Goal: Task Accomplishment & Management: Manage account settings

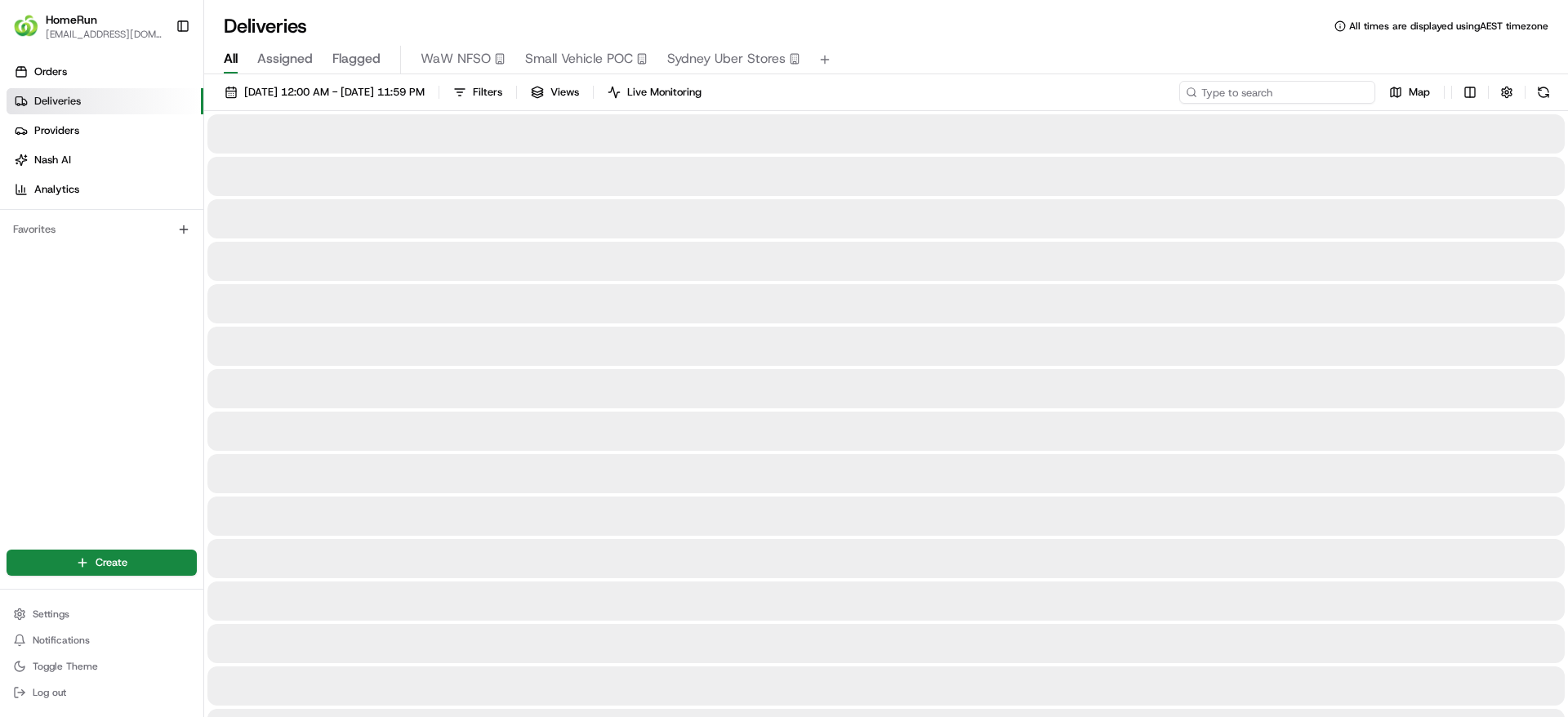
click at [1303, 94] on input at bounding box center [1277, 92] width 196 height 23
paste input "259417439"
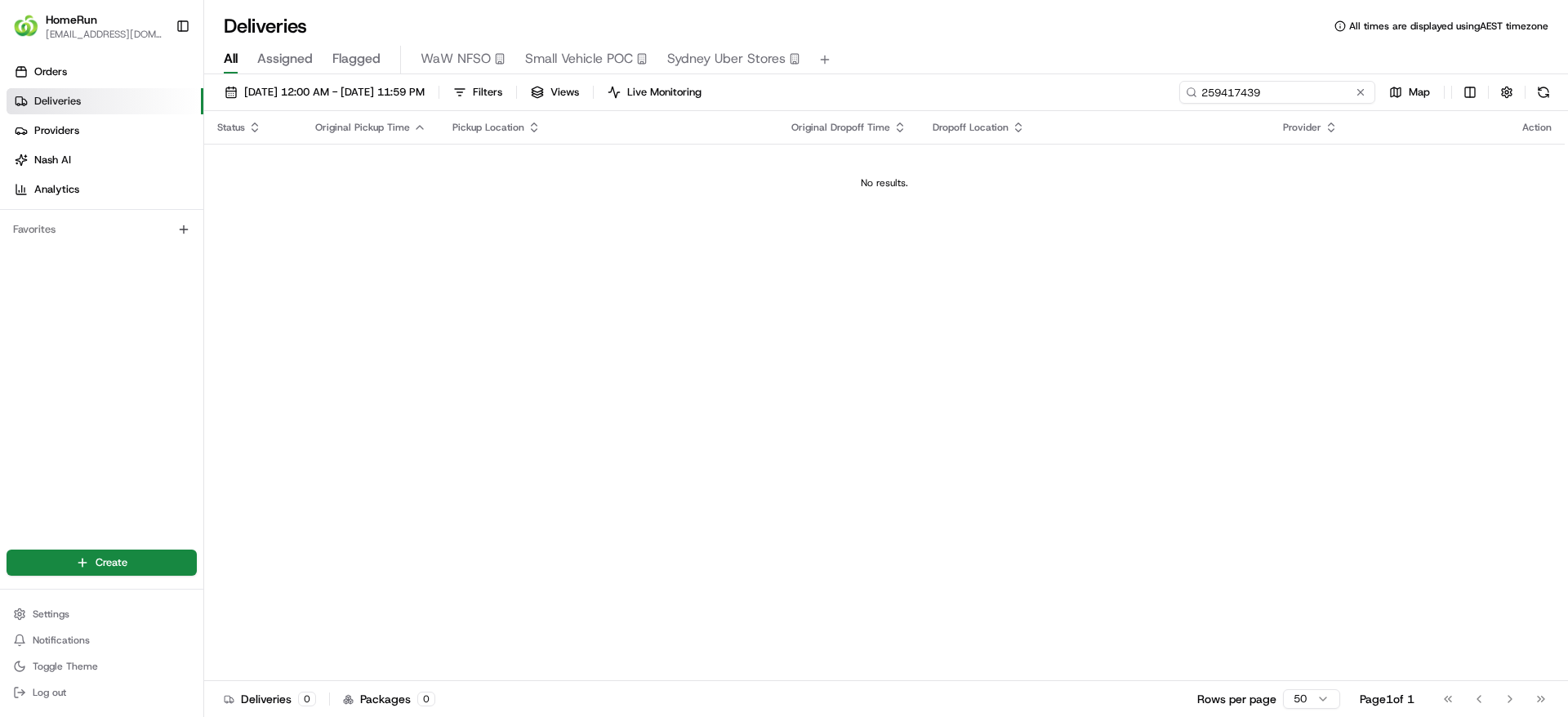
drag, startPoint x: 1277, startPoint y: 93, endPoint x: 1105, endPoint y: 95, distance: 172.0
click at [1105, 95] on div "24/08/2025 12:00 AM - 24/08/2025 11:59 PM Filters Views Live Monitoring 2594174…" at bounding box center [886, 96] width 1364 height 30
drag, startPoint x: 1292, startPoint y: 90, endPoint x: 1036, endPoint y: 107, distance: 256.6
click at [1036, 107] on div "24/08/2025 12:00 AM - 24/08/2025 11:59 PM Filters Views Live Monitoring 2594174…" at bounding box center [886, 96] width 1364 height 30
paste input "65716844"
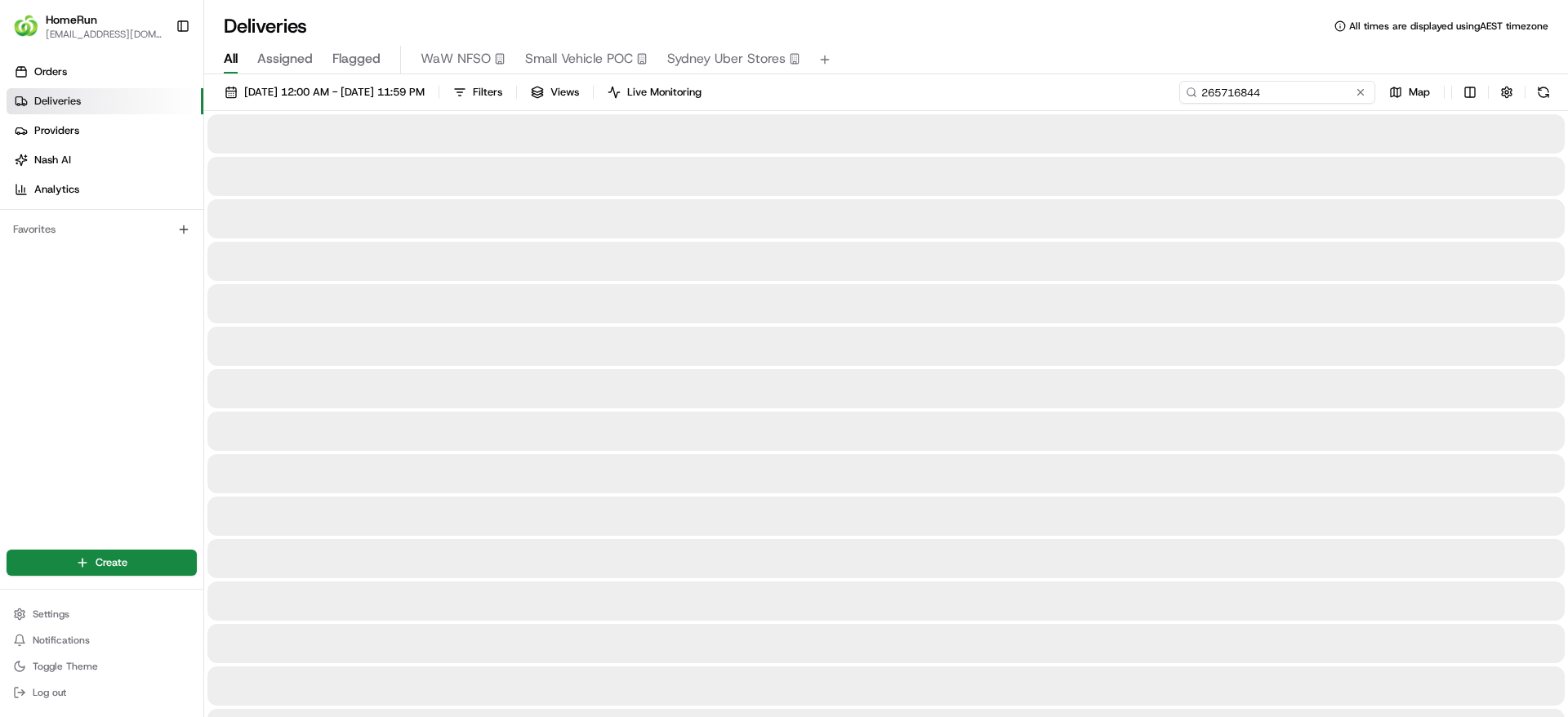
type input "265716844"
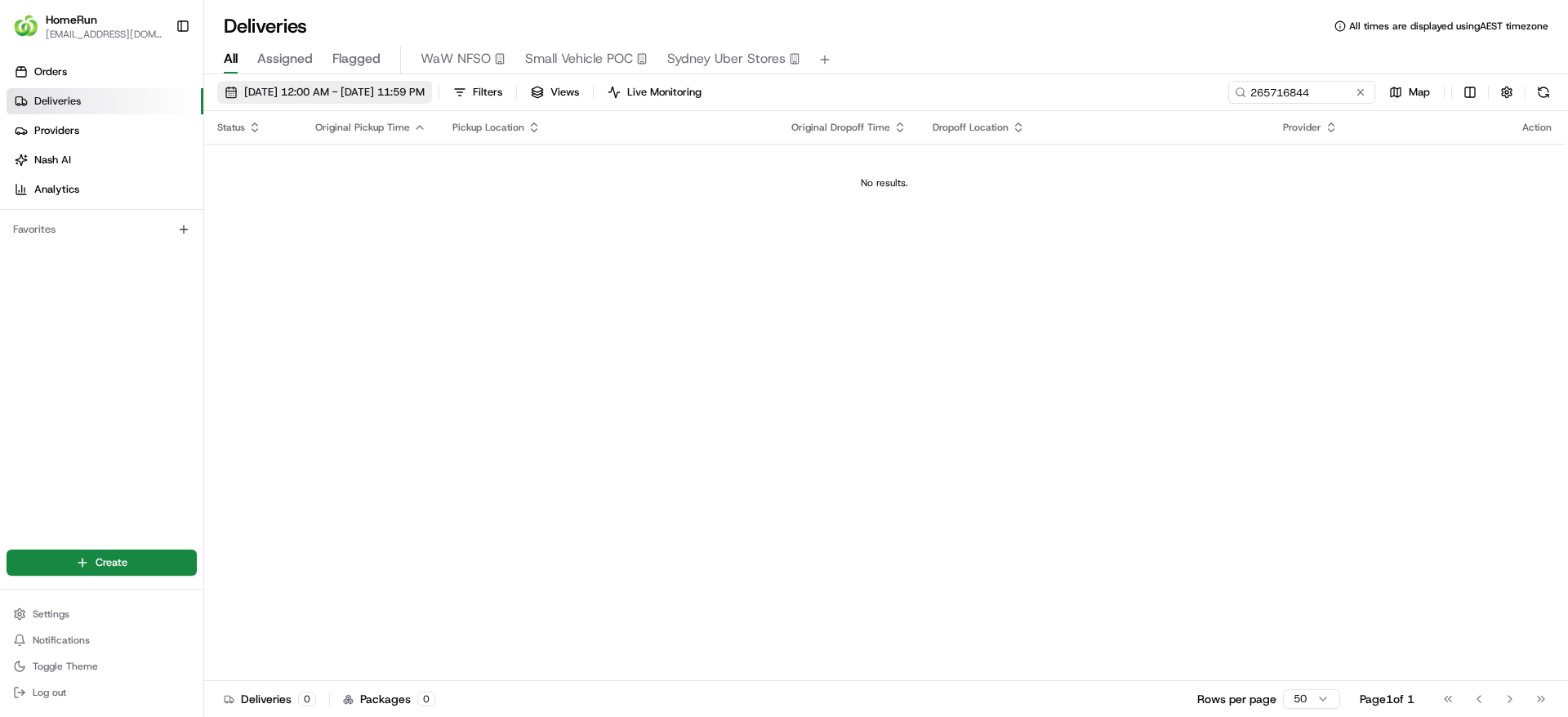
click at [361, 89] on span "[DATE] 12:00 AM - [DATE] 11:59 PM" at bounding box center [335, 92] width 181 height 15
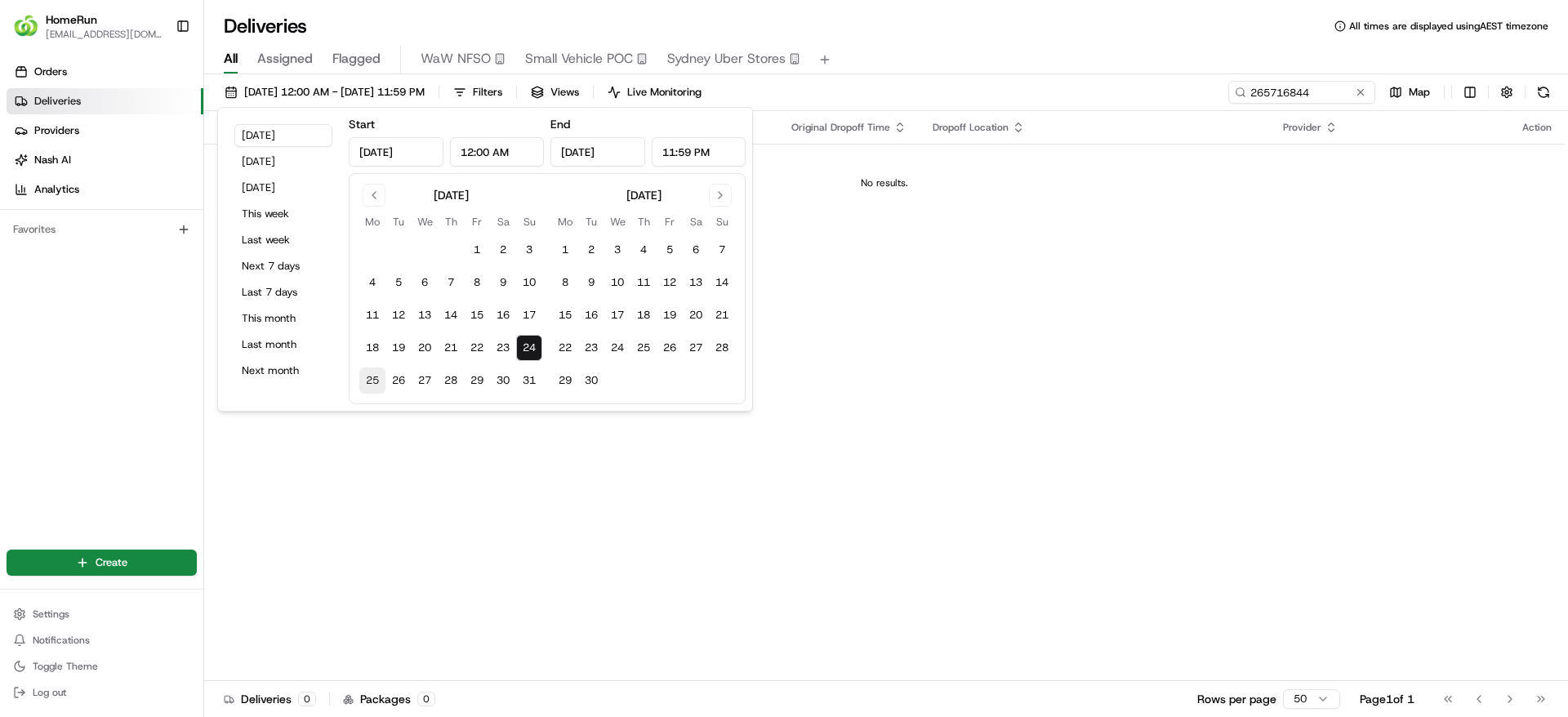
drag, startPoint x: 558, startPoint y: 341, endPoint x: 368, endPoint y: 384, distance: 194.8
click at [368, 384] on div "August 2025 Mo Tu We Th Fr Sa Su 1 2 3 4 5 6 7 8 9 10 11 12 13 14 15 16 17 18 1…" at bounding box center [547, 288] width 376 height 210
click at [368, 384] on button "25" at bounding box center [372, 380] width 26 height 26
type input "Aug 25, 2025"
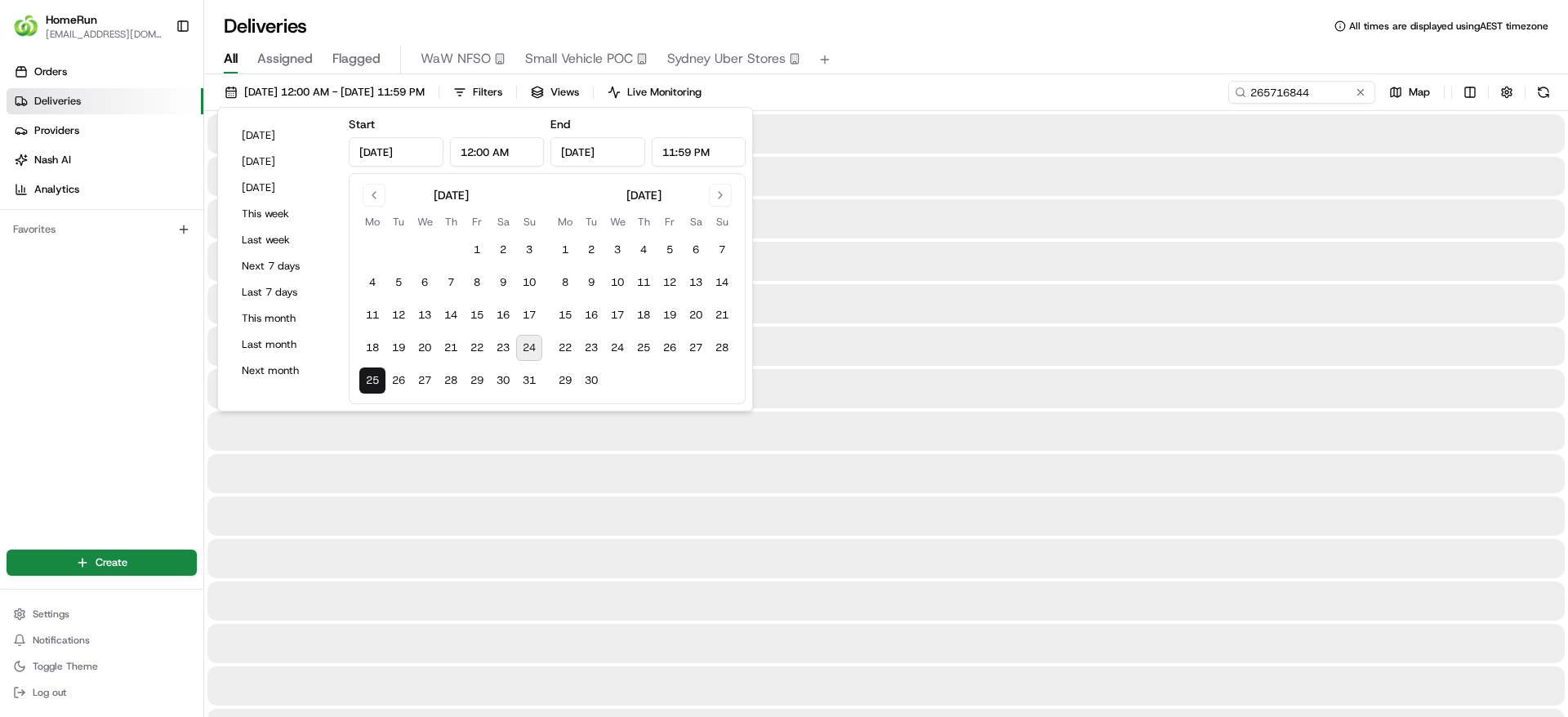
click at [979, 42] on div "All Assigned Flagged WaW NFSO Small Vehicle POC Sydney Uber Stores" at bounding box center [886, 57] width 1364 height 35
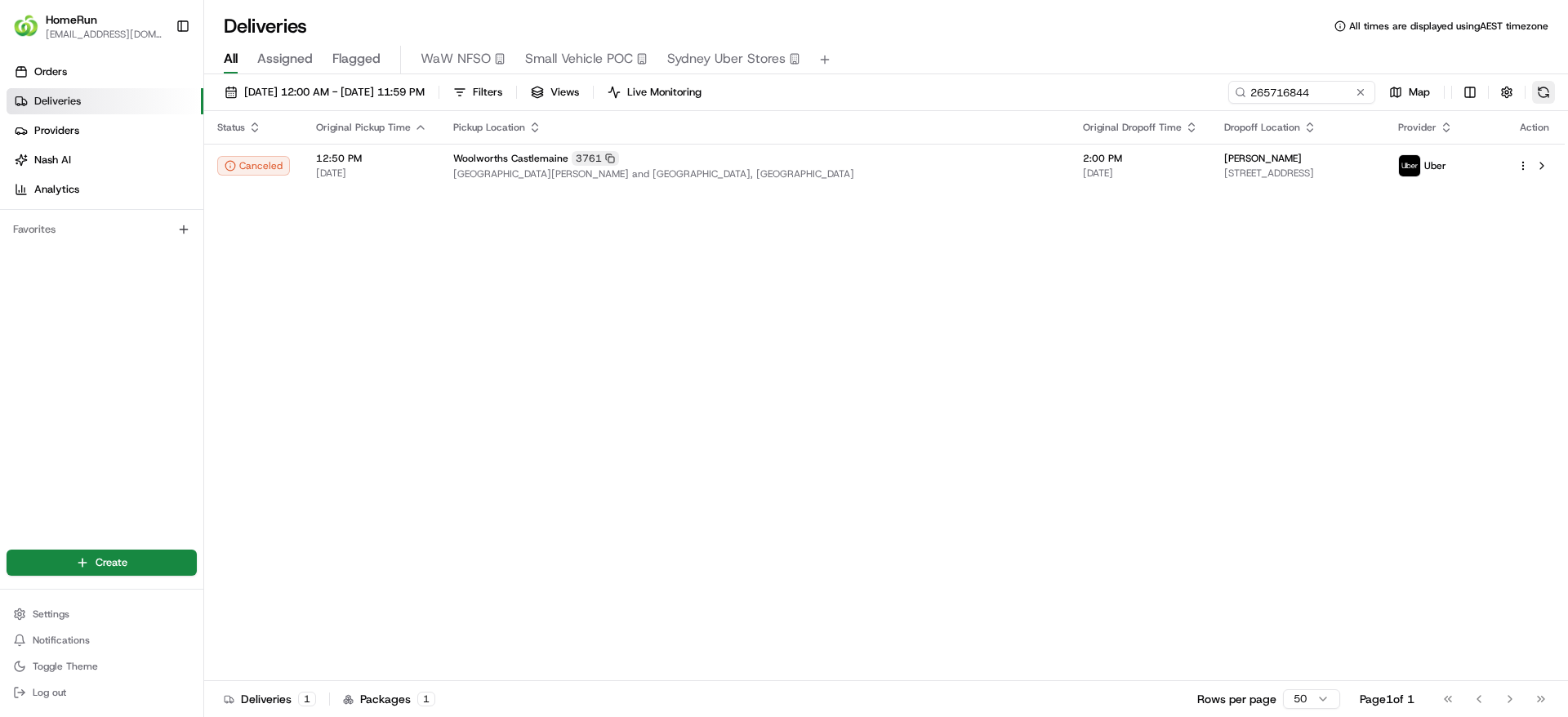
click at [1552, 91] on button at bounding box center [1543, 92] width 23 height 23
click at [370, 53] on span "Flagged" at bounding box center [356, 58] width 48 height 19
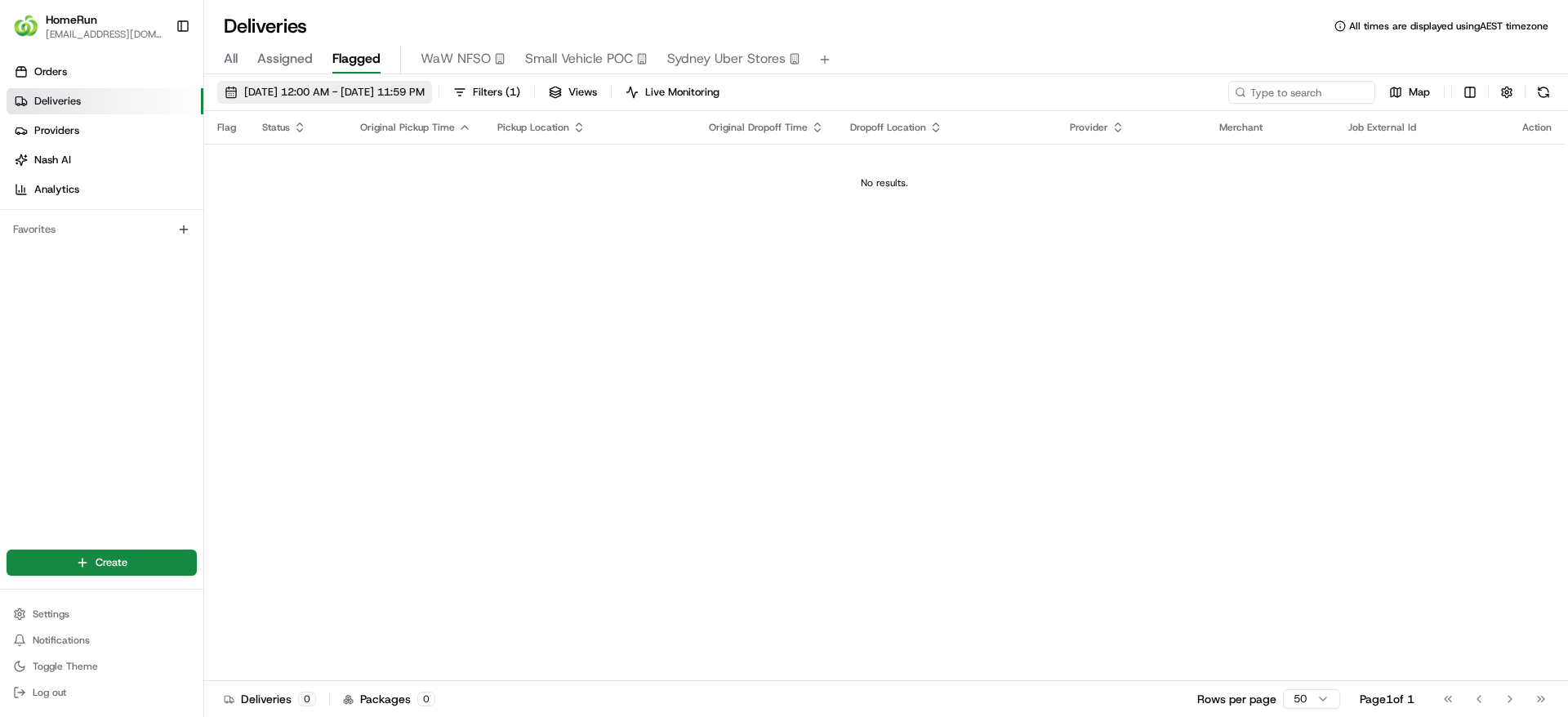
click at [375, 88] on span "25/08/2025 12:00 AM - 25/08/2025 11:59 PM" at bounding box center [335, 92] width 181 height 15
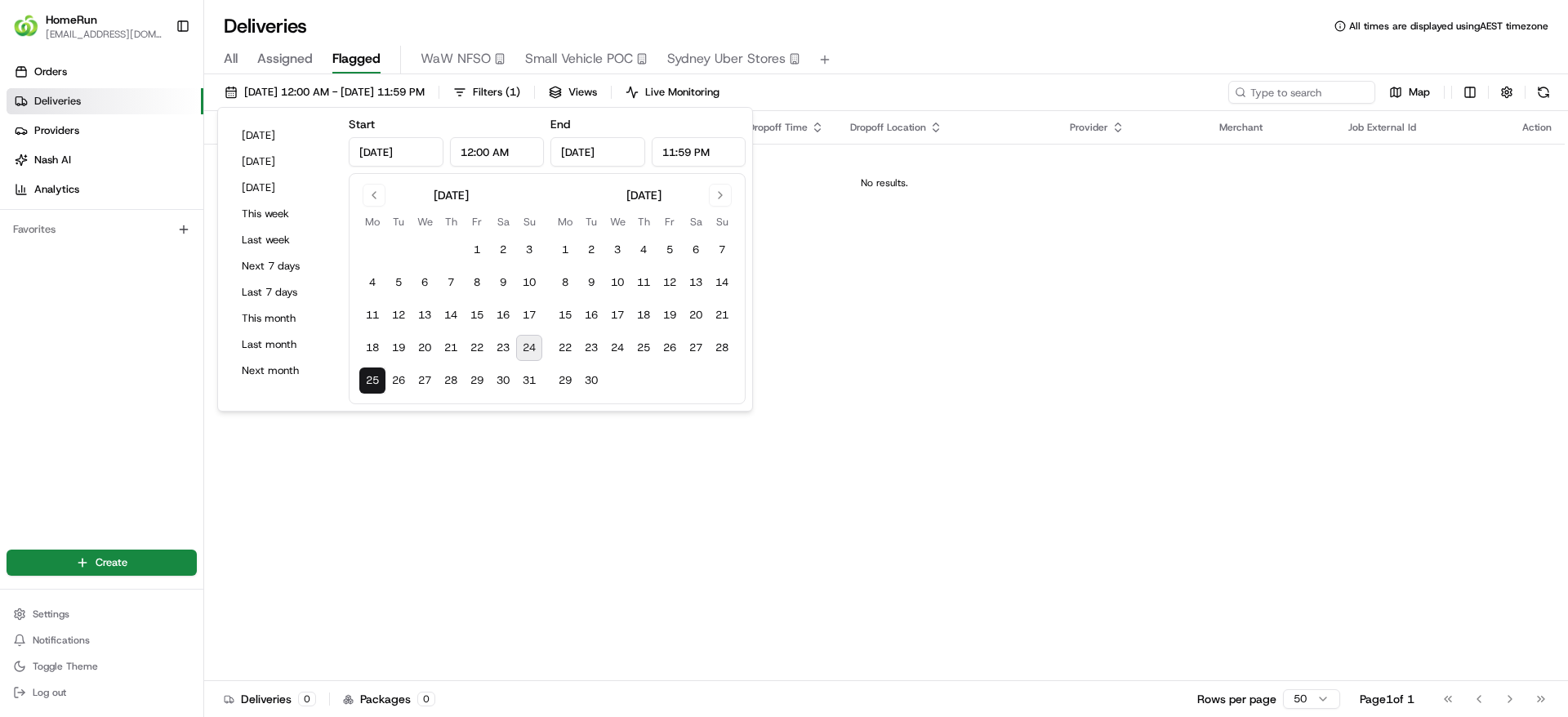
click at [532, 339] on button "24" at bounding box center [529, 348] width 26 height 26
type input "Aug 24, 2025"
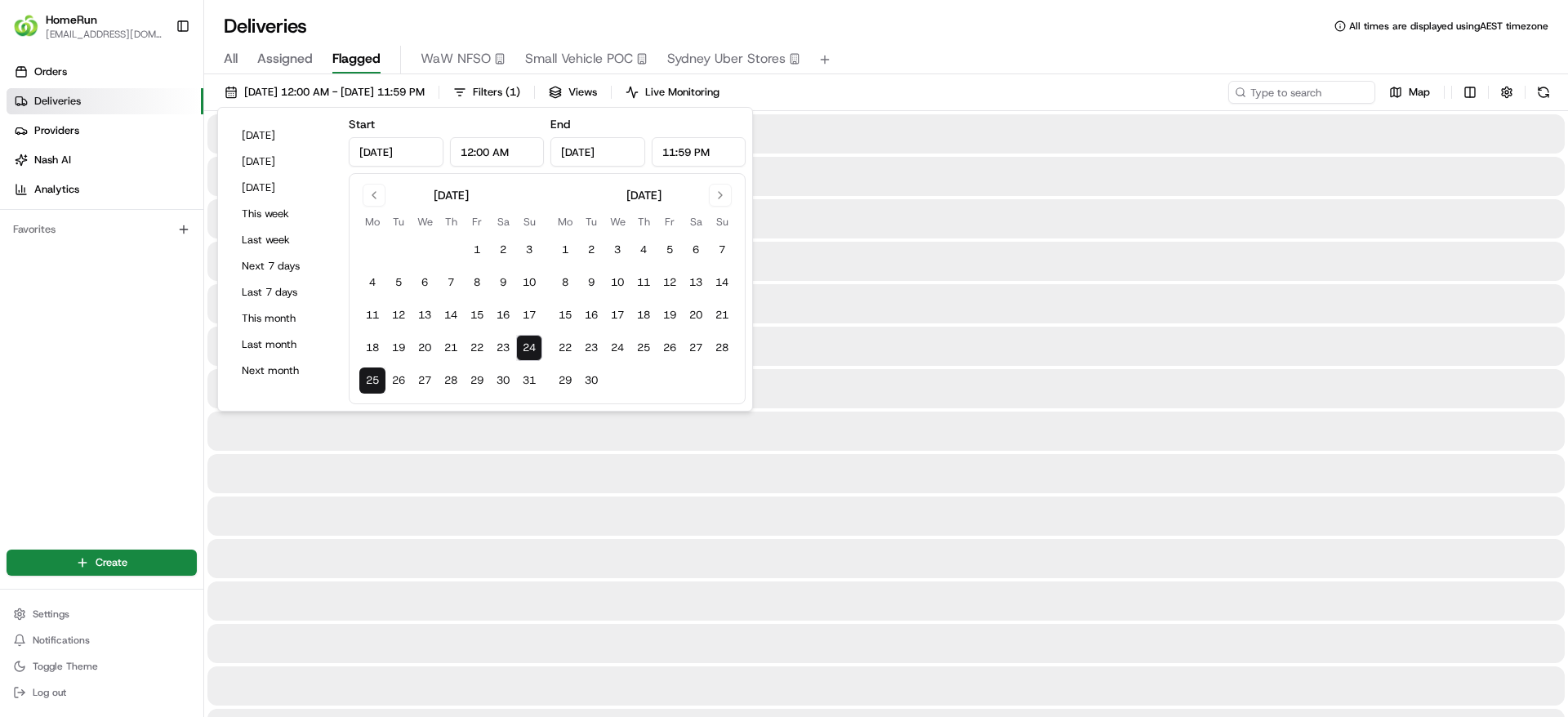
click at [532, 343] on button "24" at bounding box center [529, 348] width 26 height 26
type input "Aug 24, 2025"
click at [1017, 88] on div "24/08/2025 12:00 AM - 24/08/2025 11:59 PM Filters ( 1 ) Views Live Monitoring M…" at bounding box center [886, 96] width 1364 height 30
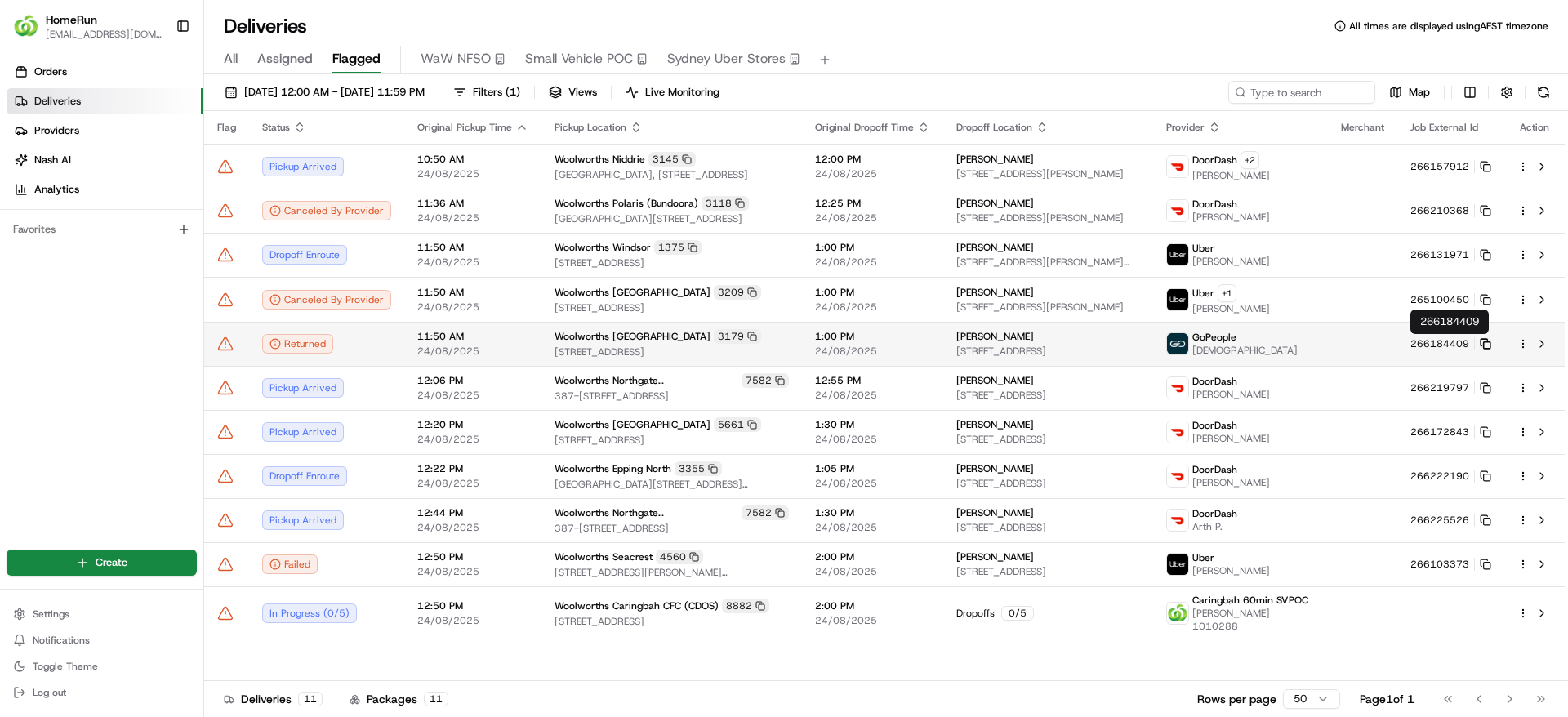
click at [1490, 339] on icon at bounding box center [1485, 344] width 12 height 12
click at [228, 348] on icon at bounding box center [225, 344] width 16 height 16
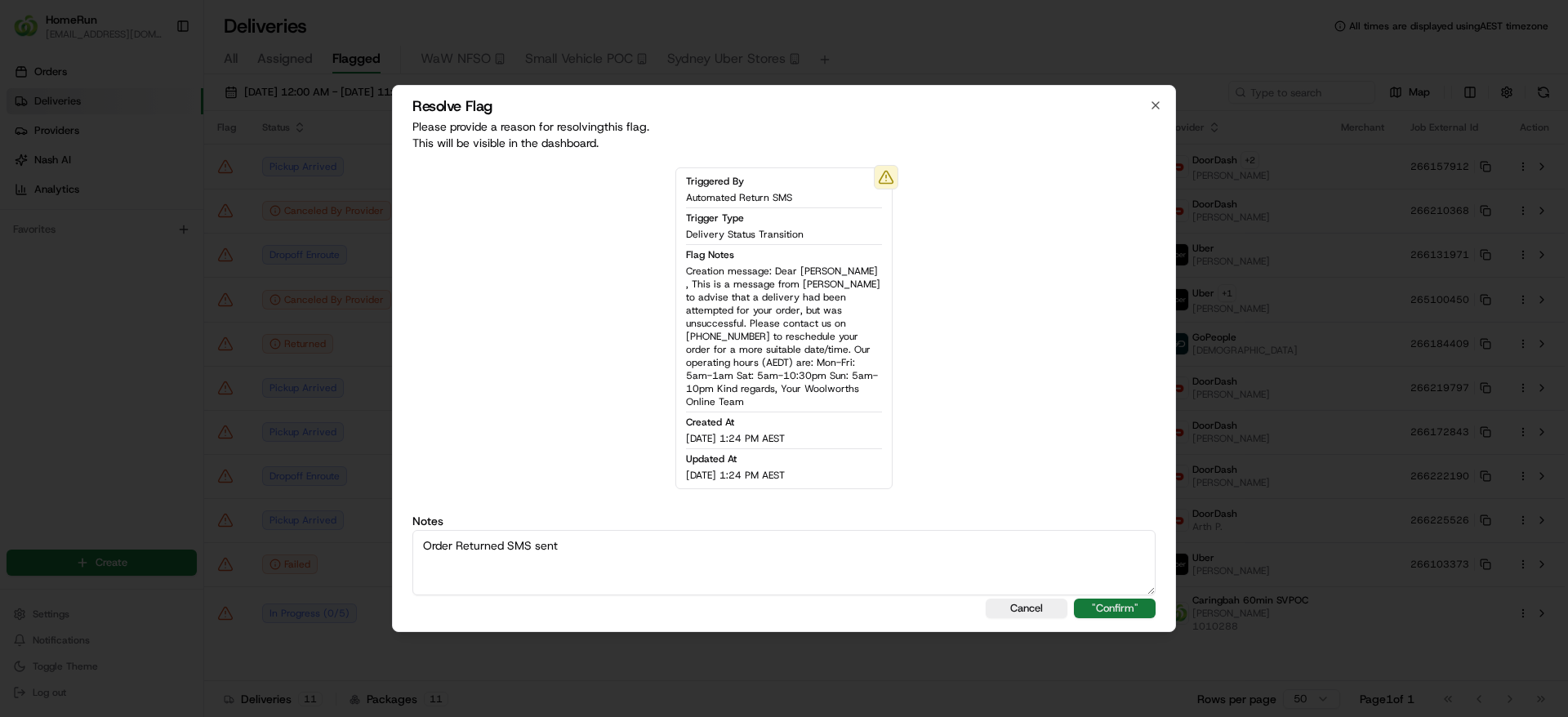
type textarea "Order Returned SMS sent"
click at [1088, 602] on button ""Confirm"" at bounding box center [1115, 608] width 82 height 19
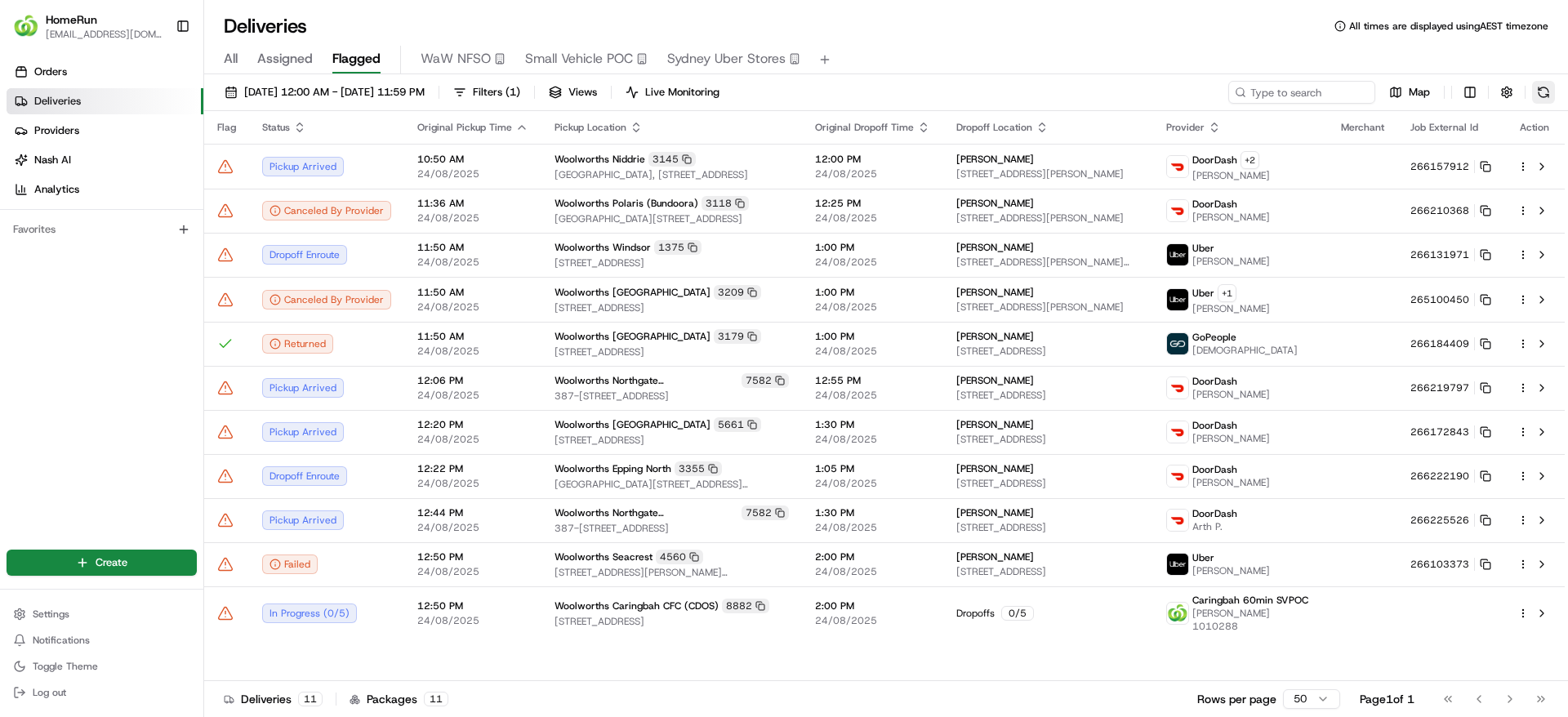
click at [1540, 95] on button at bounding box center [1543, 92] width 23 height 23
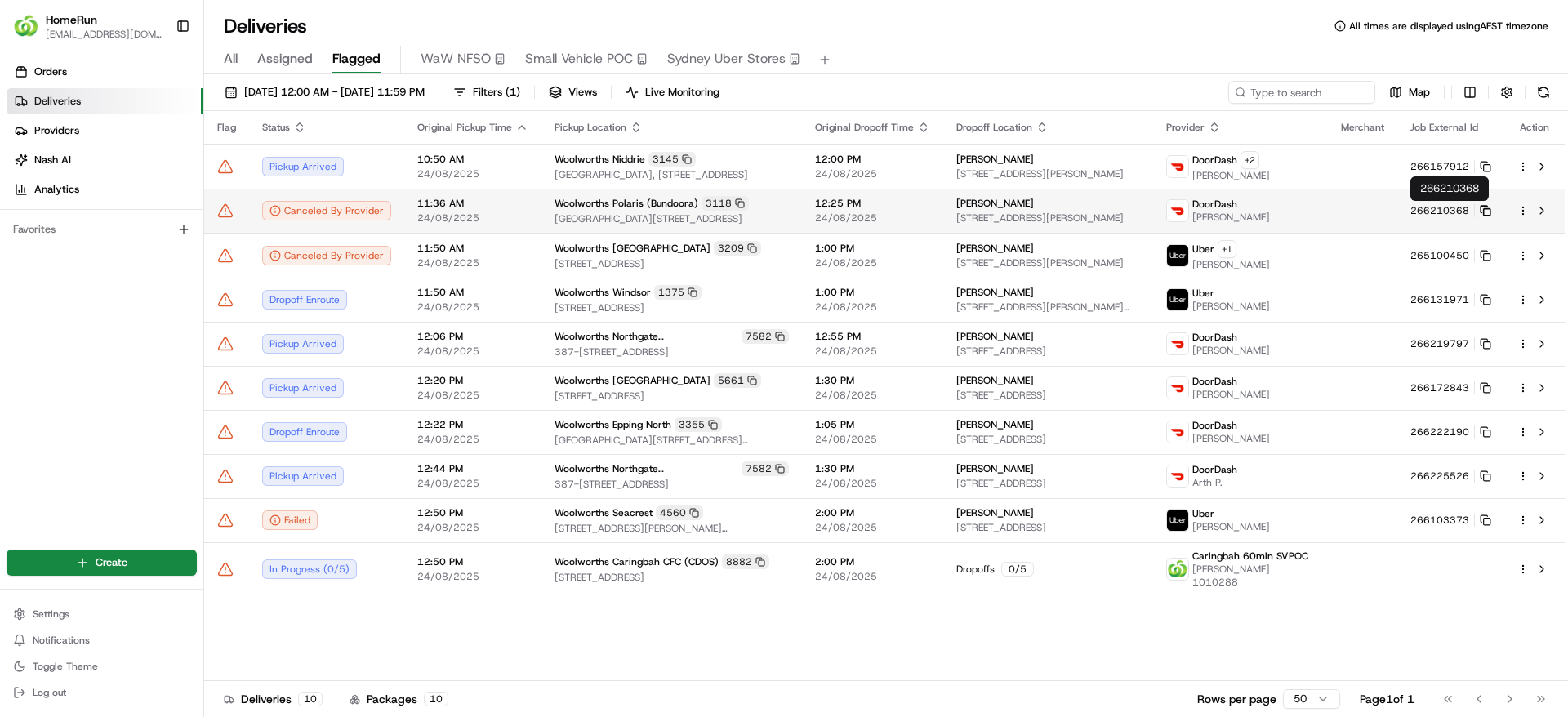
click at [1490, 213] on rect at bounding box center [1487, 212] width 6 height 6
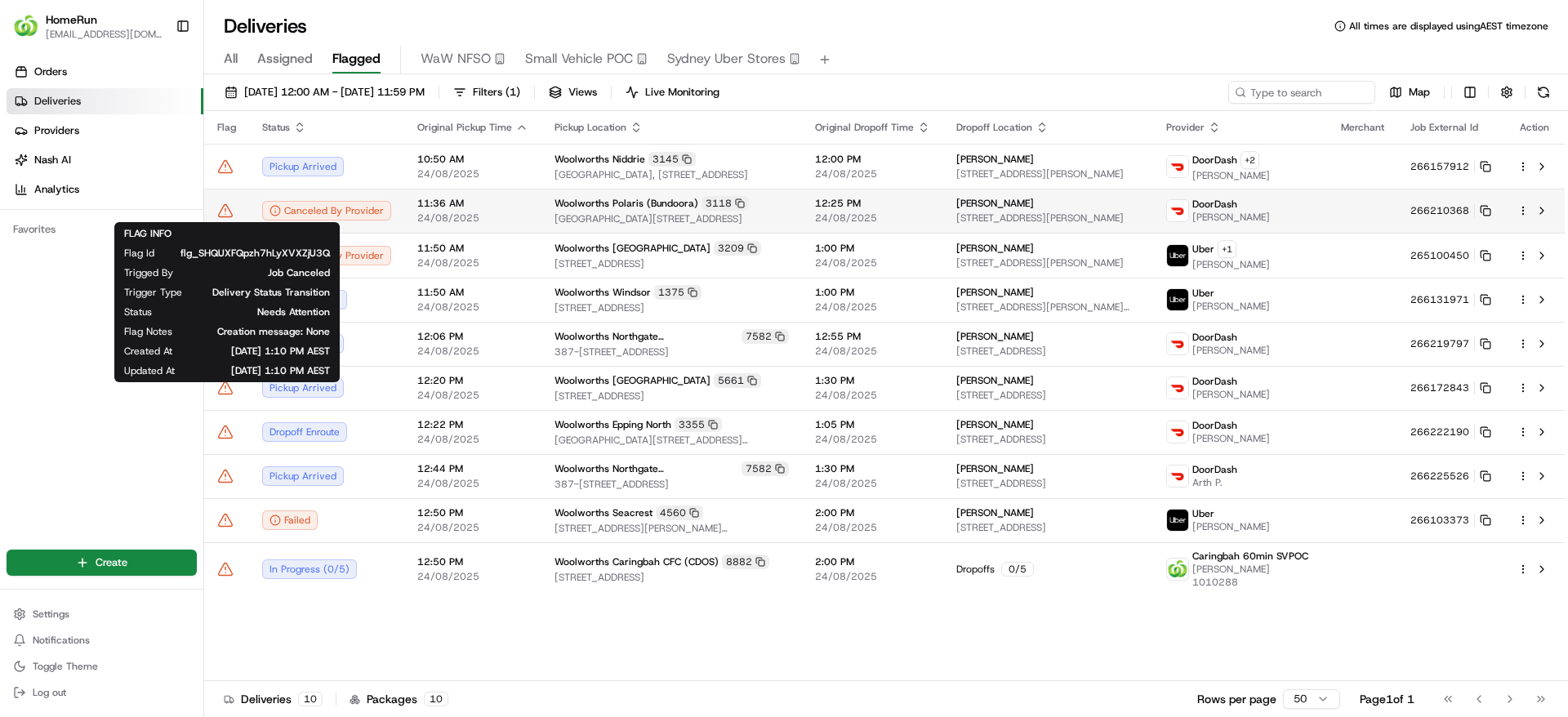
click at [223, 212] on icon at bounding box center [225, 211] width 16 height 16
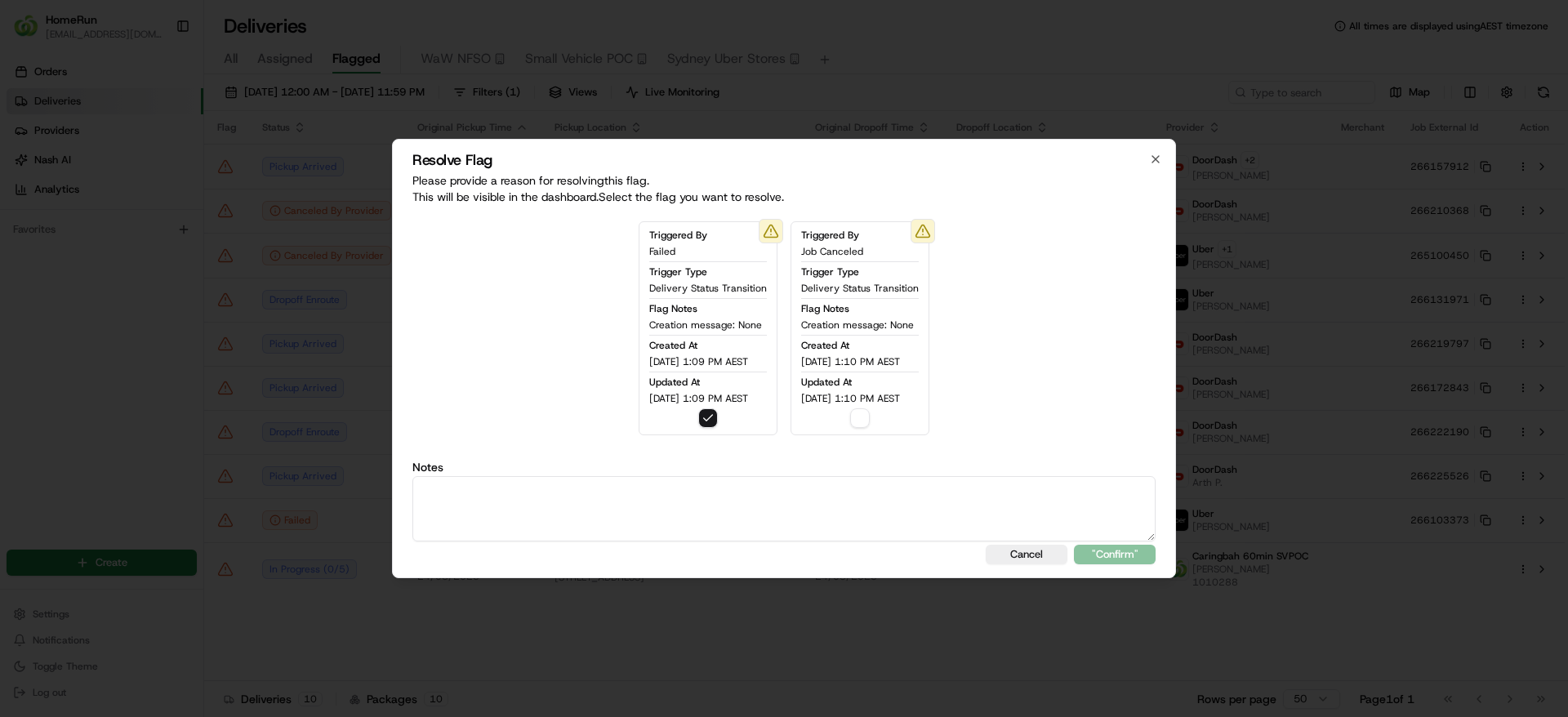
click at [784, 556] on div "Cancel "Confirm"" at bounding box center [784, 554] width 743 height 19
click at [779, 513] on textarea at bounding box center [784, 509] width 743 height 66
type textarea "Customer has been refunded in Full"
click at [1115, 542] on div "Resolve Flag Please provide a reason for resolving this flag . This will be vis…" at bounding box center [784, 358] width 784 height 440
click at [1112, 556] on button ""Confirm"" at bounding box center [1115, 554] width 82 height 19
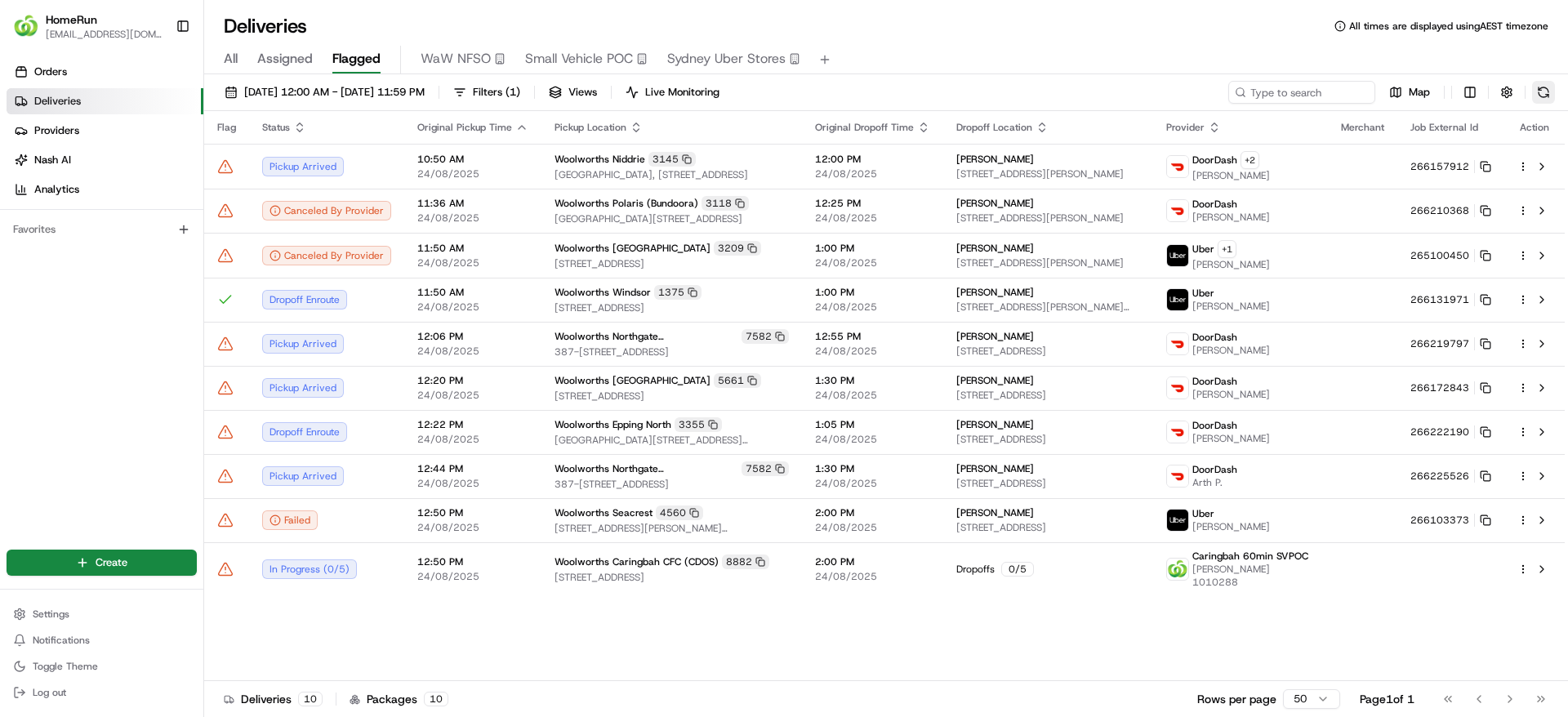
click at [1545, 91] on button at bounding box center [1543, 92] width 23 height 23
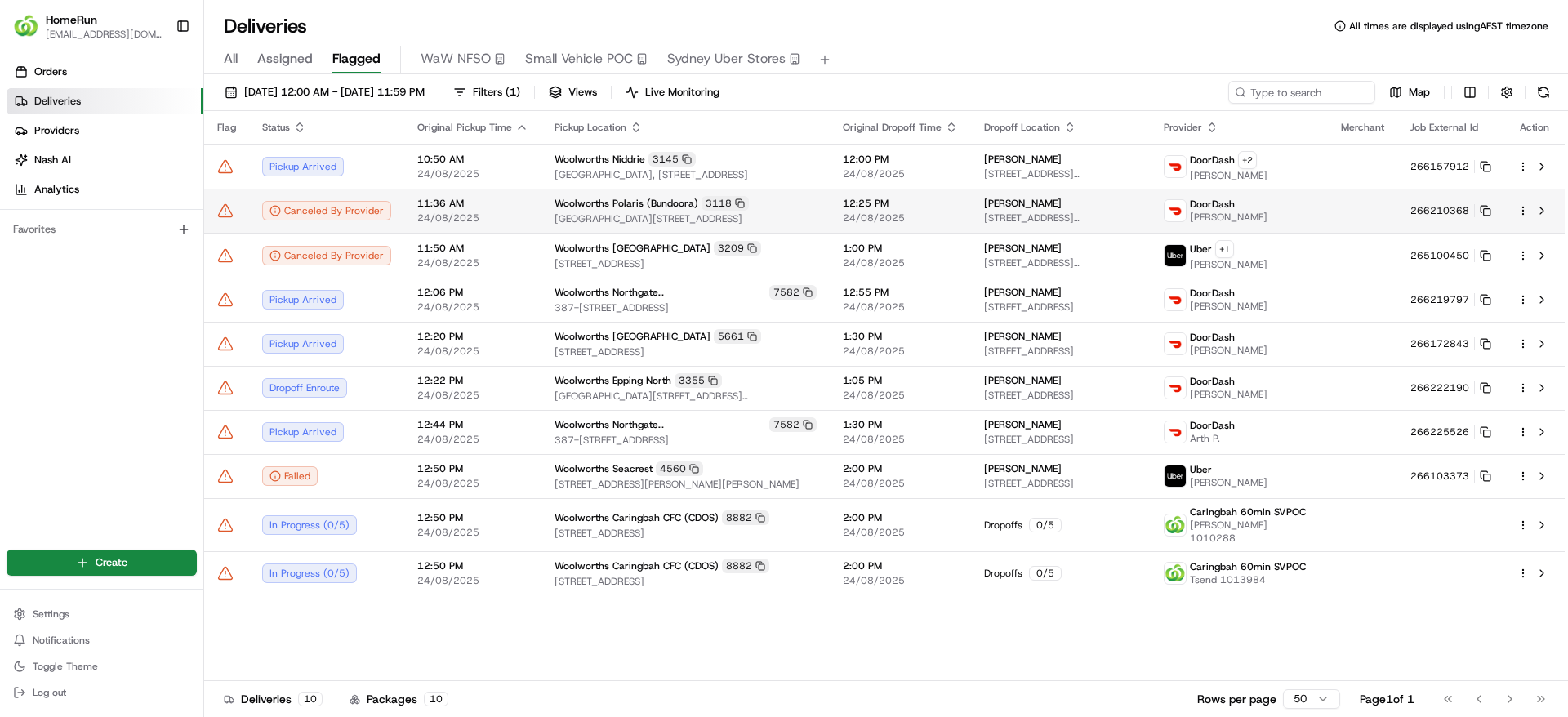
click at [230, 217] on icon at bounding box center [225, 211] width 16 height 16
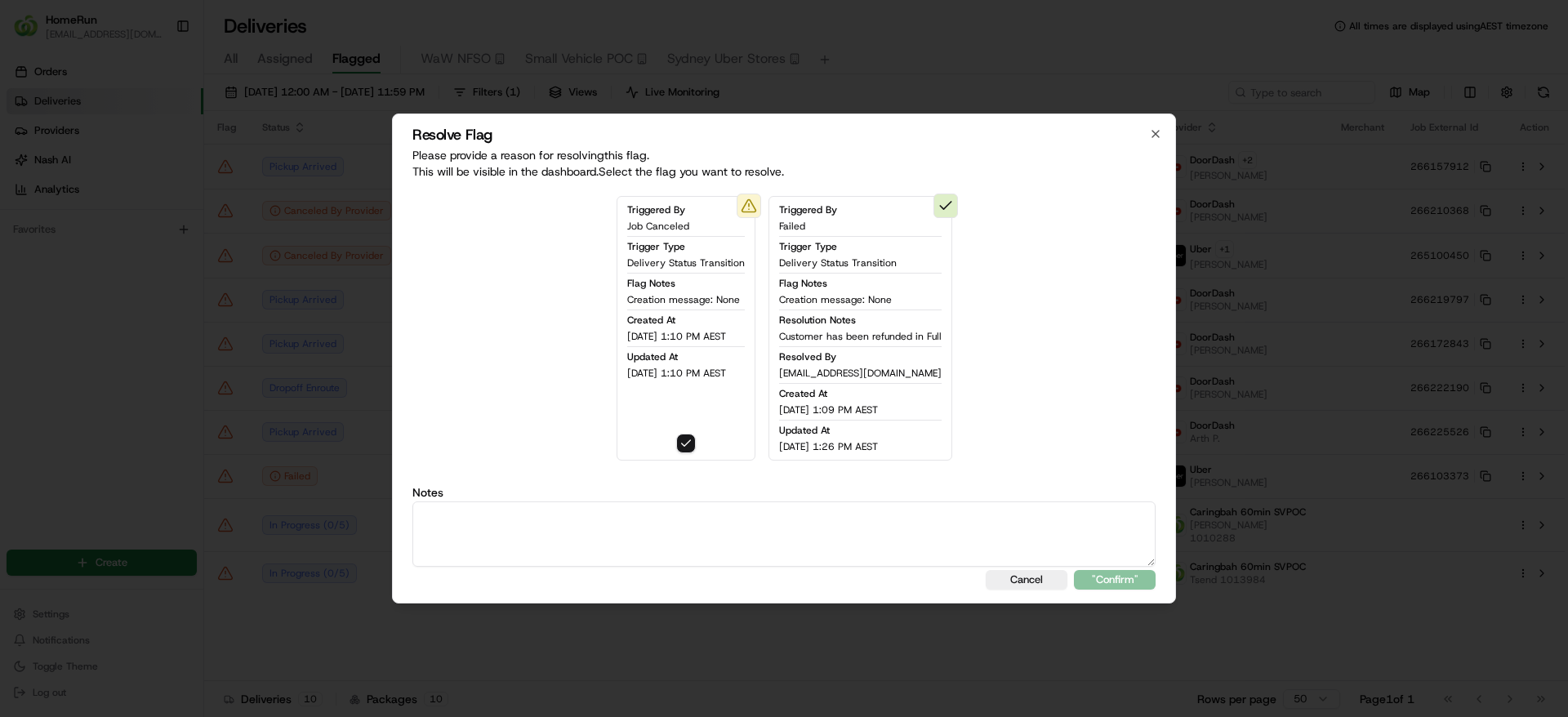
click at [765, 542] on textarea at bounding box center [784, 535] width 743 height 66
type textarea "Customer has been refunded in full"
click at [1109, 589] on button ""Confirm"" at bounding box center [1115, 579] width 82 height 19
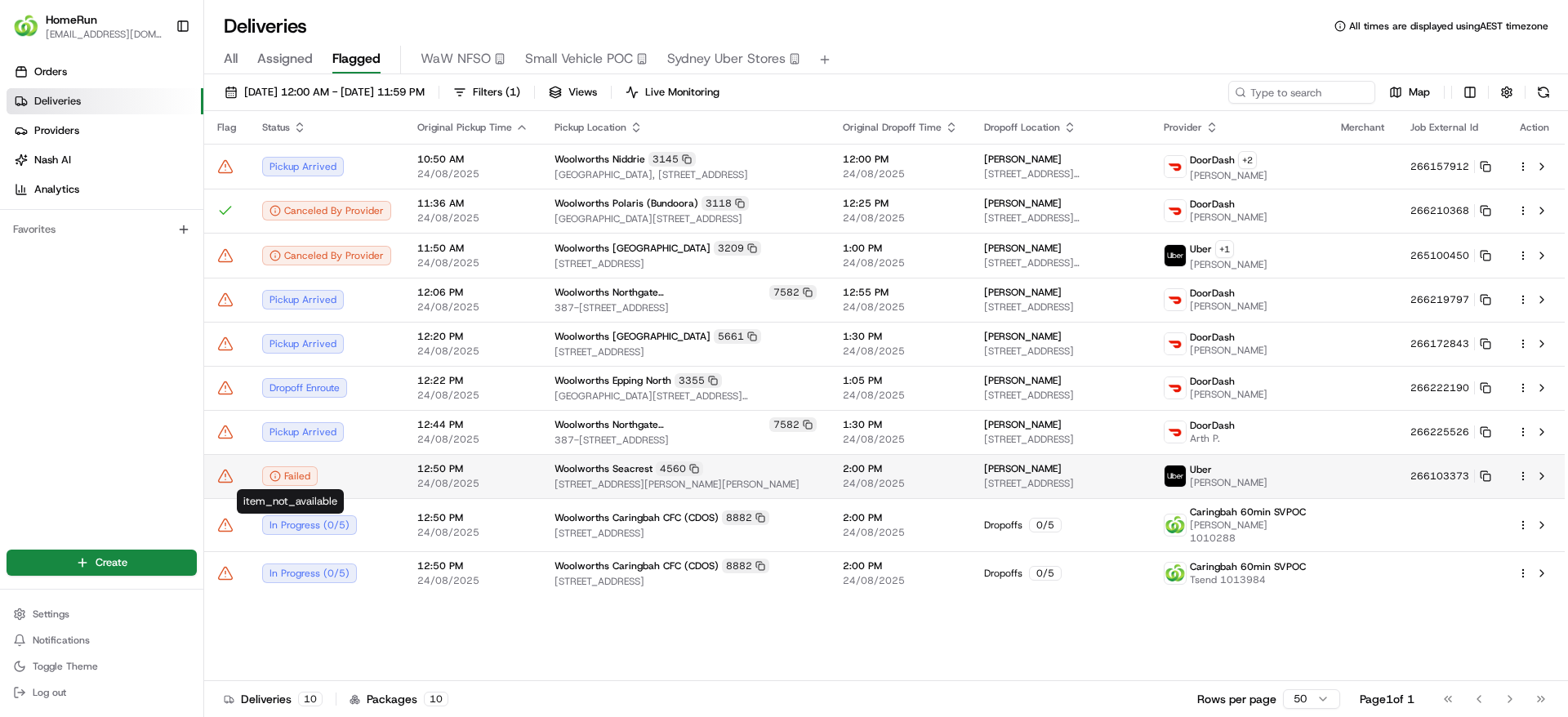
click at [407, 461] on td "12:50 PM 24/08/2025" at bounding box center [472, 476] width 137 height 44
click at [1486, 474] on icon at bounding box center [1485, 476] width 12 height 12
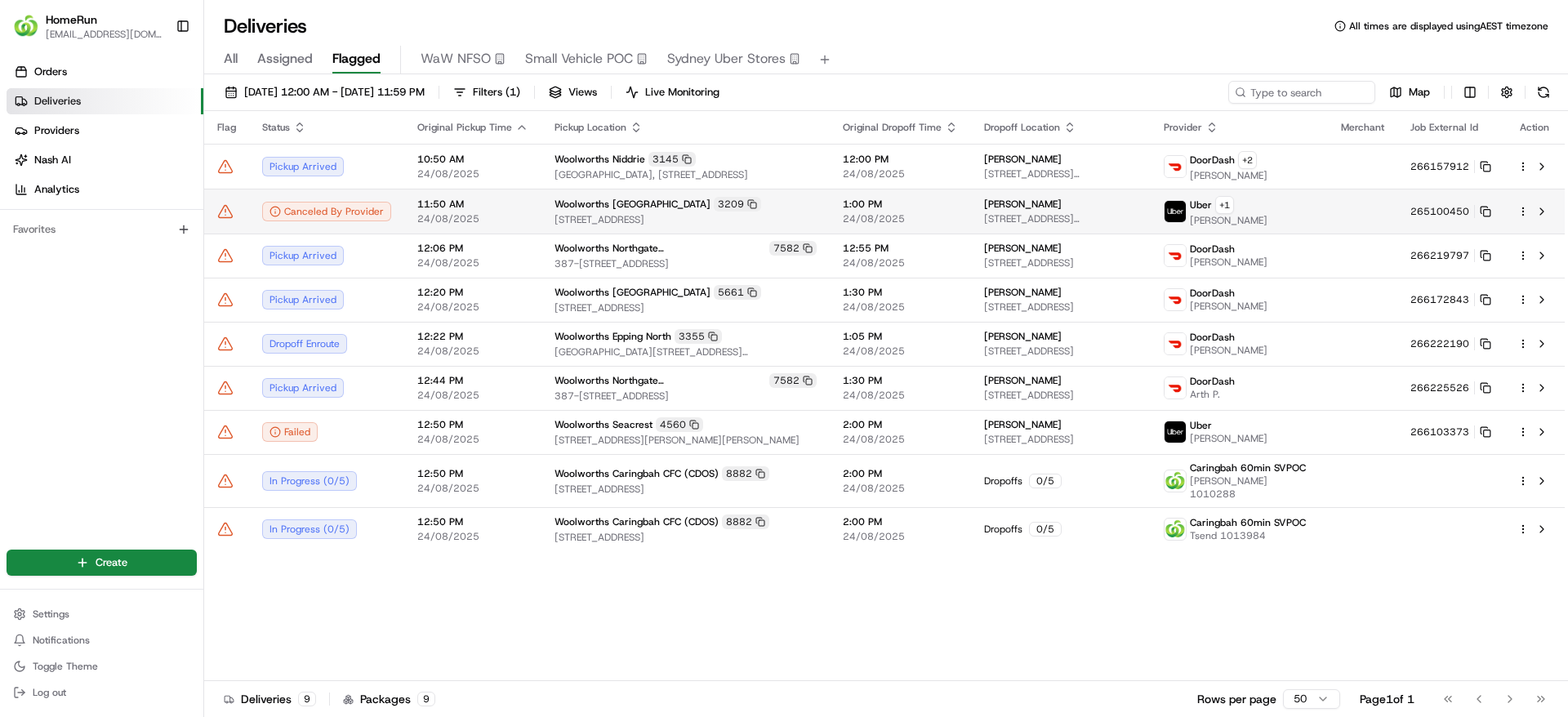
click at [587, 209] on span "Woolworths Burwood East" at bounding box center [632, 204] width 156 height 13
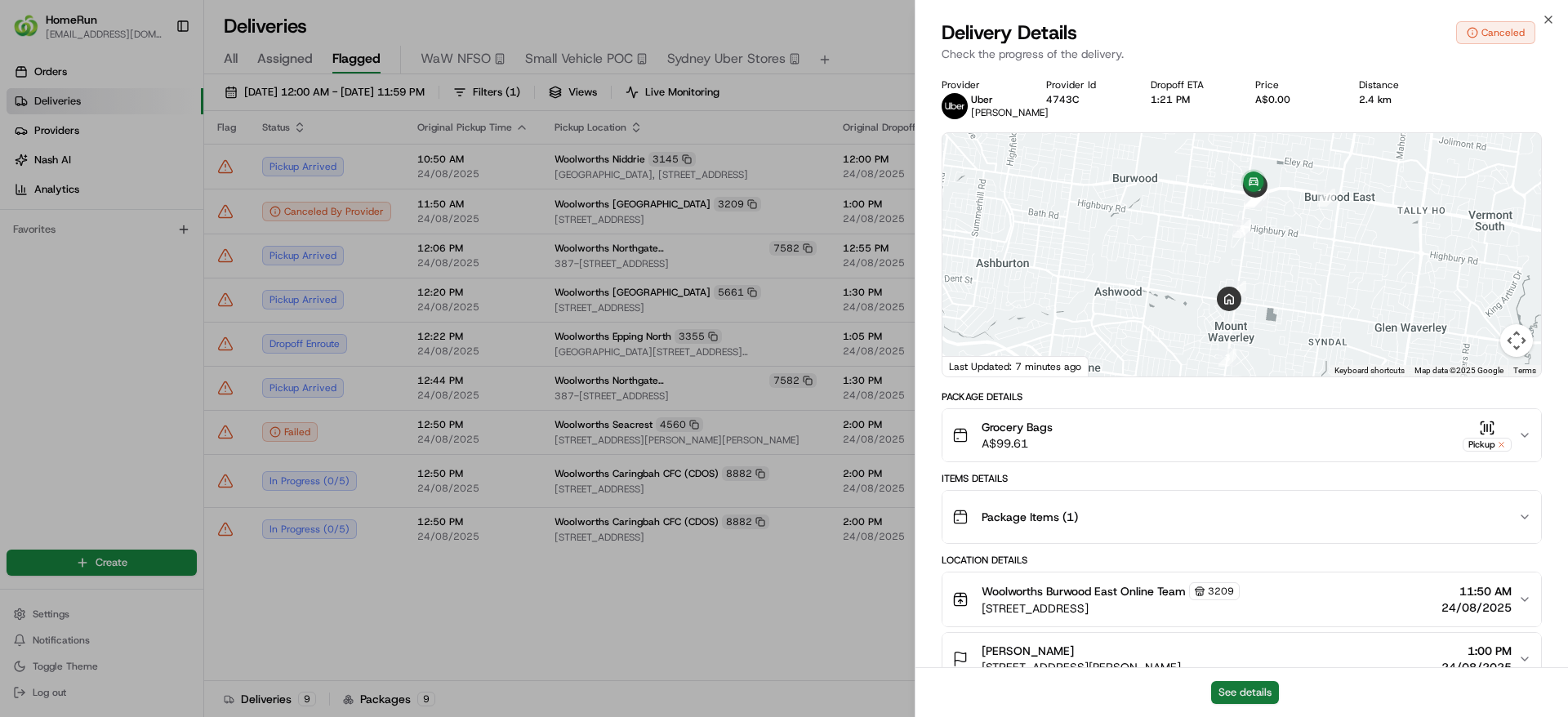
click at [1260, 692] on button "See details" at bounding box center [1245, 692] width 67 height 23
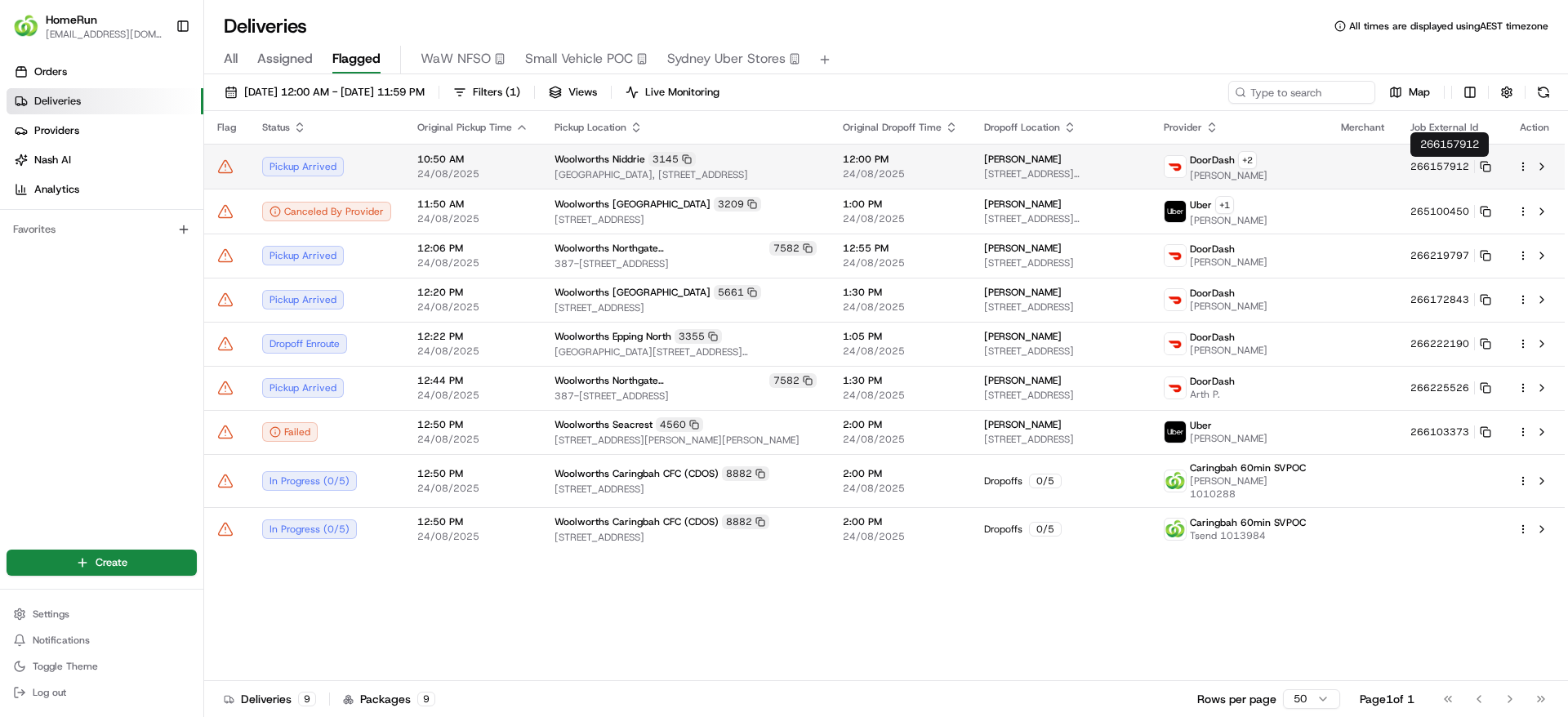
click at [1416, 173] on td "266157912" at bounding box center [1450, 166] width 107 height 45
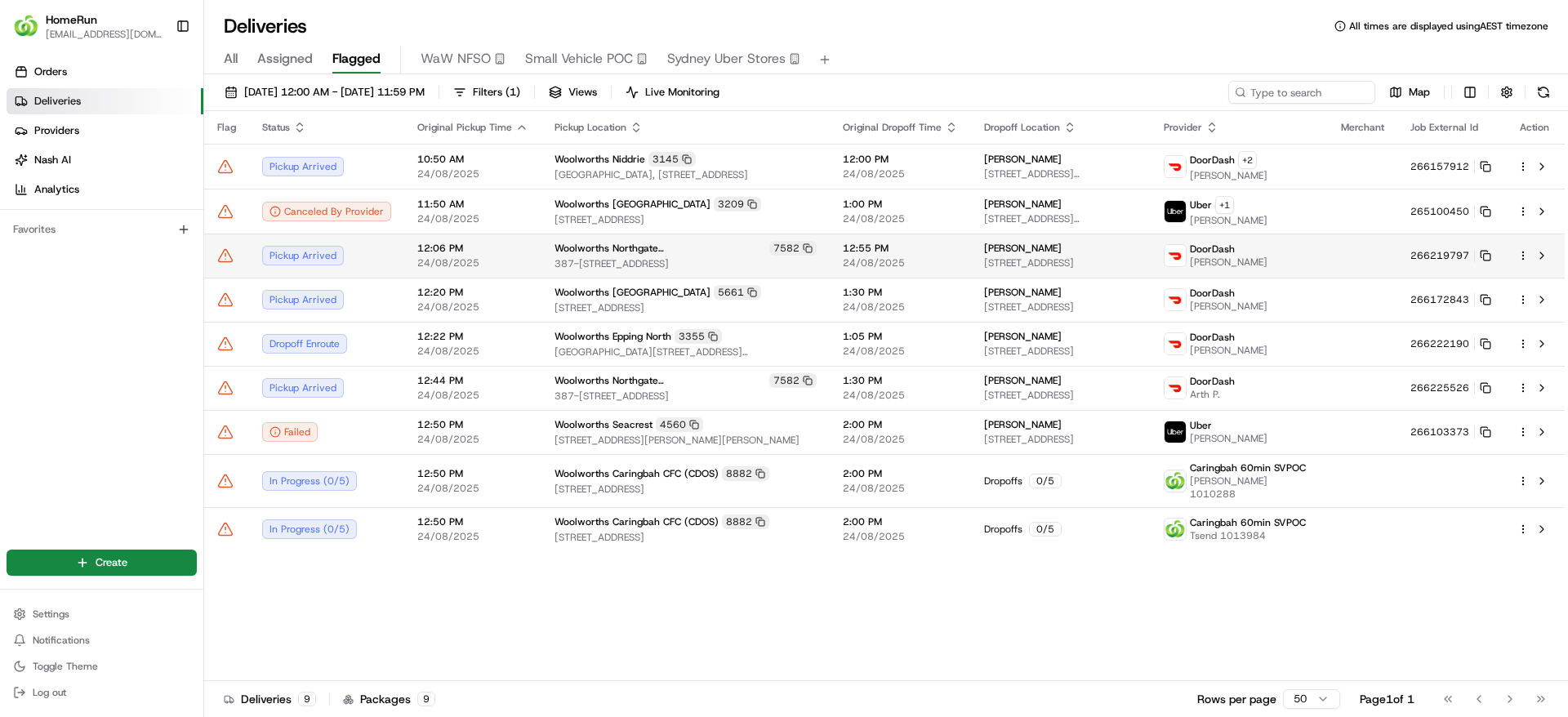
click at [769, 250] on div "7582" at bounding box center [793, 248] width 47 height 15
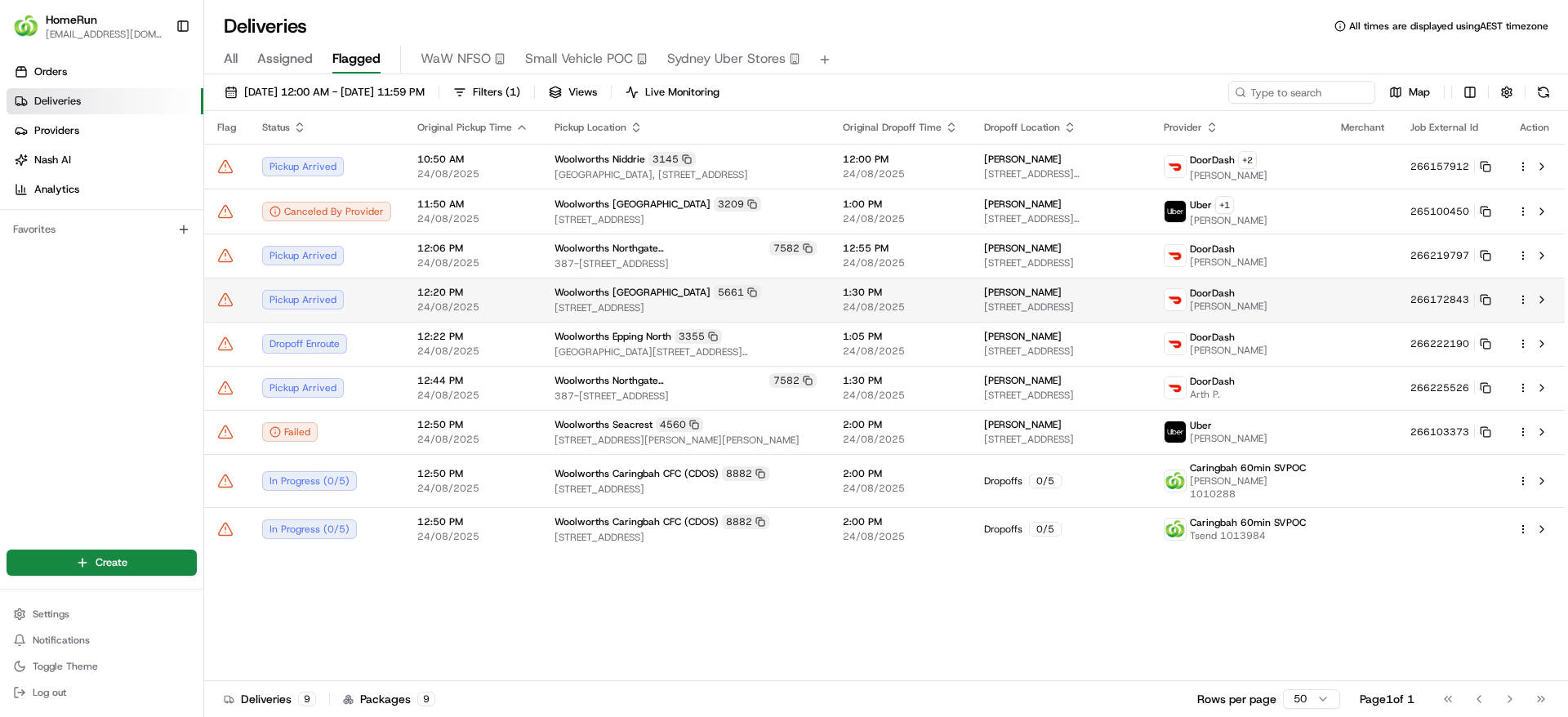
click at [606, 304] on span "130-150 Hub Drive, Aberfoyle Park, SA 5159, AU" at bounding box center [685, 307] width 262 height 13
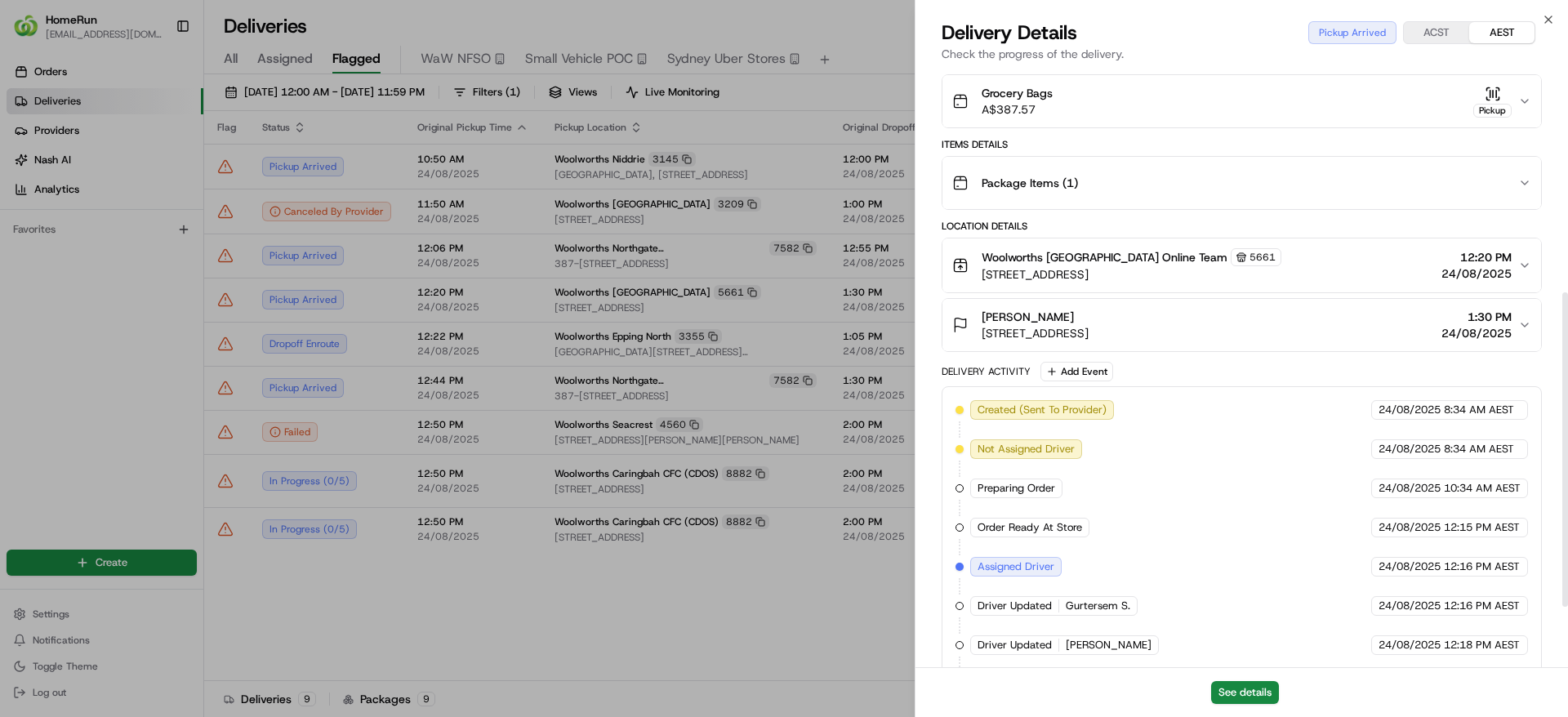
scroll to position [542, 0]
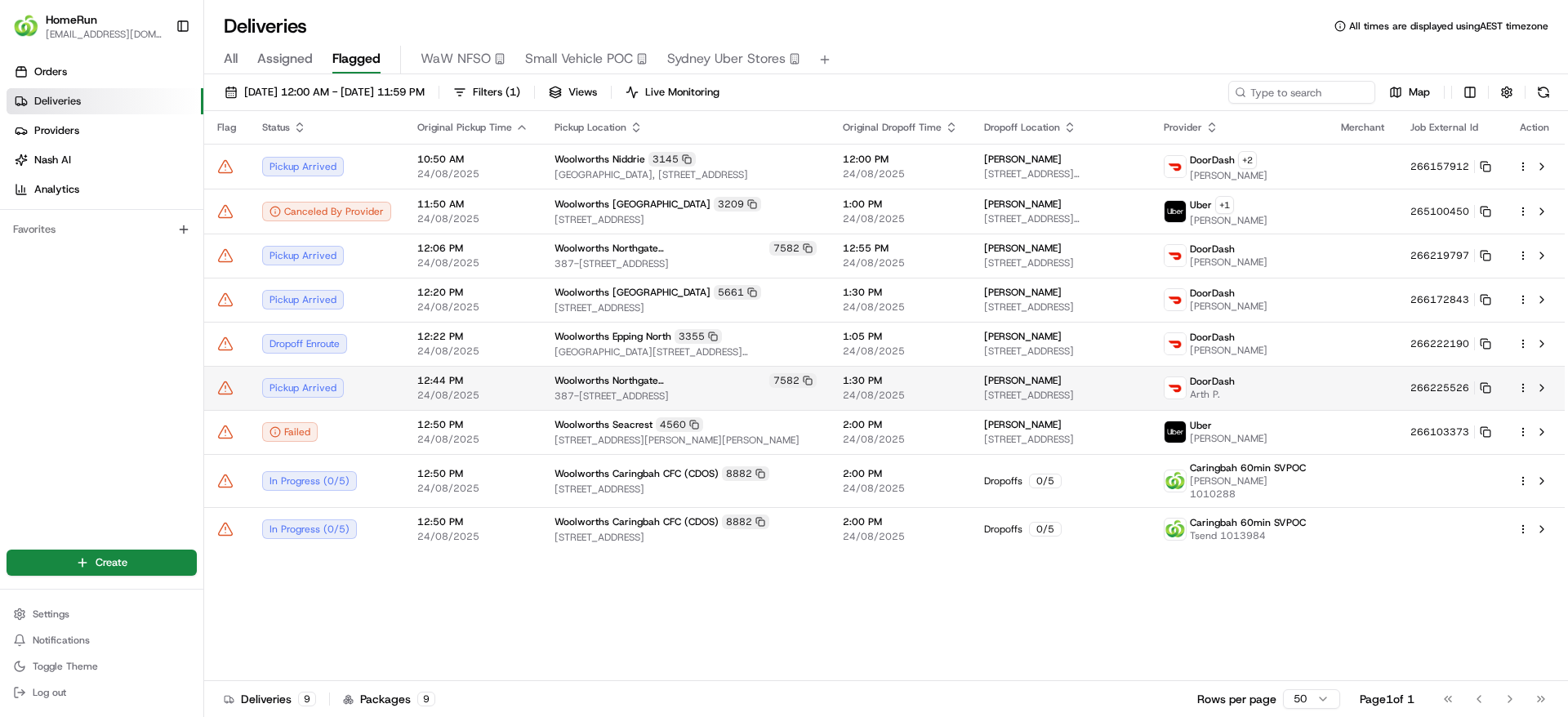
click at [707, 386] on div "Woolworths Northgate (Glenorchy) 7582" at bounding box center [685, 380] width 262 height 15
click at [1489, 387] on icon at bounding box center [1485, 388] width 12 height 12
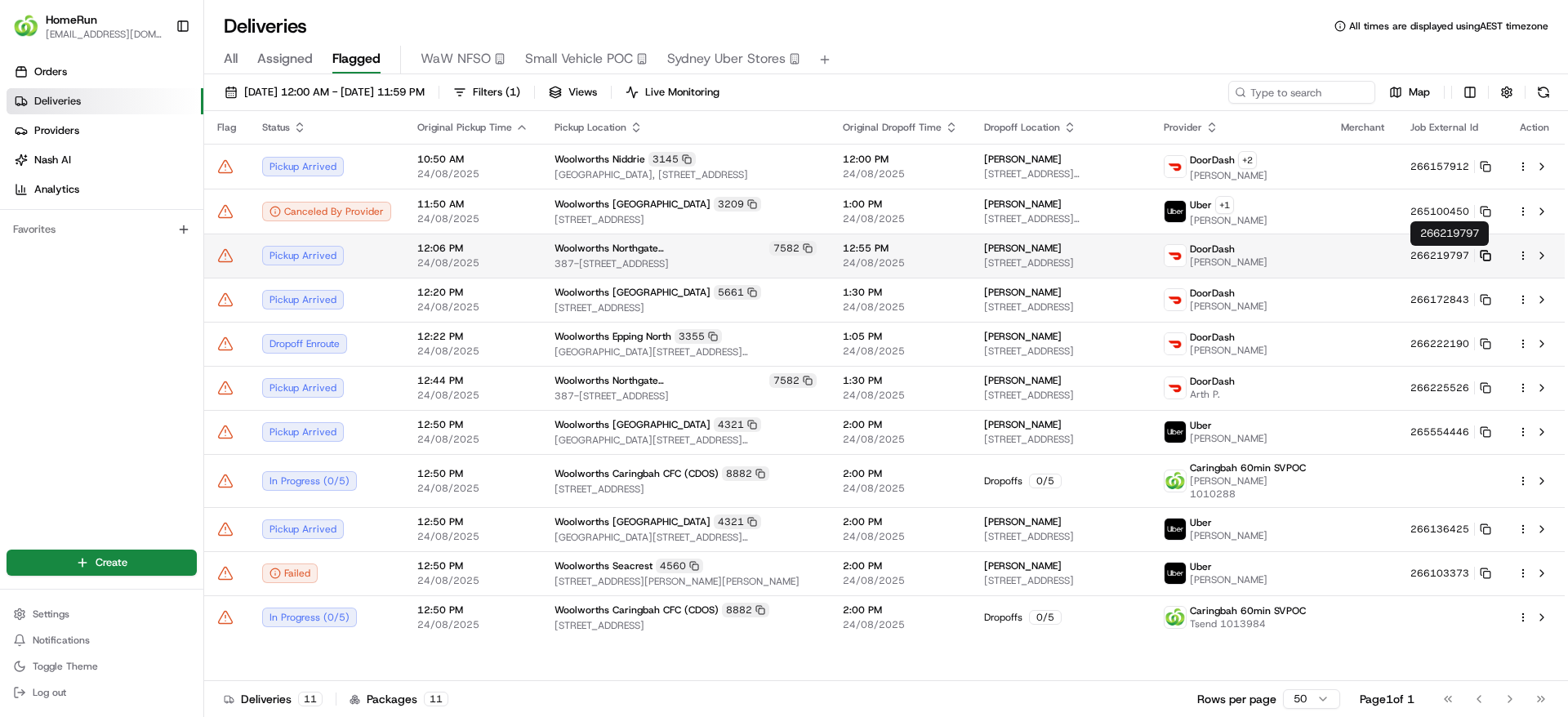
click at [1485, 252] on icon at bounding box center [1485, 255] width 12 height 12
click at [224, 258] on icon at bounding box center [225, 255] width 16 height 16
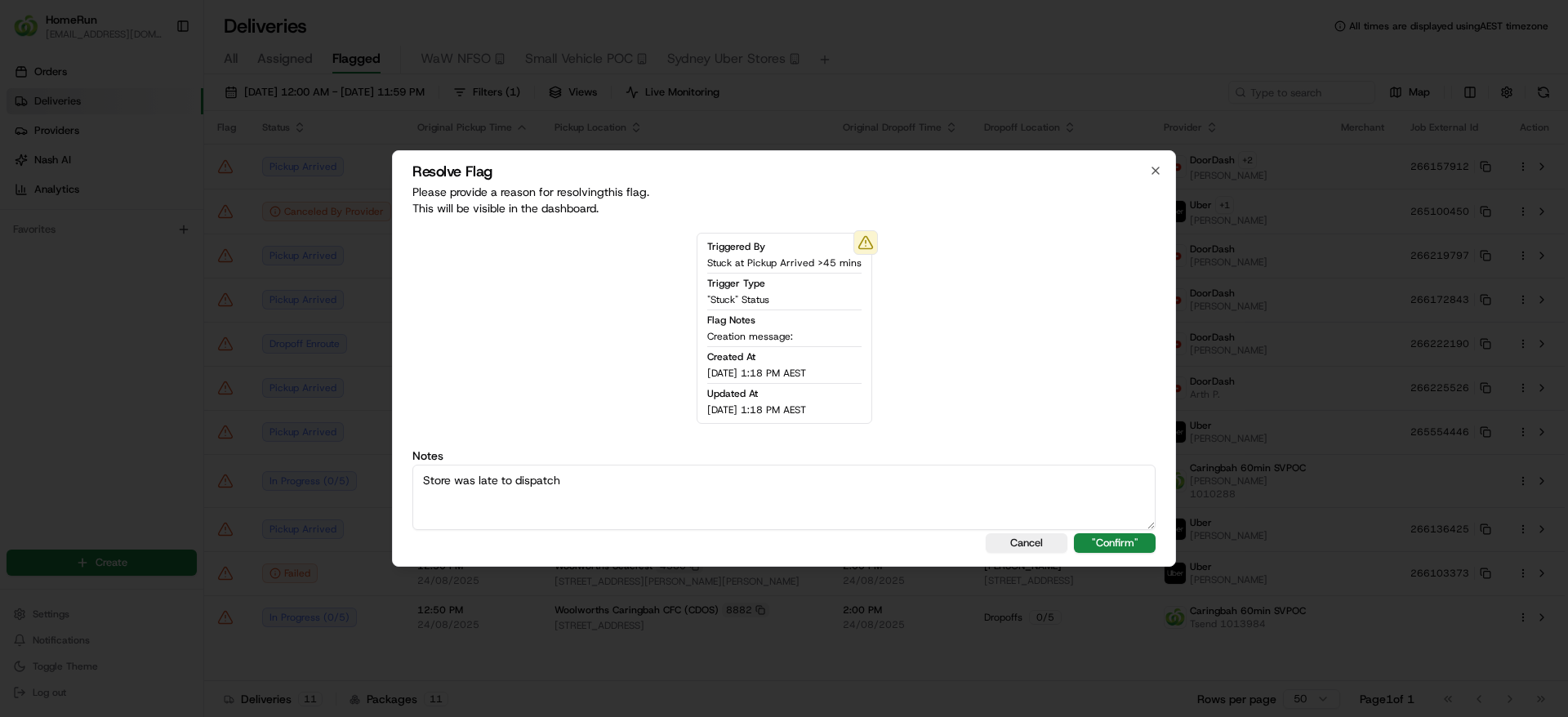
drag, startPoint x: 641, startPoint y: 492, endPoint x: 348, endPoint y: 514, distance: 293.8
click at [348, 514] on body "HomeRun jpinekubica1@woolworths.com.au Toggle Sidebar Orders Deliveries Provide…" at bounding box center [784, 358] width 1568 height 717
type textarea "Store was late to dispatch"
click at [1096, 537] on button ""Confirm"" at bounding box center [1115, 543] width 82 height 19
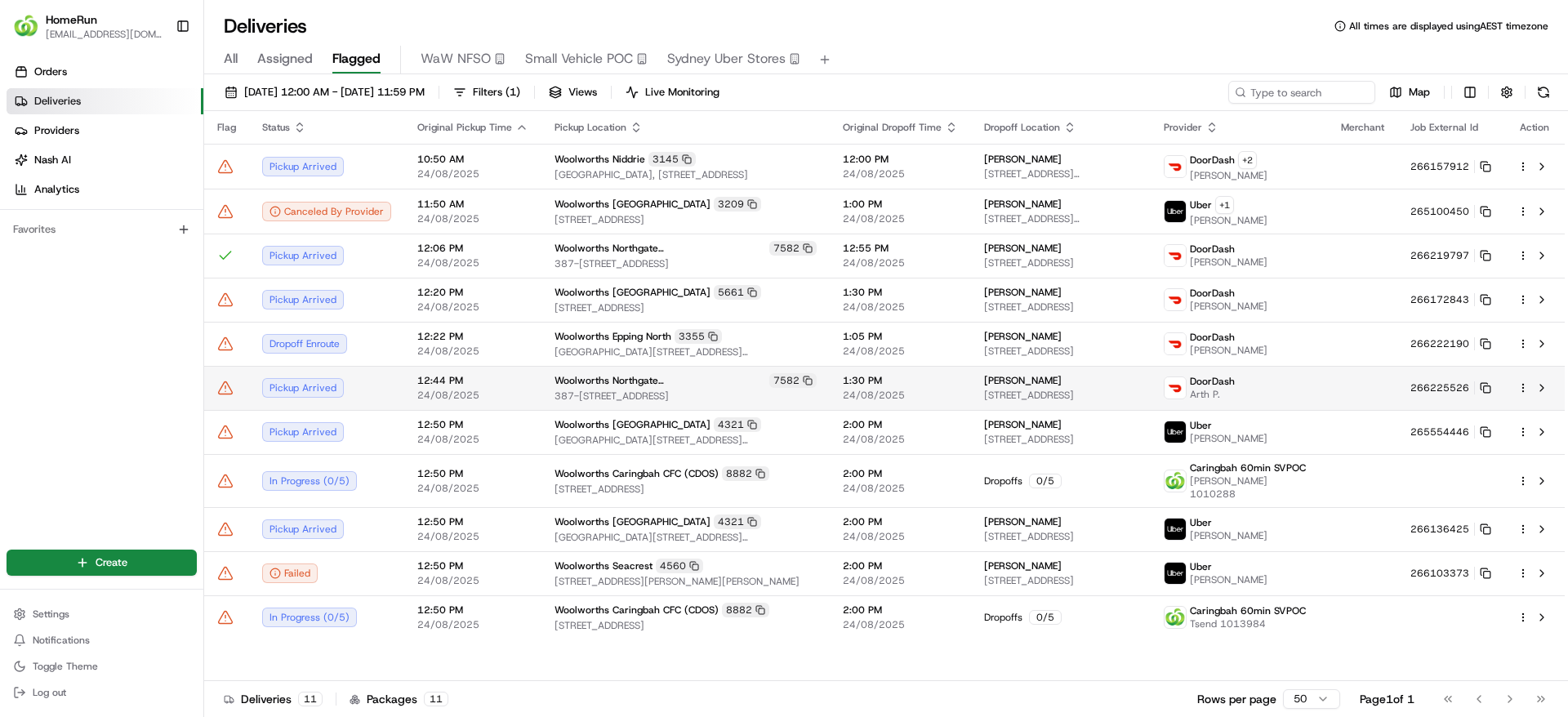
click at [223, 393] on icon at bounding box center [225, 388] width 16 height 16
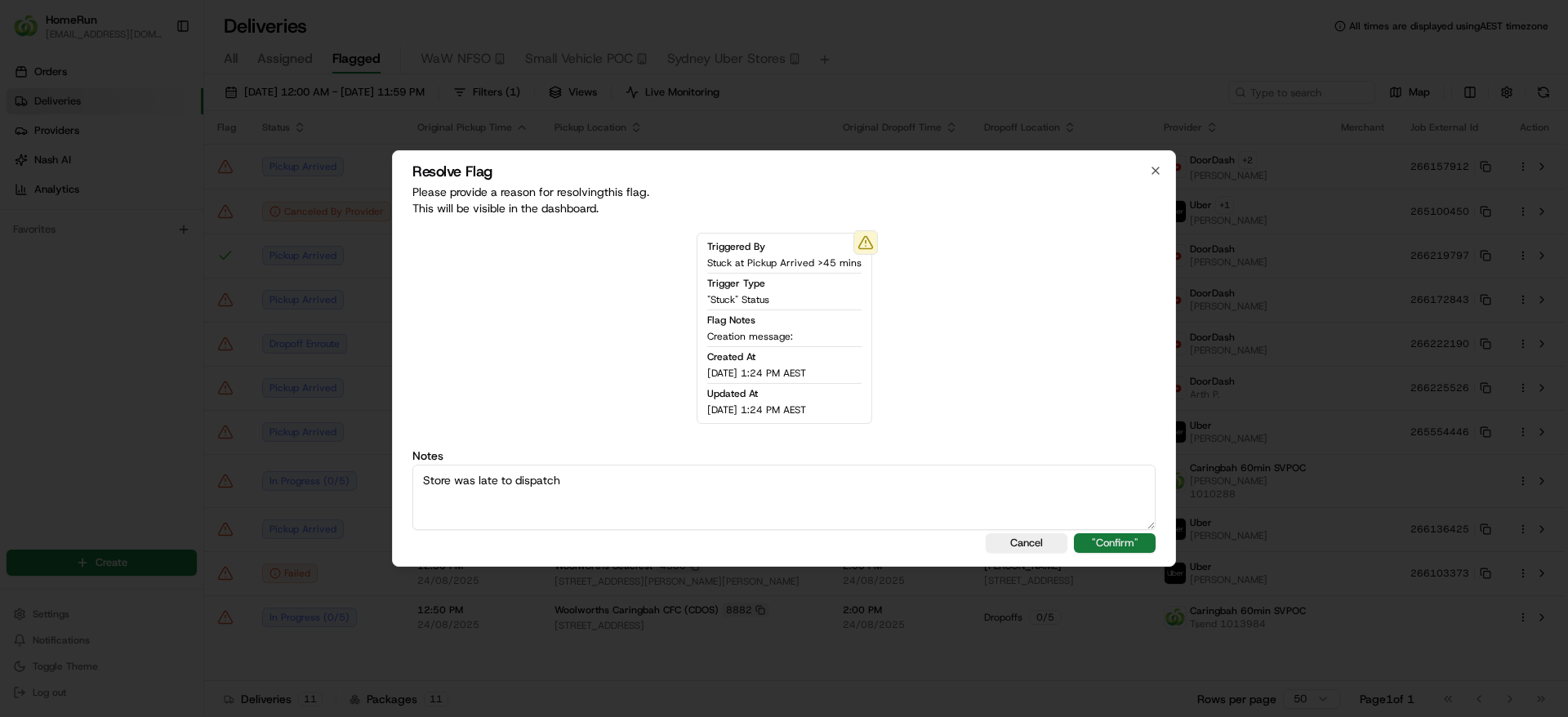
type textarea "Store was late to dispatch"
click at [1103, 546] on button ""Confirm"" at bounding box center [1115, 543] width 82 height 19
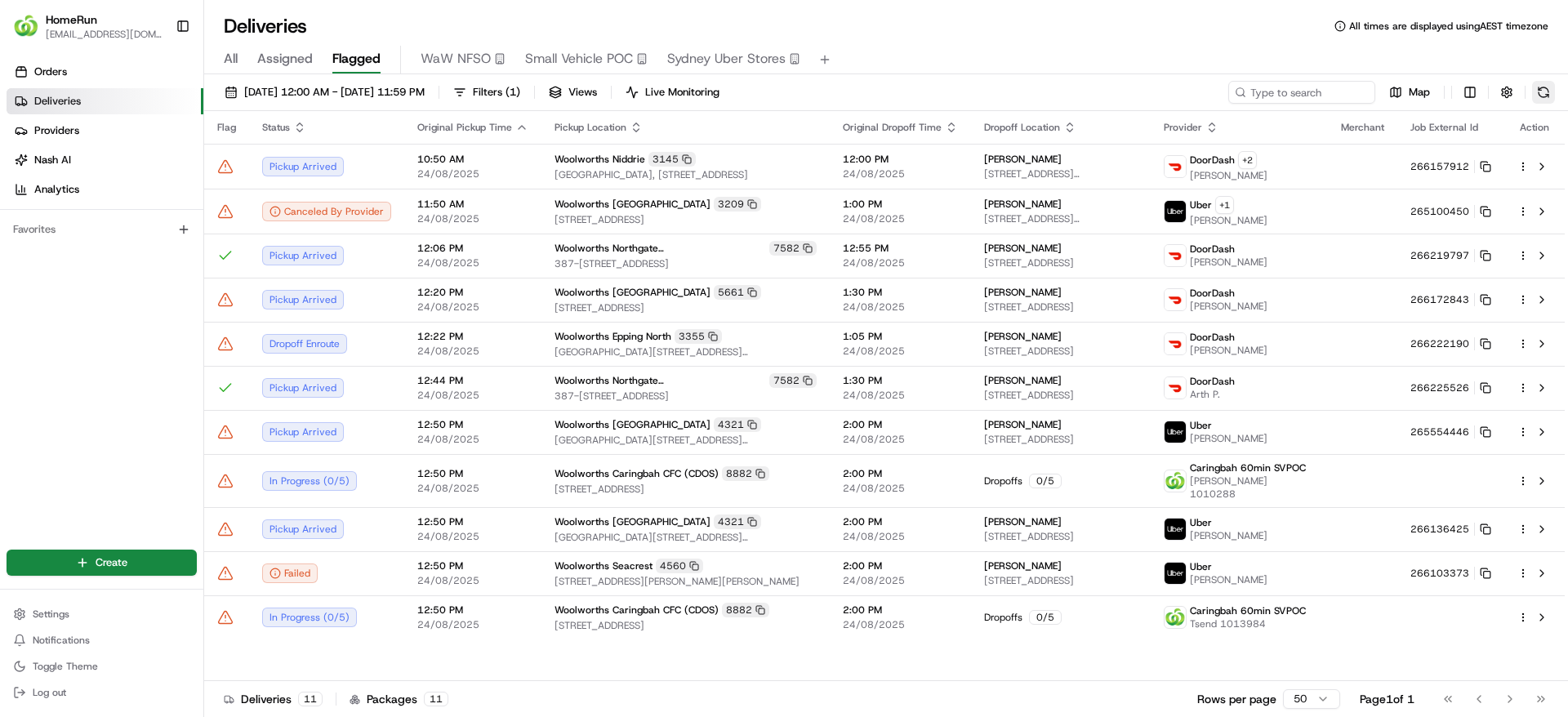
click at [1543, 93] on button at bounding box center [1543, 92] width 23 height 23
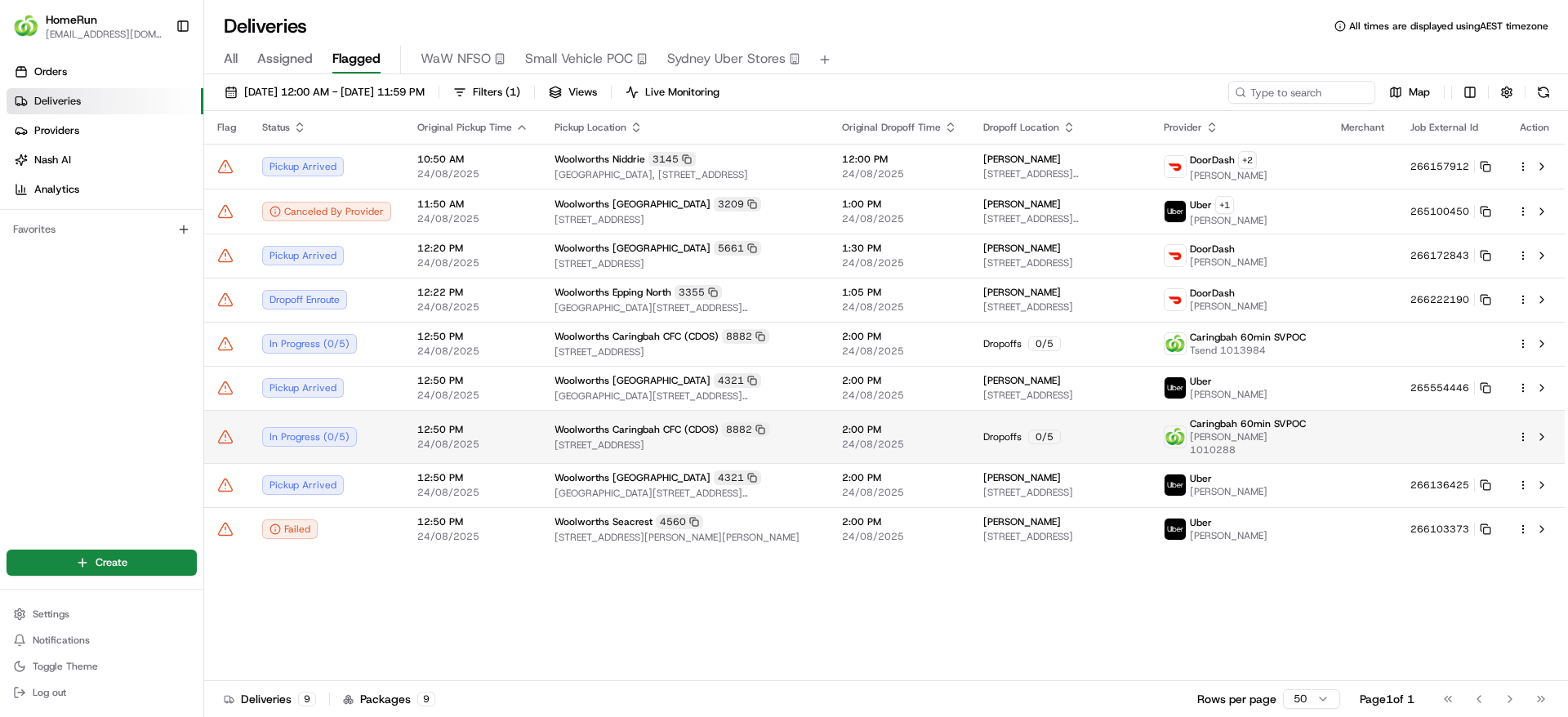
click at [1385, 429] on td at bounding box center [1363, 436] width 69 height 53
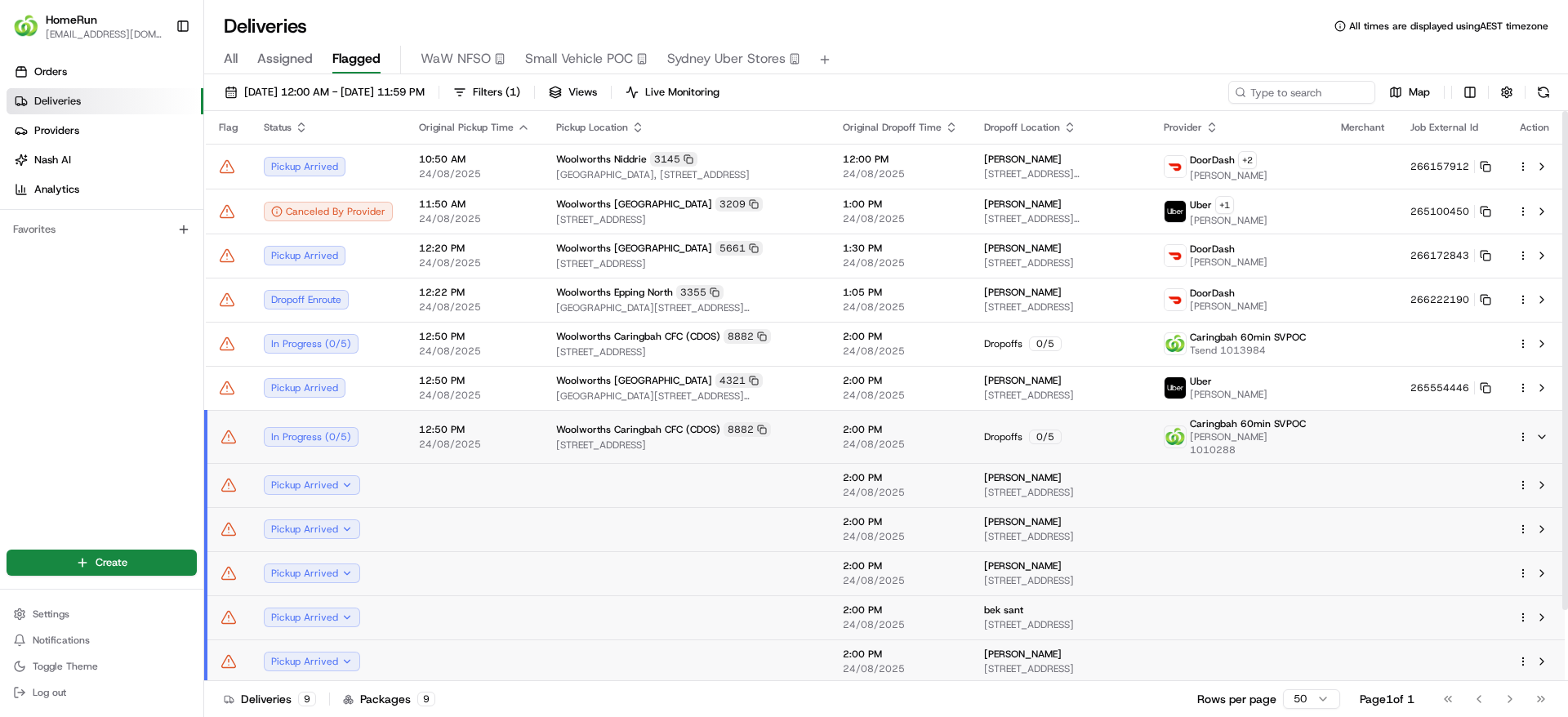
click at [1378, 431] on td at bounding box center [1363, 436] width 69 height 53
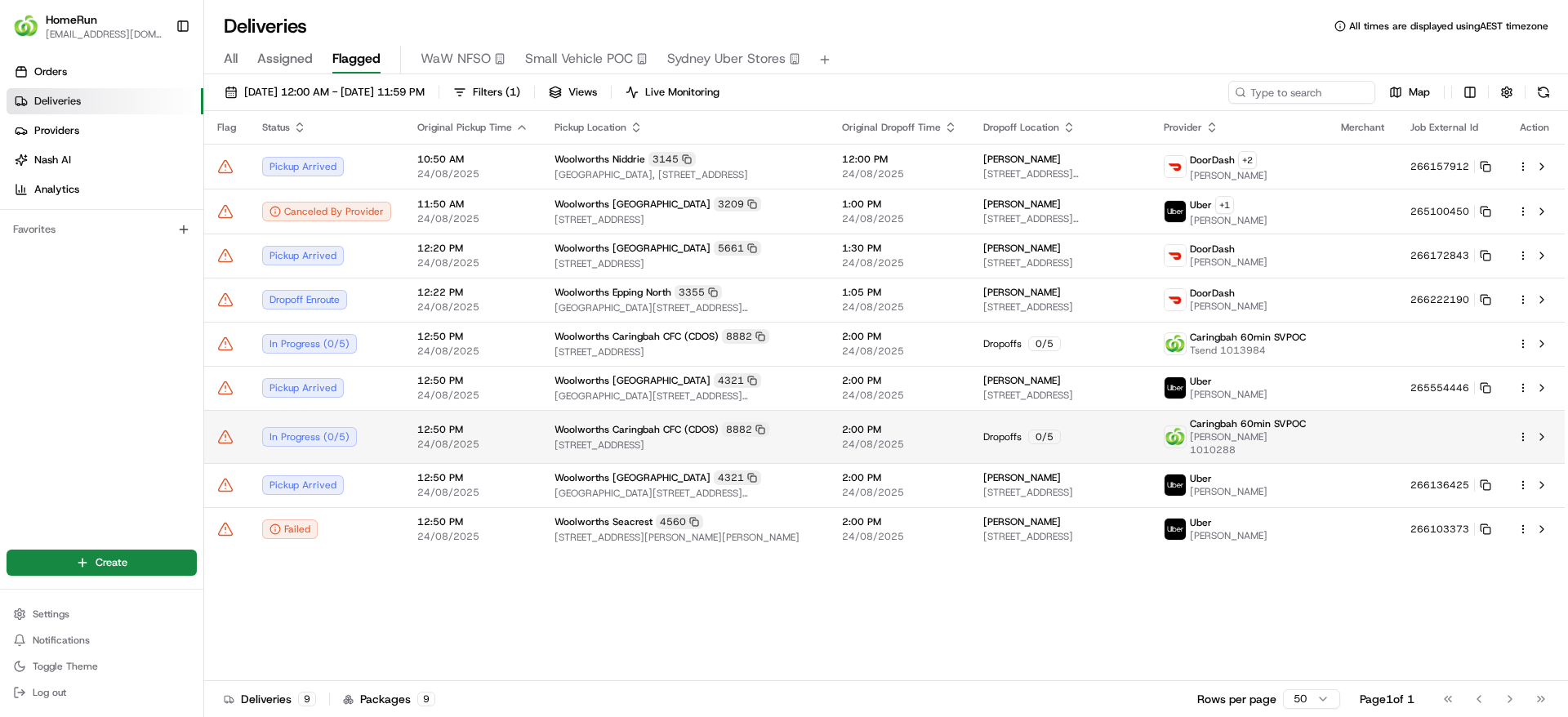
click at [230, 432] on icon at bounding box center [225, 436] width 14 height 12
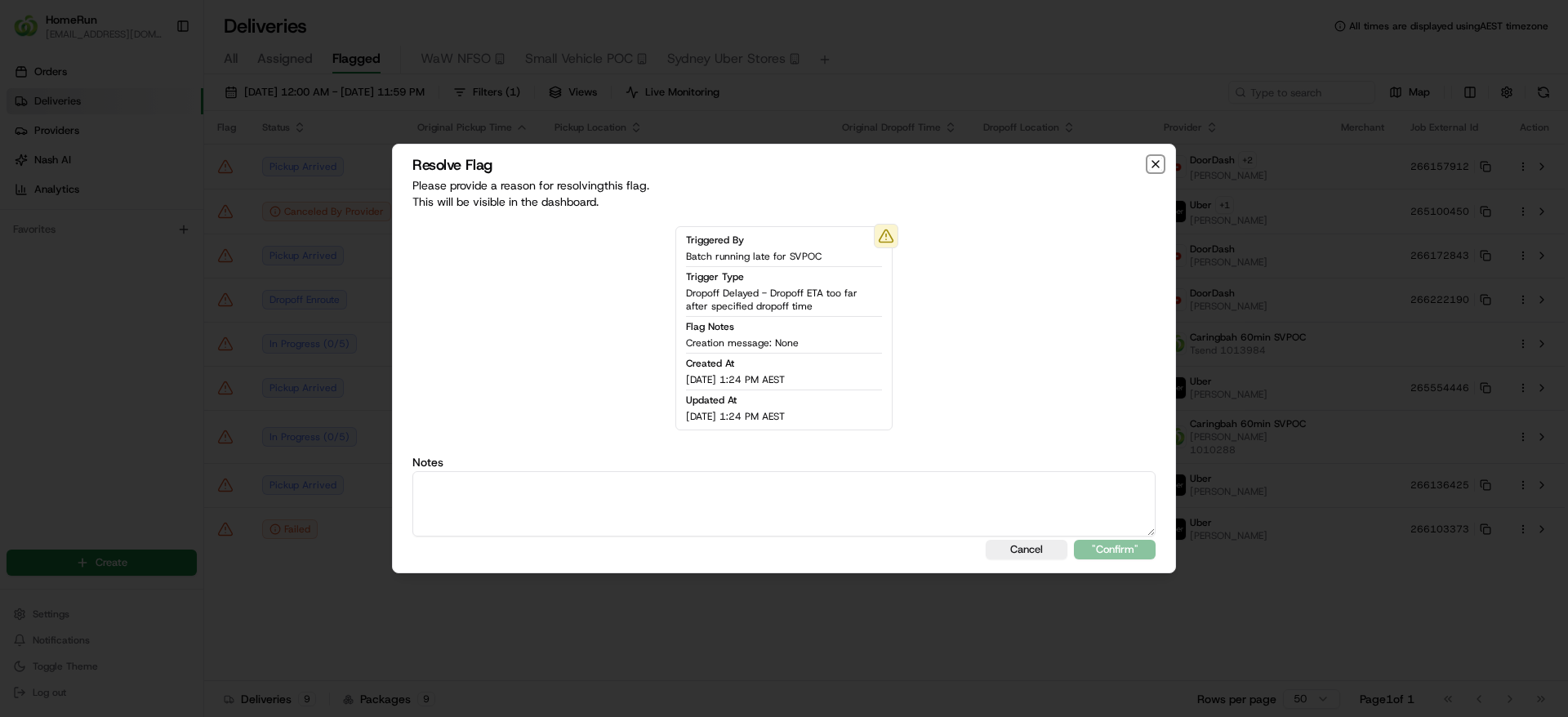
click at [1159, 169] on icon "button" at bounding box center [1156, 164] width 13 height 13
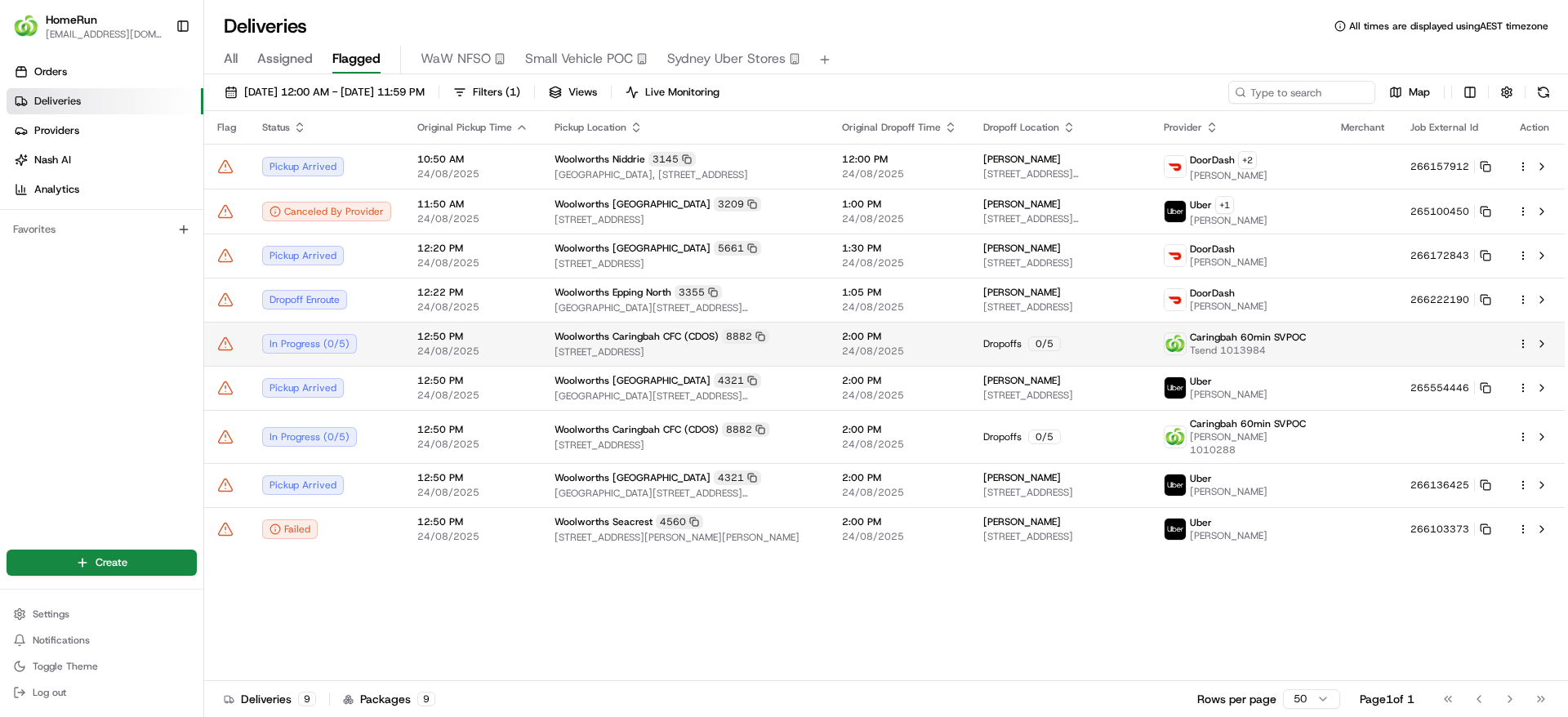
click at [363, 348] on div "In Progress ( 0 / 5 )" at bounding box center [326, 343] width 129 height 19
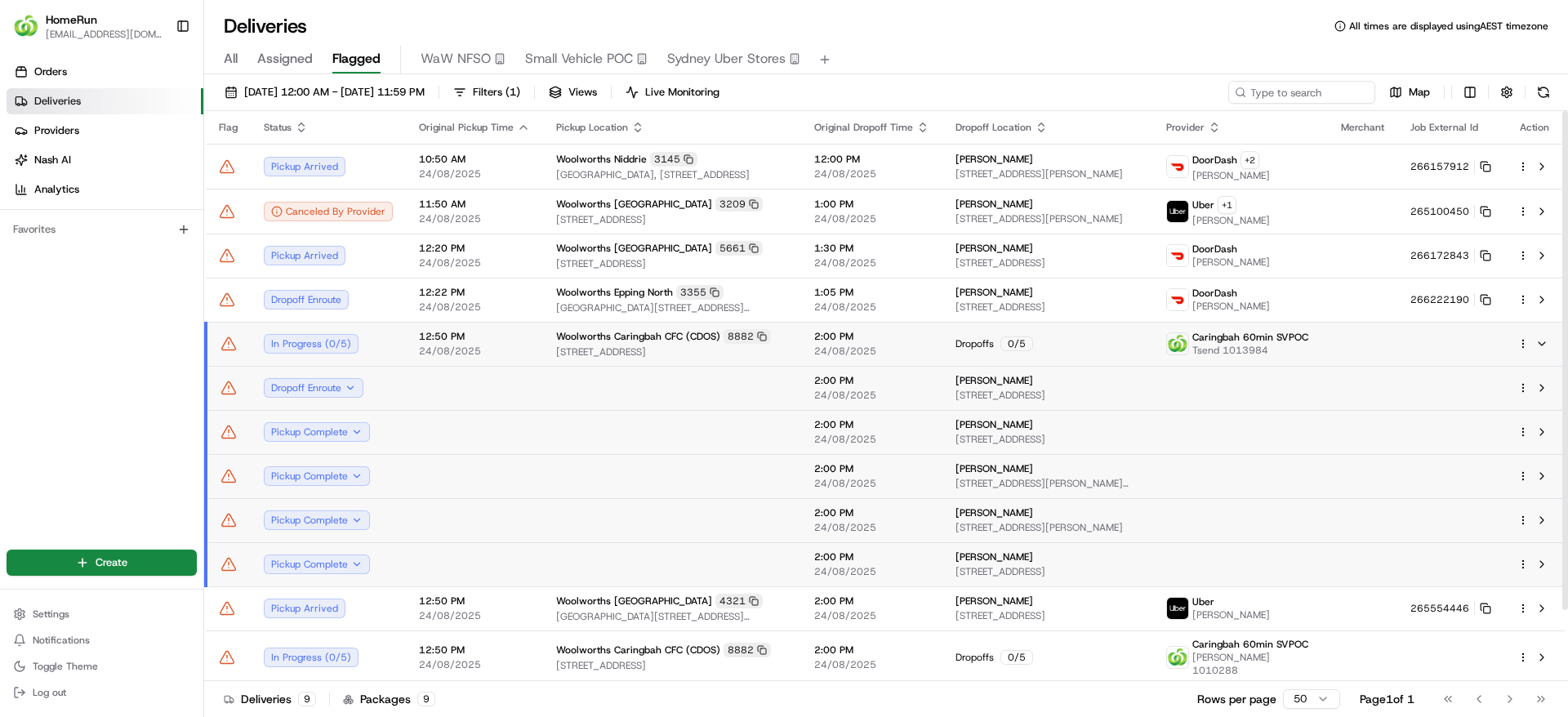
click at [412, 340] on td "12:50 PM 24/08/2025" at bounding box center [474, 344] width 137 height 44
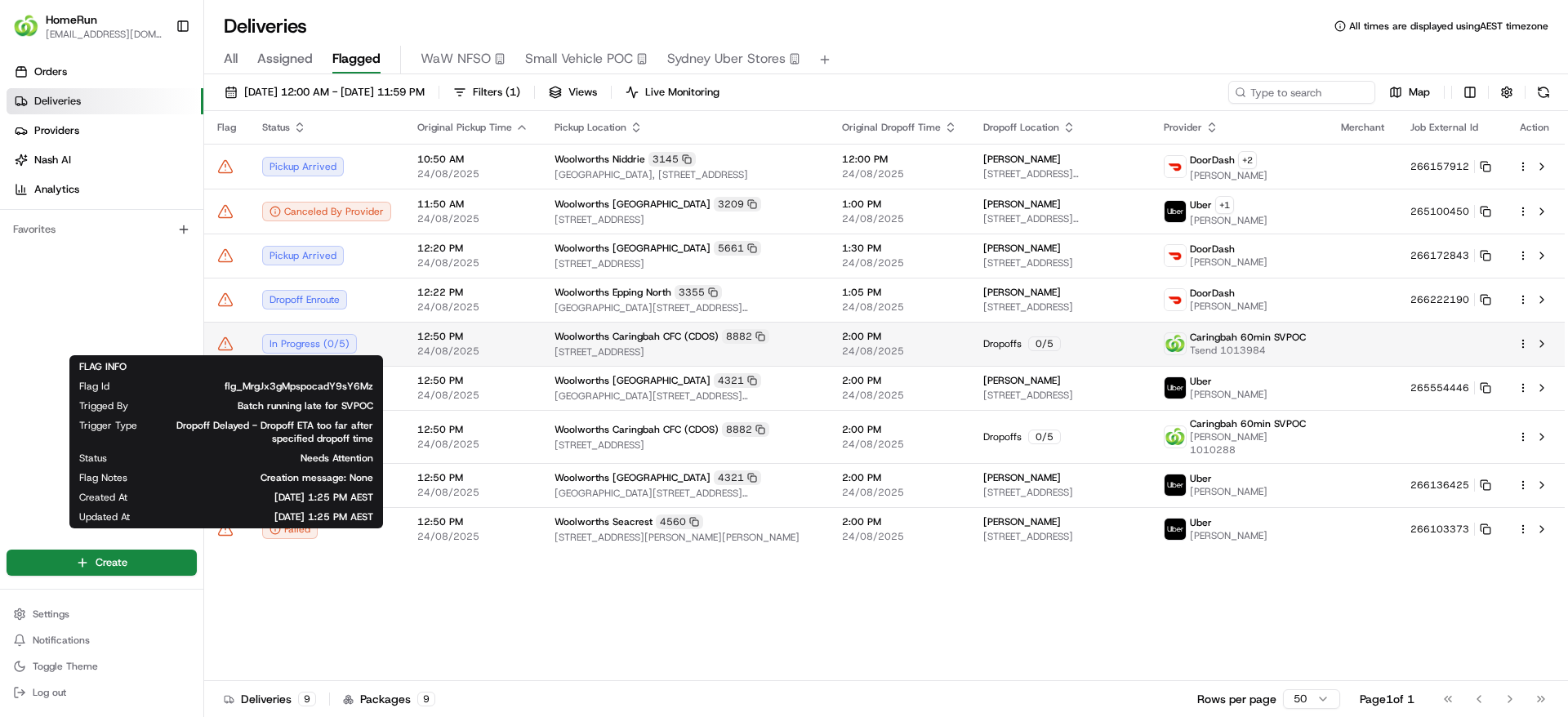
click at [223, 343] on icon at bounding box center [225, 344] width 16 height 16
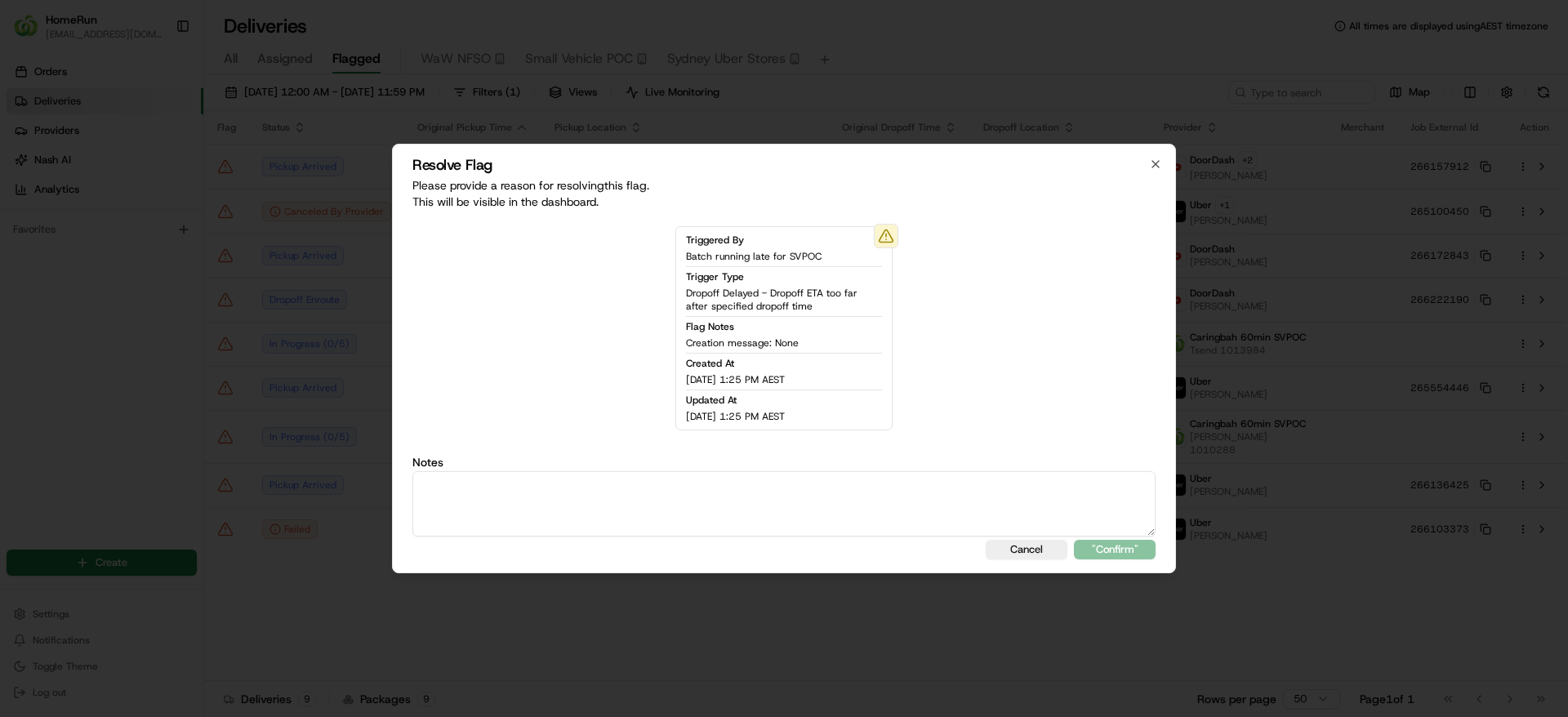
click at [710, 514] on textarea at bounding box center [784, 504] width 743 height 66
click at [710, 514] on textarea "Runs Reduced" at bounding box center [784, 504] width 743 height 66
drag, startPoint x: 629, startPoint y: 472, endPoint x: 360, endPoint y: 505, distance: 271.0
click at [360, 505] on body "HomeRun jpinekubica1@woolworths.com.au Toggle Sidebar Orders Deliveries Provide…" at bounding box center [784, 358] width 1568 height 717
type textarea "Runs Reduced"
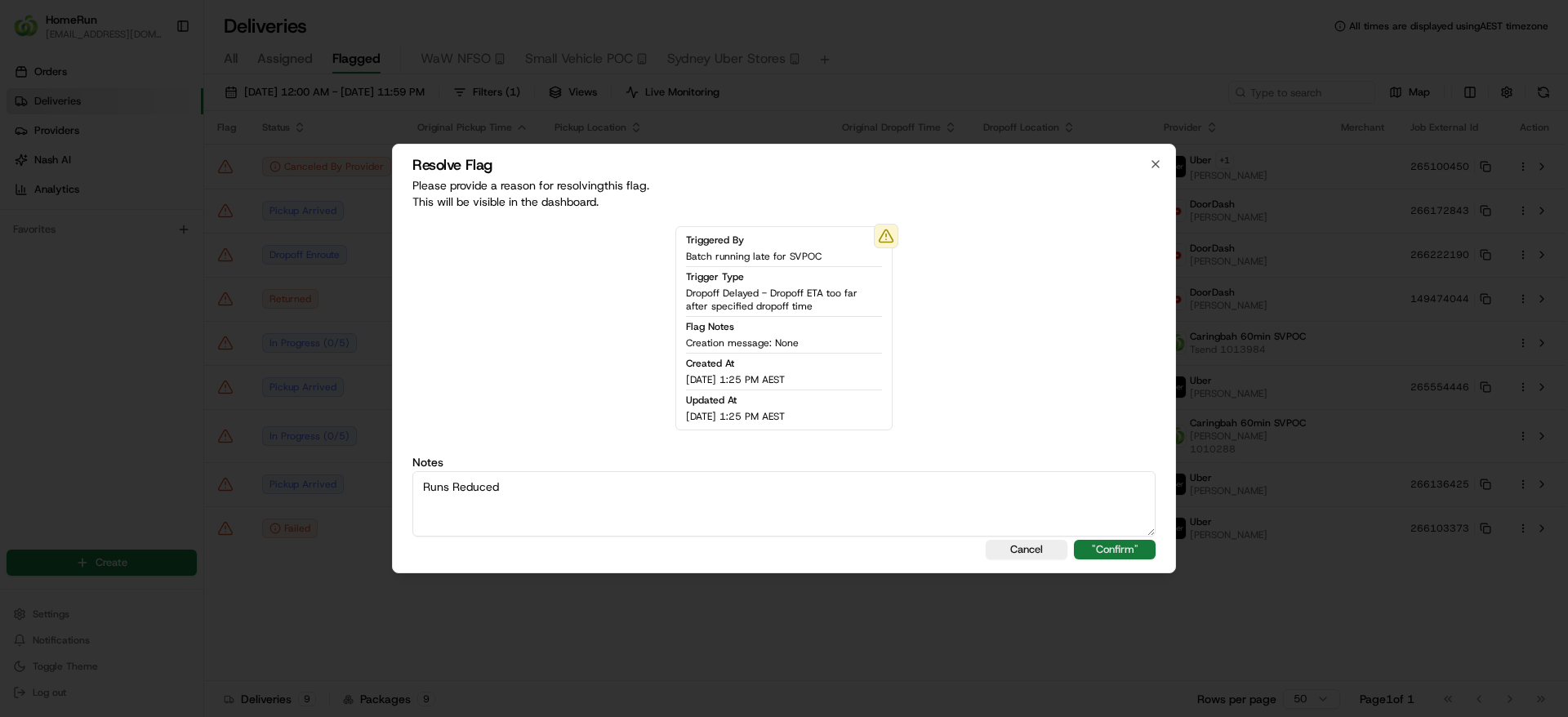
click at [1116, 555] on button ""Confirm"" at bounding box center [1115, 549] width 82 height 19
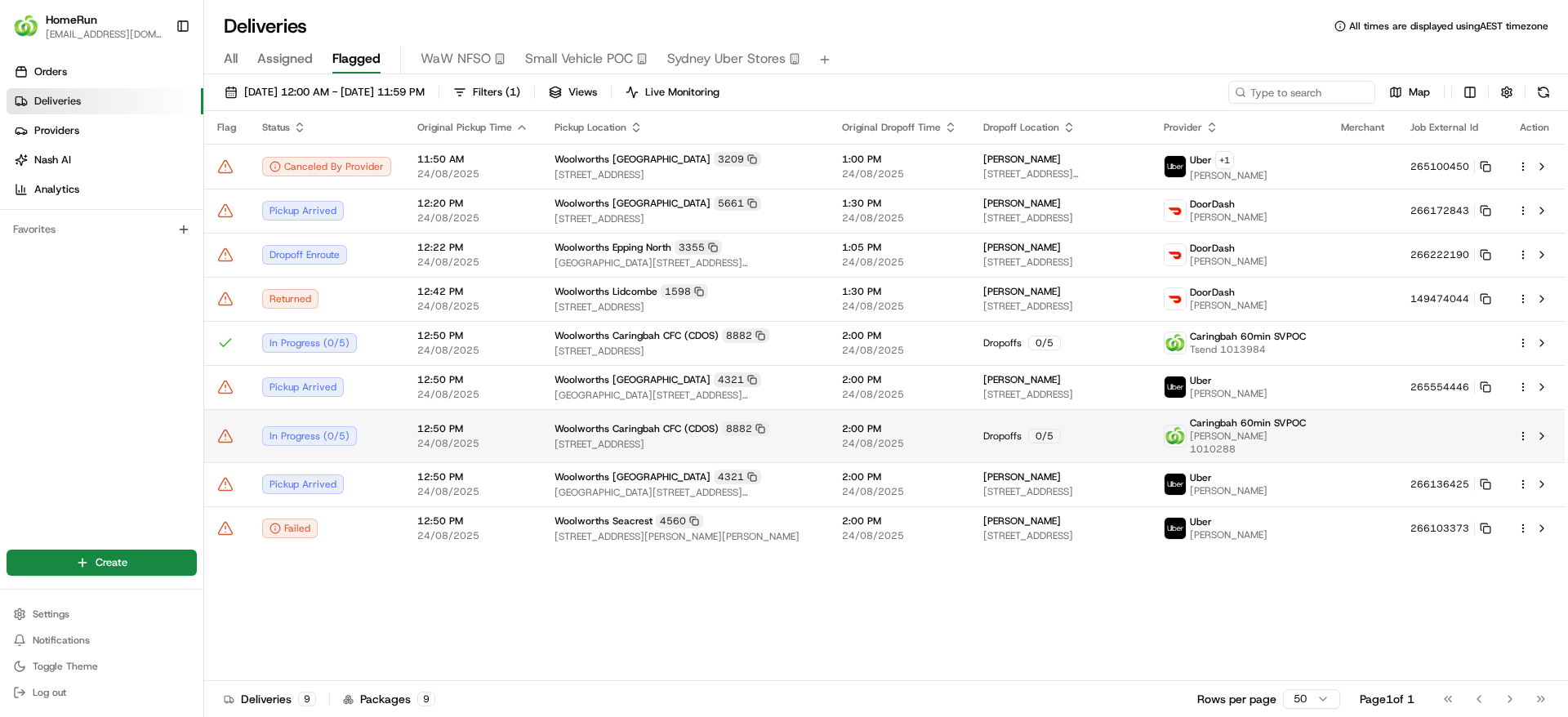
click at [219, 442] on td at bounding box center [226, 436] width 45 height 53
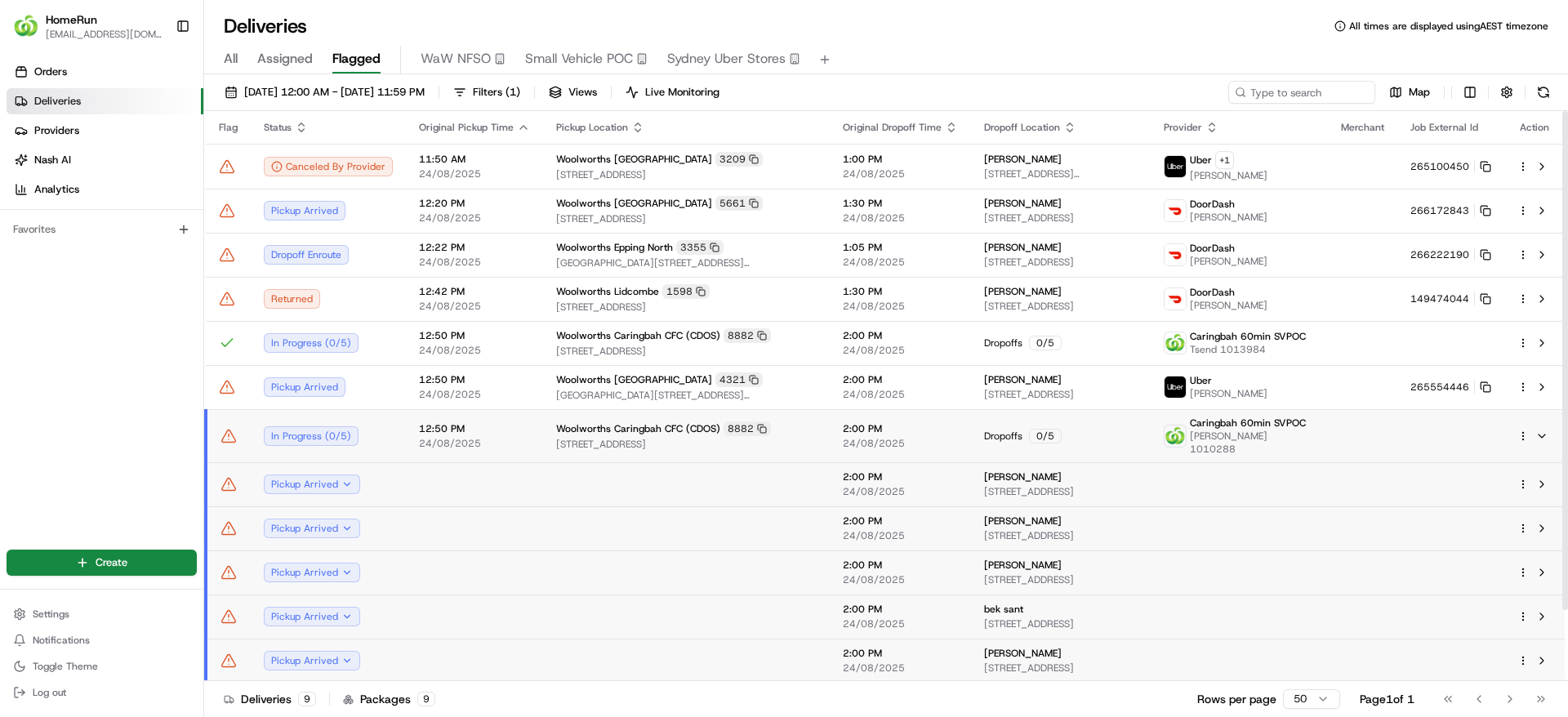
click at [231, 433] on icon at bounding box center [229, 436] width 16 height 16
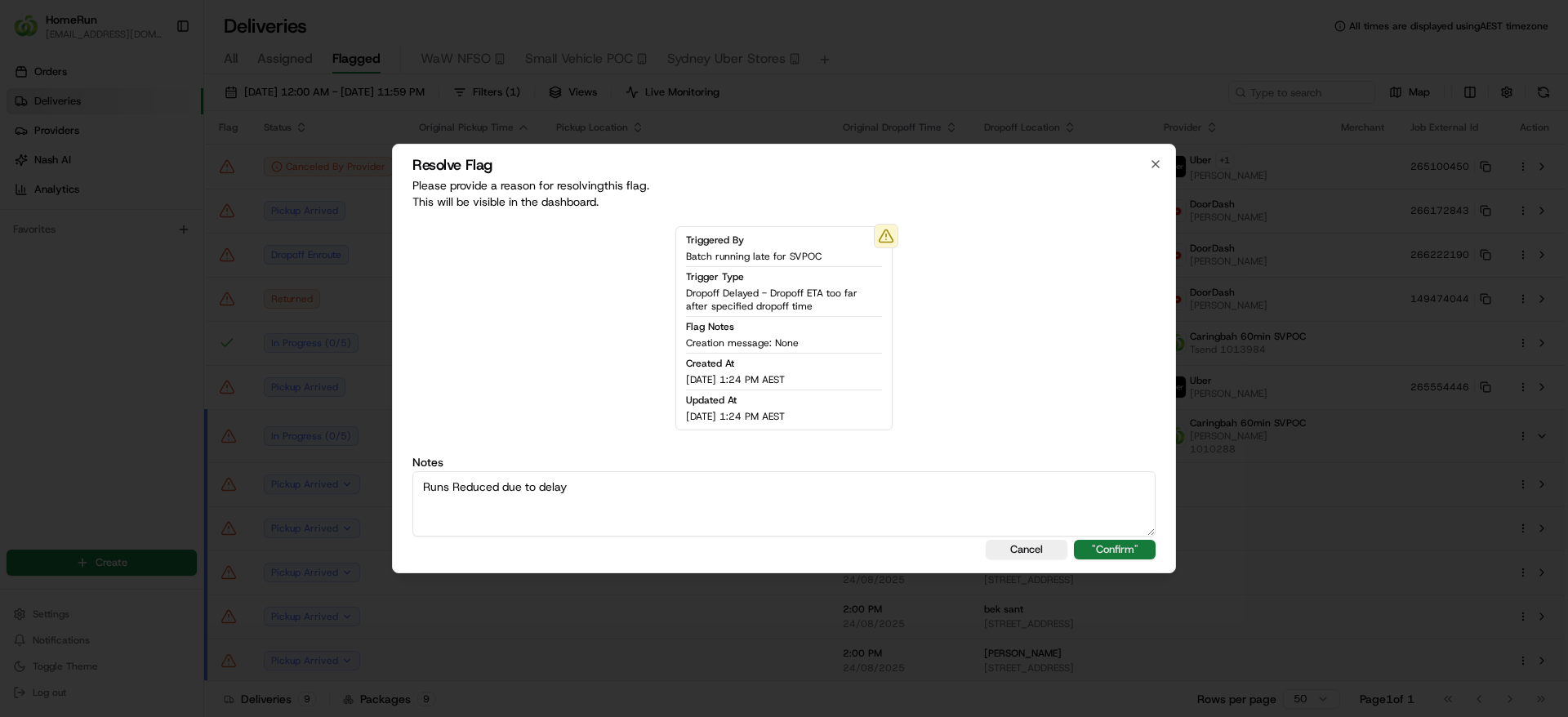
type textarea "Runs Reduced due to delay"
click at [1096, 555] on button ""Confirm"" at bounding box center [1115, 549] width 82 height 19
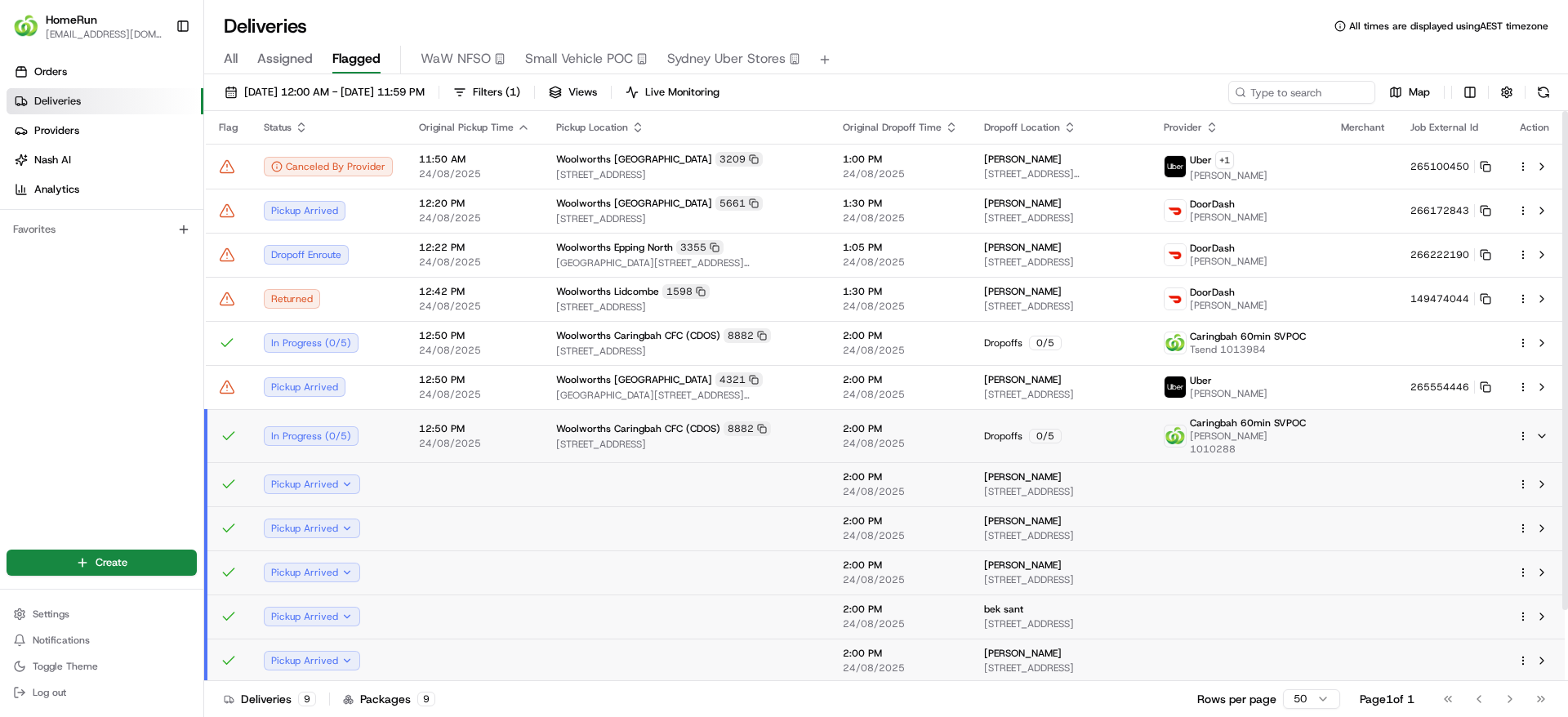
click at [175, 381] on div "Orders Deliveries Providers Nash AI Analytics Favorites" at bounding box center [101, 292] width 203 height 481
click at [1548, 90] on button at bounding box center [1543, 92] width 23 height 23
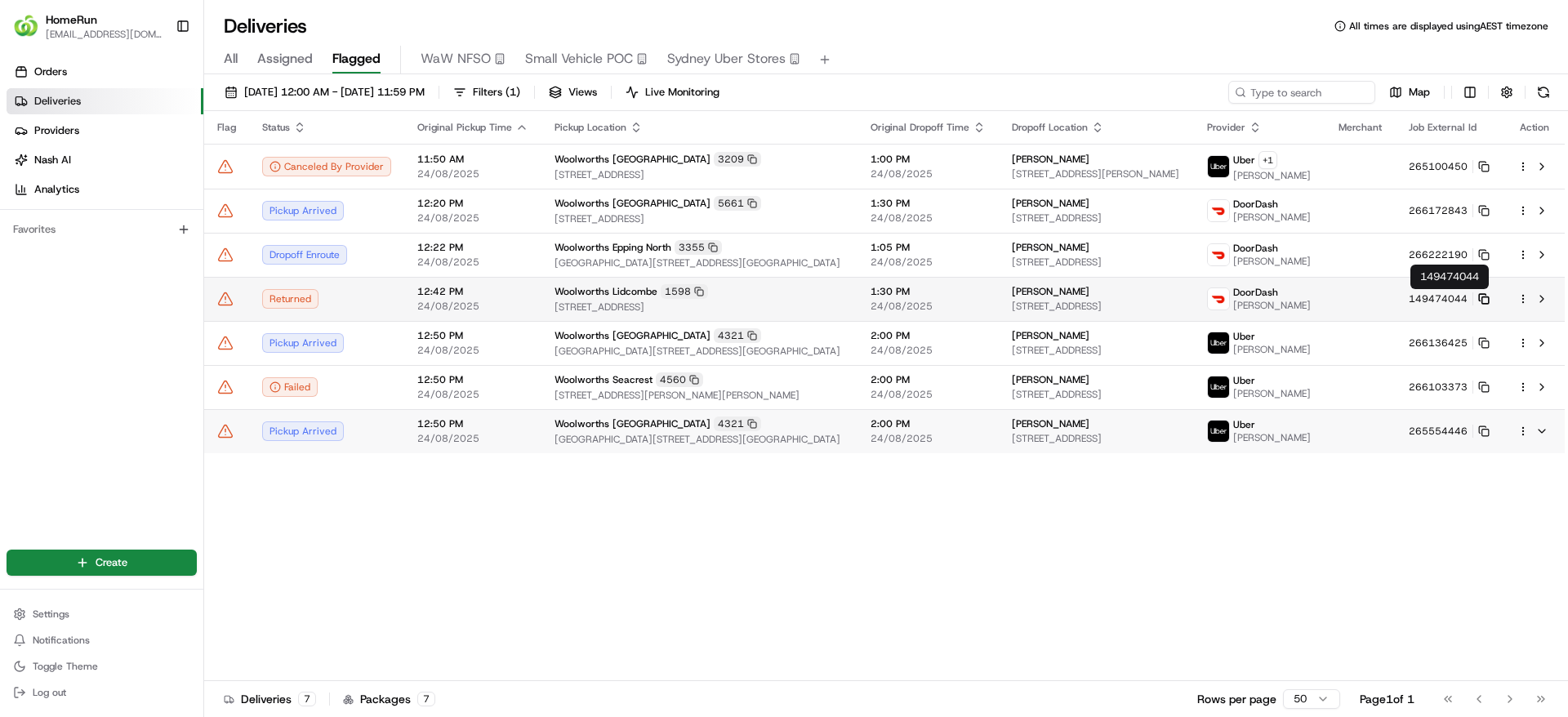
click at [1486, 296] on icon at bounding box center [1484, 298] width 12 height 12
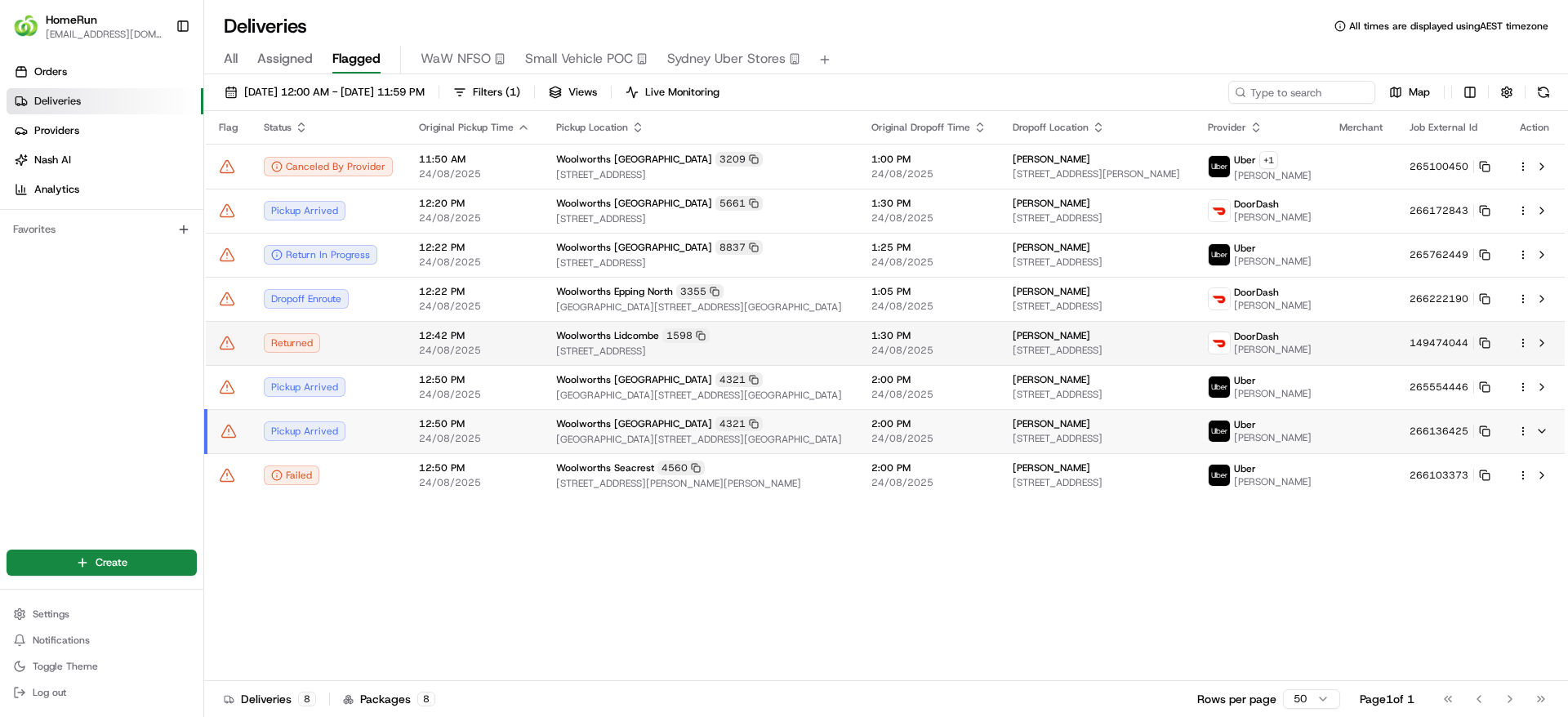
click at [229, 344] on icon at bounding box center [227, 343] width 16 height 16
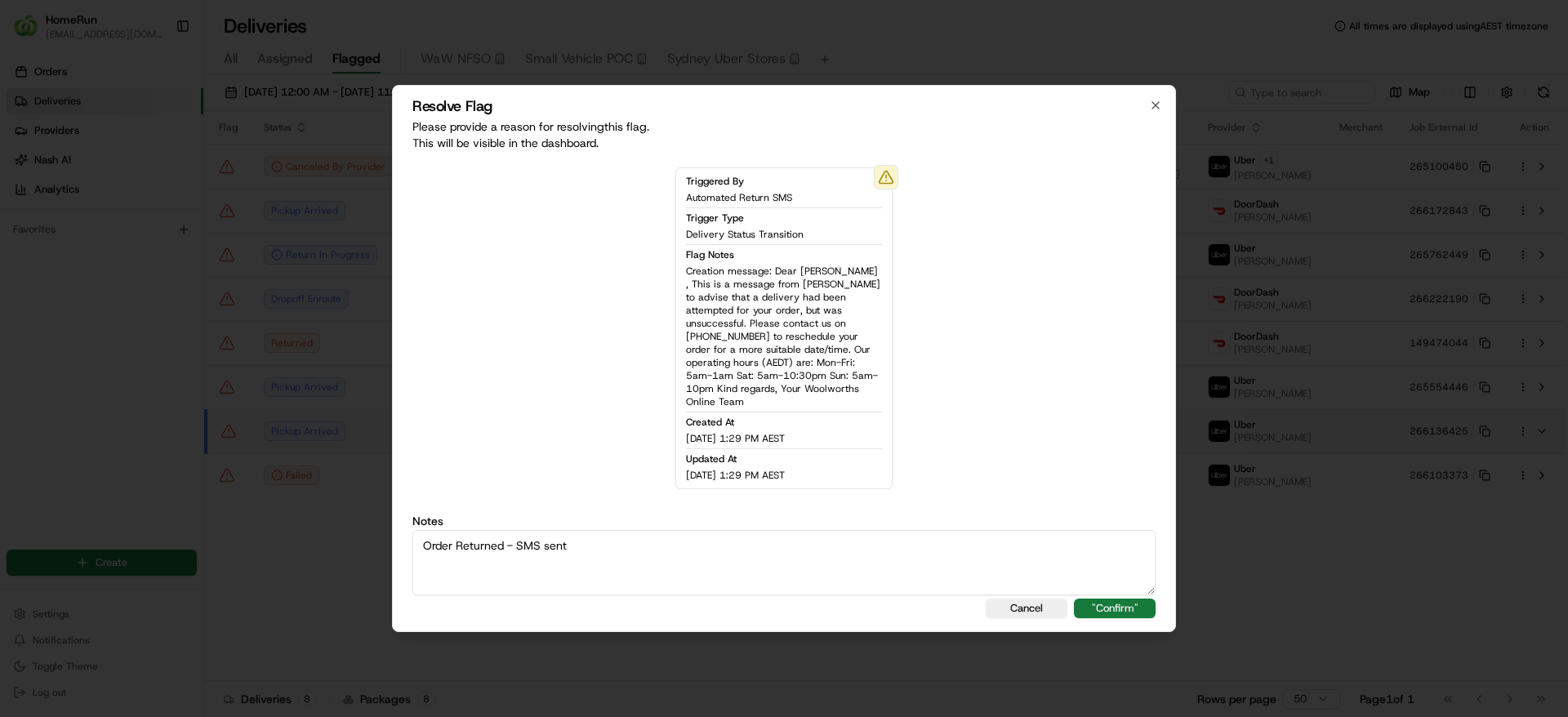
type textarea "Order Returned - SMS sent"
click at [1116, 598] on button ""Confirm"" at bounding box center [1115, 608] width 82 height 19
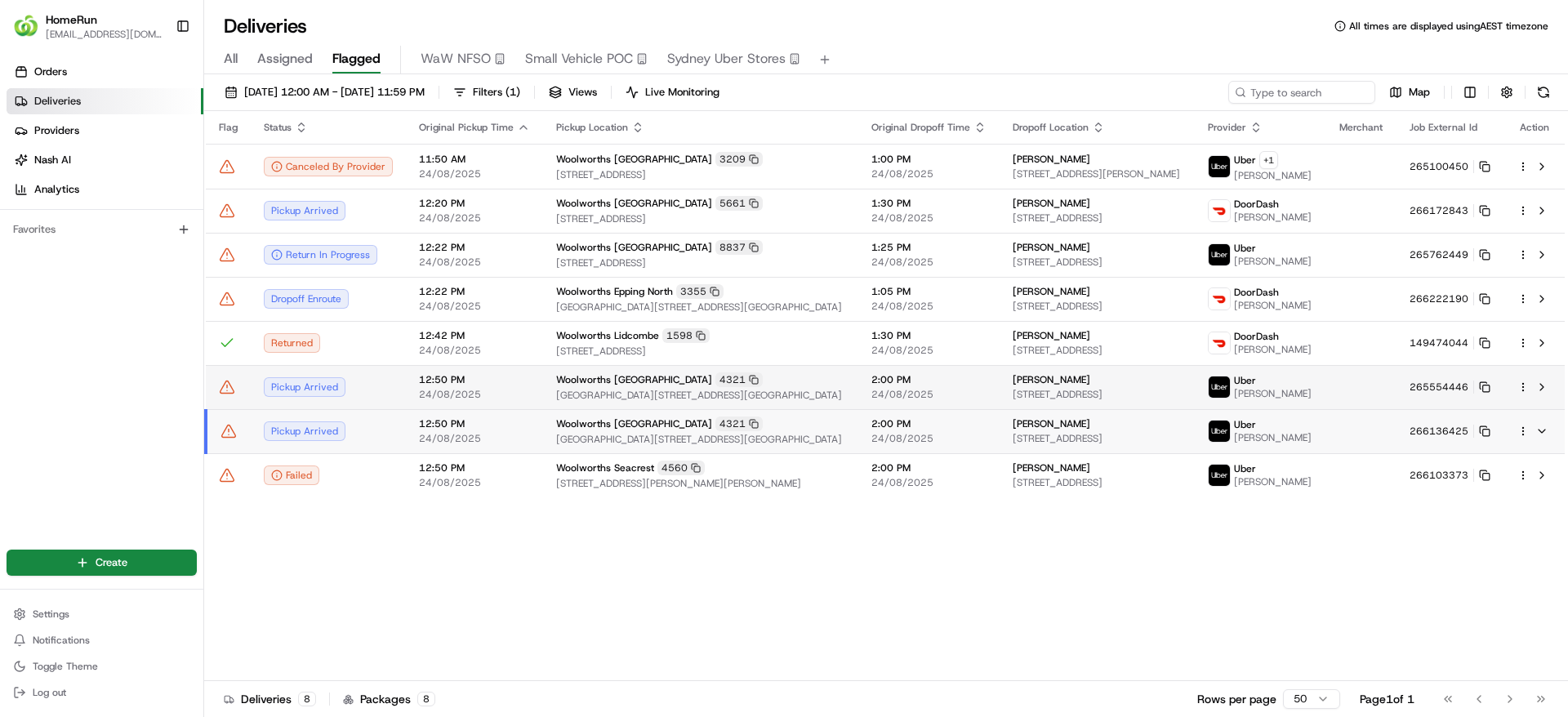
click at [672, 395] on span "Alexander Heights Shopping Centre, Cnr Mirrabooka Avenue And Griffon Way, Alexa…" at bounding box center [701, 395] width 289 height 13
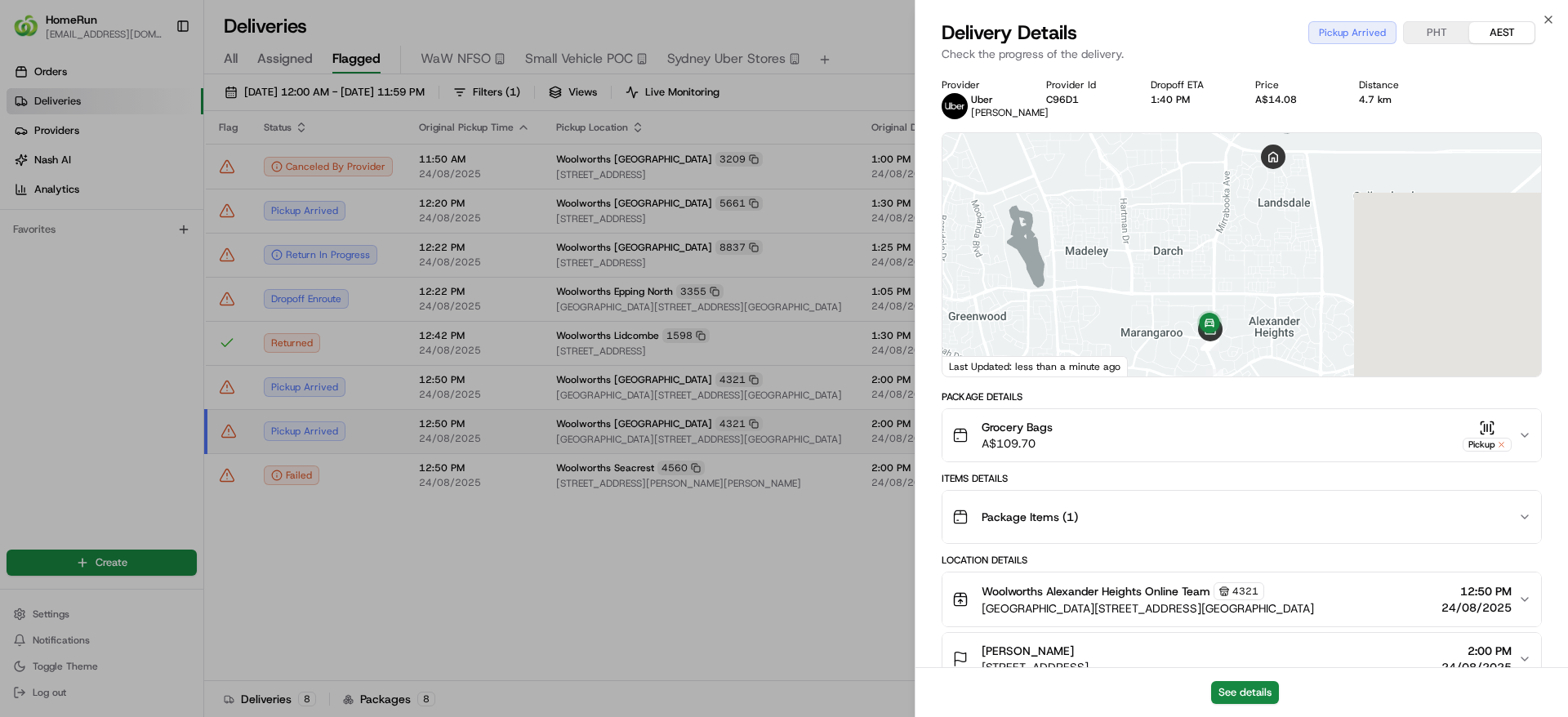
scroll to position [398, 0]
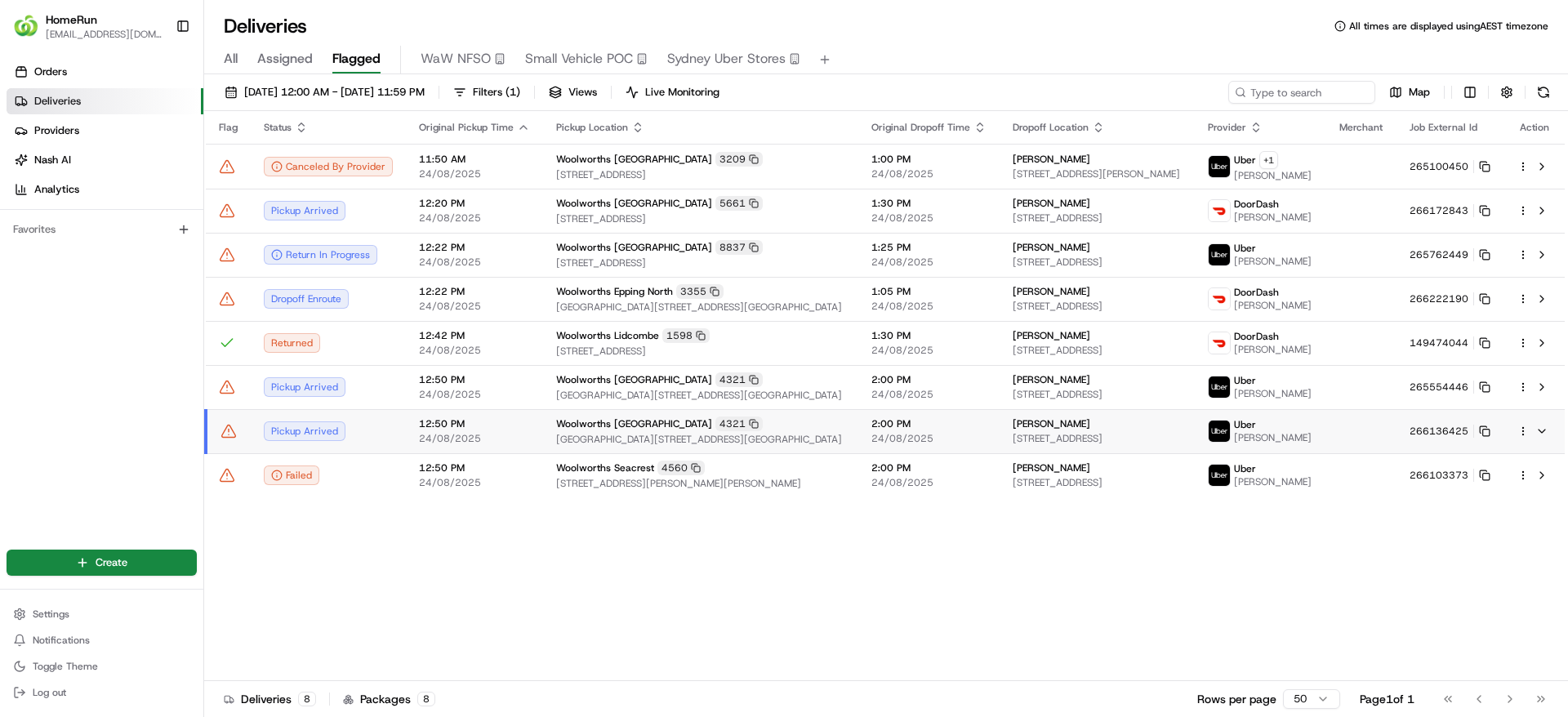
click at [893, 431] on span "2:00 PM" at bounding box center [929, 424] width 115 height 13
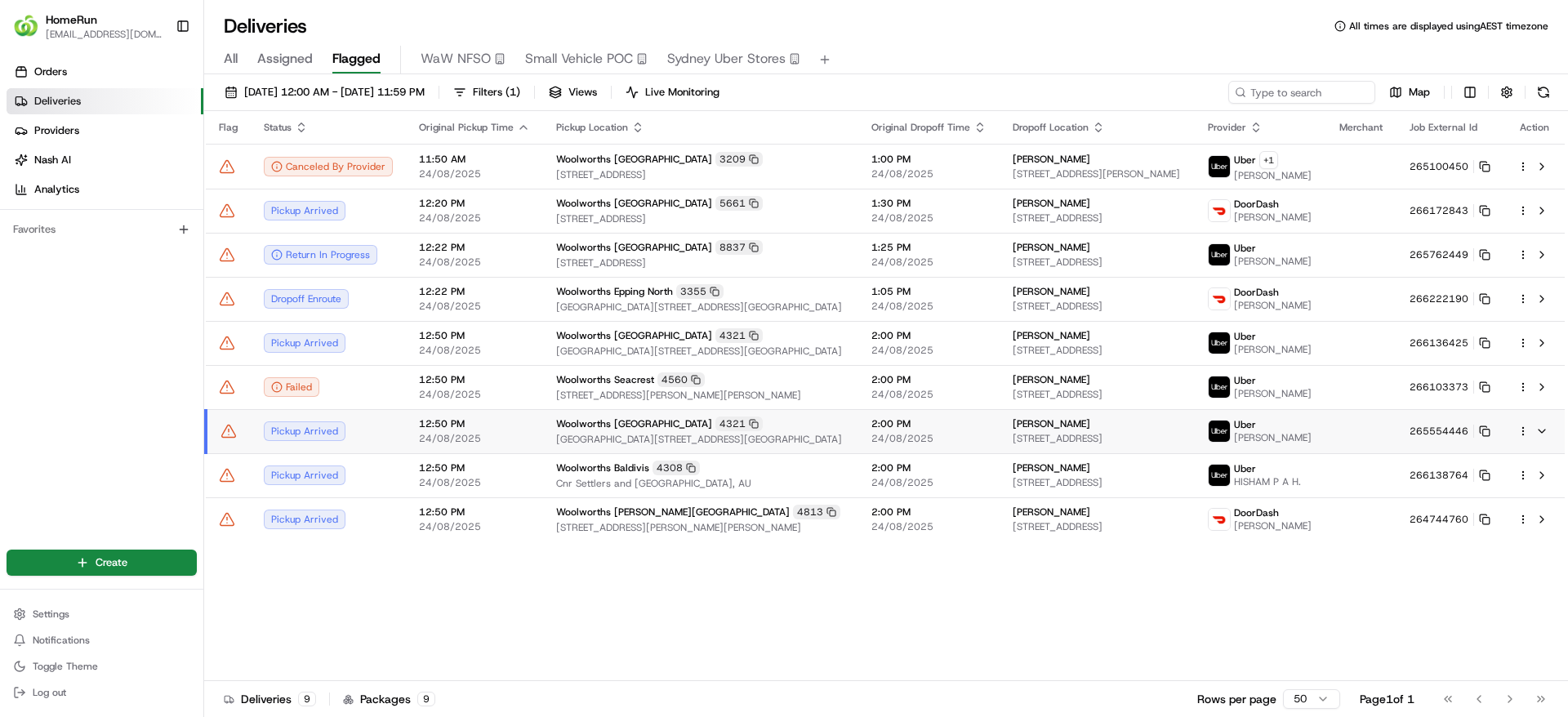
click at [1362, 453] on td at bounding box center [1361, 431] width 70 height 44
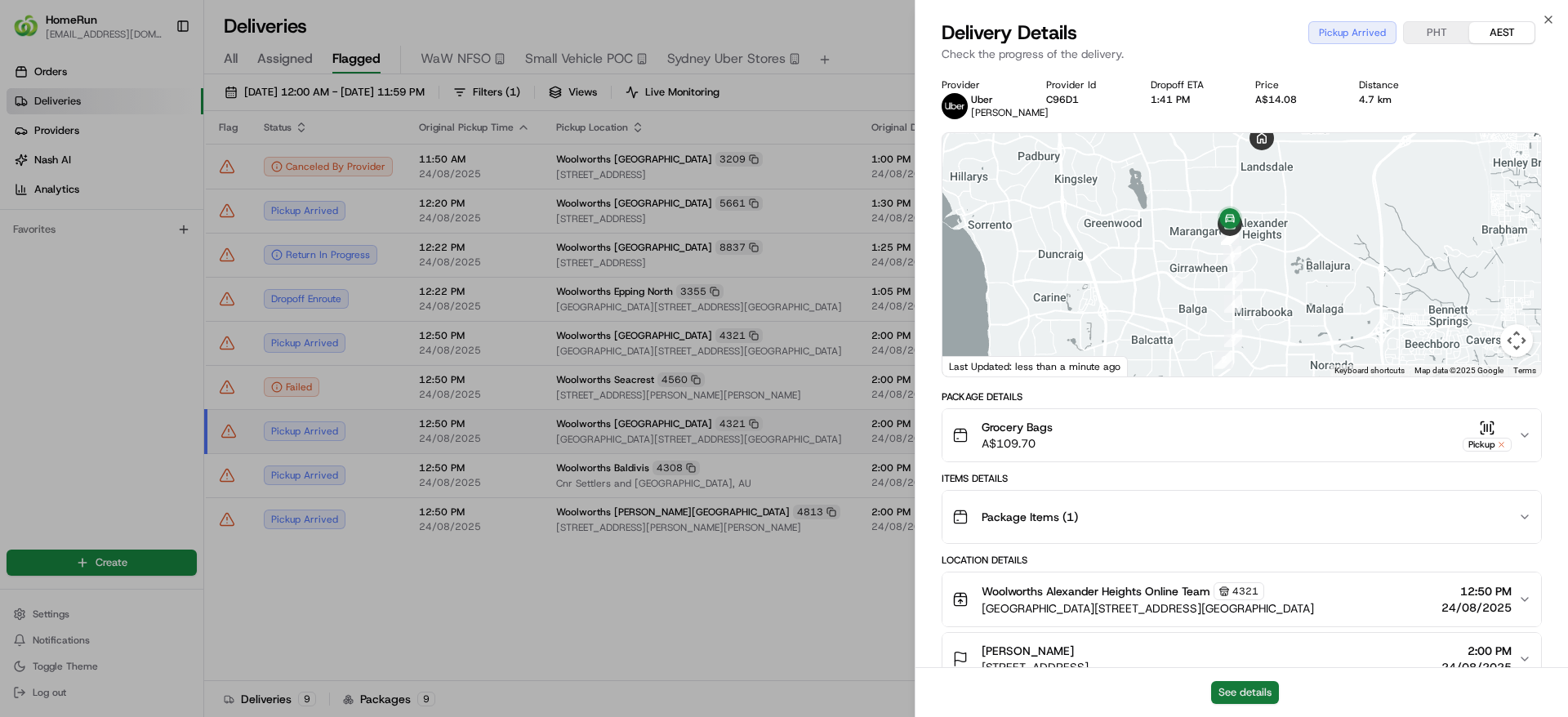
click at [1253, 691] on button "See details" at bounding box center [1245, 692] width 67 height 23
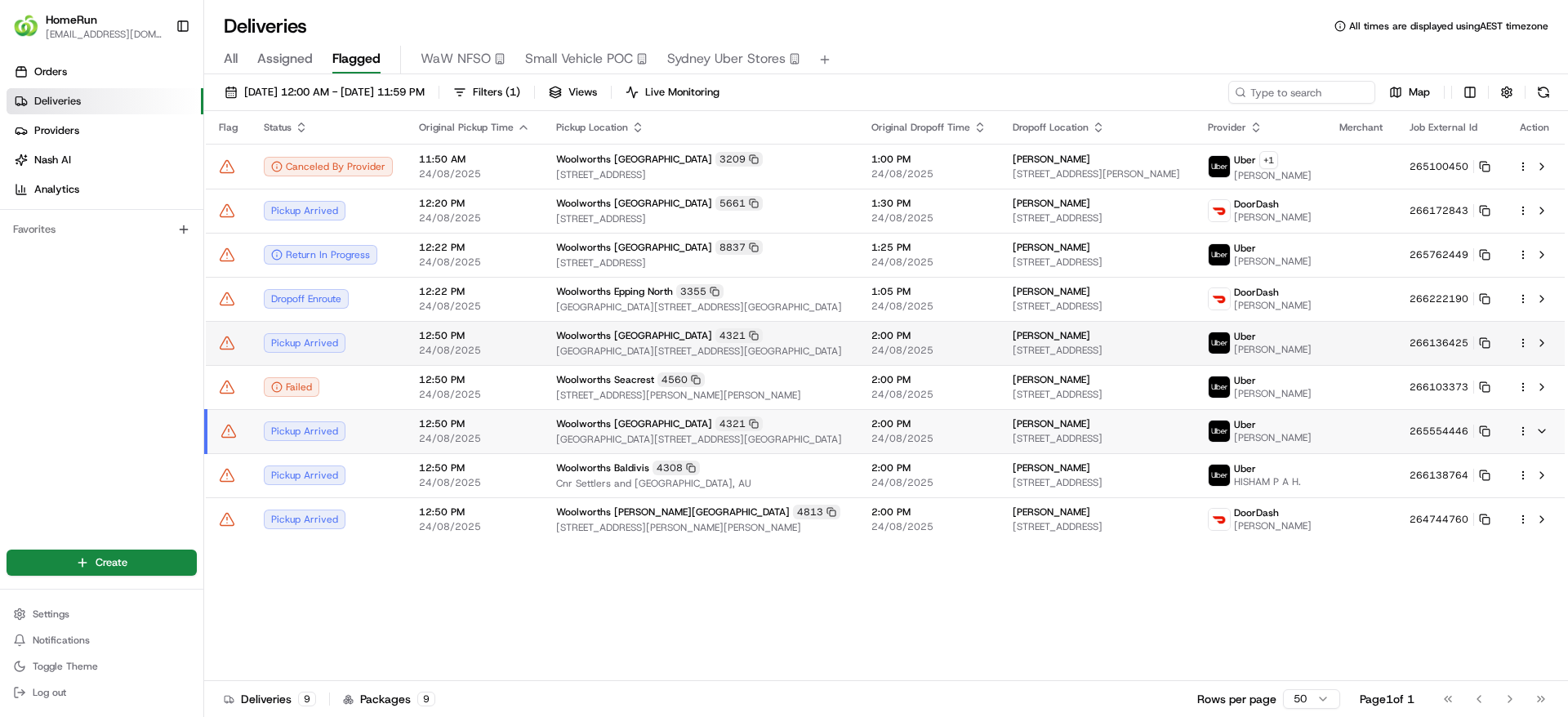
click at [801, 343] on div "Woolworths Alexander Heights 4321" at bounding box center [701, 336] width 289 height 15
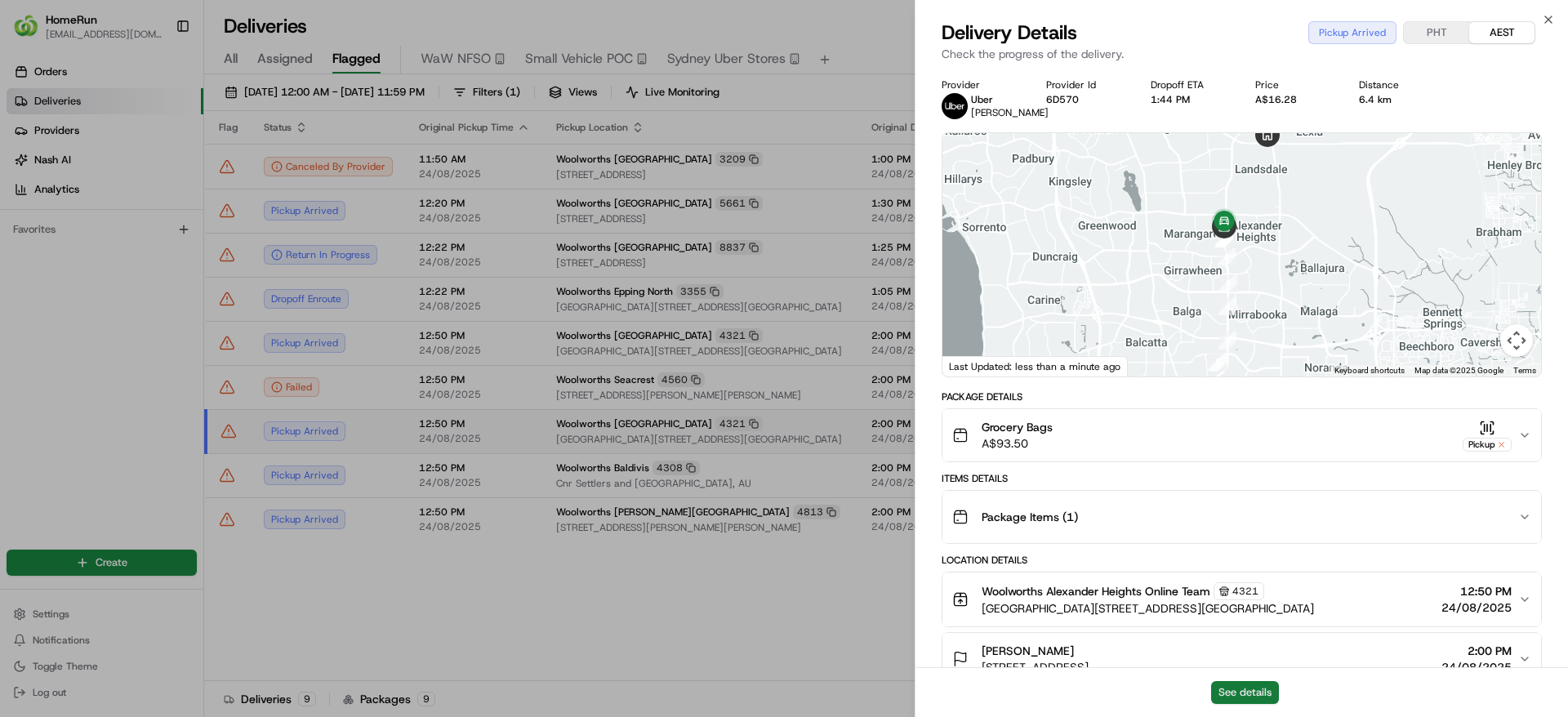
click at [1271, 683] on button "See details" at bounding box center [1245, 692] width 67 height 23
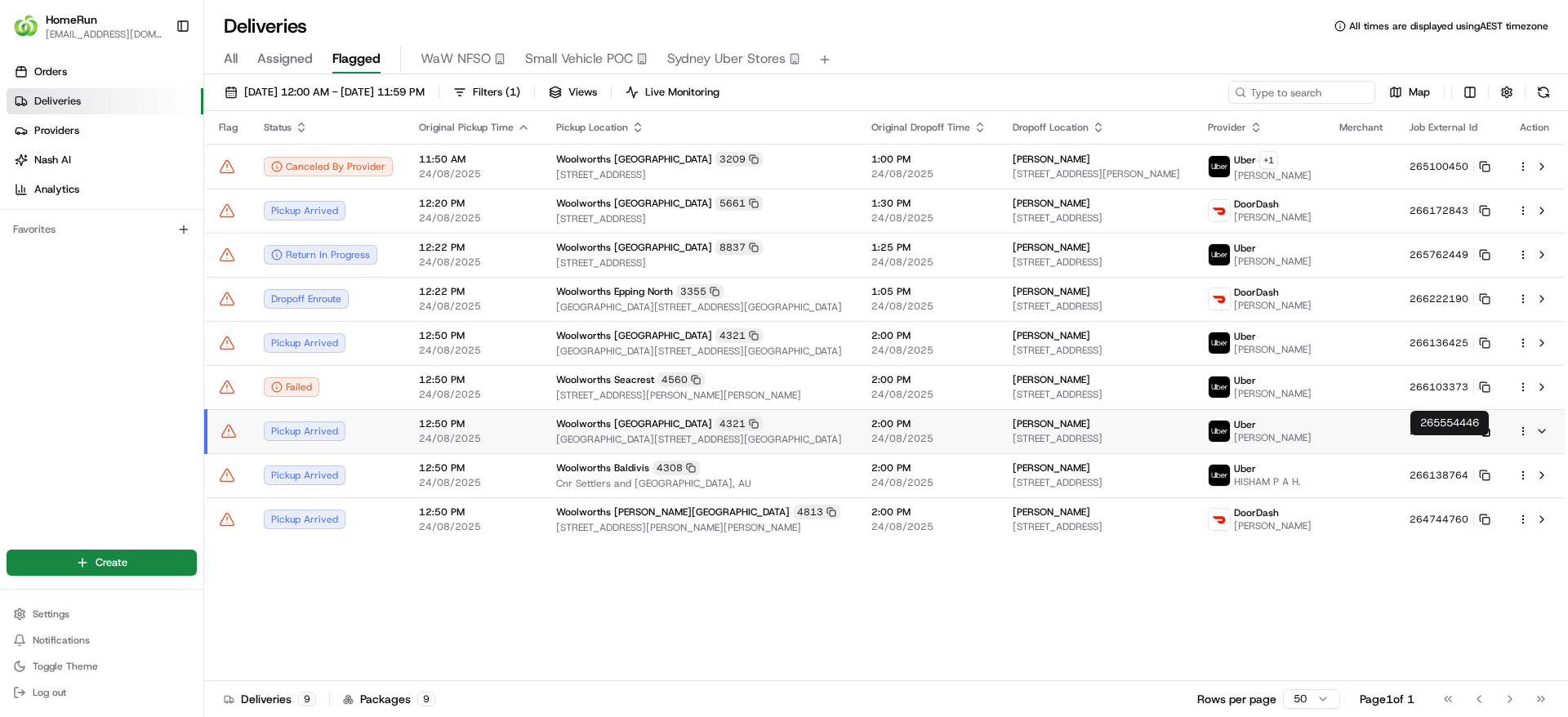
click at [1482, 437] on icon at bounding box center [1484, 431] width 12 height 12
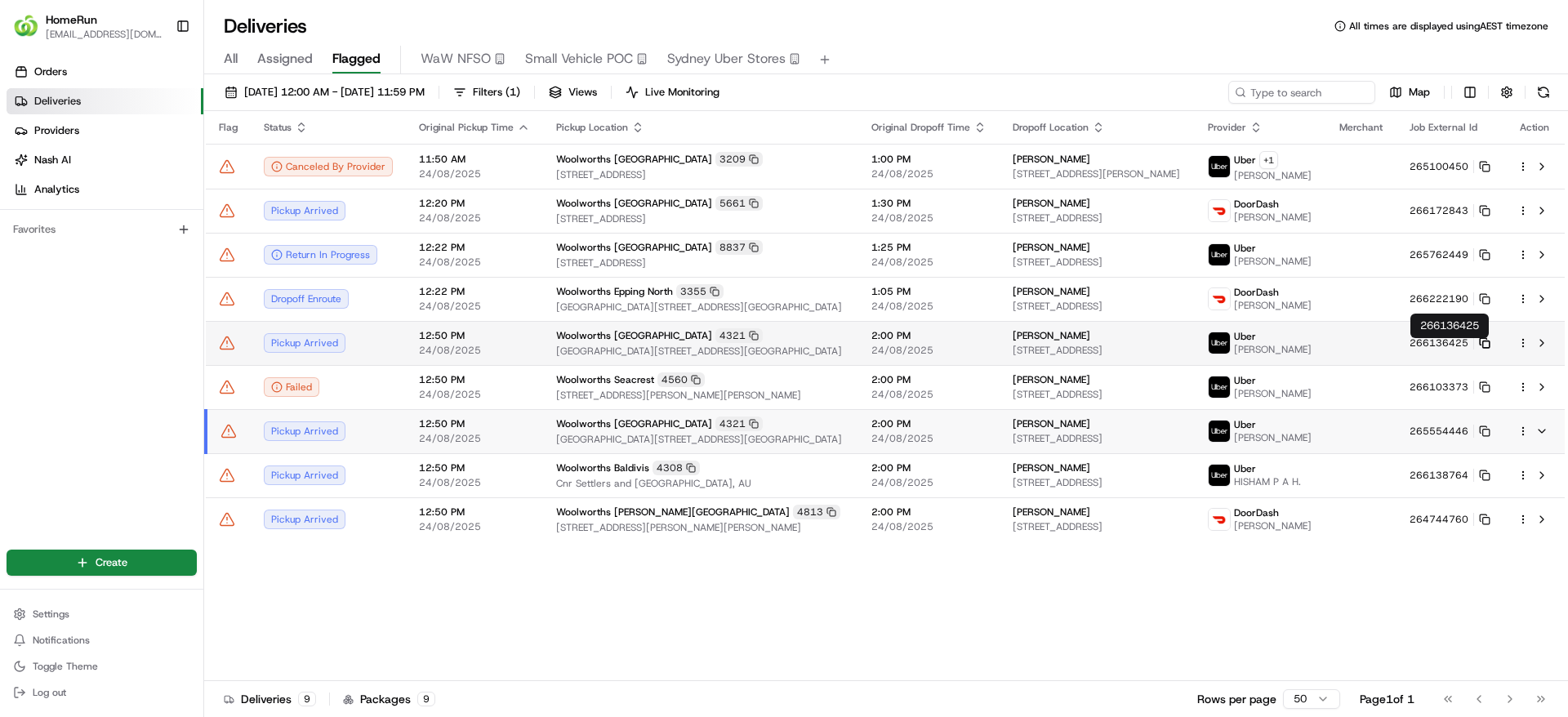
click at [1480, 346] on icon at bounding box center [1484, 343] width 12 height 12
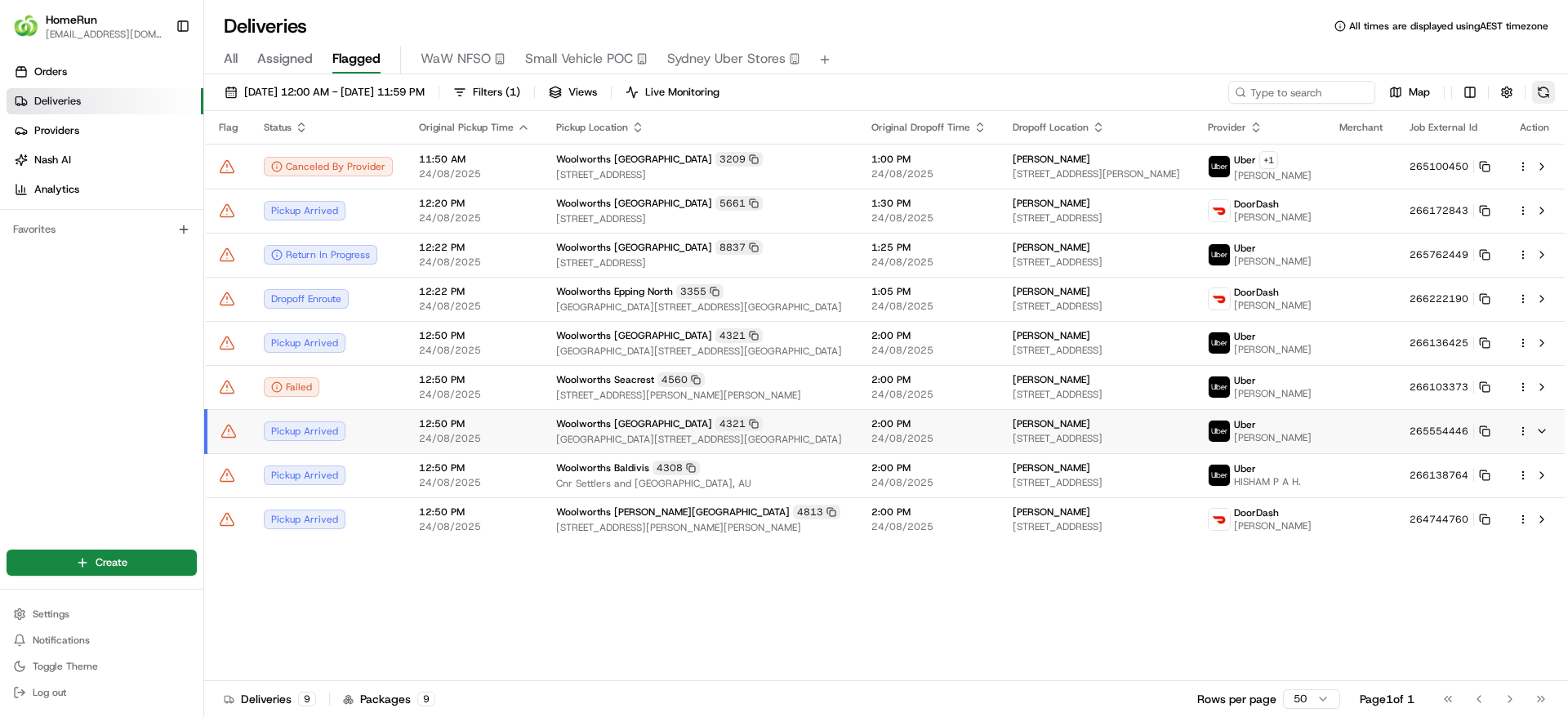
click at [1547, 85] on button at bounding box center [1543, 92] width 23 height 23
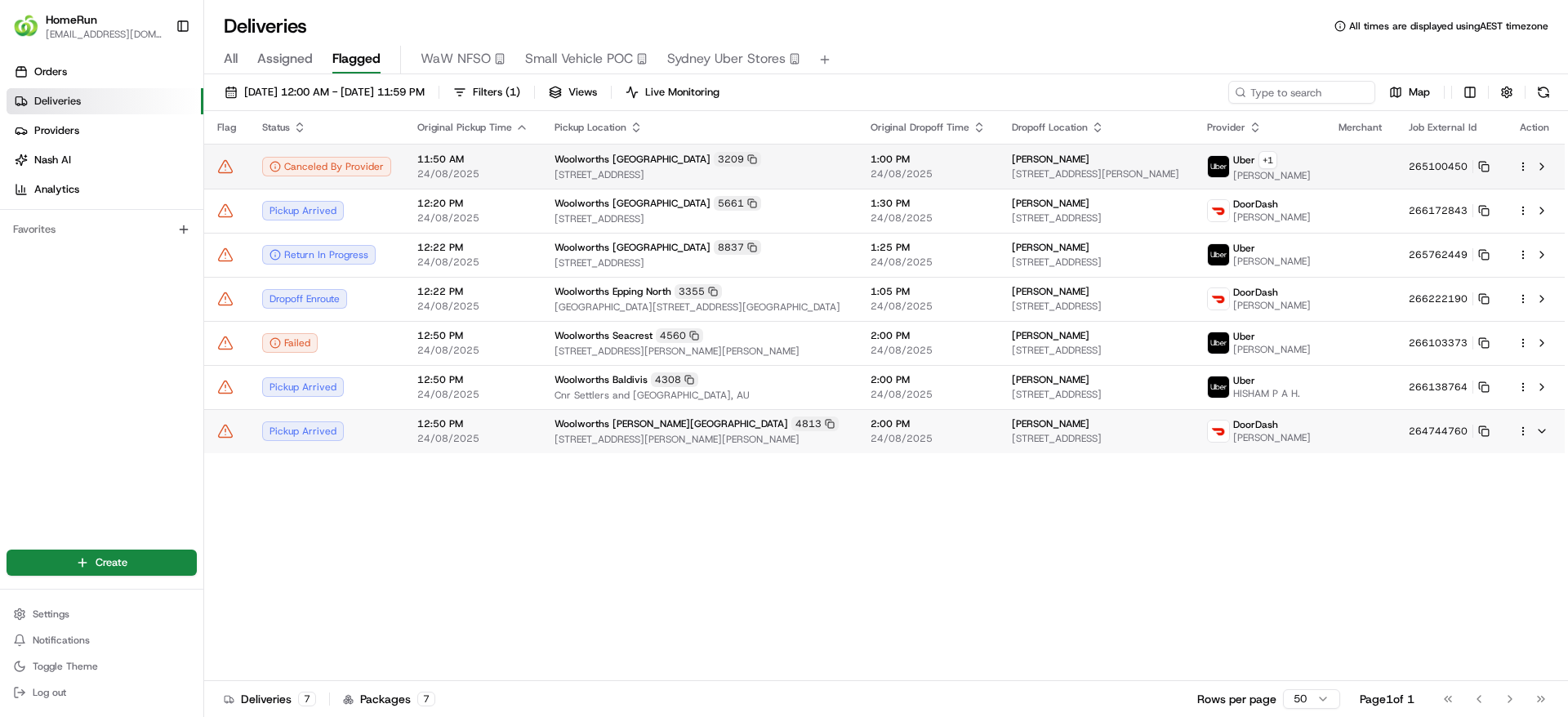
click at [1354, 167] on td at bounding box center [1360, 166] width 70 height 45
click at [1484, 166] on rect at bounding box center [1485, 167] width 6 height 6
click at [799, 153] on div "Woolworths Burwood East 3209" at bounding box center [700, 160] width 290 height 15
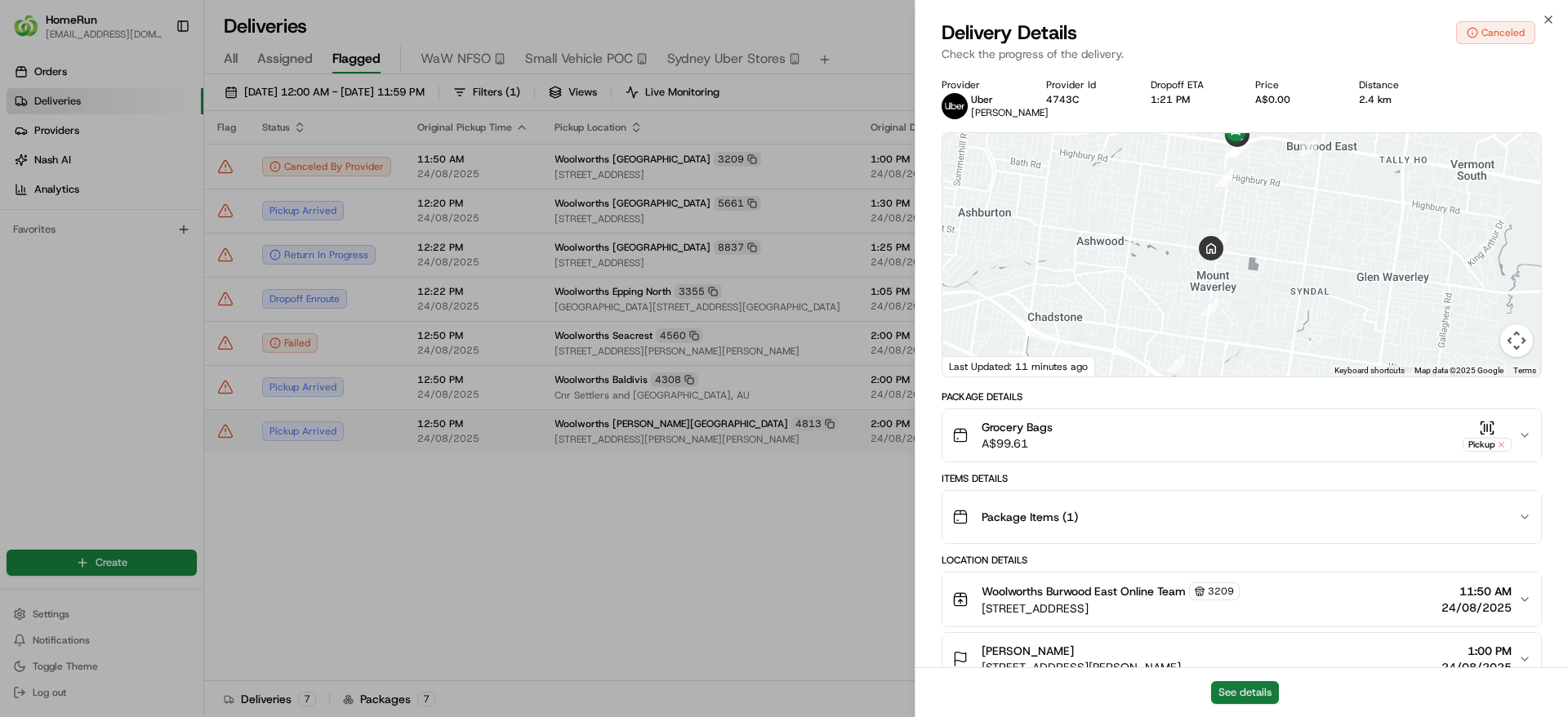
click at [1267, 681] on button "See details" at bounding box center [1245, 692] width 67 height 23
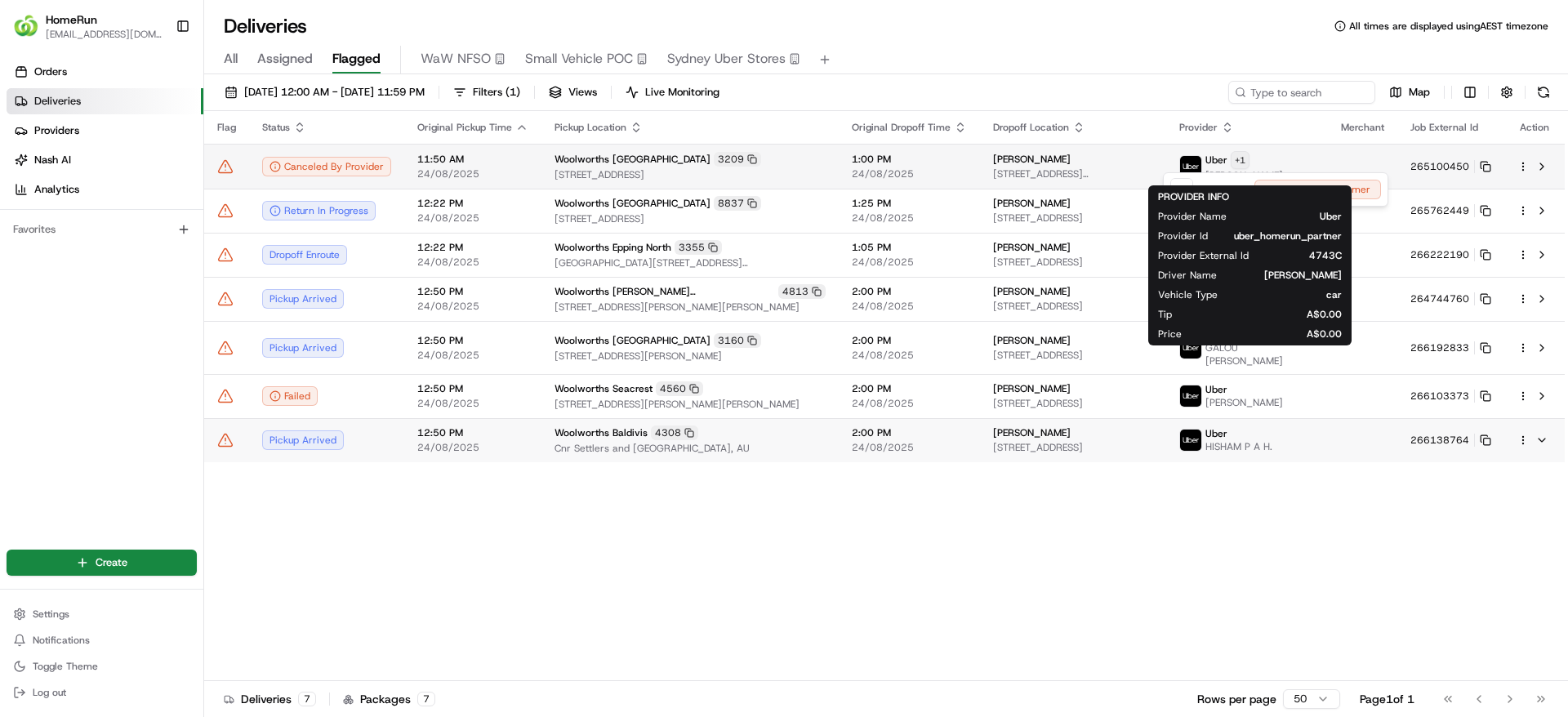
click at [1280, 159] on html "HomeRun jpinekubica1@woolworths.com.au Toggle Sidebar Orders Deliveries Provide…" at bounding box center [784, 358] width 1568 height 717
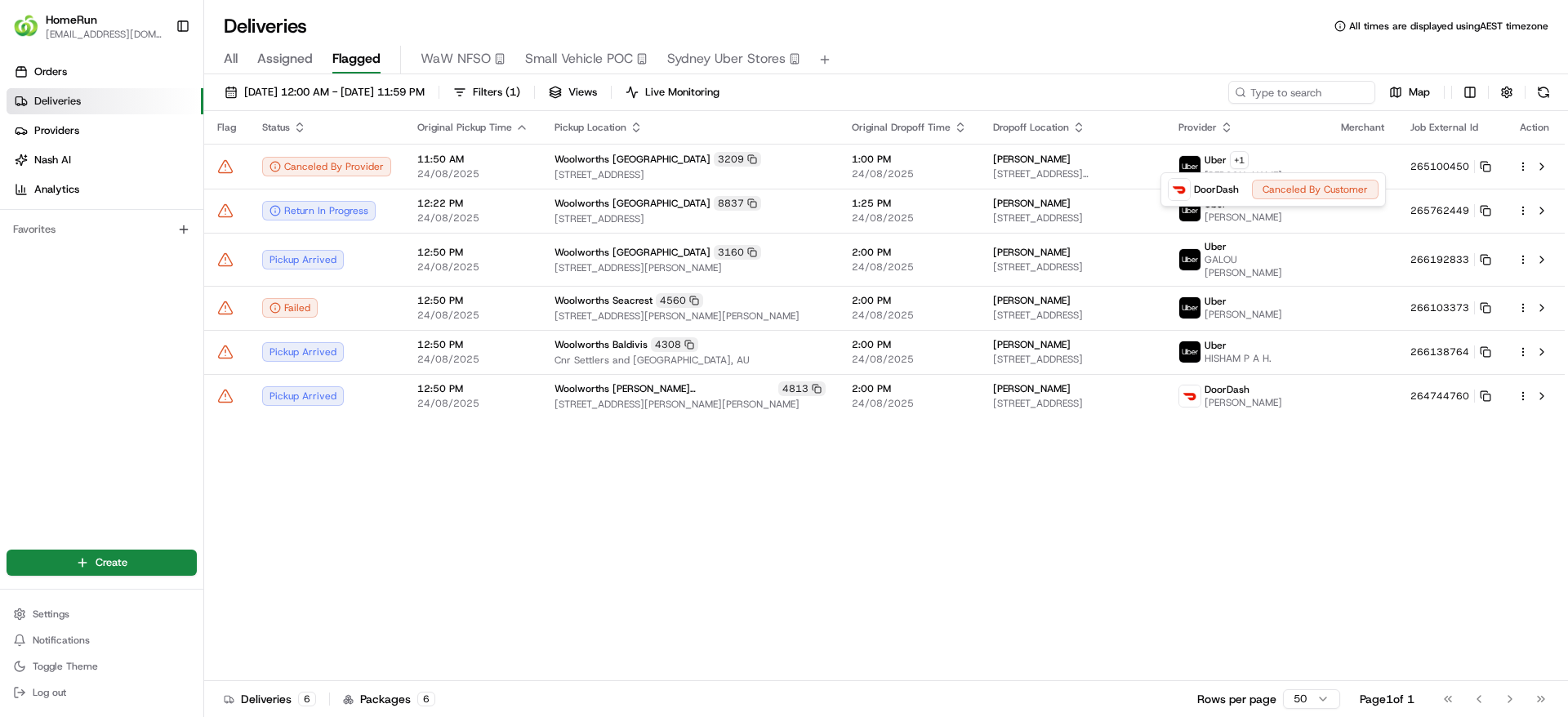
click at [228, 170] on html "HomeRun jpinekubica1@woolworths.com.au Toggle Sidebar Orders Deliveries Provide…" at bounding box center [784, 358] width 1568 height 717
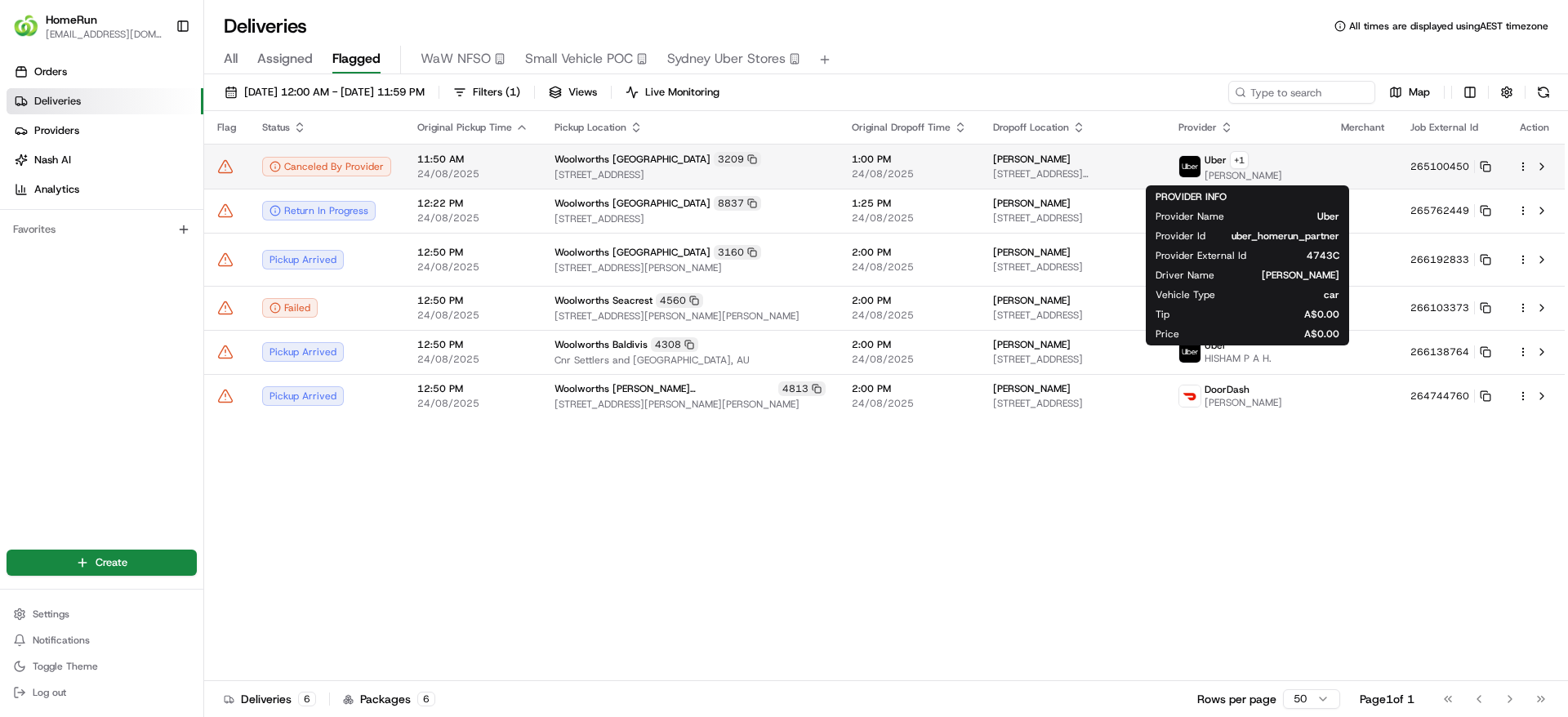
click at [228, 168] on icon at bounding box center [225, 167] width 16 height 16
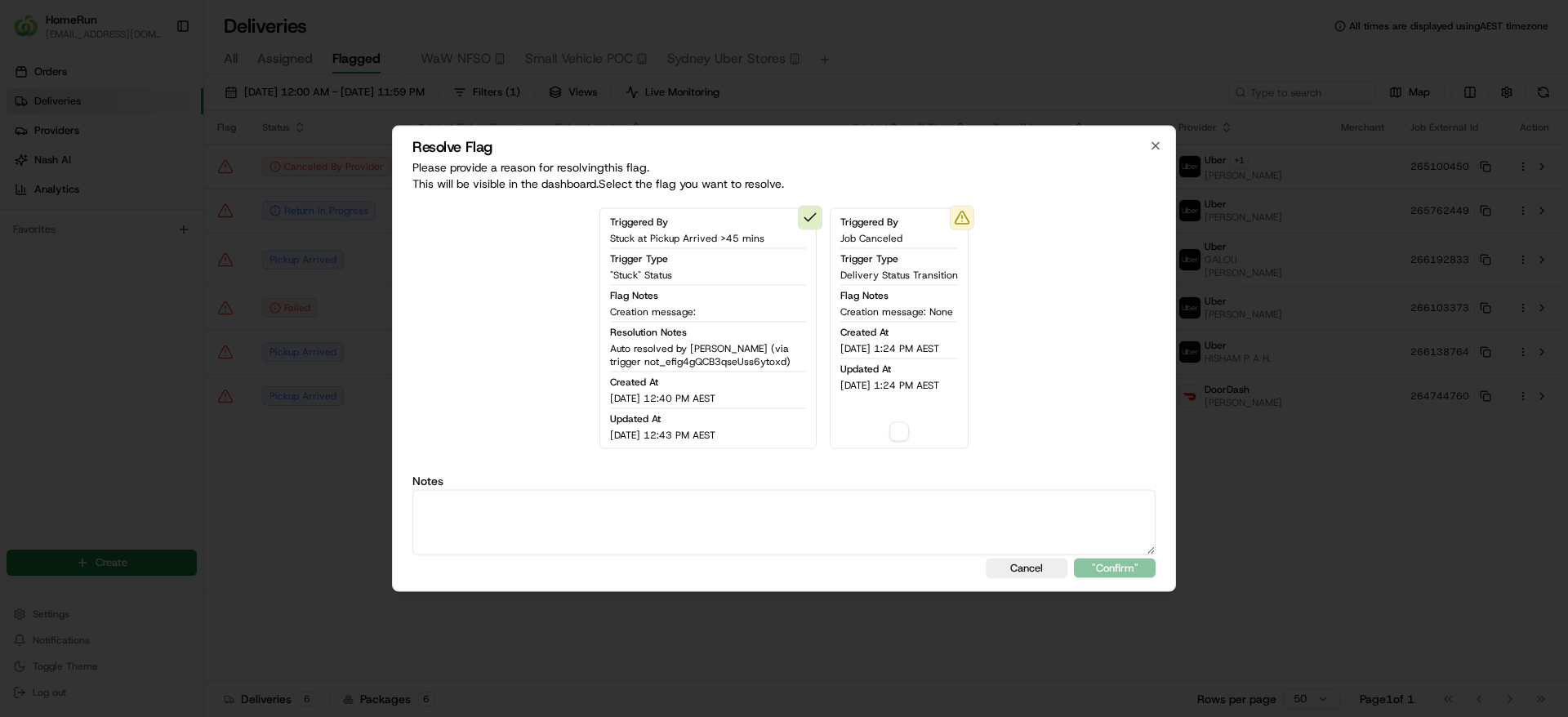
click at [677, 530] on textarea at bounding box center [784, 523] width 743 height 66
type textarea "SMS Sent for callback"
click at [895, 428] on button "button" at bounding box center [898, 431] width 19 height 19
click at [1106, 570] on button ""Confirm"" at bounding box center [1115, 567] width 82 height 19
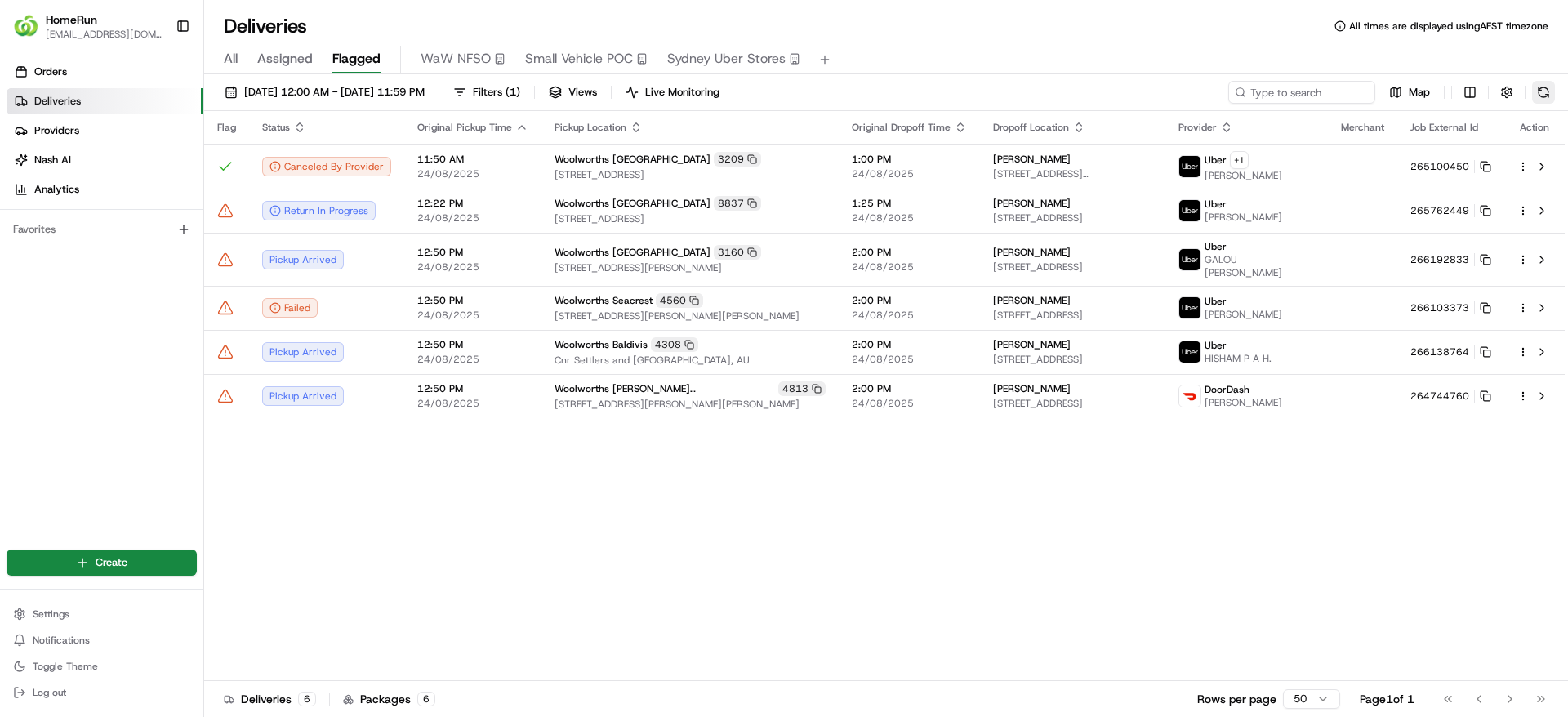
click at [1548, 94] on button at bounding box center [1543, 92] width 23 height 23
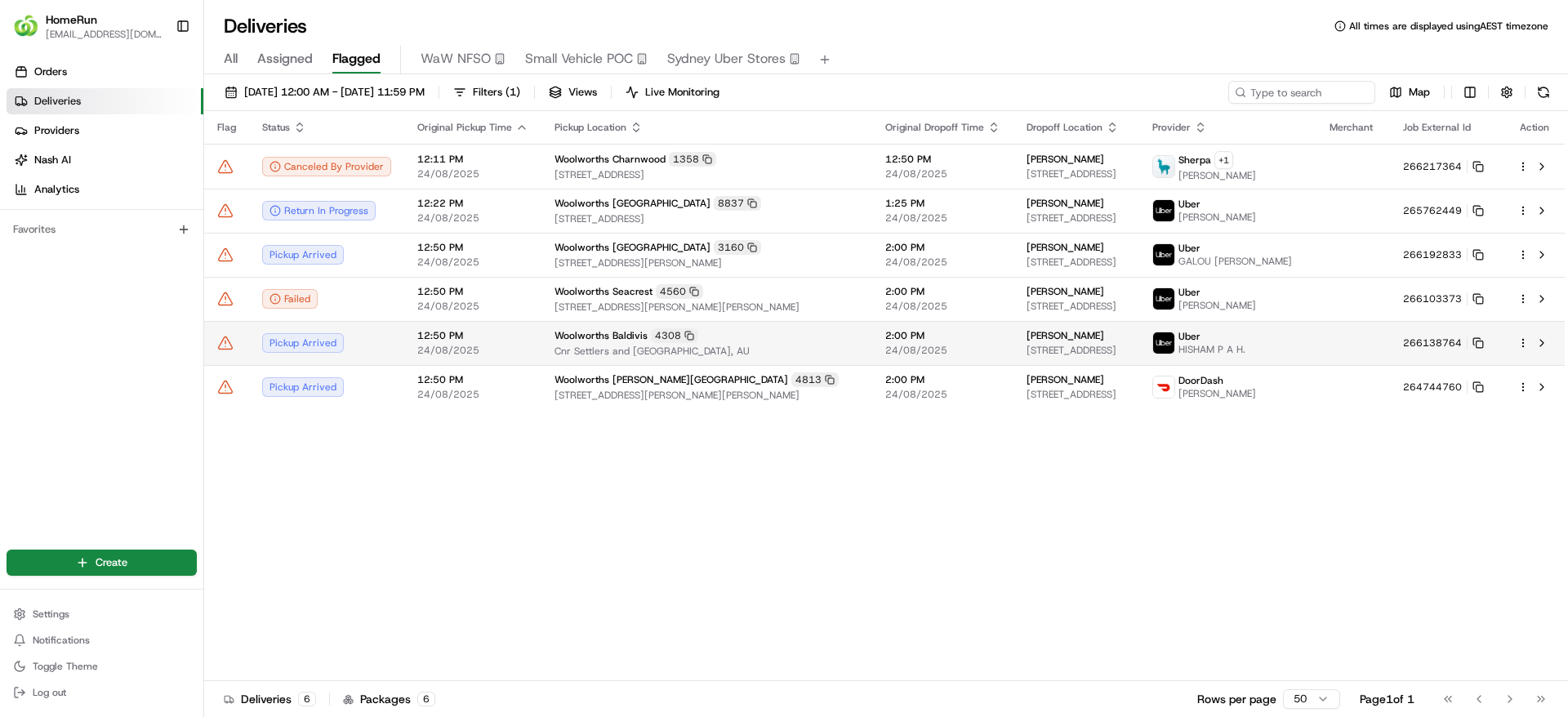
click at [1063, 355] on span "8 Yorkshire Way, Baldivis, WA 6171, AU" at bounding box center [1076, 350] width 100 height 13
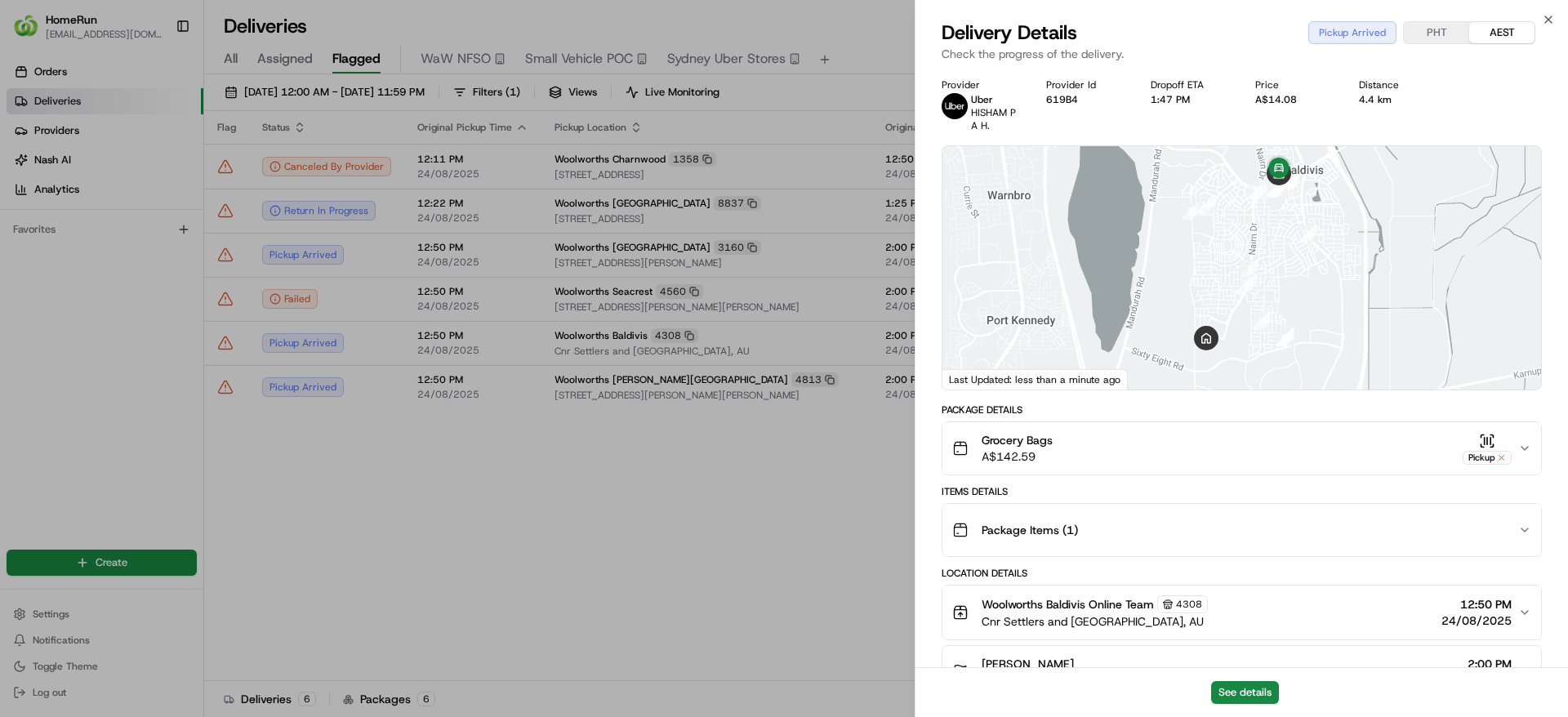
scroll to position [515, 0]
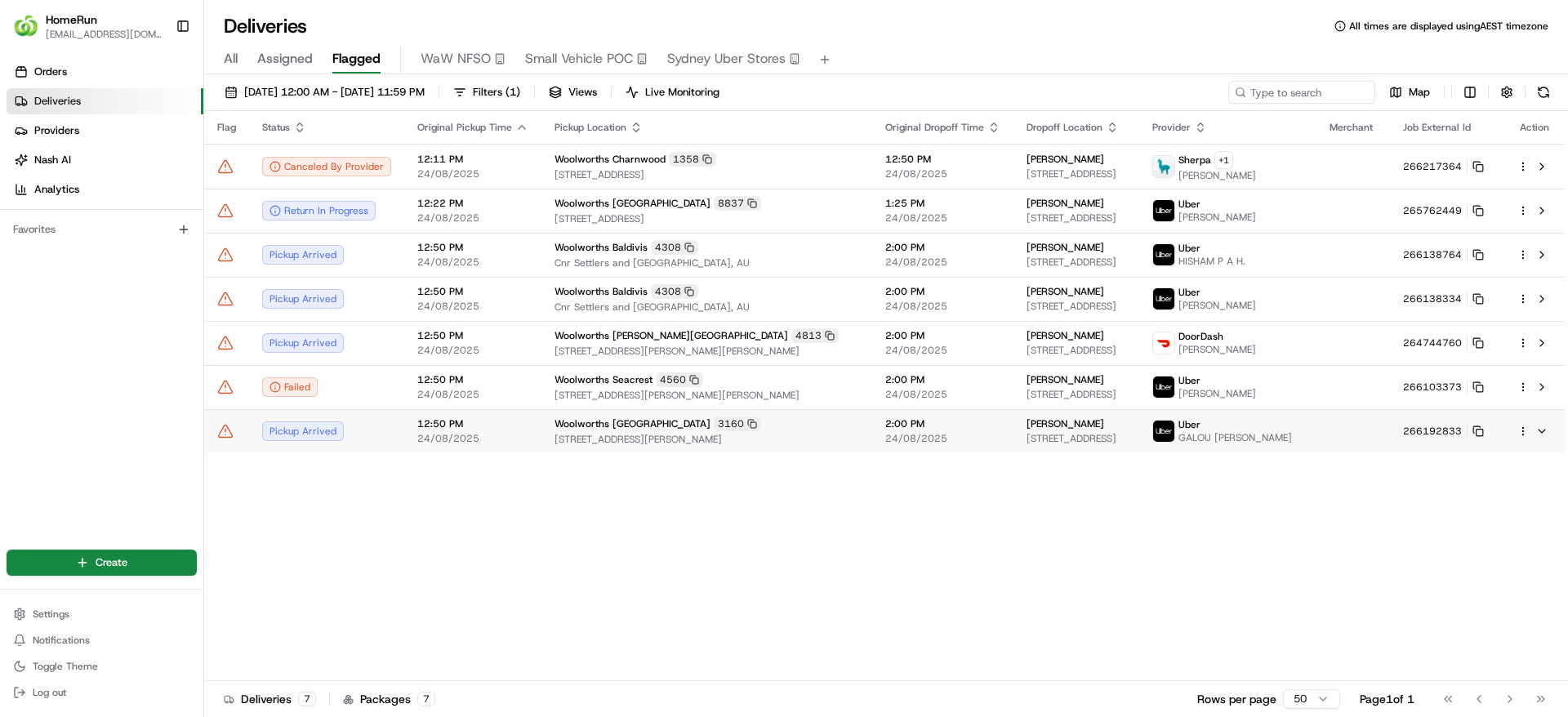
click at [805, 429] on td "Woolworths Bendigo Market Place 3160 116-120 Mitchell Street, Bendigo, VIC 3550…" at bounding box center [707, 431] width 331 height 44
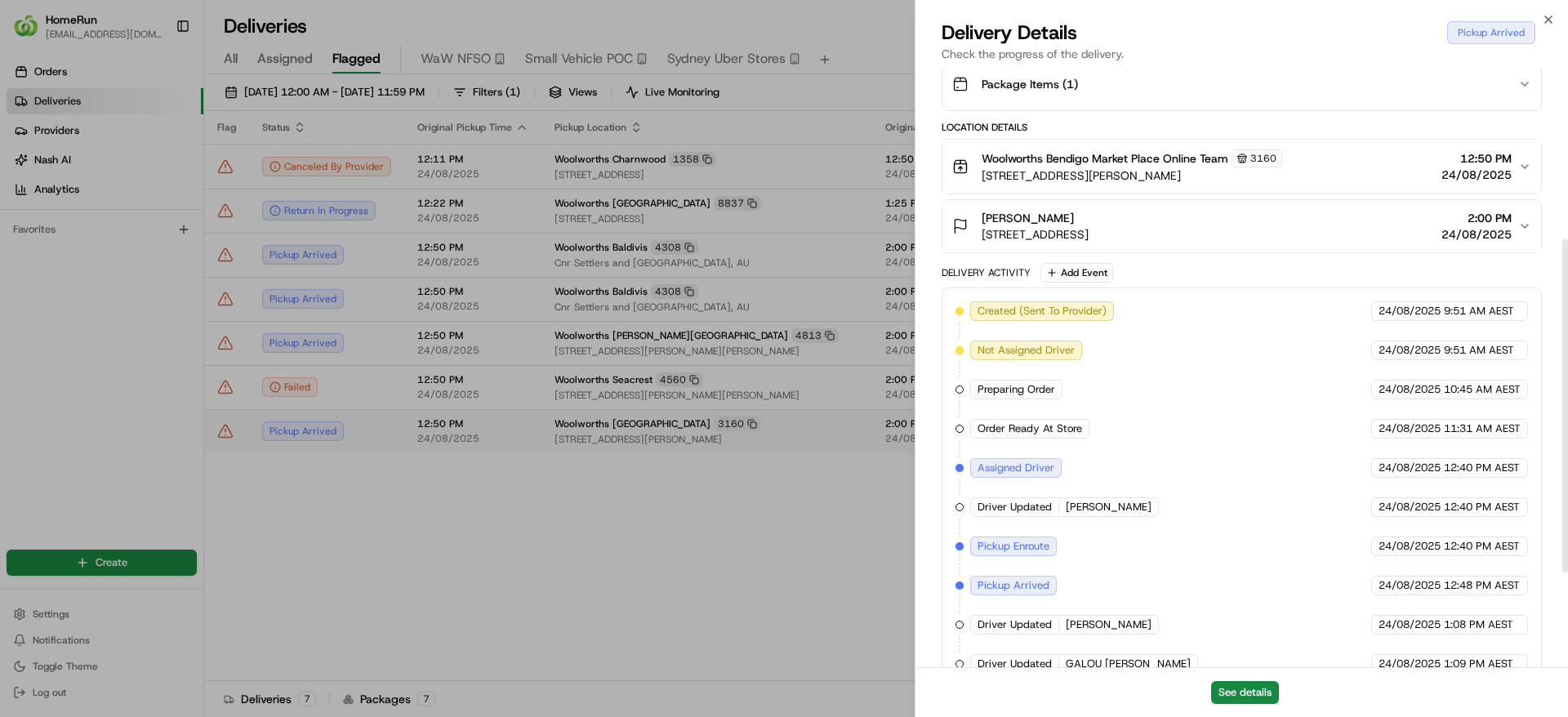
scroll to position [476, 0]
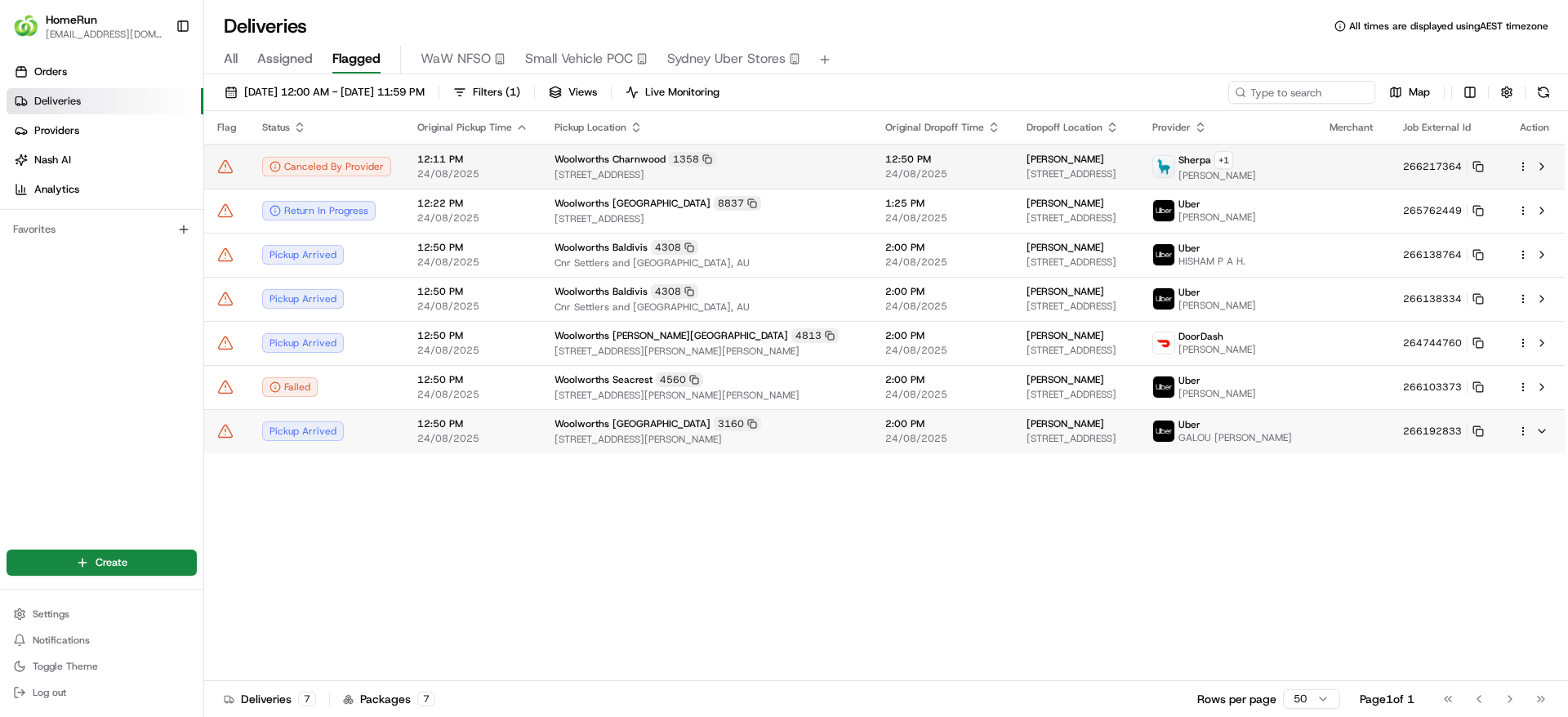
click at [581, 163] on span "Woolworths Charnwood" at bounding box center [610, 159] width 111 height 13
click at [1484, 162] on icon at bounding box center [1478, 166] width 12 height 12
click at [886, 160] on span "12:50 PM" at bounding box center [943, 159] width 115 height 13
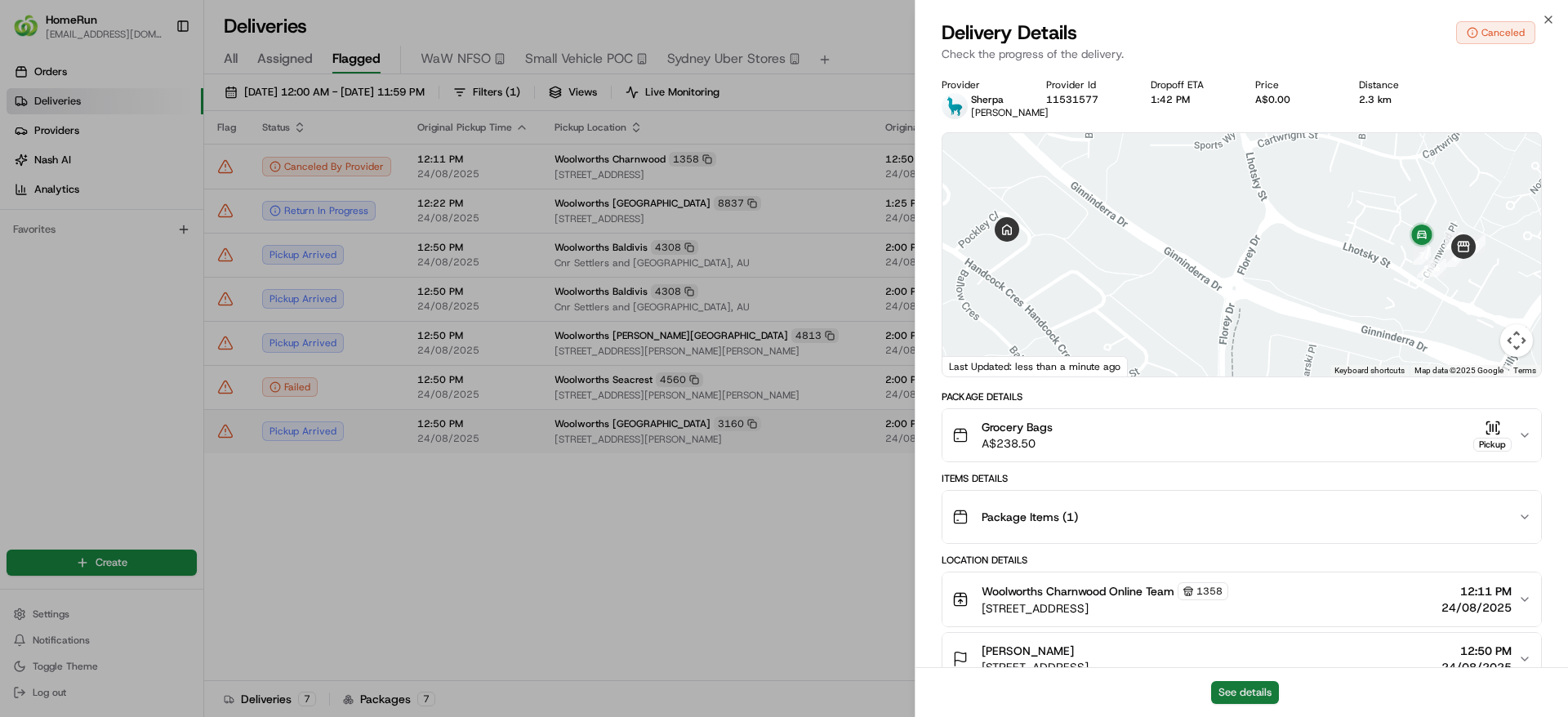
click at [1248, 686] on button "See details" at bounding box center [1245, 692] width 67 height 23
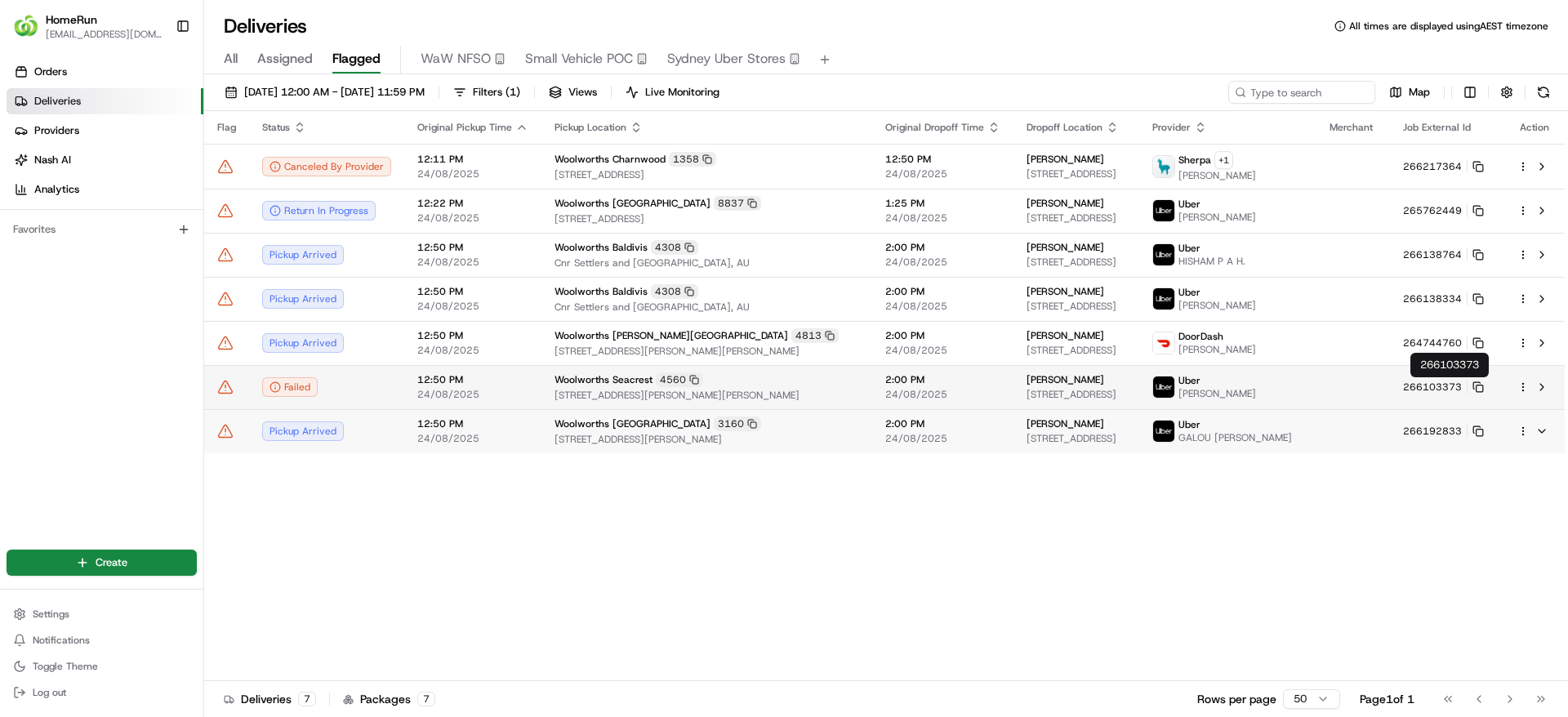
click at [1478, 386] on button "266103373" at bounding box center [1443, 387] width 81 height 13
click at [1489, 386] on td "266103373" at bounding box center [1447, 387] width 114 height 44
click at [1484, 388] on icon at bounding box center [1478, 387] width 12 height 12
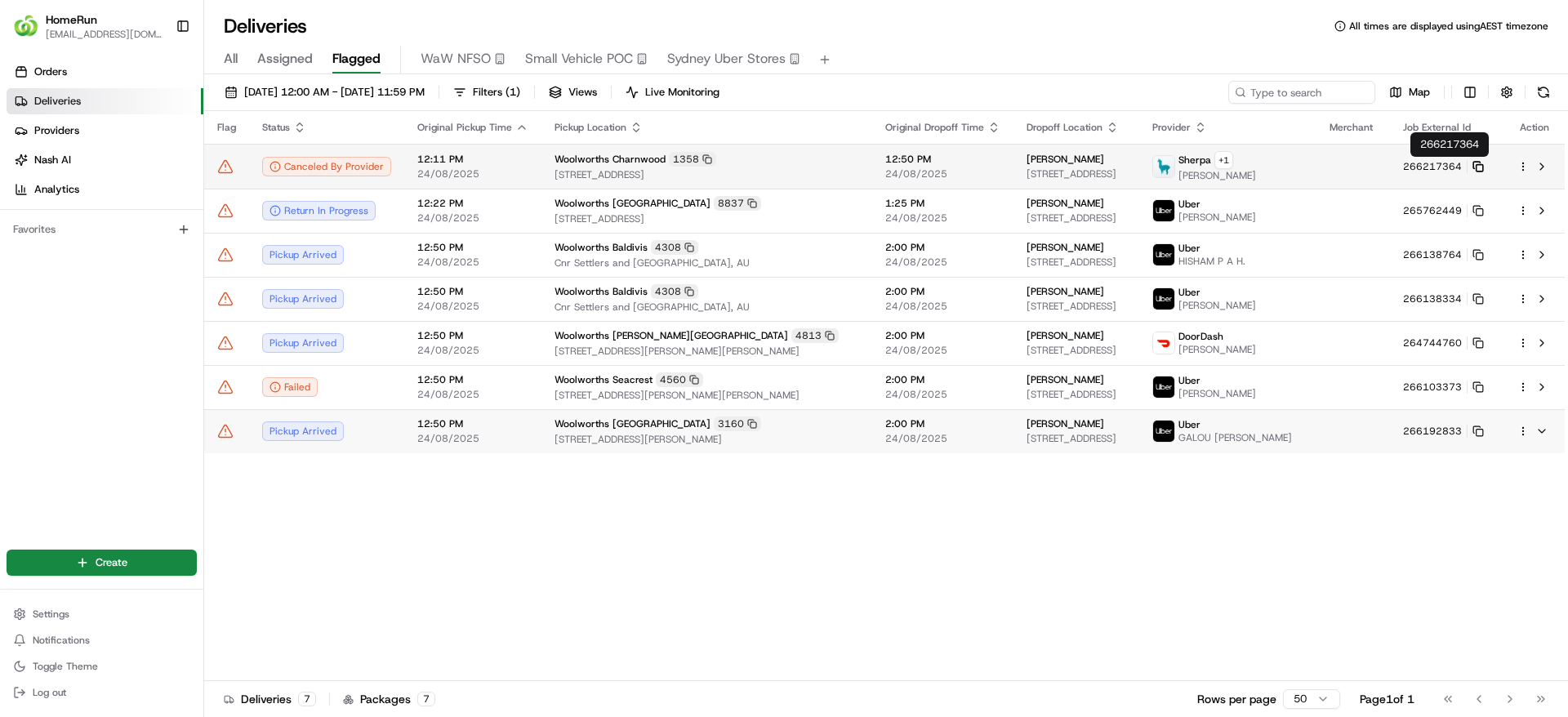
click at [1484, 169] on icon at bounding box center [1478, 166] width 12 height 12
click at [223, 161] on icon at bounding box center [225, 165] width 14 height 12
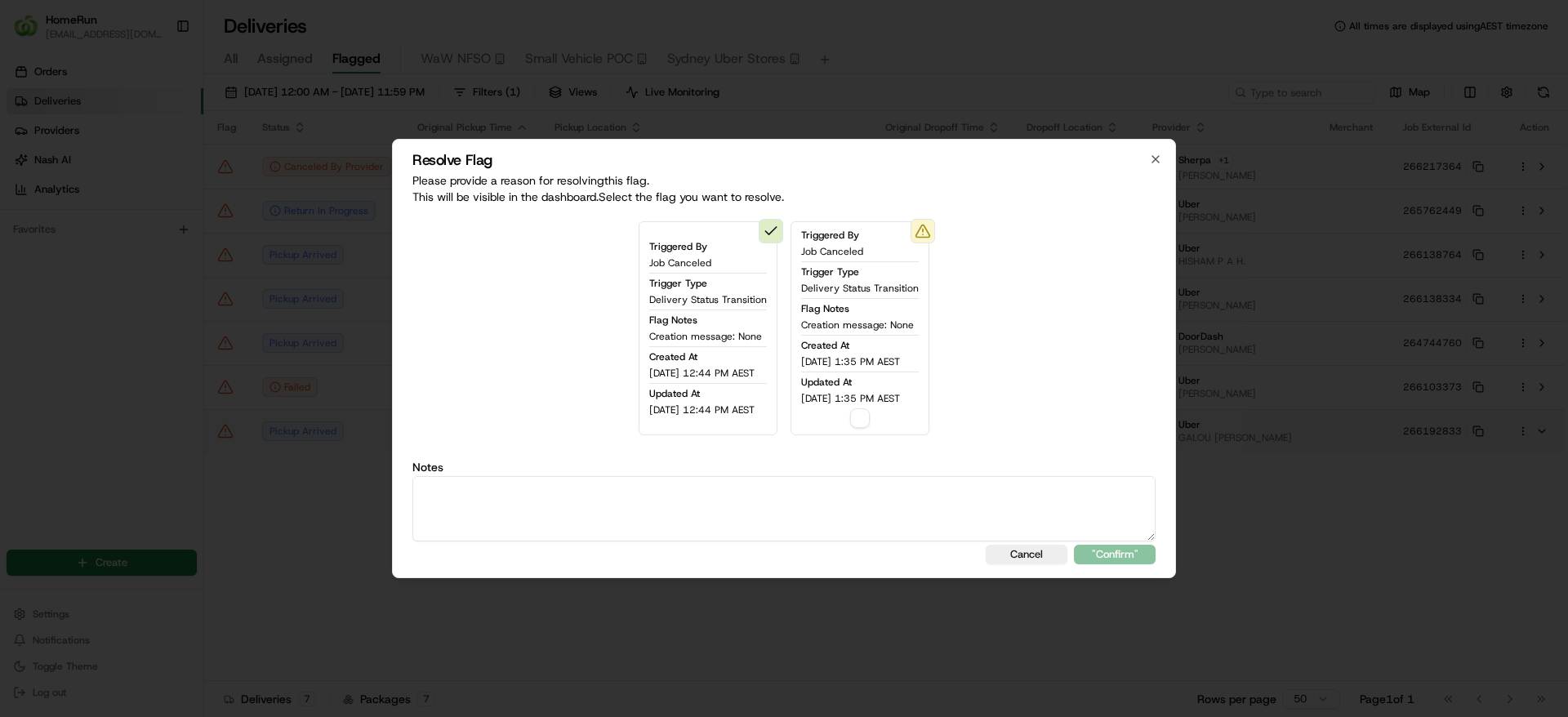
type button "on"
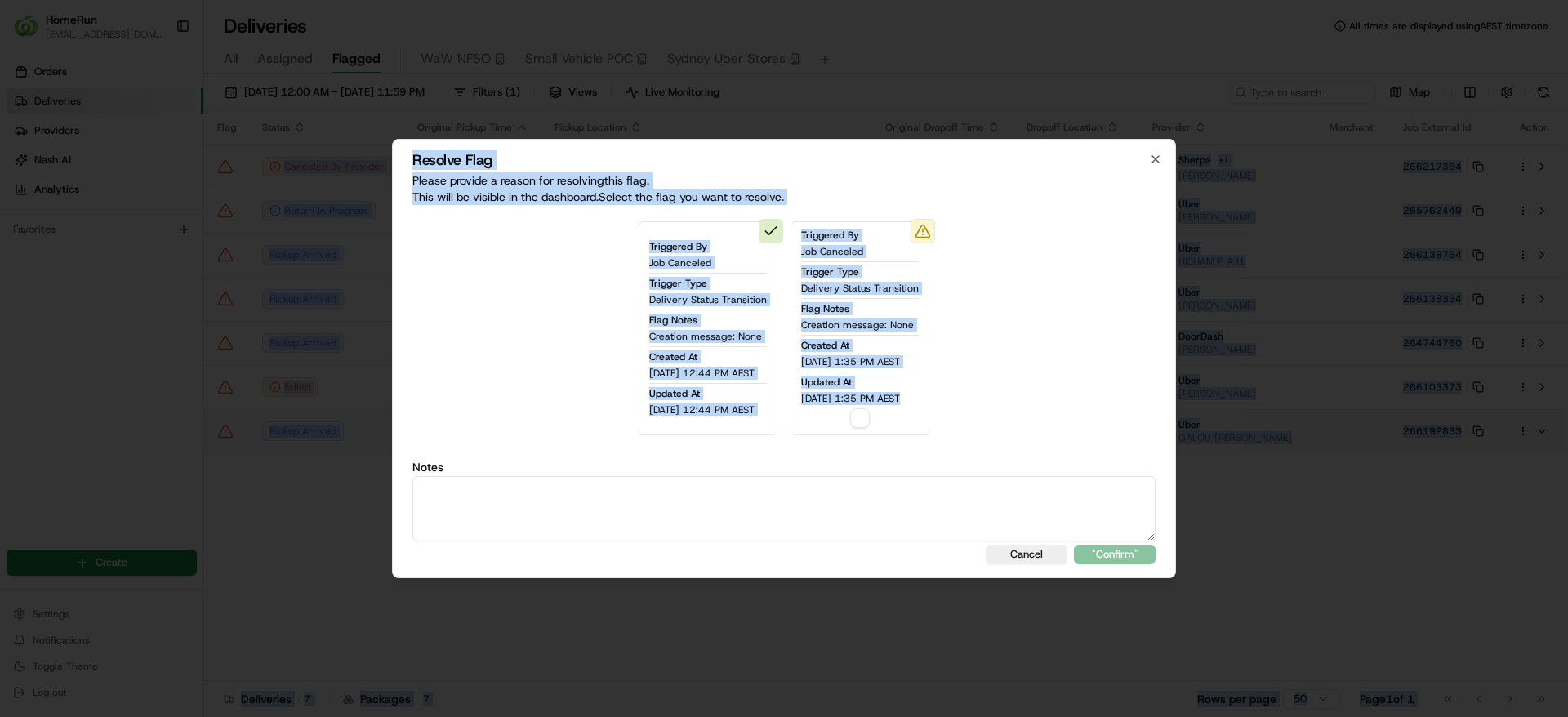
click at [542, 533] on textarea at bounding box center [784, 509] width 743 height 66
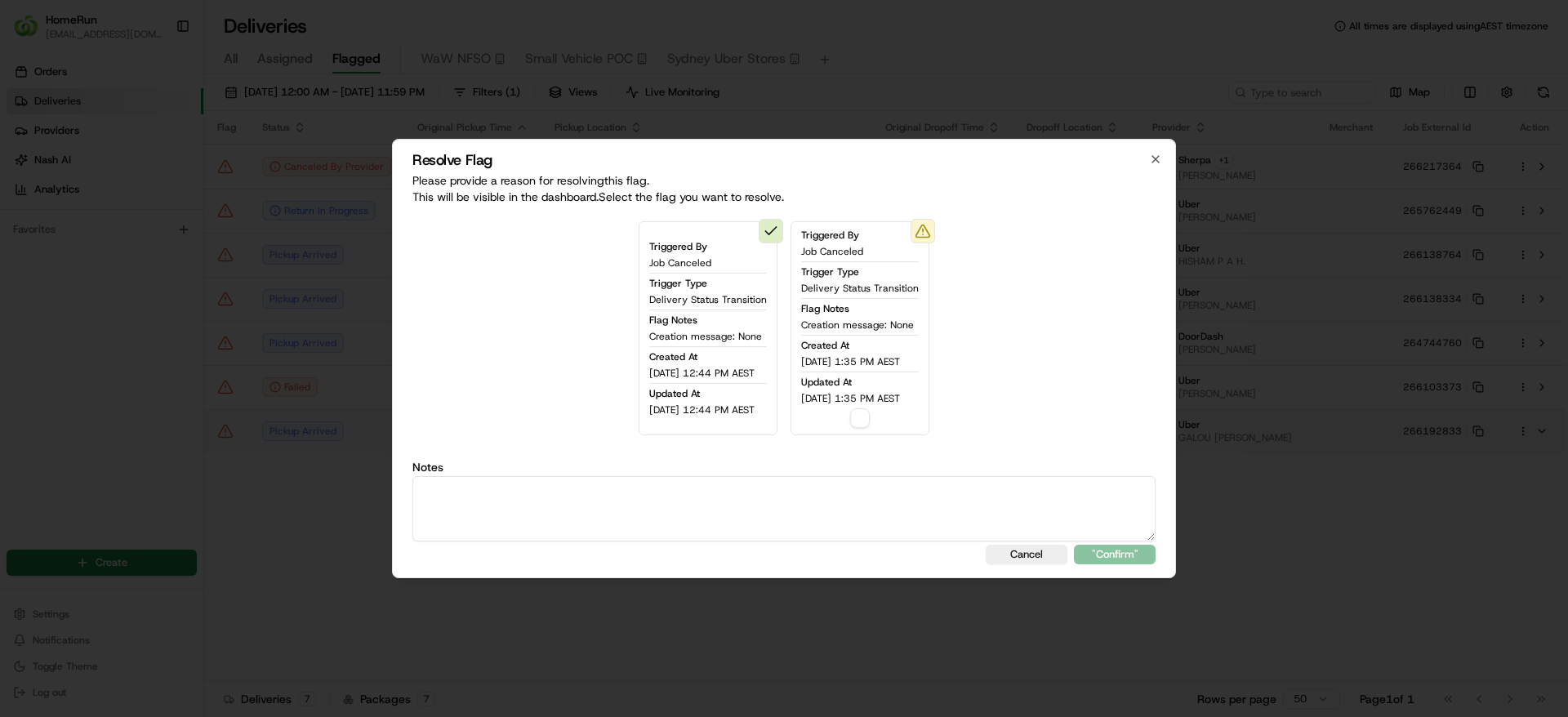
click at [542, 533] on textarea at bounding box center [784, 509] width 743 height 66
click at [870, 419] on button "on" at bounding box center [859, 418] width 19 height 19
click at [775, 492] on textarea at bounding box center [784, 509] width 743 height 66
type textarea "Customer is speaking to CHUB"
click at [1135, 558] on button ""Confirm"" at bounding box center [1115, 554] width 82 height 19
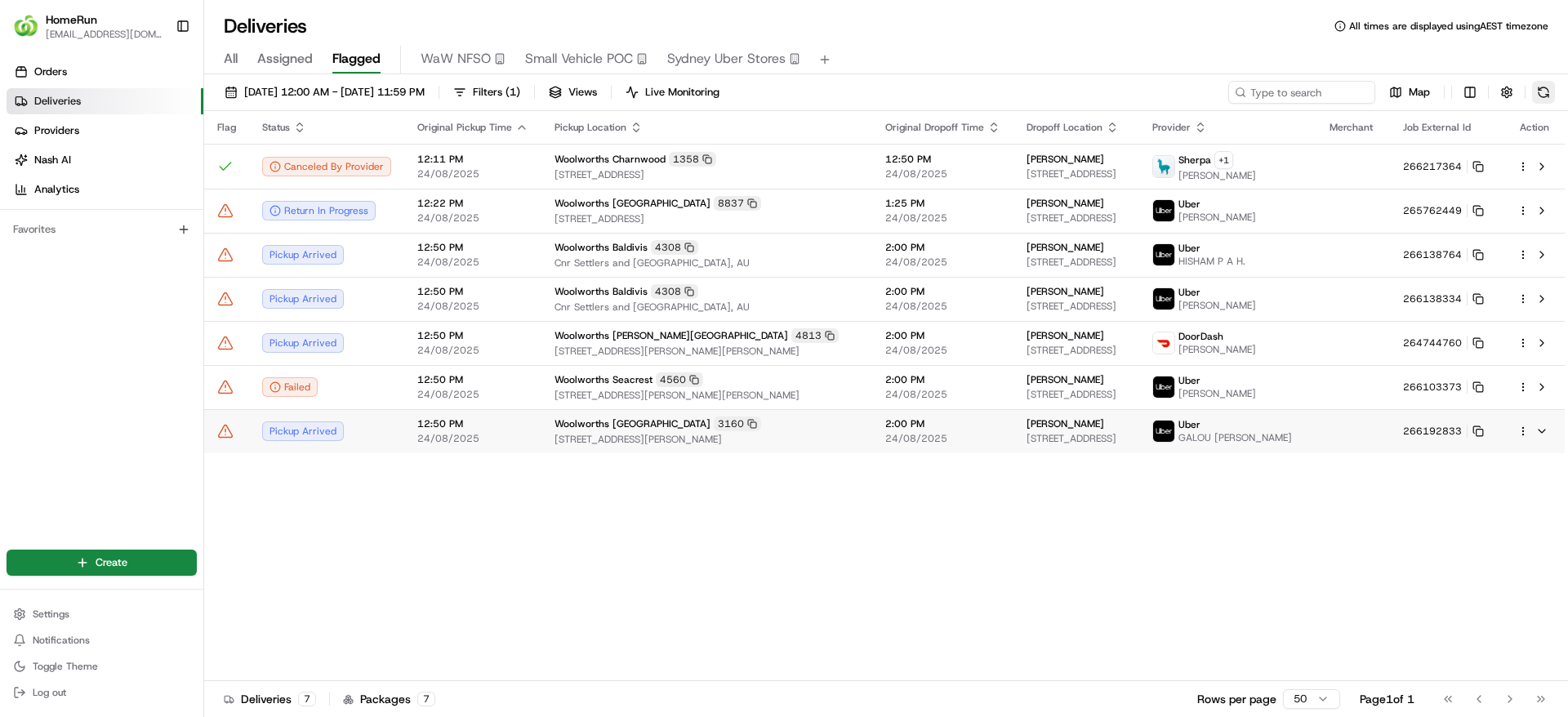
click at [1547, 91] on button at bounding box center [1543, 92] width 23 height 23
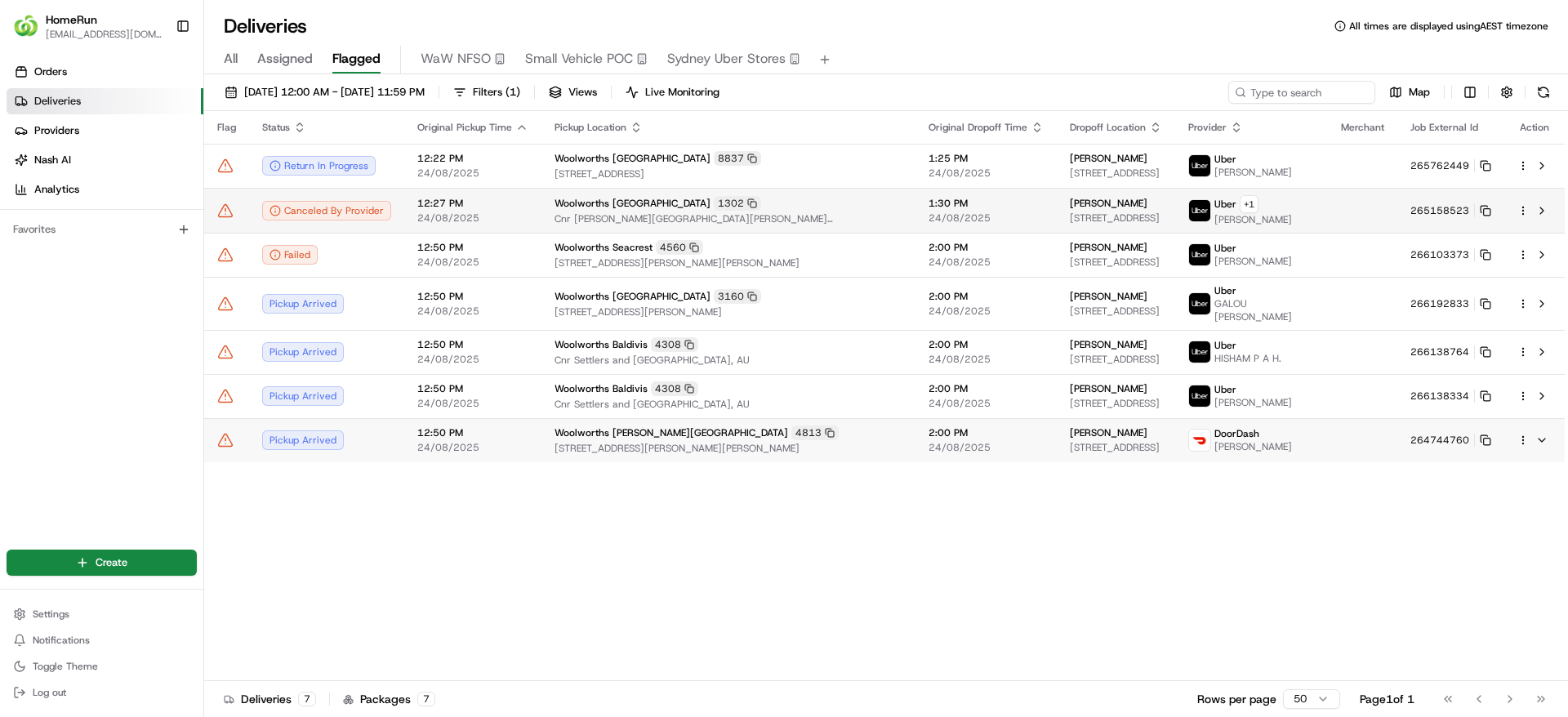
click at [1349, 214] on td at bounding box center [1363, 210] width 69 height 45
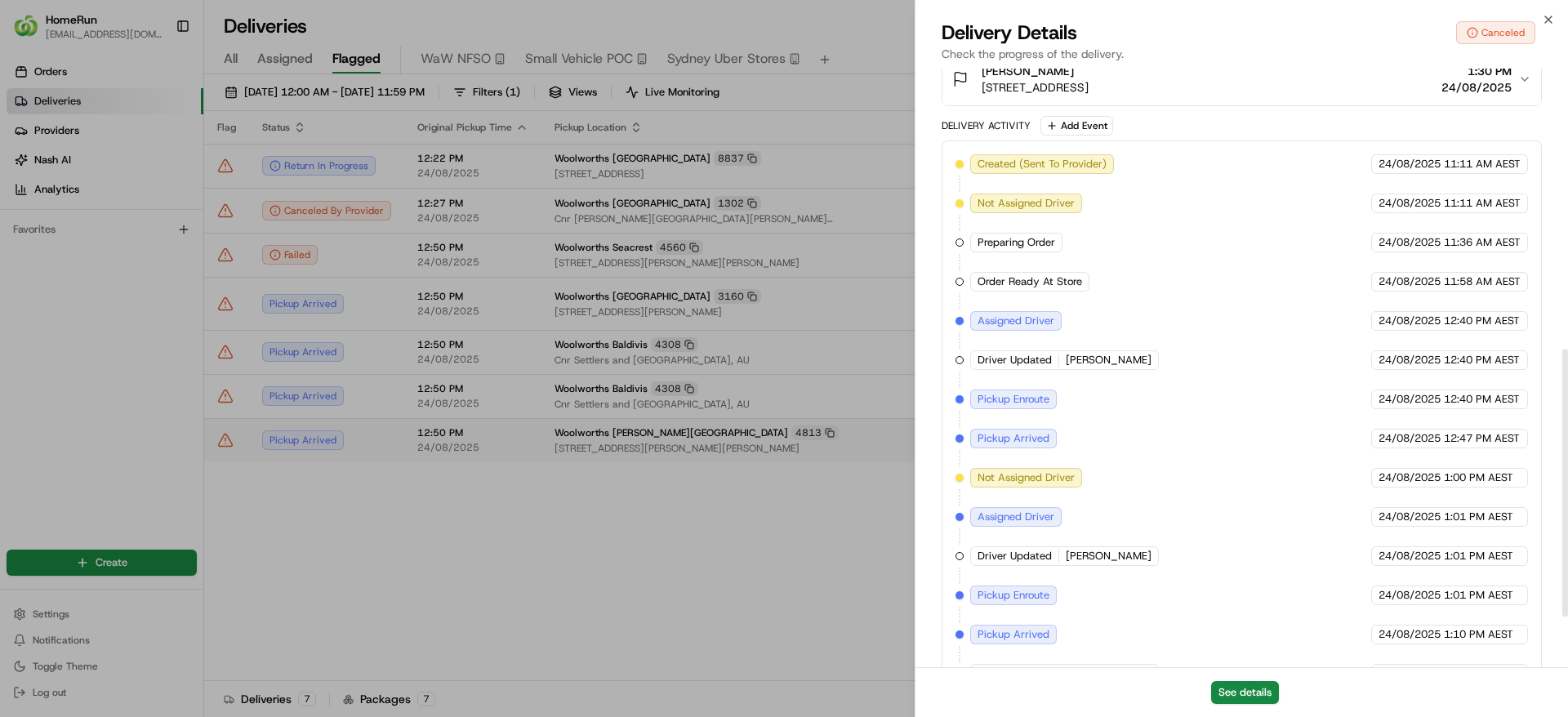
scroll to position [737, 0]
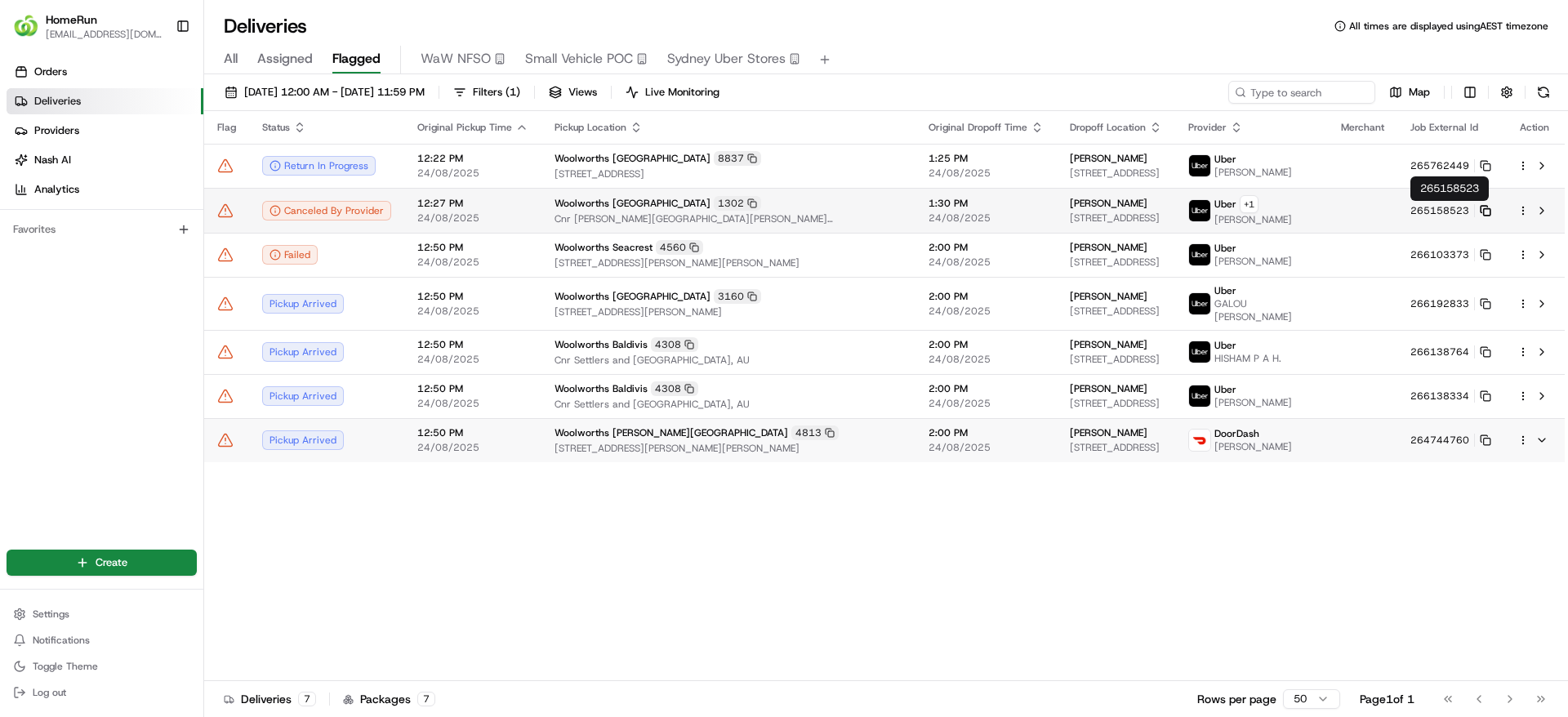
click at [1486, 212] on icon at bounding box center [1485, 211] width 12 height 12
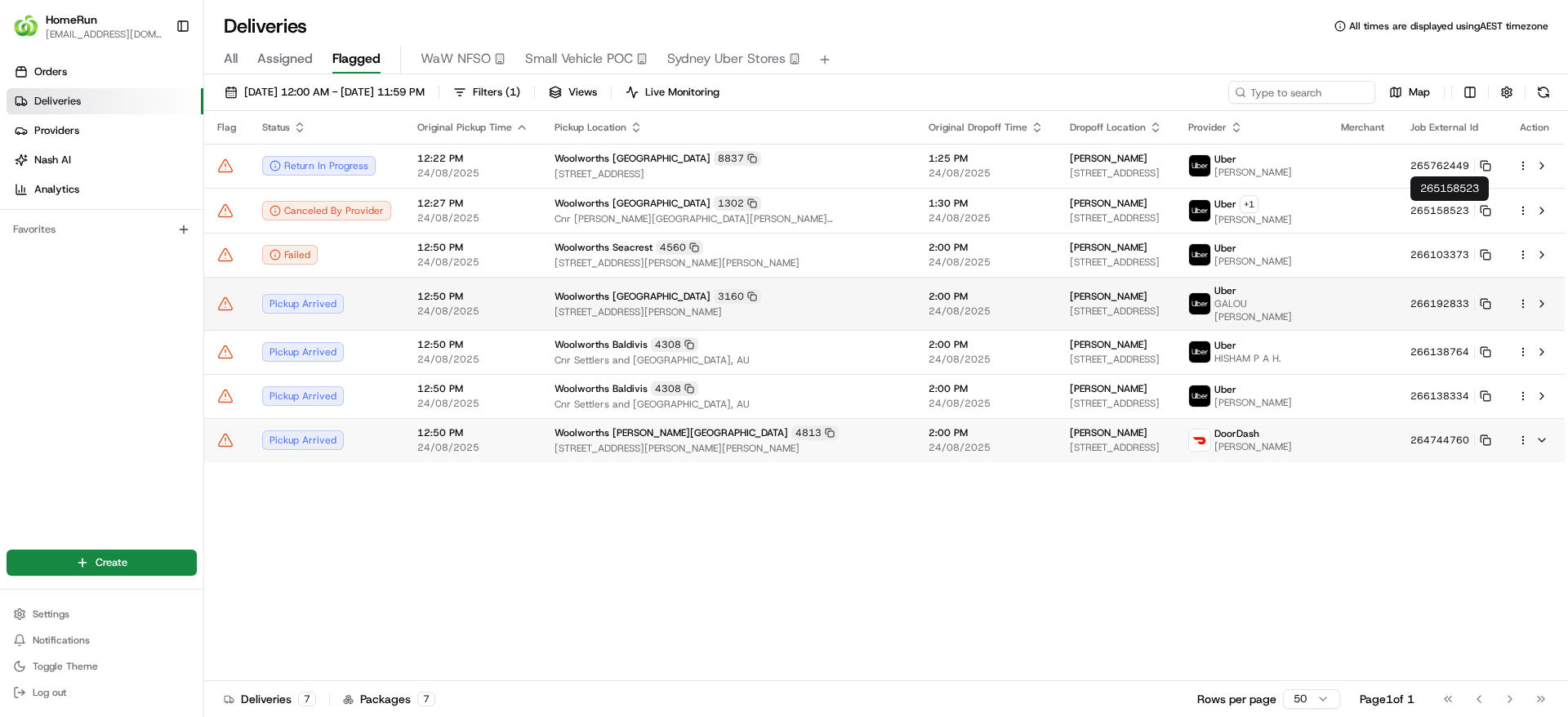
click at [929, 300] on span "2:00 PM" at bounding box center [986, 296] width 115 height 13
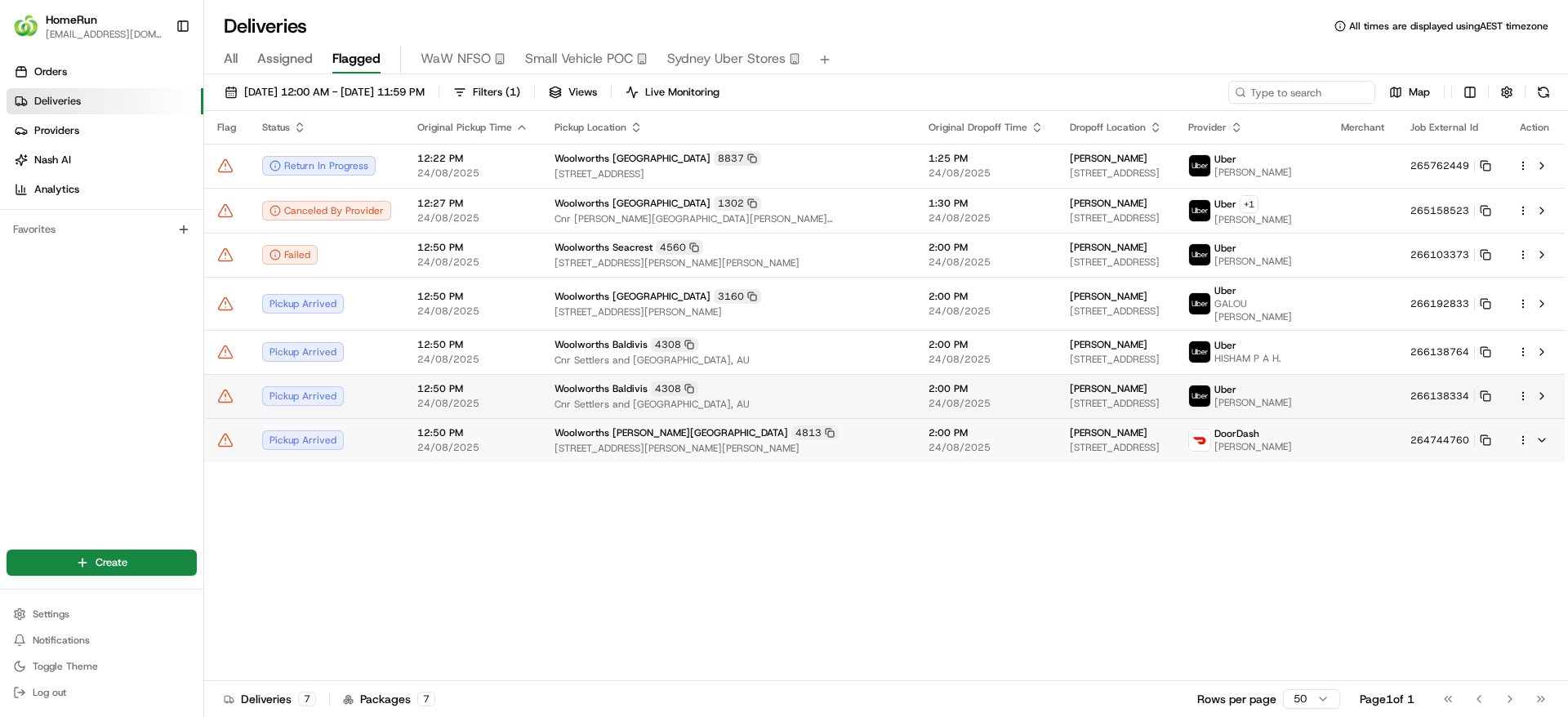
click at [953, 390] on td "2:00 PM 24/08/2025" at bounding box center [986, 396] width 141 height 44
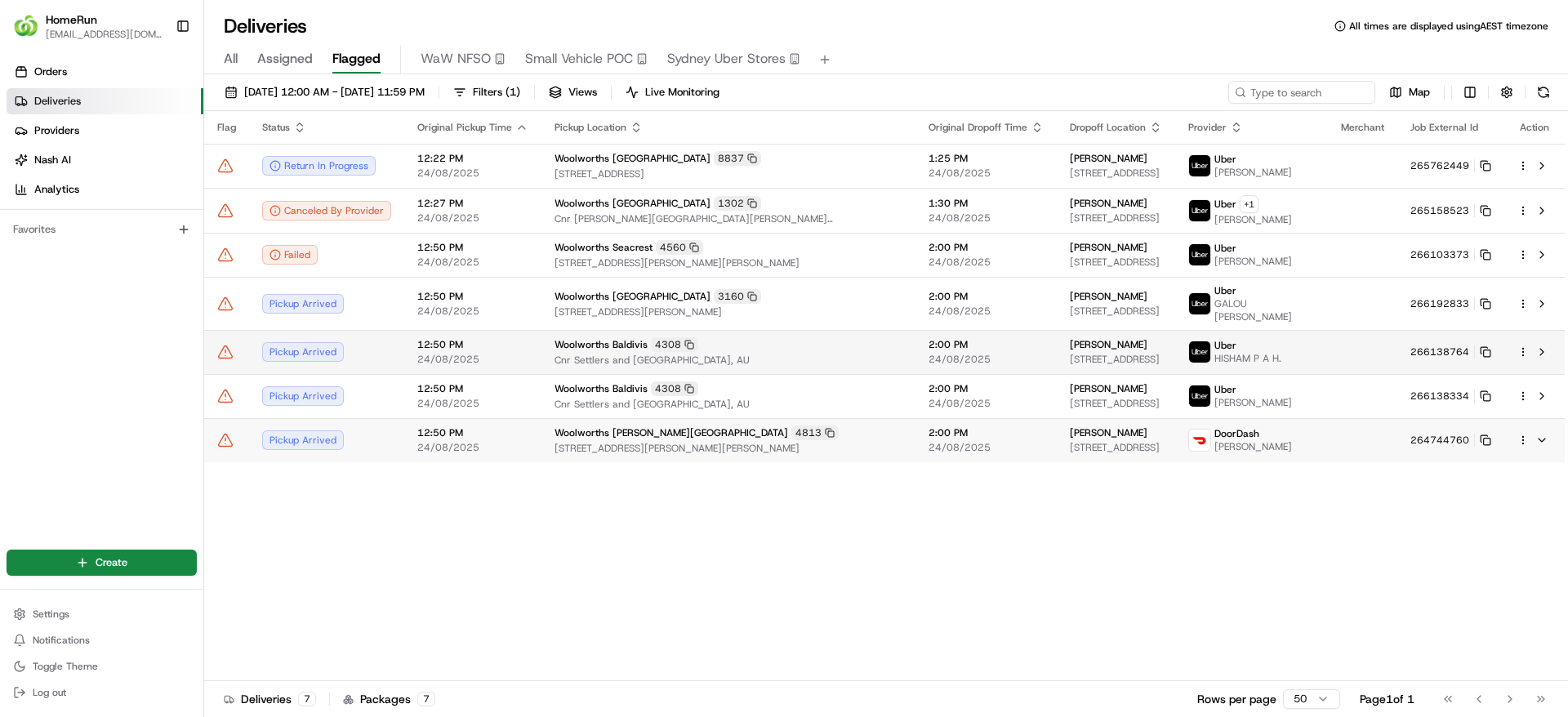
click at [944, 360] on td "2:00 PM 24/08/2025" at bounding box center [986, 352] width 141 height 44
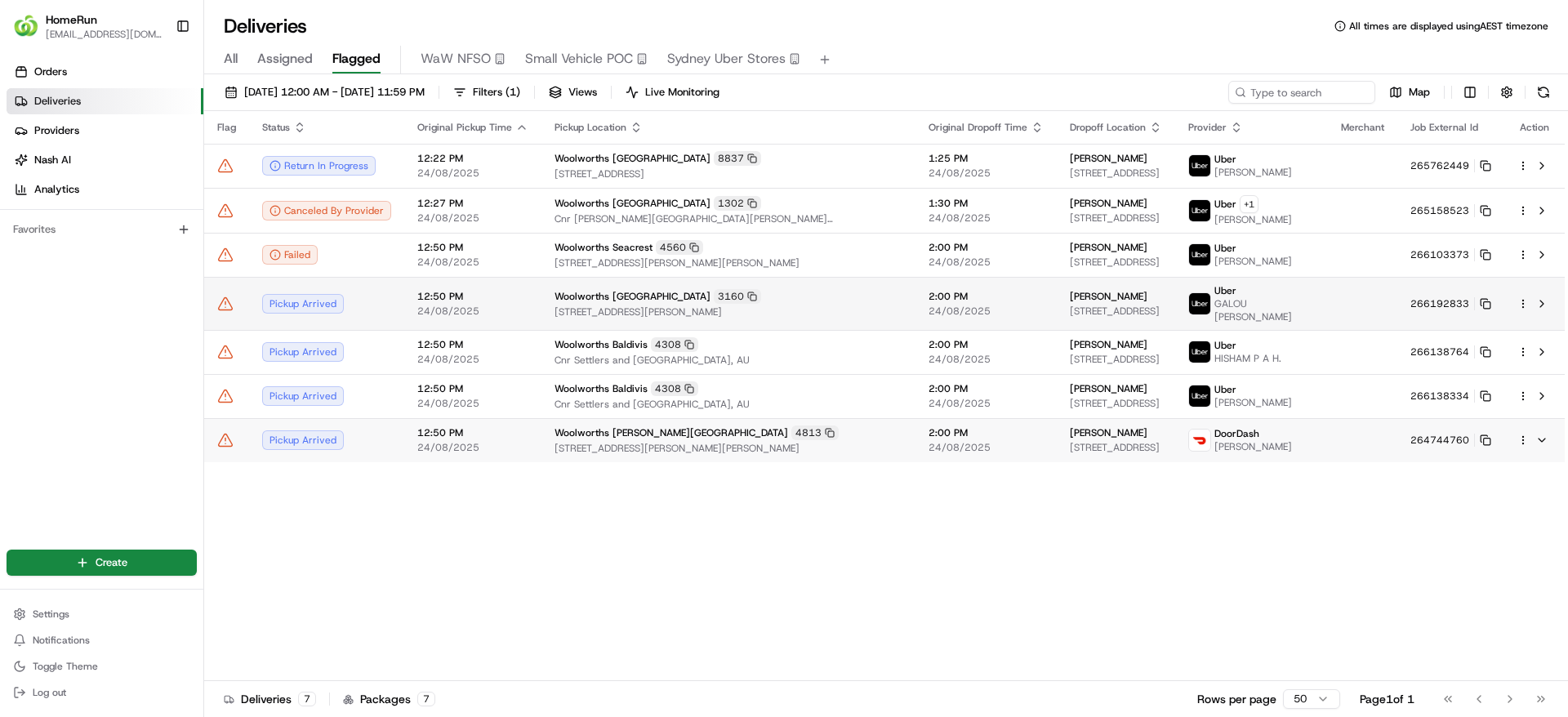
click at [932, 305] on span "24/08/2025" at bounding box center [986, 311] width 115 height 13
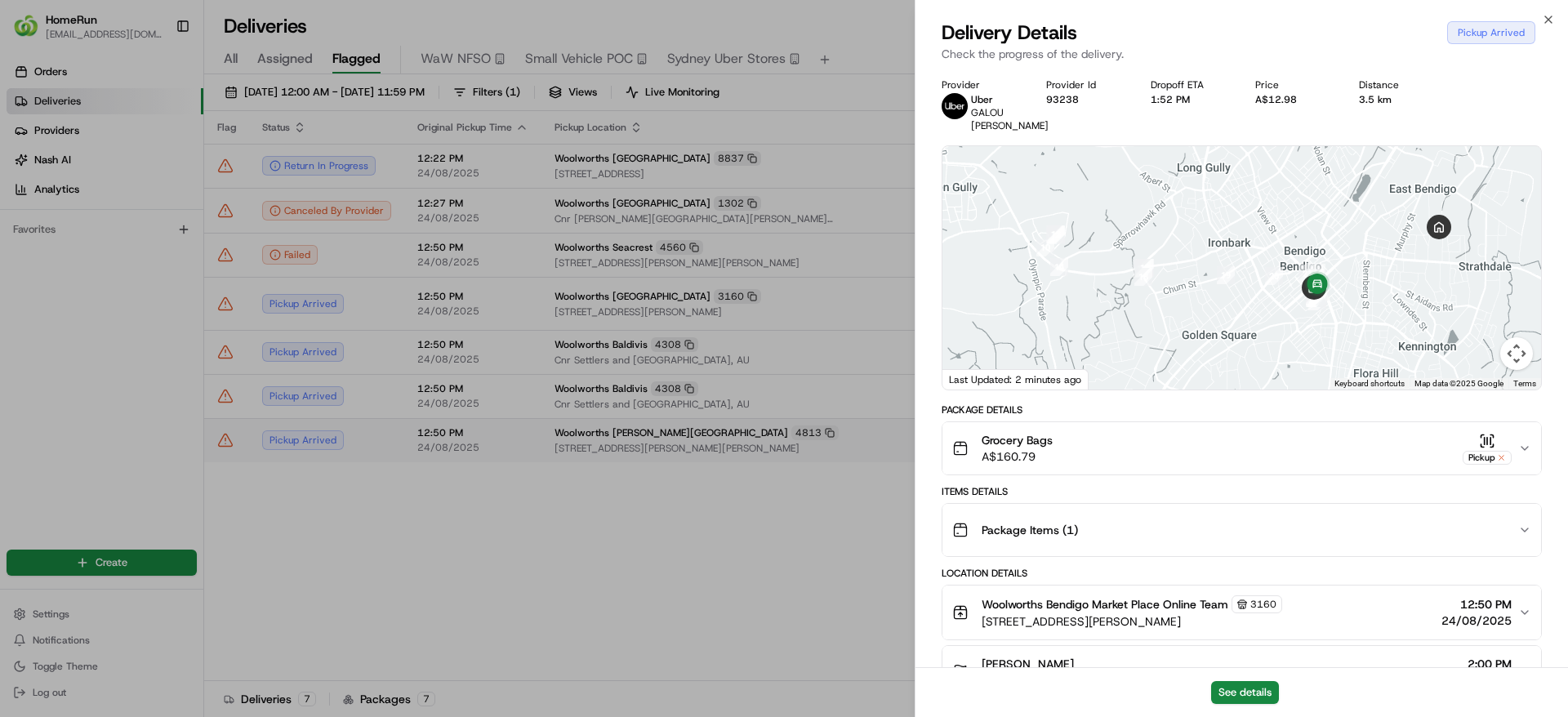
scroll to position [476, 0]
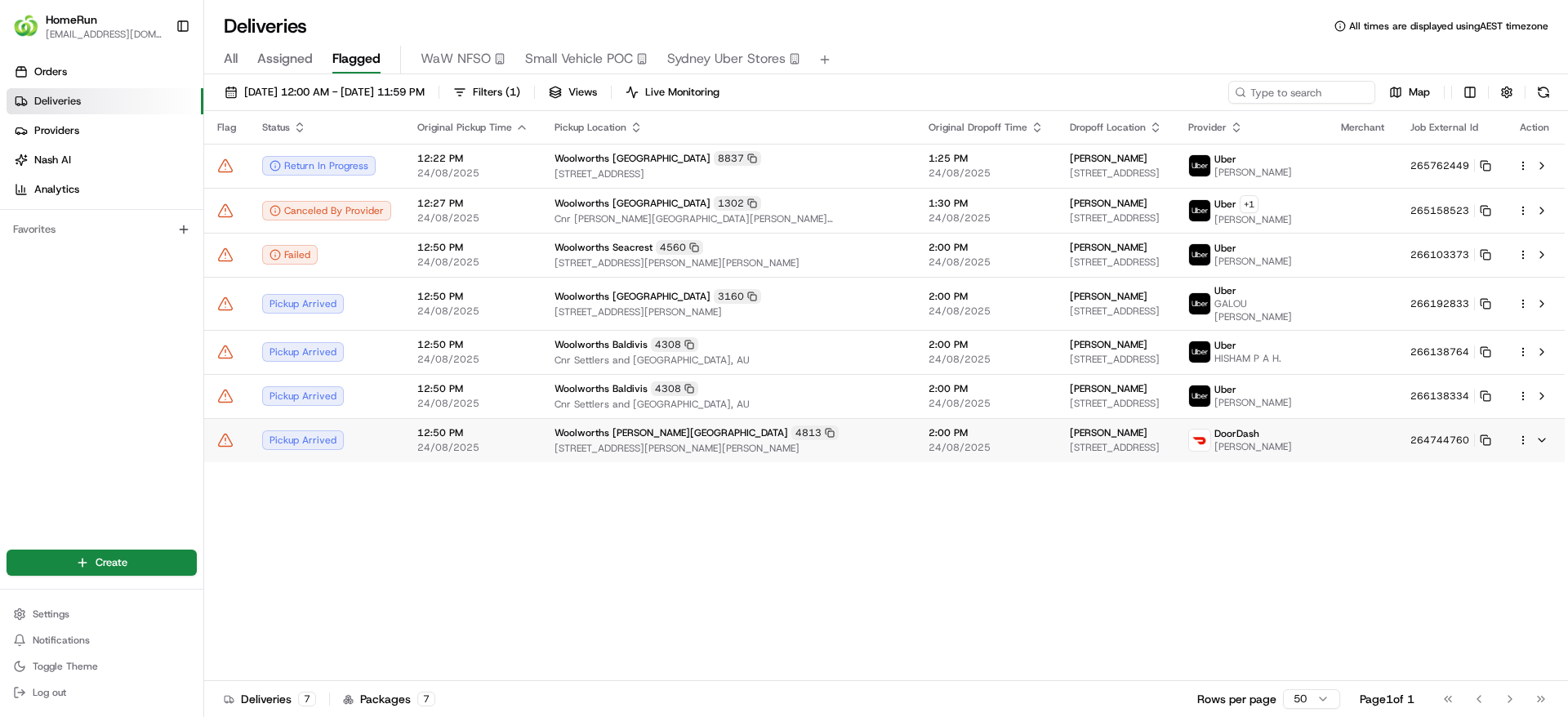
click at [916, 438] on td "2:00 PM 24/08/2025" at bounding box center [986, 440] width 141 height 44
click at [1486, 440] on icon at bounding box center [1485, 440] width 12 height 12
click at [1524, 431] on div at bounding box center [1535, 440] width 35 height 19
click at [1527, 439] on html "HomeRun jpinekubica1@woolworths.com.au Toggle Sidebar Orders Deliveries Provide…" at bounding box center [784, 358] width 1568 height 717
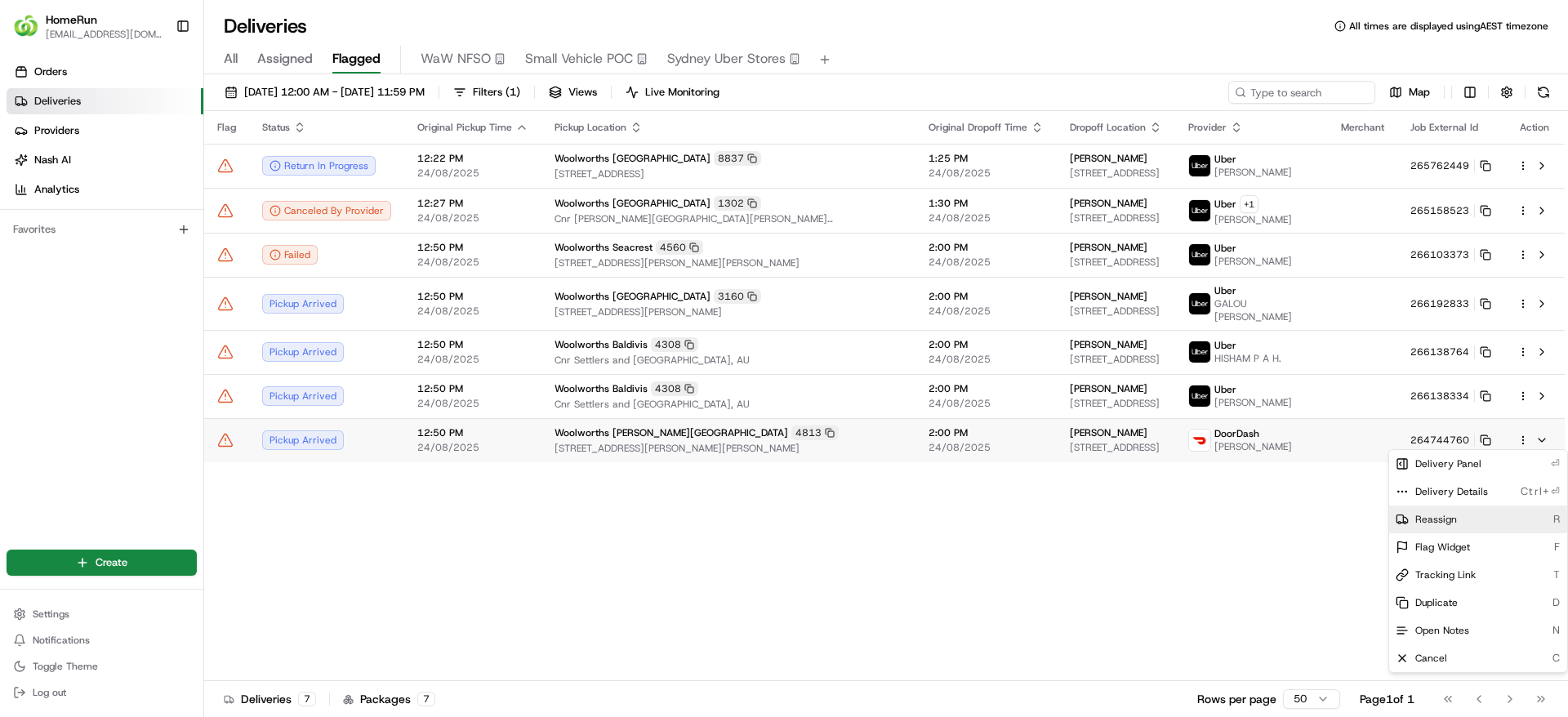
click at [1430, 526] on div "Reassign R" at bounding box center [1478, 519] width 178 height 27
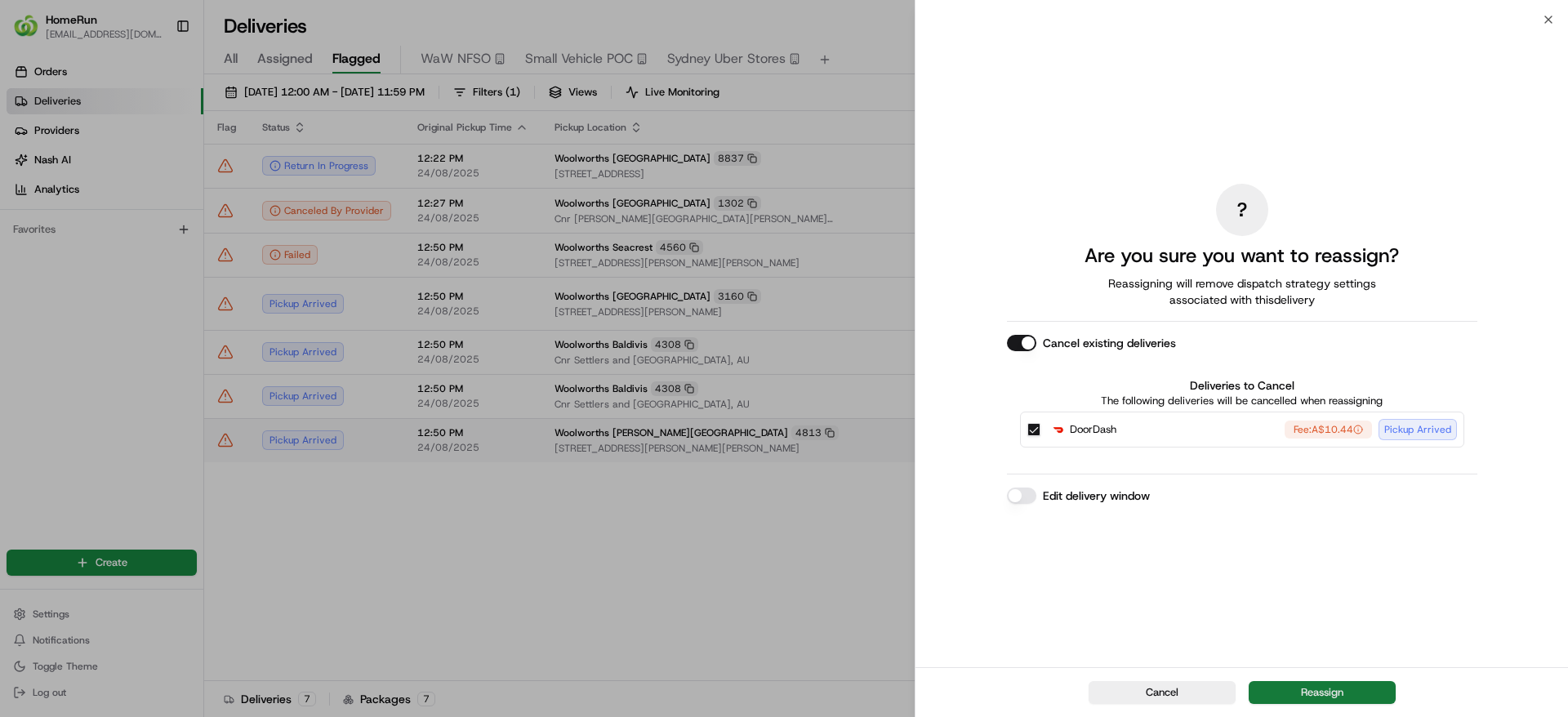
click at [1290, 682] on button "Reassign" at bounding box center [1322, 692] width 147 height 23
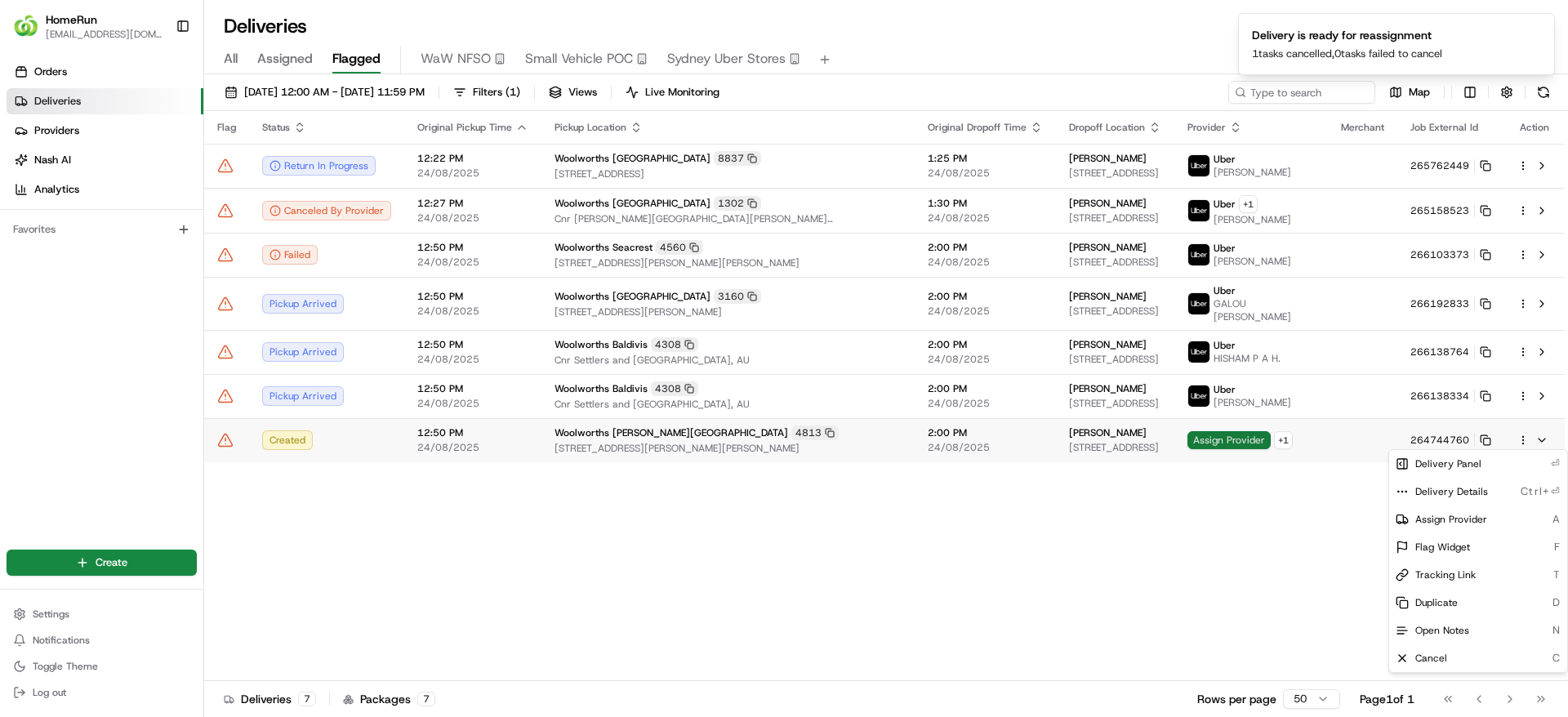
click at [1238, 437] on span "Assign Provider" at bounding box center [1229, 441] width 83 height 18
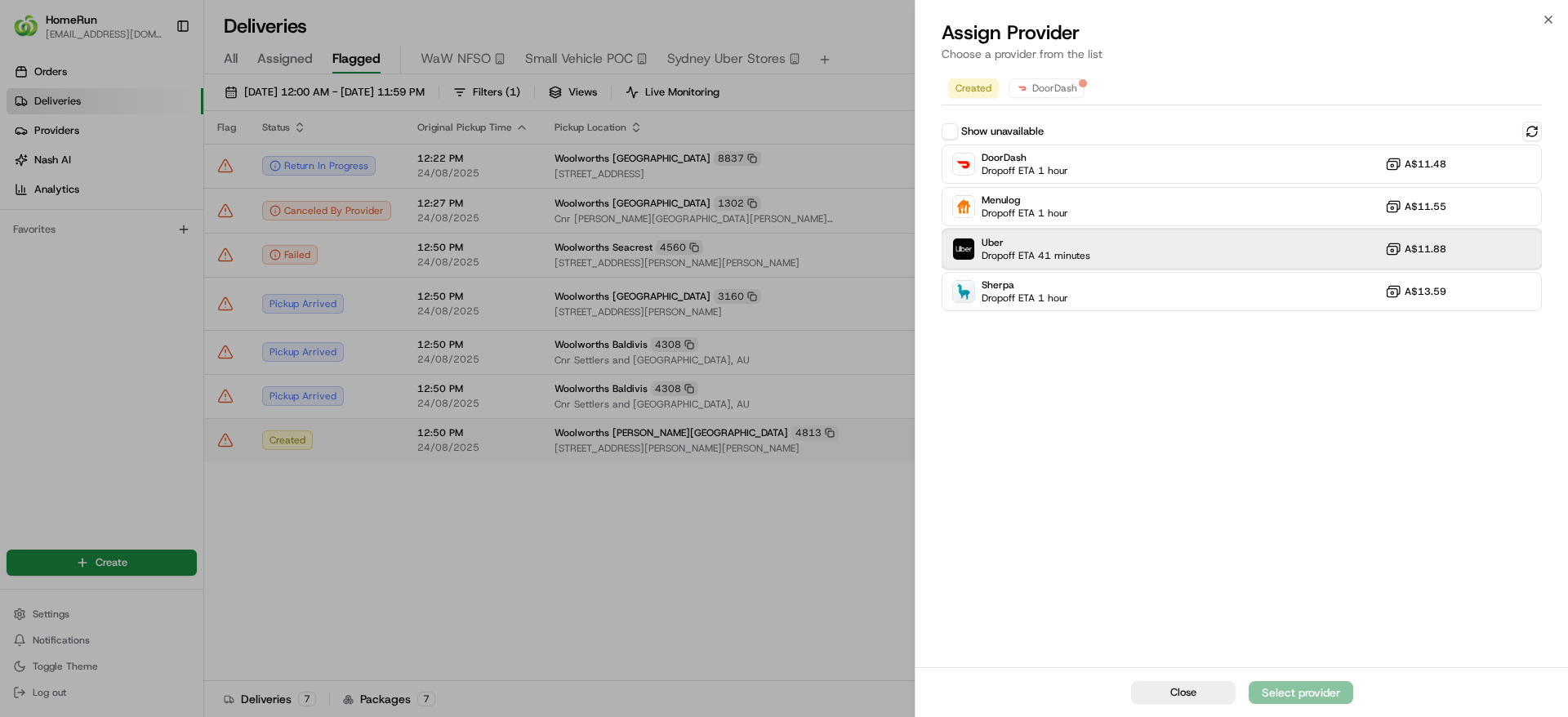
click at [1084, 236] on span "Uber" at bounding box center [1035, 243] width 109 height 13
click at [1268, 700] on div "Assign Provider" at bounding box center [1301, 692] width 80 height 16
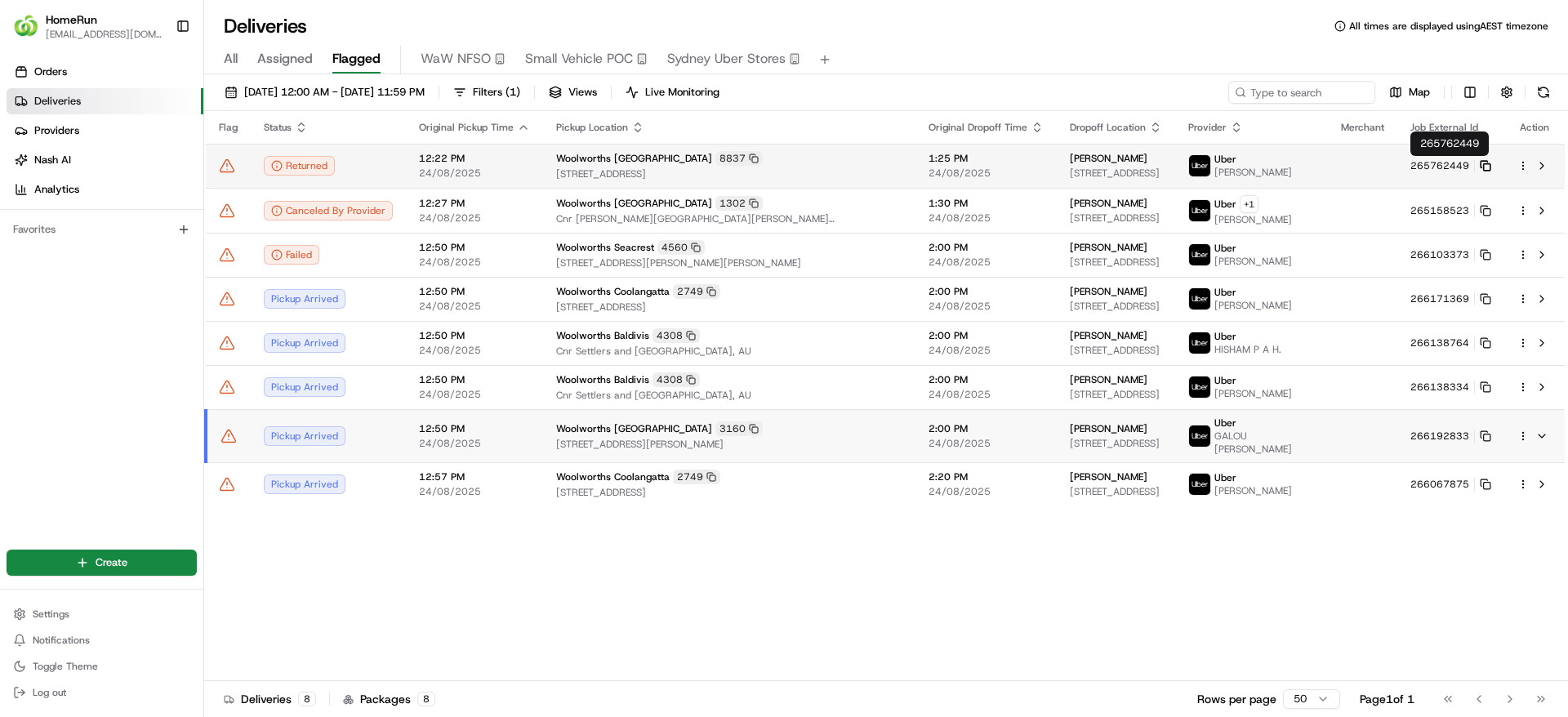
click at [1487, 167] on icon at bounding box center [1485, 165] width 12 height 12
click at [225, 162] on icon at bounding box center [227, 166] width 16 height 16
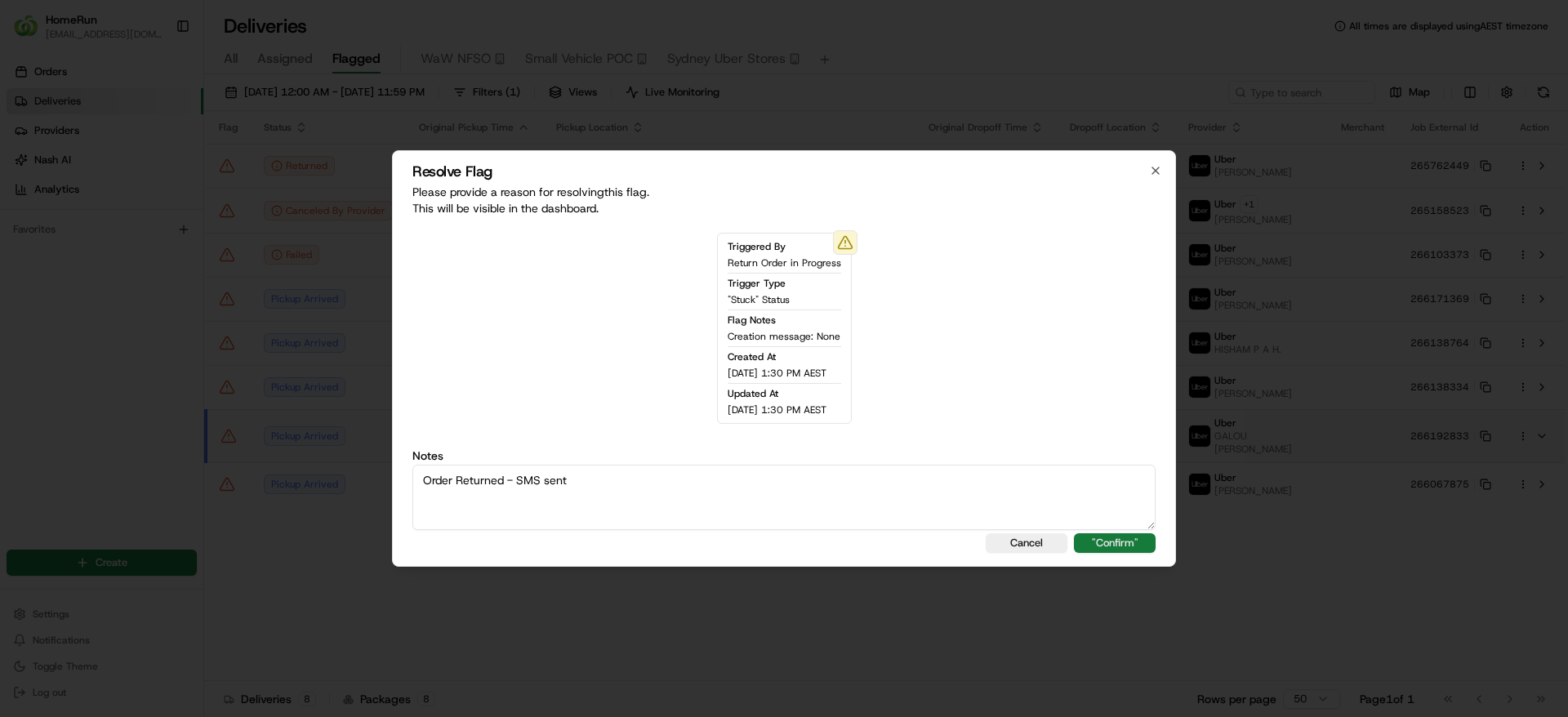
type textarea "Order Returned - SMS sent"
click at [1113, 542] on button ""Confirm"" at bounding box center [1115, 543] width 82 height 19
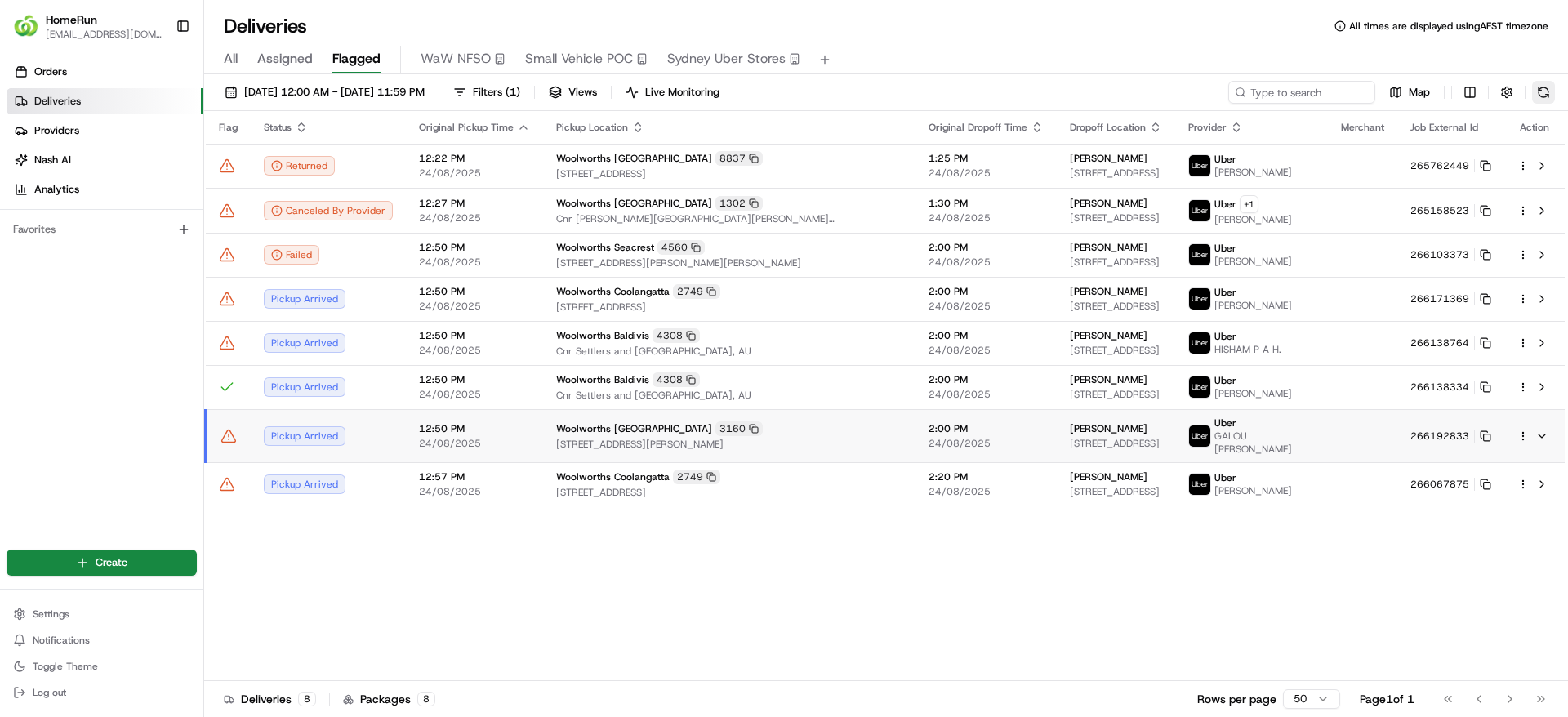
click at [1541, 91] on button at bounding box center [1543, 92] width 23 height 23
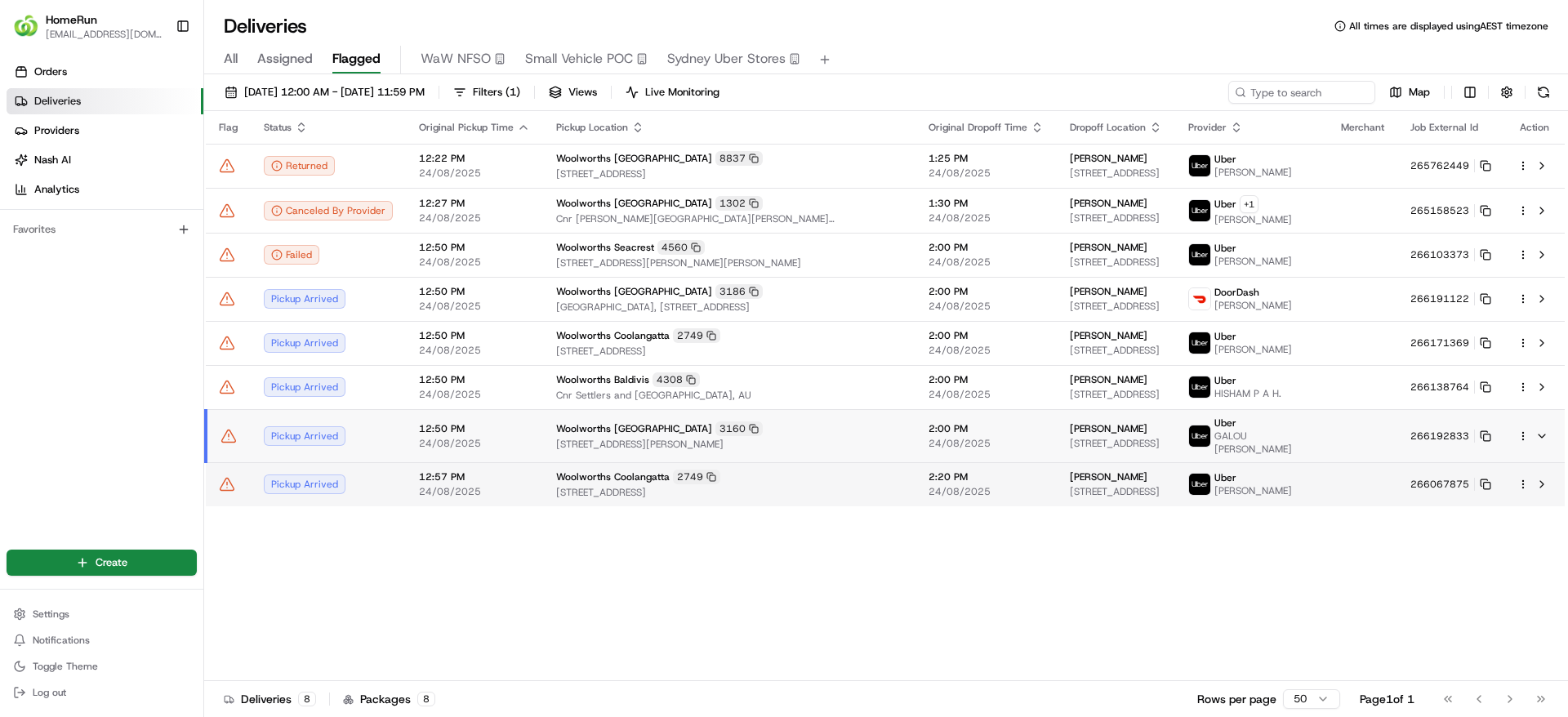
click at [857, 506] on div "Flag Status Original Pickup Time Pickup Location Original Dropoff Time Dropoff …" at bounding box center [885, 396] width 1361 height 570
click at [929, 477] on span "2:20 PM" at bounding box center [986, 477] width 115 height 13
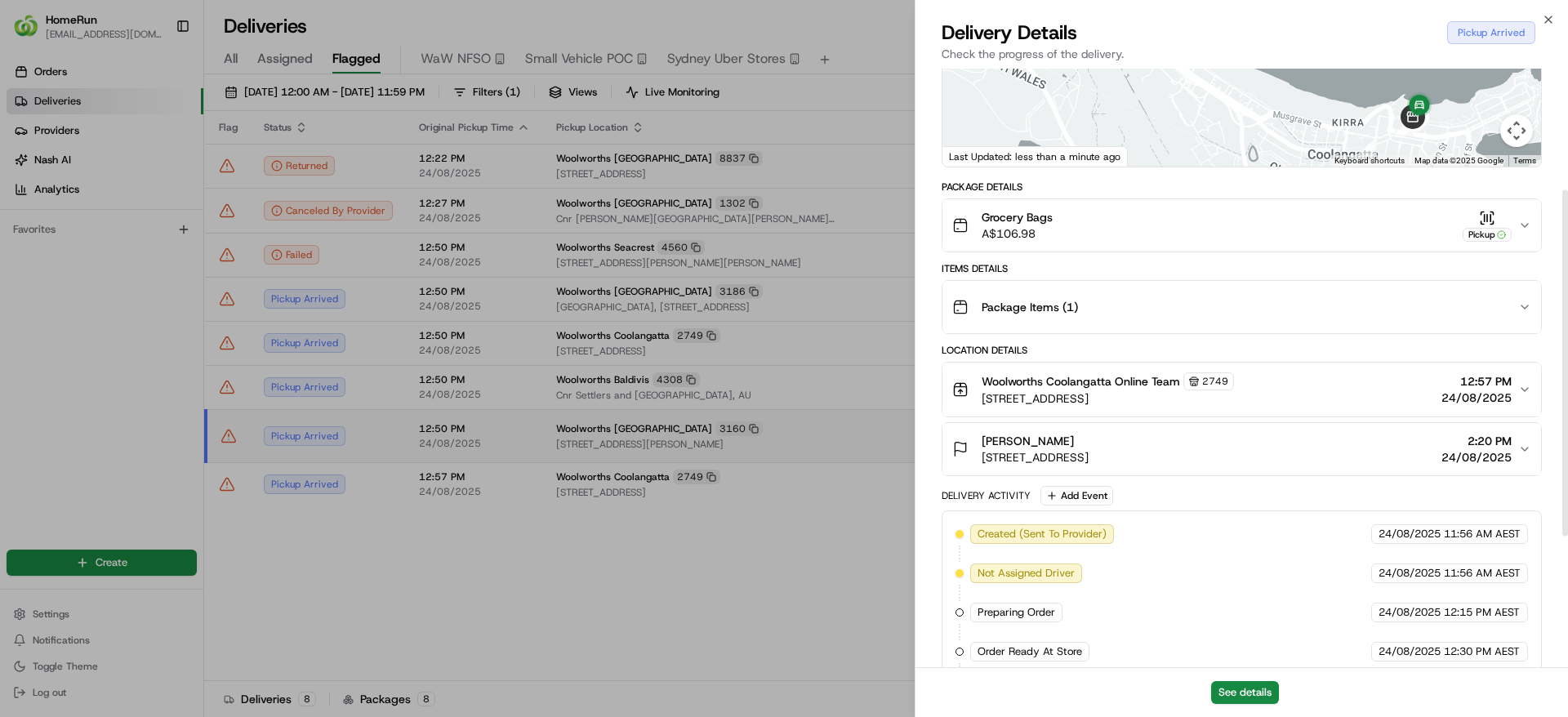
scroll to position [437, 0]
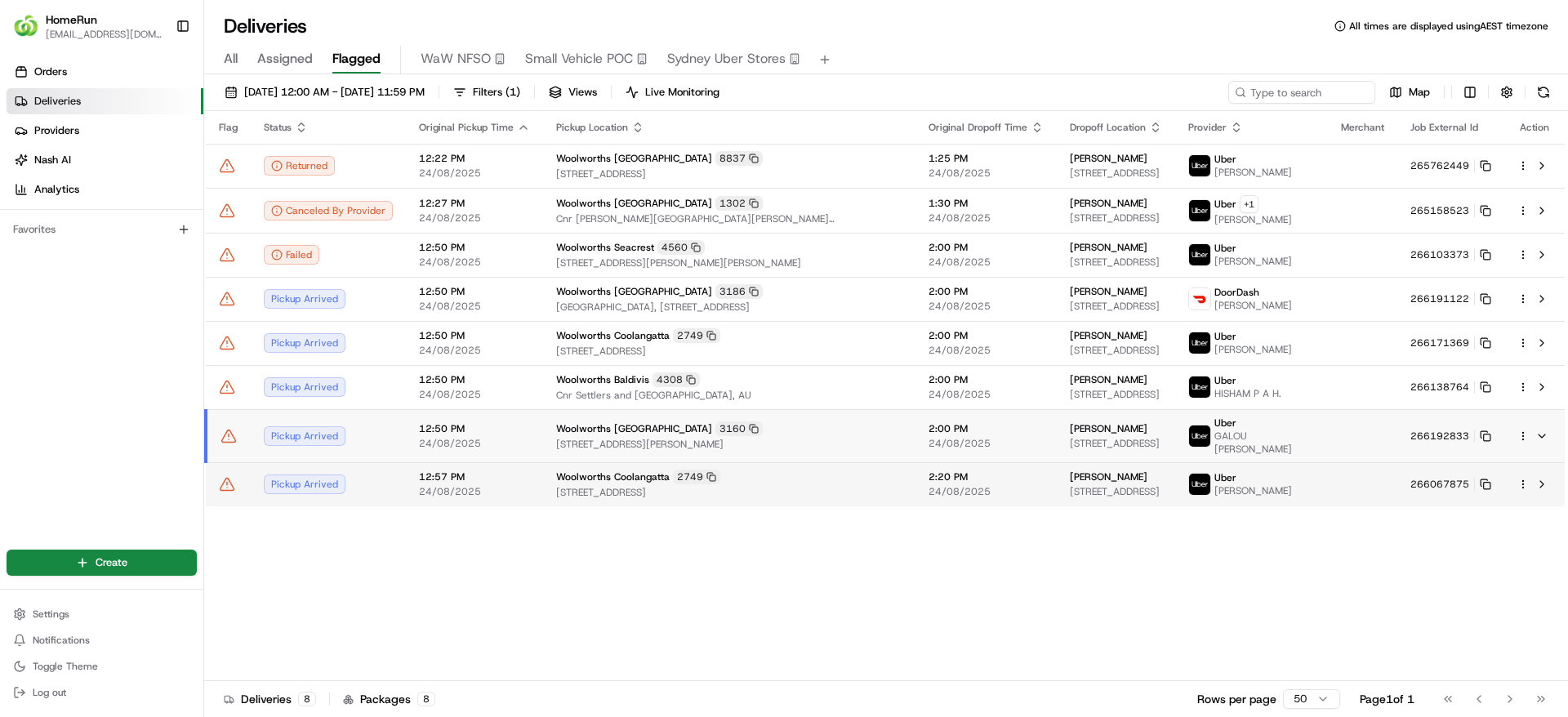
click at [823, 471] on div "Woolworths Coolangatta 2749" at bounding box center [730, 477] width 347 height 15
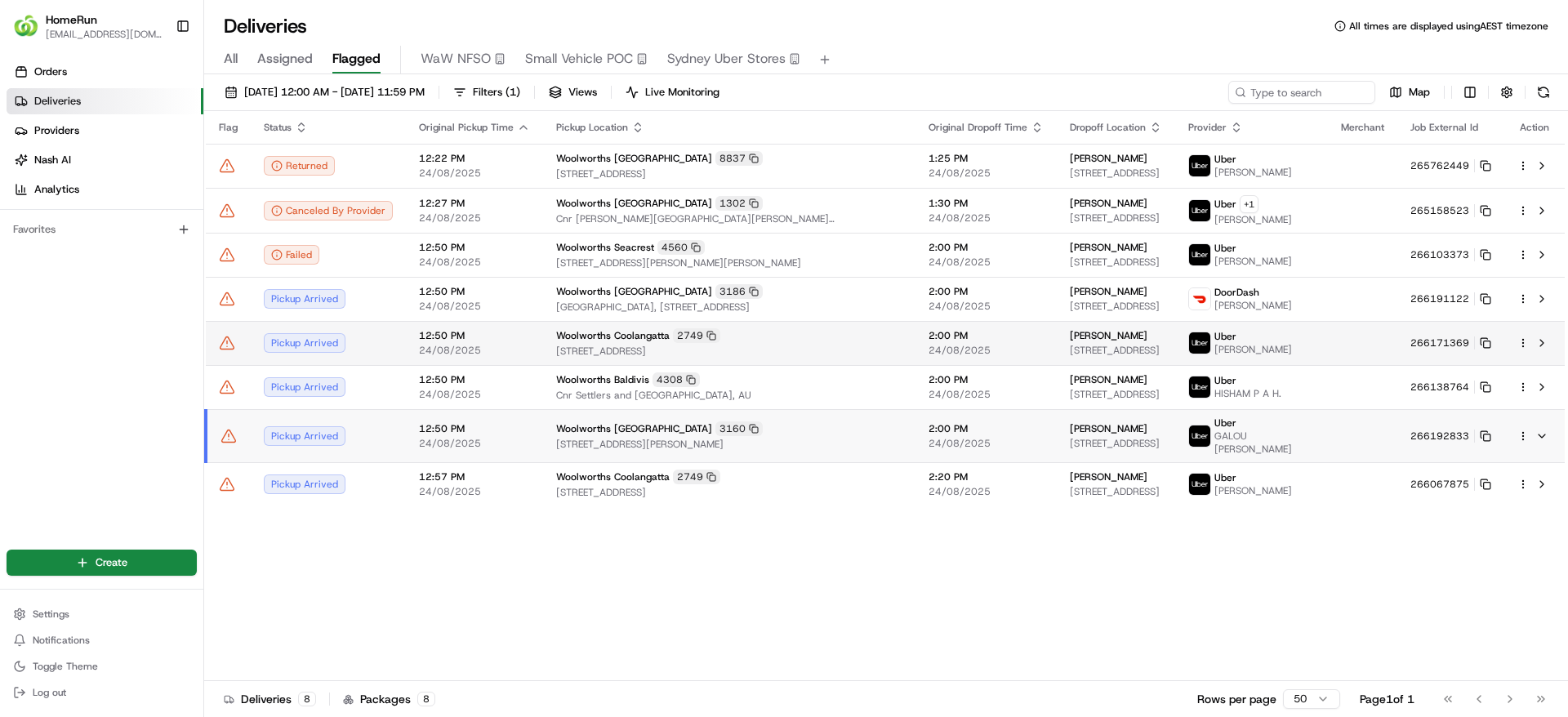
click at [929, 338] on span "2:00 PM" at bounding box center [986, 336] width 115 height 13
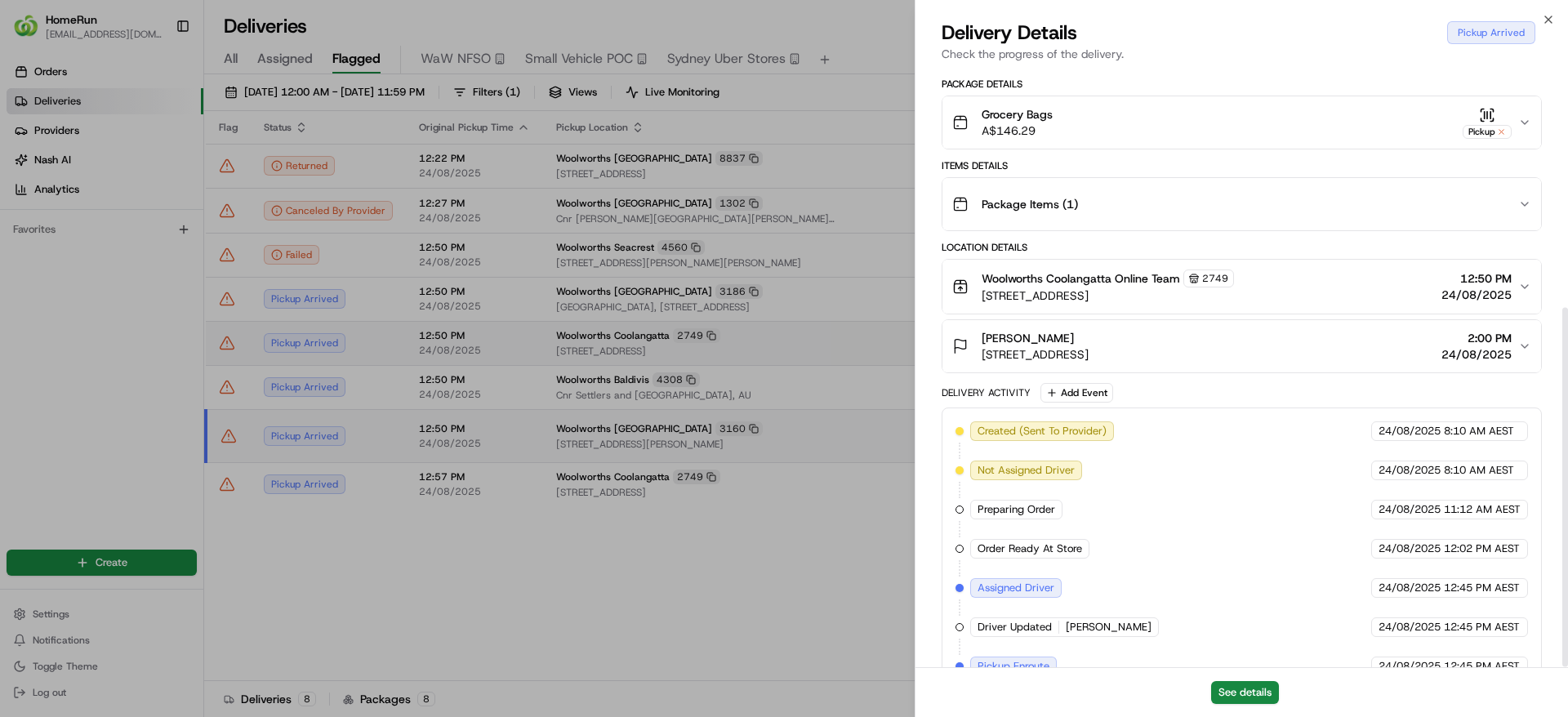
scroll to position [398, 0]
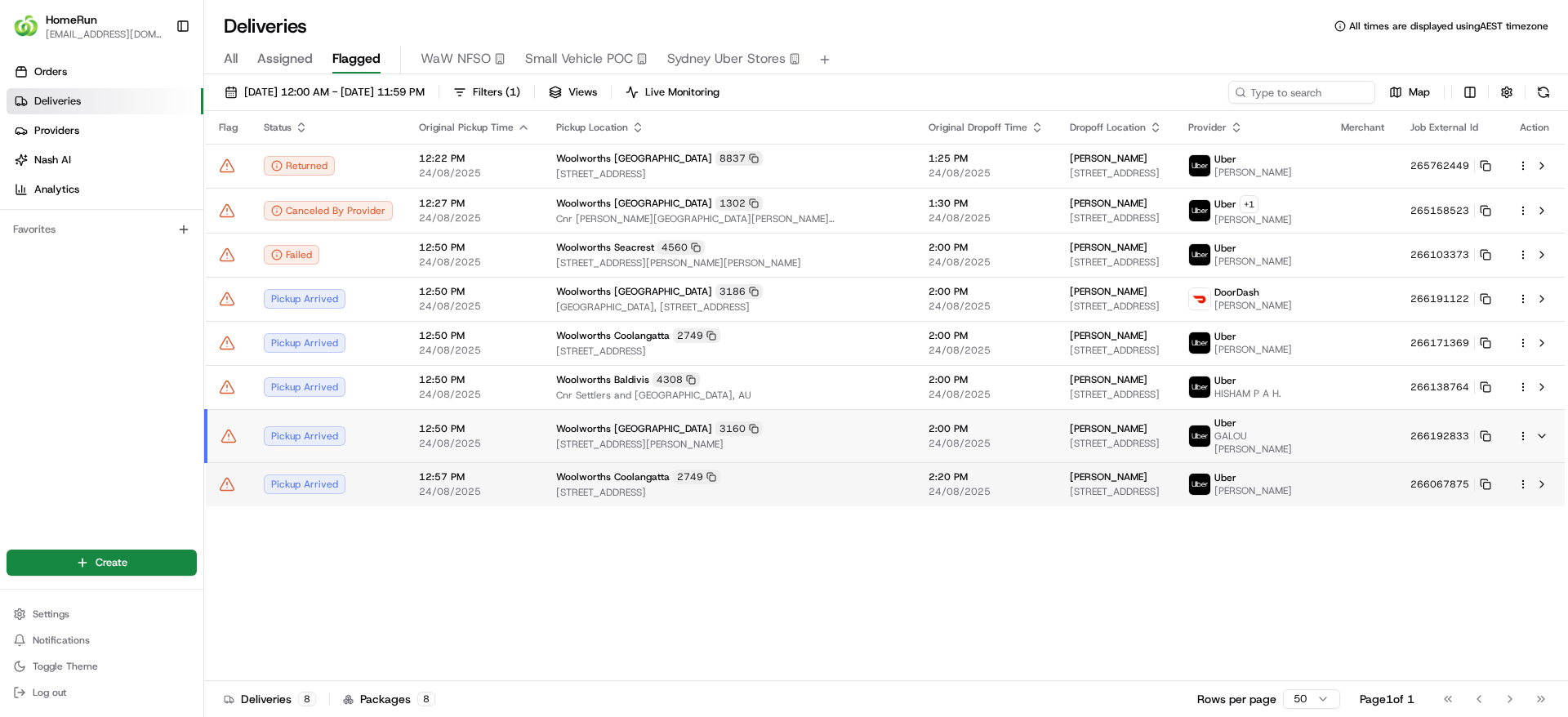
click at [238, 488] on td at bounding box center [228, 484] width 45 height 44
click at [222, 483] on icon at bounding box center [227, 484] width 16 height 16
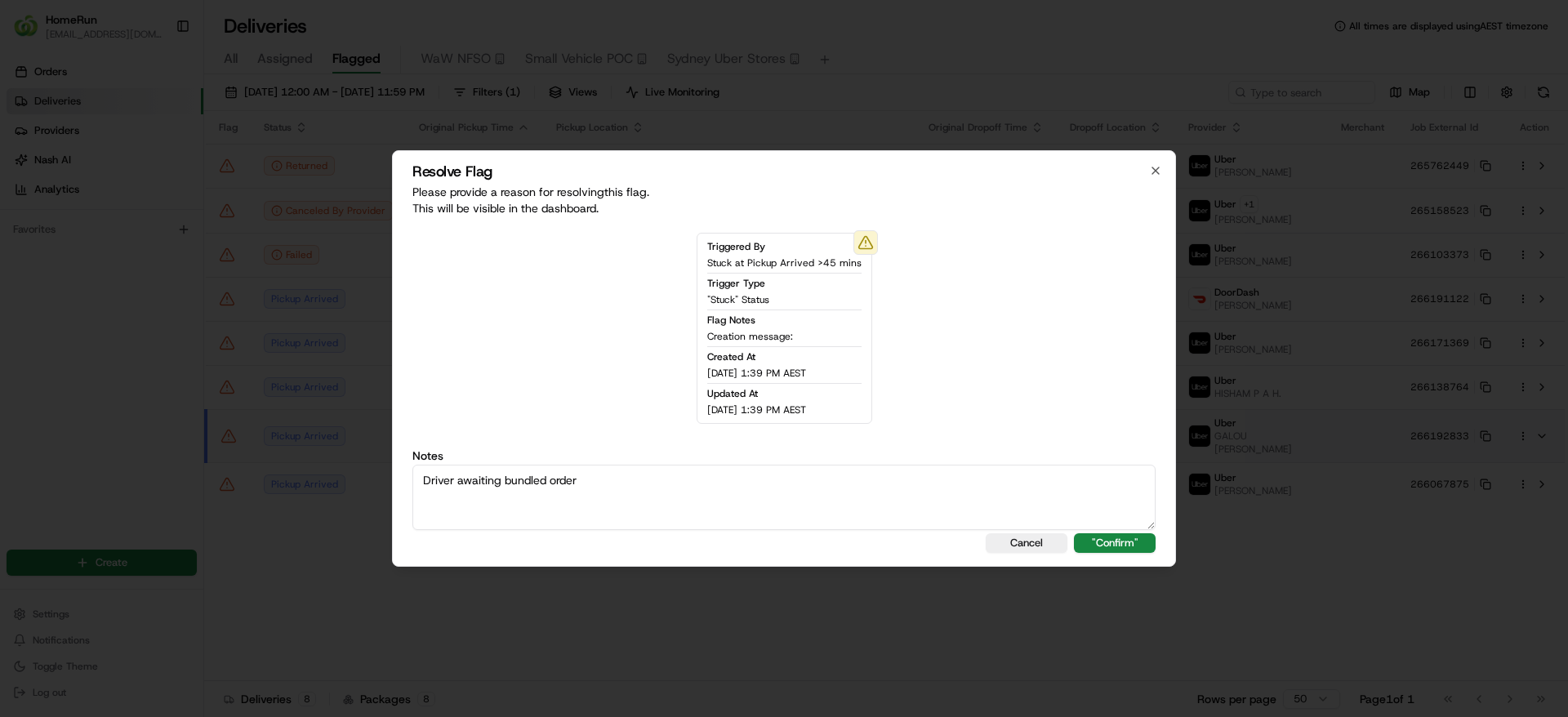
drag, startPoint x: 753, startPoint y: 514, endPoint x: 357, endPoint y: 503, distance: 396.2
click at [357, 503] on body "HomeRun jpinekubica1@woolworths.com.au Toggle Sidebar Orders Deliveries Provide…" at bounding box center [784, 358] width 1568 height 717
type textarea "Driver awaiting bundled order"
click at [1107, 537] on button ""Confirm"" at bounding box center [1115, 543] width 82 height 19
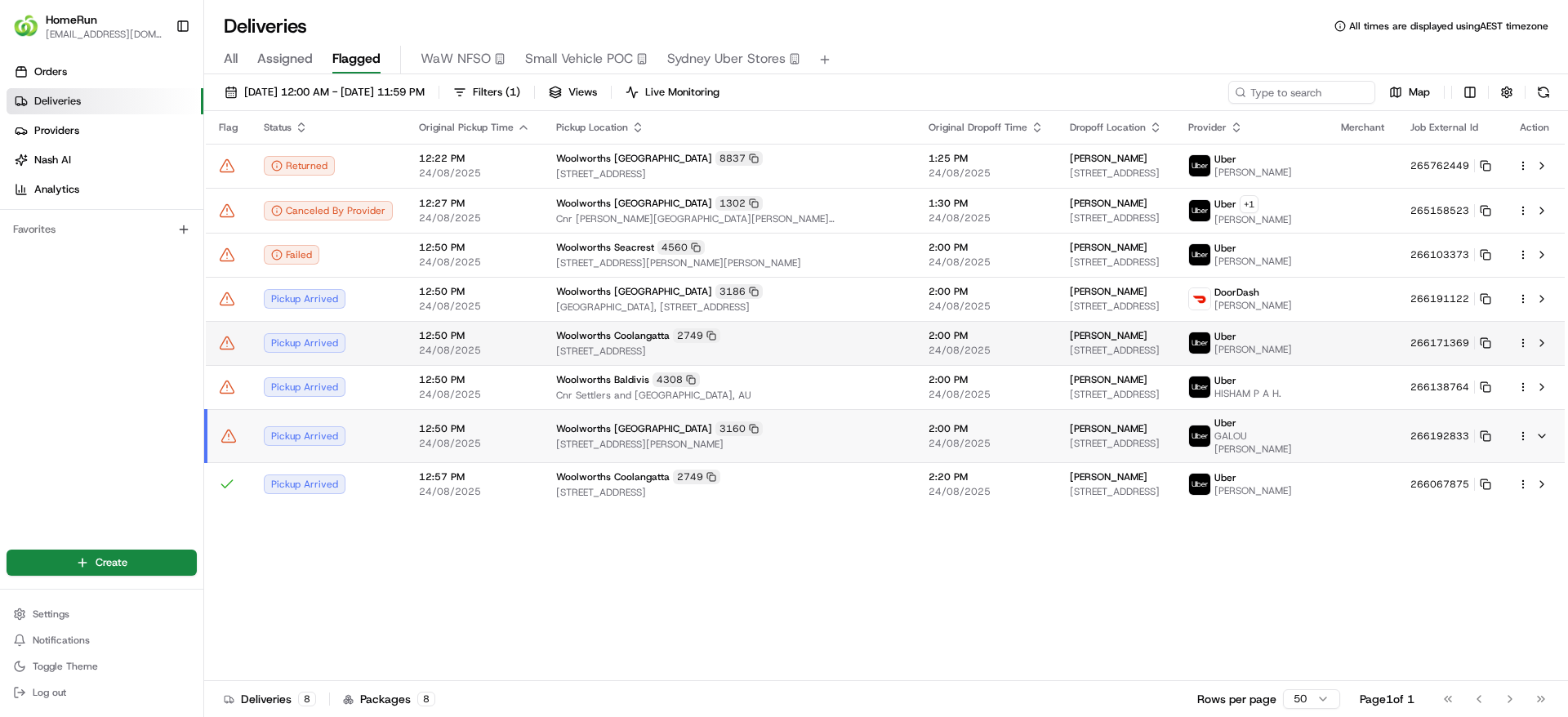
click at [929, 344] on span "24/08/2025" at bounding box center [986, 350] width 115 height 13
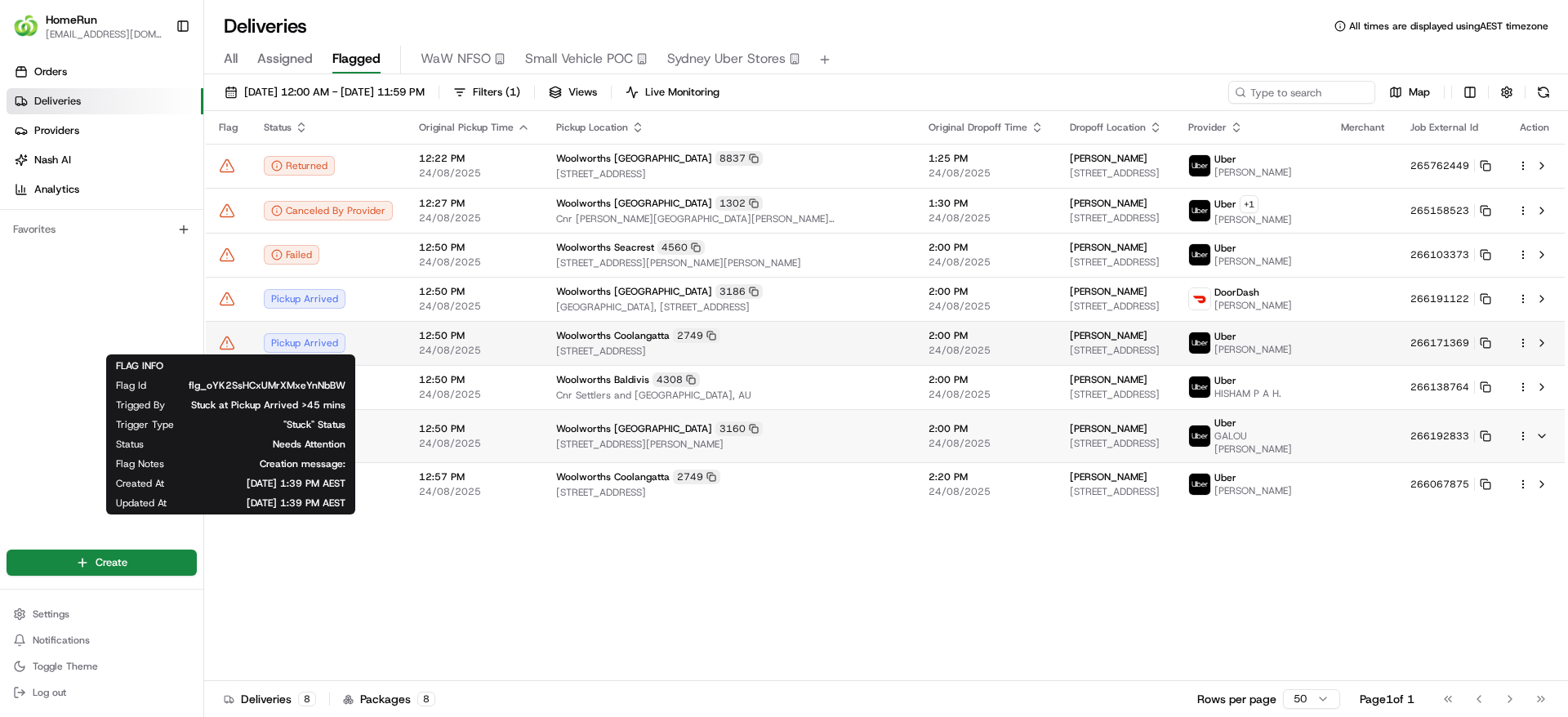
click at [233, 345] on icon at bounding box center [227, 342] width 14 height 12
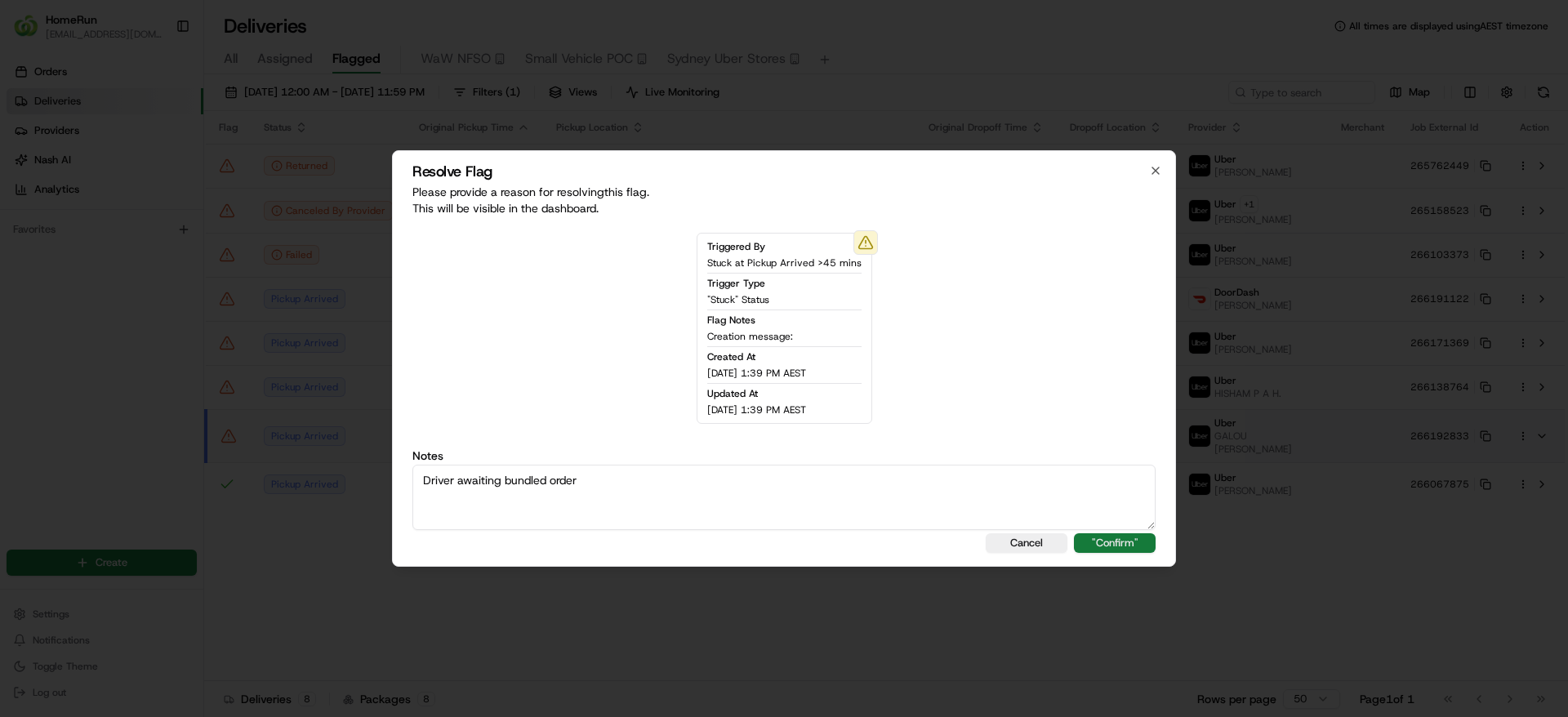
type textarea "Driver awaiting bundled order"
click at [1096, 543] on button ""Confirm"" at bounding box center [1115, 543] width 82 height 19
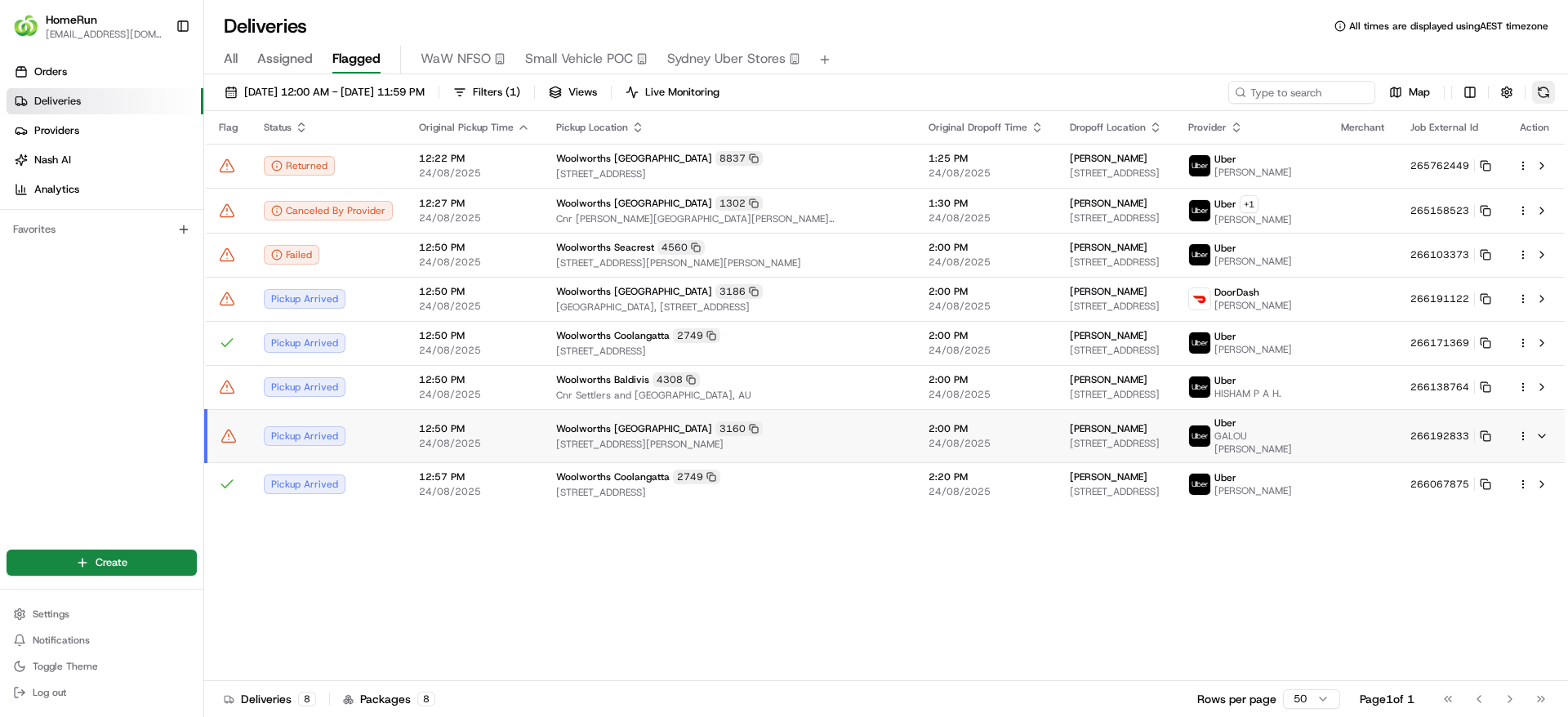
click at [1533, 83] on button at bounding box center [1543, 92] width 23 height 23
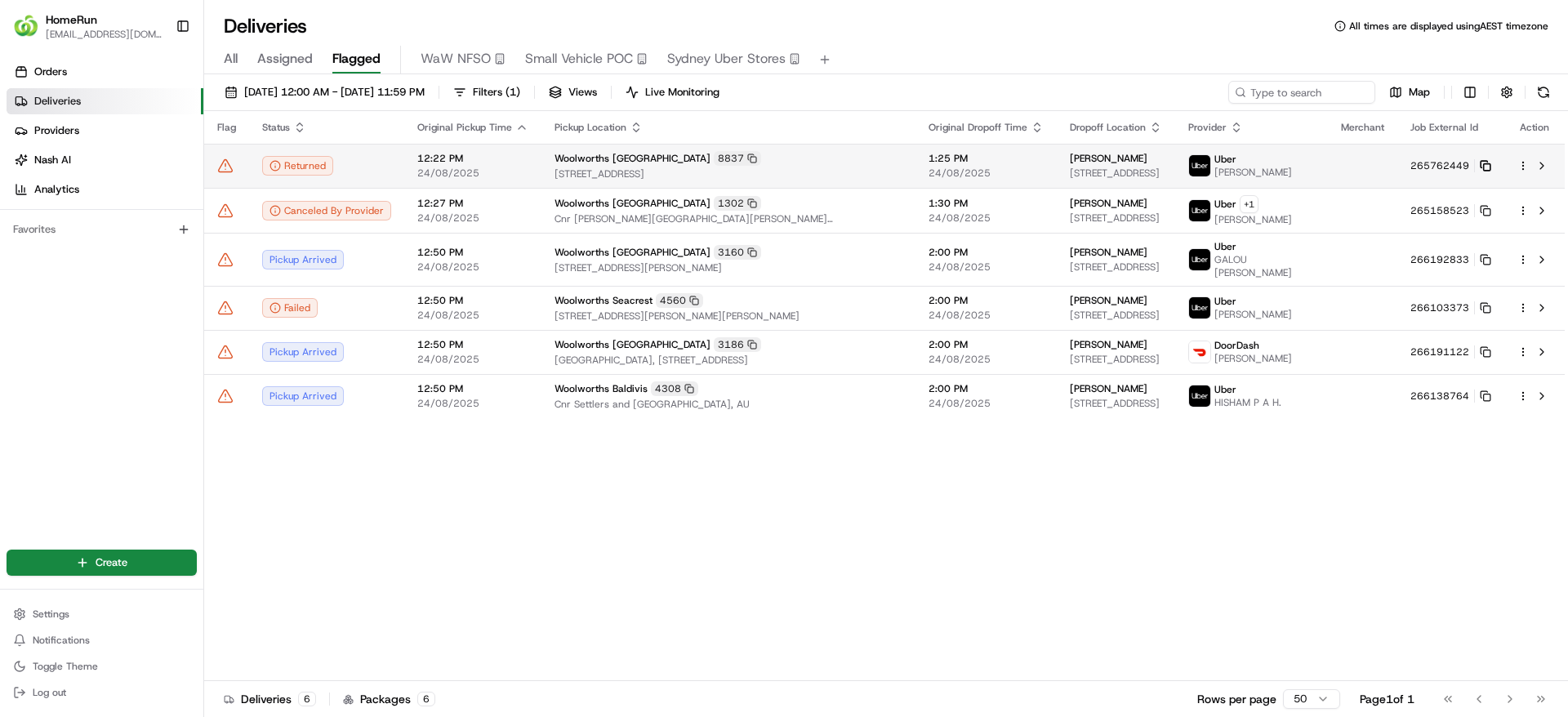
click at [1481, 168] on icon at bounding box center [1483, 163] width 6 height 6
click at [230, 174] on td at bounding box center [226, 166] width 45 height 44
click at [229, 161] on icon at bounding box center [225, 166] width 16 height 16
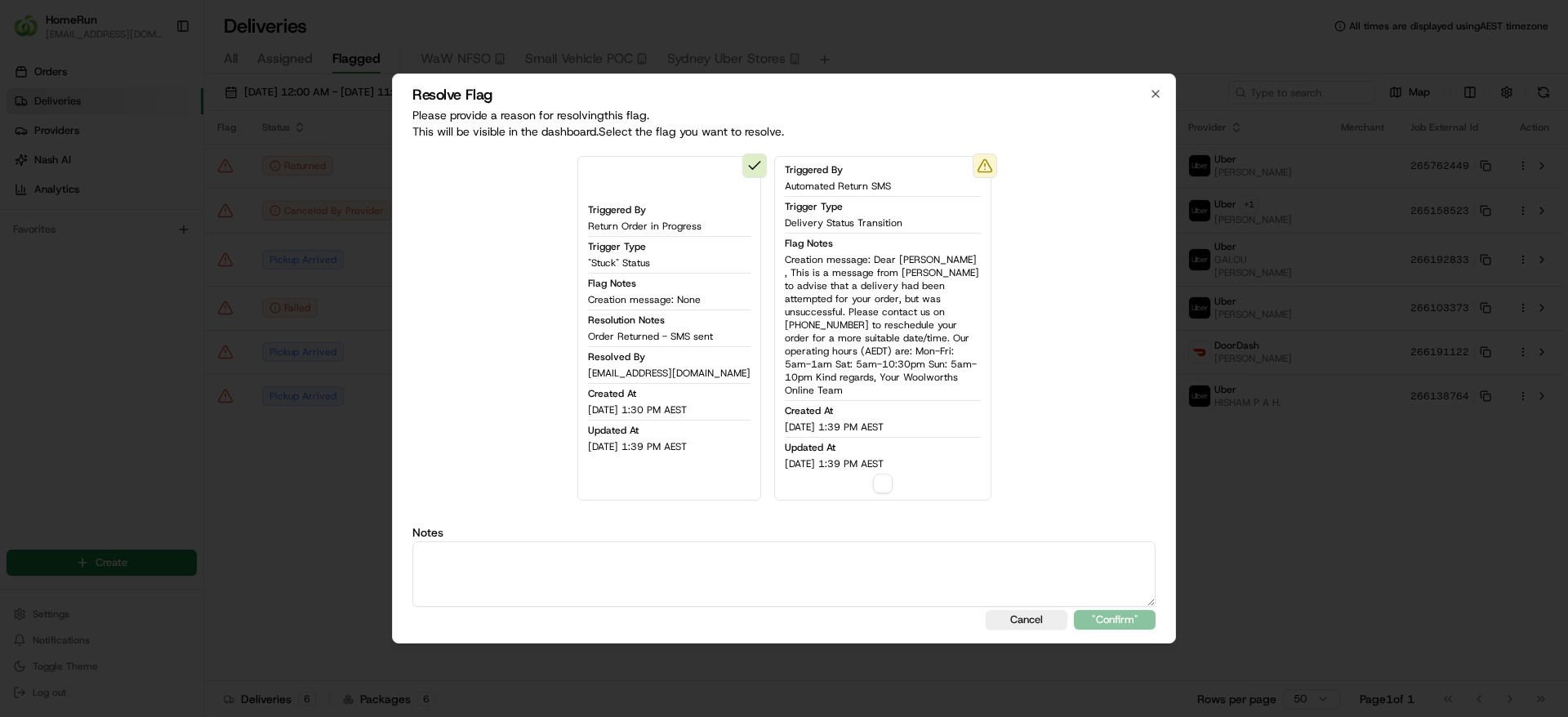
click at [587, 566] on textarea at bounding box center [784, 575] width 743 height 66
type textarea "Order returned - SMS sent"
click at [1092, 610] on button ""Confirm"" at bounding box center [1115, 619] width 82 height 19
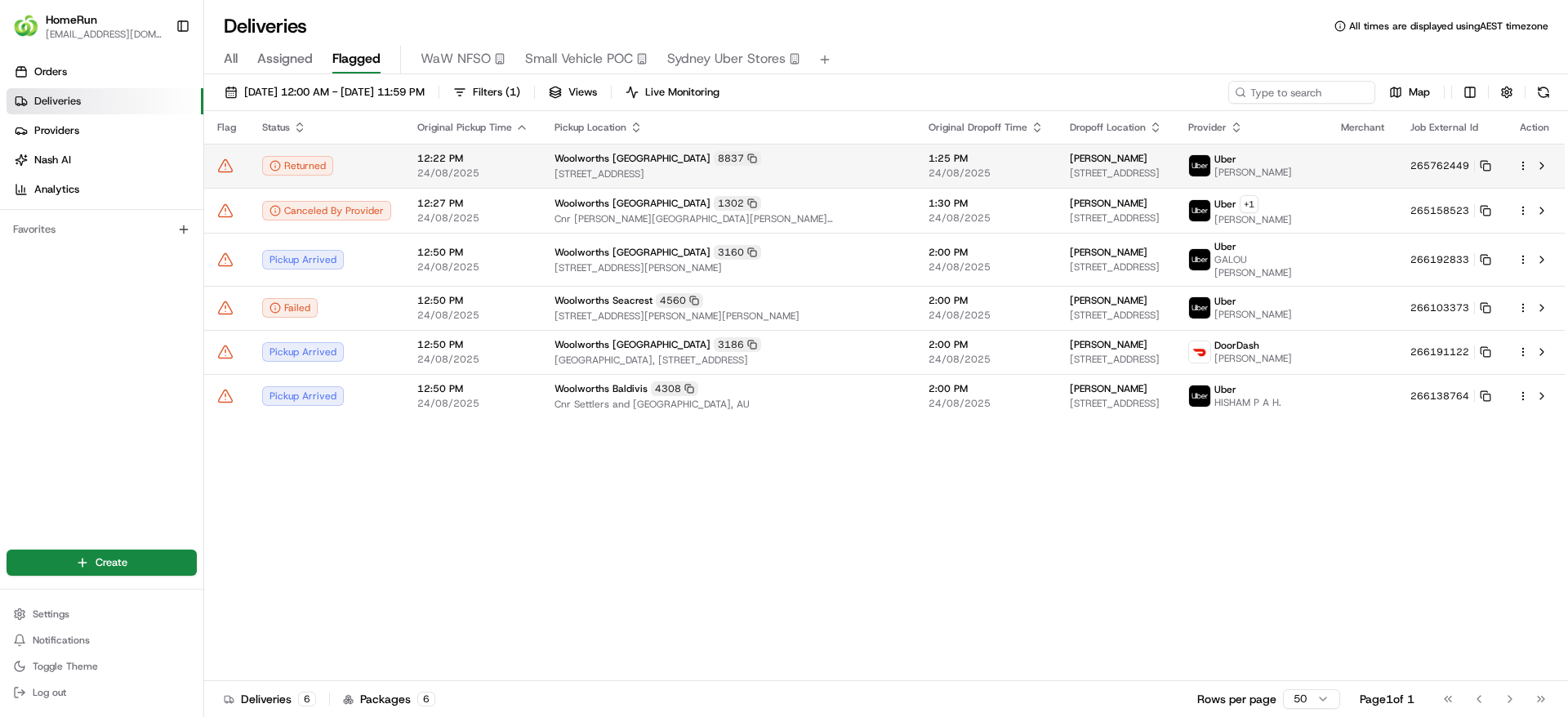
click at [226, 164] on icon at bounding box center [225, 166] width 16 height 16
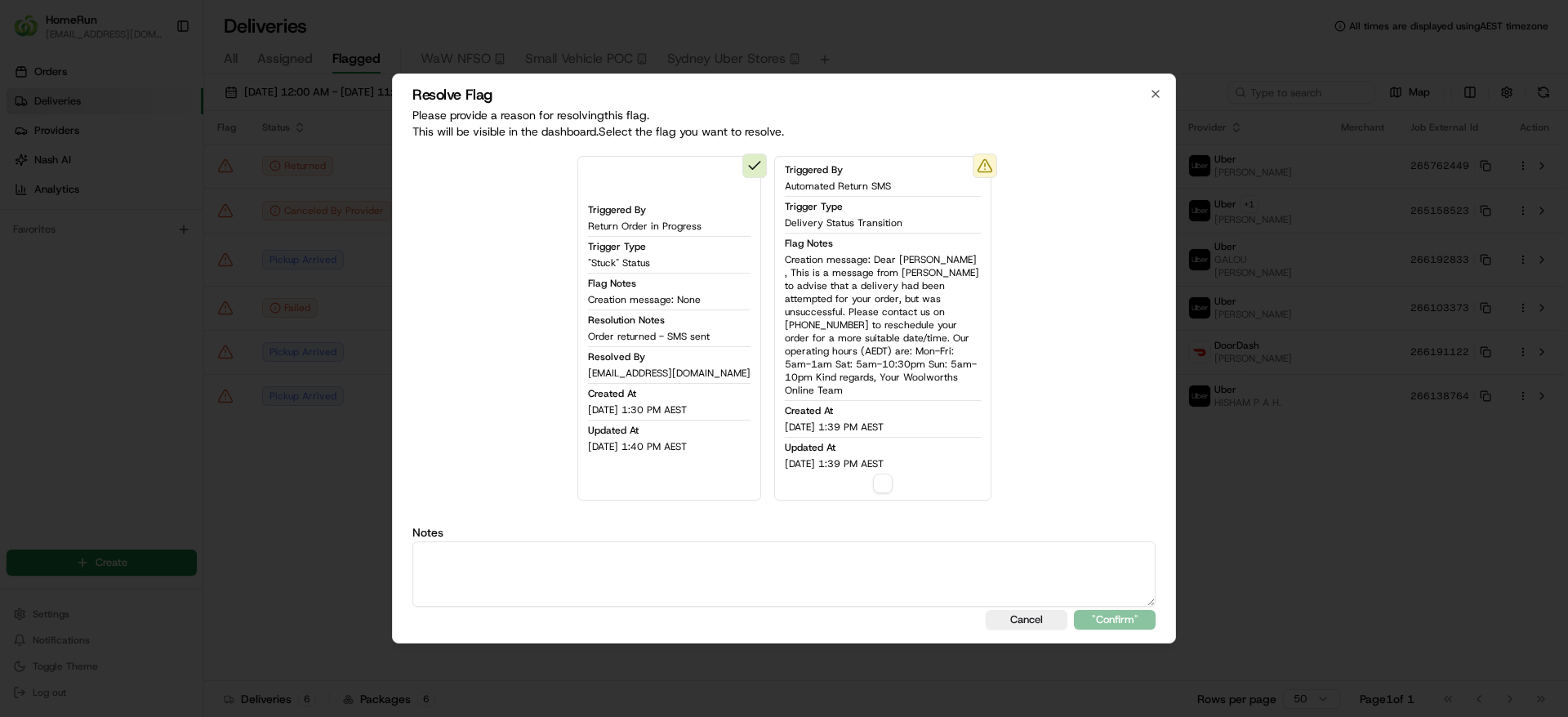
click at [887, 480] on div "Triggered By Automated Return SMS Trigger Type Delivery Status Transition Flag …" at bounding box center [883, 328] width 217 height 345
click at [873, 473] on button "button" at bounding box center [882, 483] width 19 height 19
click at [836, 560] on textarea at bounding box center [784, 575] width 743 height 66
type textarea "Returned - SMS sent"
click at [1136, 614] on button ""Confirm"" at bounding box center [1115, 619] width 82 height 19
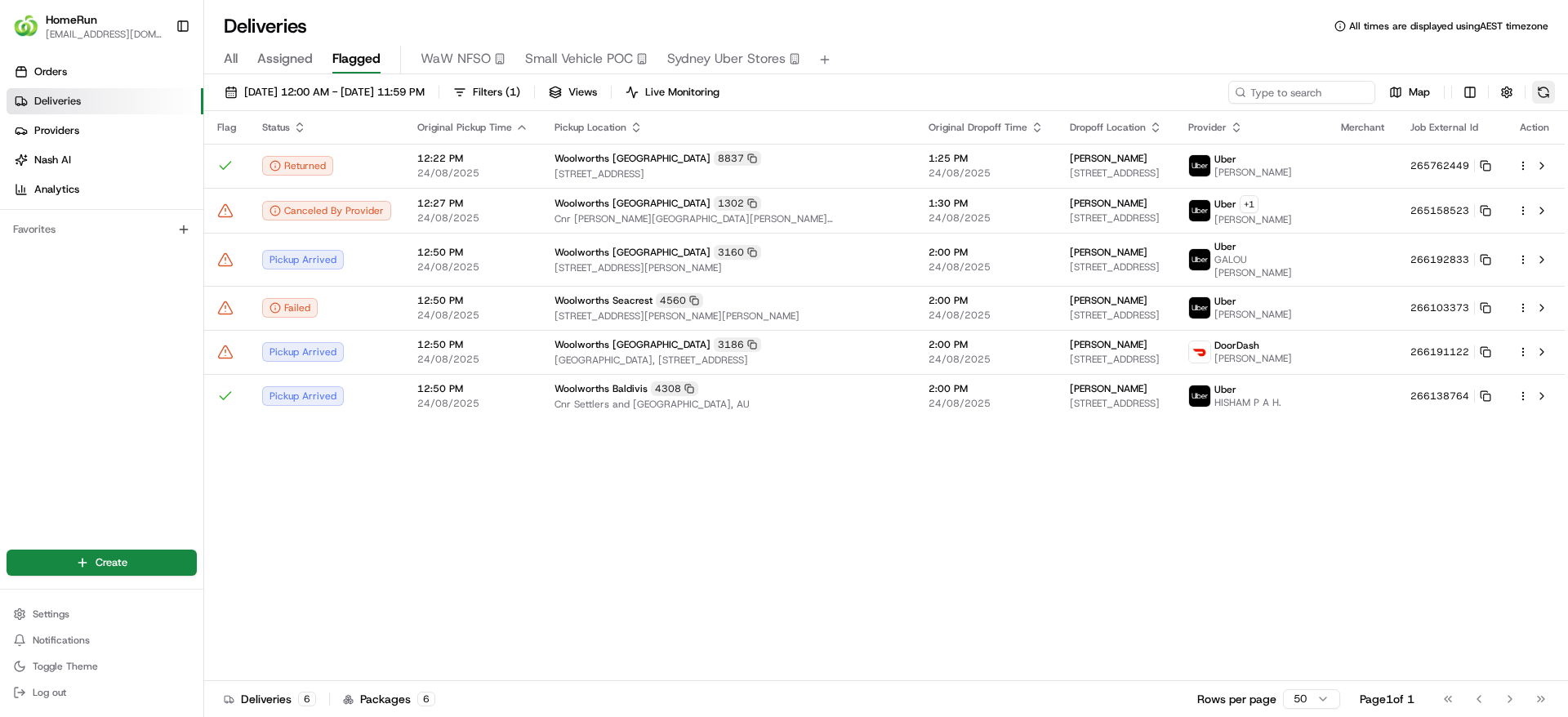
click at [1553, 84] on button at bounding box center [1543, 92] width 23 height 23
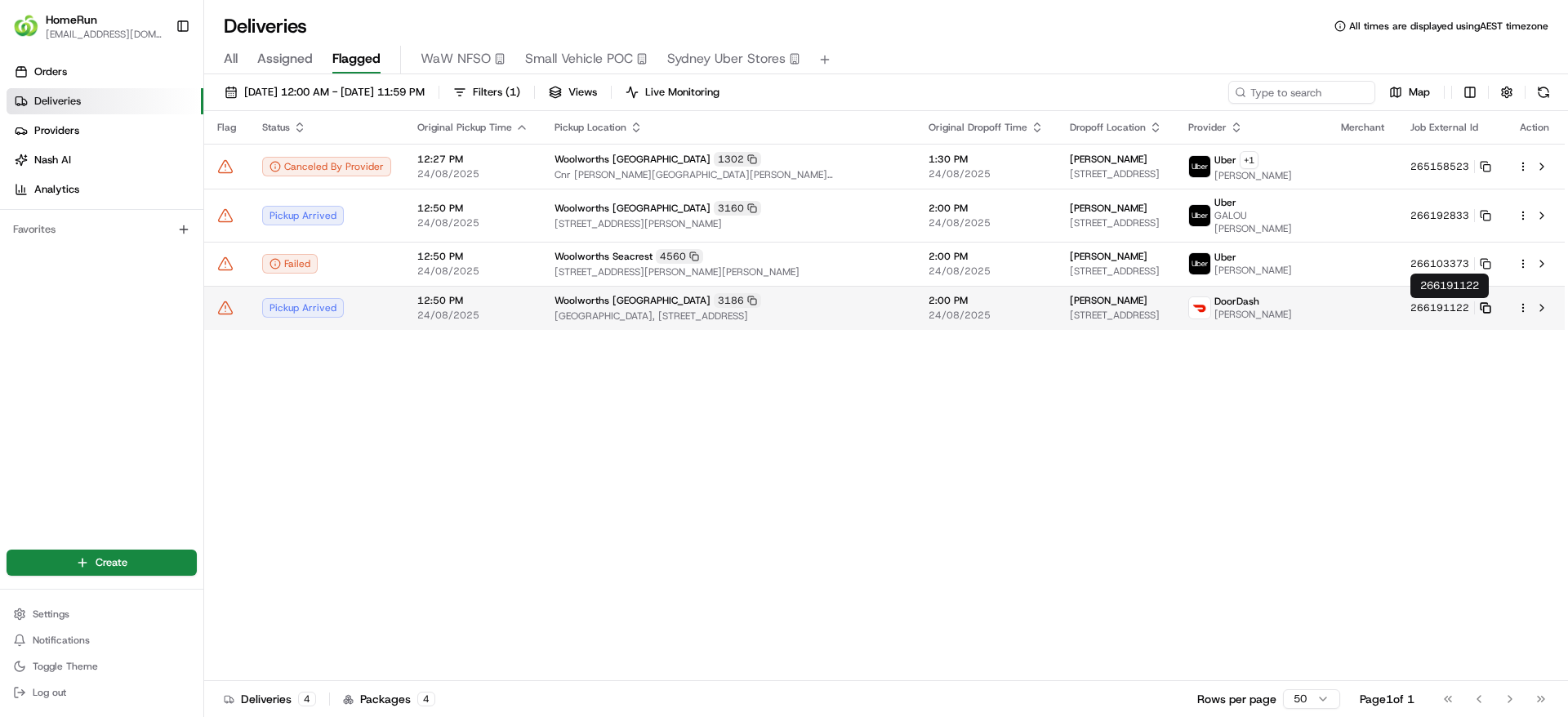
click at [1481, 305] on icon at bounding box center [1485, 307] width 12 height 12
click at [1116, 308] on span "3 Maxweld St, U 1, Ardeer, VIC 3022, AU" at bounding box center [1116, 315] width 92 height 13
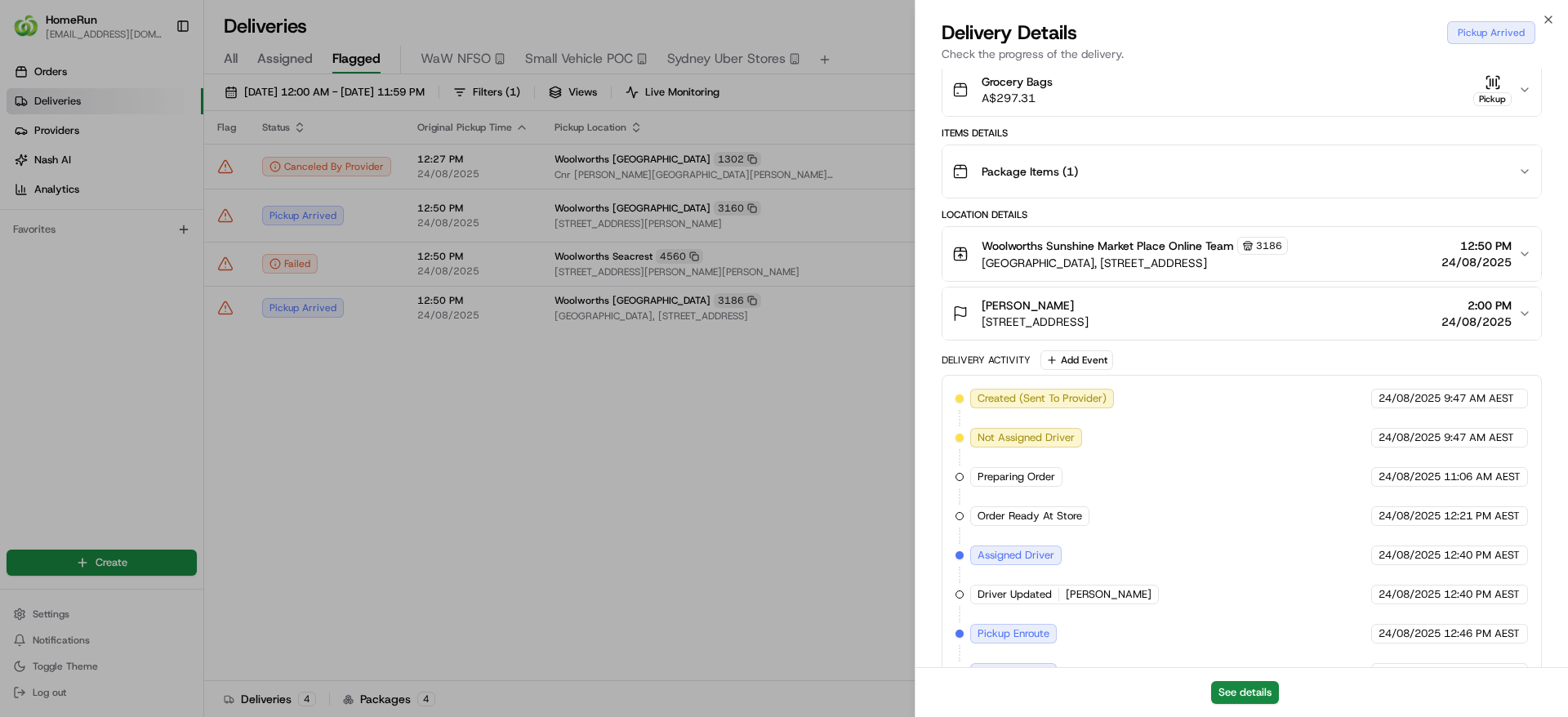
scroll to position [424, 0]
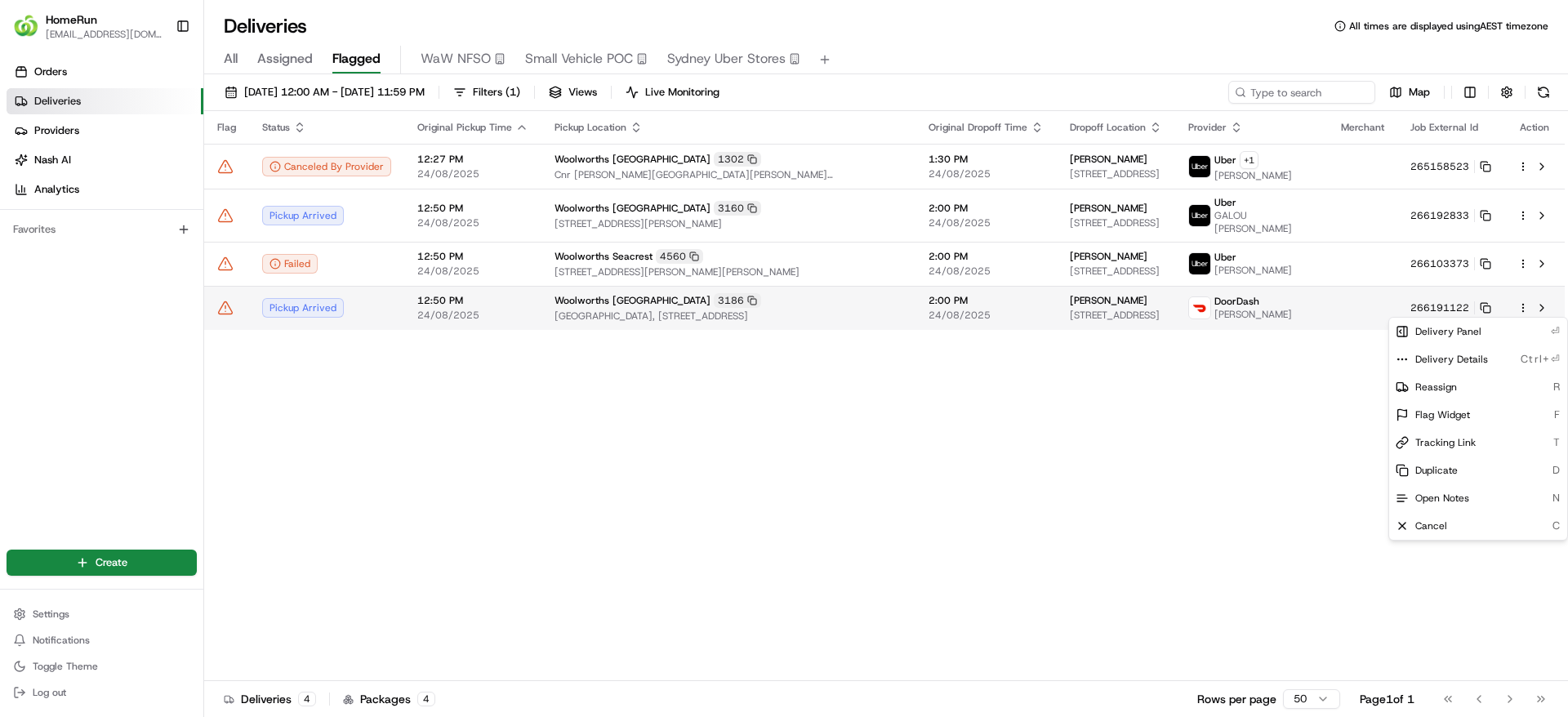
click at [1523, 304] on html "HomeRun jpinekubica1@woolworths.com.au Toggle Sidebar Orders Deliveries Provide…" at bounding box center [784, 358] width 1568 height 717
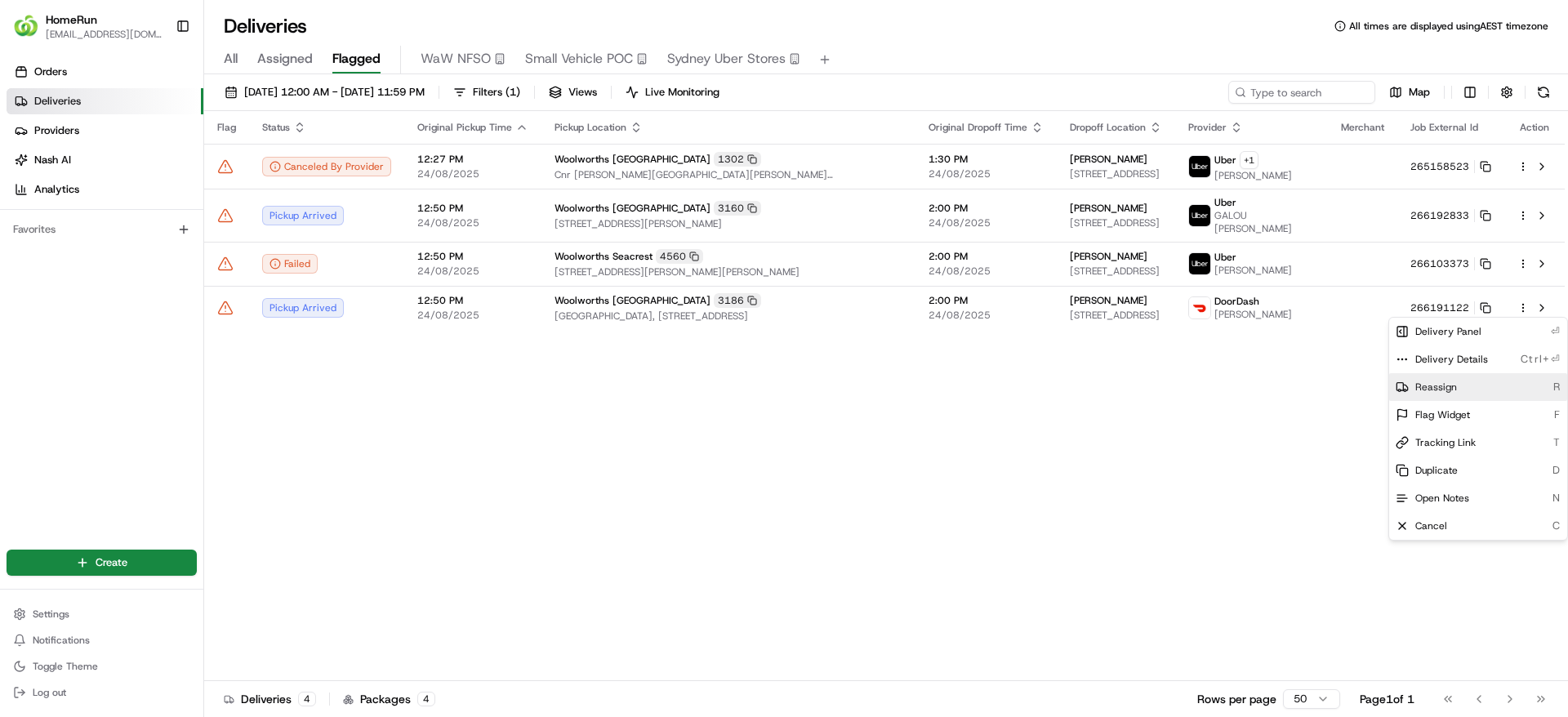
click at [1473, 389] on div "Reassign R" at bounding box center [1478, 387] width 178 height 27
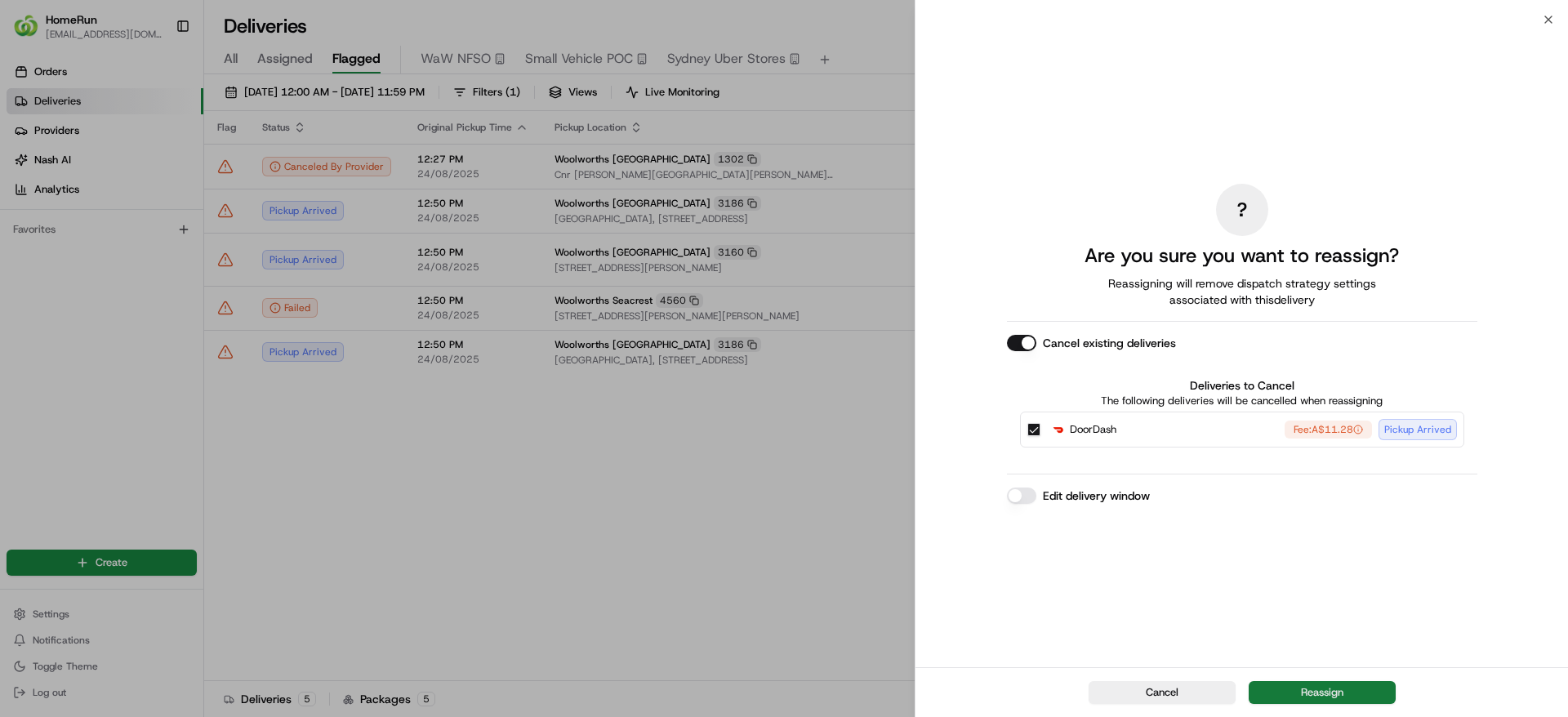
click at [1308, 681] on button "Reassign" at bounding box center [1322, 692] width 147 height 23
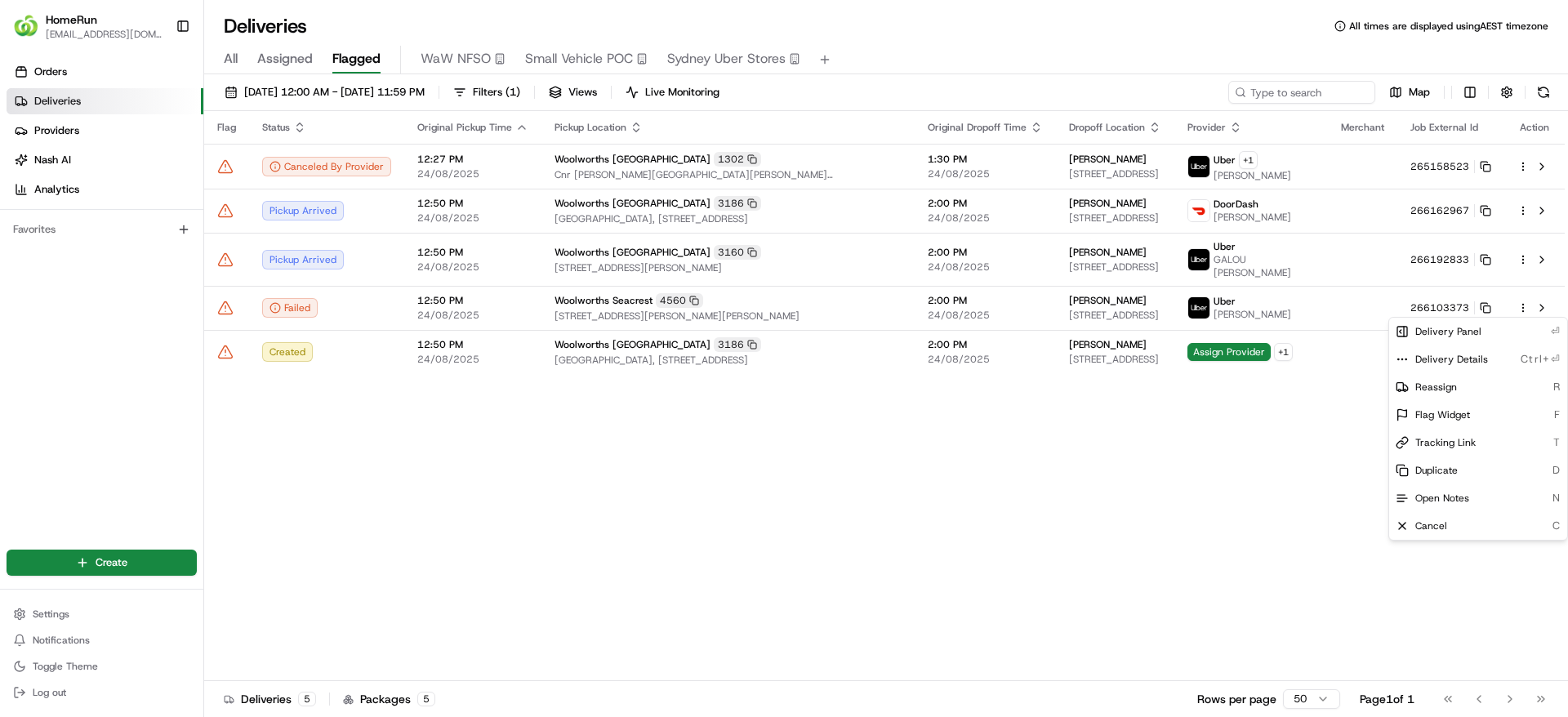
click at [568, 393] on div "Flag Status Original Pickup Time Pickup Location Original Dropoff Time Dropoff …" at bounding box center [885, 396] width 1361 height 570
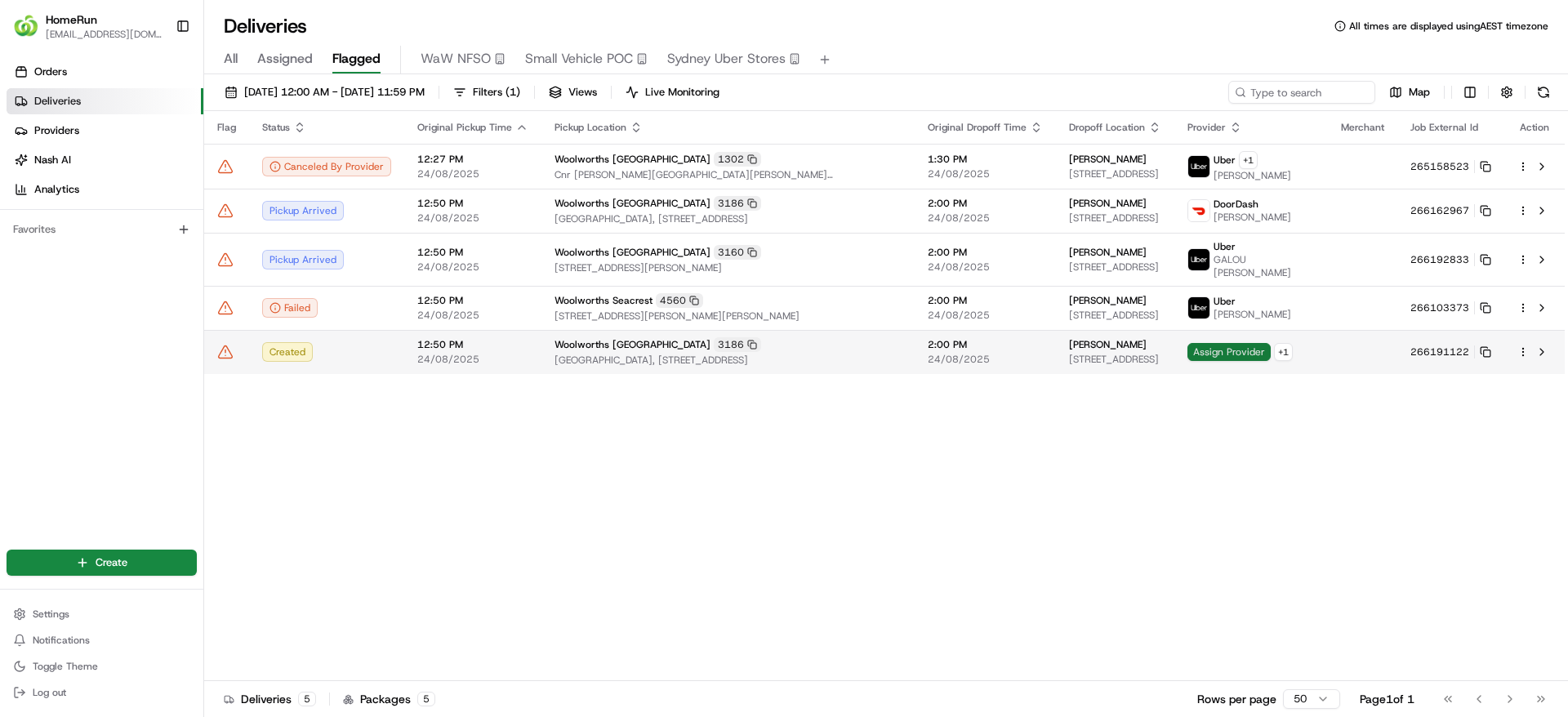
click at [1254, 355] on span "Assign Provider" at bounding box center [1229, 352] width 83 height 18
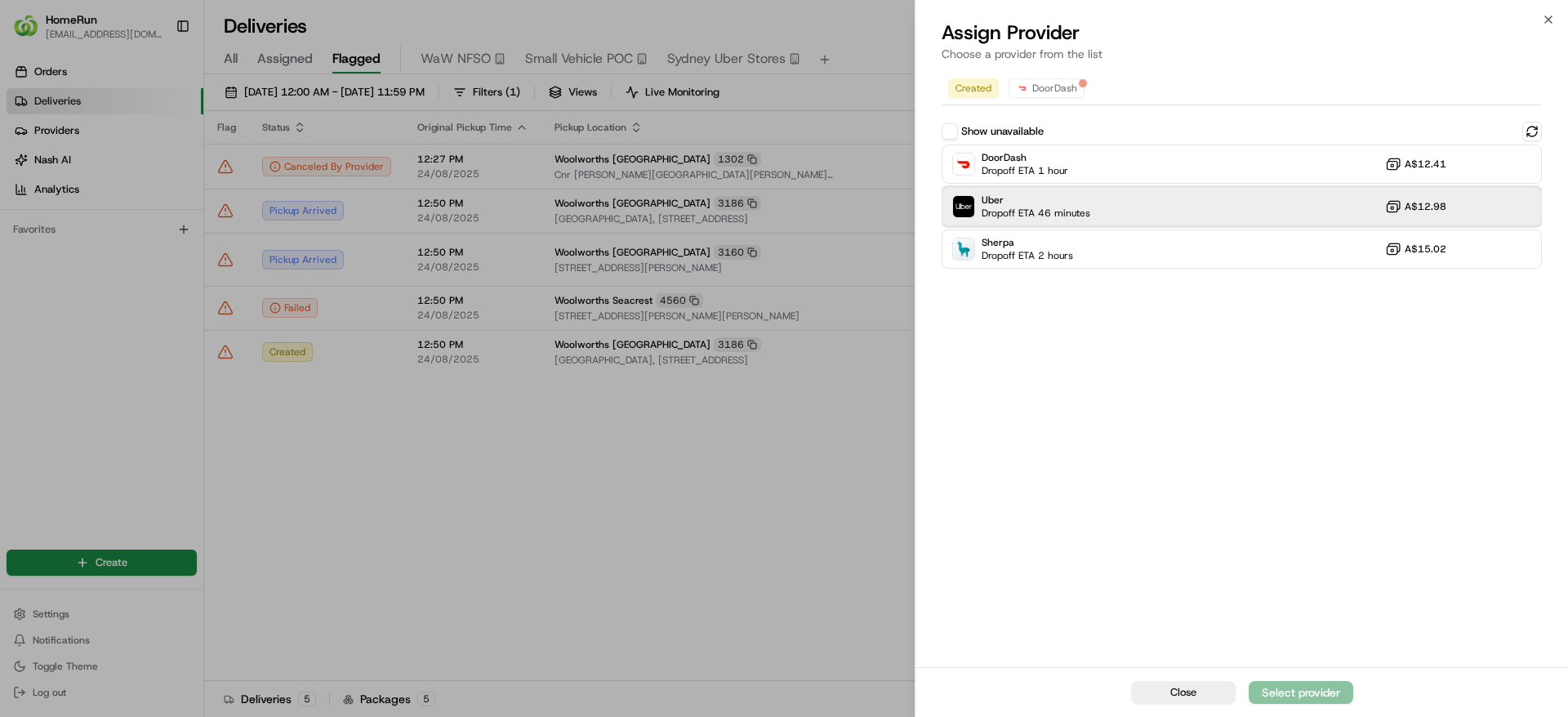
click at [1103, 200] on div "Uber Dropoff ETA 46 minutes A$12.98" at bounding box center [1241, 206] width 600 height 39
click at [1282, 687] on div "Assign Provider" at bounding box center [1301, 692] width 80 height 16
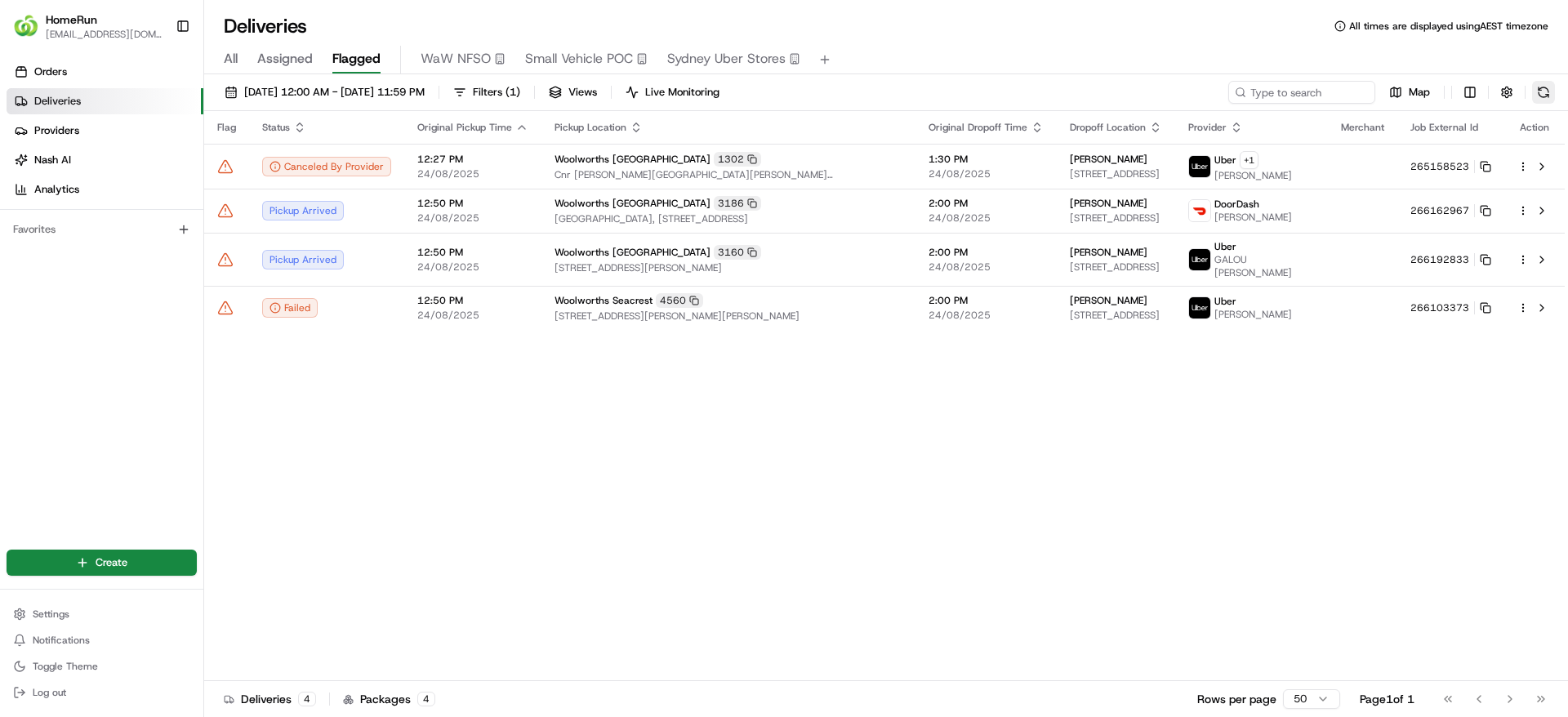
click at [1542, 86] on button at bounding box center [1543, 92] width 23 height 23
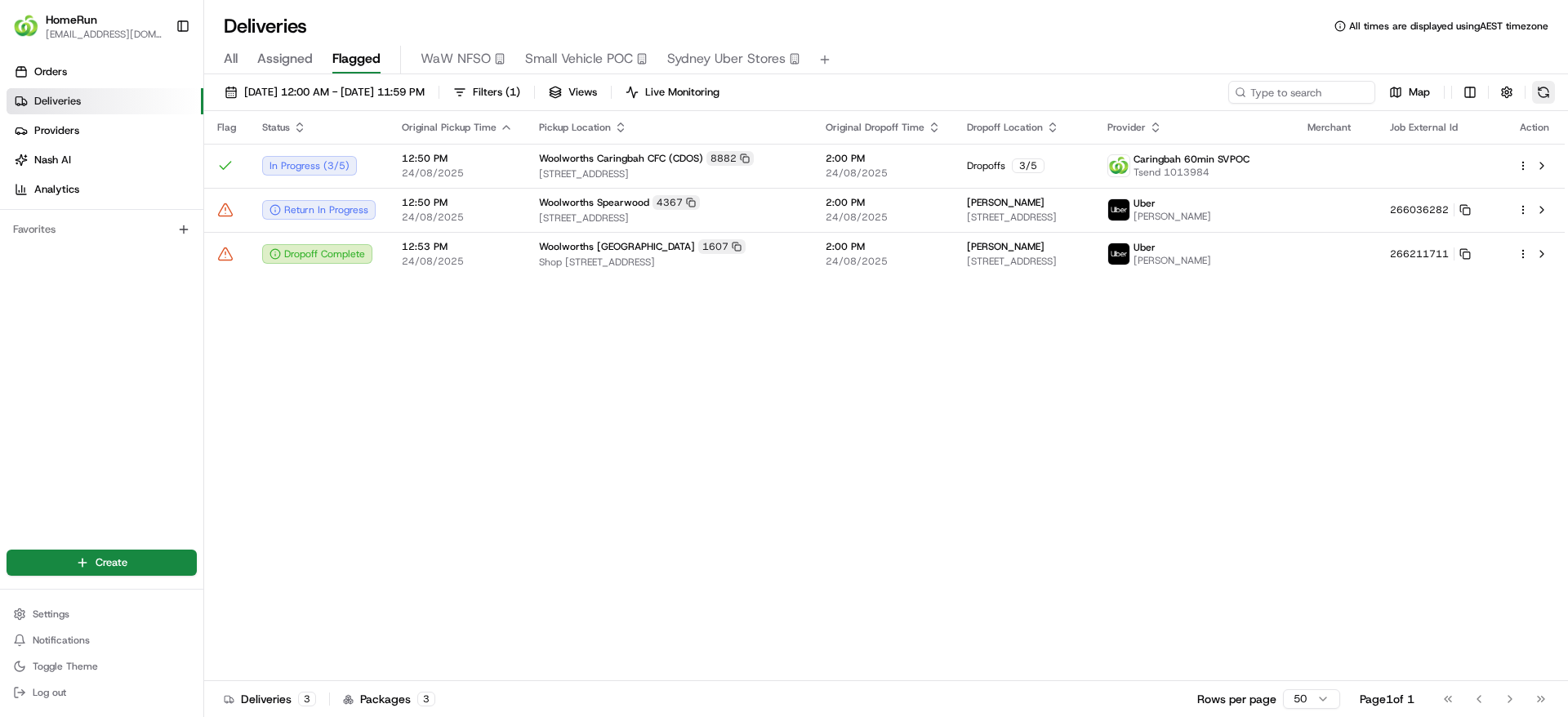
click at [1542, 89] on button at bounding box center [1543, 92] width 23 height 23
click at [1555, 88] on div "24/08/2025 12:00 AM - 24/08/2025 11:59 PM Filters ( 1 ) Views Live Monitoring M…" at bounding box center [886, 96] width 1364 height 30
click at [1544, 88] on button at bounding box center [1543, 92] width 23 height 23
click at [1470, 250] on icon at bounding box center [1465, 254] width 12 height 12
click at [1294, 273] on td "Uber NATSUMI W." at bounding box center [1194, 254] width 200 height 44
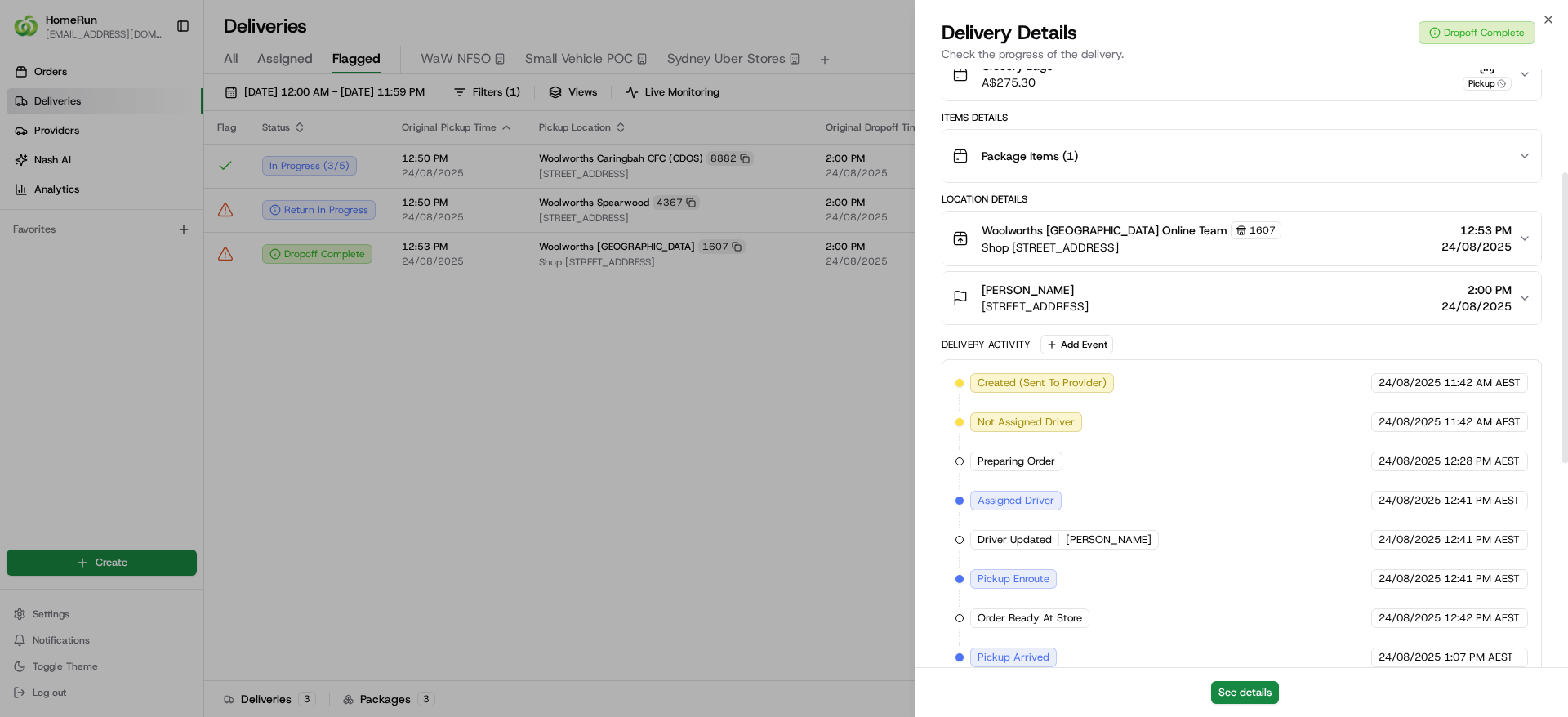
scroll to position [0, 0]
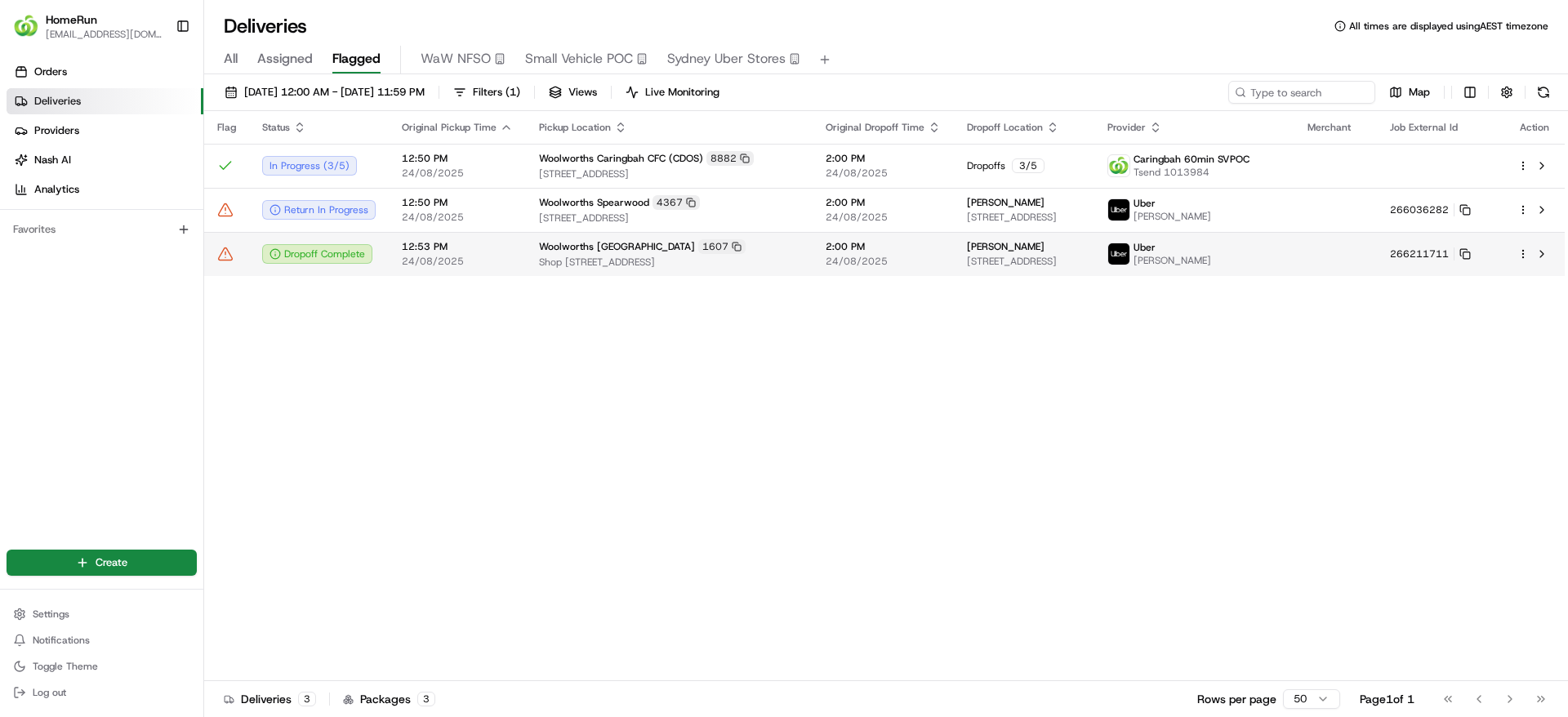
click at [222, 248] on icon at bounding box center [225, 254] width 16 height 16
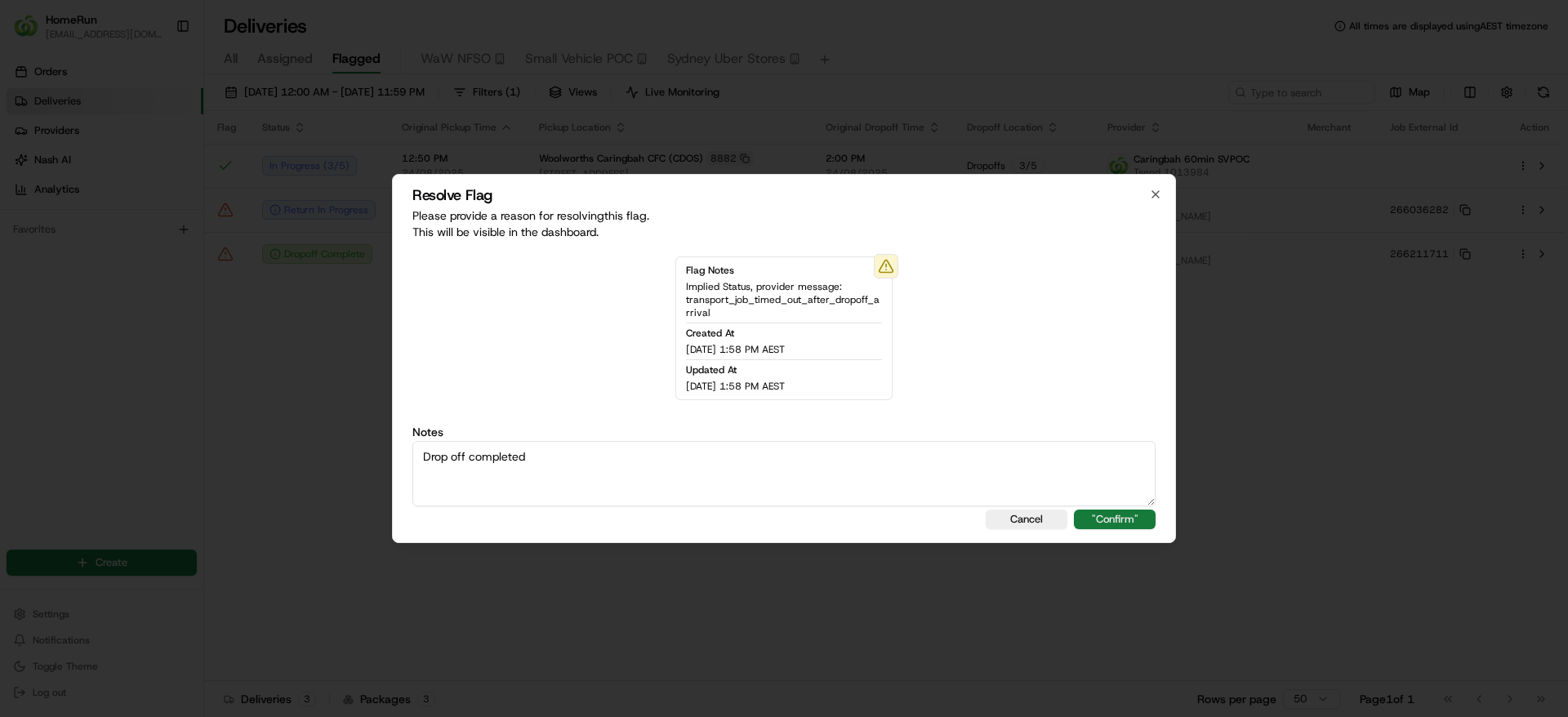
type textarea "Drop off completed"
click at [1109, 519] on button ""Confirm"" at bounding box center [1115, 519] width 82 height 19
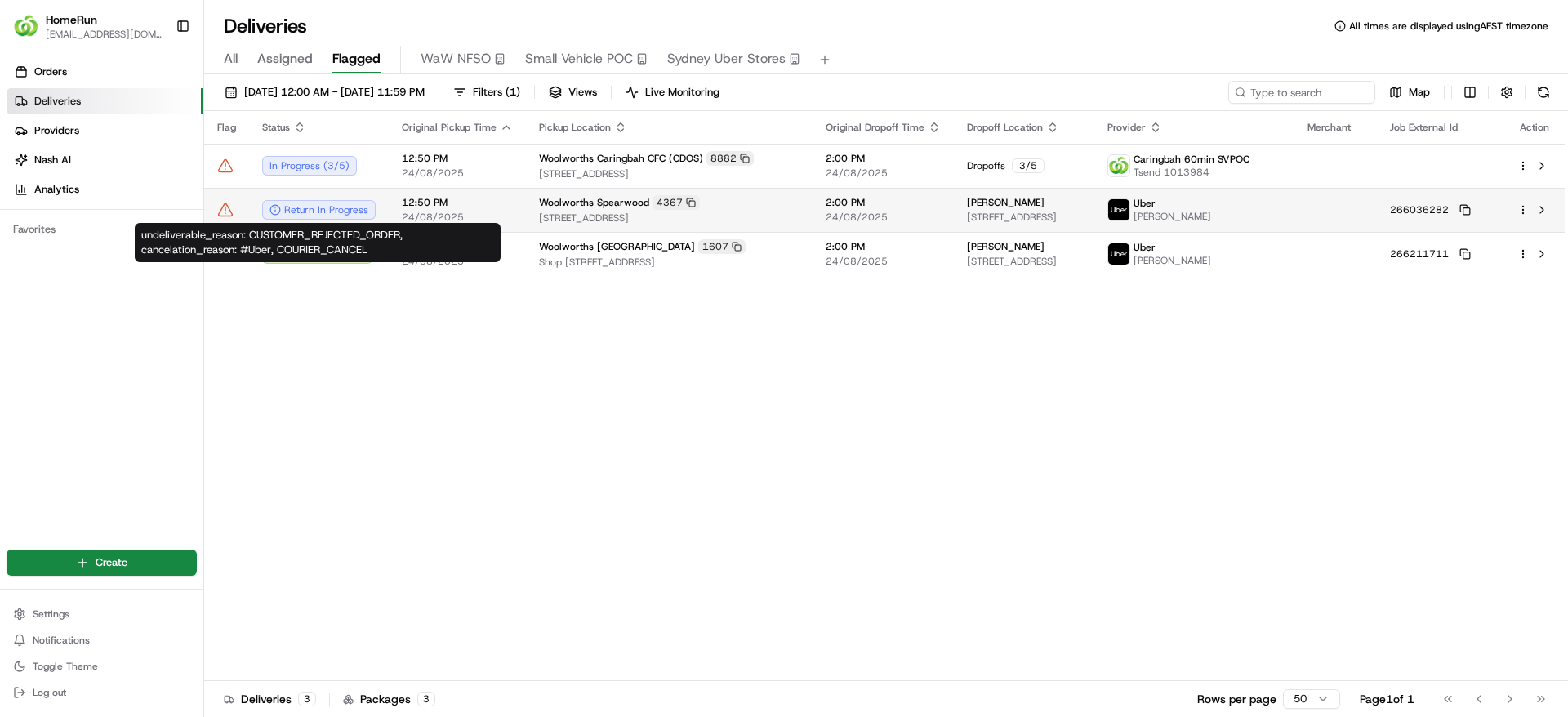
click at [612, 223] on span "254 Rockingham Road, Spearwood, WA 6163, AU" at bounding box center [670, 218] width 261 height 13
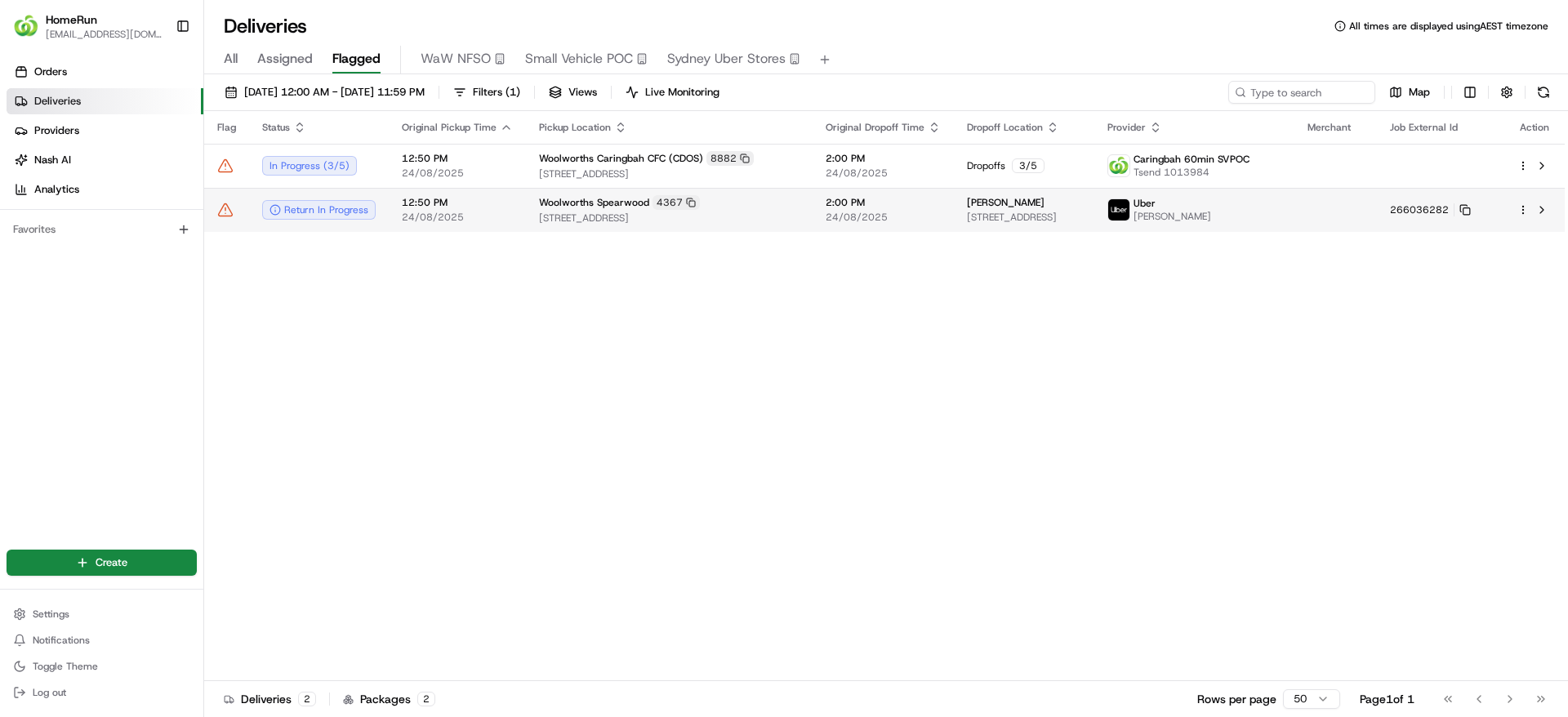
click at [223, 206] on icon at bounding box center [225, 210] width 14 height 12
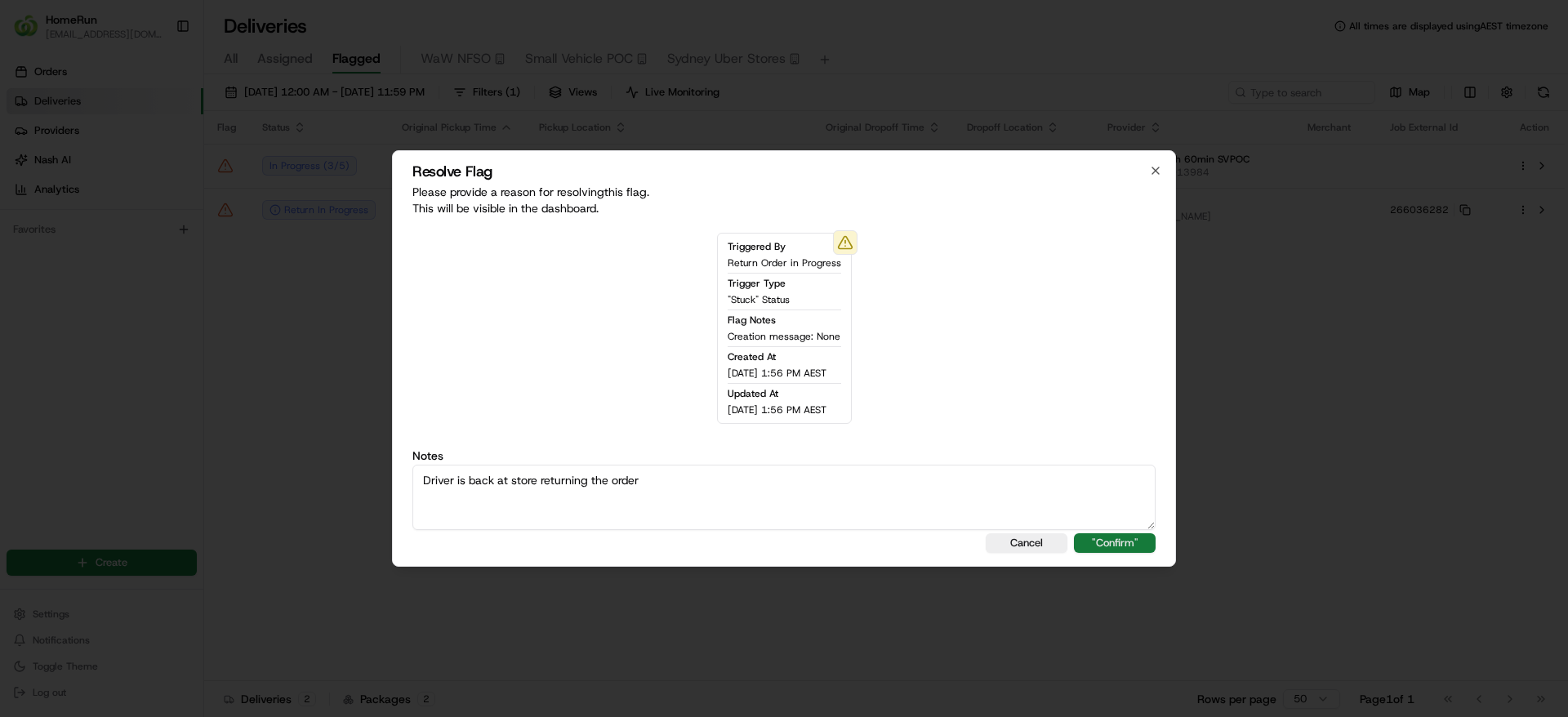
type textarea "Driver is back at store returning the order"
click at [1106, 547] on button ""Confirm"" at bounding box center [1115, 543] width 82 height 19
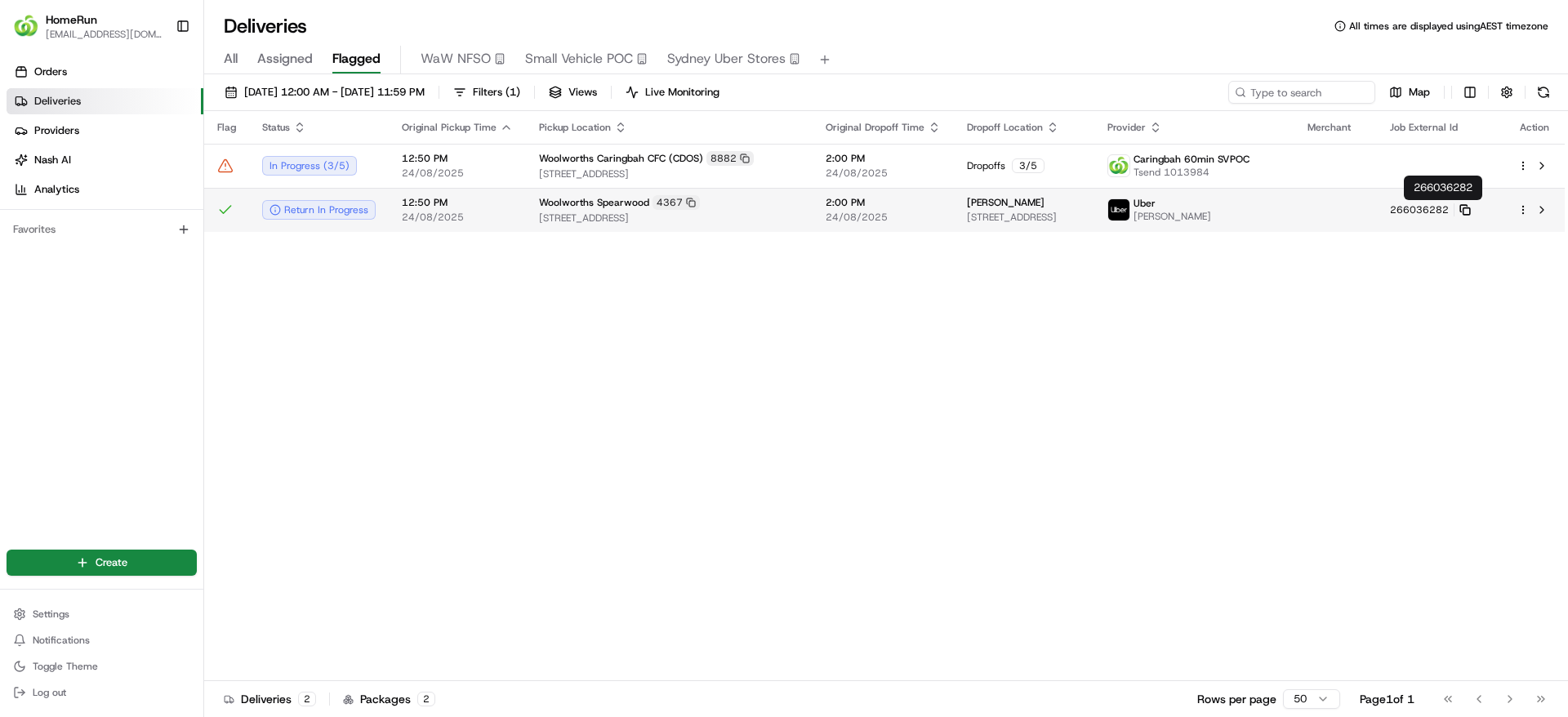
click at [1470, 207] on icon at bounding box center [1465, 210] width 12 height 12
click at [1543, 88] on button at bounding box center [1543, 92] width 23 height 23
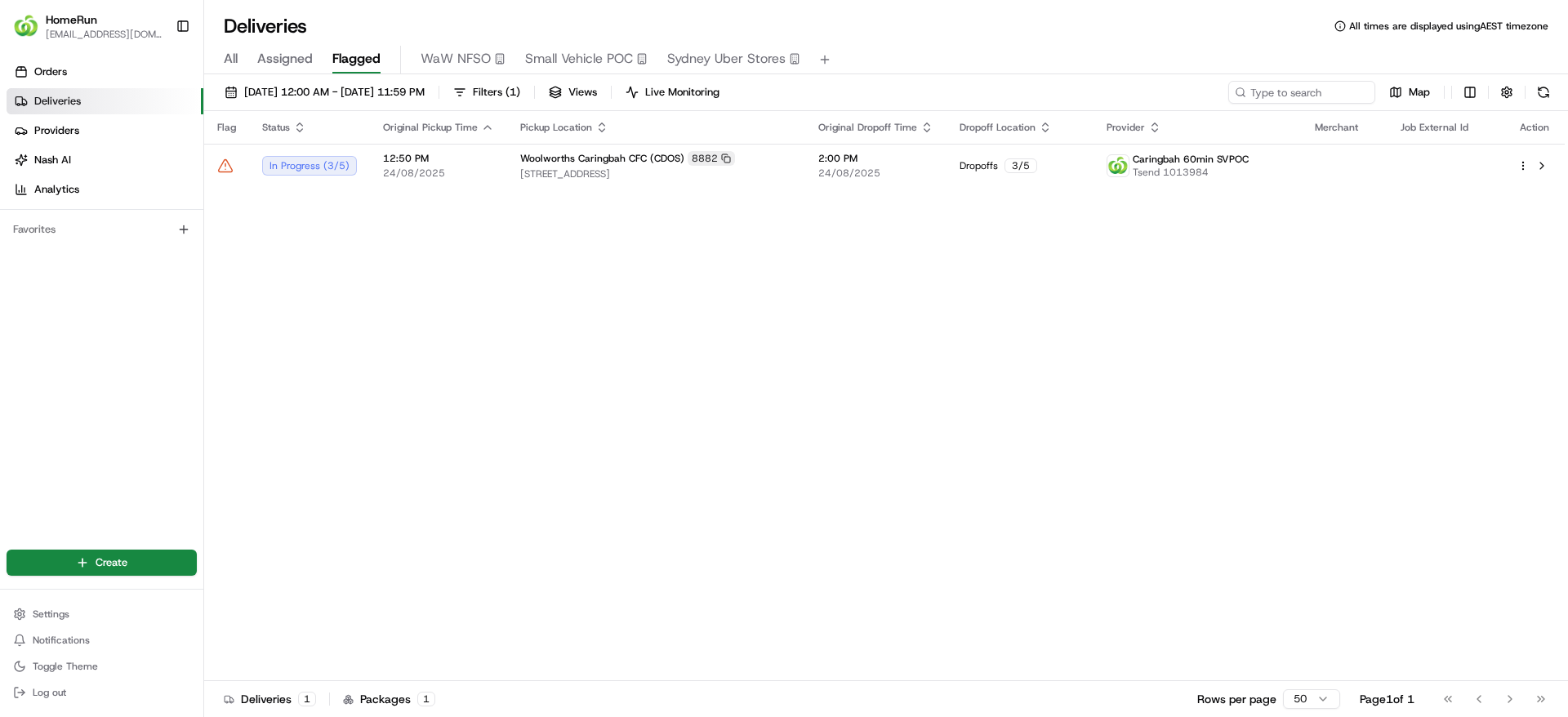
click at [1527, 82] on div "Map" at bounding box center [1392, 92] width 327 height 23
click at [1539, 87] on button at bounding box center [1543, 92] width 23 height 23
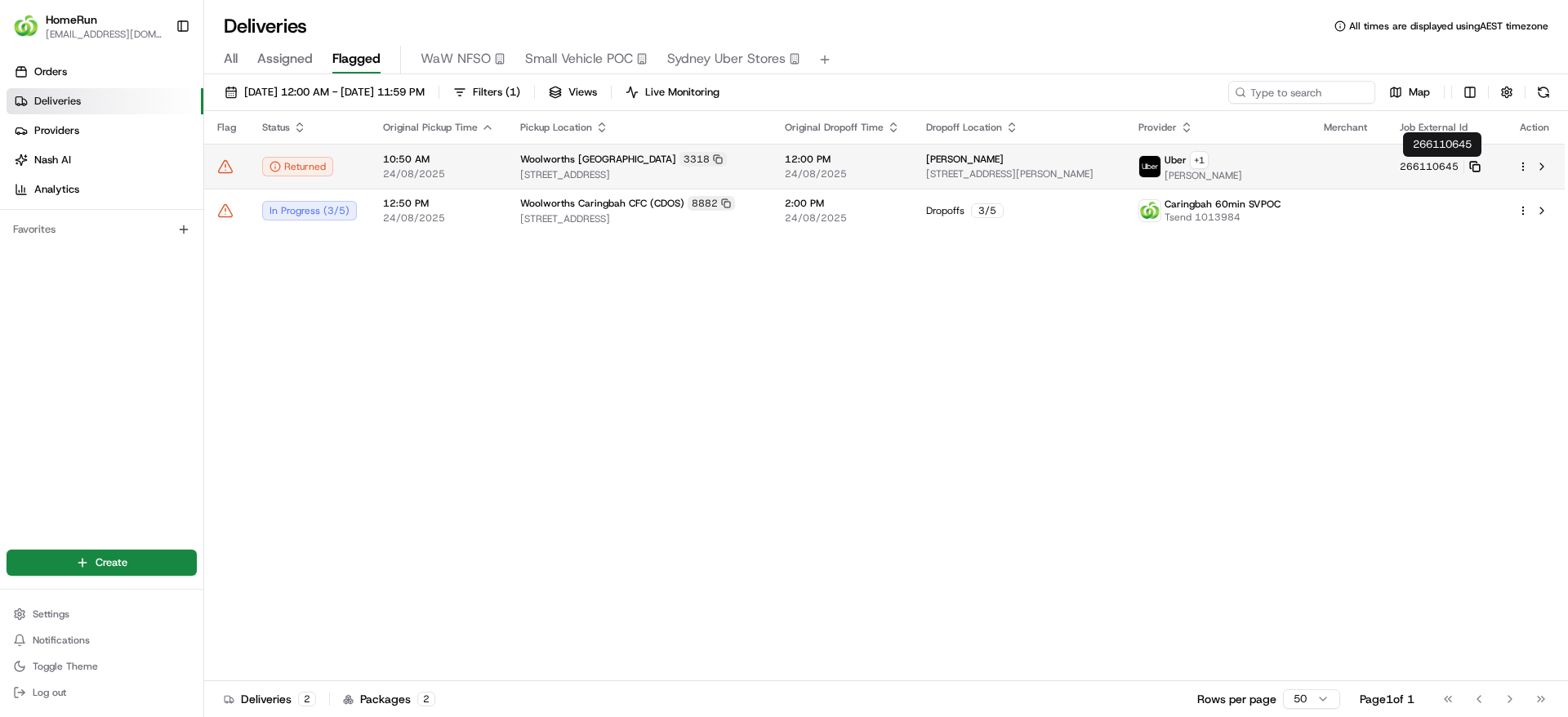
click at [1480, 167] on icon at bounding box center [1475, 166] width 12 height 12
click at [229, 162] on icon at bounding box center [225, 167] width 16 height 16
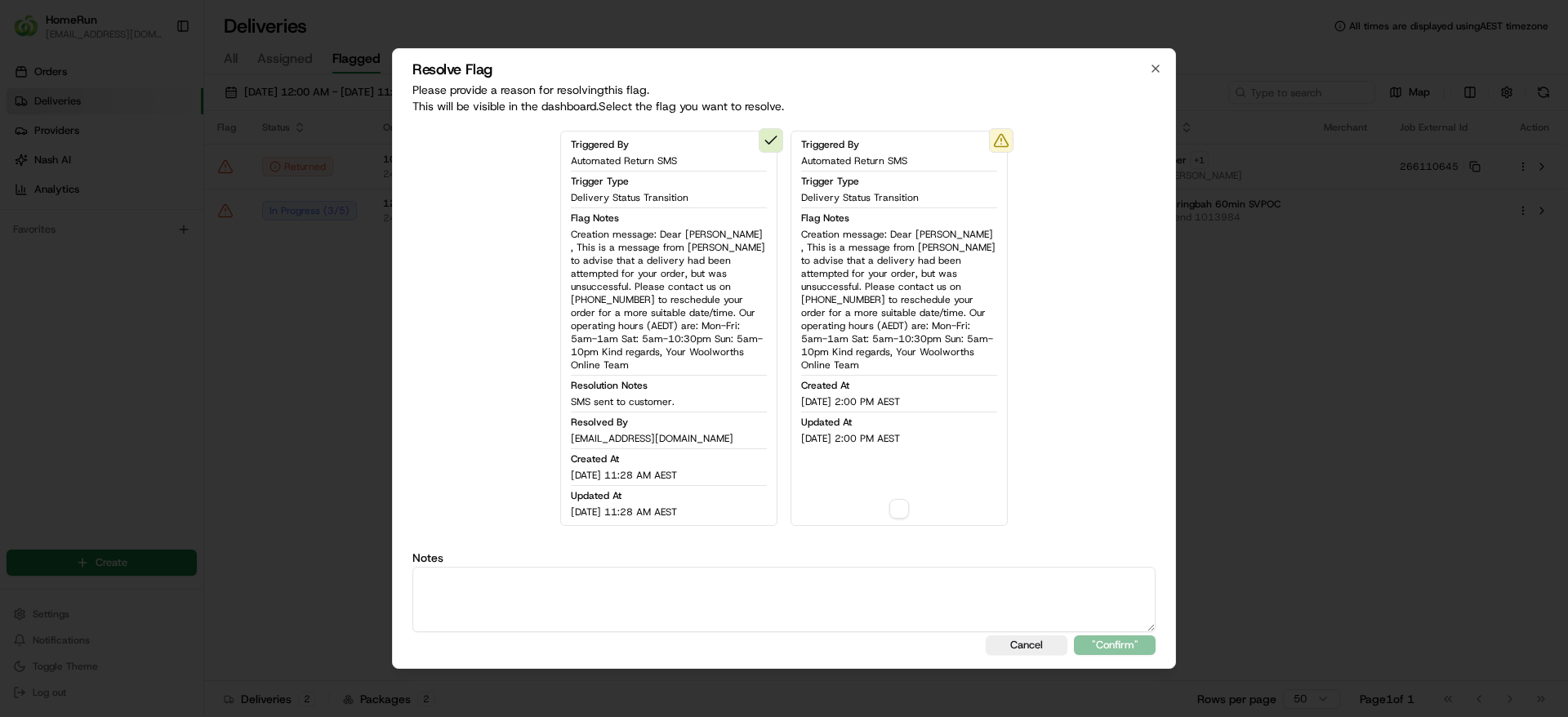
click at [579, 588] on textarea at bounding box center [784, 599] width 743 height 66
type textarea "Order returned - SMS Sent"
click at [1116, 637] on button ""Confirm"" at bounding box center [1115, 645] width 82 height 19
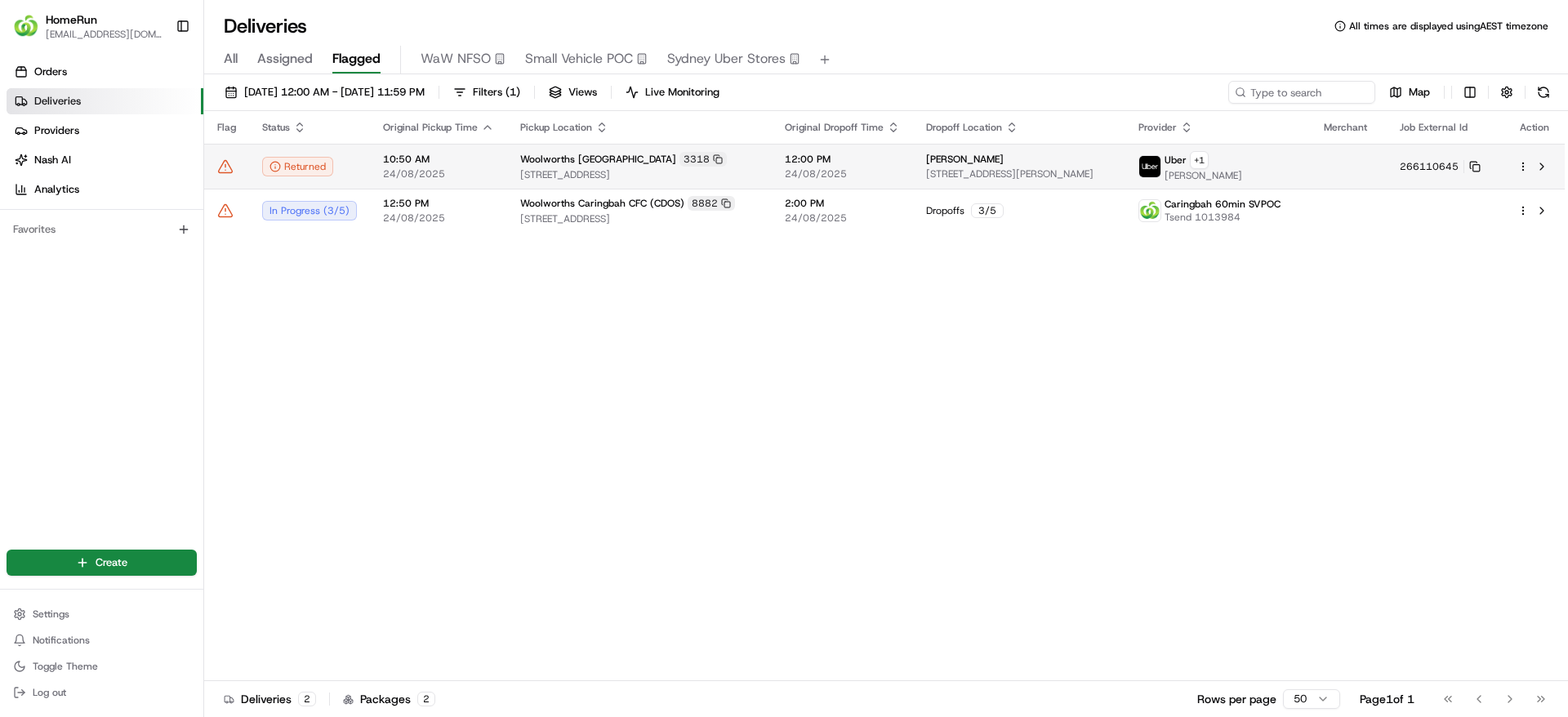
click at [226, 166] on icon at bounding box center [225, 167] width 16 height 16
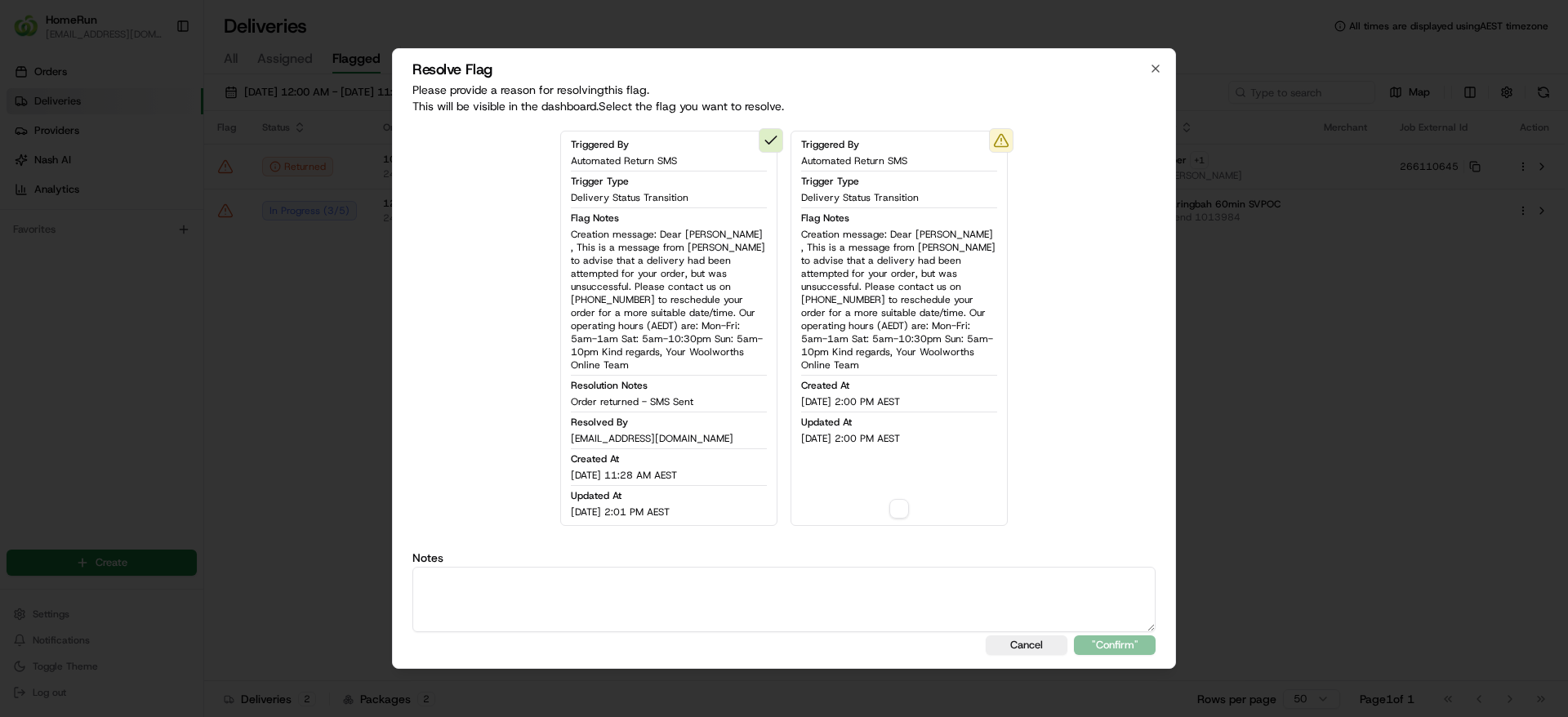
click at [900, 504] on button "button" at bounding box center [898, 508] width 19 height 19
click at [784, 588] on textarea at bounding box center [784, 599] width 743 height 66
type textarea "Order Returned - SMS sent"
click at [1115, 649] on div "Resolve Flag Please provide a reason for resolving this flag . This will be vis…" at bounding box center [784, 358] width 784 height 620
click at [1115, 646] on button ""Confirm"" at bounding box center [1115, 645] width 82 height 19
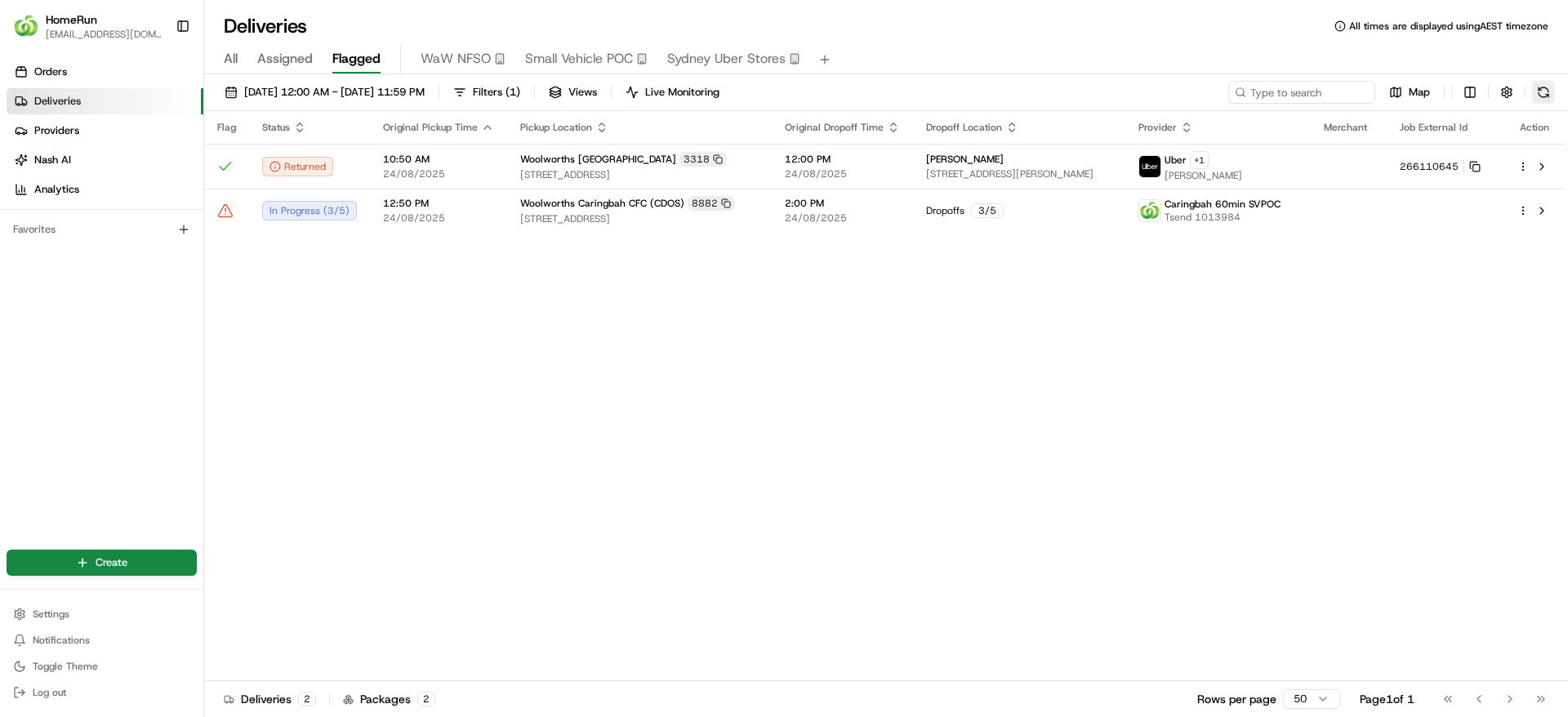
click at [1546, 86] on button at bounding box center [1543, 92] width 23 height 23
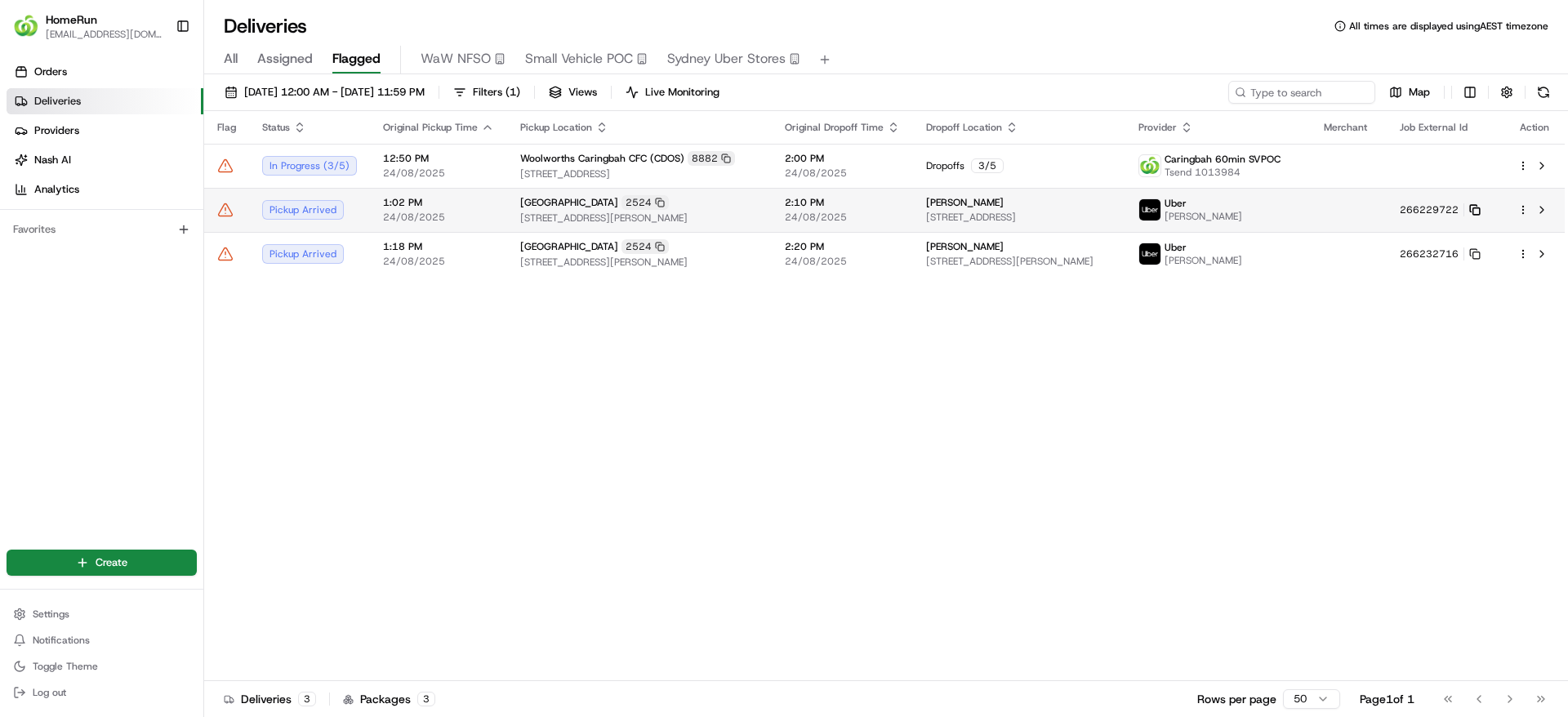
click at [1480, 211] on icon at bounding box center [1475, 210] width 12 height 12
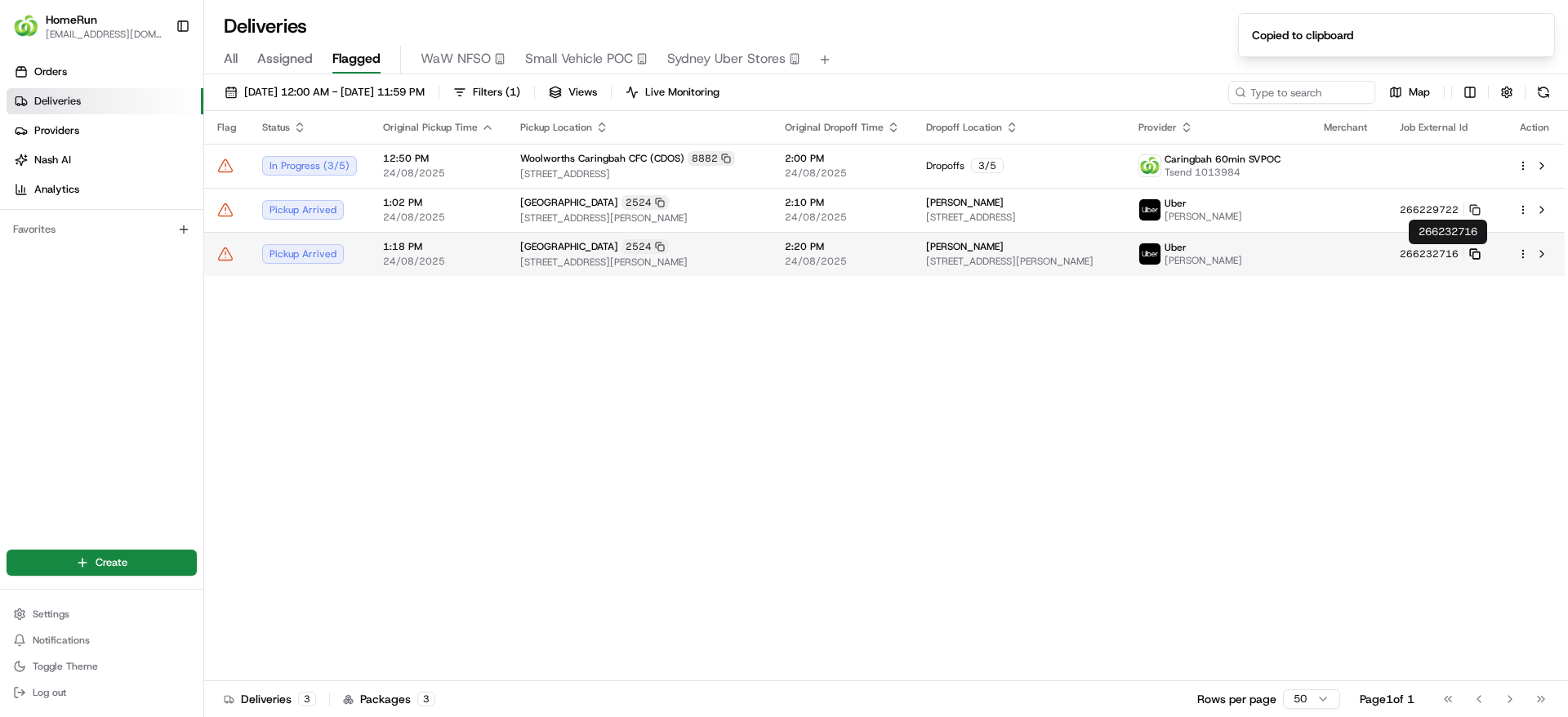
click at [1480, 253] on rect at bounding box center [1476, 255] width 6 height 6
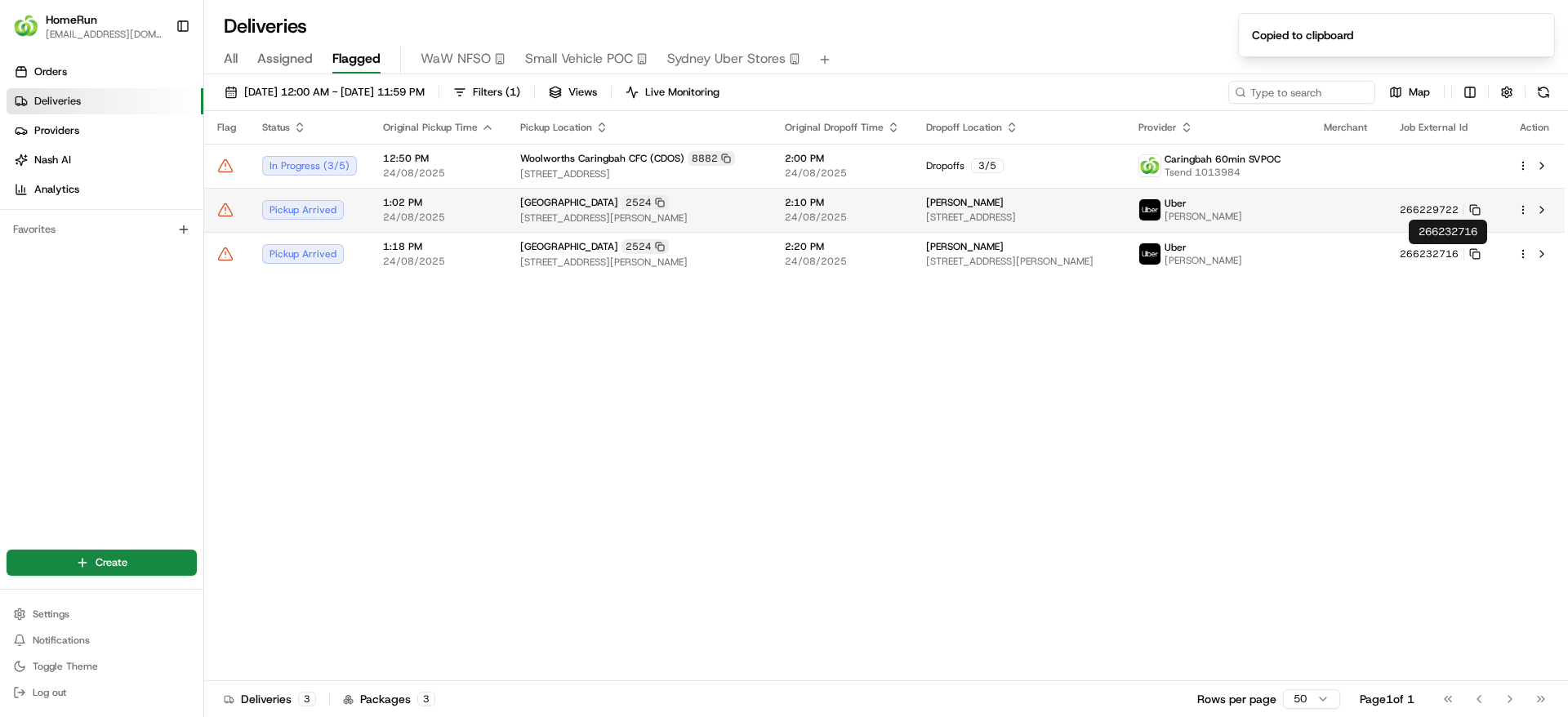
click at [798, 205] on span "2:10 PM" at bounding box center [842, 203] width 115 height 13
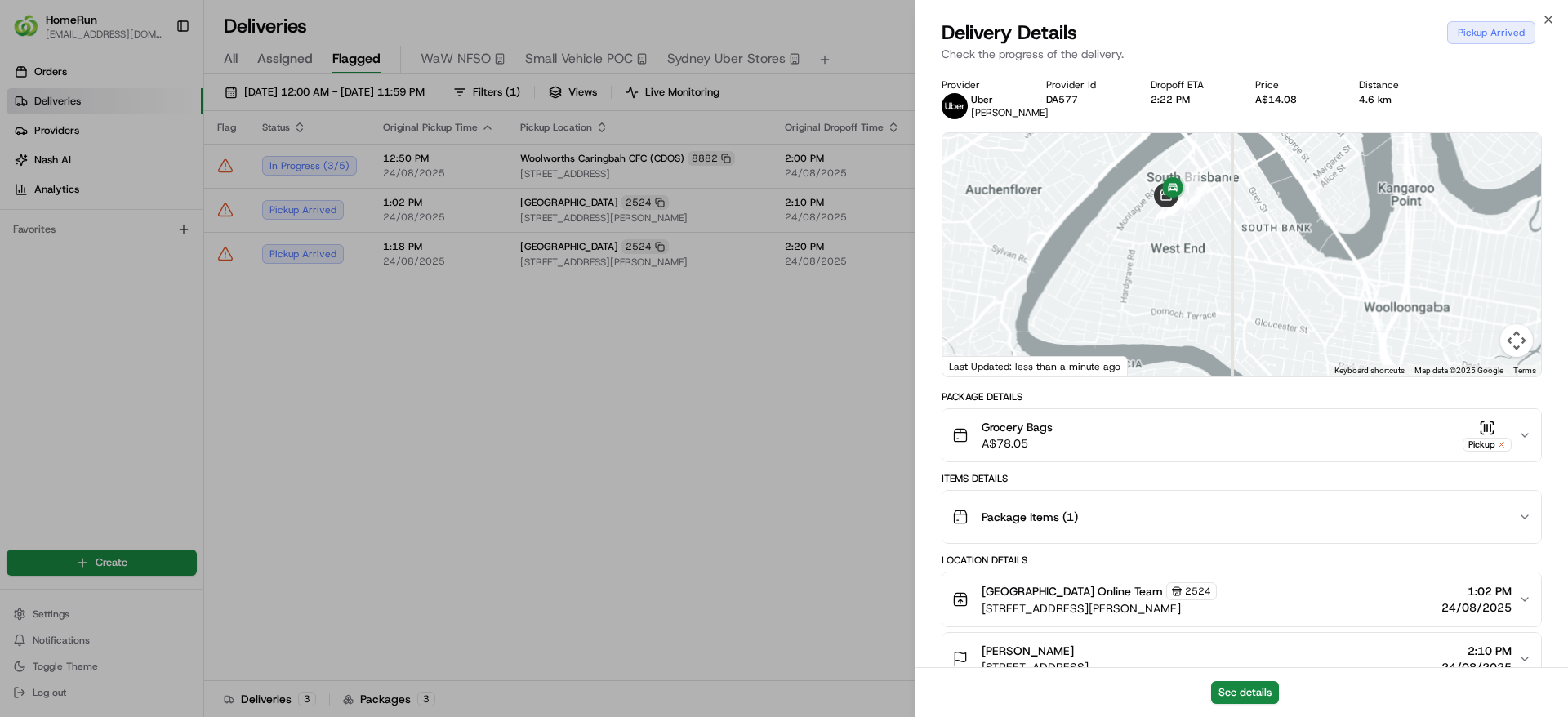
scroll to position [437, 0]
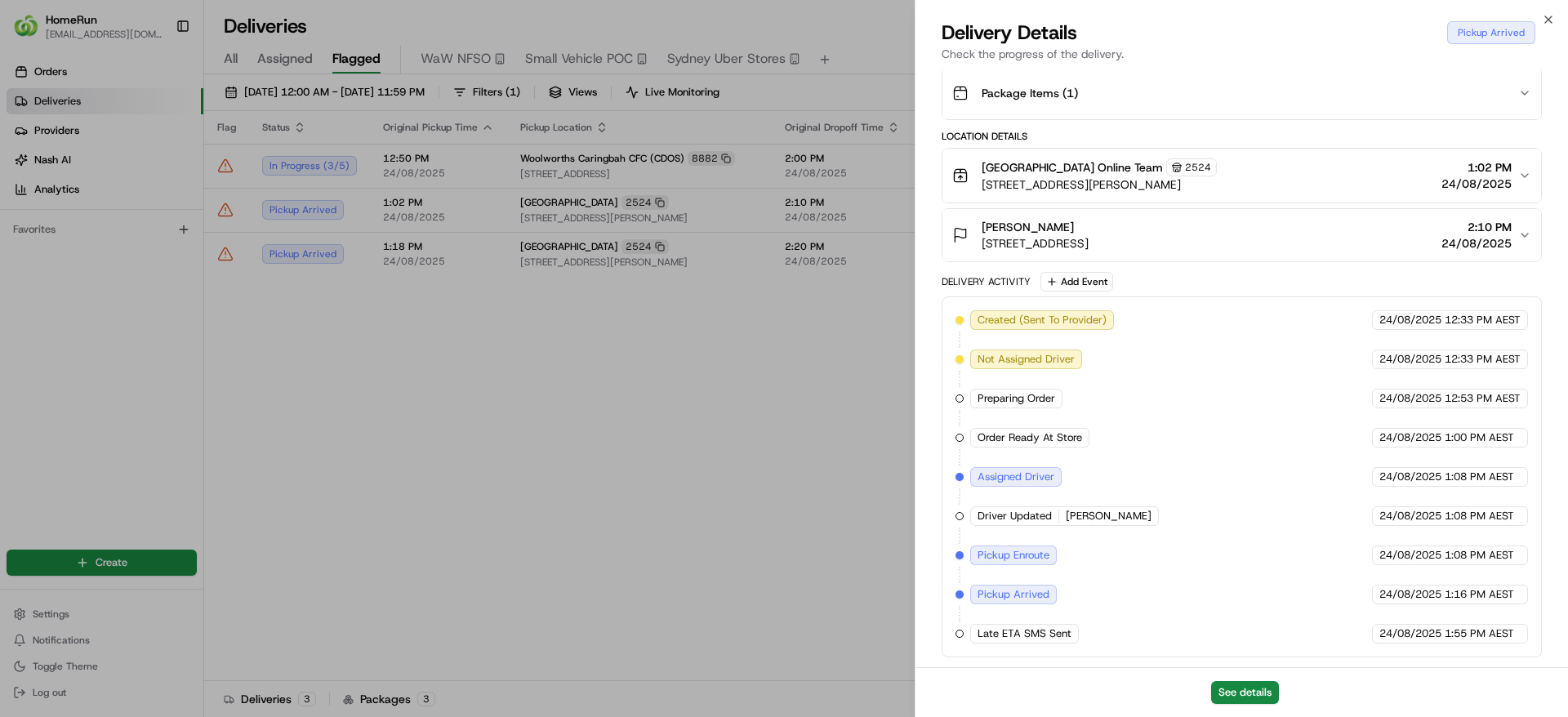
click at [1246, 675] on div "See details" at bounding box center [1241, 691] width 652 height 50
click at [1244, 686] on button "See details" at bounding box center [1245, 692] width 67 height 23
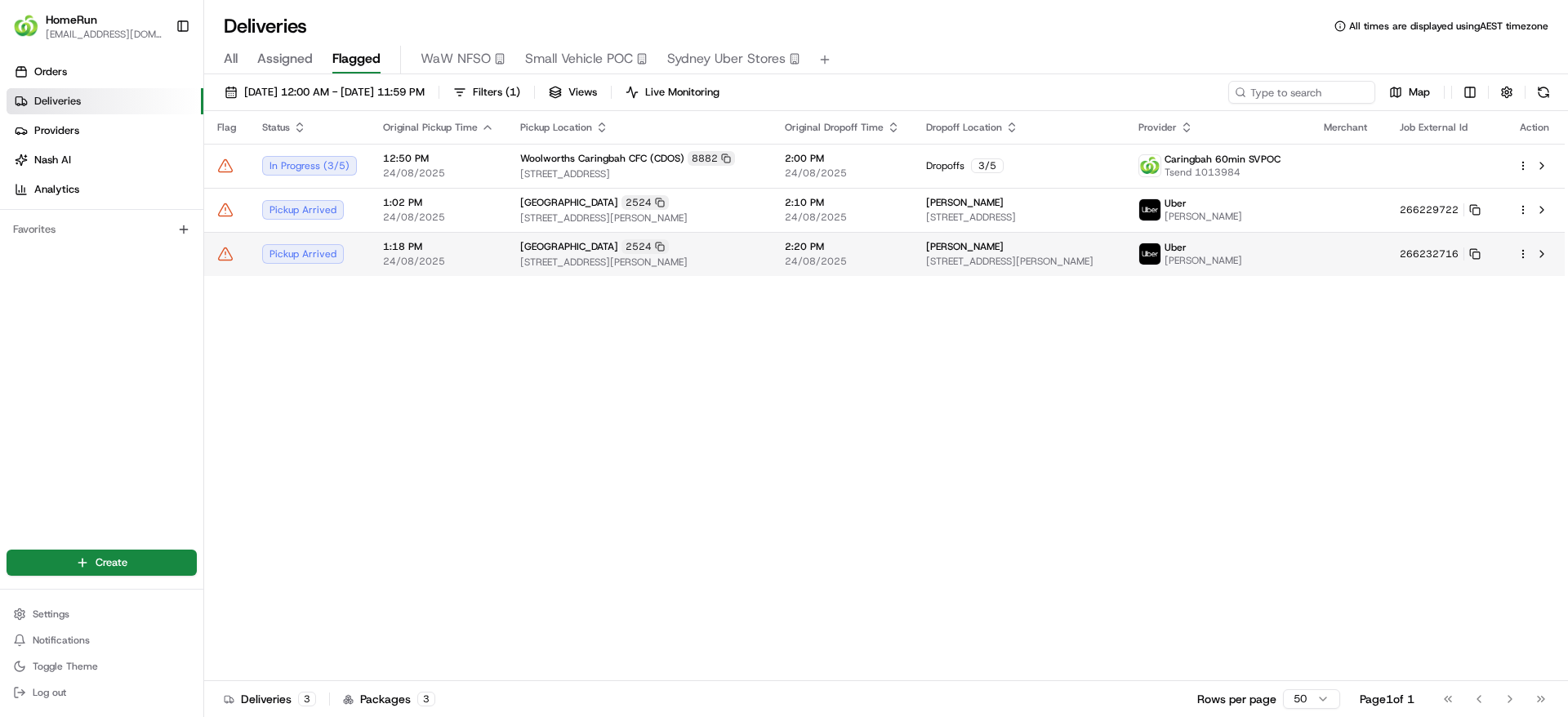
click at [784, 262] on span "24/08/2025" at bounding box center [842, 261] width 115 height 13
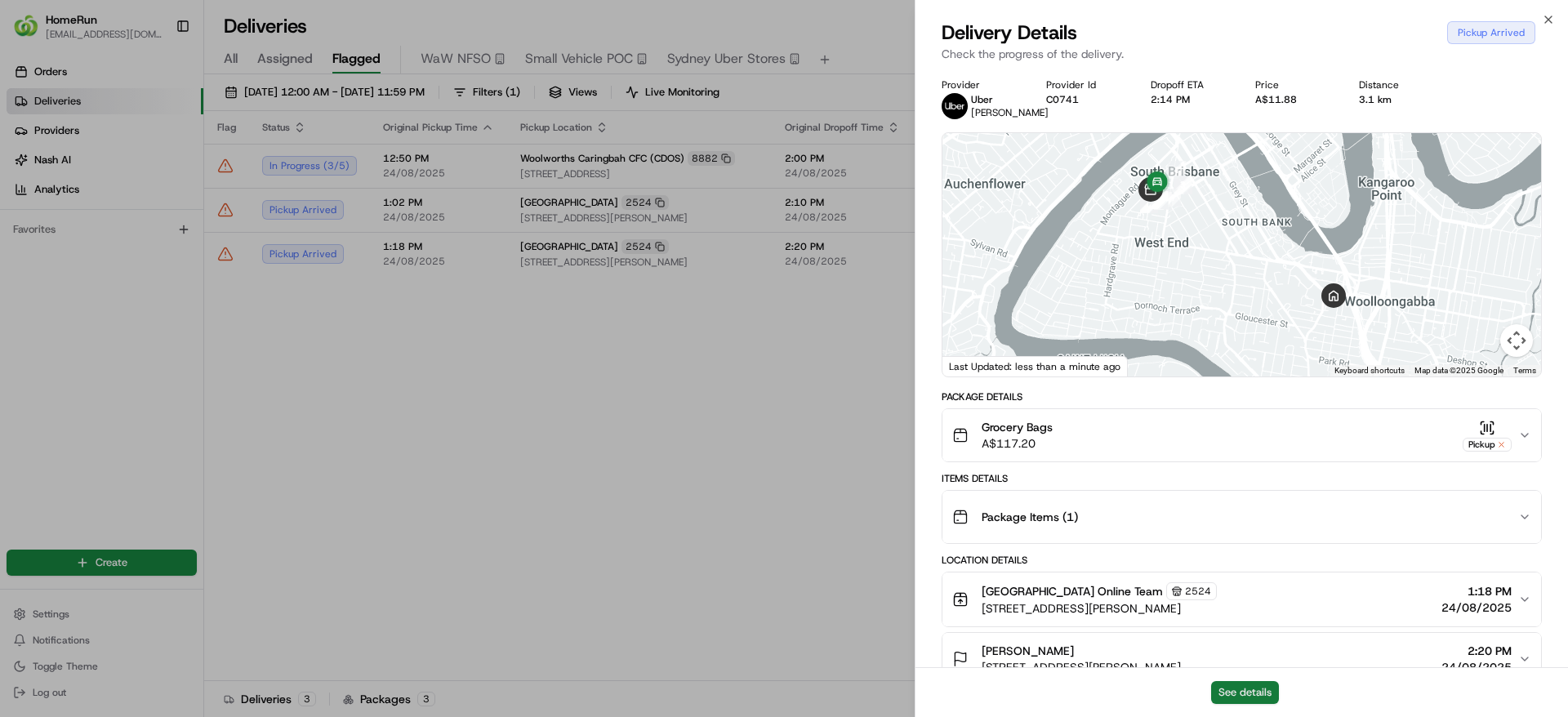
click at [1260, 689] on button "See details" at bounding box center [1245, 692] width 67 height 23
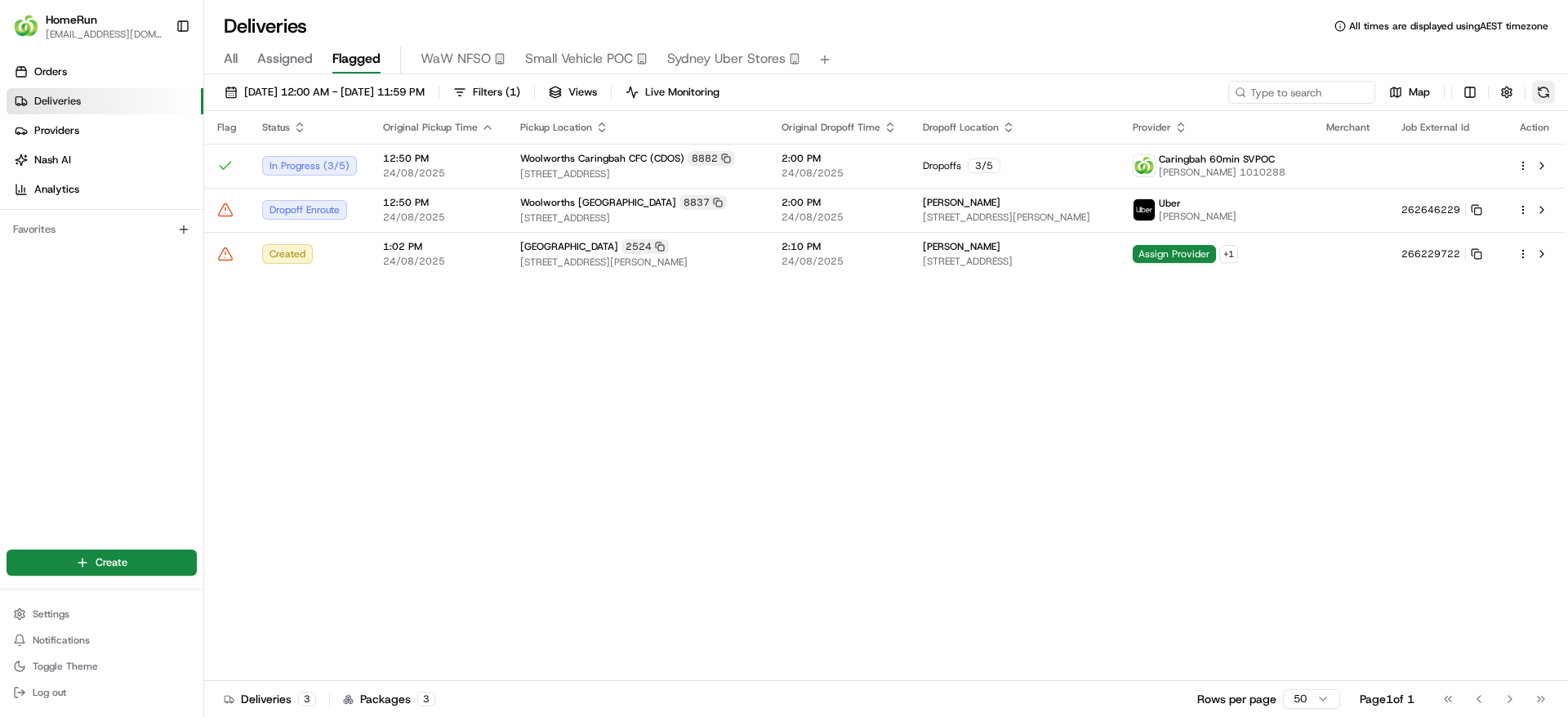
click at [1547, 84] on button at bounding box center [1543, 92] width 23 height 23
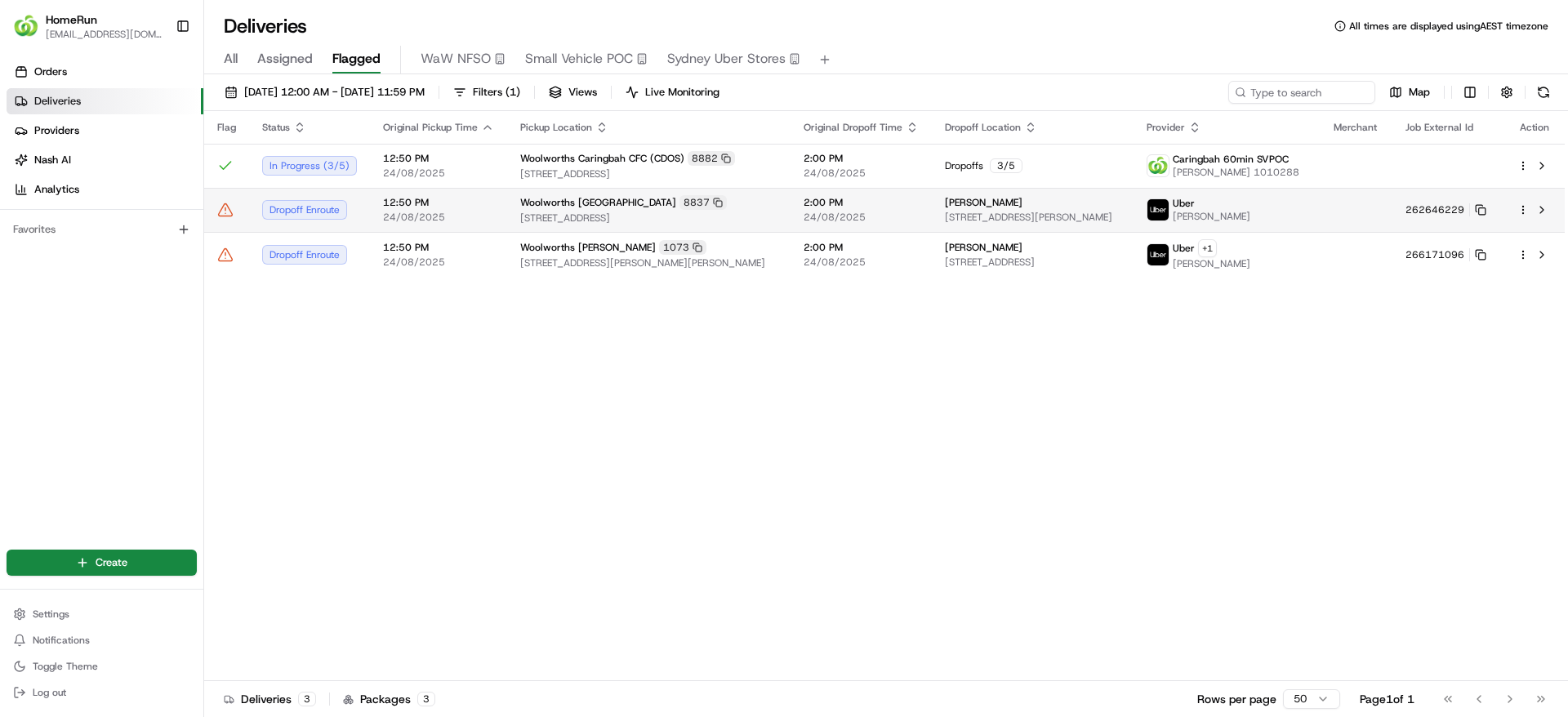
click at [991, 201] on div "Khaleeq Panhwer" at bounding box center [1033, 203] width 175 height 13
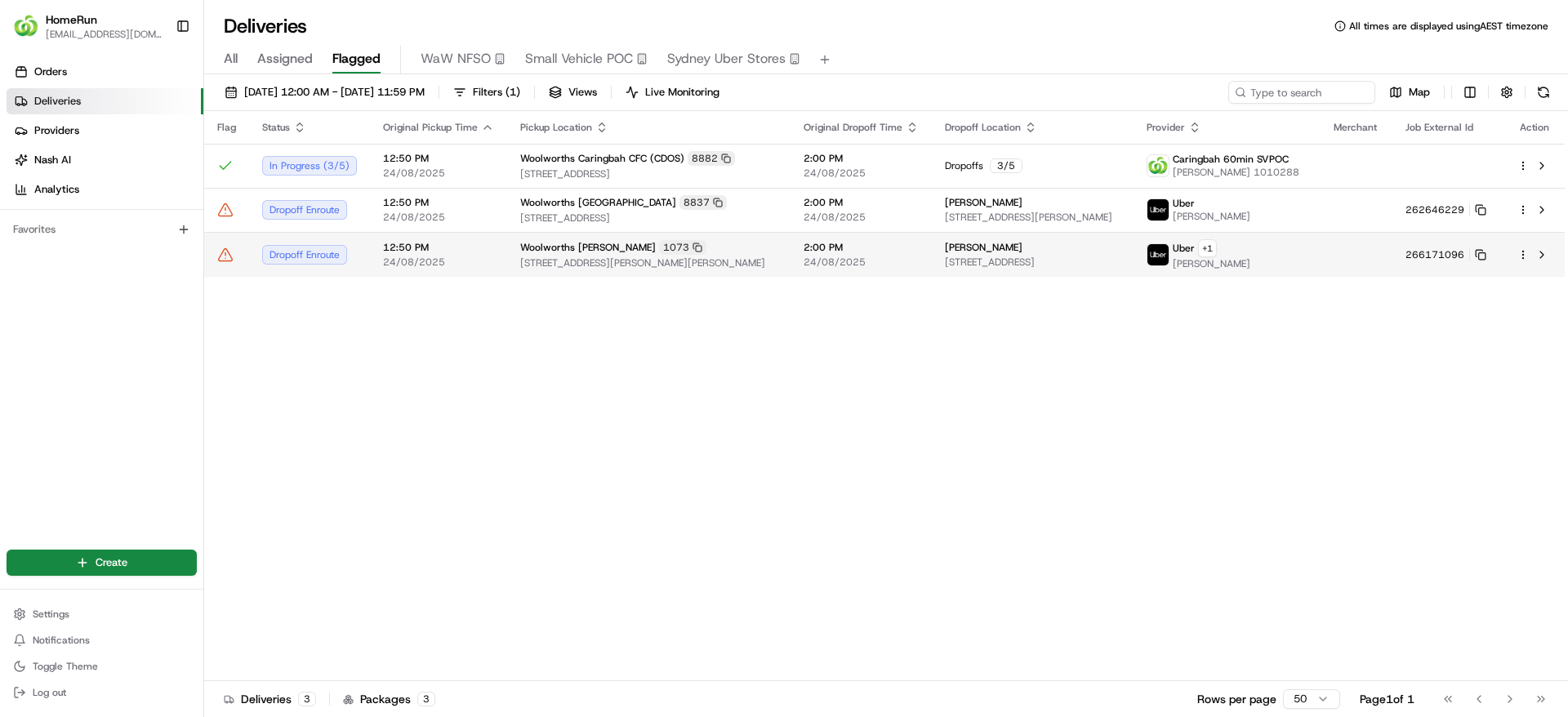
click at [945, 246] on span "Joanne Sharpe" at bounding box center [983, 247] width 78 height 13
click at [1486, 256] on icon at bounding box center [1480, 255] width 12 height 12
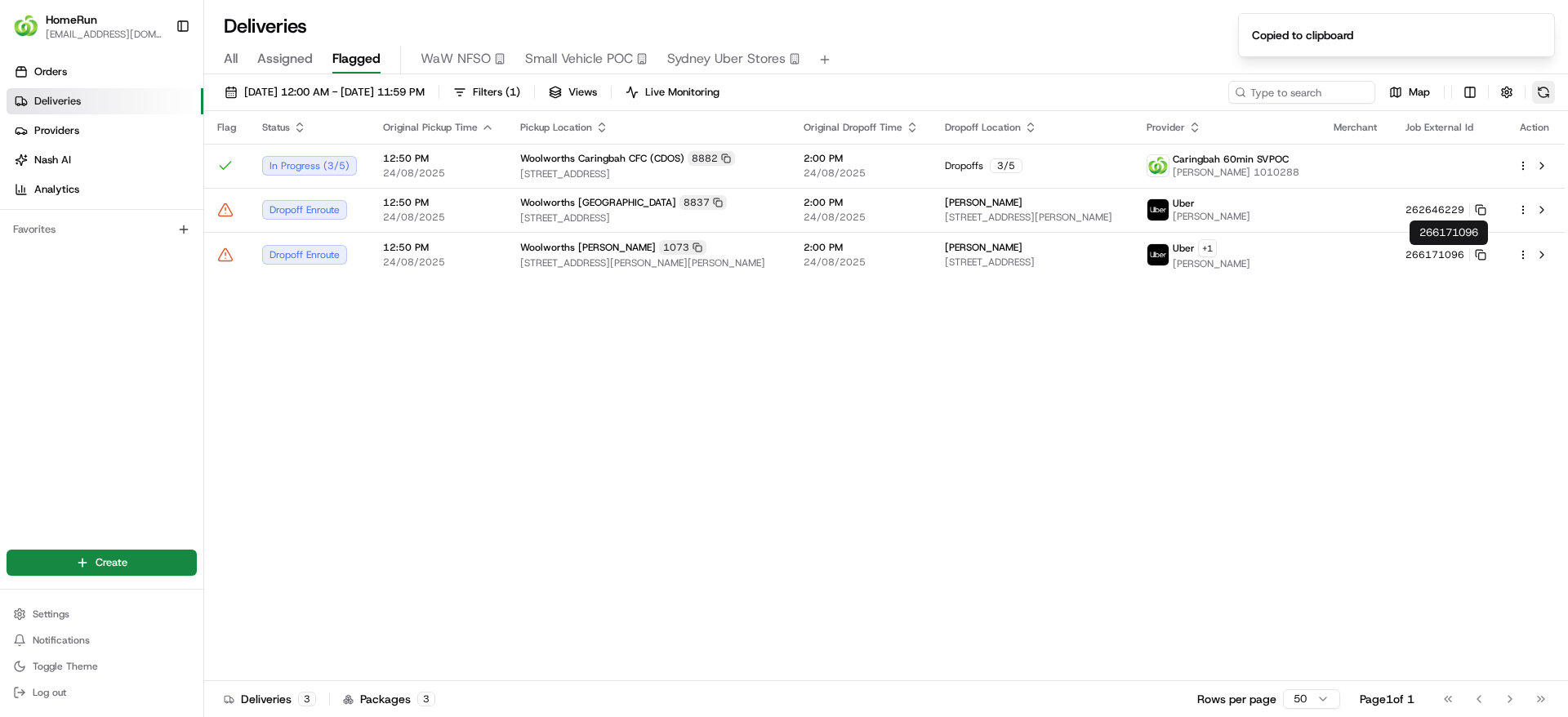
click at [1549, 99] on button at bounding box center [1543, 92] width 23 height 23
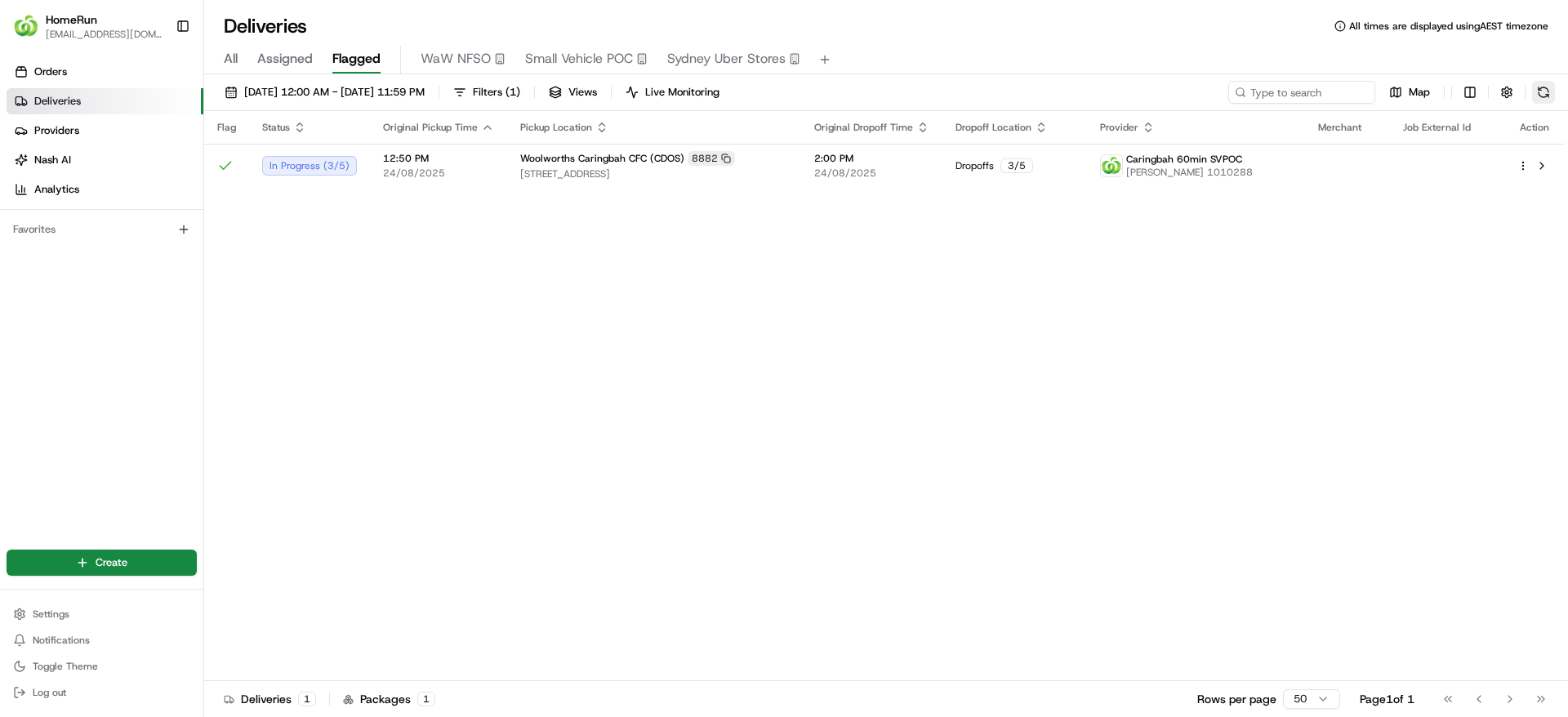
click at [1541, 99] on button at bounding box center [1543, 92] width 23 height 23
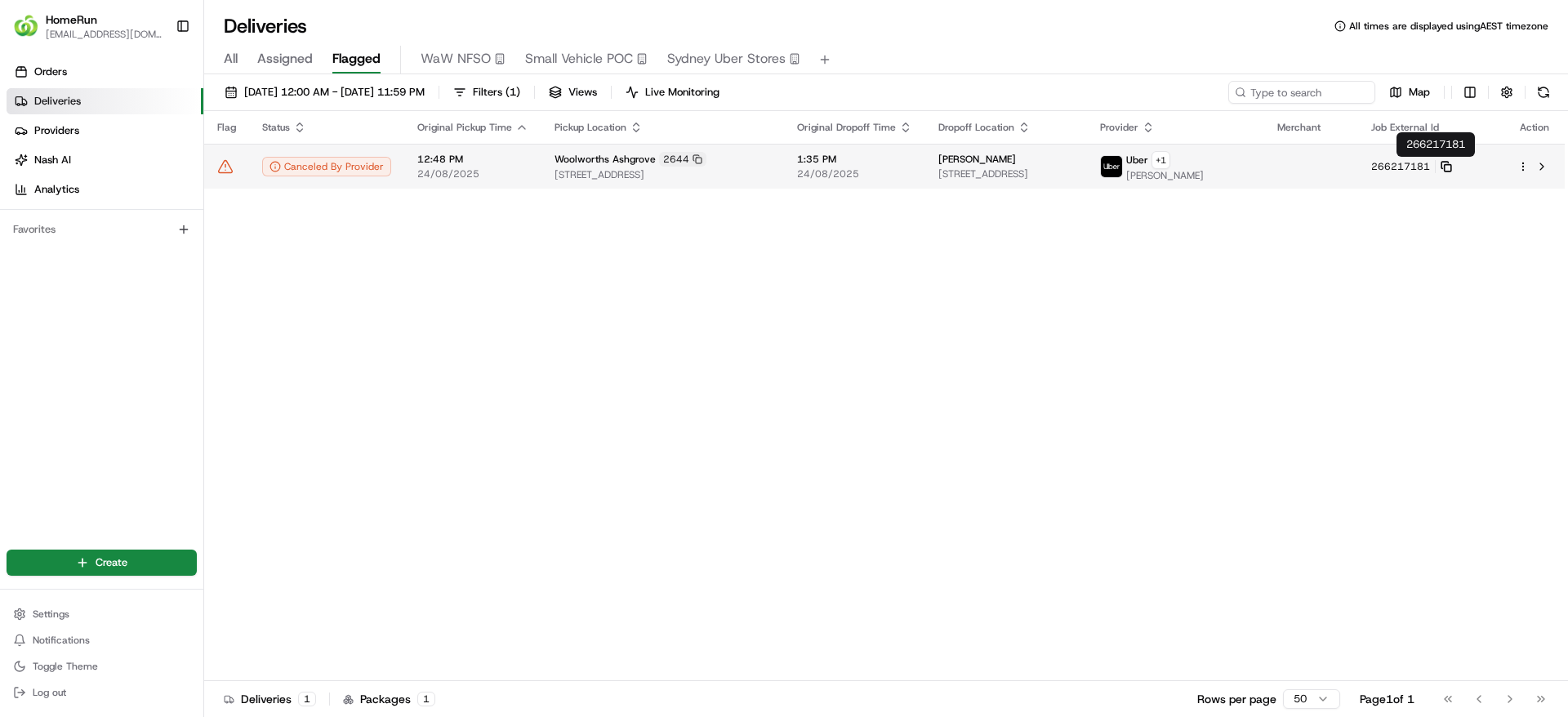
click at [1449, 162] on icon at bounding box center [1445, 164] width 6 height 6
click at [542, 168] on td "Woolworths Ashgrove 2644 16 Ashgrove Avenue, Ashgrove, QLD 4060, AU" at bounding box center [663, 166] width 243 height 45
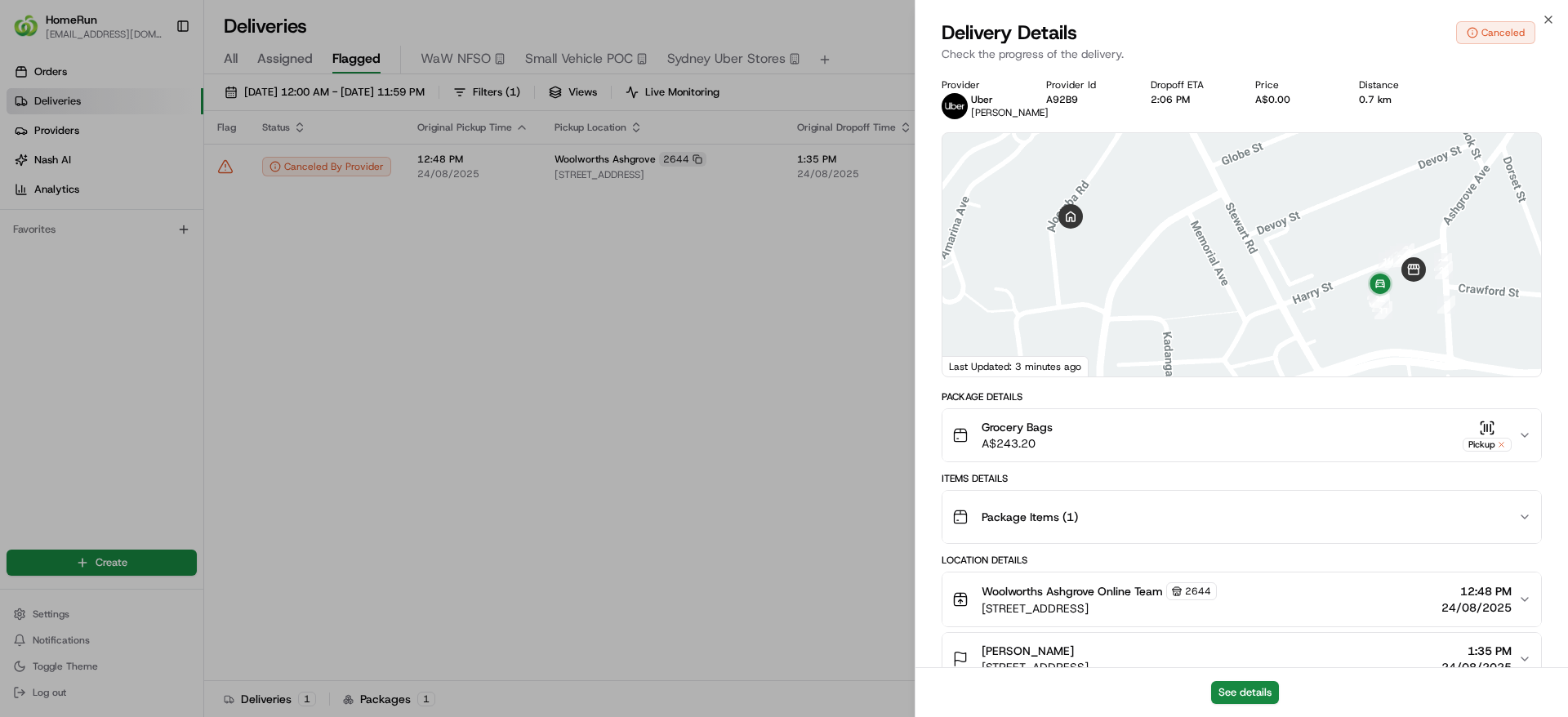
click at [1278, 679] on div "See details" at bounding box center [1241, 691] width 652 height 50
click at [1260, 684] on button "See details" at bounding box center [1245, 692] width 67 height 23
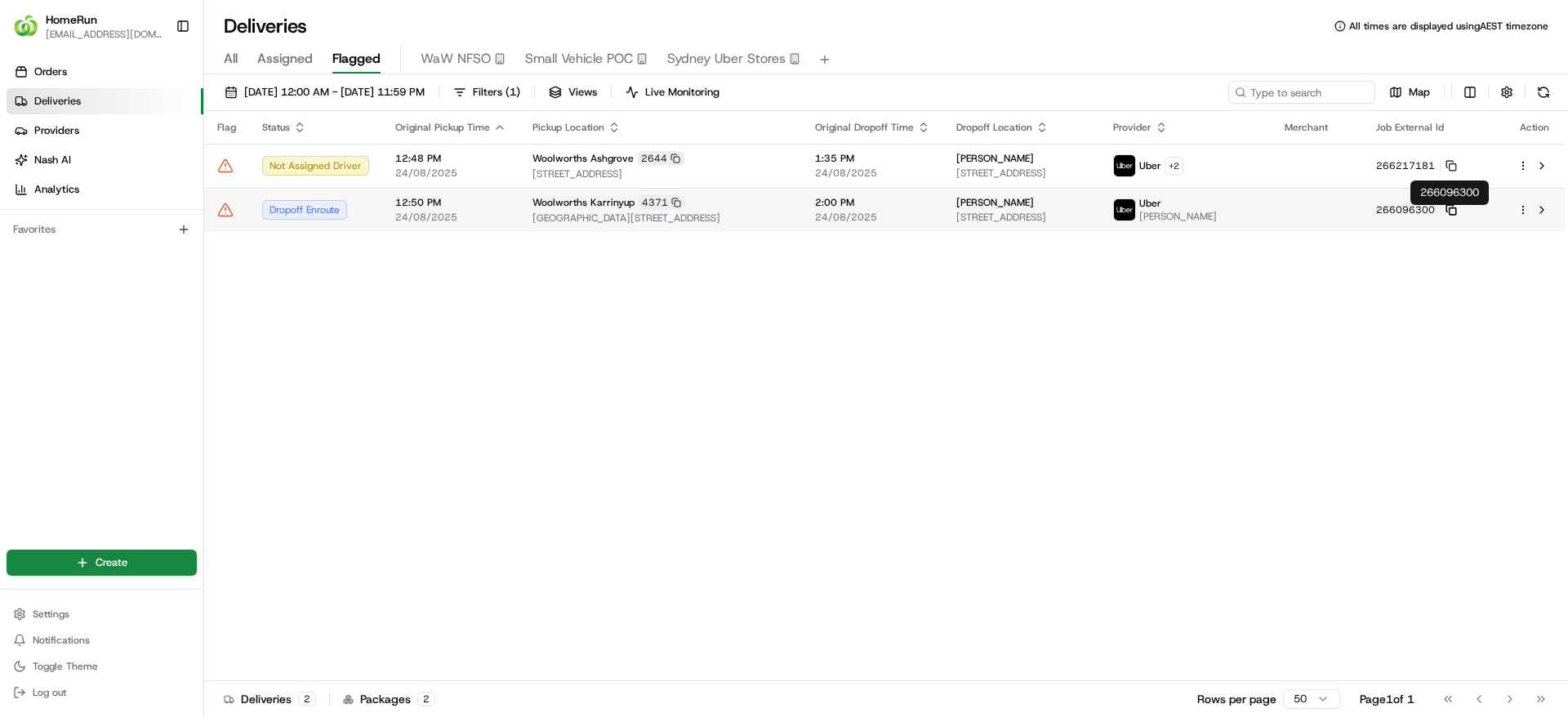
click at [1456, 212] on rect at bounding box center [1452, 211] width 6 height 6
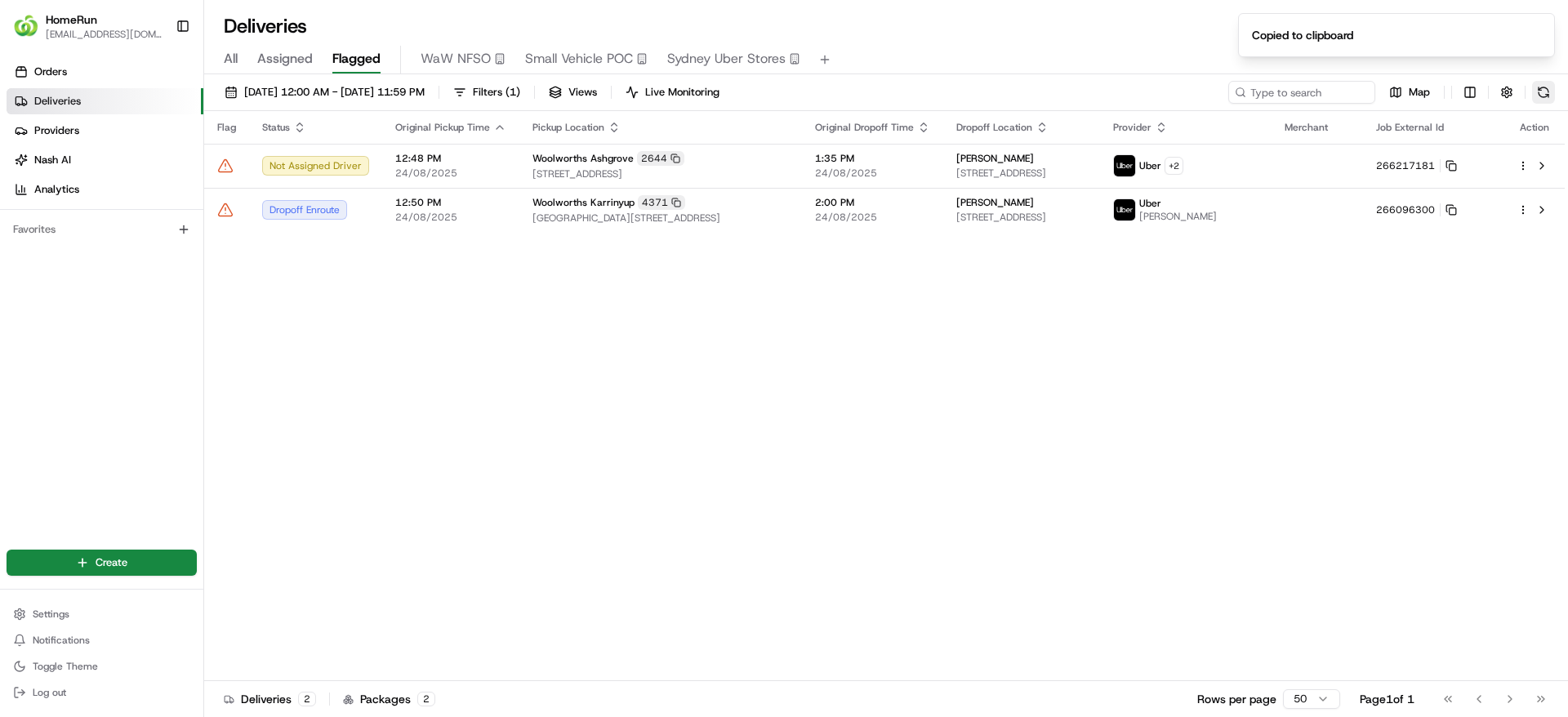
click at [1543, 89] on button at bounding box center [1543, 92] width 23 height 23
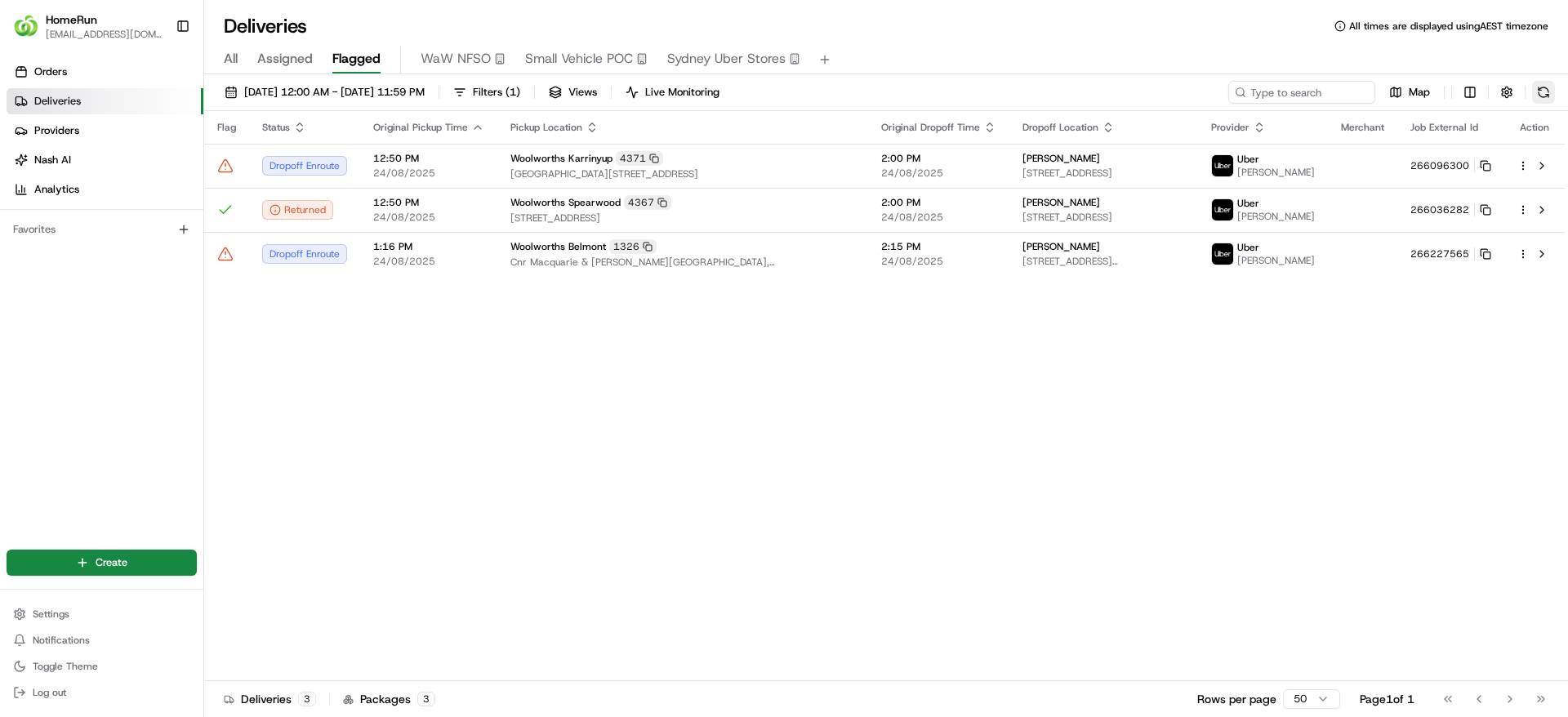
click at [1542, 89] on button at bounding box center [1543, 92] width 23 height 23
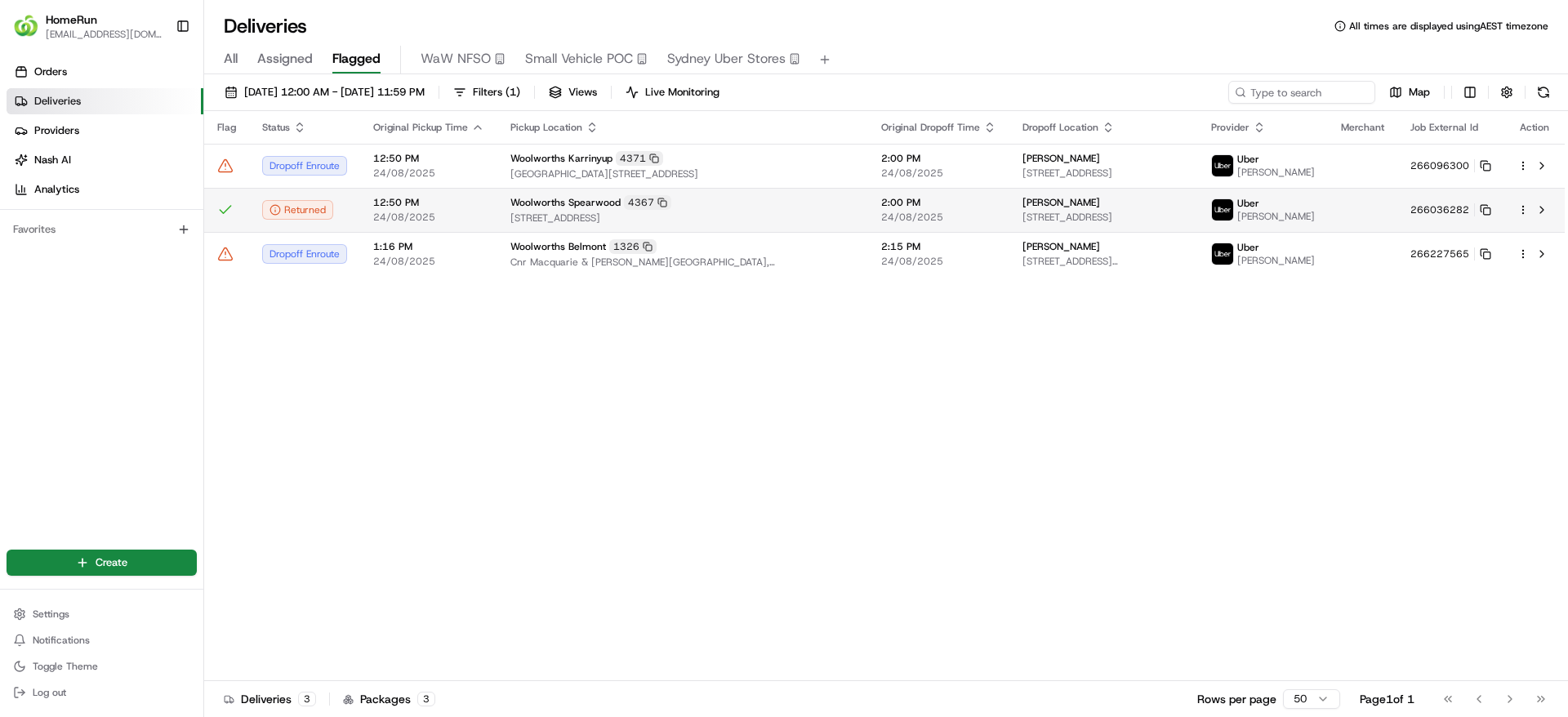
click at [226, 208] on icon at bounding box center [225, 210] width 16 height 16
click at [227, 213] on icon at bounding box center [225, 210] width 16 height 16
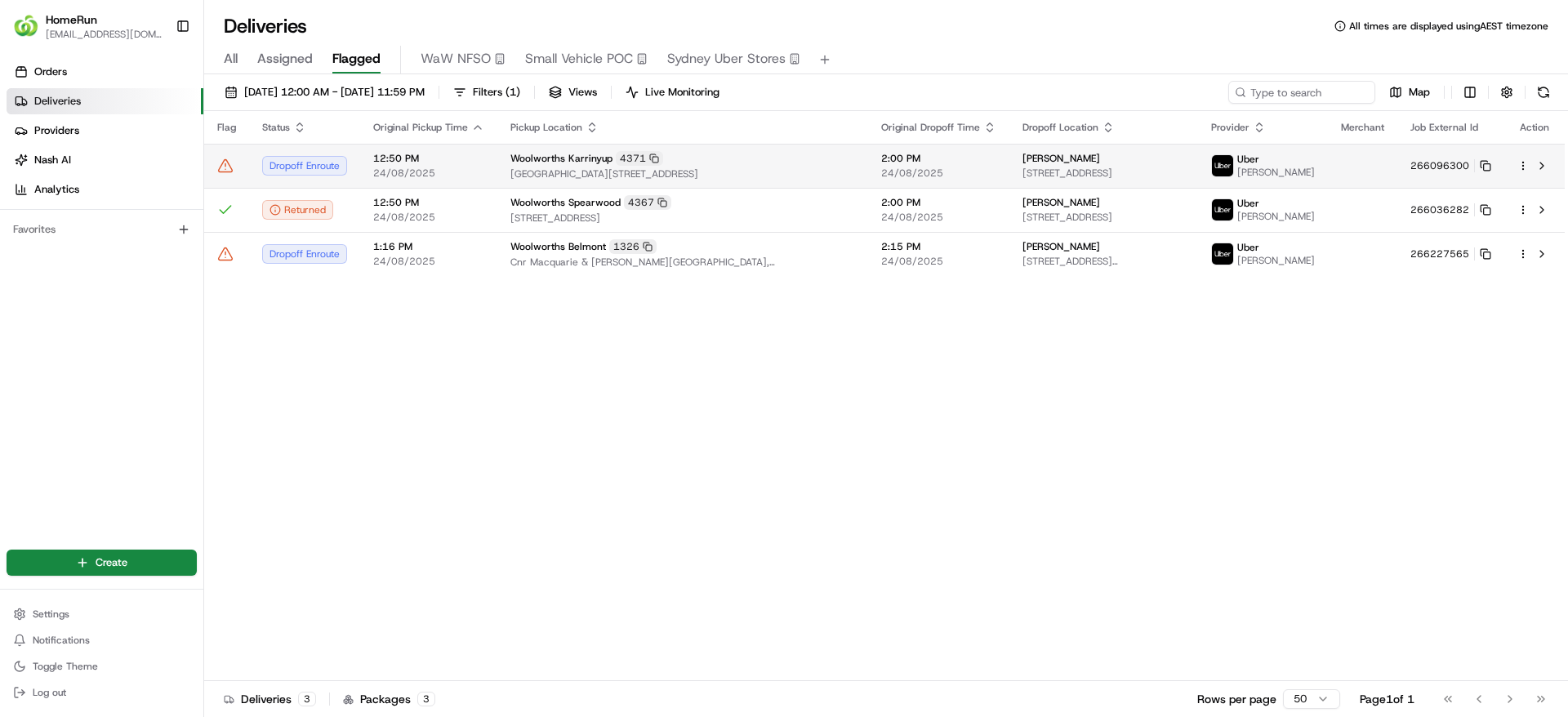
click at [792, 152] on div "Woolworths Karrinyup 4371" at bounding box center [683, 159] width 345 height 15
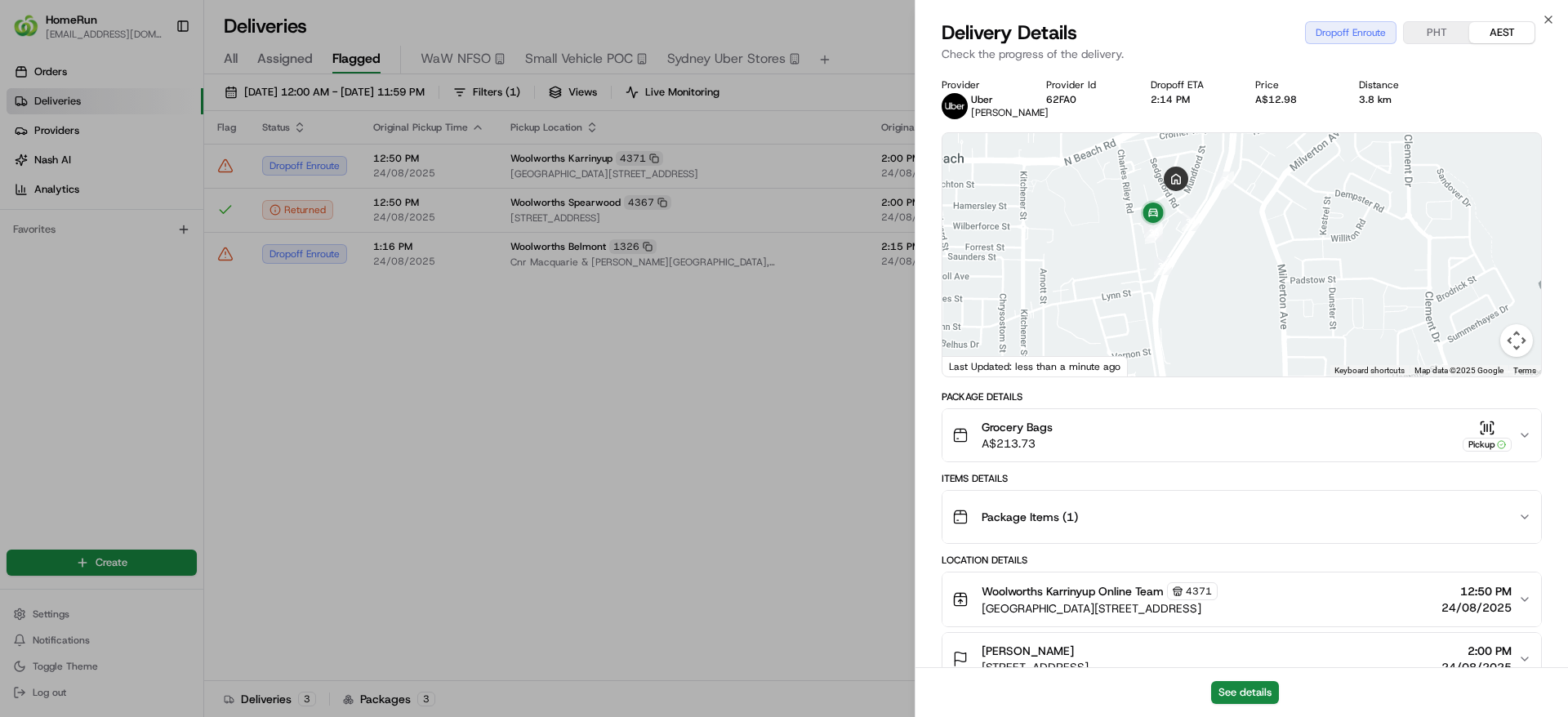
drag, startPoint x: 1203, startPoint y: 253, endPoint x: 1212, endPoint y: 300, distance: 47.9
click at [1212, 300] on div at bounding box center [1241, 255] width 598 height 244
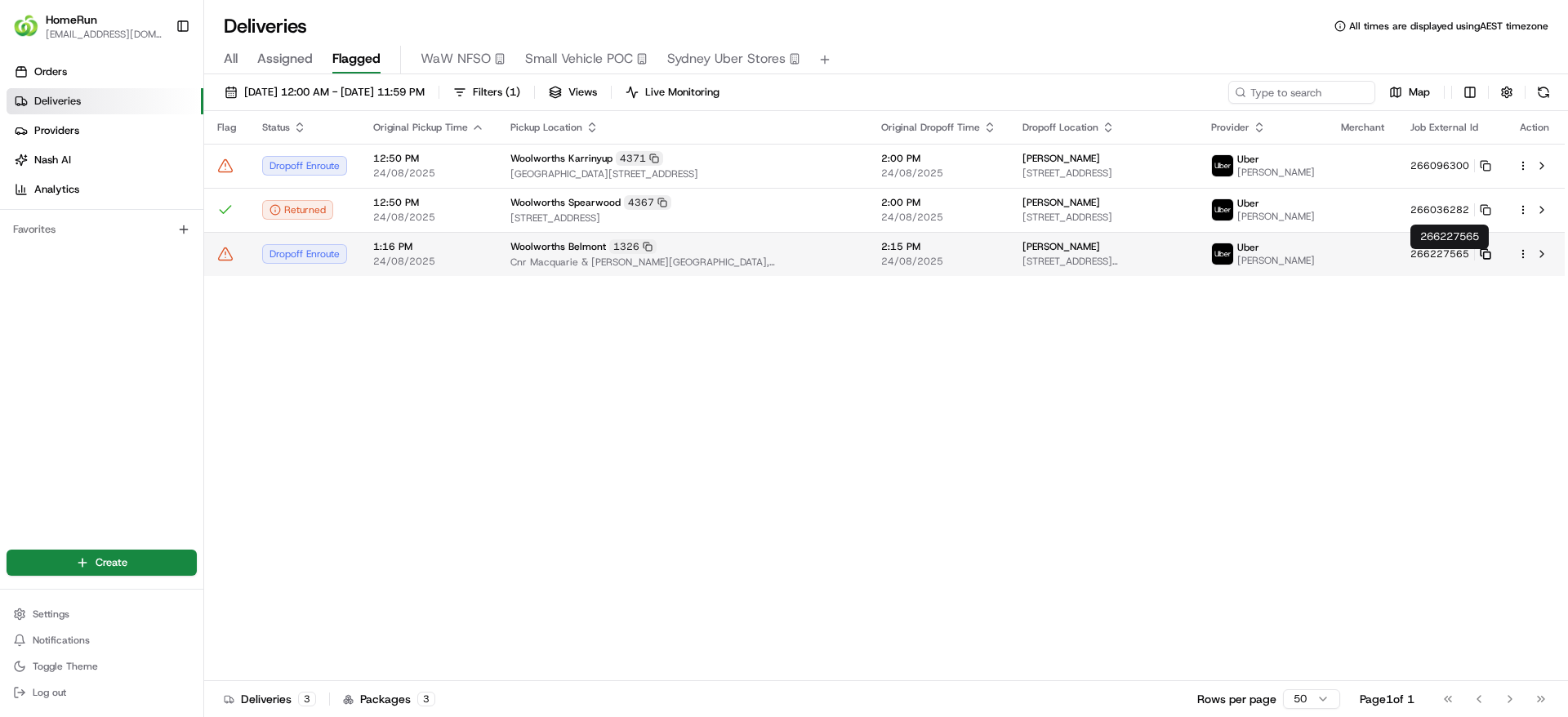
click at [1486, 254] on icon at bounding box center [1485, 254] width 12 height 12
click at [700, 259] on div "Woolworths Belmont 1326 Cnr Macquarie & Singleton Street, Belmont, NSW 2280, AU" at bounding box center [683, 254] width 345 height 29
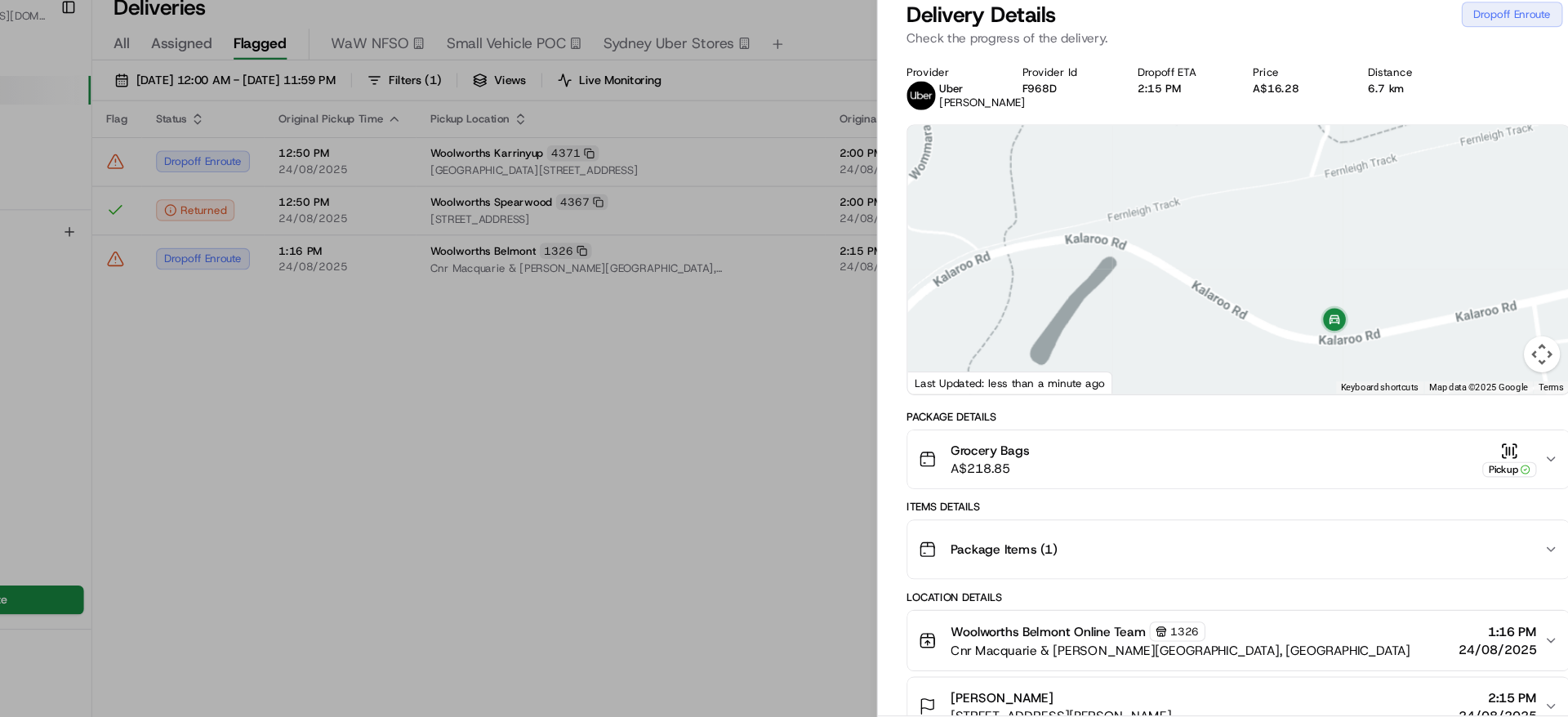
drag, startPoint x: 1375, startPoint y: 332, endPoint x: 1312, endPoint y: 321, distance: 64.0
click at [1312, 321] on div at bounding box center [1241, 255] width 598 height 244
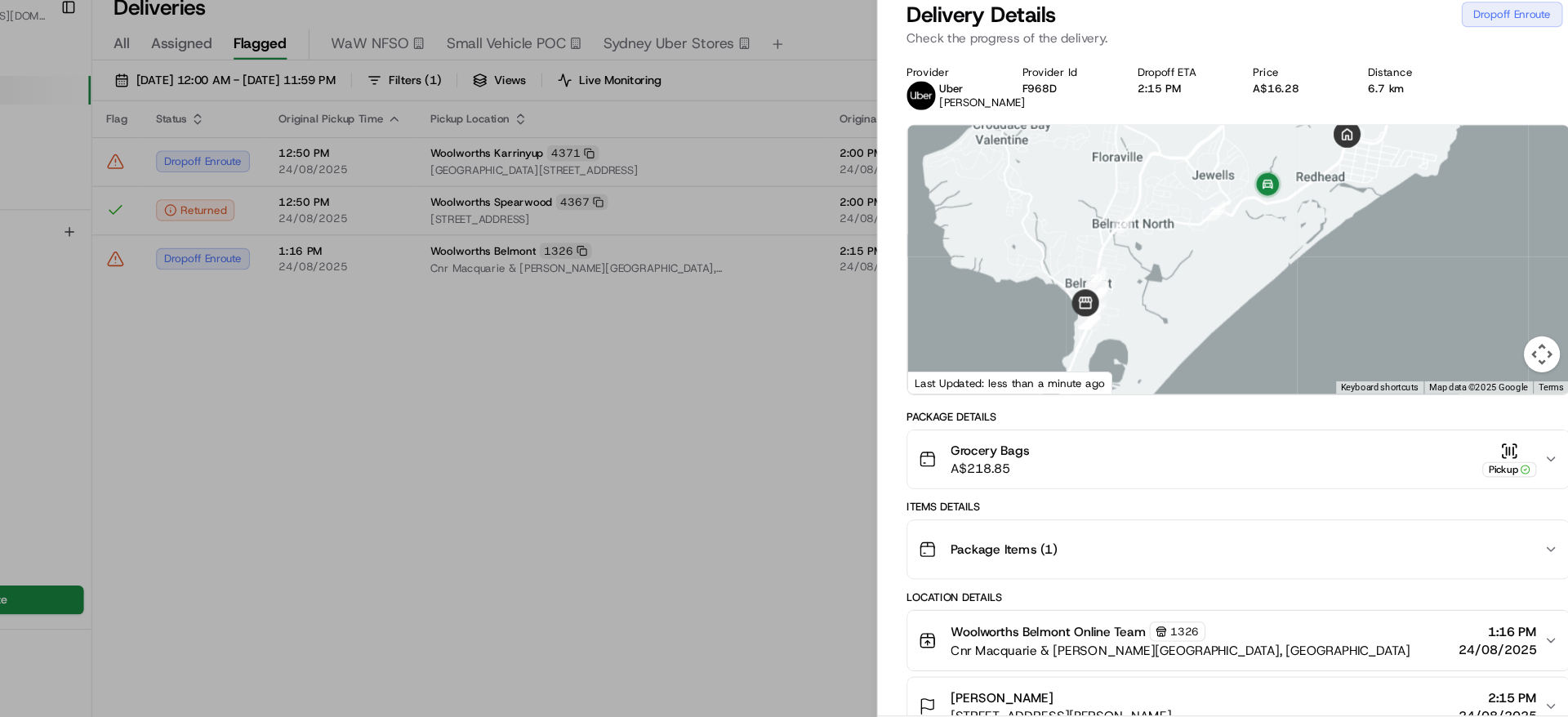
drag, startPoint x: 1210, startPoint y: 339, endPoint x: 1244, endPoint y: 251, distance: 94.3
click at [1244, 251] on div at bounding box center [1241, 255] width 598 height 244
drag, startPoint x: 1244, startPoint y: 254, endPoint x: 1206, endPoint y: 309, distance: 66.9
click at [1206, 309] on div at bounding box center [1241, 255] width 598 height 244
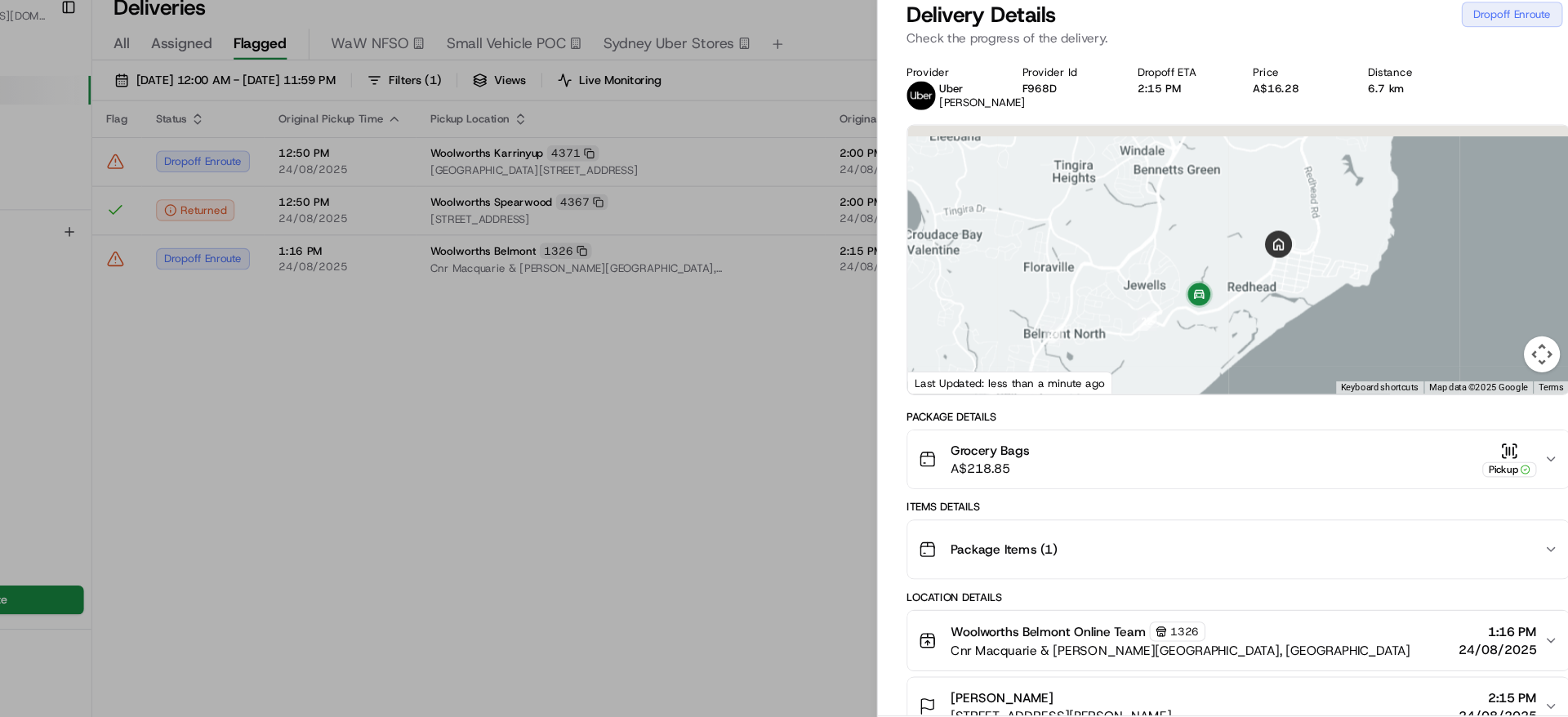
drag, startPoint x: 1296, startPoint y: 223, endPoint x: 1272, endPoint y: 278, distance: 60.0
click at [1272, 278] on div at bounding box center [1241, 255] width 598 height 244
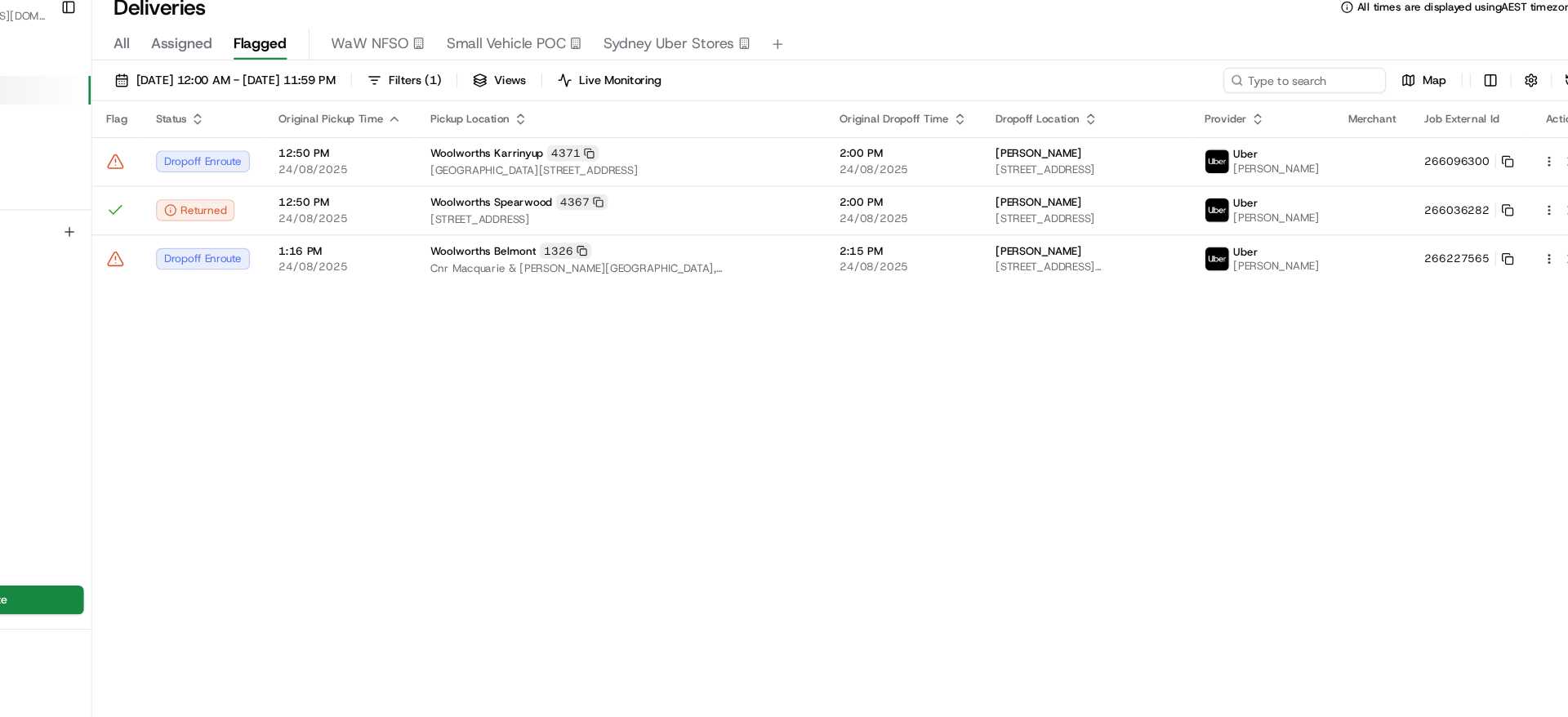
click at [1531, 83] on div "Map" at bounding box center [1392, 92] width 327 height 23
click at [1539, 87] on button at bounding box center [1543, 92] width 23 height 23
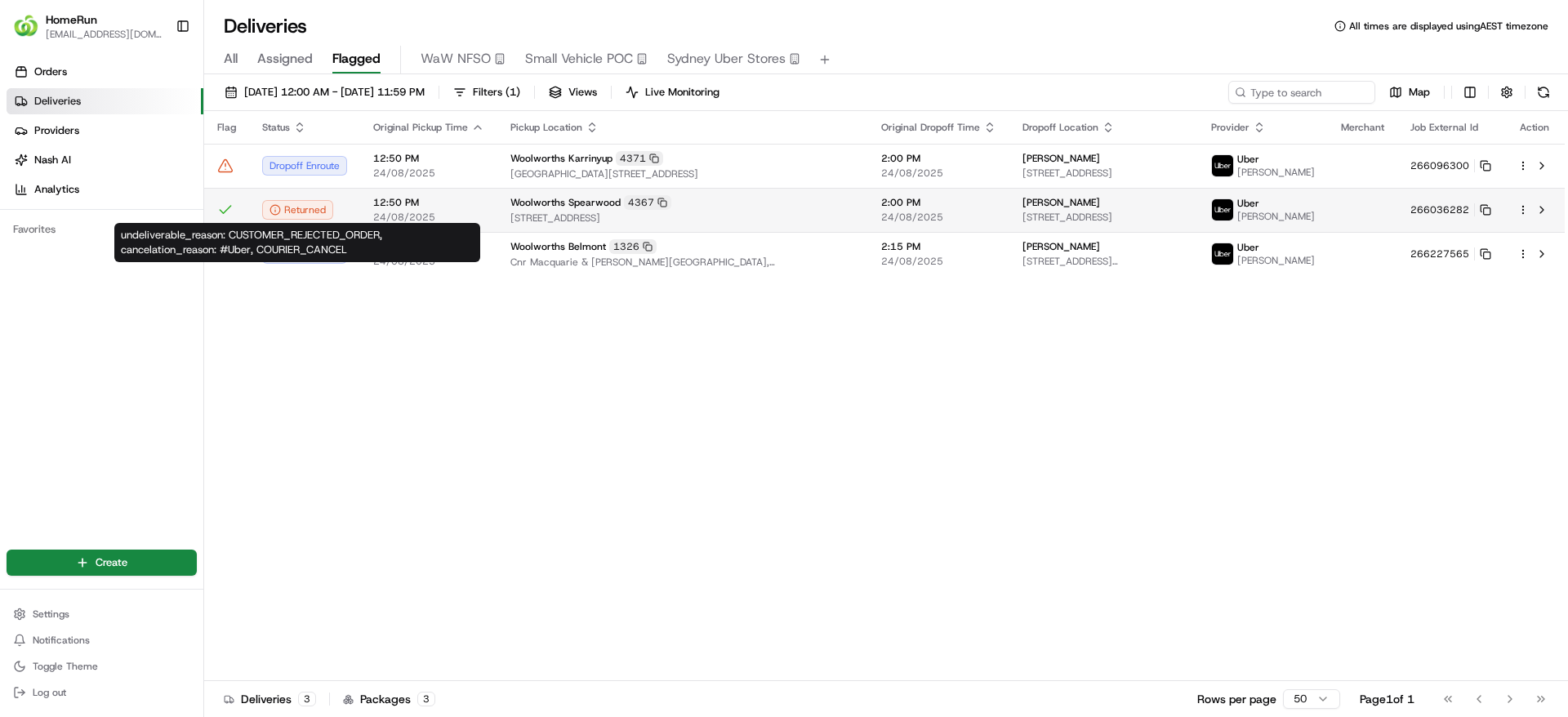
click at [314, 213] on div "Returned" at bounding box center [297, 209] width 71 height 19
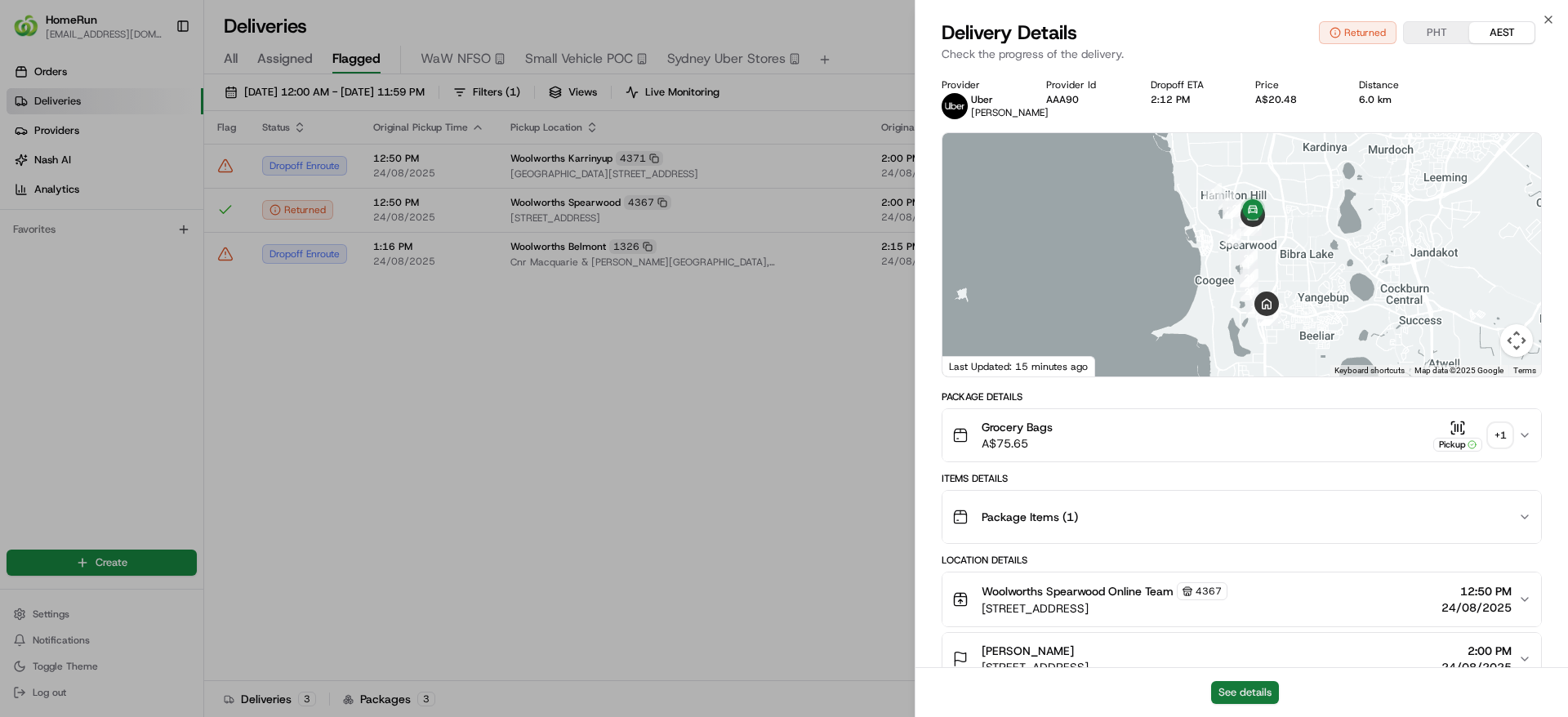
click at [1229, 683] on button "See details" at bounding box center [1245, 692] width 67 height 23
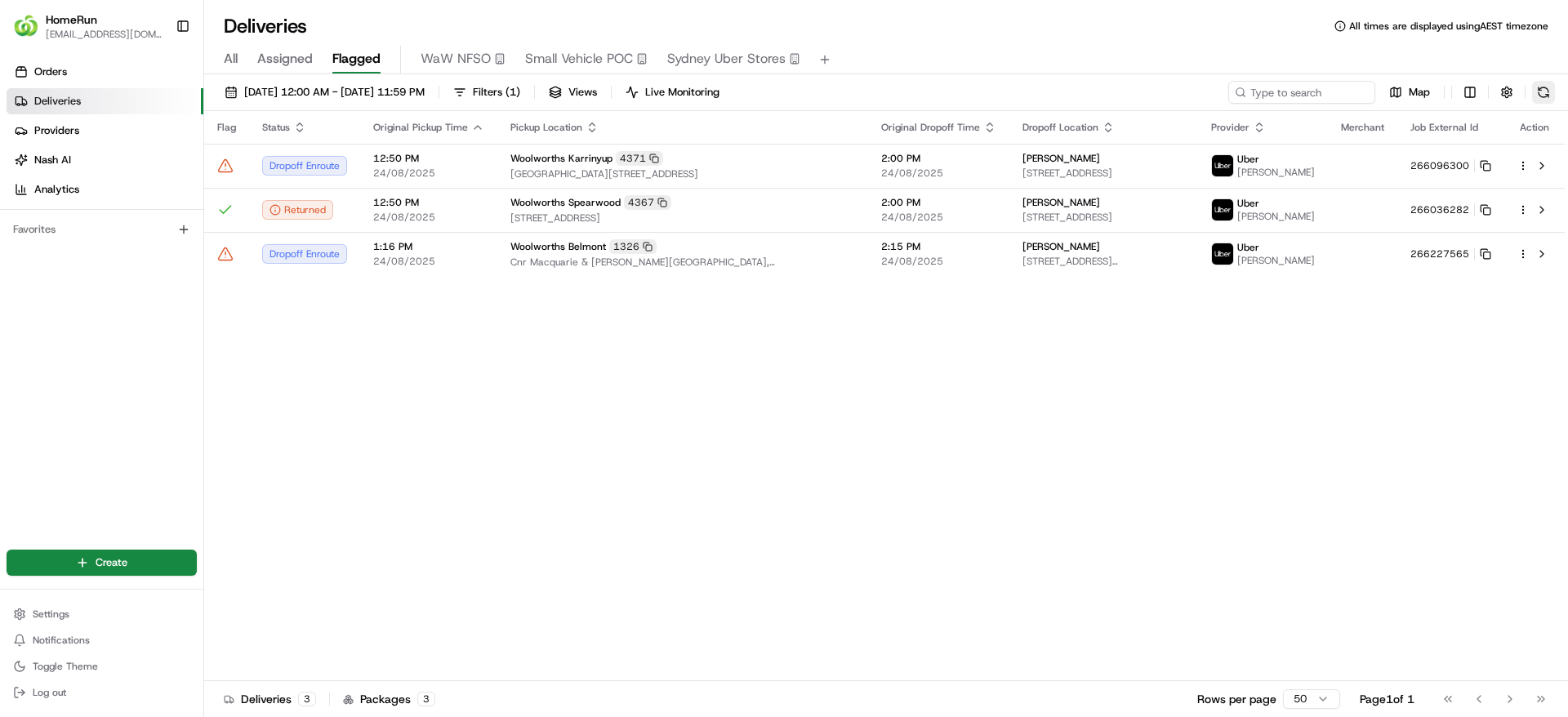
click at [1547, 89] on button at bounding box center [1543, 92] width 23 height 23
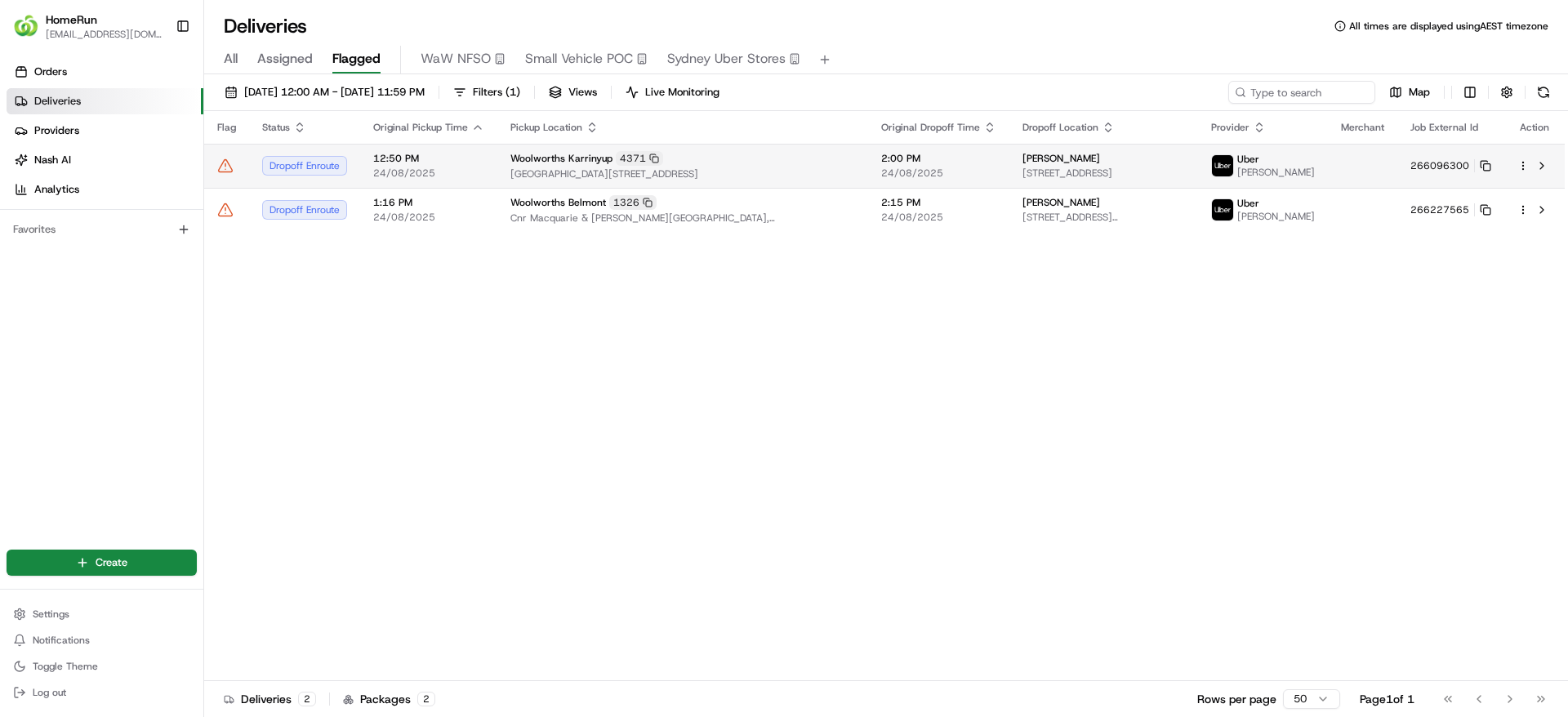
click at [654, 160] on div "4371" at bounding box center [639, 159] width 47 height 15
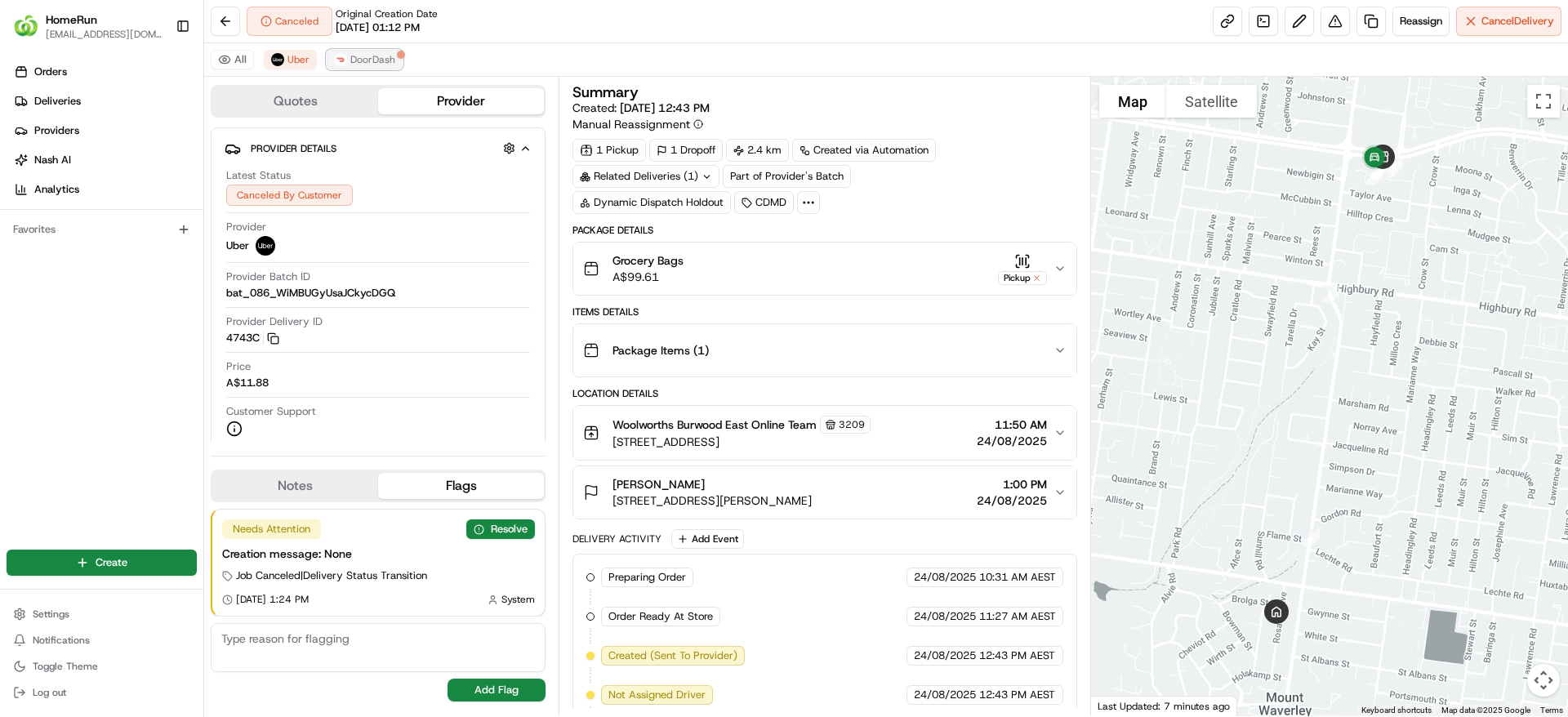
click at [367, 60] on span "DoorDash" at bounding box center [372, 59] width 45 height 13
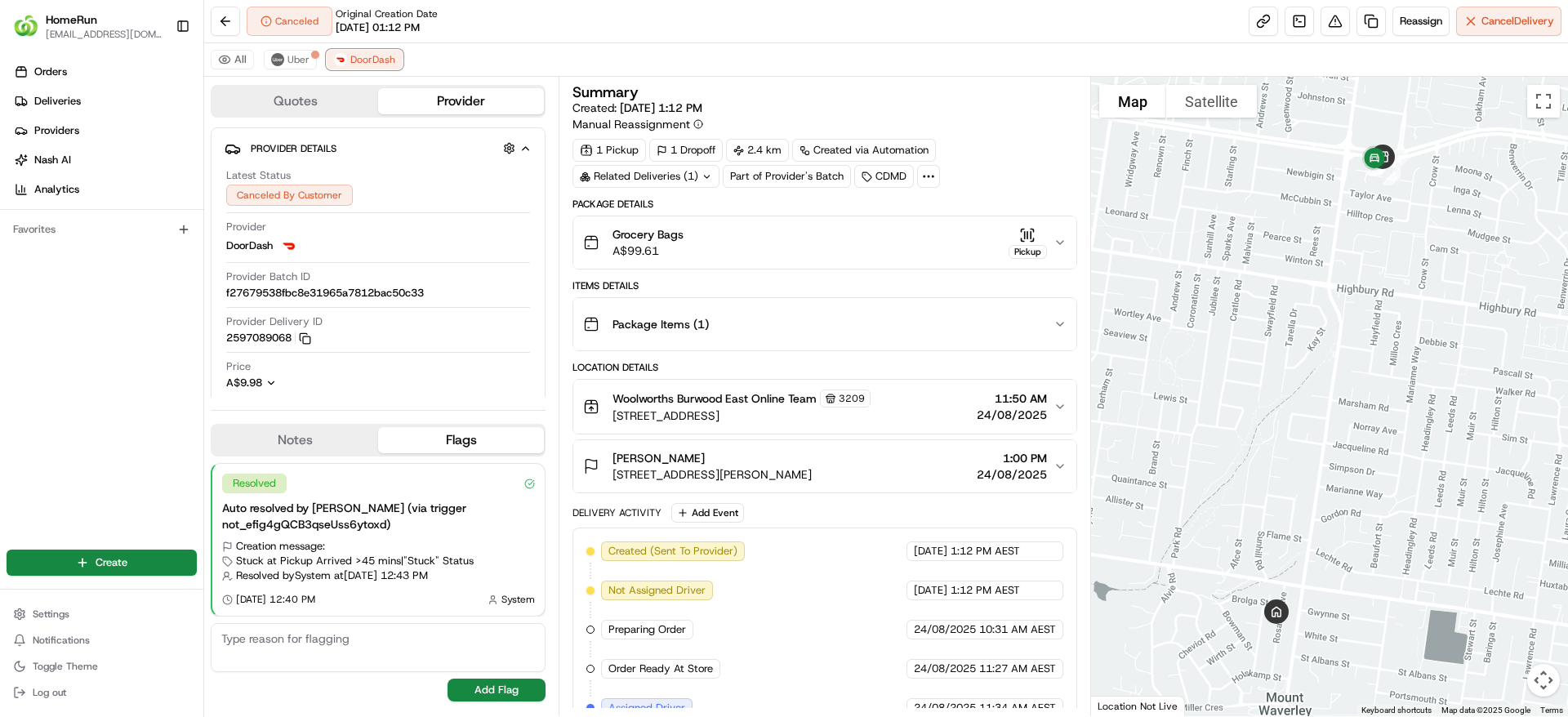
scroll to position [220, 0]
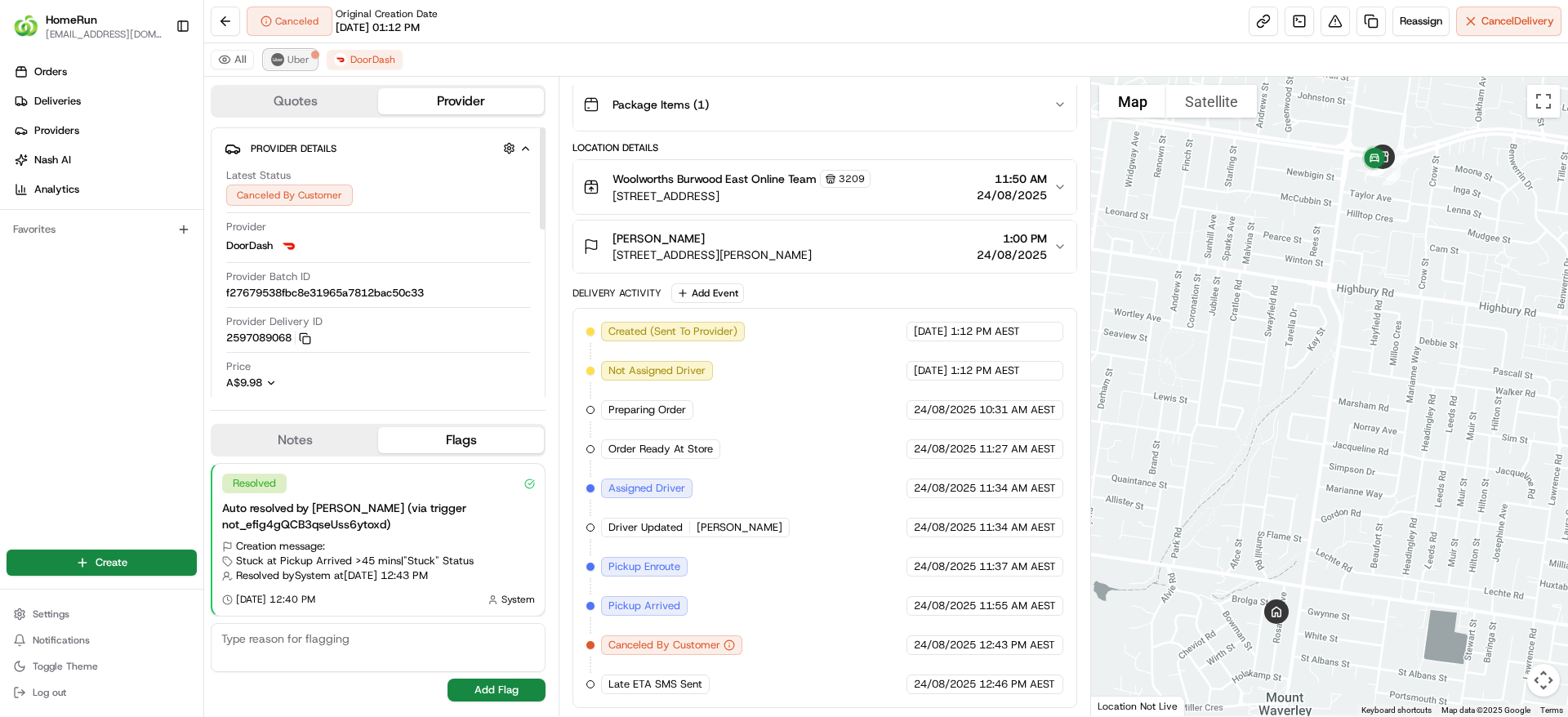
click at [294, 66] on span "Uber" at bounding box center [298, 59] width 22 height 13
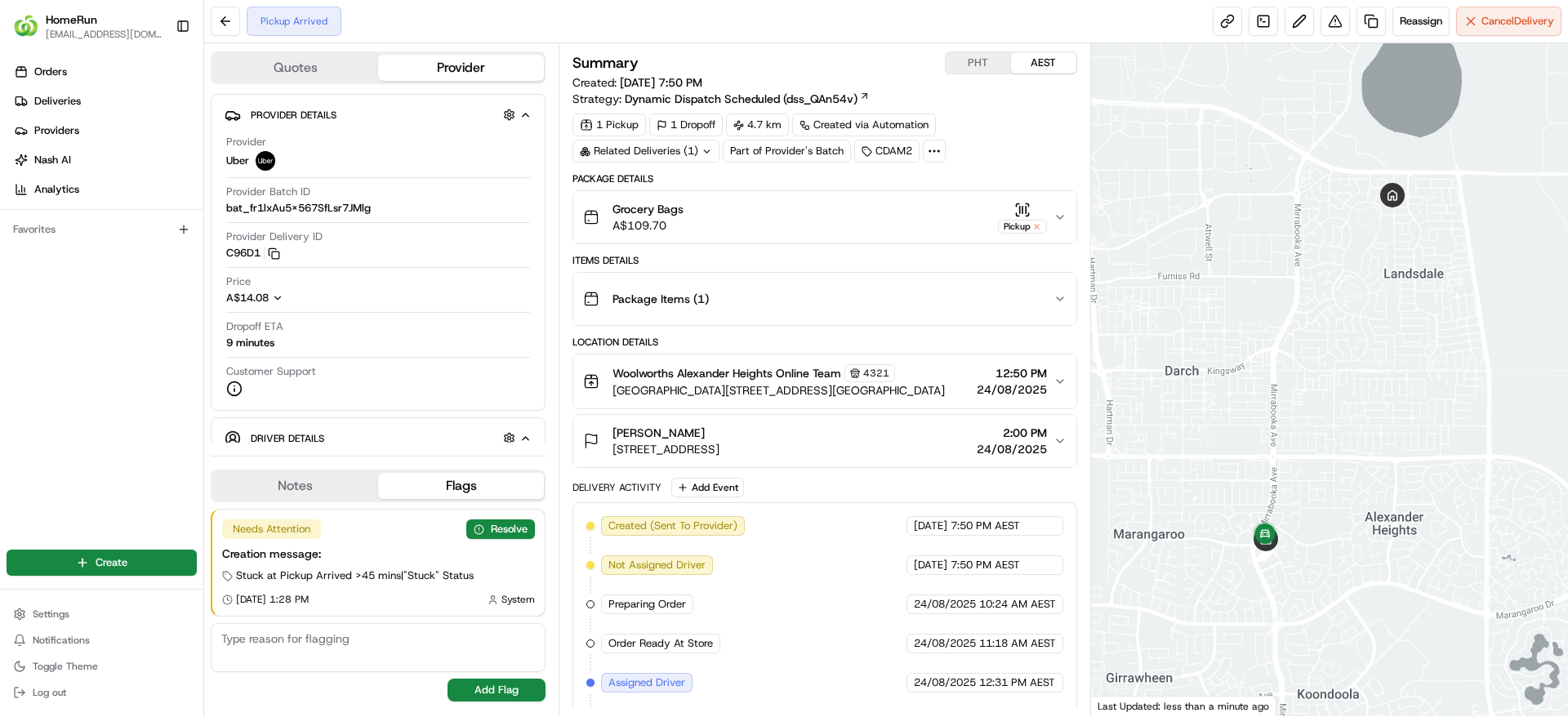
click at [1408, 36] on div "Pickup Arrived Reassign Cancel Delivery" at bounding box center [886, 21] width 1364 height 43
click at [1405, 16] on span "Reassign" at bounding box center [1421, 21] width 43 height 15
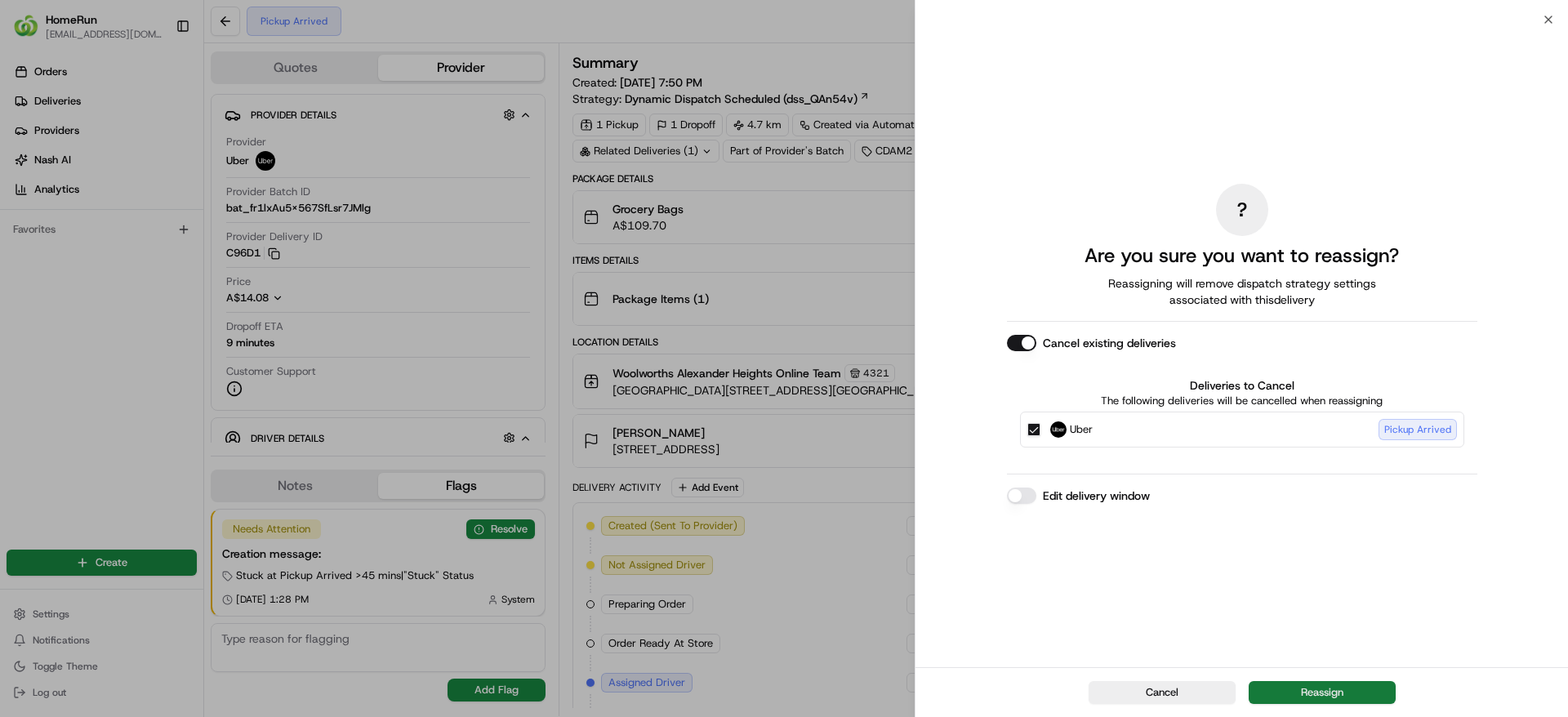
click at [1329, 691] on button "Reassign" at bounding box center [1322, 692] width 147 height 23
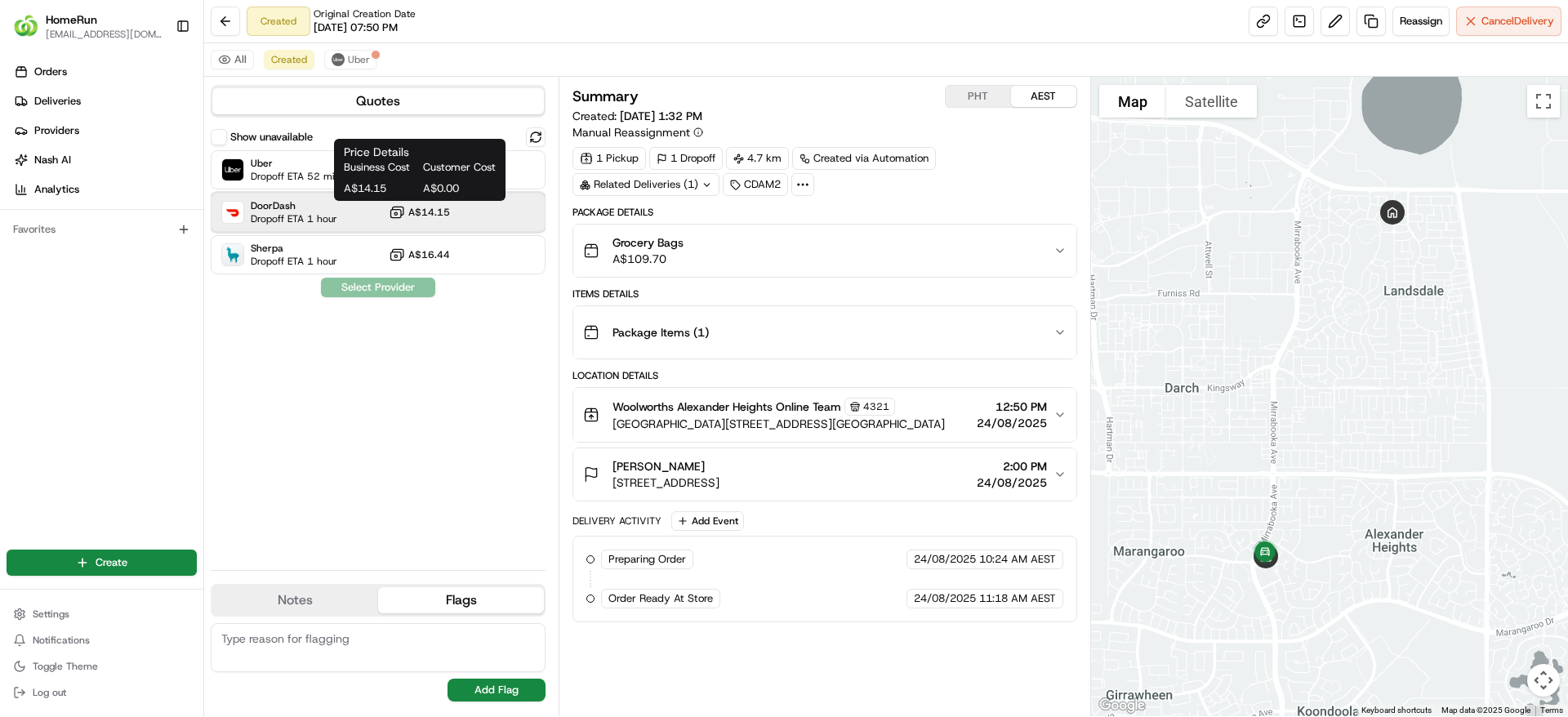
click at [355, 212] on div "DoorDash Dropoff ETA 1 hour A$14.15" at bounding box center [378, 212] width 335 height 39
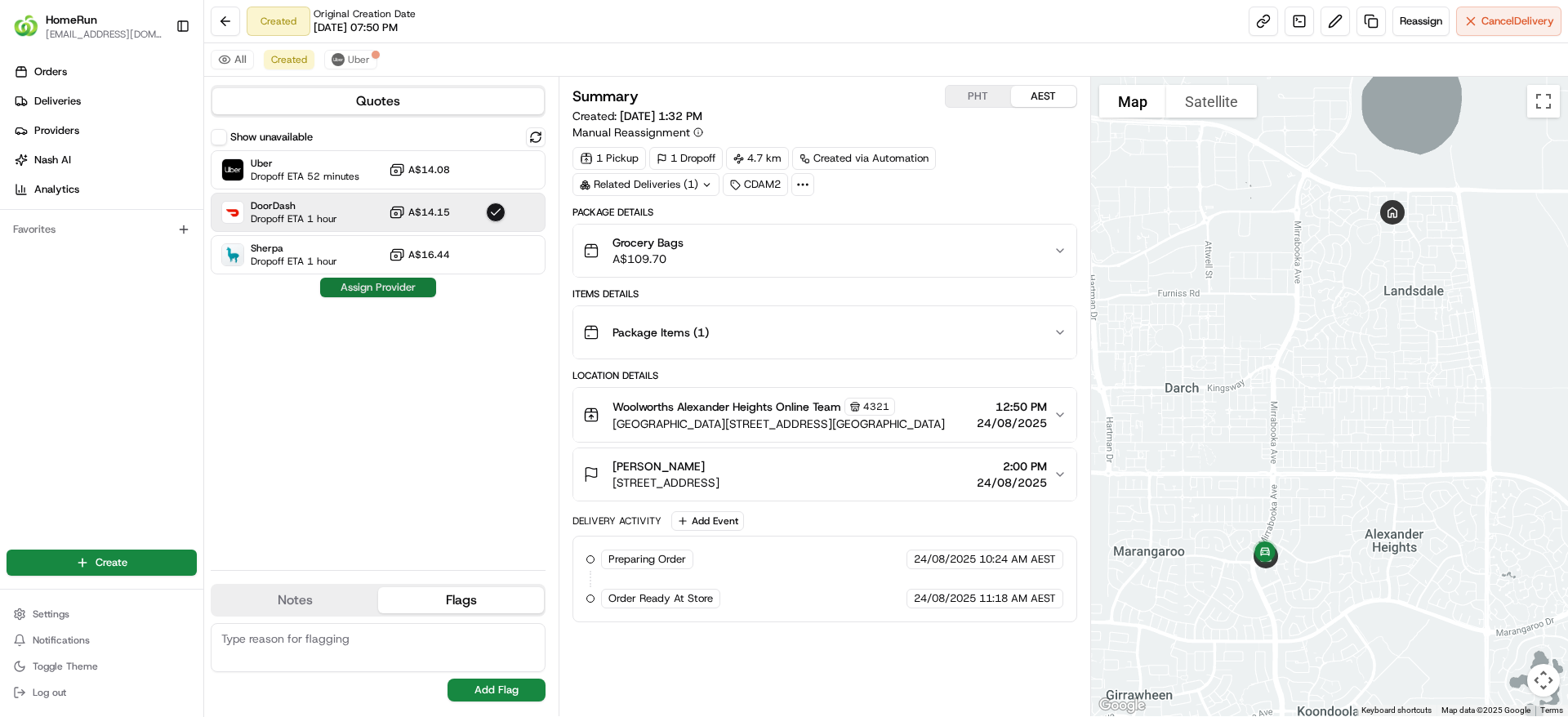
click at [397, 290] on button "Assign Provider" at bounding box center [378, 286] width 116 height 19
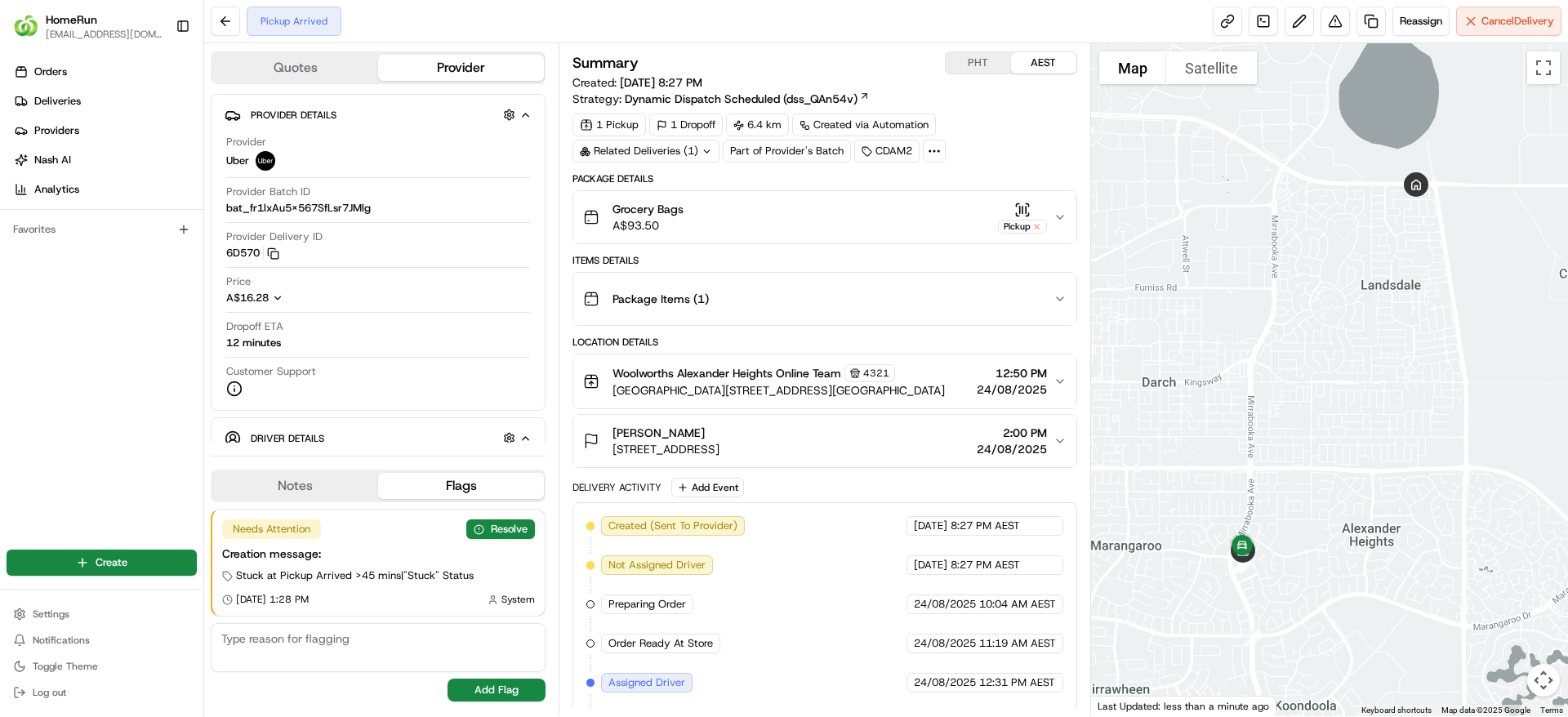
click at [1433, 41] on div "Pickup Arrived Reassign Cancel Delivery" at bounding box center [886, 21] width 1364 height 43
click at [1432, 26] on span "Reassign" at bounding box center [1421, 21] width 43 height 15
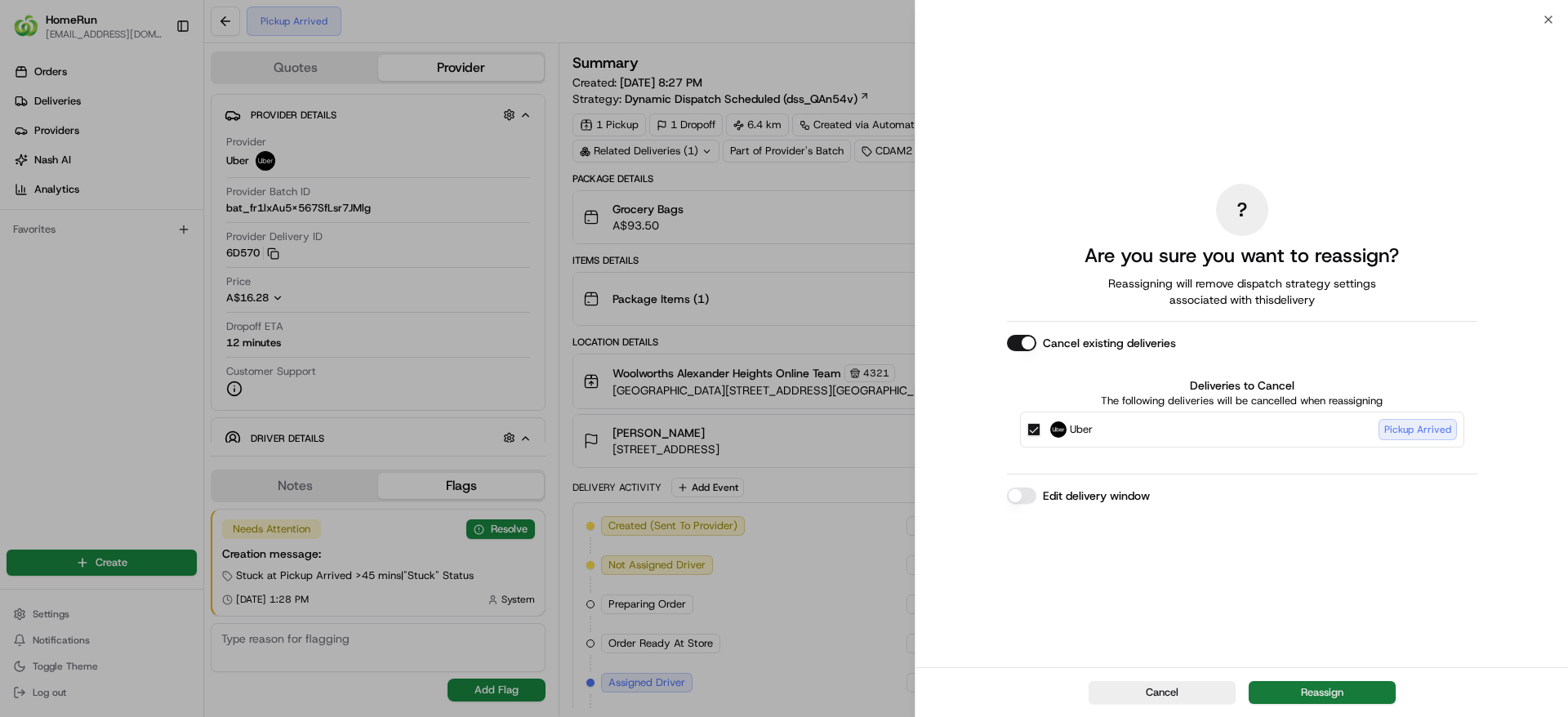
click at [1340, 701] on button "Reassign" at bounding box center [1322, 692] width 147 height 23
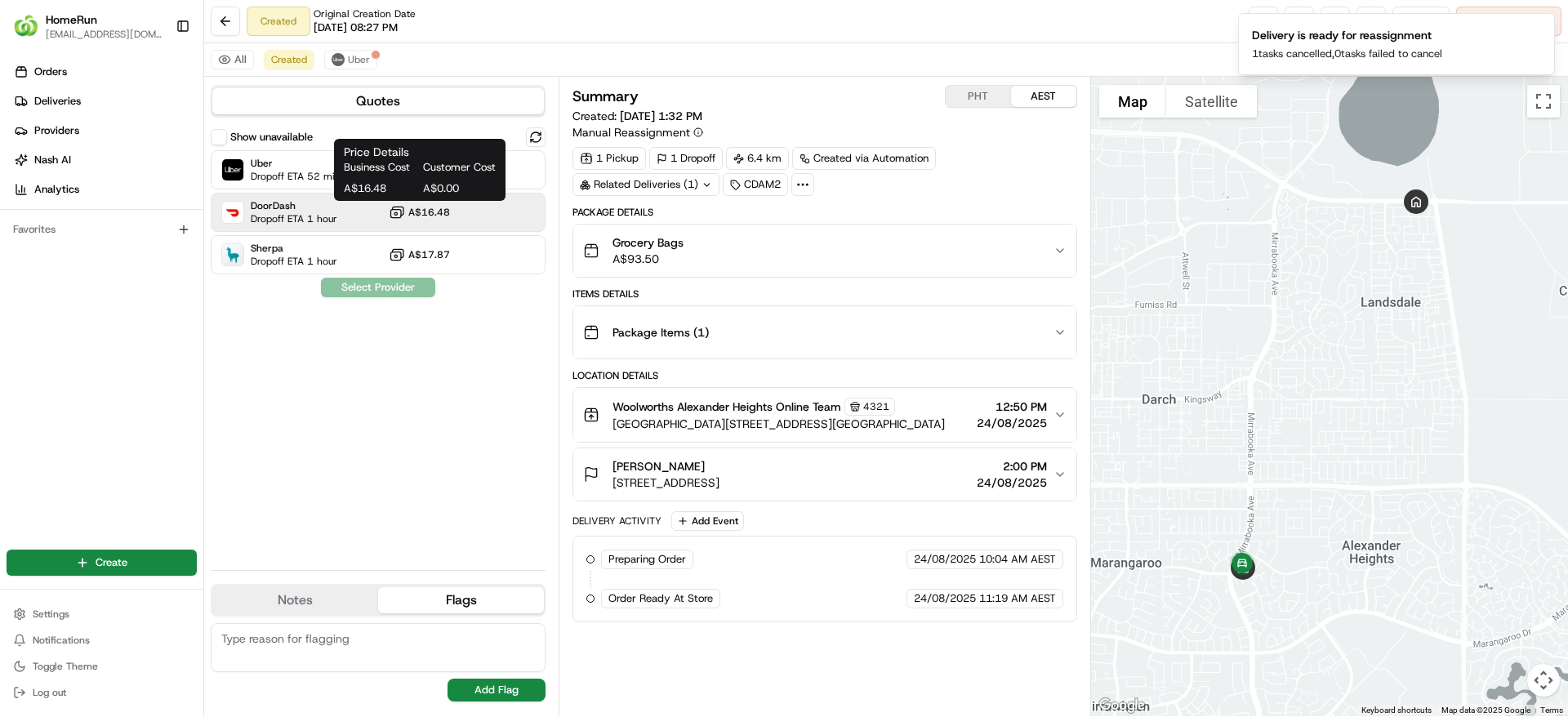
click at [434, 213] on span "A$16.48" at bounding box center [430, 213] width 42 height 13
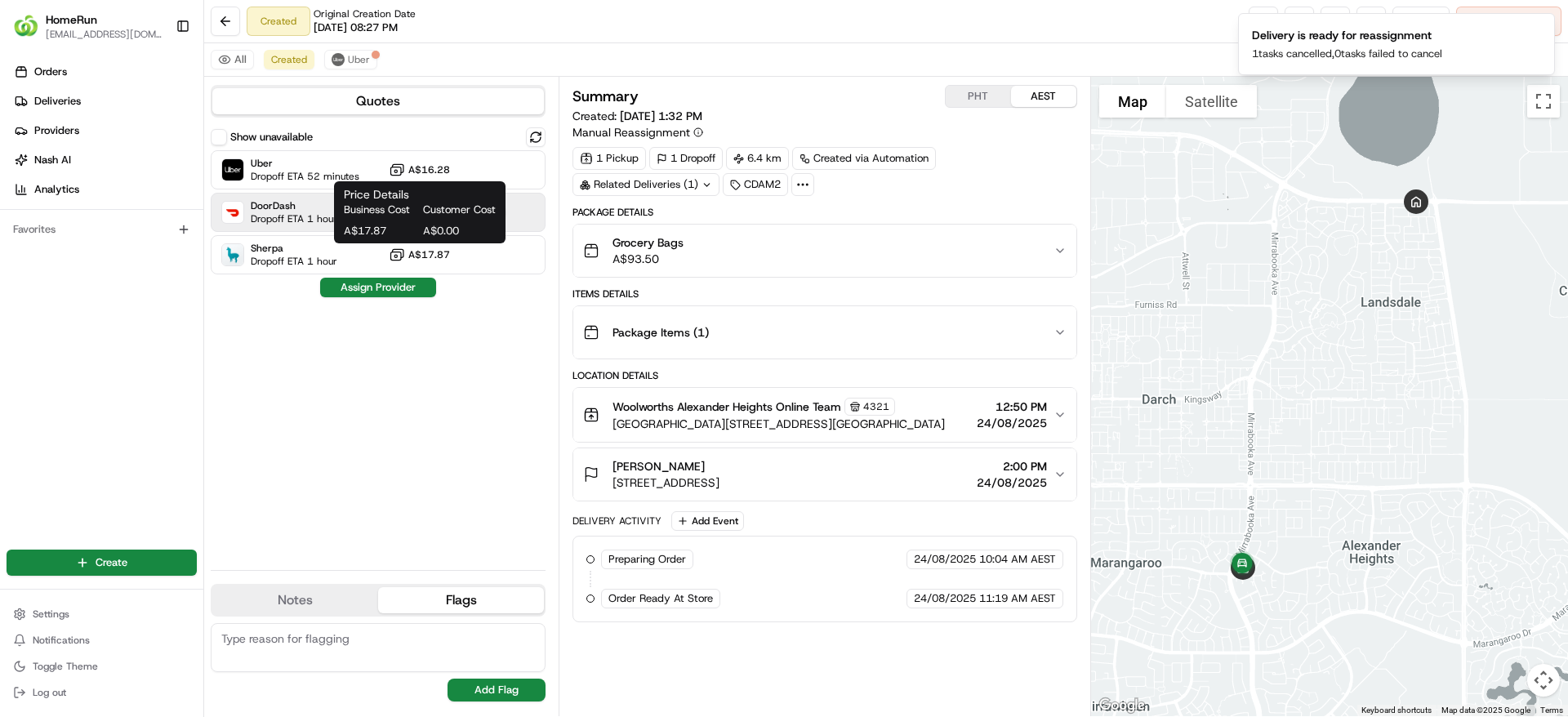
click at [386, 297] on div "Show unavailable Uber Dropoff ETA 52 minutes A$16.28 DoorDash Dropoff ETA 1 hou…" at bounding box center [378, 342] width 335 height 430
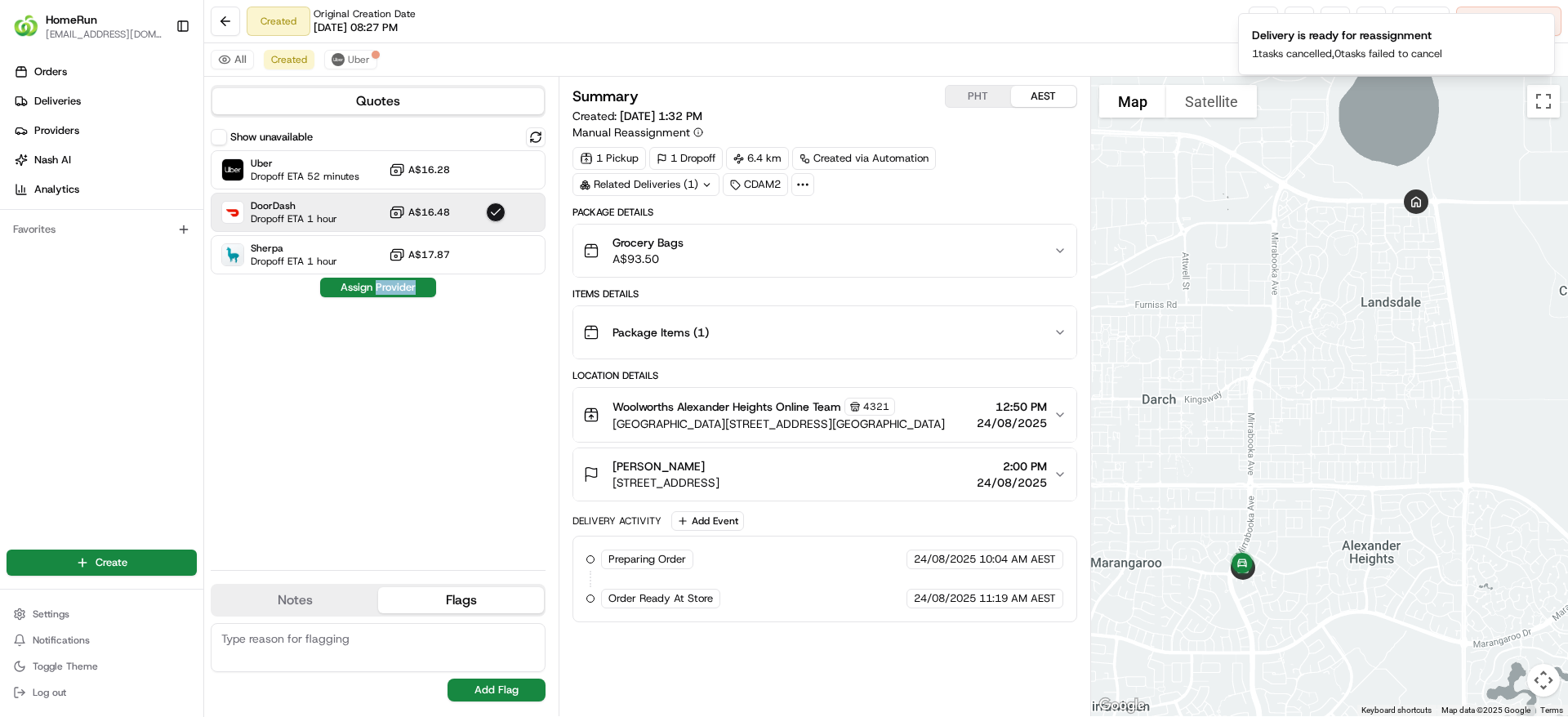
click at [386, 297] on div "Show unavailable Uber Dropoff ETA 52 minutes A$16.28 DoorDash Dropoff ETA 1 hou…" at bounding box center [378, 342] width 335 height 430
click at [386, 287] on button "Assign Provider" at bounding box center [378, 286] width 116 height 19
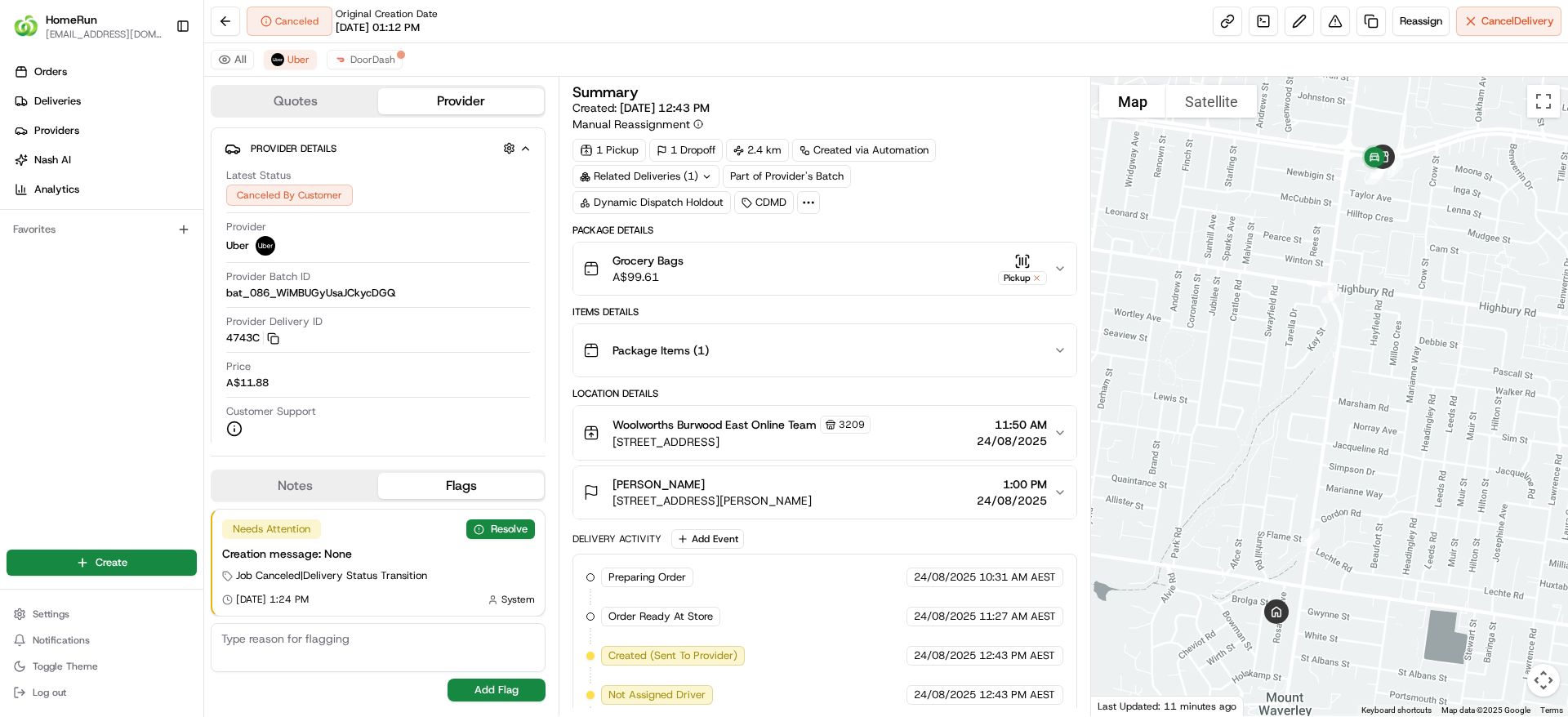
scroll to position [285, 0]
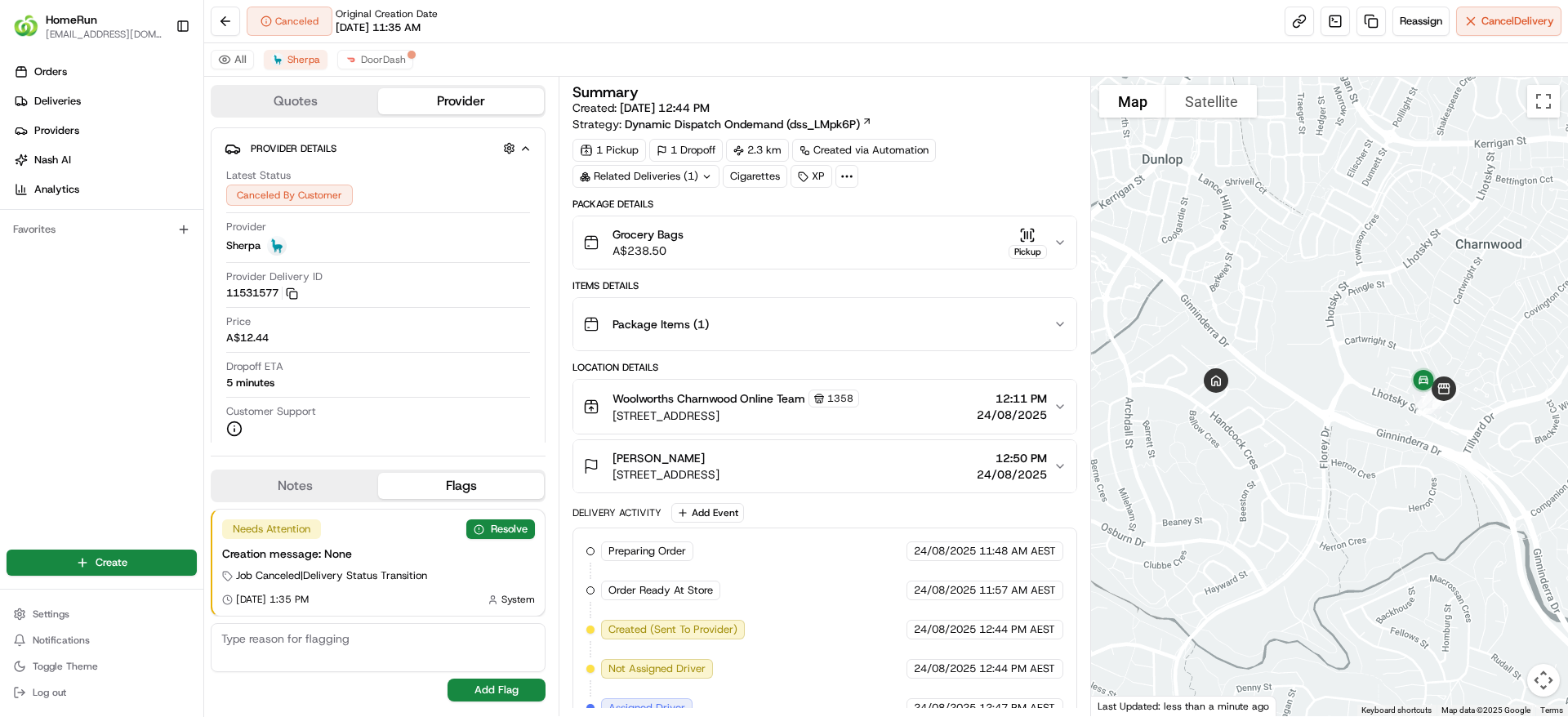
click at [379, 72] on div "All Sherpa DoorDash" at bounding box center [886, 59] width 1364 height 34
click at [379, 68] on button "DoorDash" at bounding box center [375, 59] width 76 height 19
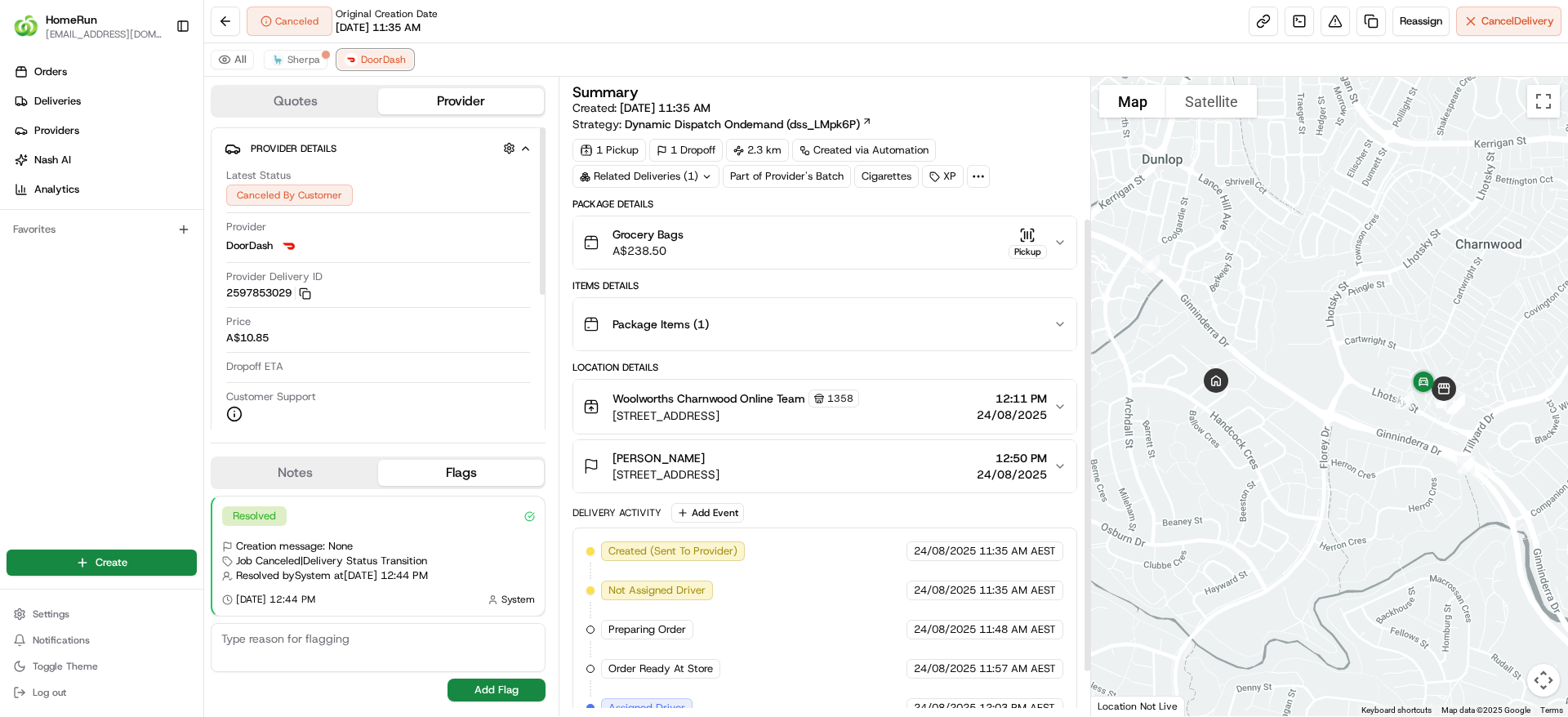
scroll to position [259, 0]
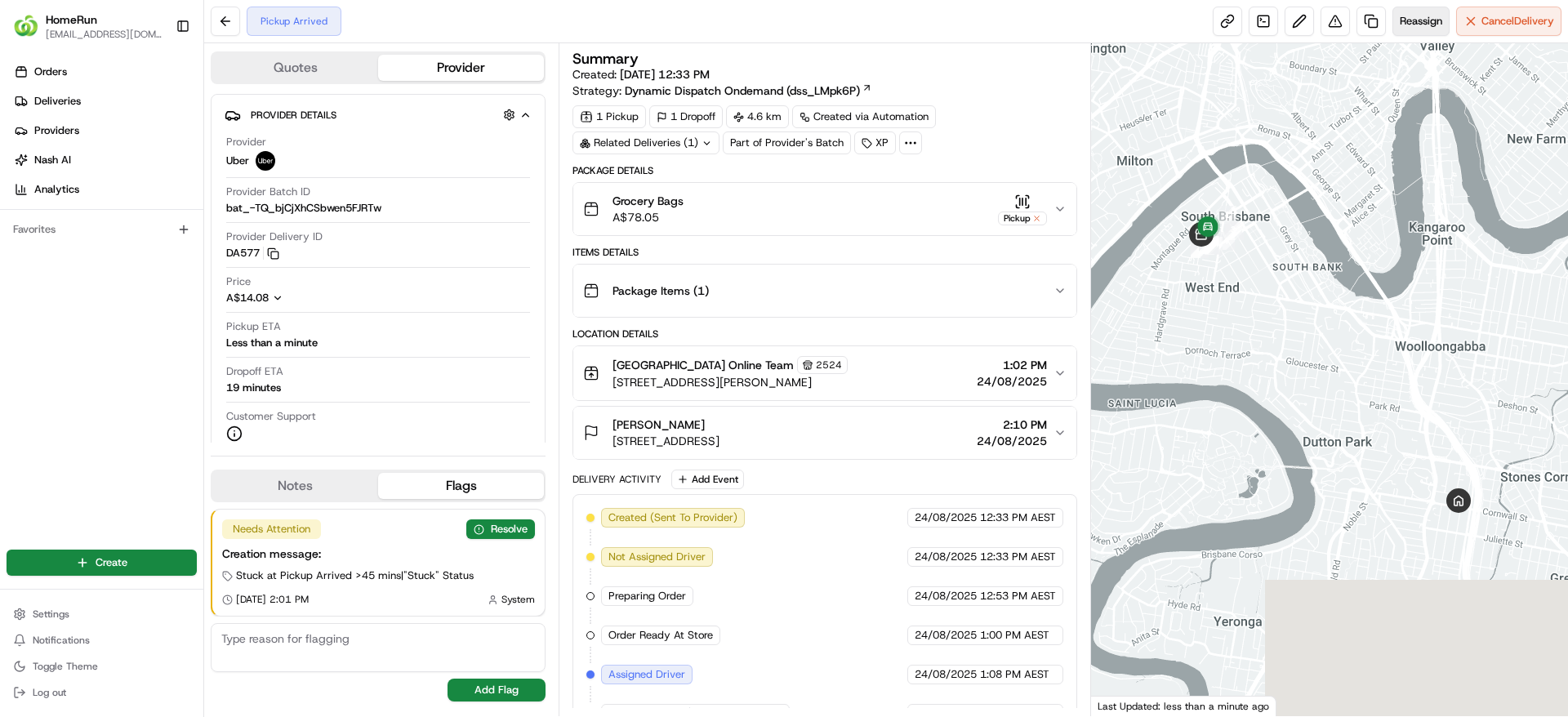
click at [1418, 26] on span "Reassign" at bounding box center [1421, 21] width 43 height 15
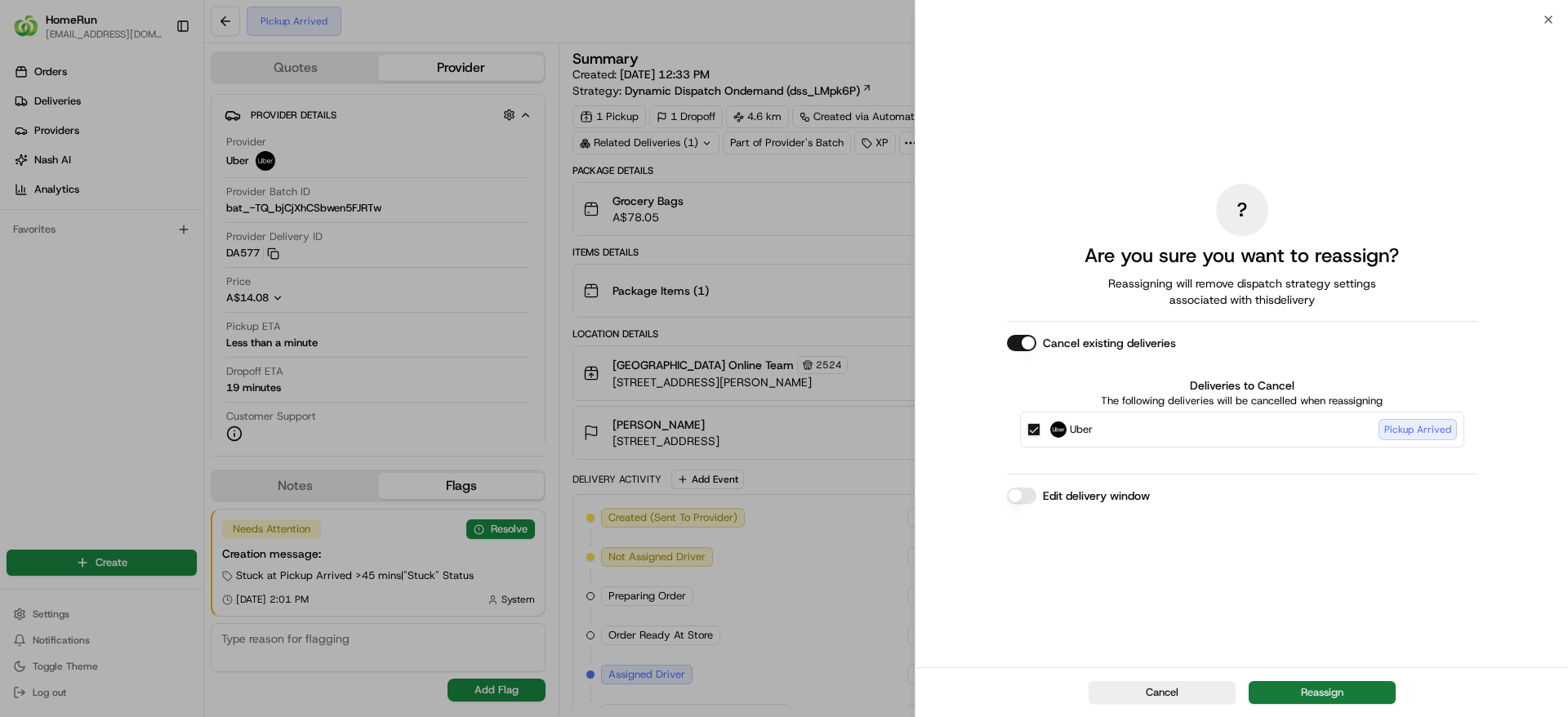
click at [1302, 701] on button "Reassign" at bounding box center [1322, 692] width 147 height 23
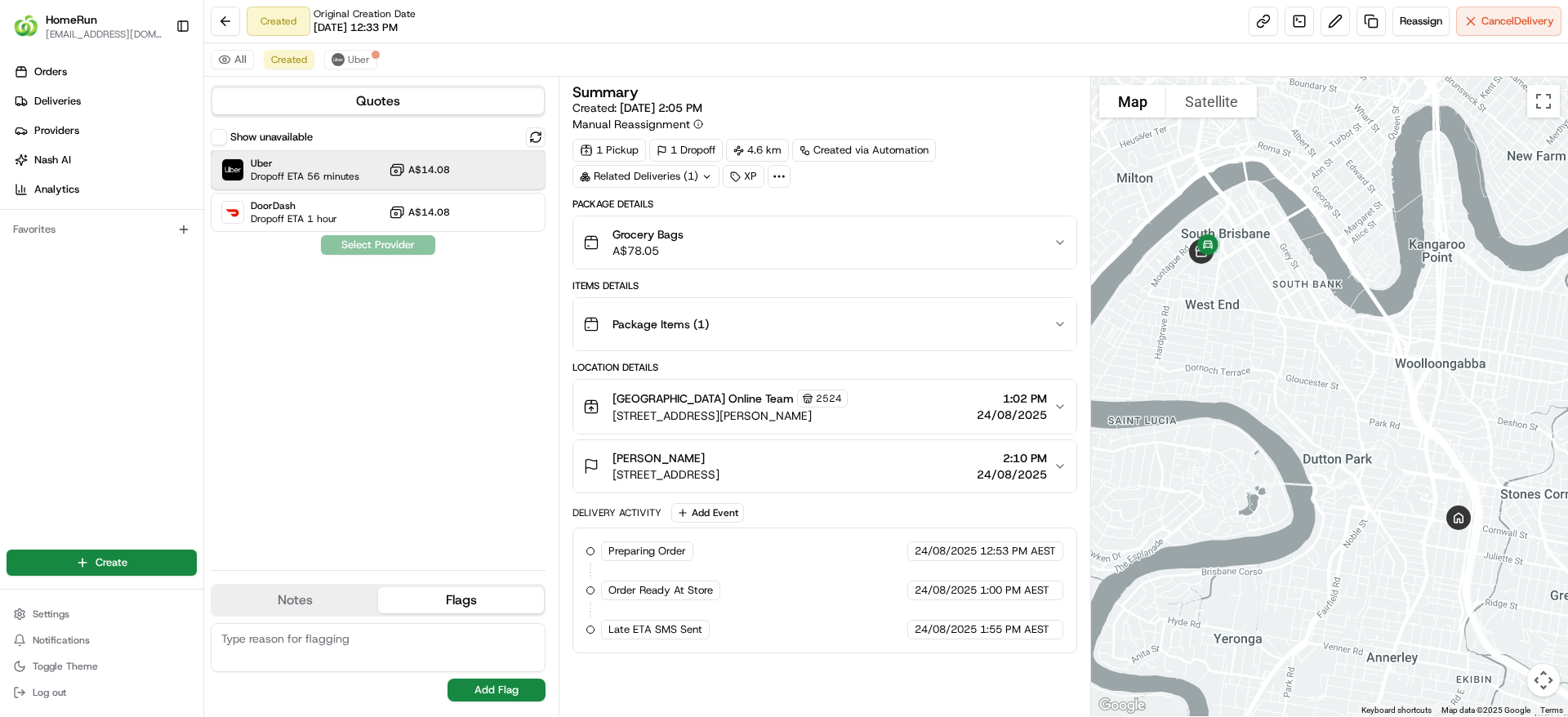
click at [403, 185] on div "Uber Dropoff ETA 56 minutes A$14.08" at bounding box center [378, 170] width 335 height 39
click at [370, 240] on button "Assign Provider" at bounding box center [378, 244] width 116 height 19
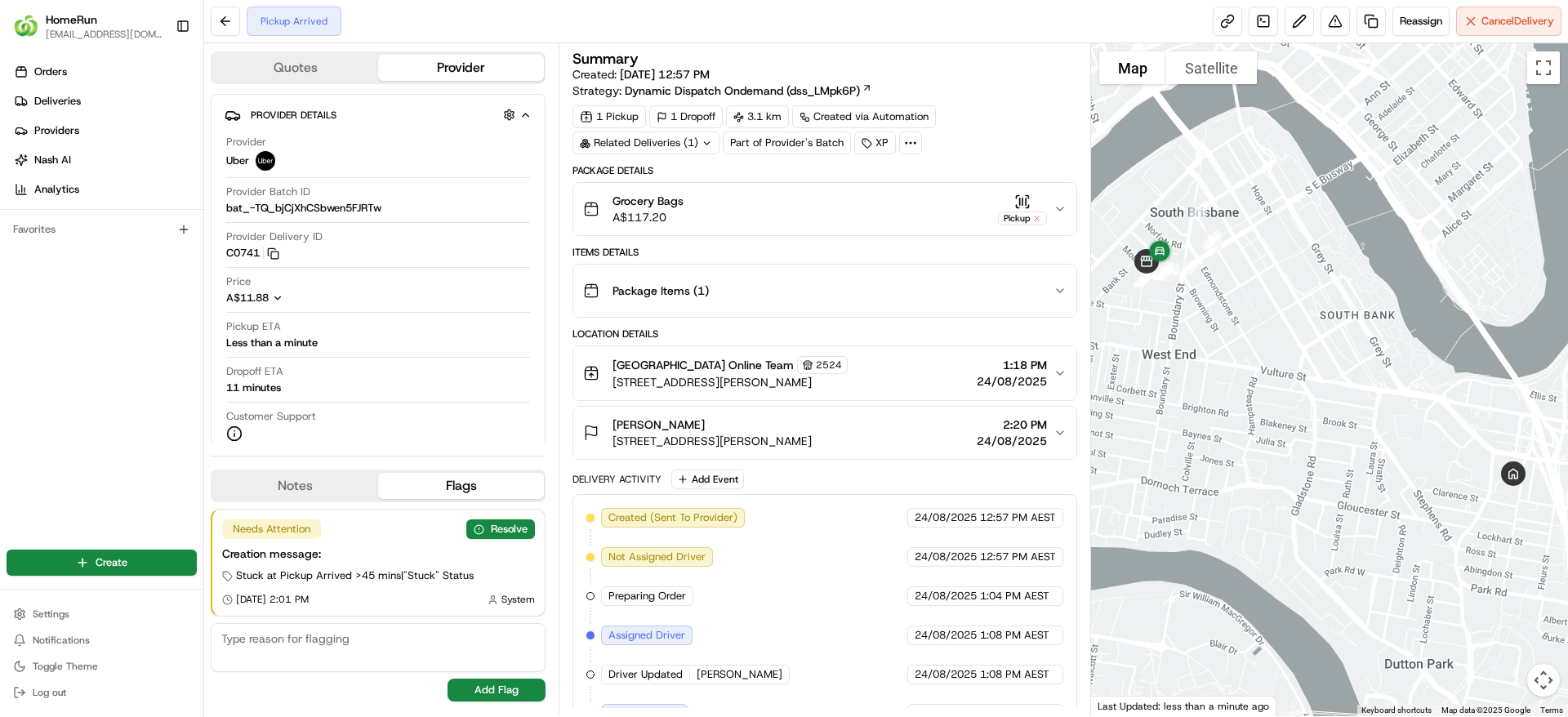
scroll to position [108, 0]
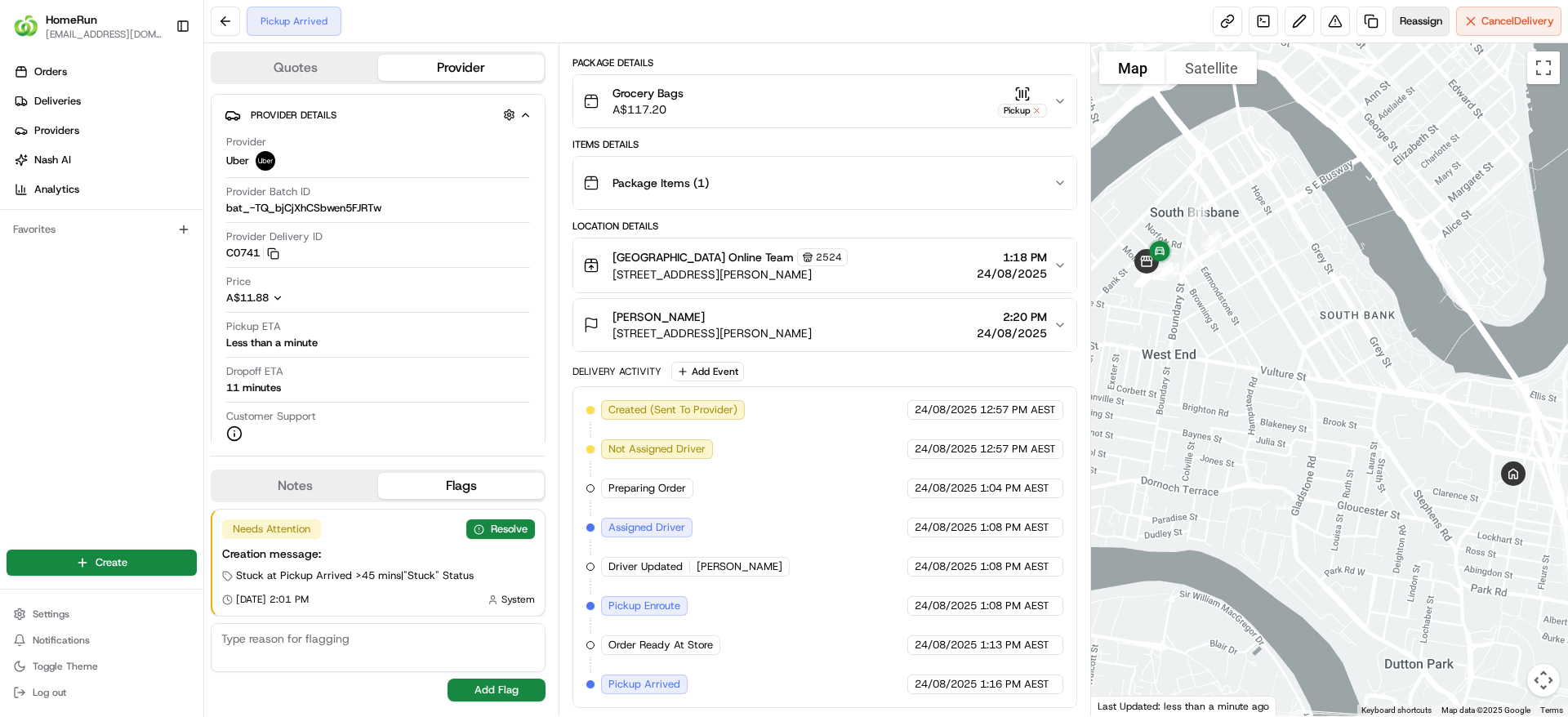
click at [1407, 31] on button "Reassign" at bounding box center [1421, 21] width 57 height 29
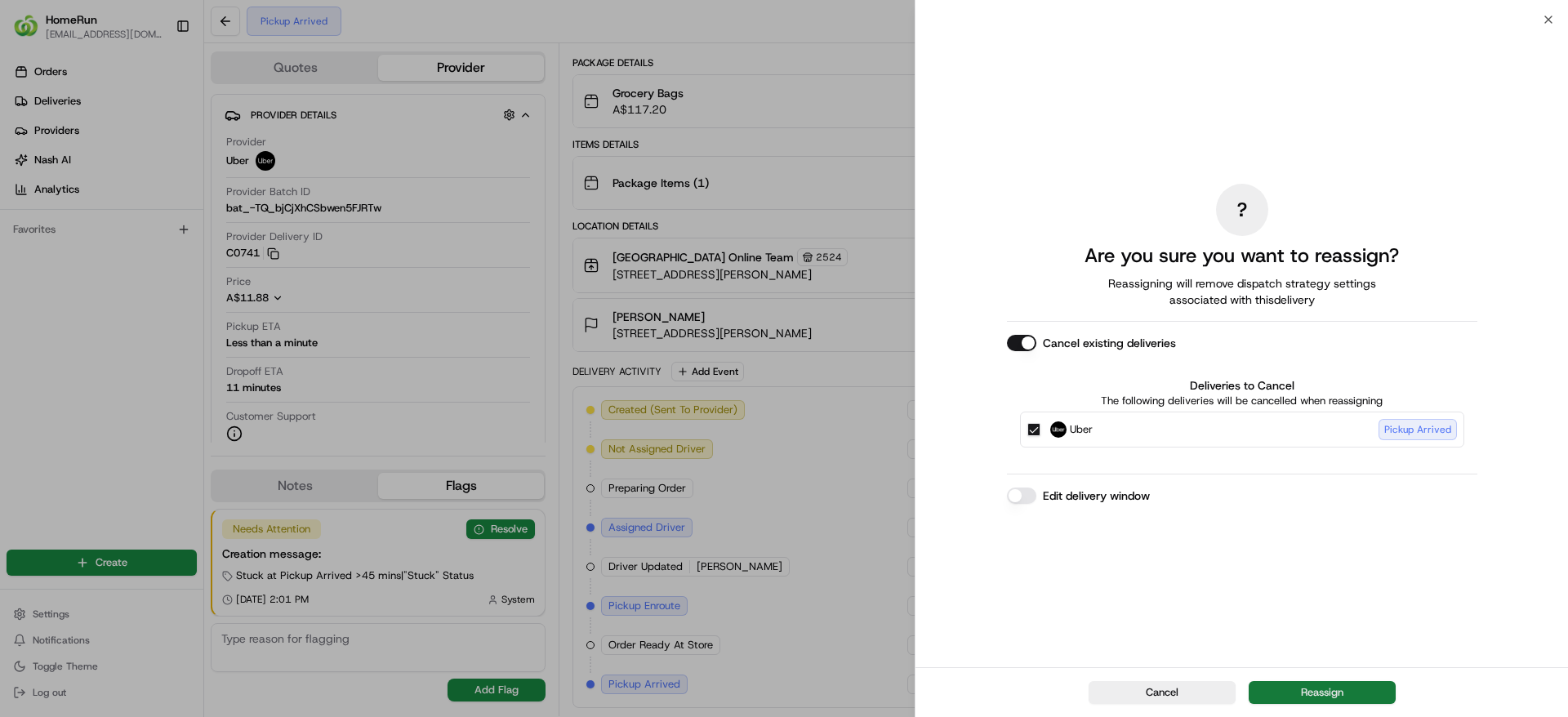
click at [1303, 683] on button "Reassign" at bounding box center [1322, 692] width 147 height 23
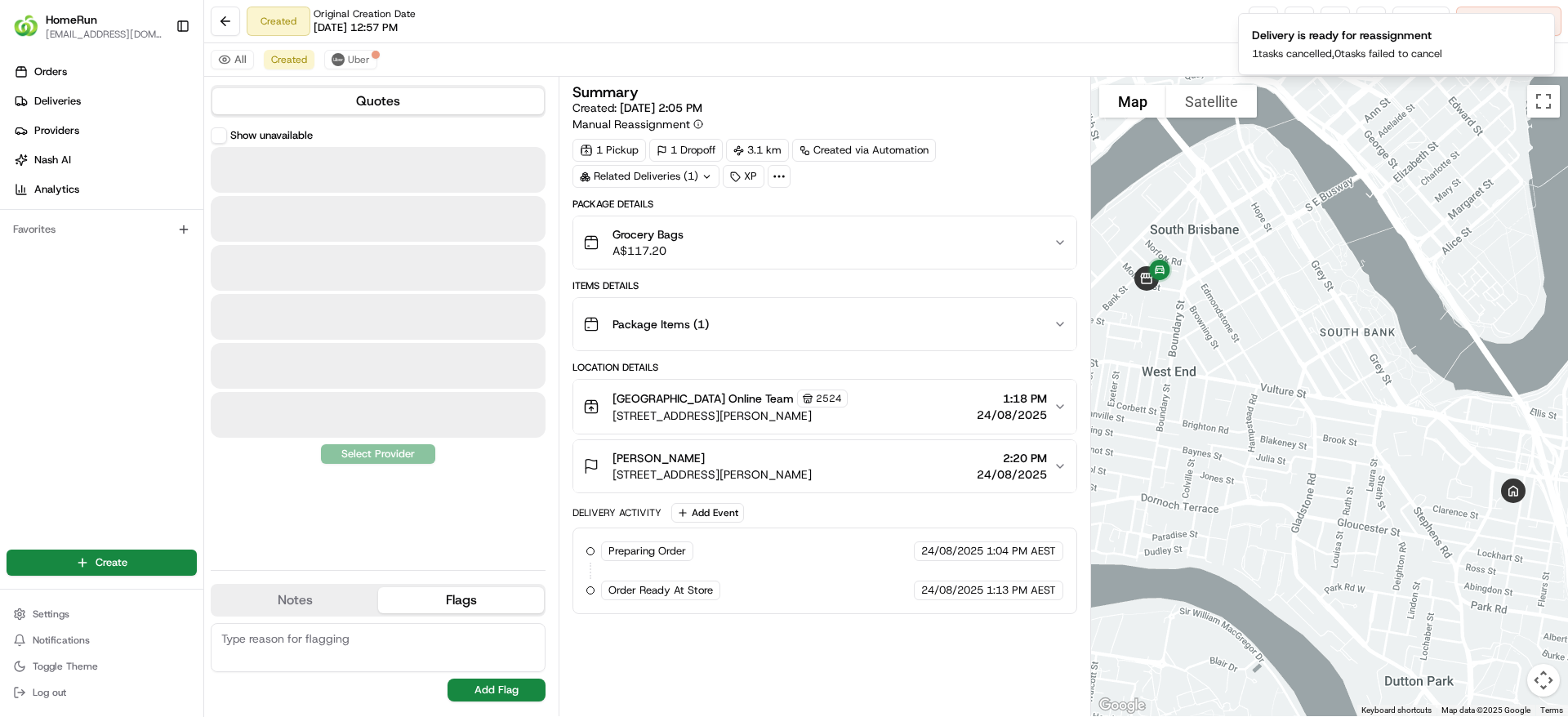
scroll to position [0, 0]
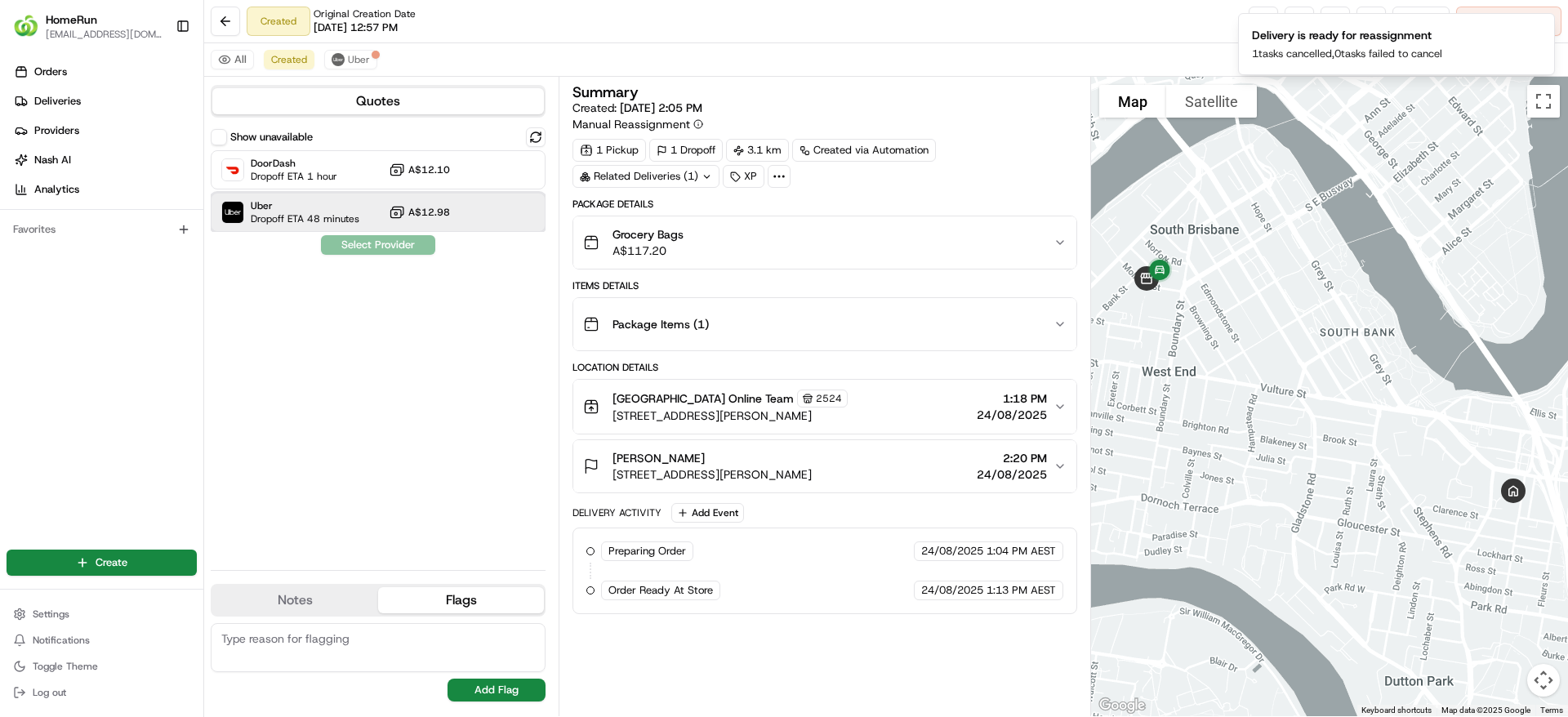
click at [323, 217] on span "Dropoff ETA 48 minutes" at bounding box center [305, 219] width 109 height 13
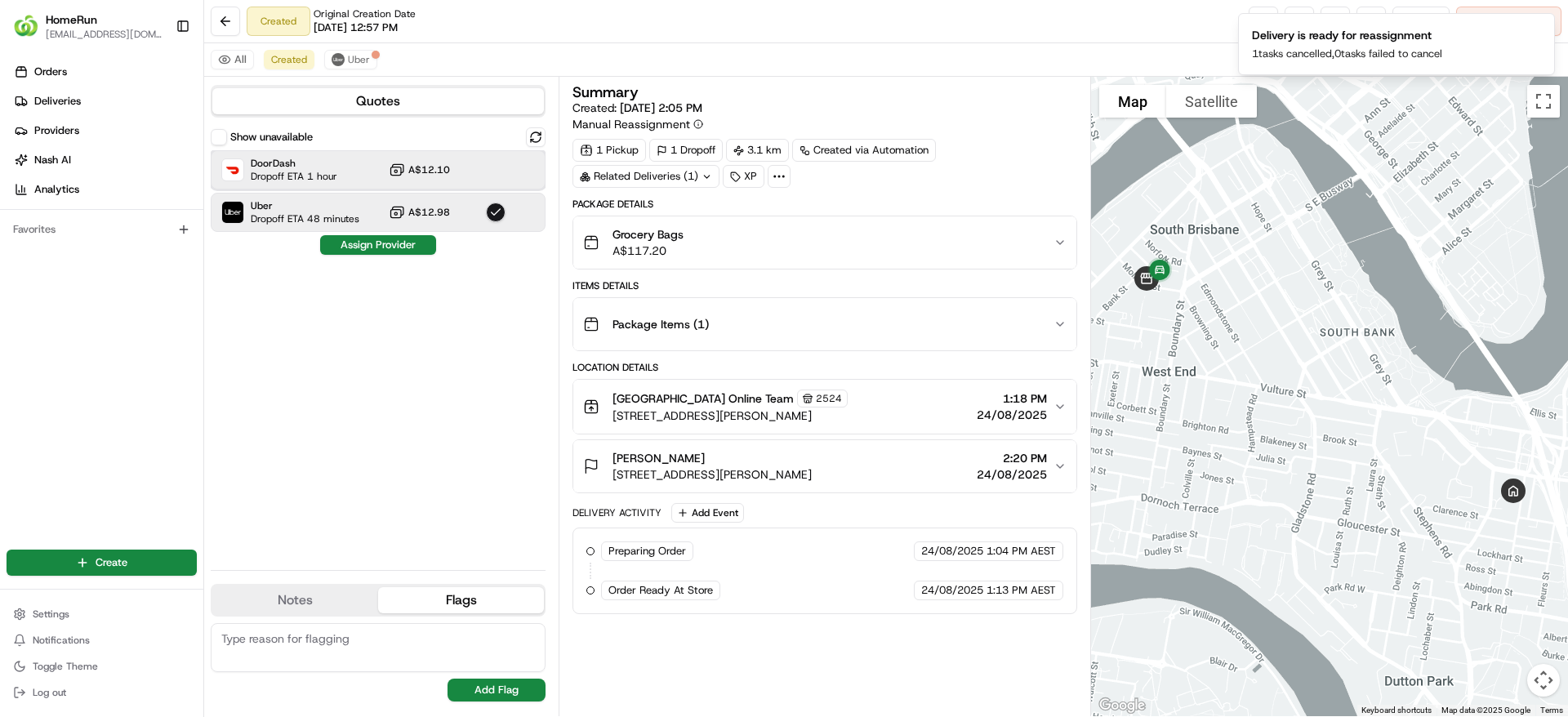
click at [383, 175] on div "DoorDash Dropoff ETA 1 hour A$12.10" at bounding box center [378, 170] width 335 height 39
click at [379, 210] on div "Uber Dropoff ETA 48 minutes A$12.98" at bounding box center [378, 212] width 335 height 39
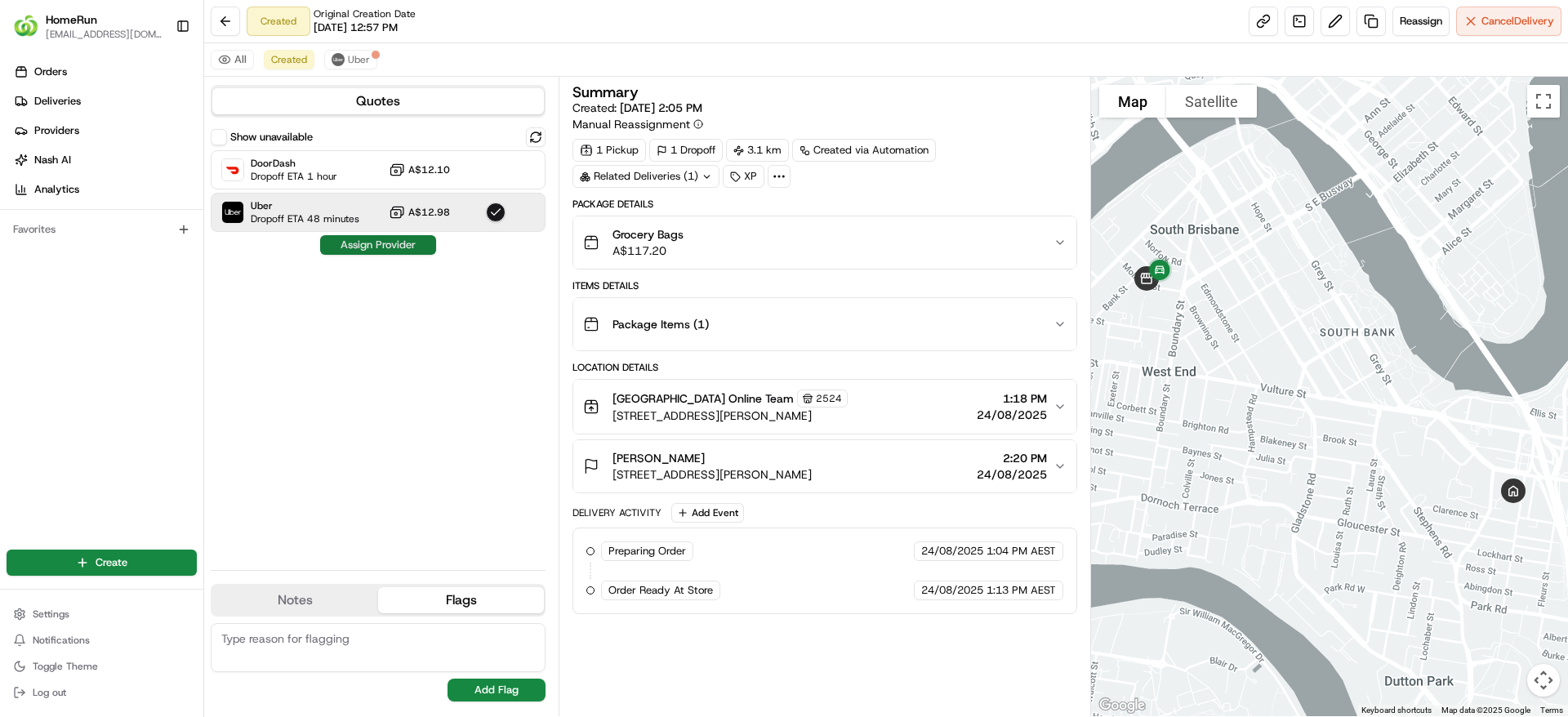
click at [379, 245] on button "Assign Provider" at bounding box center [378, 244] width 116 height 19
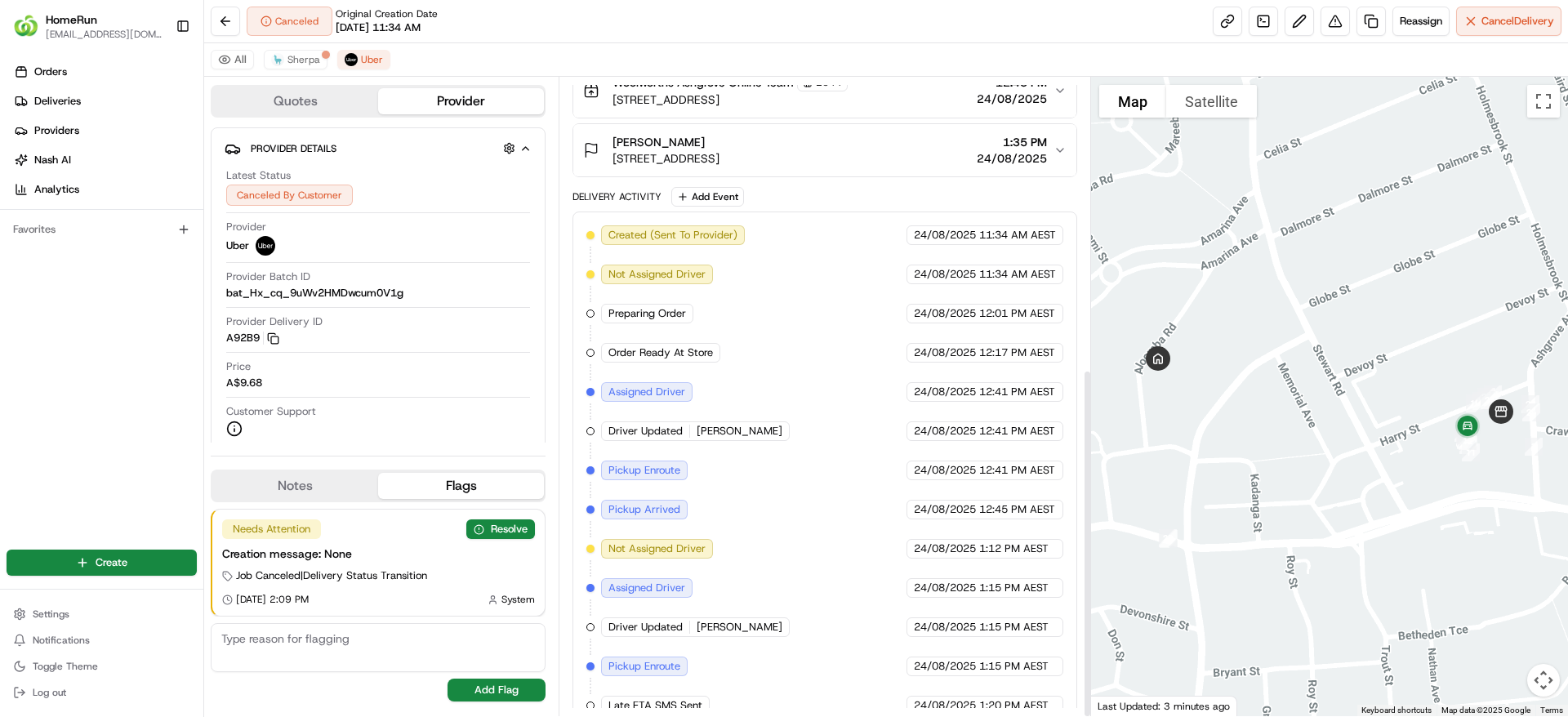
scroll to position [534, 0]
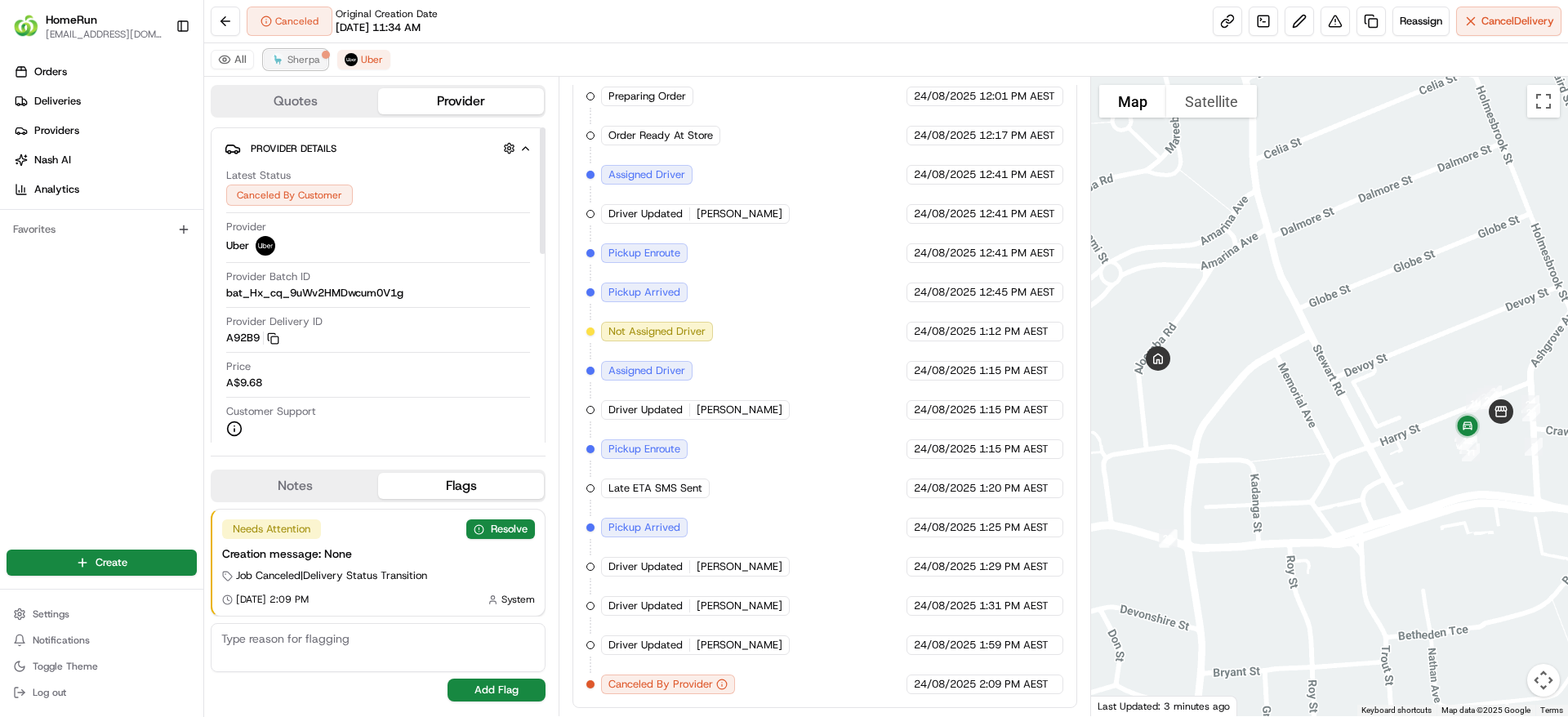
click at [314, 63] on span "Sherpa" at bounding box center [304, 59] width 33 height 13
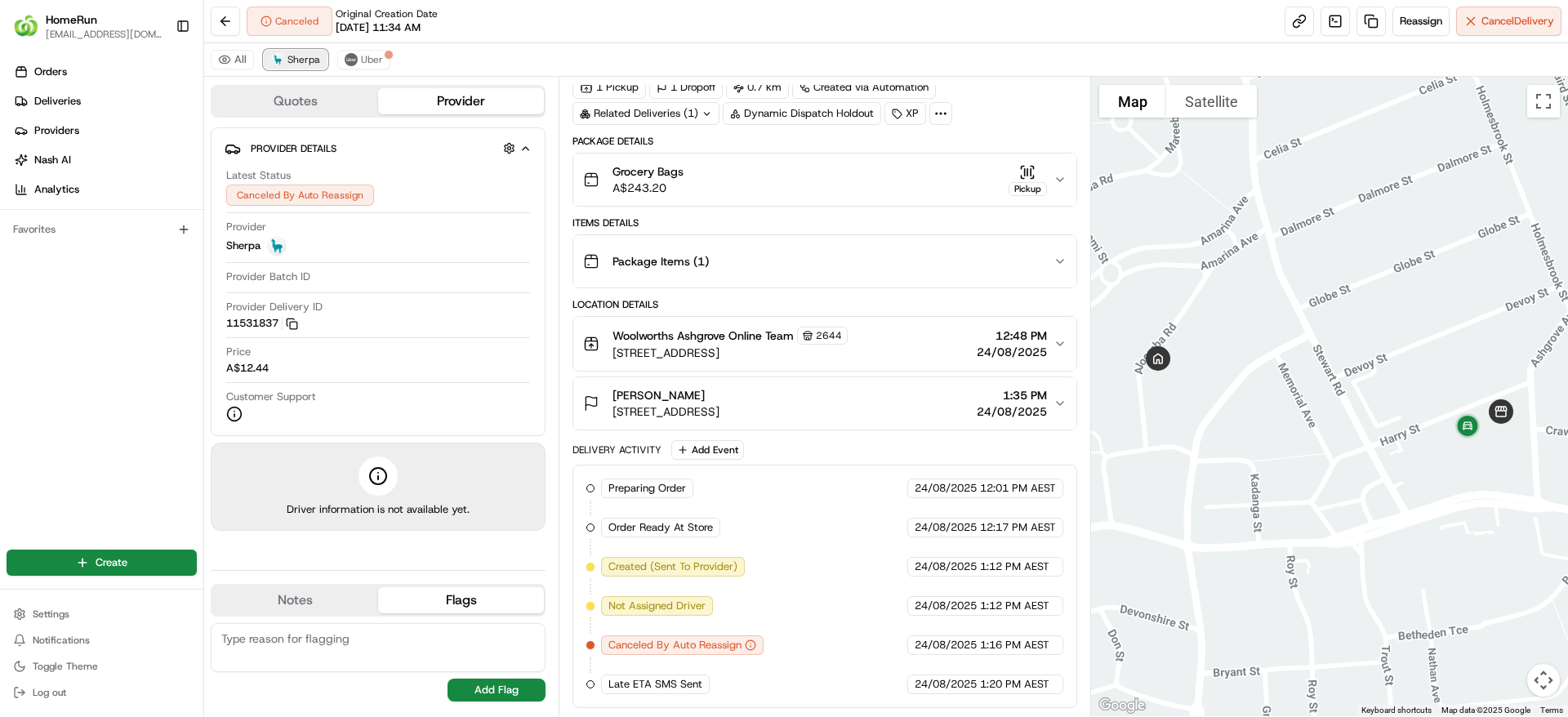
scroll to position [63, 0]
click at [1402, 17] on span "Reassign" at bounding box center [1421, 21] width 43 height 15
click at [1420, 20] on span "Reassign" at bounding box center [1421, 21] width 43 height 15
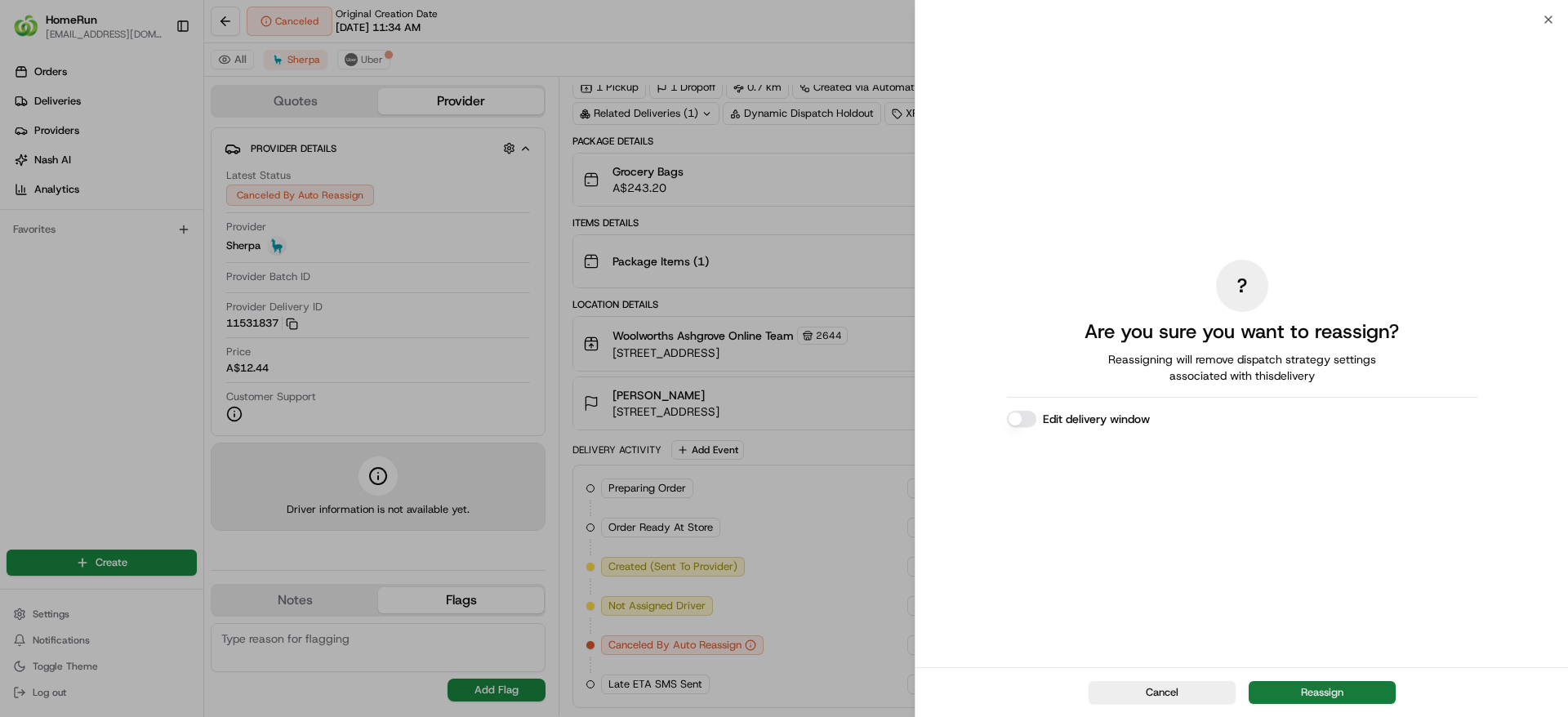
click at [1284, 692] on button "Reassign" at bounding box center [1322, 692] width 147 height 23
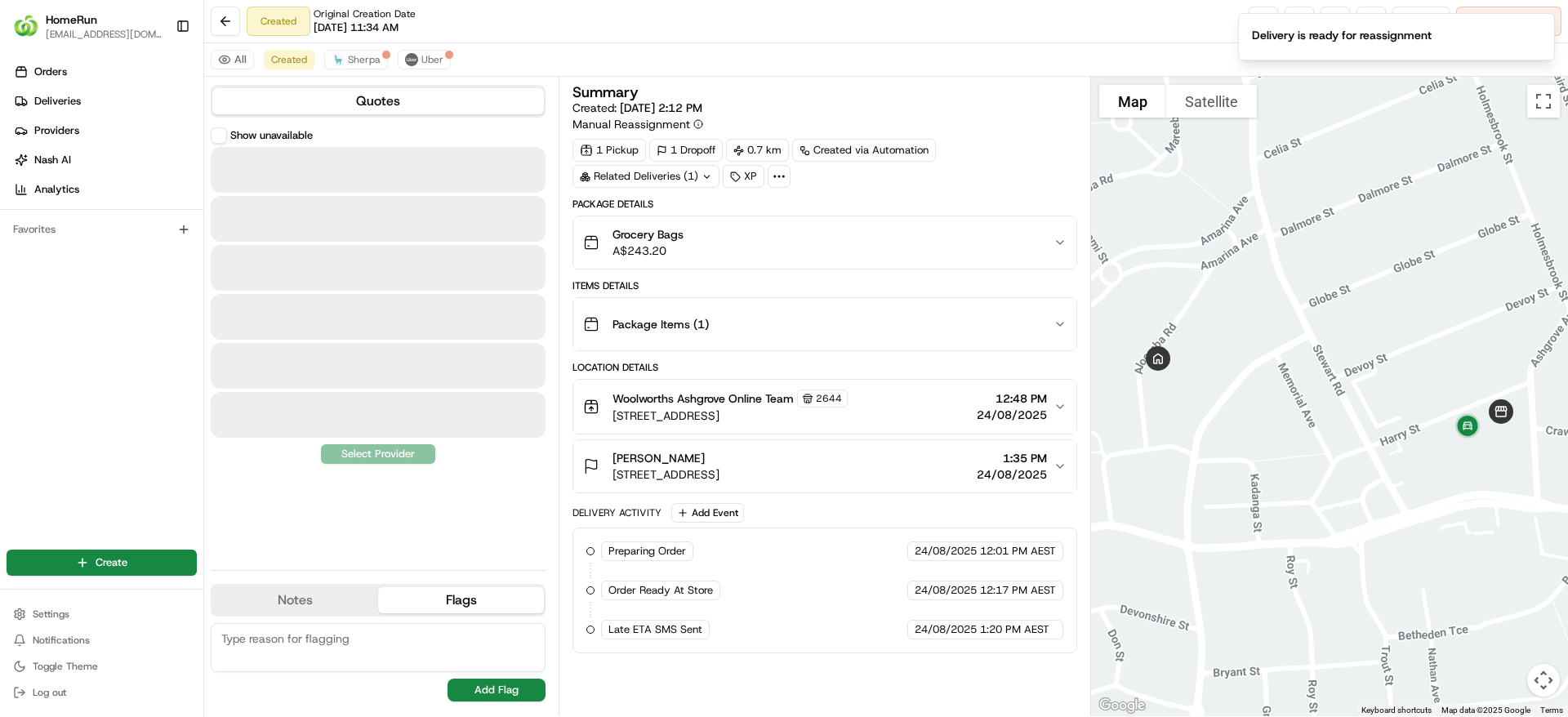
scroll to position [0, 0]
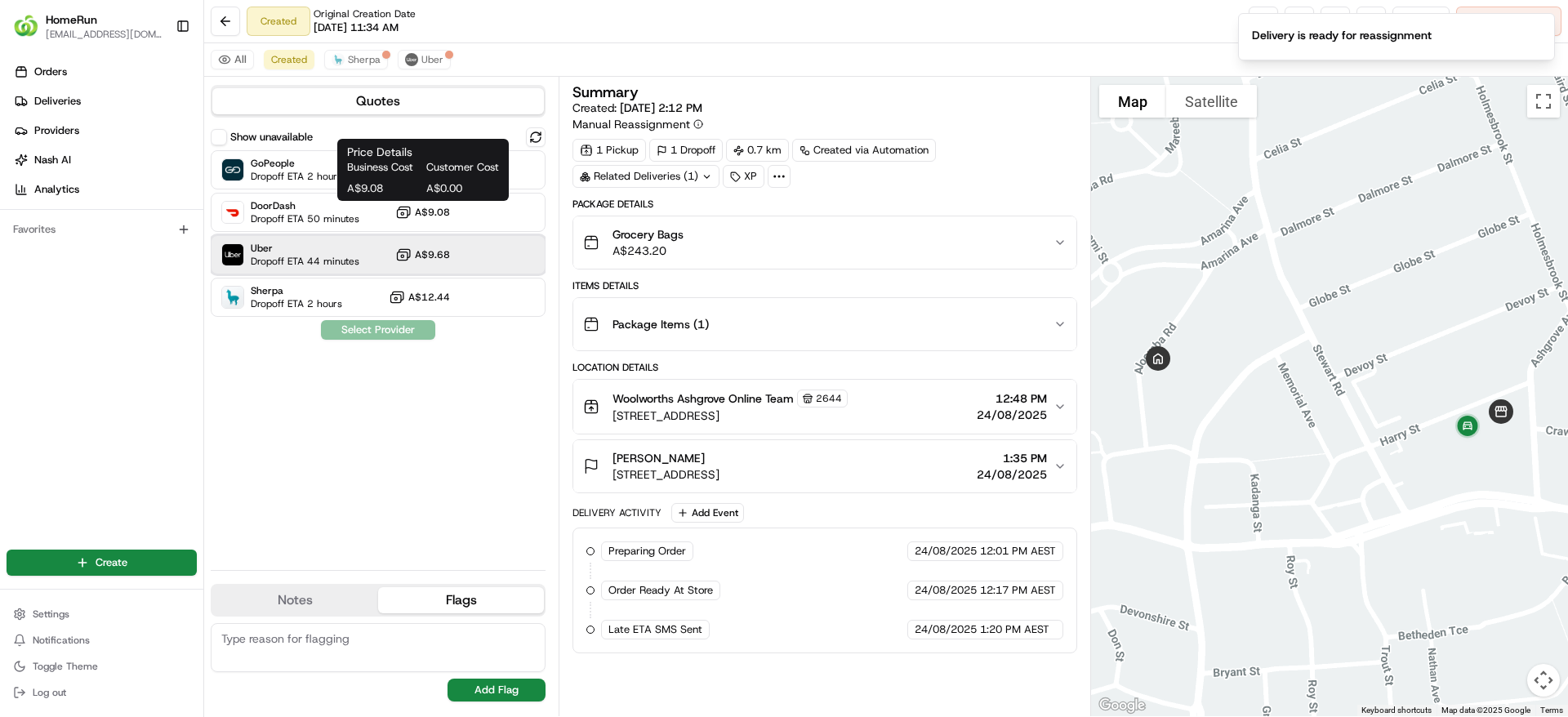
click at [391, 238] on div "Uber Dropoff ETA 44 minutes A$9.68" at bounding box center [378, 255] width 335 height 39
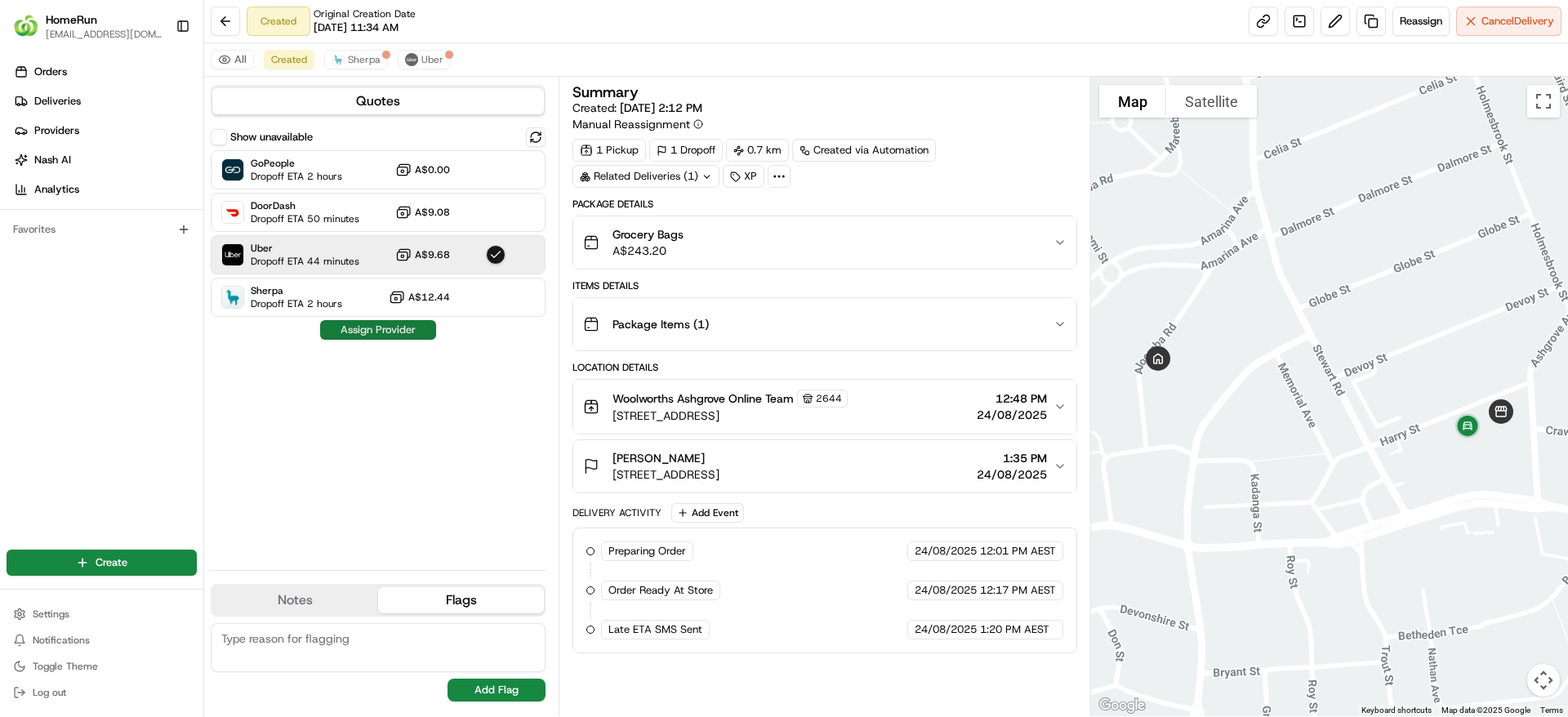
click at [376, 327] on button "Assign Provider" at bounding box center [378, 329] width 116 height 19
click at [431, 58] on span "Uber" at bounding box center [432, 59] width 22 height 13
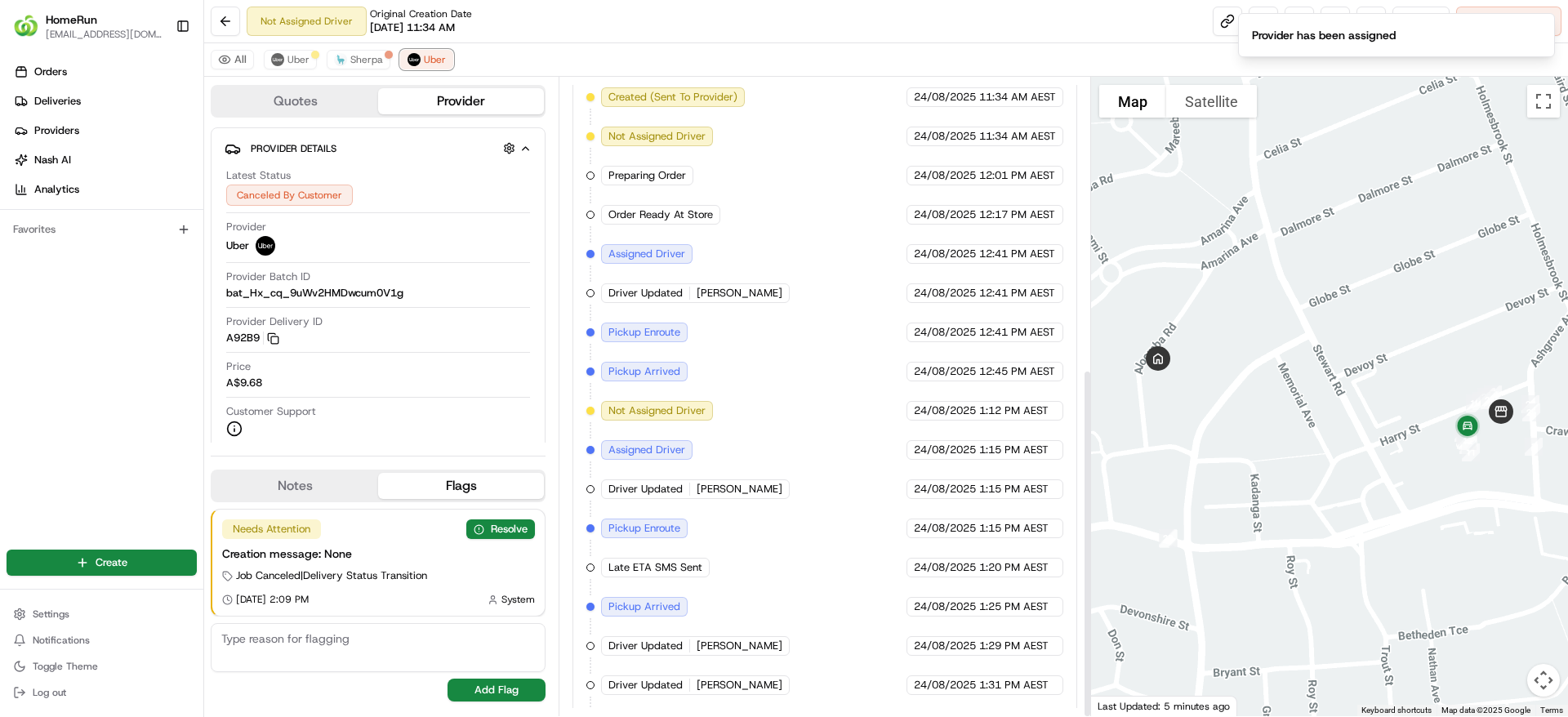
scroll to position [534, 0]
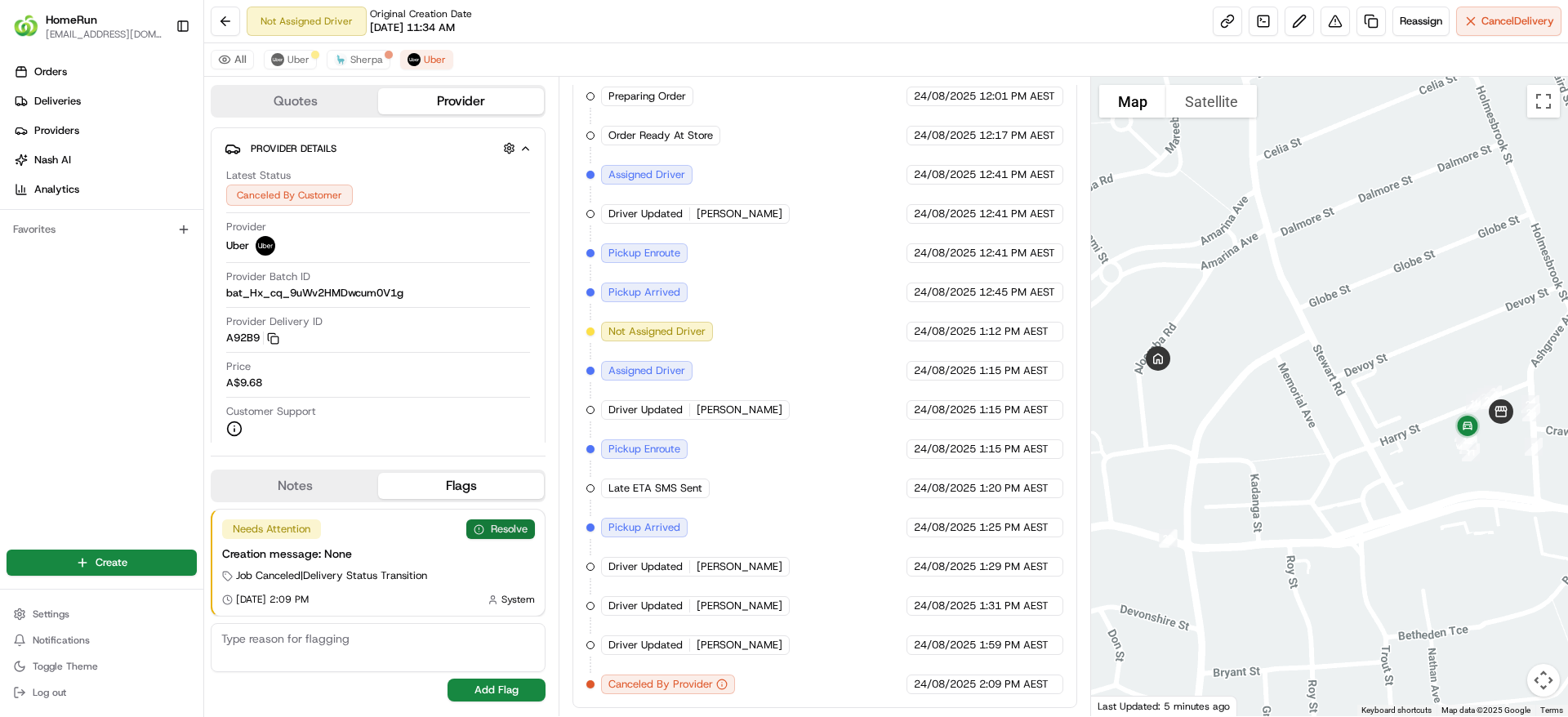
click at [485, 523] on button "Resolve" at bounding box center [500, 528] width 68 height 19
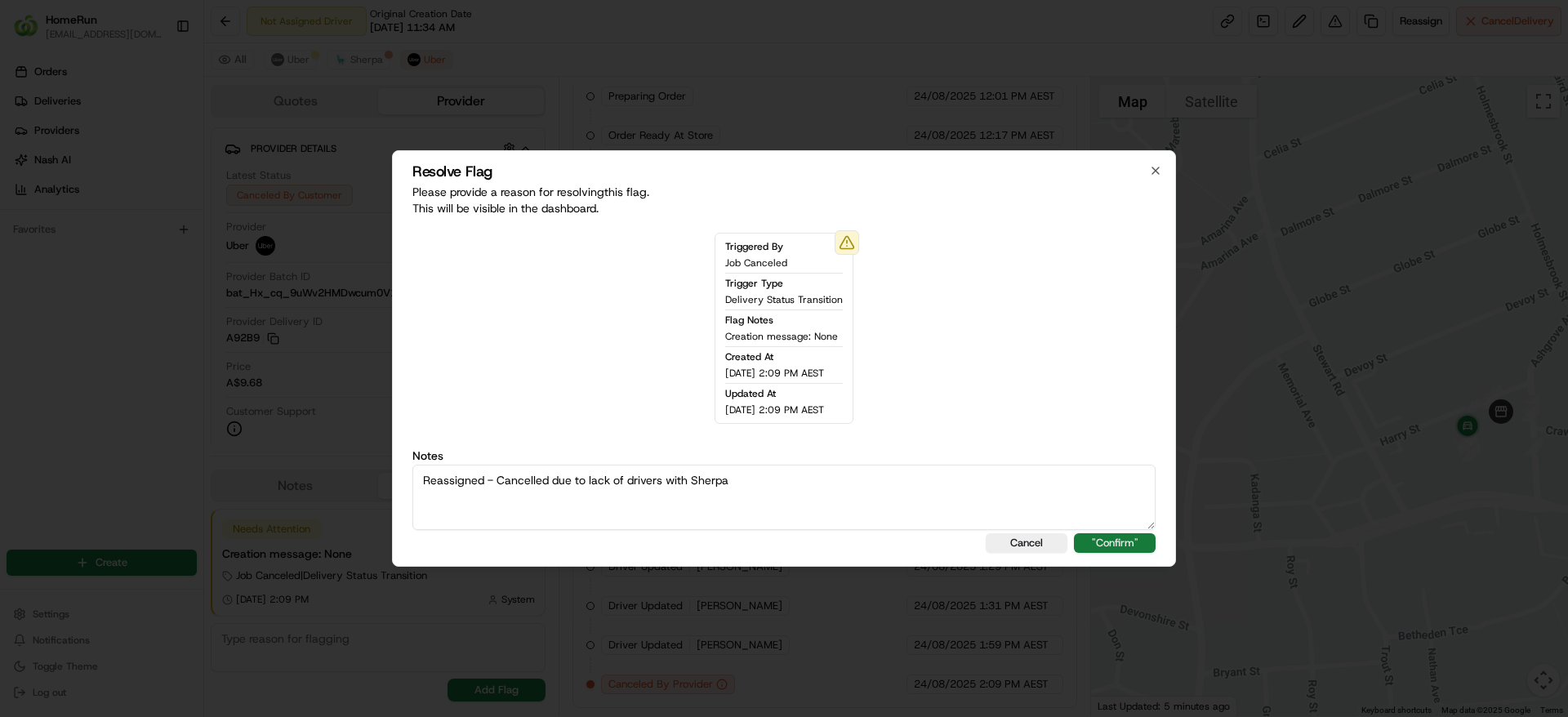
type textarea "Reassigned - Cancelled due to lack of drivers with Sherpa"
click at [1102, 536] on button ""Confirm"" at bounding box center [1115, 543] width 82 height 19
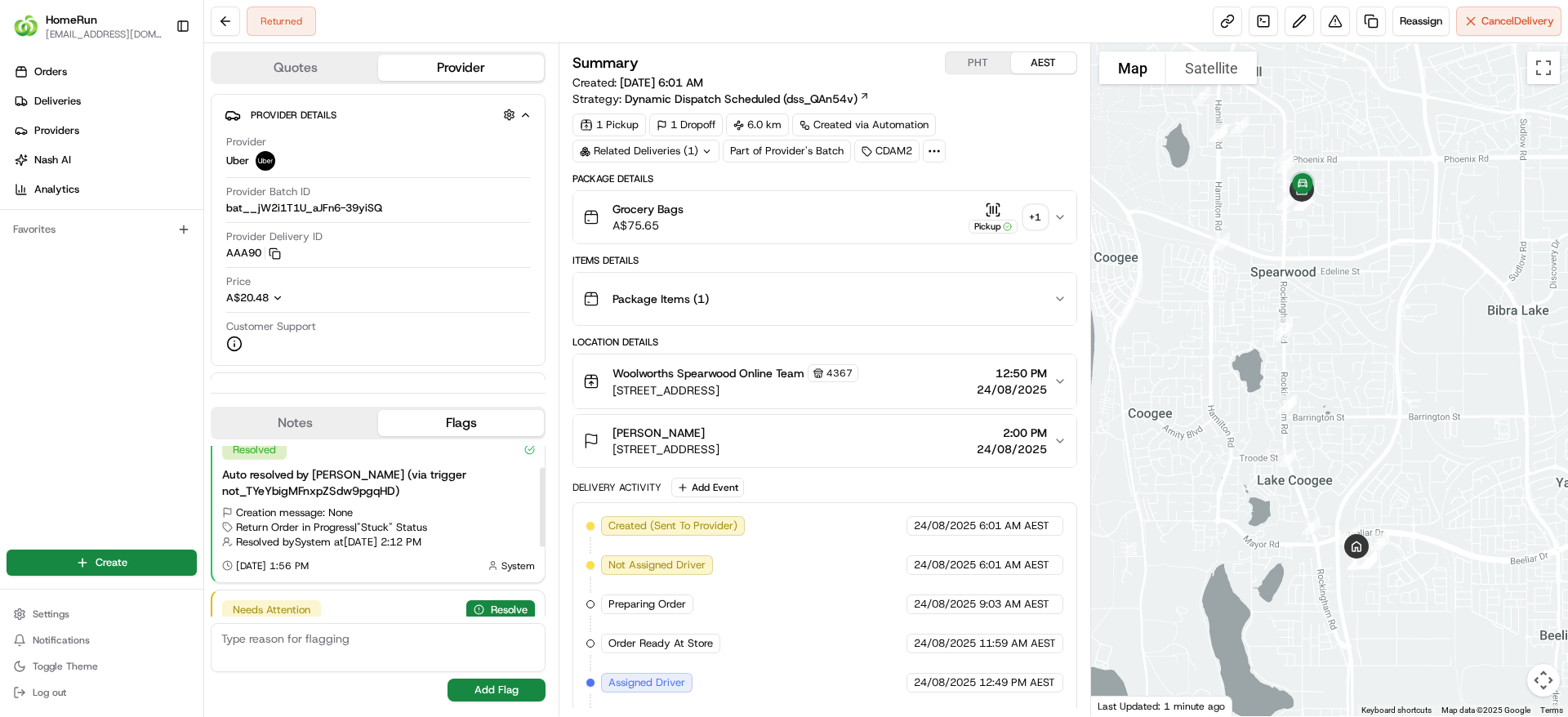
scroll to position [8, 0]
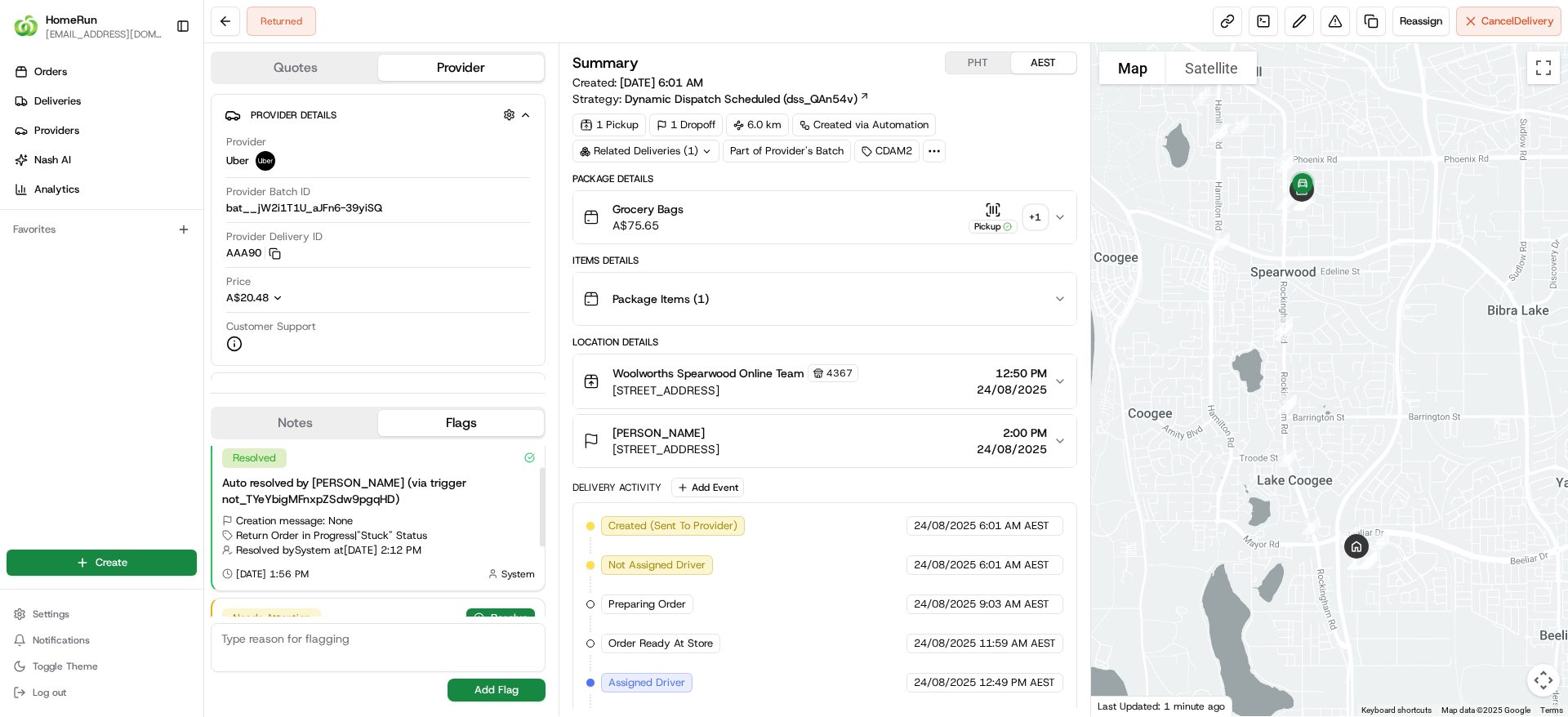
drag, startPoint x: 540, startPoint y: 563, endPoint x: 537, endPoint y: 474, distance: 89.1
click at [540, 474] on div at bounding box center [543, 507] width 5 height 80
click at [510, 610] on button "Resolve" at bounding box center [500, 618] width 68 height 19
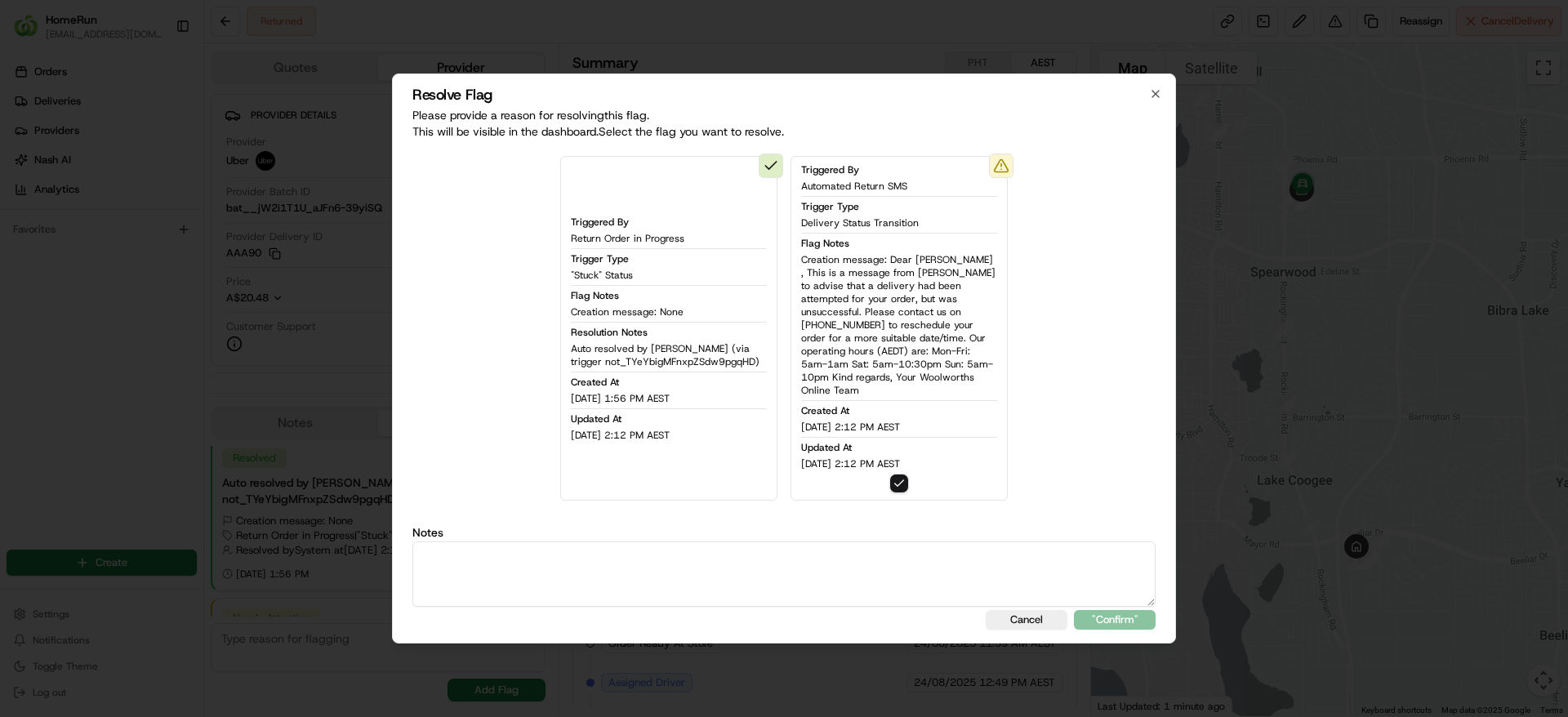
click at [587, 558] on textarea at bounding box center [784, 575] width 743 height 66
type textarea "SMS Sent"
click at [1124, 612] on button ""Confirm"" at bounding box center [1115, 619] width 82 height 19
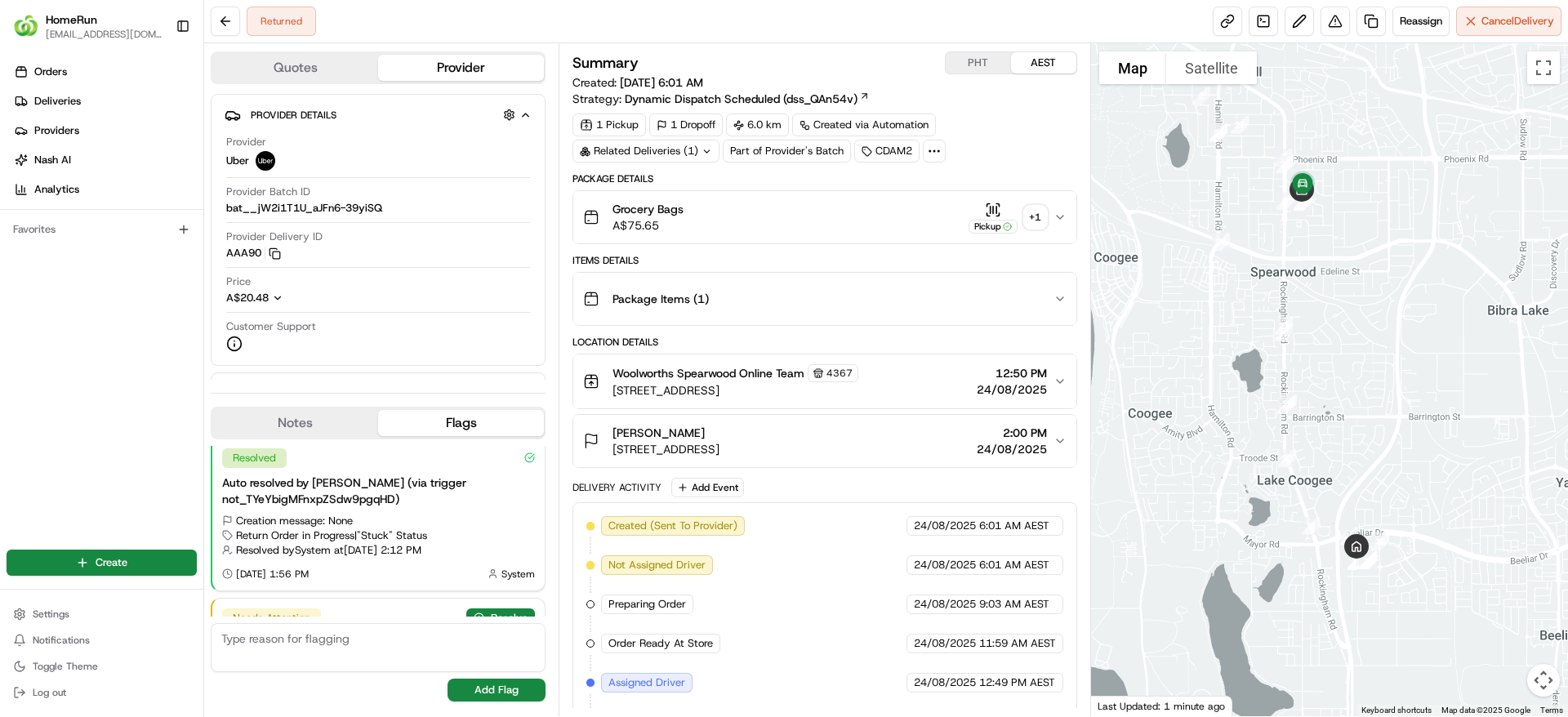
scroll to position [230, 0]
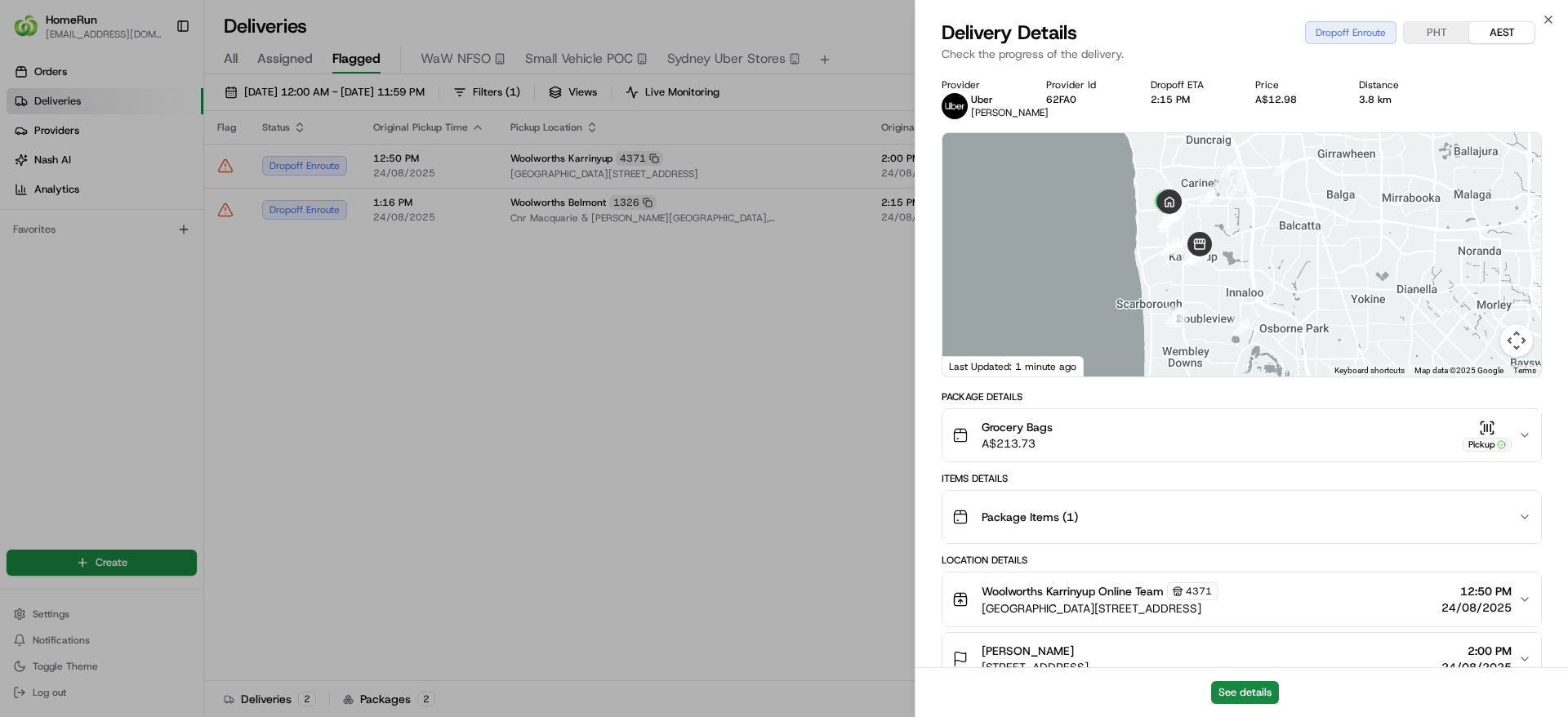
drag, startPoint x: 0, startPoint y: 0, endPoint x: 1283, endPoint y: 341, distance: 1327.5
click at [1283, 341] on div at bounding box center [1241, 255] width 598 height 244
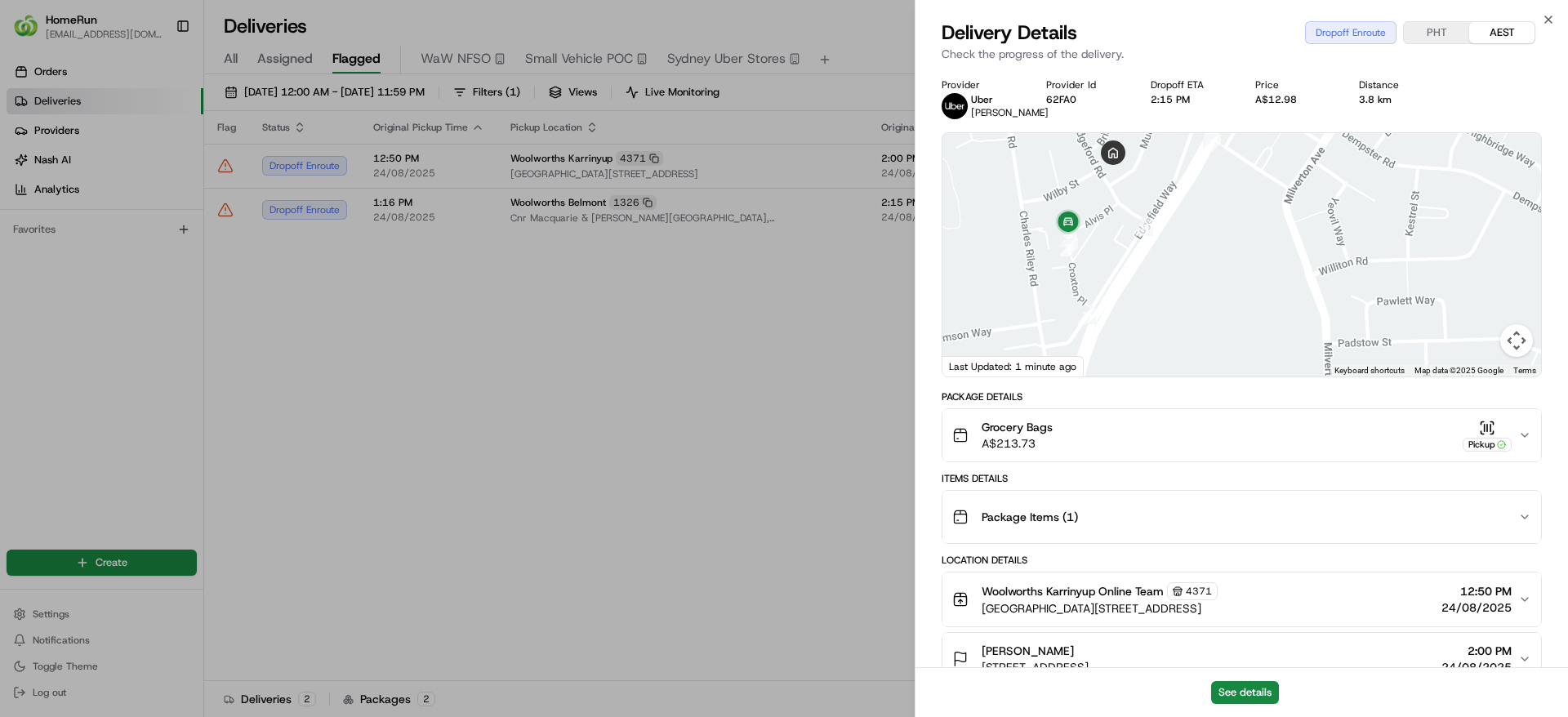
drag, startPoint x: 1204, startPoint y: 230, endPoint x: 1214, endPoint y: 279, distance: 50.0
click at [1214, 279] on div at bounding box center [1241, 255] width 598 height 244
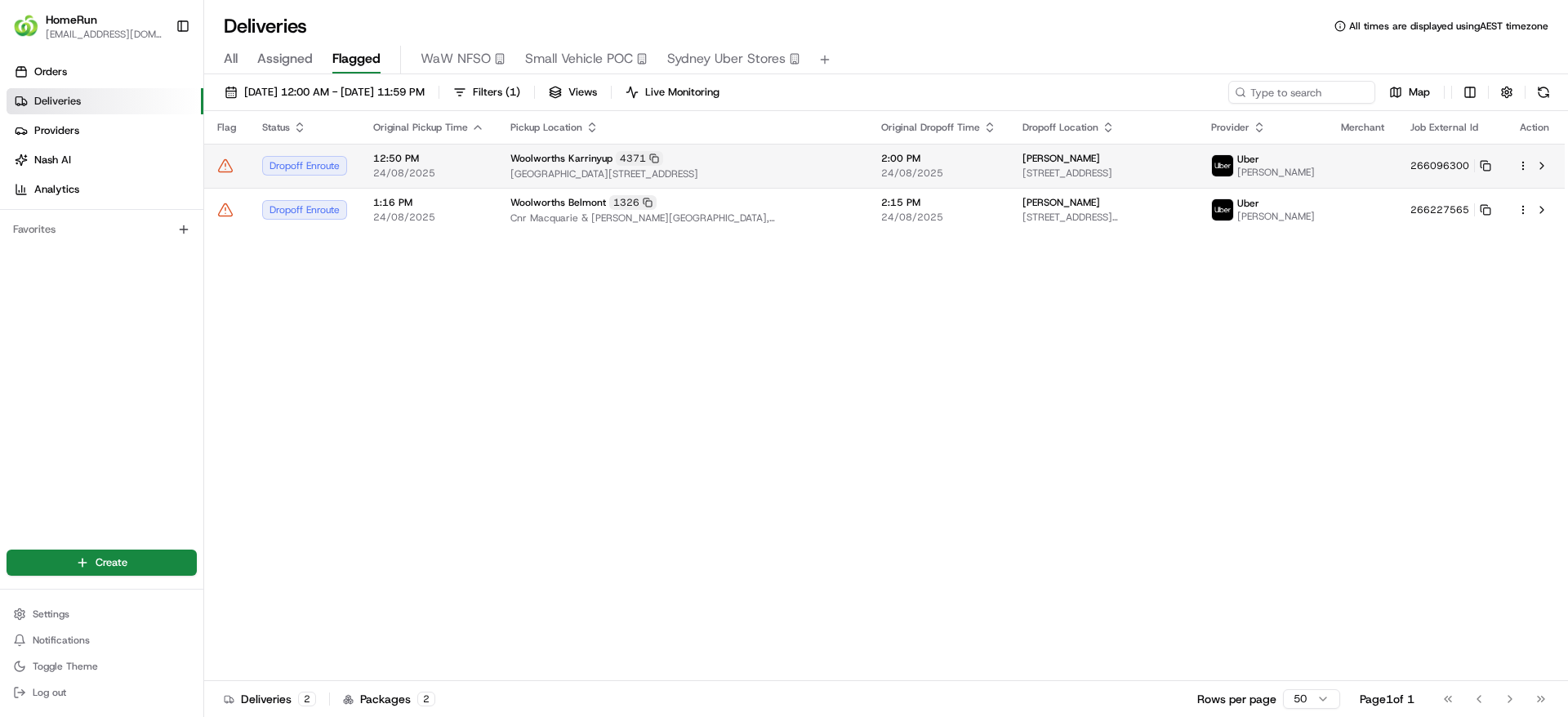
click at [628, 173] on span "Karrinyup Shopping Centre, 200 Karrinyup Road, Karrinyup, WA 6018, AU" at bounding box center [683, 174] width 345 height 13
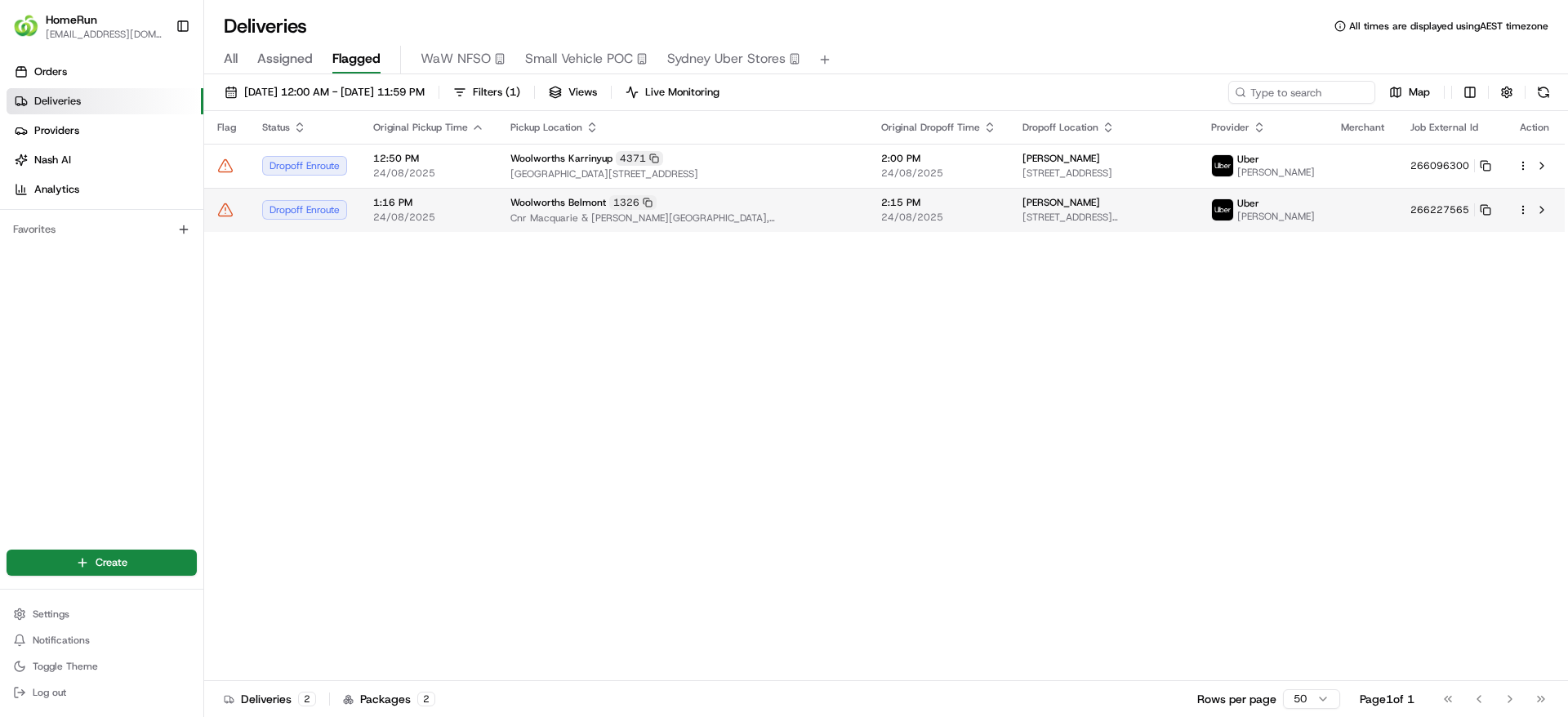
click at [570, 220] on span "Cnr Macquarie & Singleton Street, Belmont, NSW 2280, AU" at bounding box center [683, 218] width 345 height 13
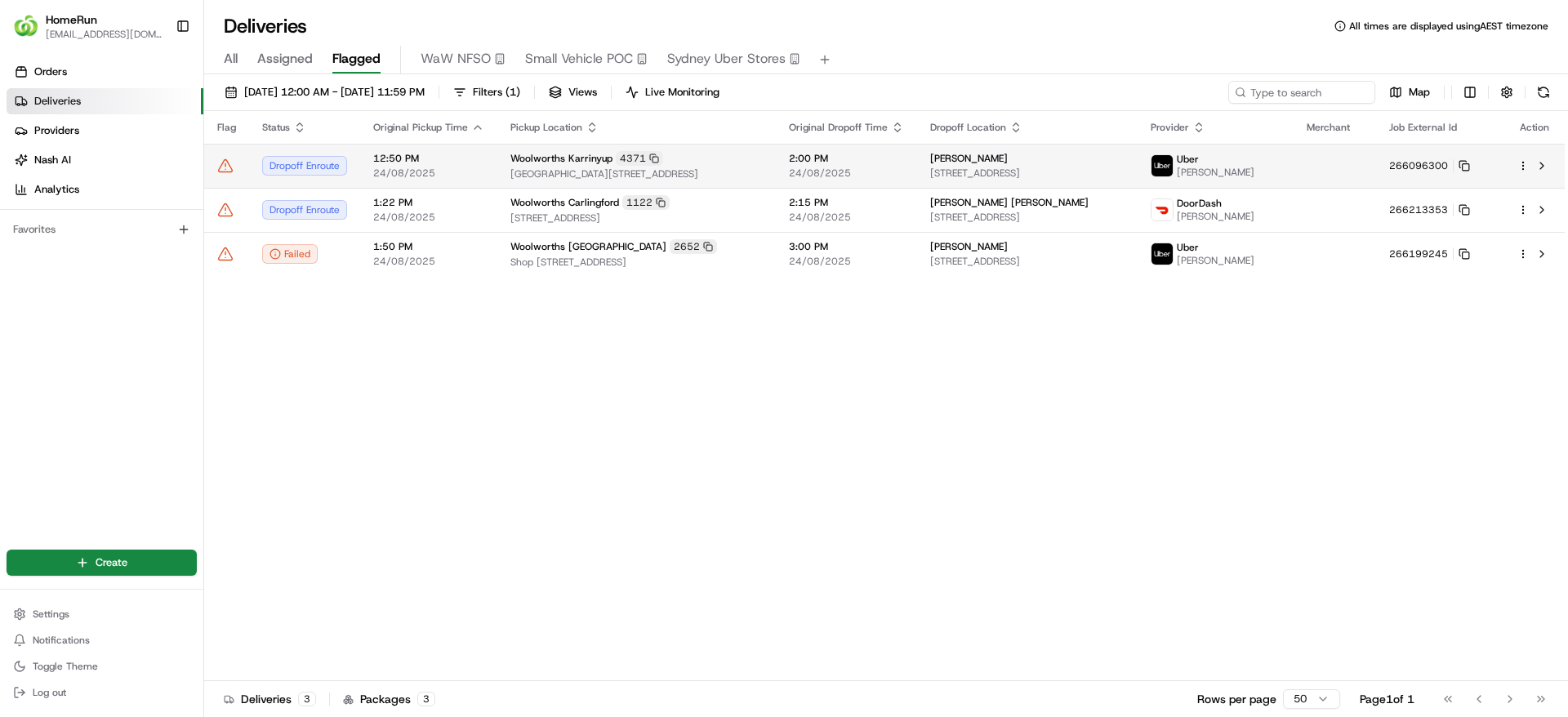
click at [1354, 164] on td at bounding box center [1334, 166] width 83 height 44
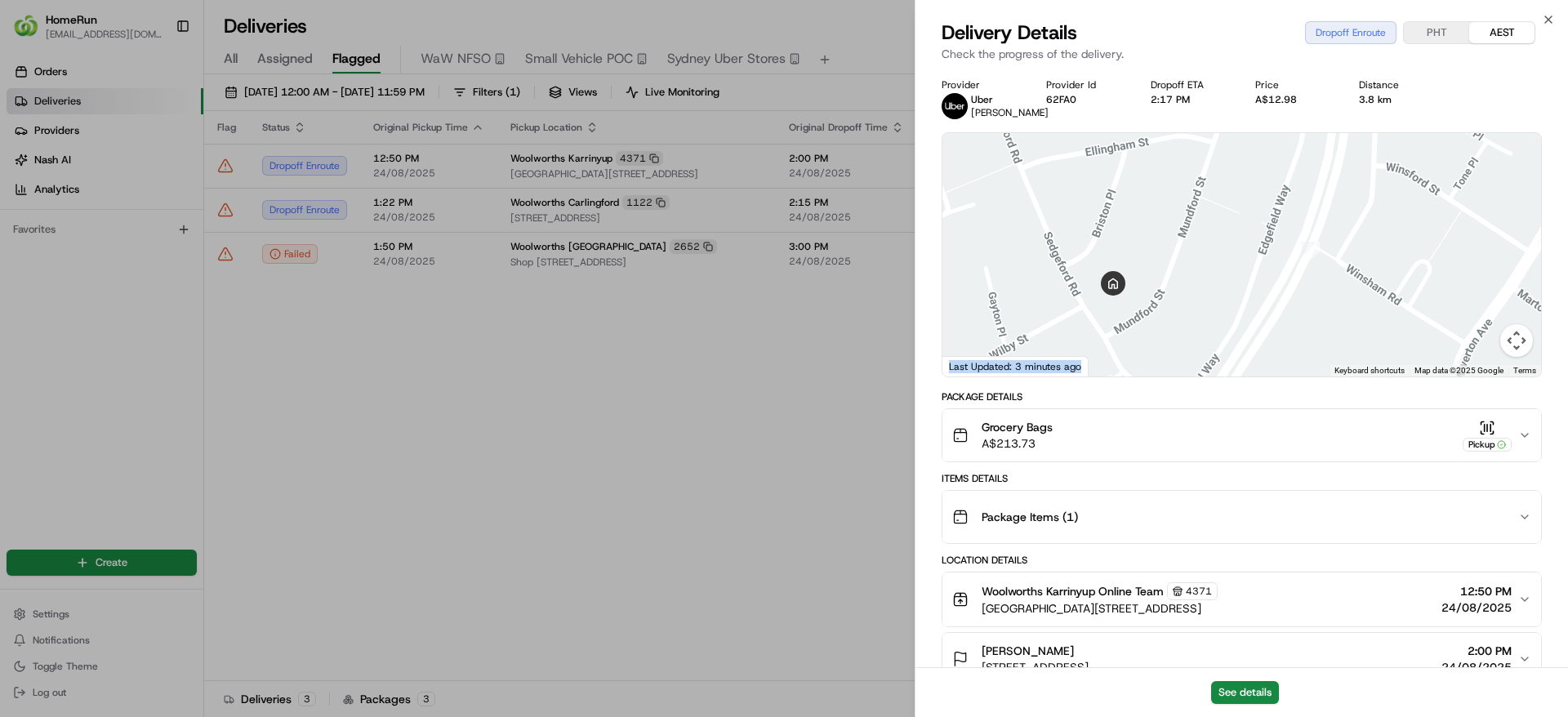
drag, startPoint x: 1075, startPoint y: 372, endPoint x: 1127, endPoint y: 223, distance: 157.8
click at [1127, 223] on div "To navigate the map with touch gestures double-tap and hold your finger on the …" at bounding box center [1241, 255] width 598 height 244
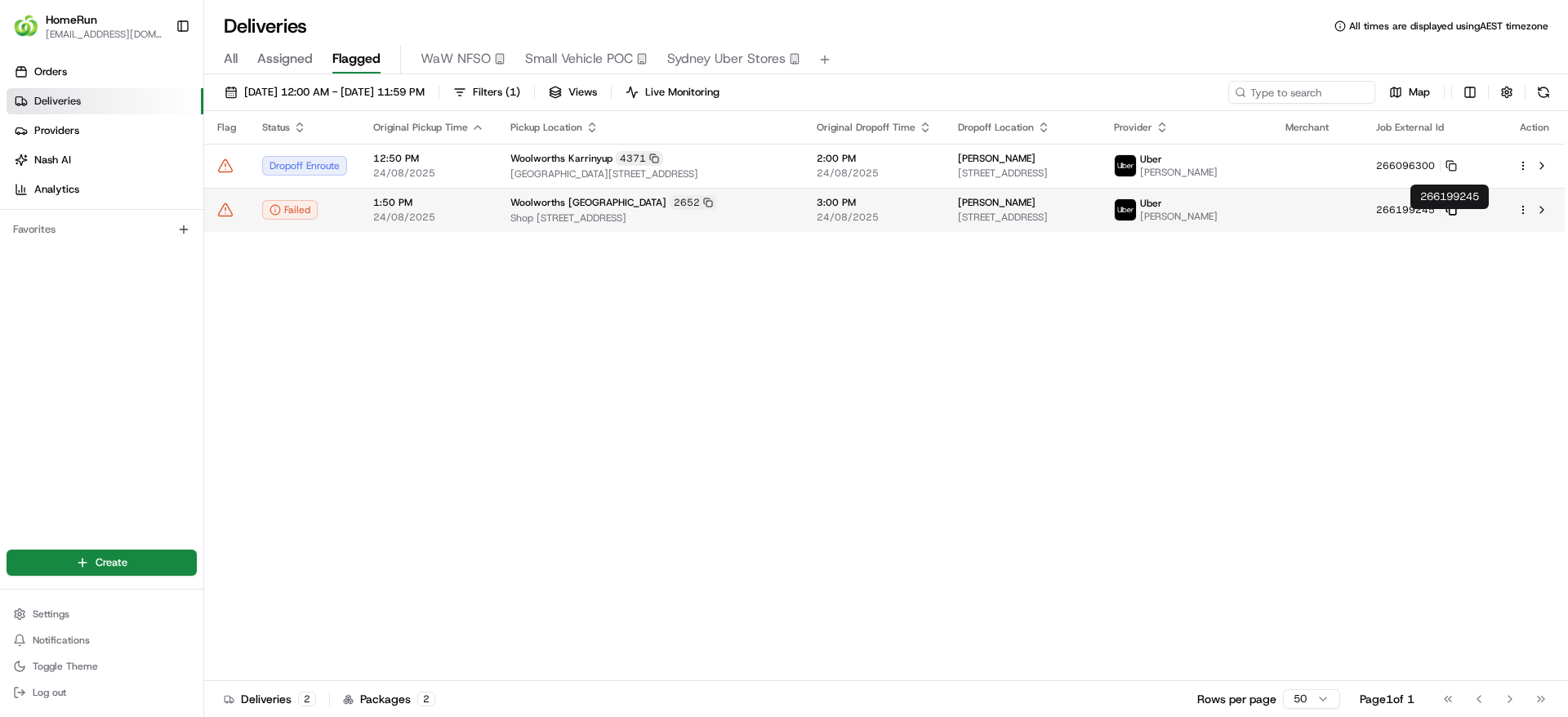
click at [1457, 215] on icon at bounding box center [1451, 210] width 12 height 12
click at [565, 222] on span "Shop 96, Tweed City Shop Ctr, 54 Minjungbal Drive, Tweed Heads South, NSW 2485,…" at bounding box center [650, 218] width 280 height 13
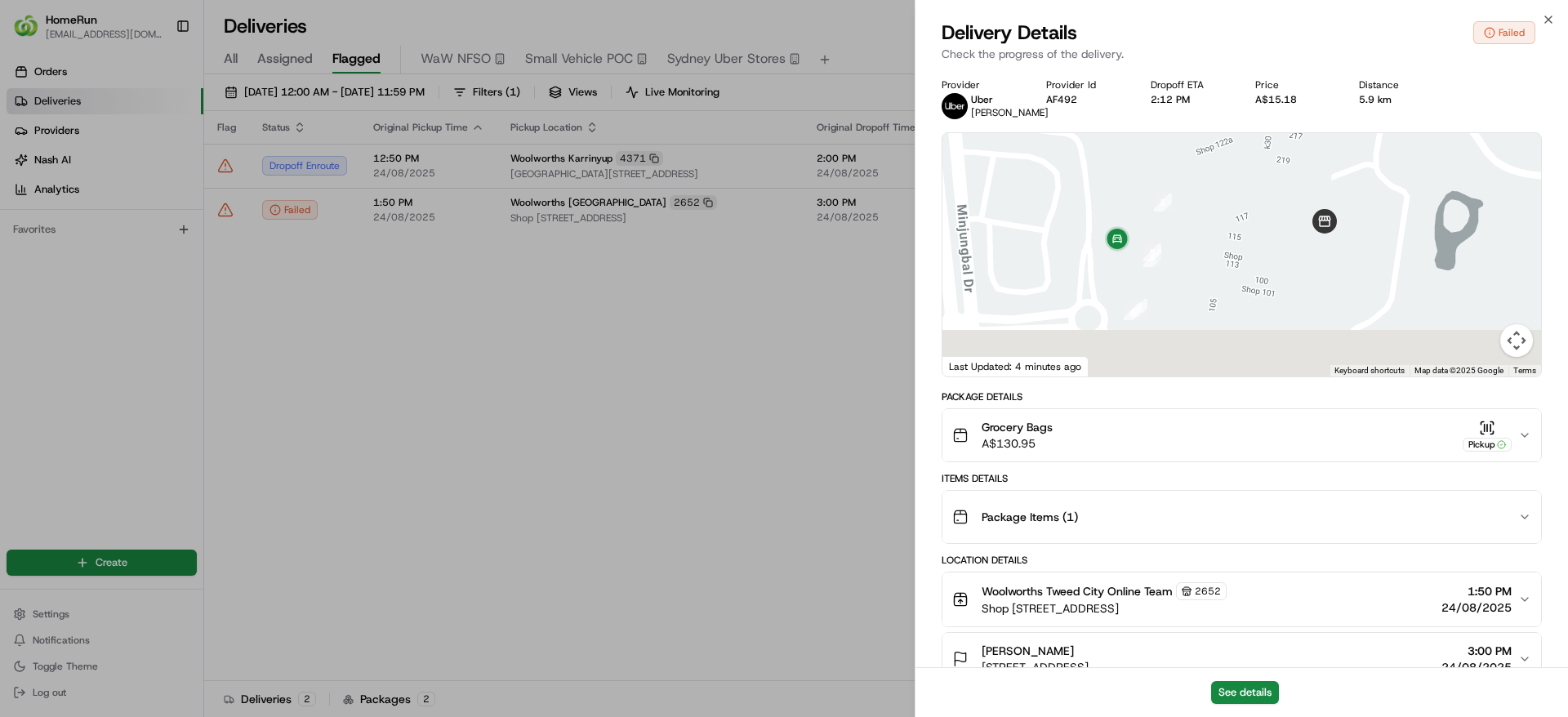
drag, startPoint x: 1205, startPoint y: 338, endPoint x: 1299, endPoint y: 267, distance: 117.8
click at [1299, 267] on div at bounding box center [1241, 255] width 598 height 244
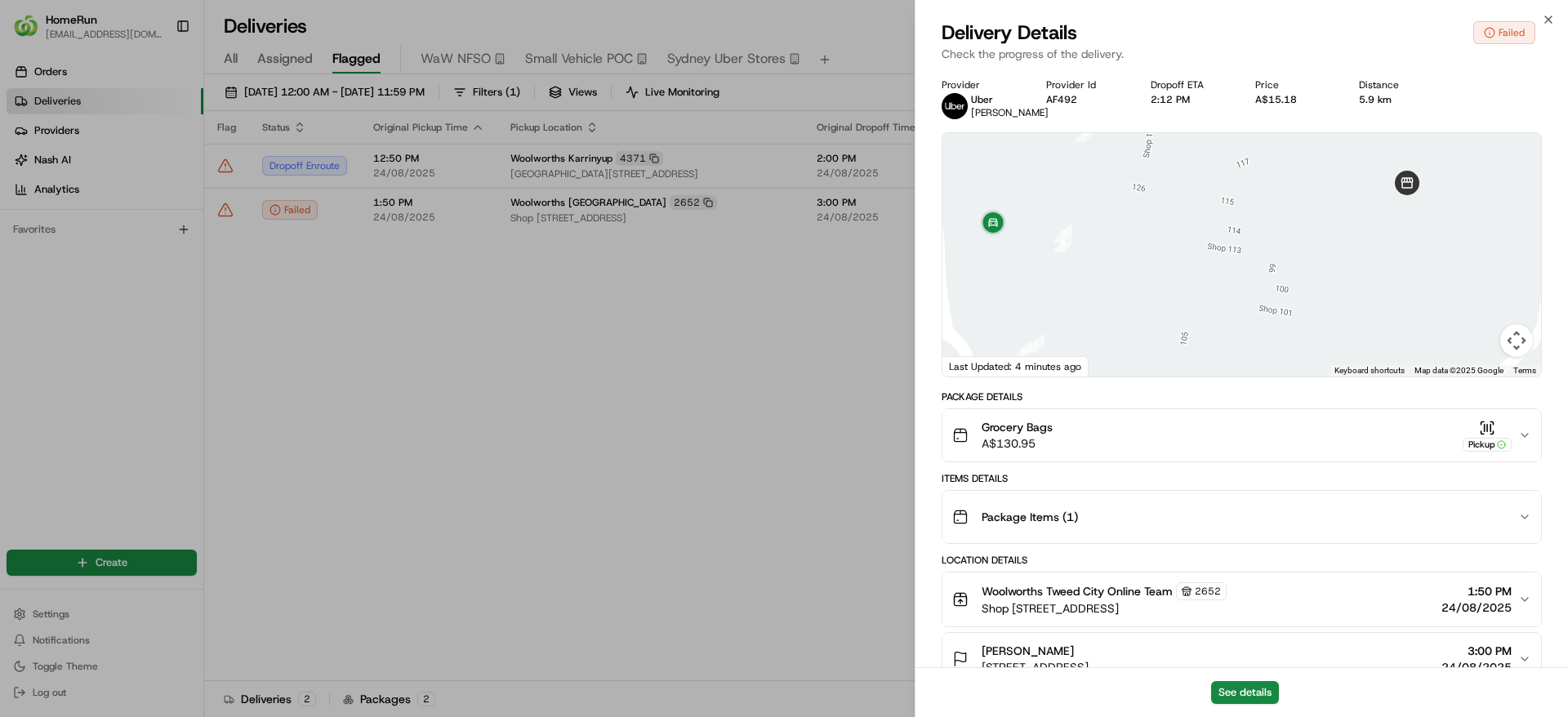
drag, startPoint x: 1281, startPoint y: 262, endPoint x: 1365, endPoint y: 277, distance: 85.3
click at [1365, 277] on div at bounding box center [1241, 255] width 598 height 244
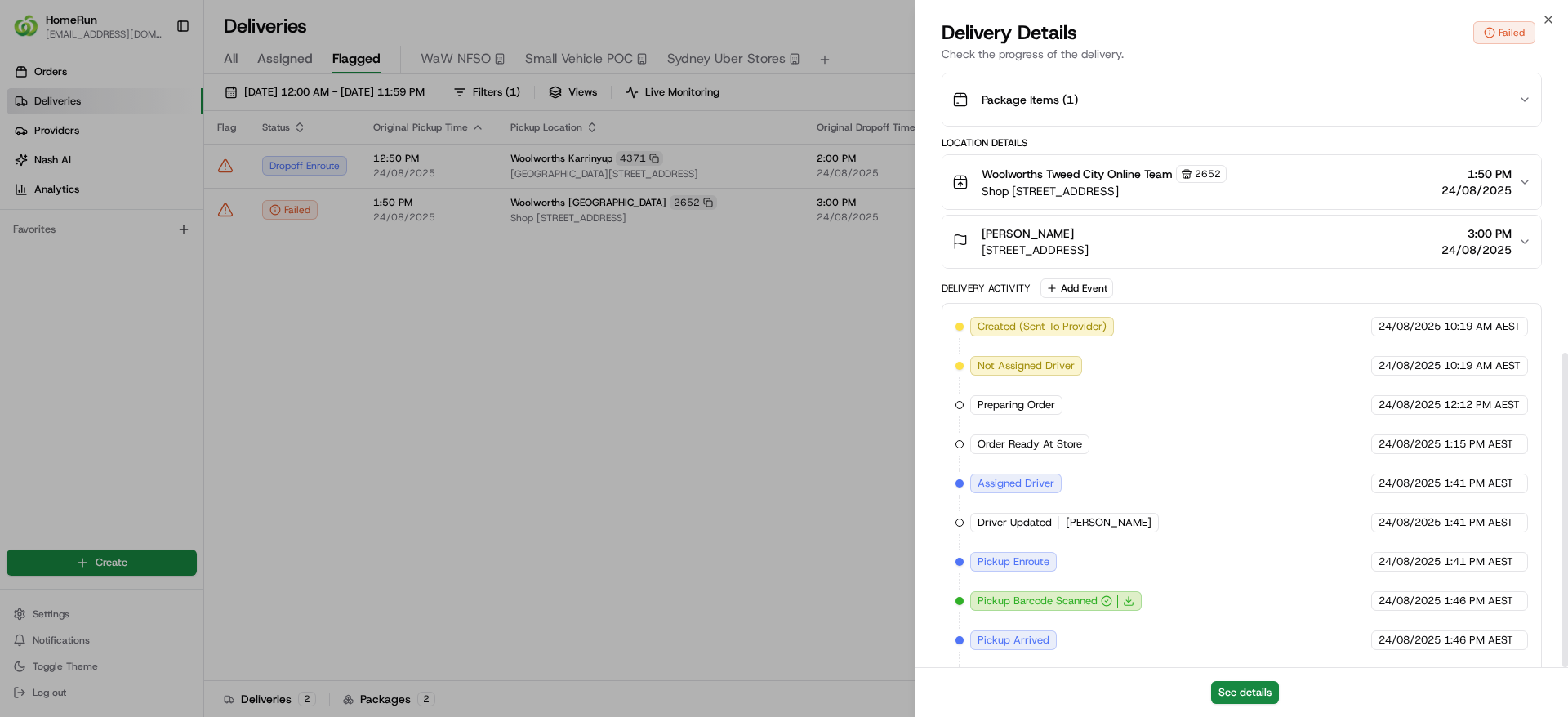
scroll to position [542, 0]
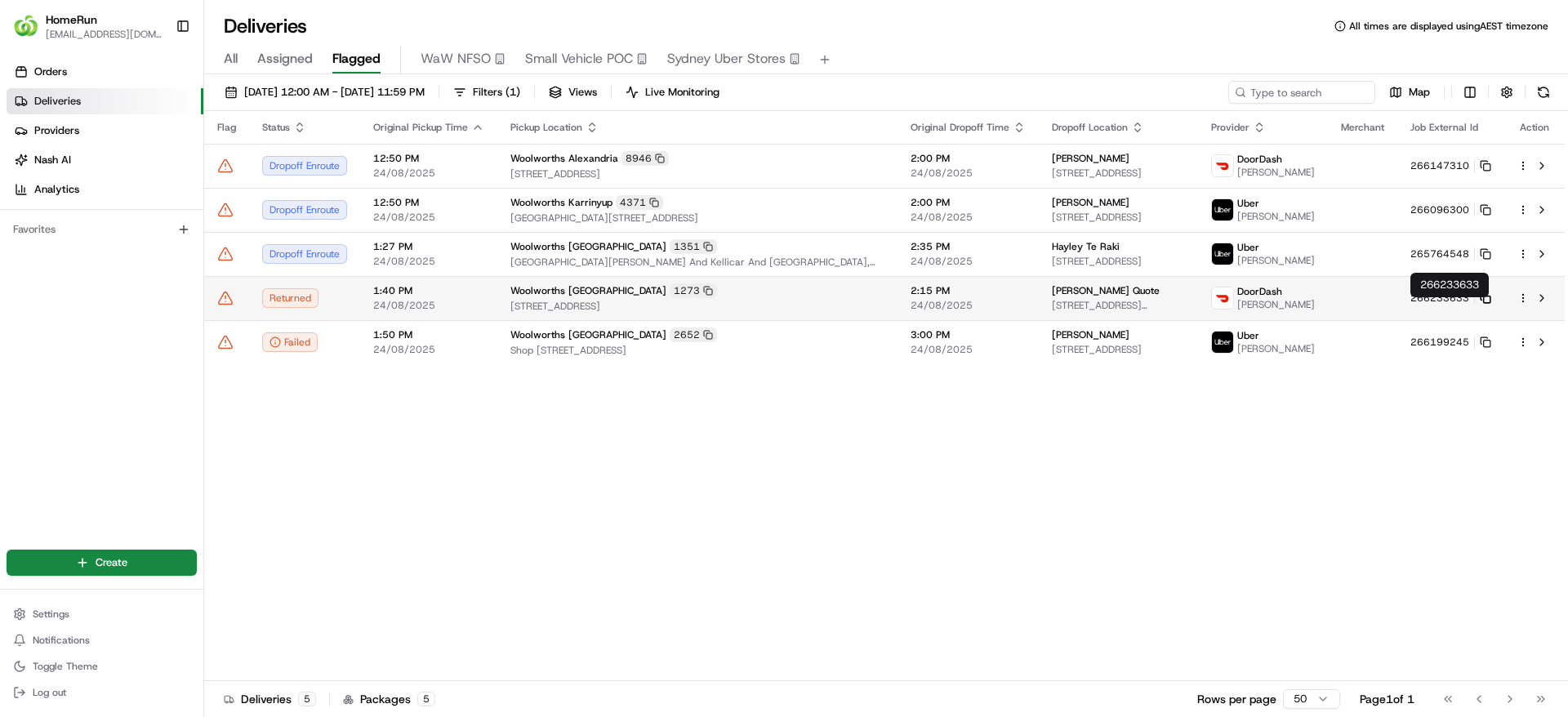
click at [1487, 304] on icon at bounding box center [1485, 298] width 12 height 12
click at [227, 307] on icon at bounding box center [225, 298] width 16 height 16
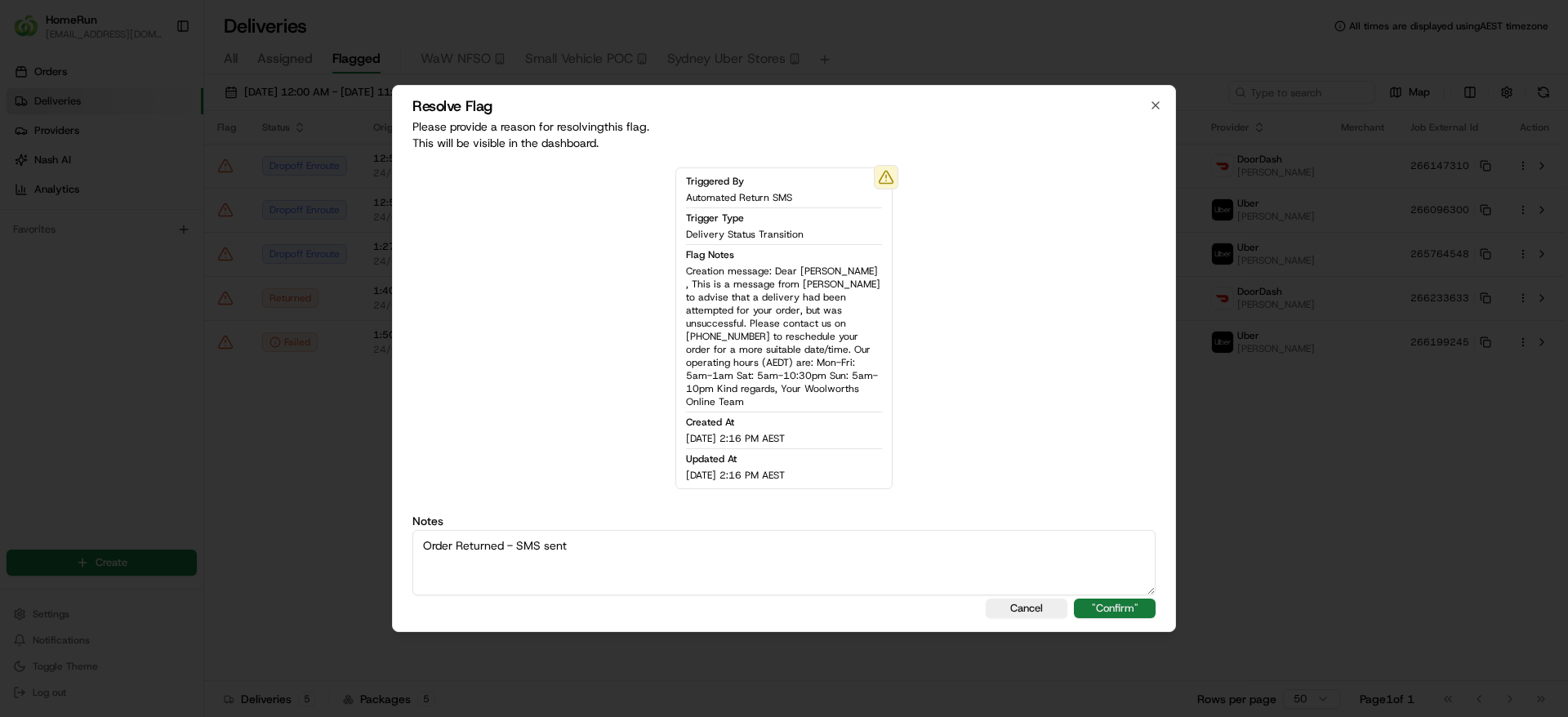
type textarea "Order Returned - SMS sent"
click at [1136, 604] on button ""Confirm"" at bounding box center [1115, 608] width 82 height 19
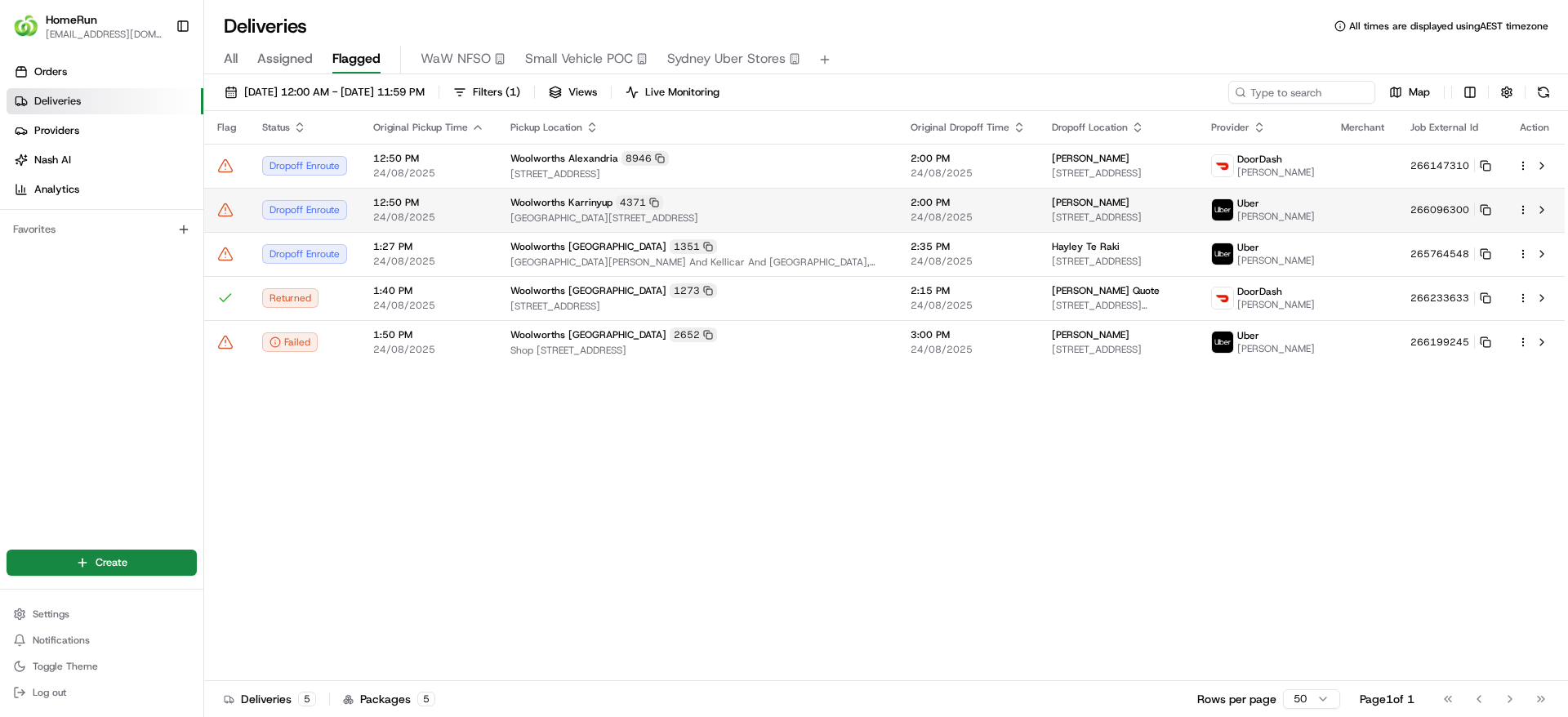
click at [1360, 214] on td at bounding box center [1363, 210] width 69 height 44
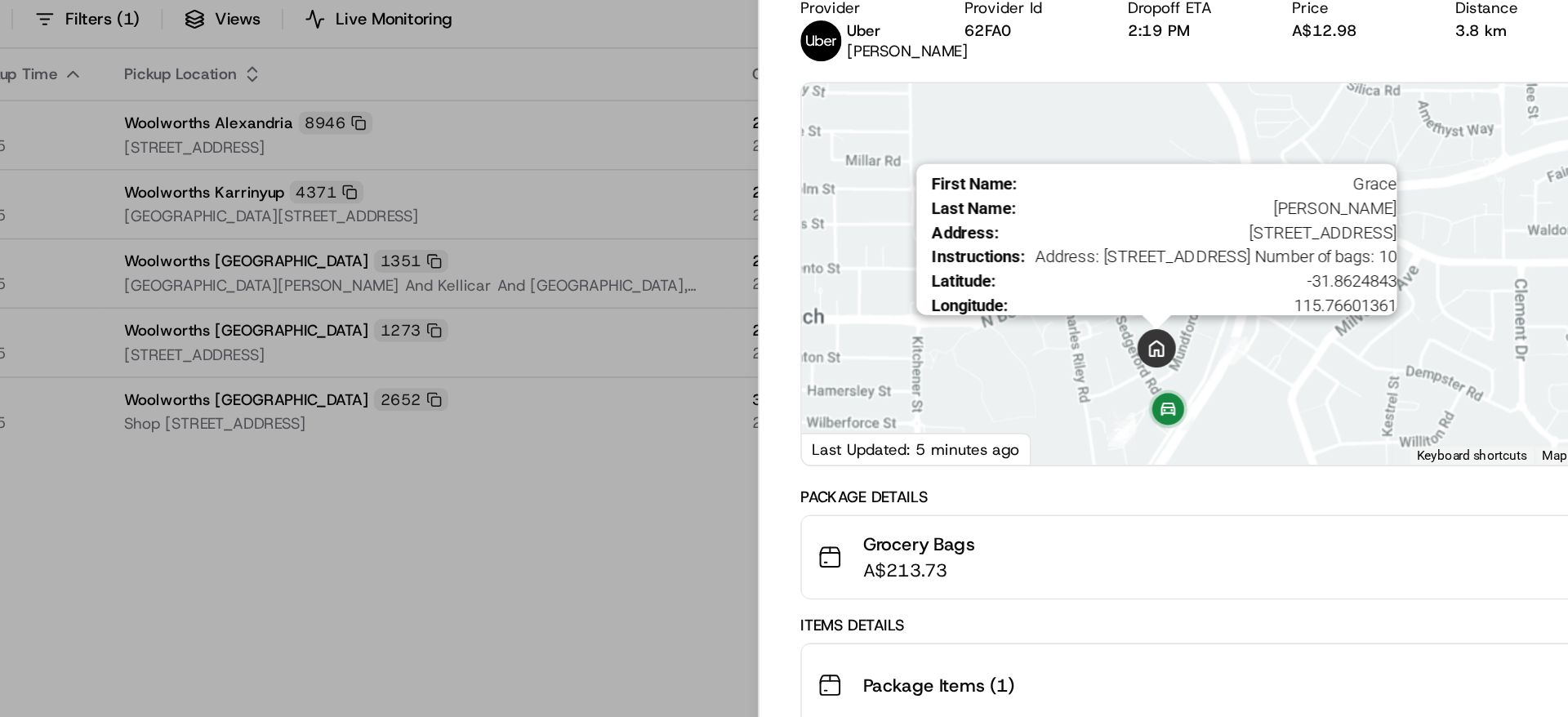
drag, startPoint x: 1182, startPoint y: 298, endPoint x: 1203, endPoint y: 254, distance: 48.8
click at [1203, 254] on div "First Name : Grace Last Name : Collings Address : 33A Sedgeford Rd, North Beach…" at bounding box center [1241, 255] width 598 height 244
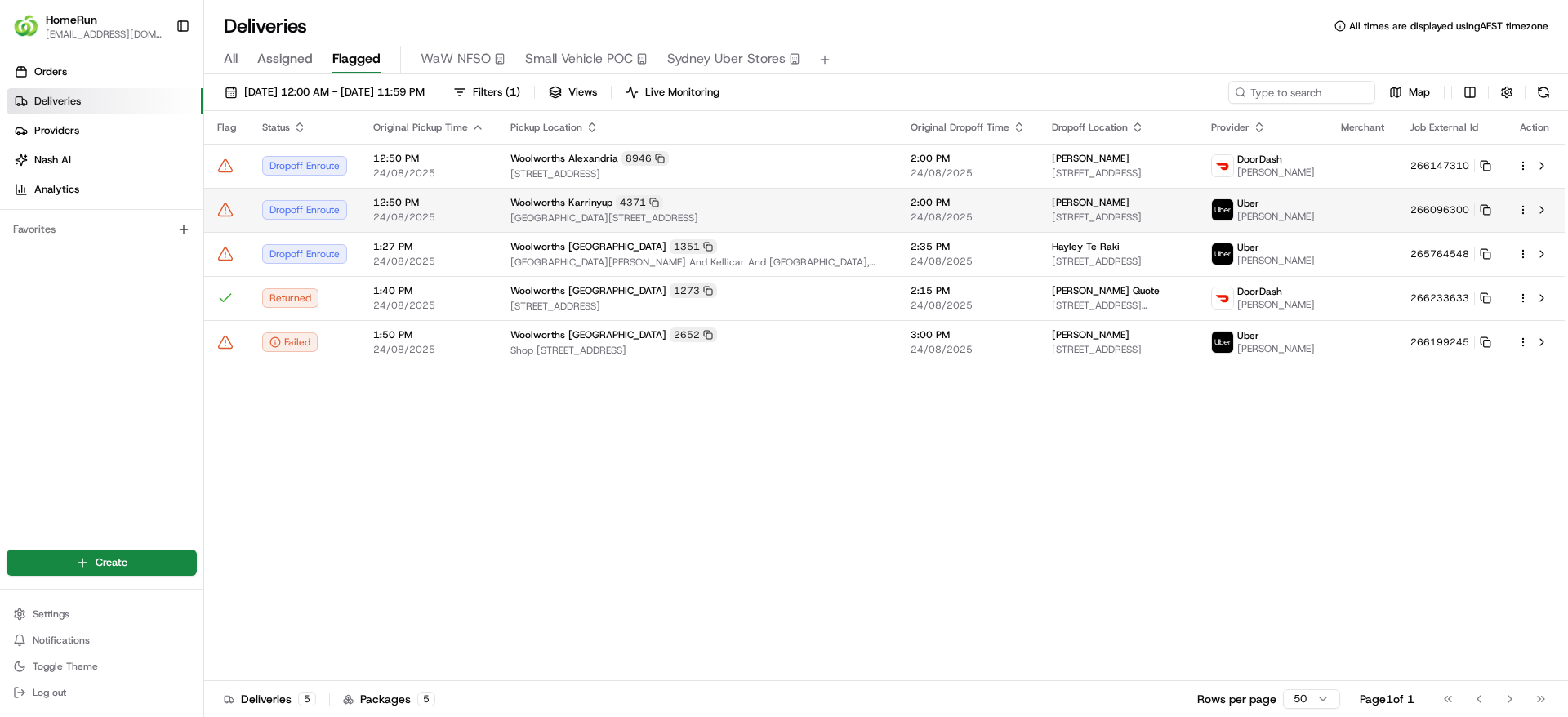
click at [814, 188] on td "Woolworths Karrinyup 4371 Karrinyup Shopping Centre, 200 Karrinyup Road, Karrin…" at bounding box center [697, 210] width 400 height 44
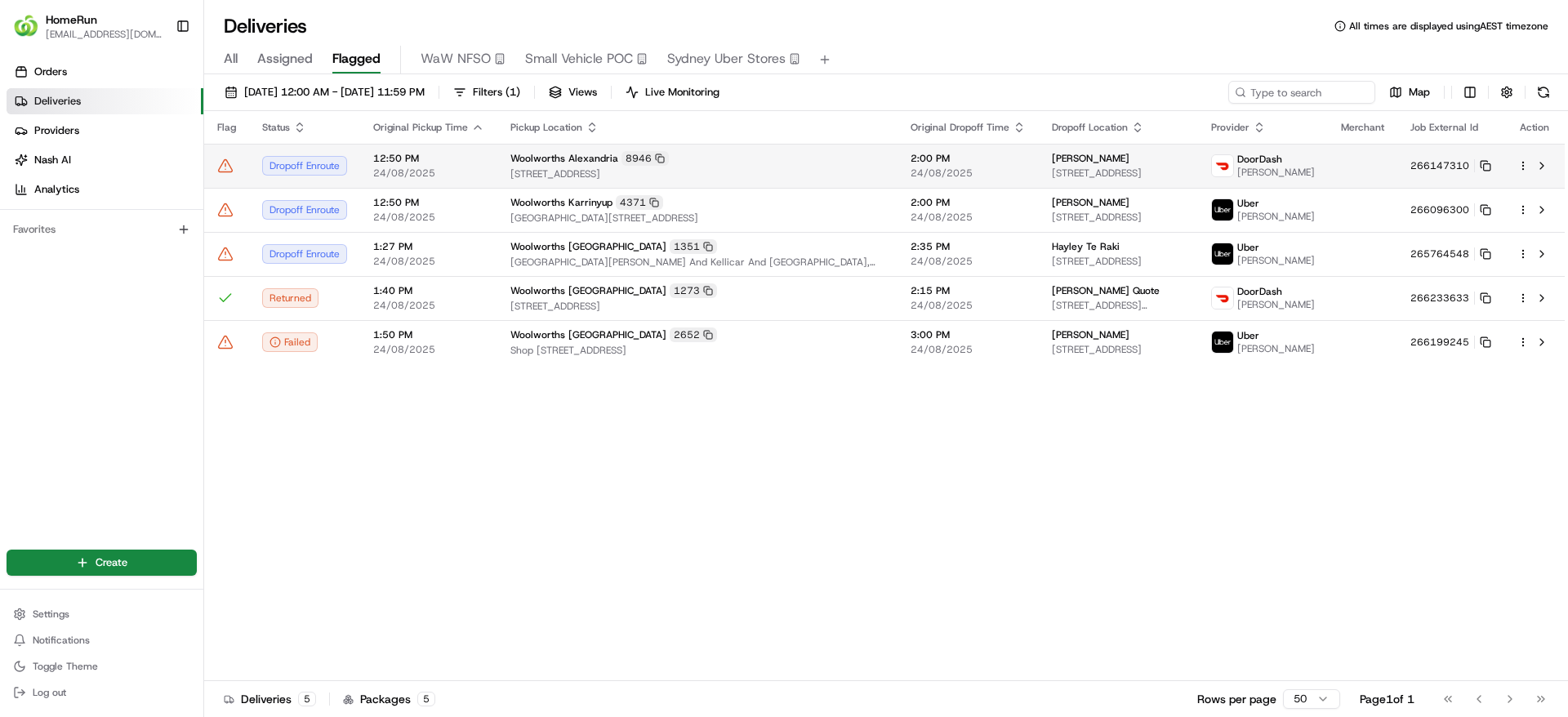
click at [789, 178] on span "[STREET_ADDRESS]" at bounding box center [698, 174] width 374 height 13
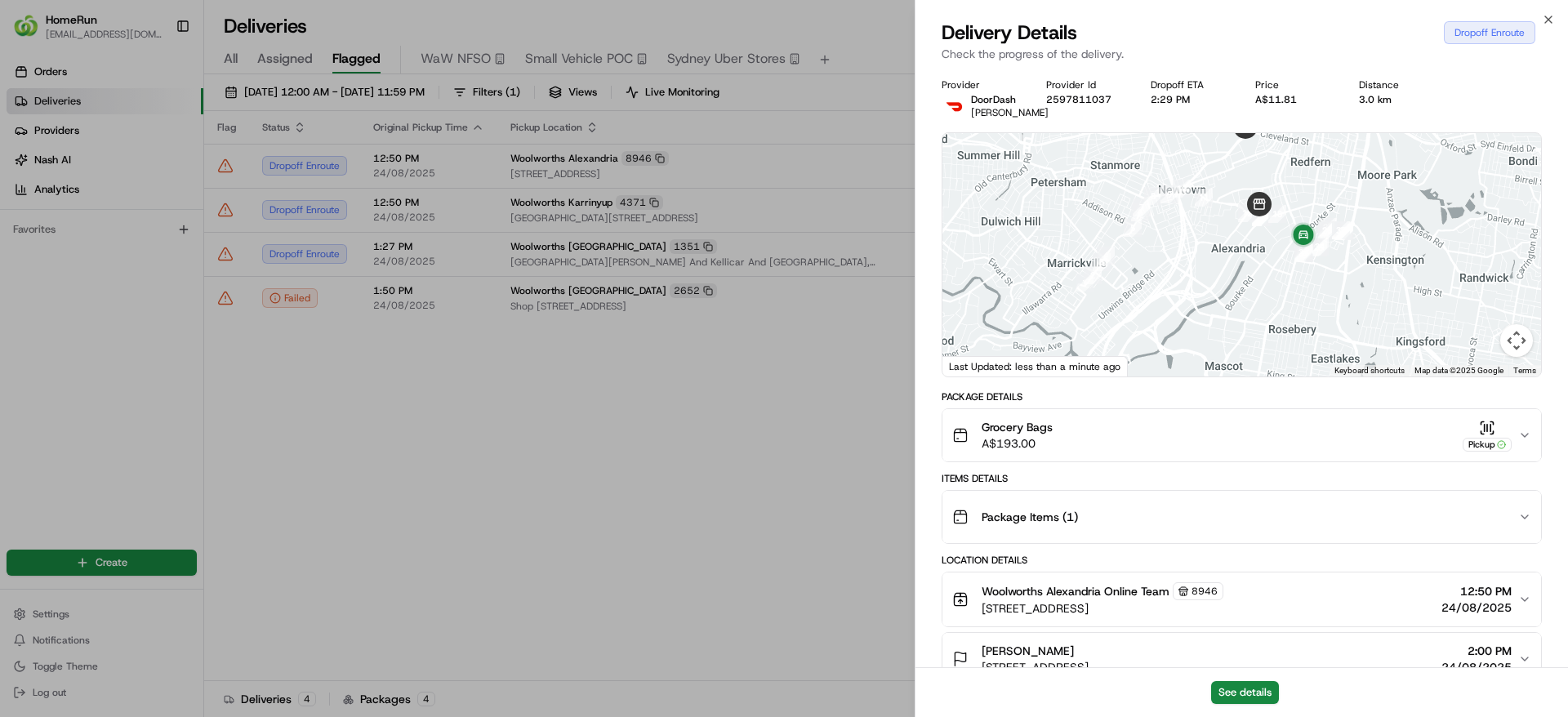
drag, startPoint x: 1329, startPoint y: 277, endPoint x: 1297, endPoint y: 180, distance: 102.1
click at [1297, 180] on div at bounding box center [1241, 255] width 598 height 244
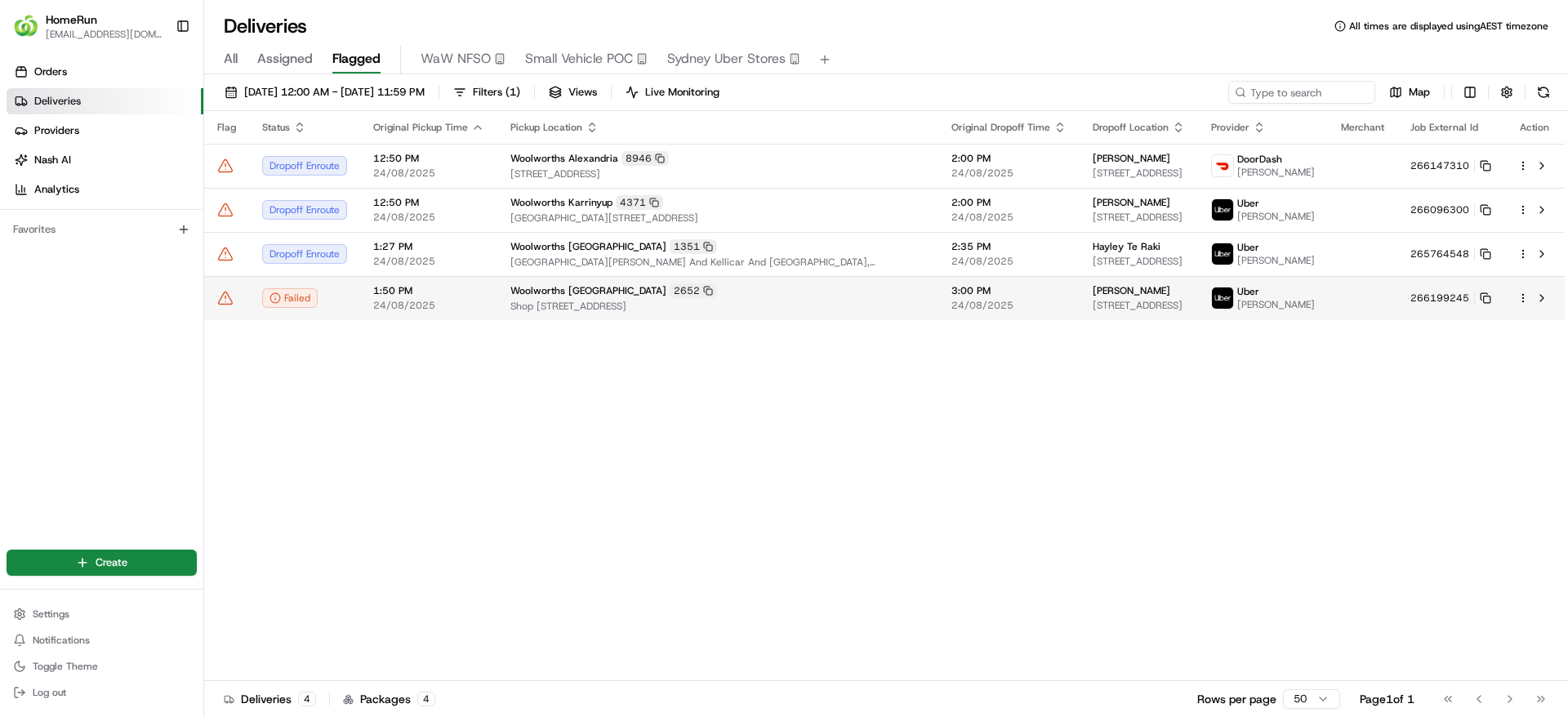
click at [223, 307] on icon at bounding box center [225, 298] width 16 height 16
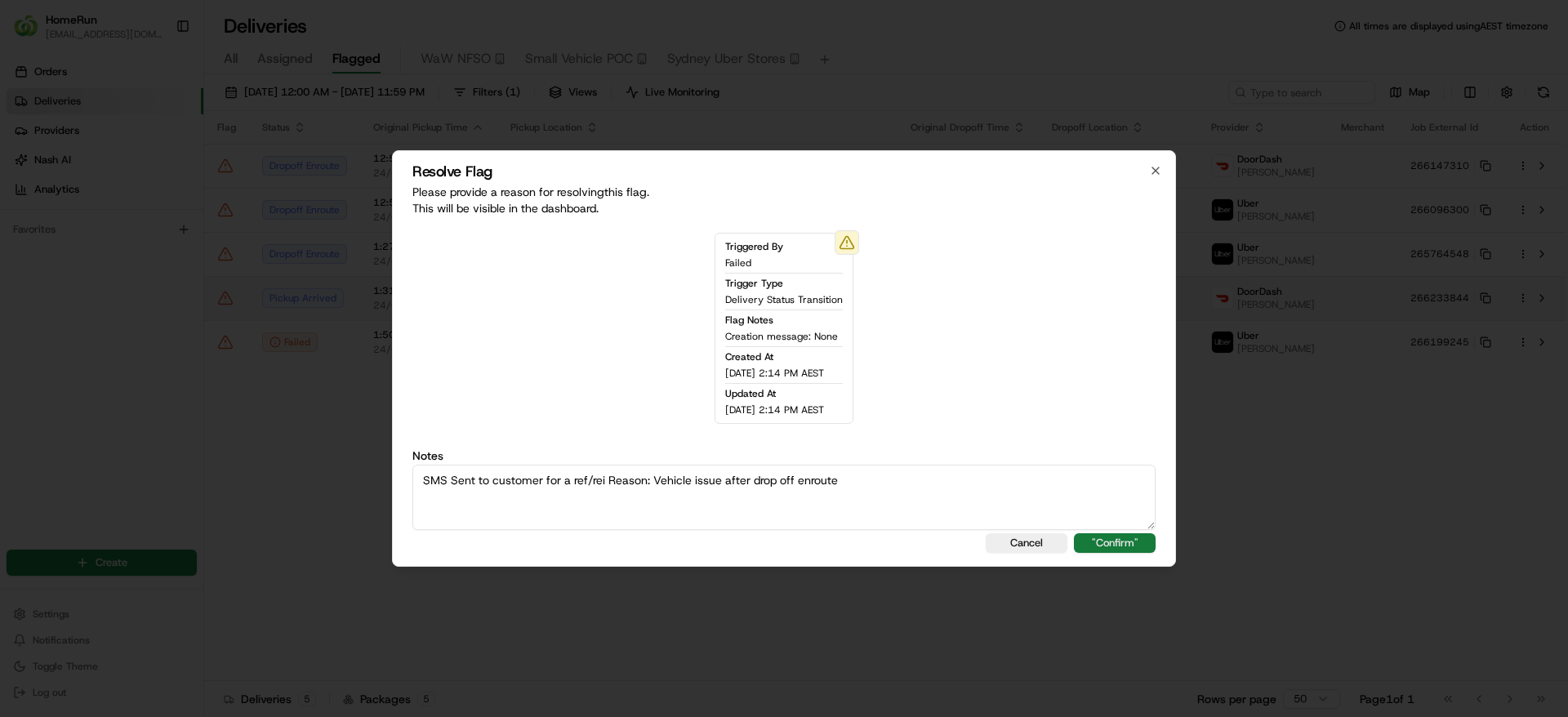
type textarea "SMS Sent to customer for a ref/rei Reason: Vehicle issue after drop off enroute"
click at [1112, 549] on button ""Confirm"" at bounding box center [1115, 543] width 82 height 19
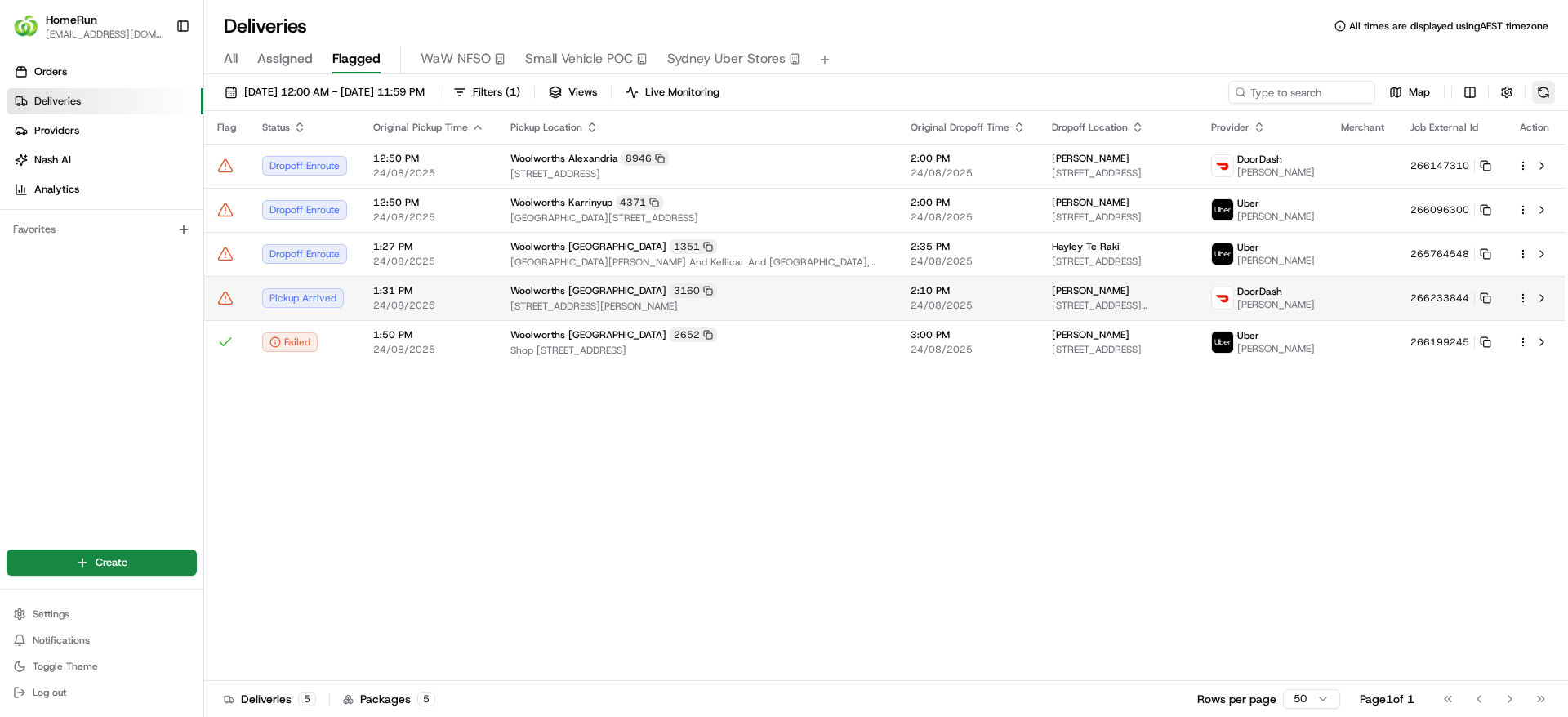
click at [1552, 97] on button at bounding box center [1543, 92] width 23 height 23
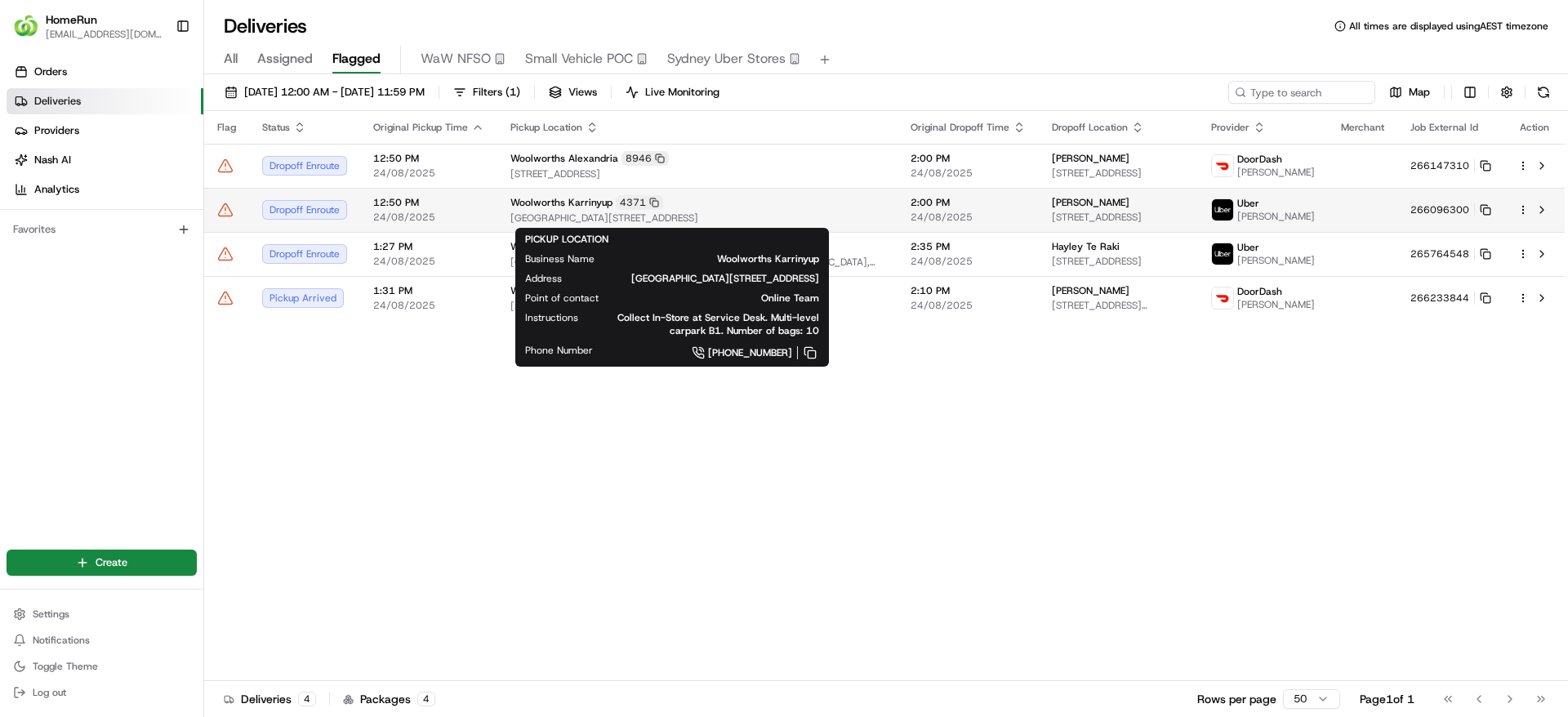
click at [619, 212] on span "[GEOGRAPHIC_DATA][STREET_ADDRESS]" at bounding box center [698, 218] width 374 height 13
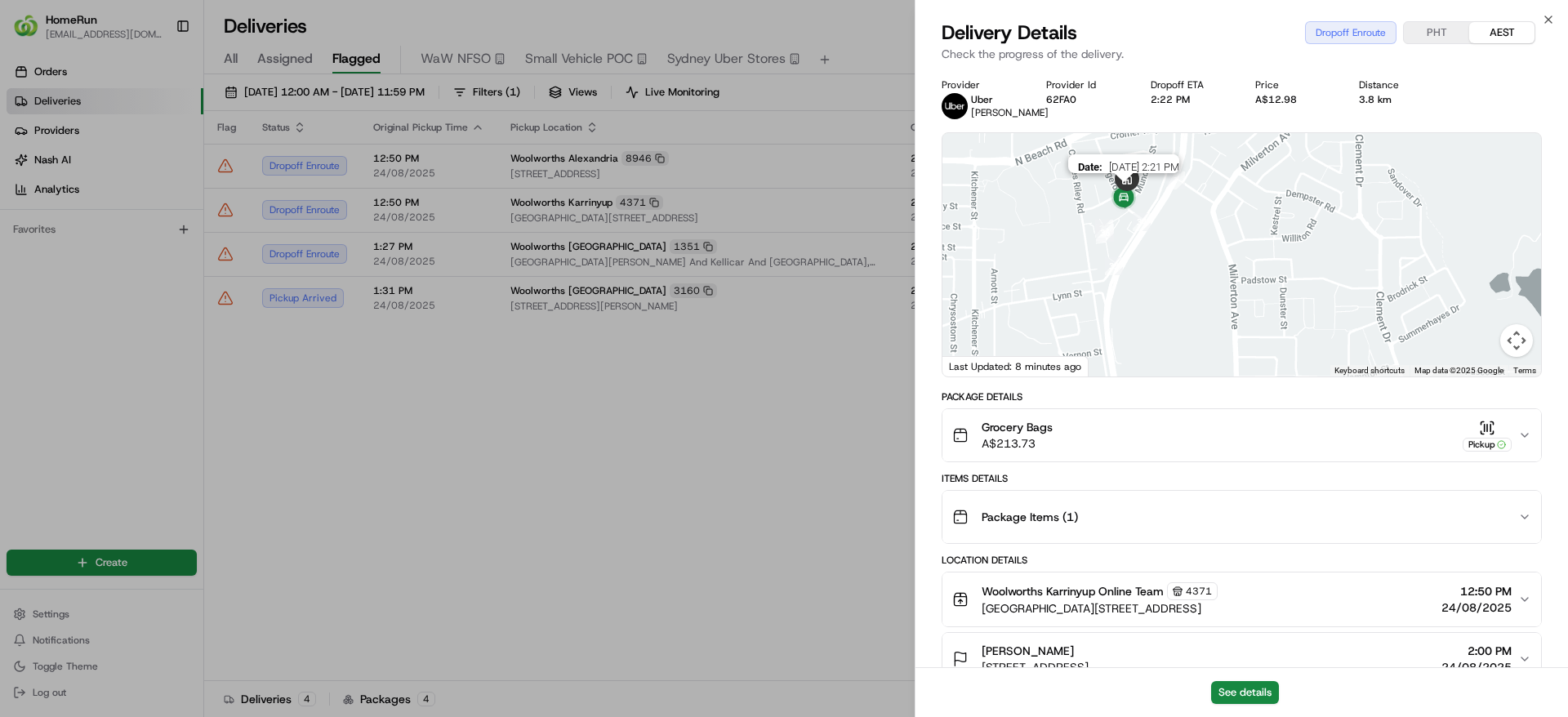
drag, startPoint x: 1138, startPoint y: 177, endPoint x: 1167, endPoint y: 254, distance: 82.3
click at [1246, 286] on div at bounding box center [1545, 286] width 598 height 0
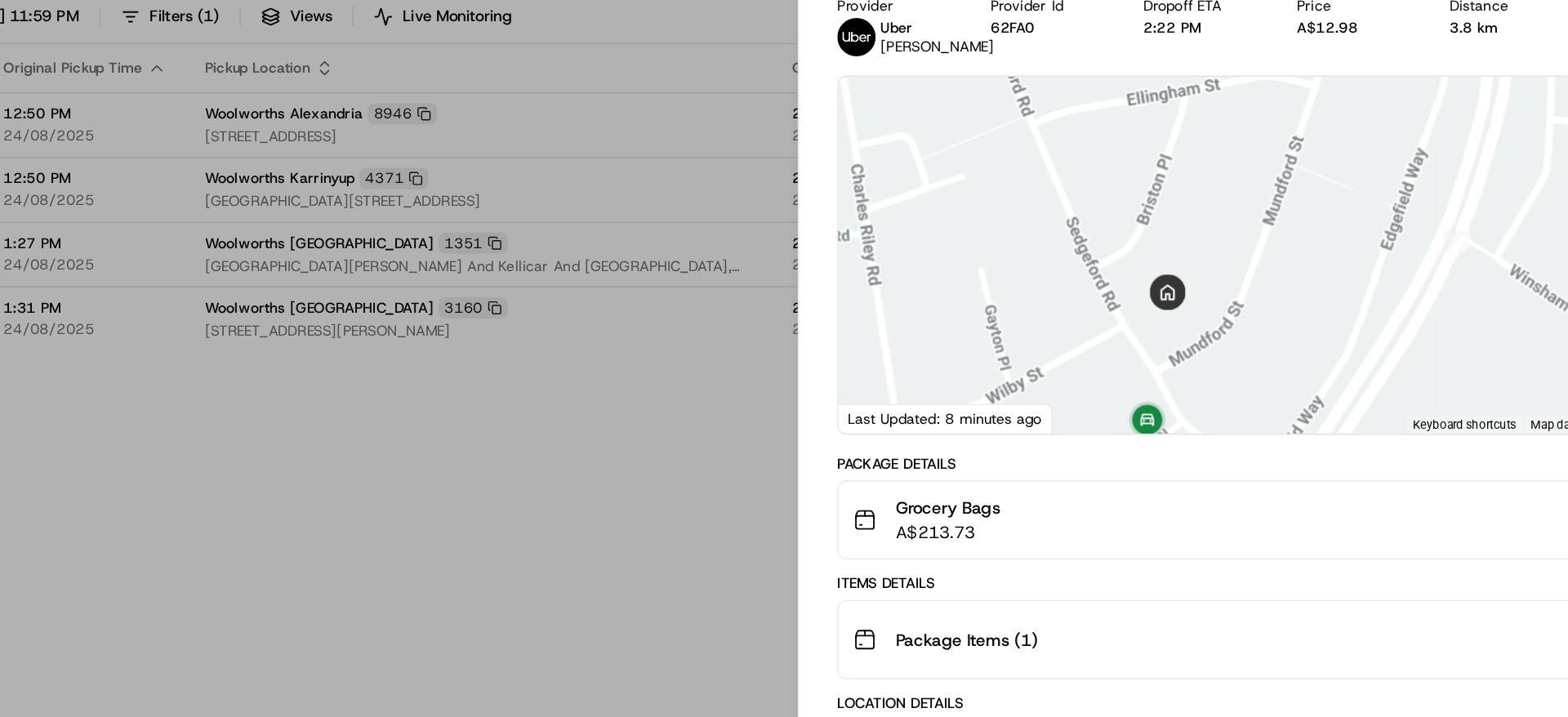
drag, startPoint x: 1168, startPoint y: 346, endPoint x: 1178, endPoint y: 281, distance: 65.8
click at [1178, 281] on div at bounding box center [1241, 255] width 598 height 244
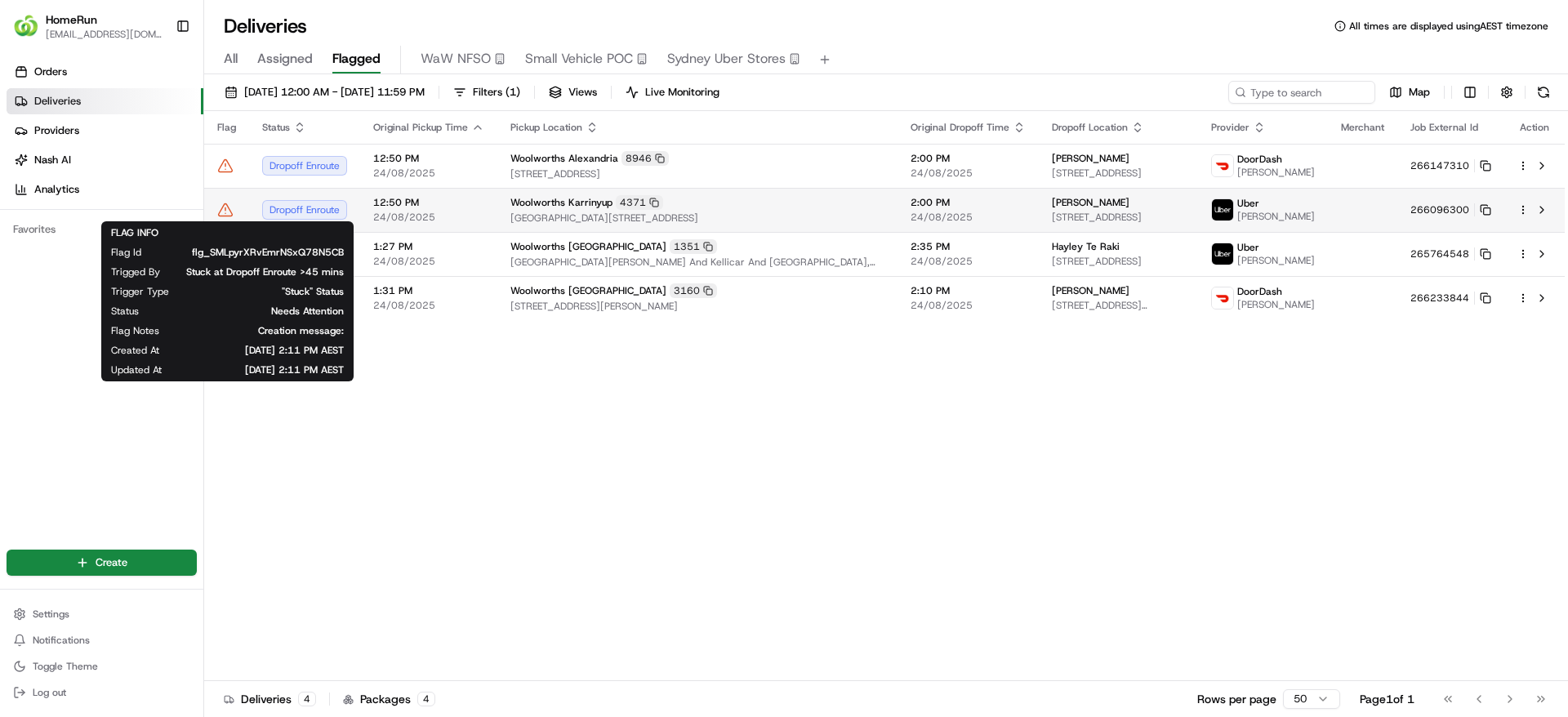
click at [223, 207] on icon at bounding box center [225, 210] width 16 height 16
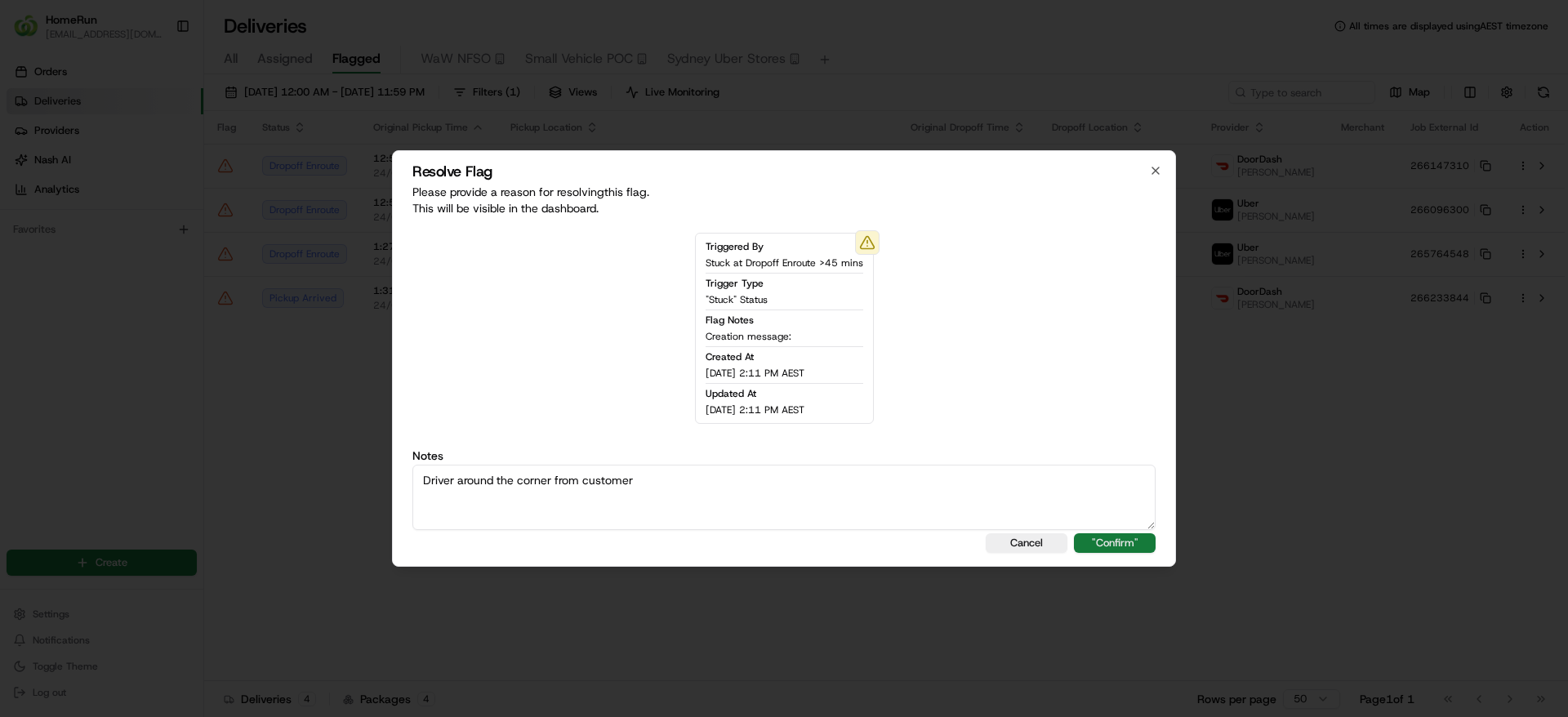
type textarea "Driver around the corner from customer"
click at [1087, 543] on button ""Confirm"" at bounding box center [1115, 543] width 82 height 19
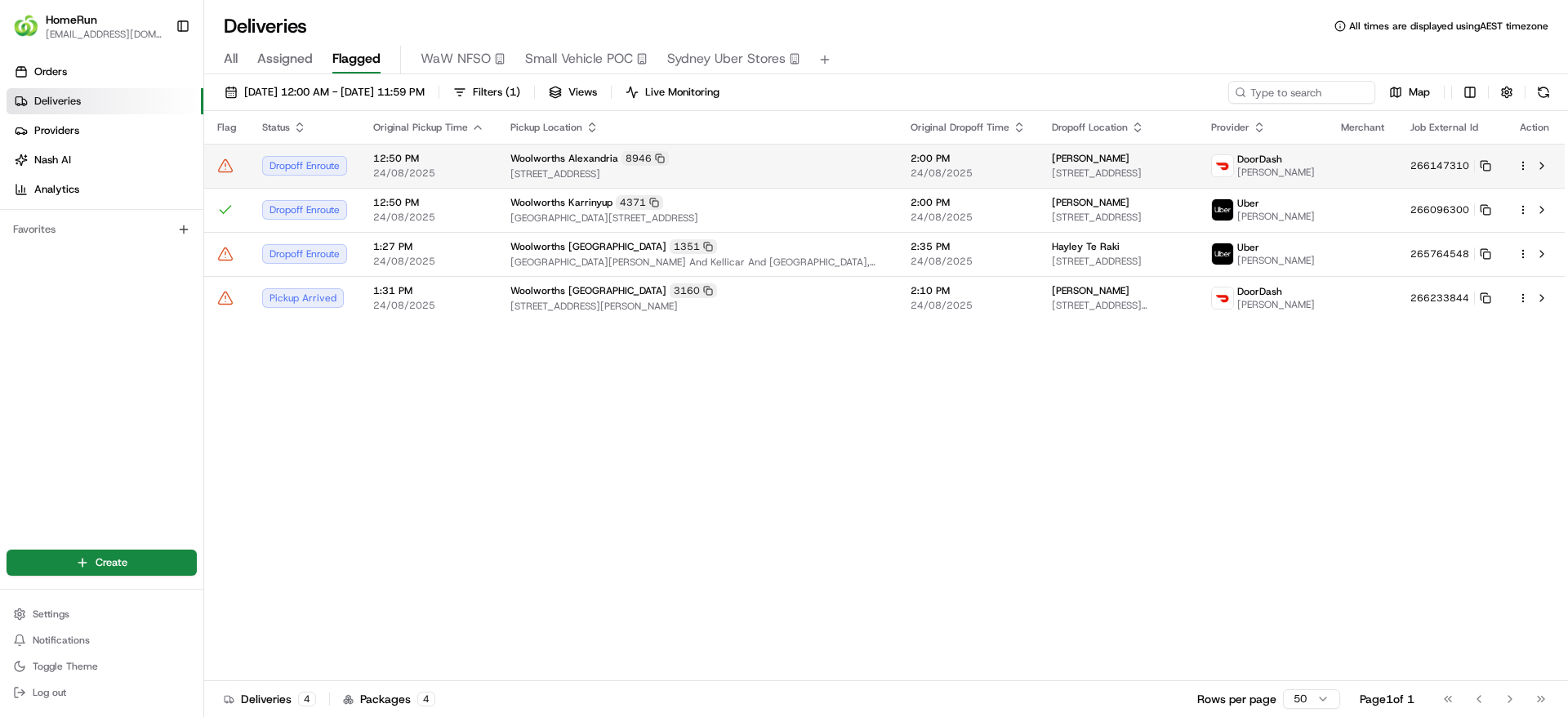
click at [597, 173] on span "[STREET_ADDRESS]" at bounding box center [698, 174] width 374 height 13
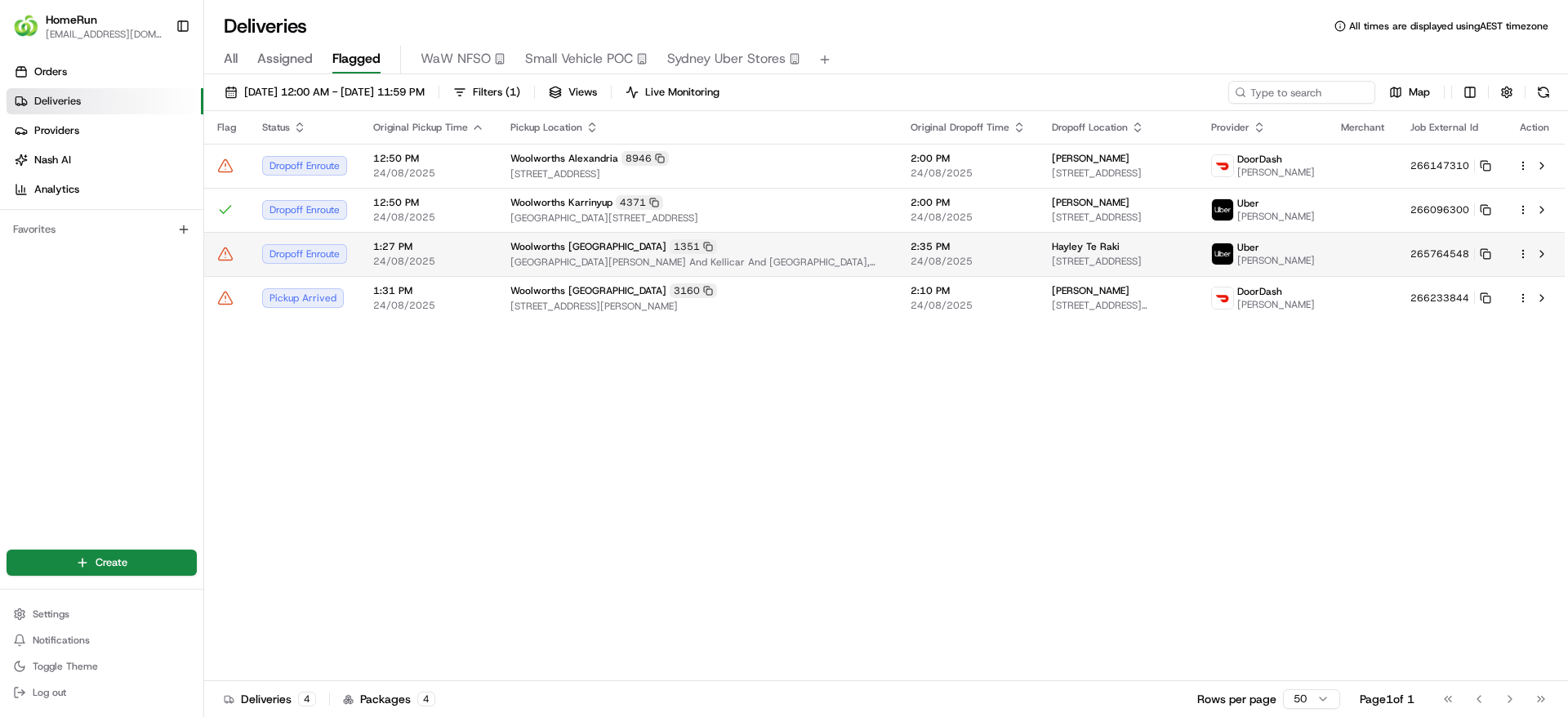
click at [607, 245] on span "Woolworths Campbelltown Marketfair" at bounding box center [588, 246] width 156 height 13
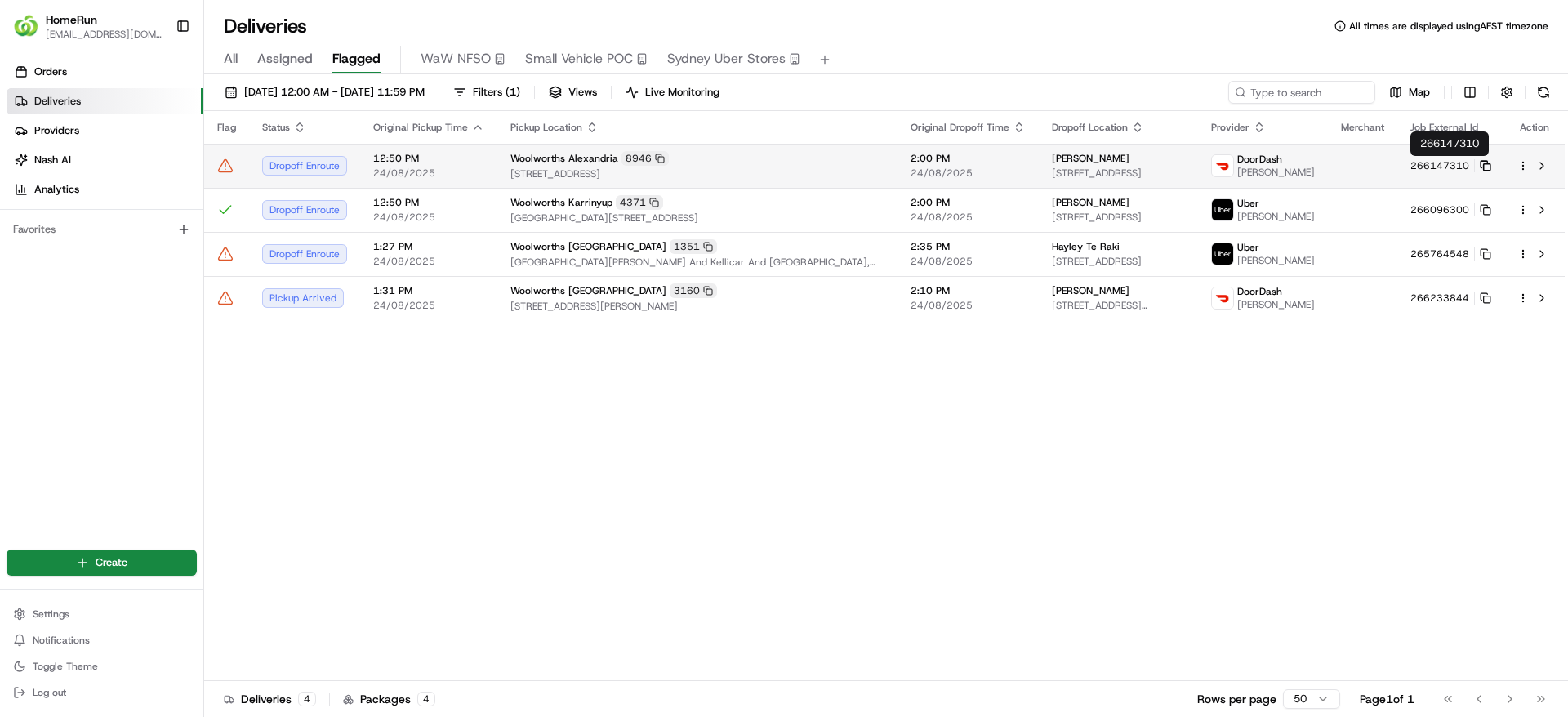
click at [1484, 161] on icon at bounding box center [1483, 163] width 6 height 6
click at [800, 166] on div "Woolworths Alexandria 8946 10 Fountain St, Alexandria, NSW 2015, AU" at bounding box center [698, 166] width 374 height 29
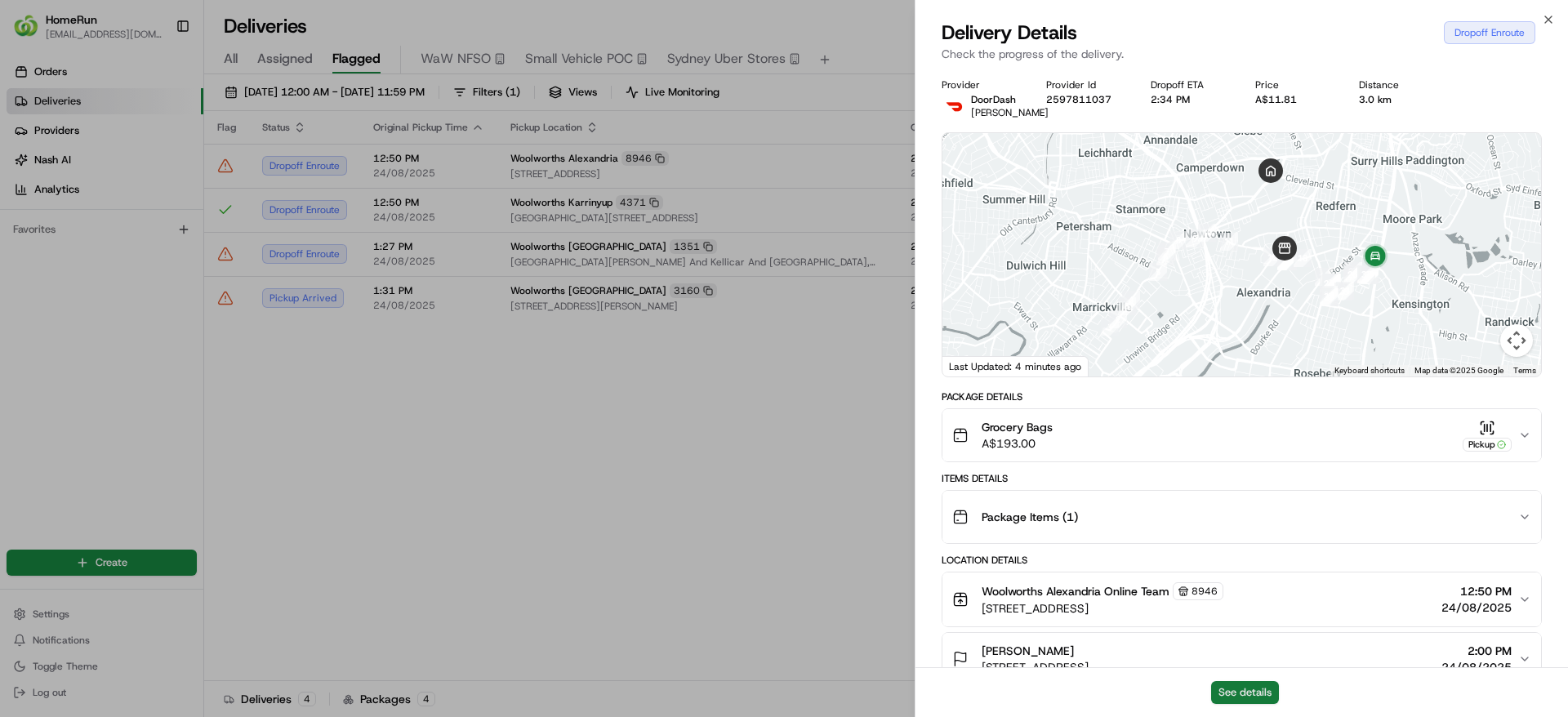
click at [1237, 681] on button "See details" at bounding box center [1245, 692] width 67 height 23
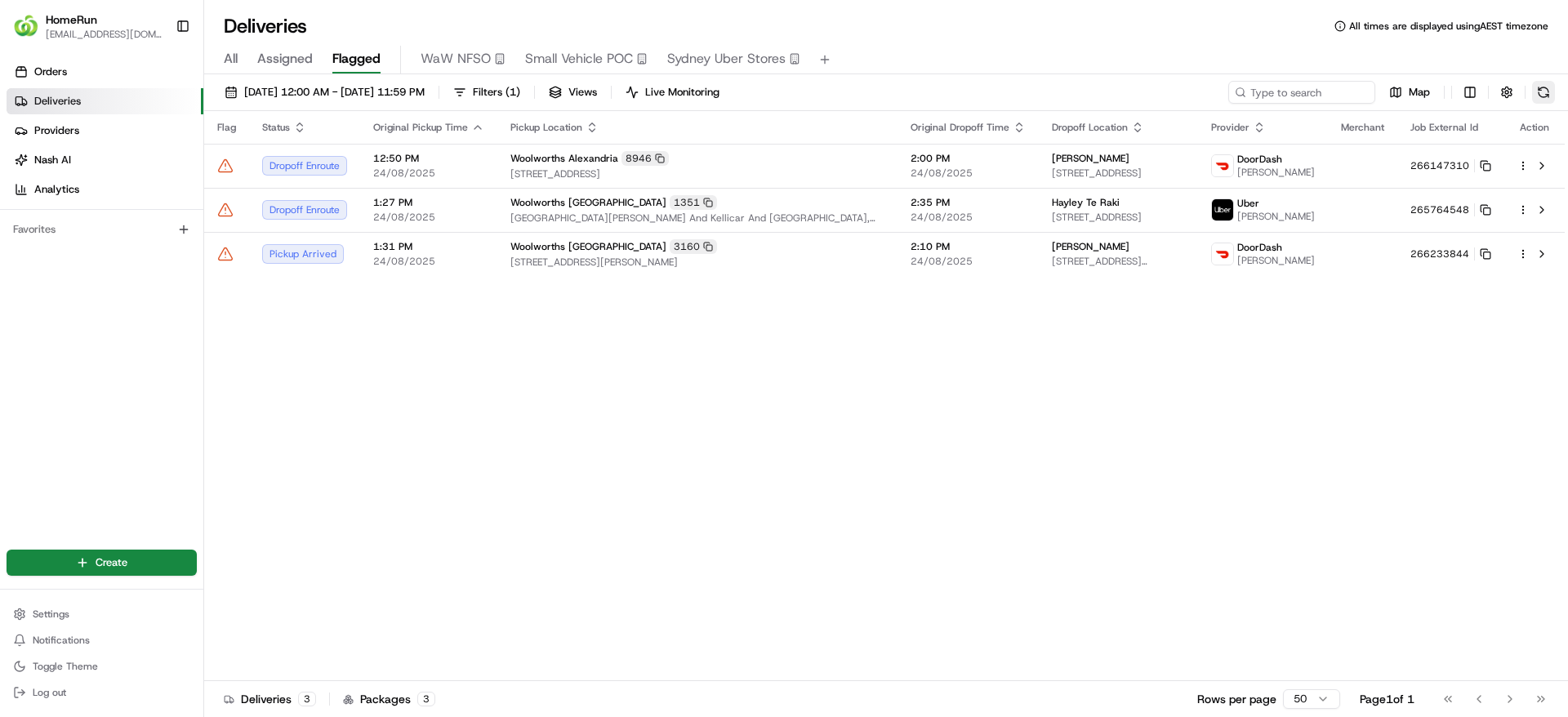
click at [1540, 89] on button at bounding box center [1543, 92] width 23 height 23
click at [1313, 276] on td "DoorDash Eh P." at bounding box center [1262, 254] width 130 height 44
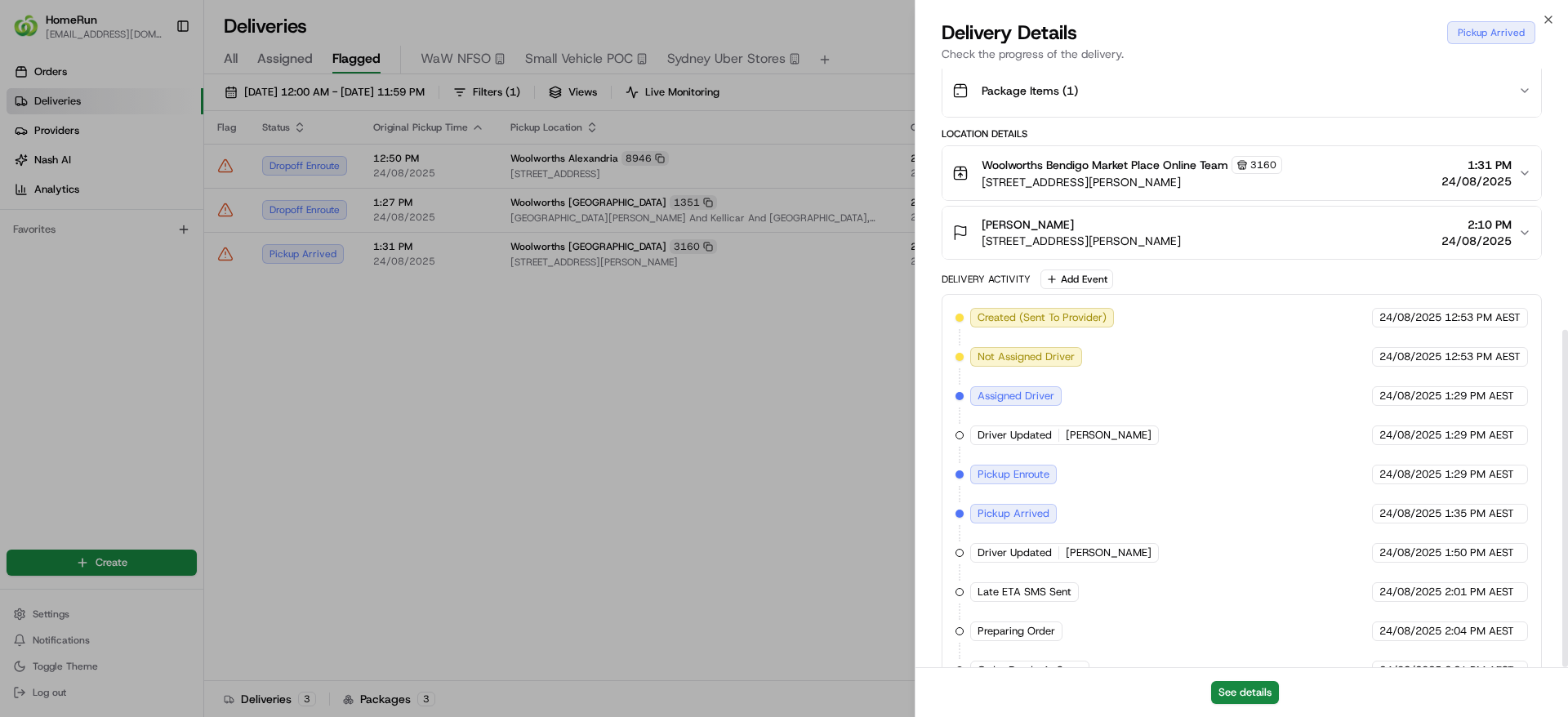
scroll to position [463, 0]
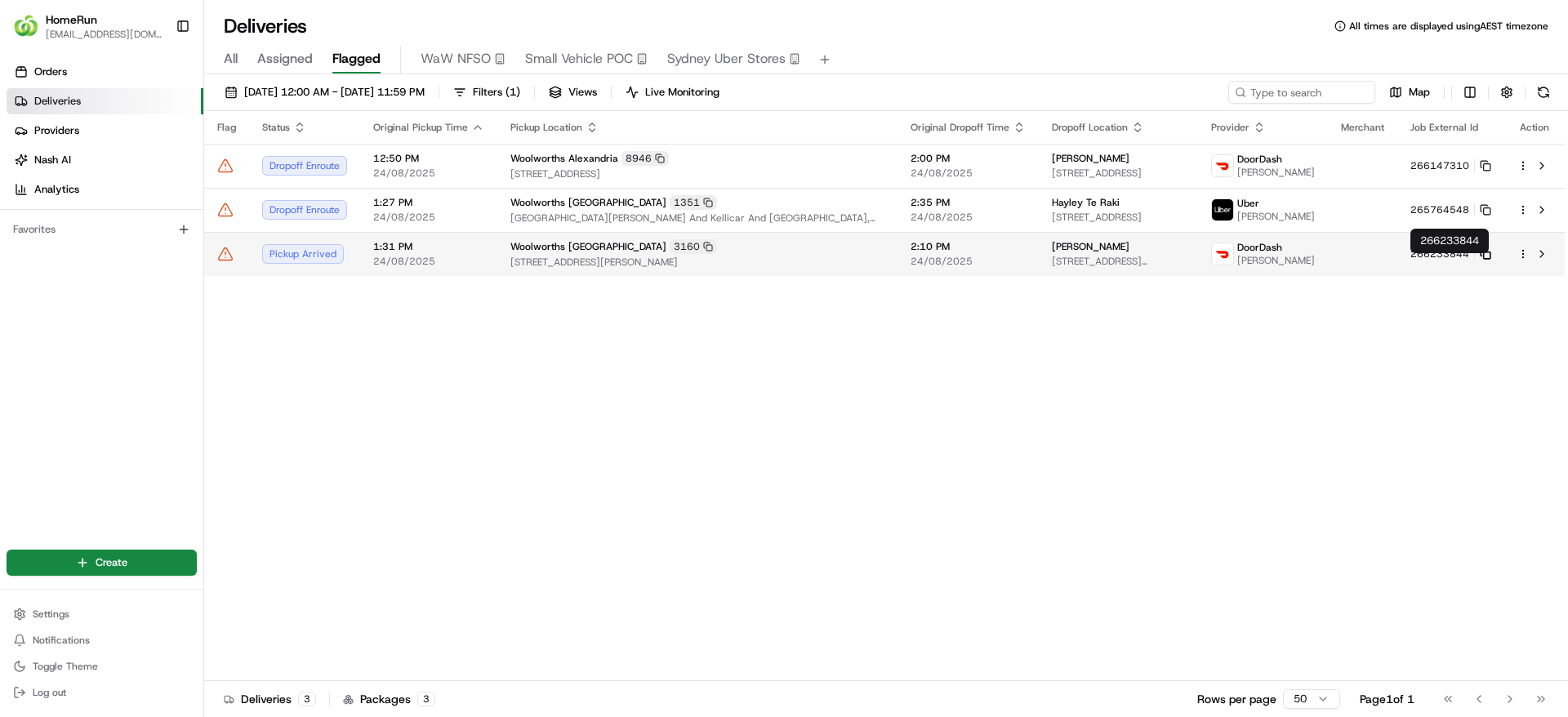
click at [1482, 260] on icon at bounding box center [1485, 254] width 12 height 12
click at [220, 262] on icon at bounding box center [225, 254] width 16 height 16
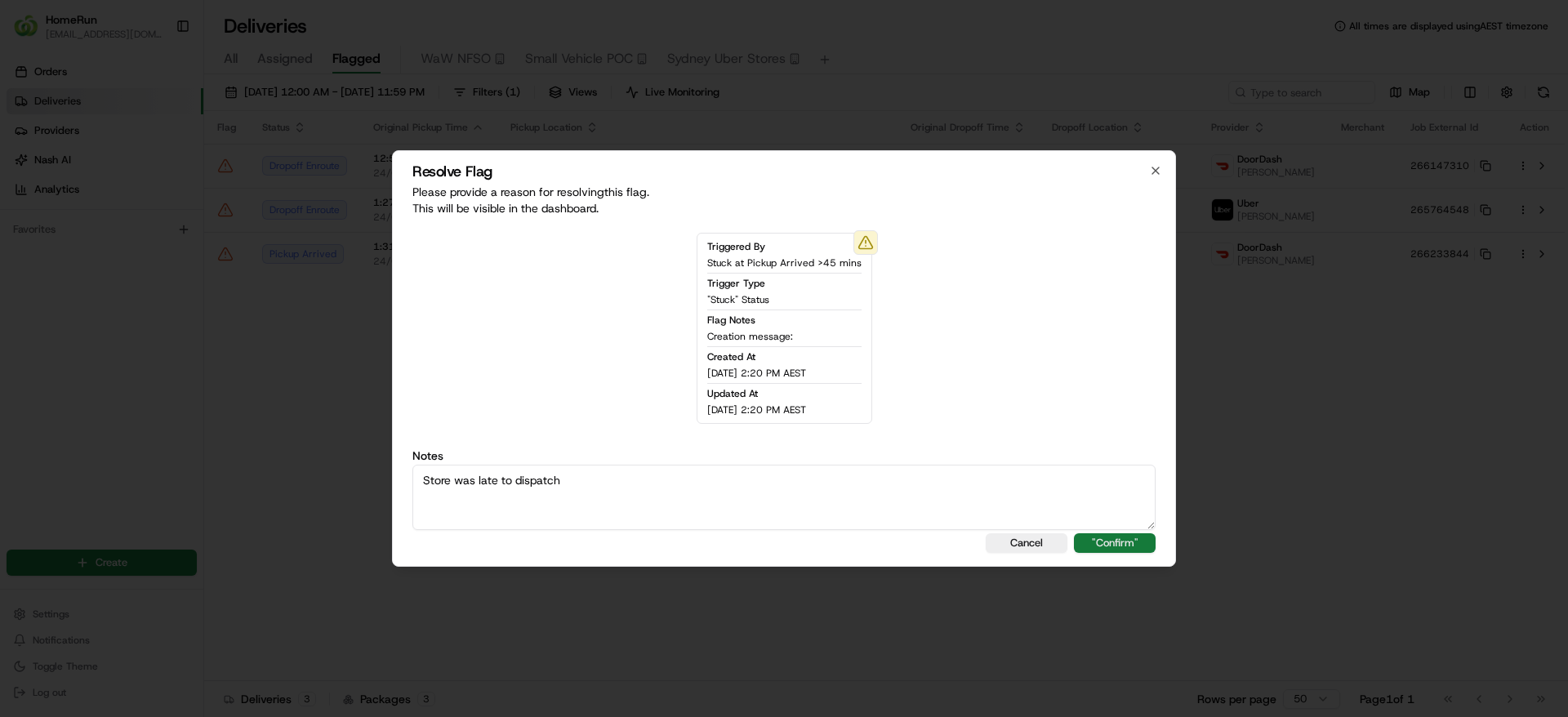
type textarea "Store was late to dispatch"
click at [1143, 549] on button ""Confirm"" at bounding box center [1115, 543] width 82 height 19
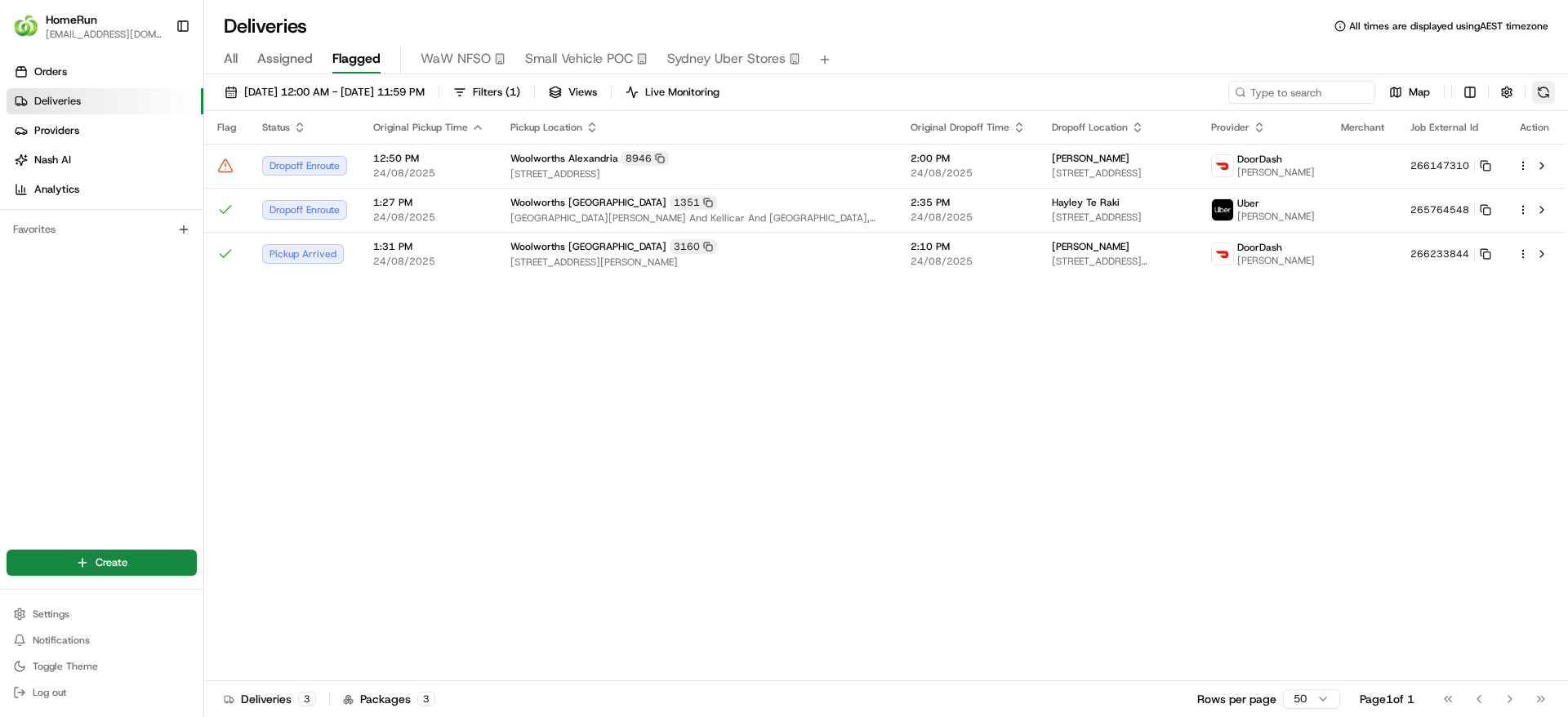
click at [1550, 98] on button at bounding box center [1543, 92] width 23 height 23
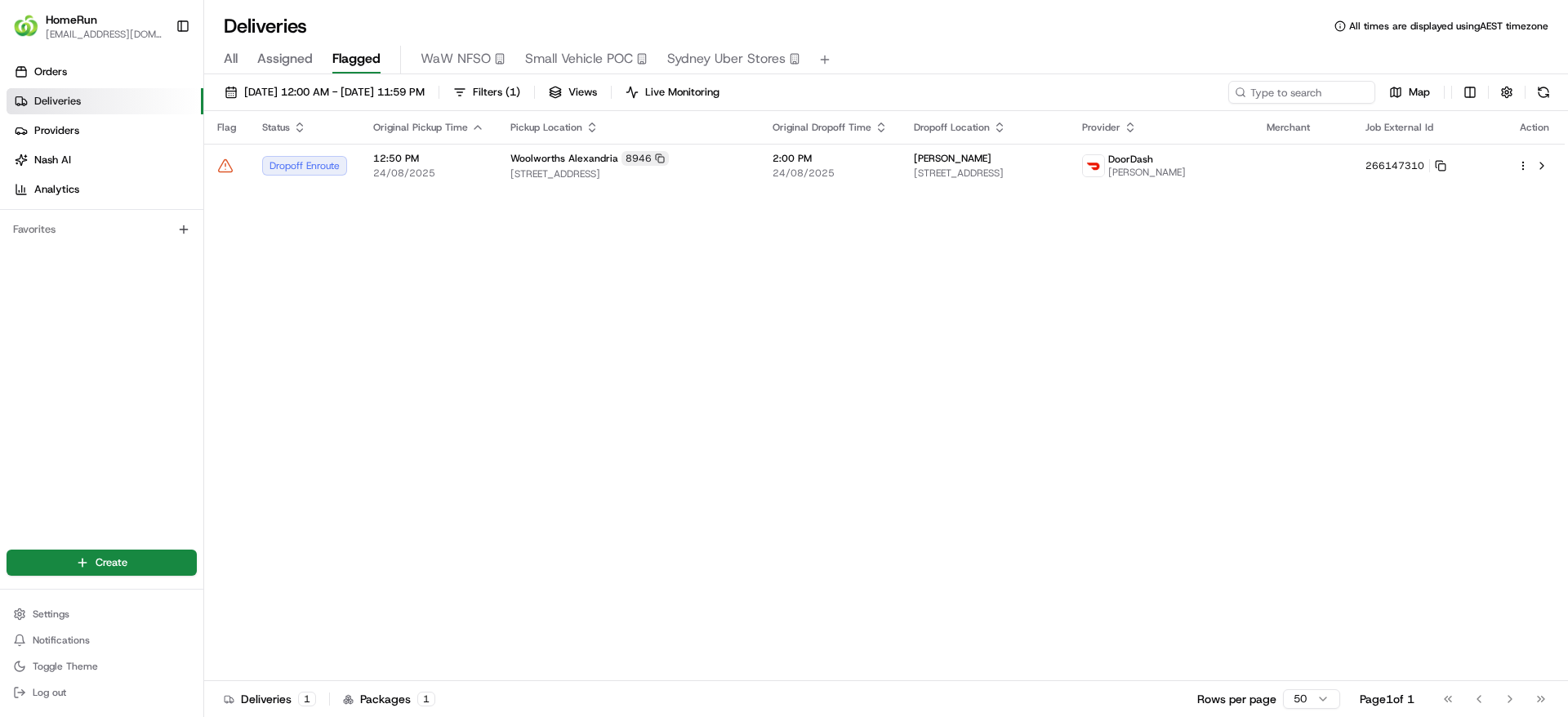
drag, startPoint x: 882, startPoint y: 208, endPoint x: 1079, endPoint y: 245, distance: 200.4
click at [1079, 245] on div "Flag Status Original Pickup Time Pickup Location Original Dropoff Time Dropoff …" at bounding box center [885, 396] width 1361 height 570
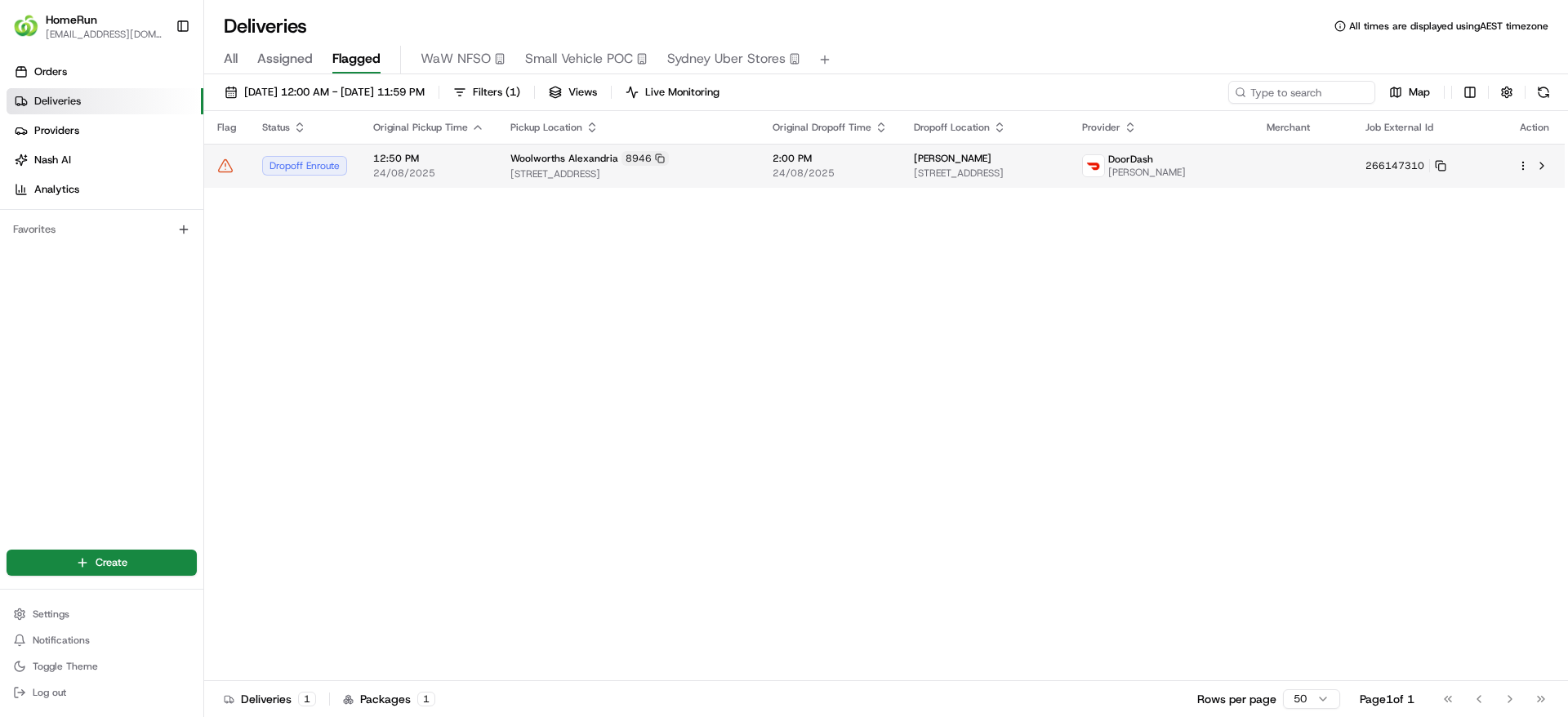
click at [1056, 160] on div "Junchi Zhang" at bounding box center [985, 159] width 142 height 13
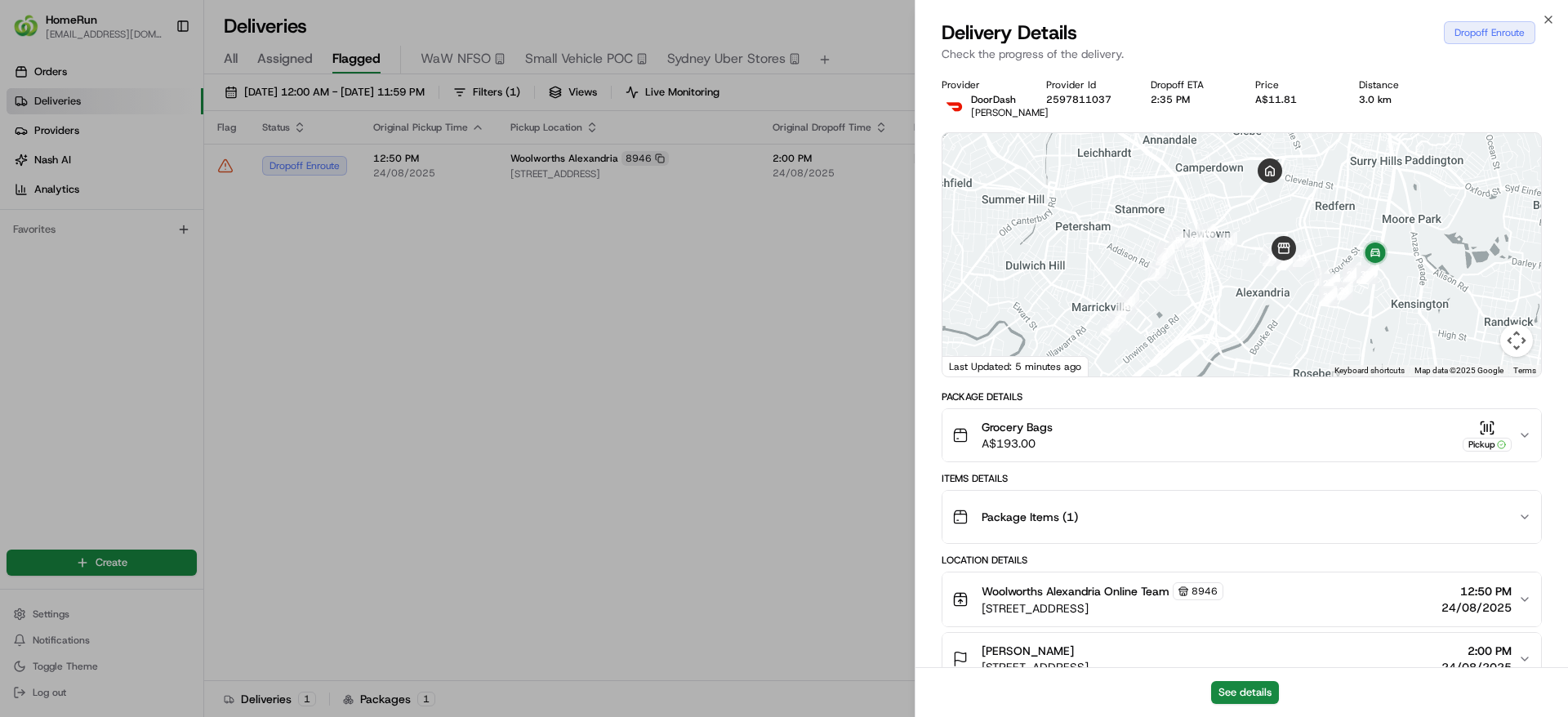
click at [1005, 262] on div at bounding box center [1241, 255] width 598 height 244
drag, startPoint x: 791, startPoint y: 400, endPoint x: 655, endPoint y: 266, distance: 190.9
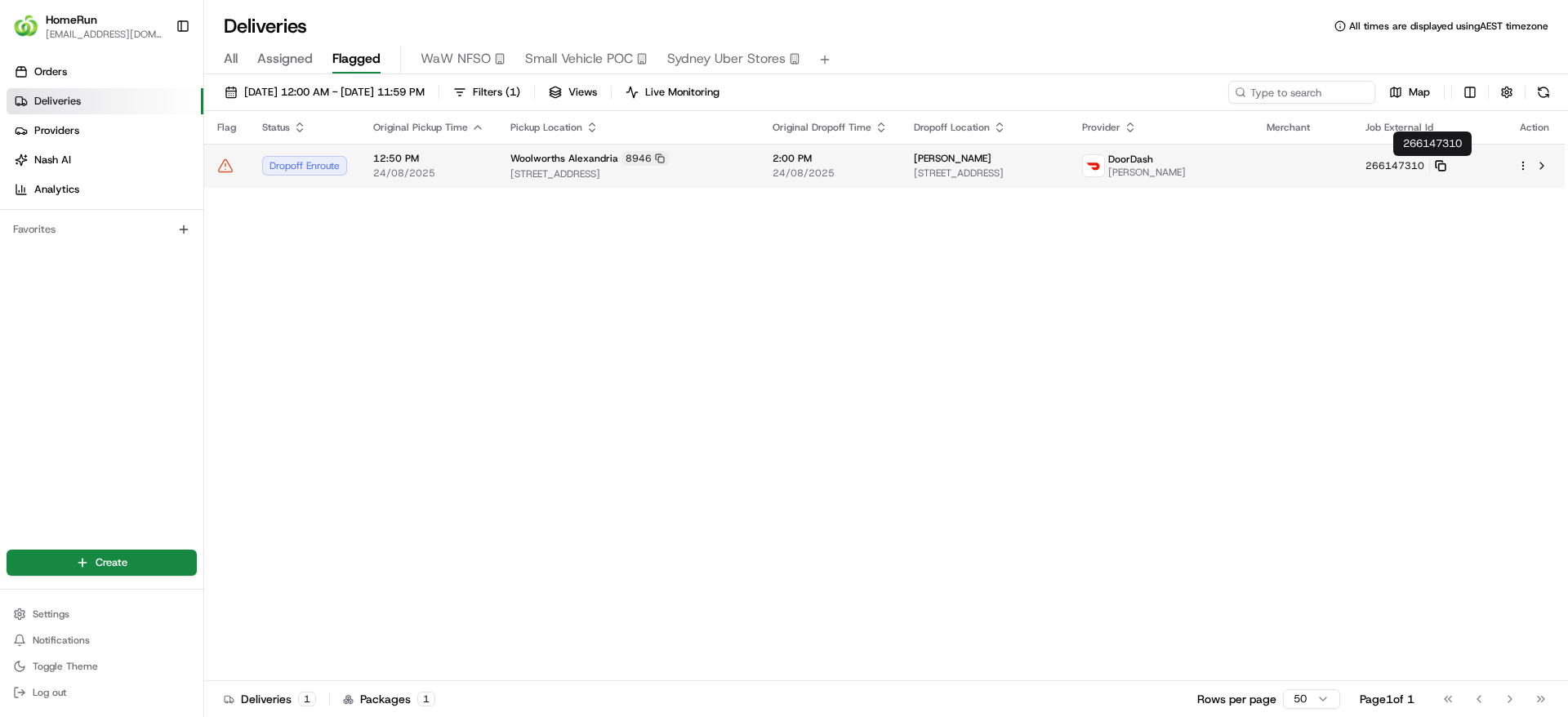
click at [1447, 168] on icon at bounding box center [1440, 165] width 12 height 12
click at [807, 162] on span "2:00 PM" at bounding box center [830, 159] width 115 height 13
click at [233, 165] on icon at bounding box center [225, 166] width 16 height 16
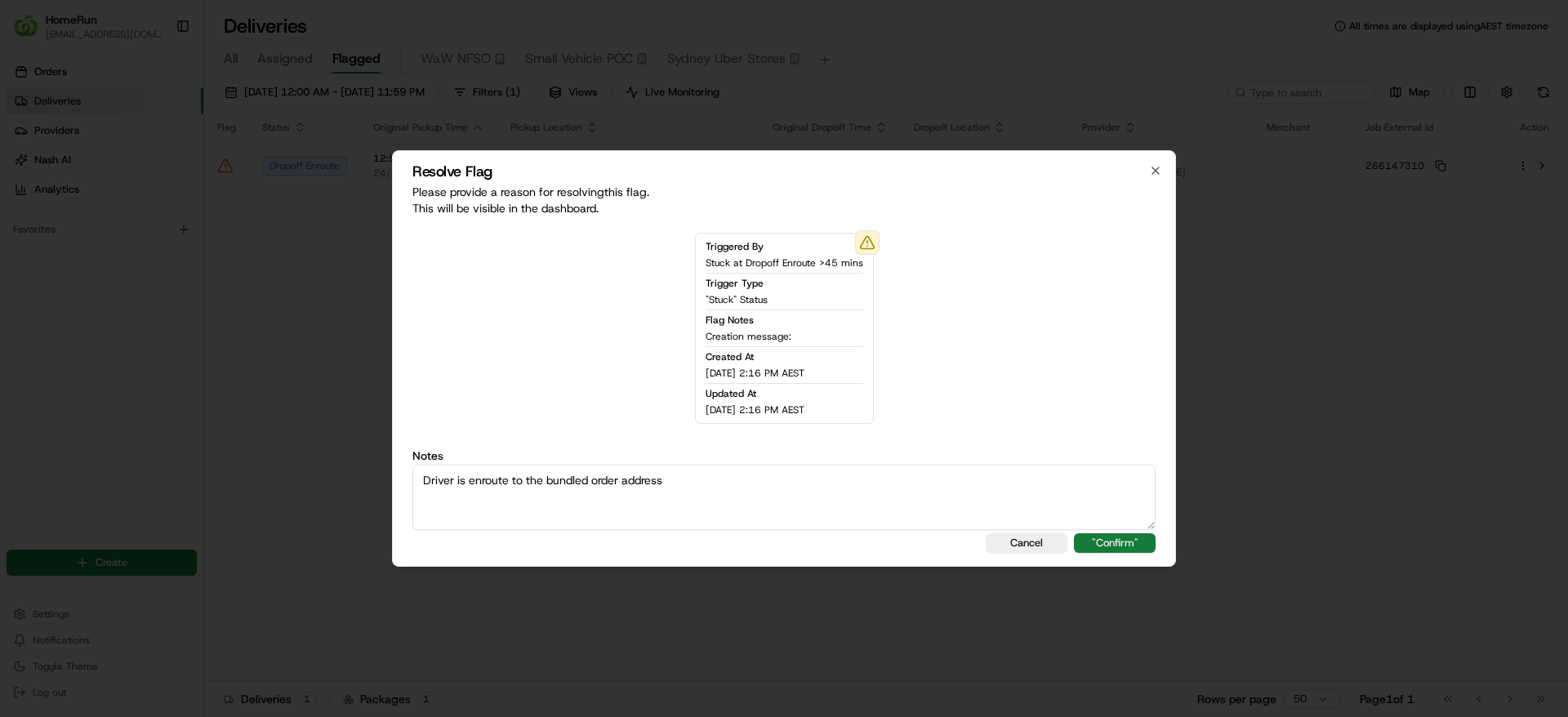
type textarea "Driver is enroute to the bundled order address"
click at [1116, 536] on button ""Confirm"" at bounding box center [1115, 543] width 82 height 19
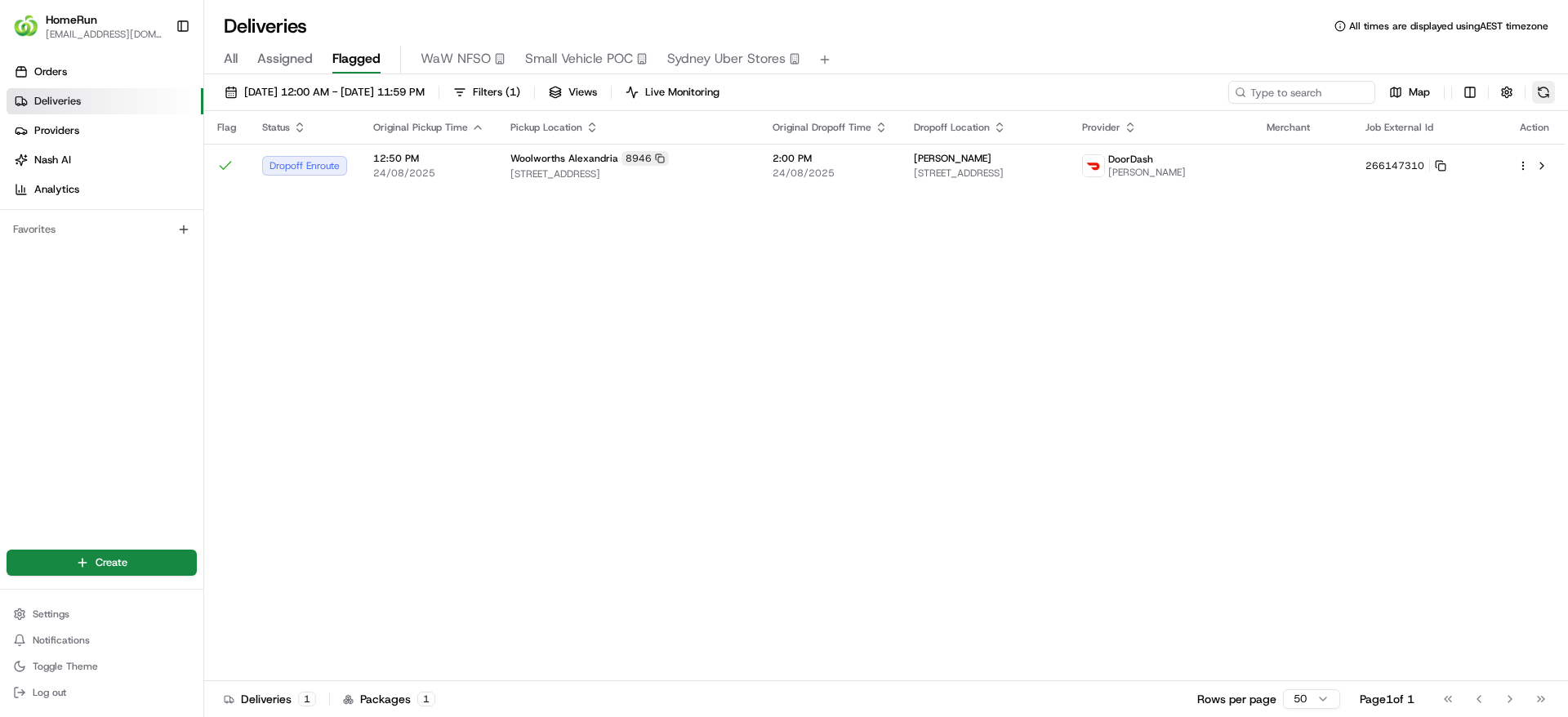
click at [1541, 94] on button at bounding box center [1543, 92] width 23 height 23
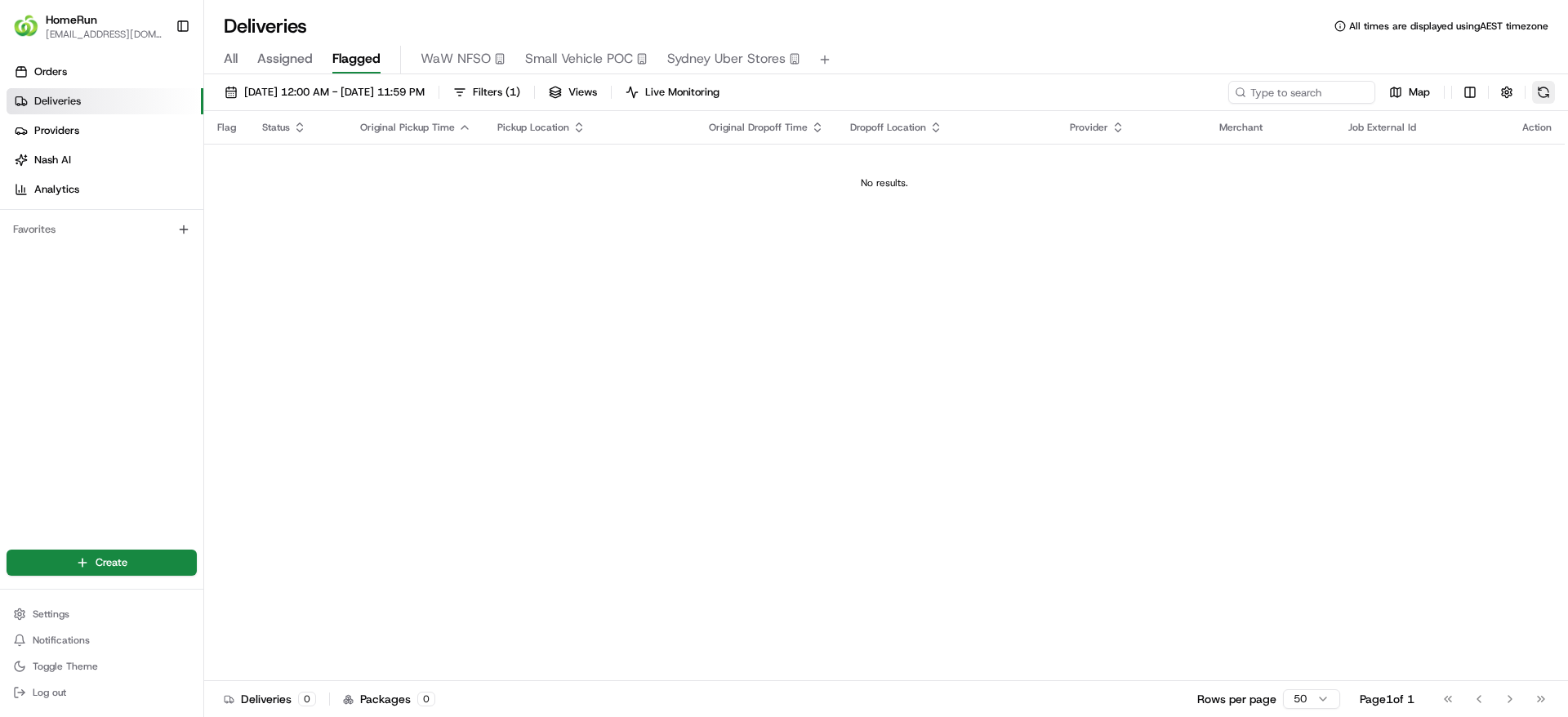
click at [1549, 89] on button at bounding box center [1543, 92] width 23 height 23
click at [1532, 89] on div "Map" at bounding box center [1392, 92] width 327 height 23
click at [1533, 89] on button at bounding box center [1543, 92] width 23 height 23
click at [1541, 89] on button at bounding box center [1543, 92] width 23 height 23
click at [1549, 86] on button at bounding box center [1543, 92] width 23 height 23
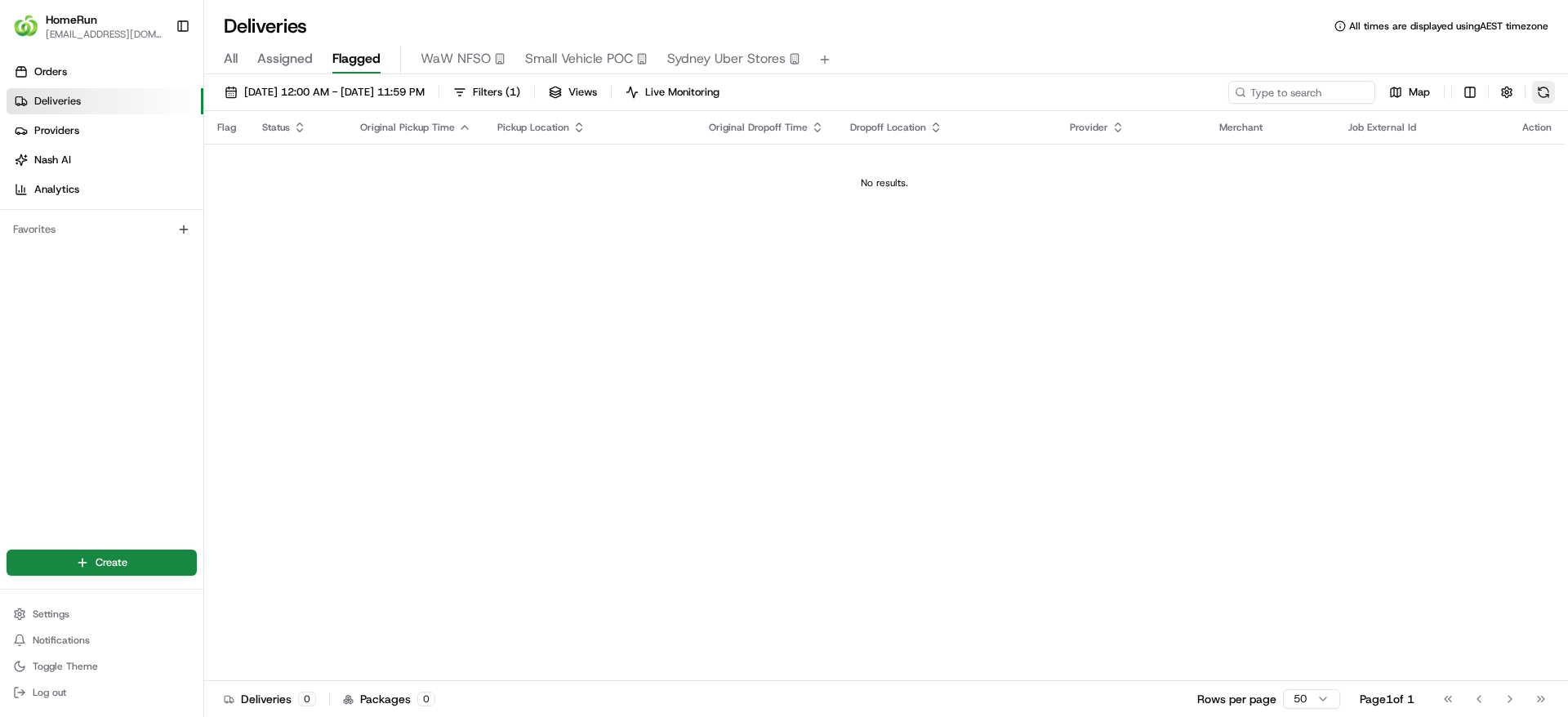
click at [1552, 91] on button at bounding box center [1543, 92] width 23 height 23
click at [1546, 89] on button at bounding box center [1543, 92] width 23 height 23
click at [1534, 92] on button at bounding box center [1543, 92] width 23 height 23
click at [1546, 90] on button at bounding box center [1543, 92] width 23 height 23
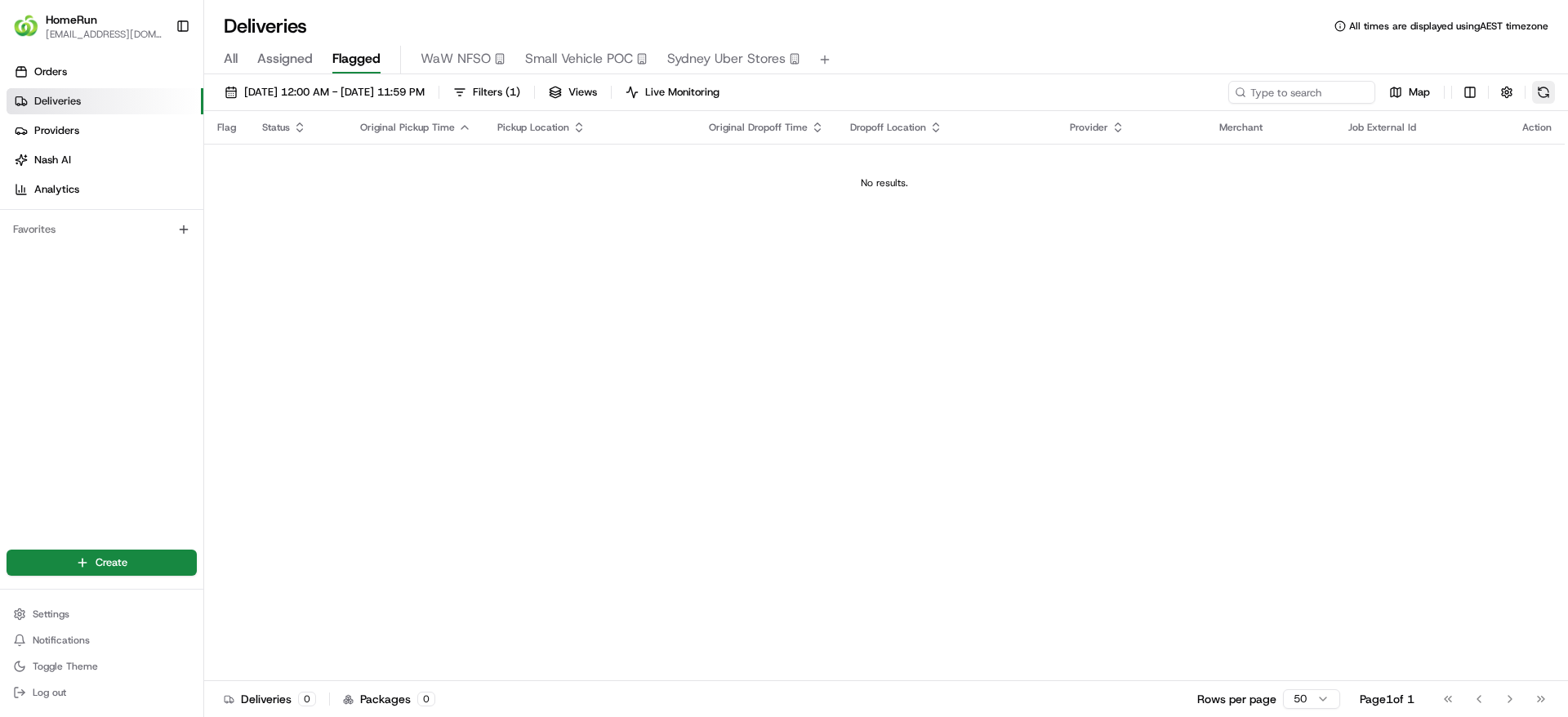
click at [1546, 90] on button at bounding box center [1543, 92] width 23 height 23
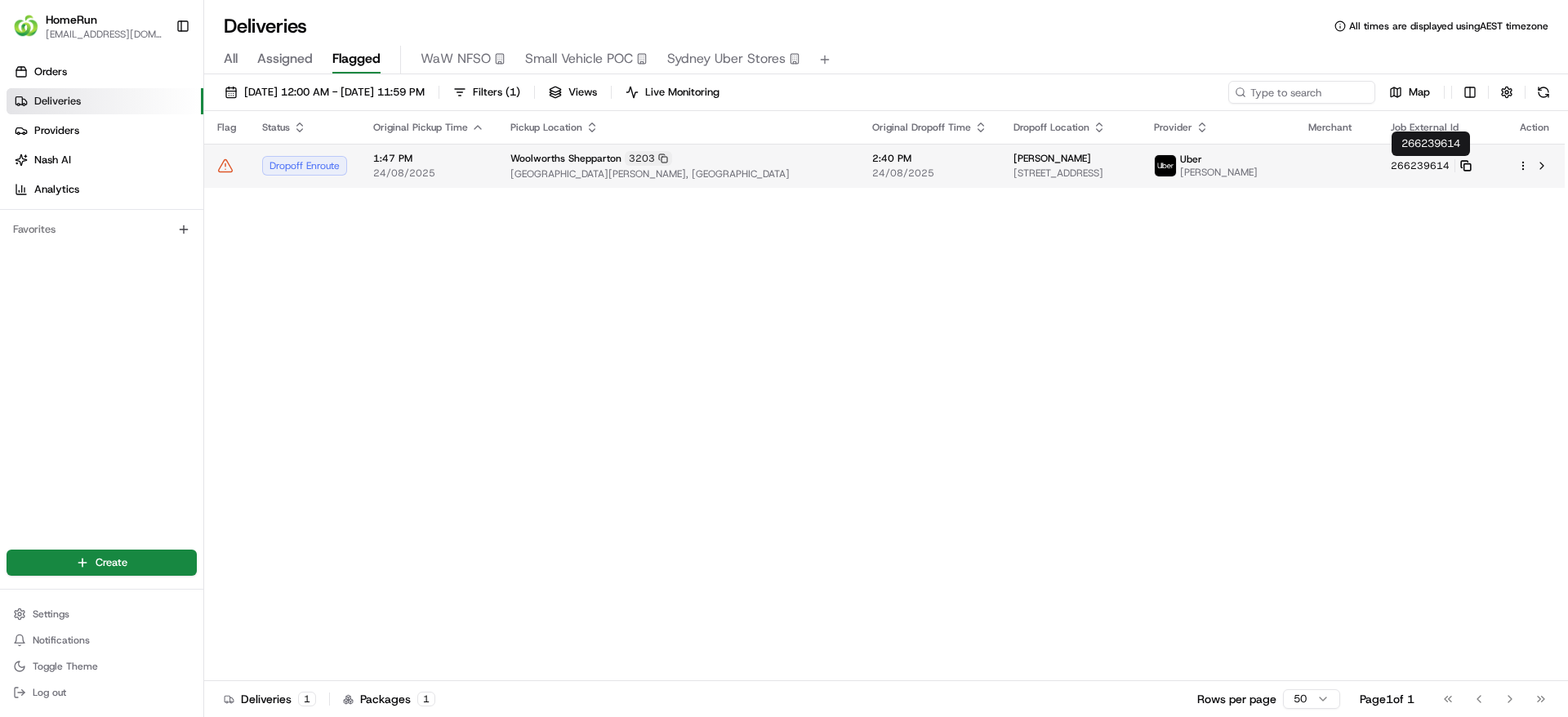
click at [1469, 164] on rect at bounding box center [1466, 167] width 6 height 6
click at [446, 162] on span "1:47 PM" at bounding box center [429, 159] width 111 height 13
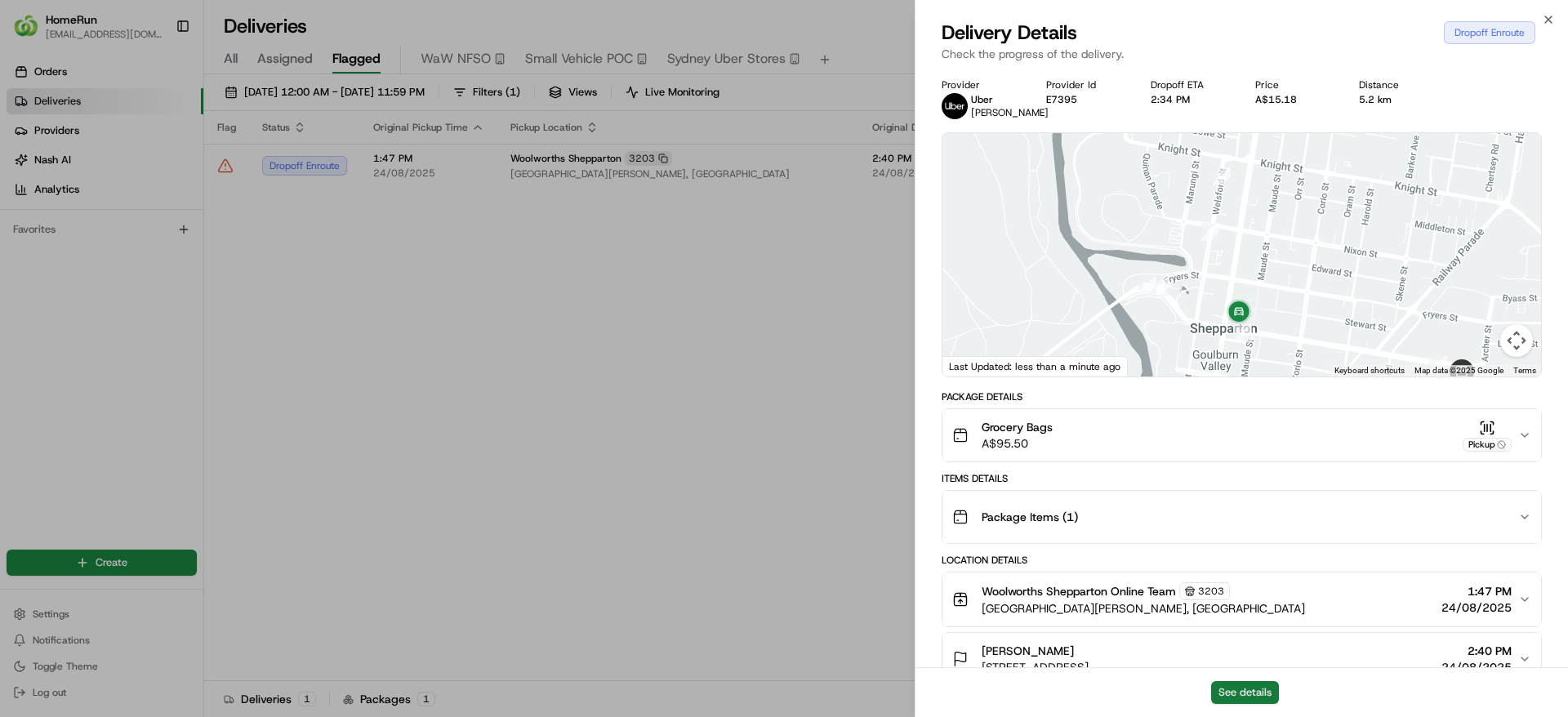
click at [1245, 692] on button "See details" at bounding box center [1245, 692] width 67 height 23
drag, startPoint x: 1176, startPoint y: 148, endPoint x: 1243, endPoint y: 382, distance: 243.4
click at [1243, 382] on div "Provider Uber JIJO O. Provider Id E7395 Dropoff ETA 2:34 PM Price A$15.18 Dista…" at bounding box center [1241, 618] width 600 height 1081
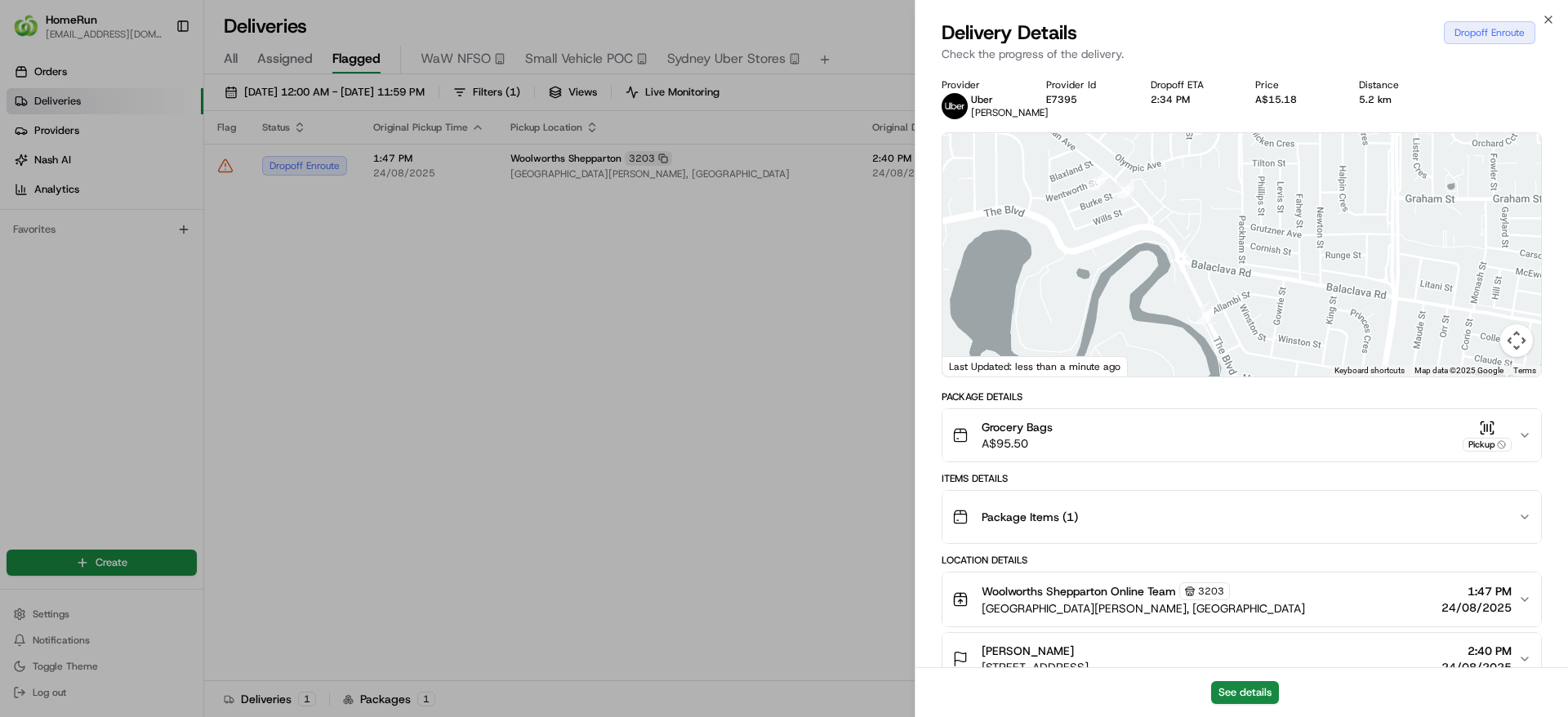
drag, startPoint x: 1219, startPoint y: 287, endPoint x: 1209, endPoint y: 160, distance: 127.4
click at [1209, 160] on div at bounding box center [1241, 255] width 598 height 244
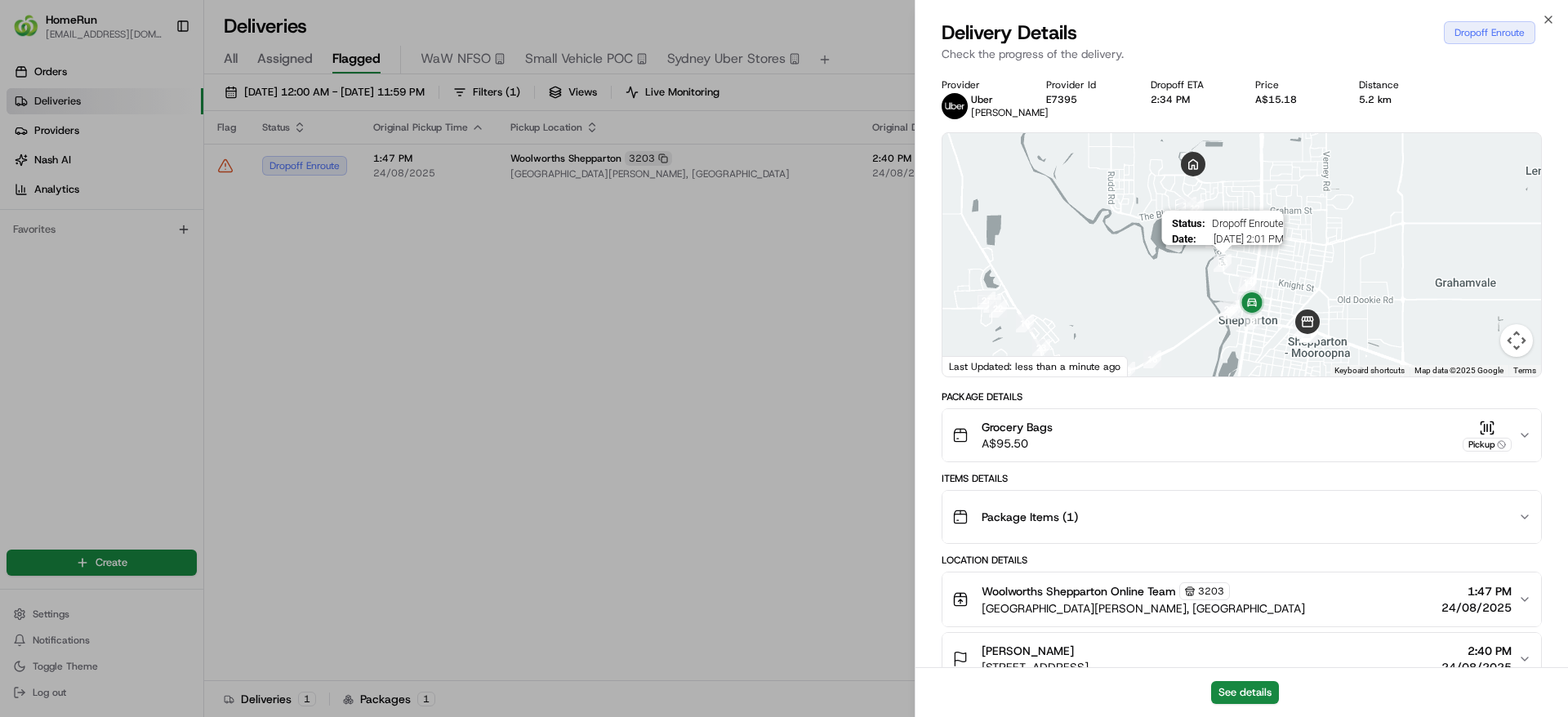
drag, startPoint x: 1217, startPoint y: 269, endPoint x: 1235, endPoint y: 203, distance: 68.4
click at [1235, 247] on img "13" at bounding box center [1222, 263] width 31 height 31
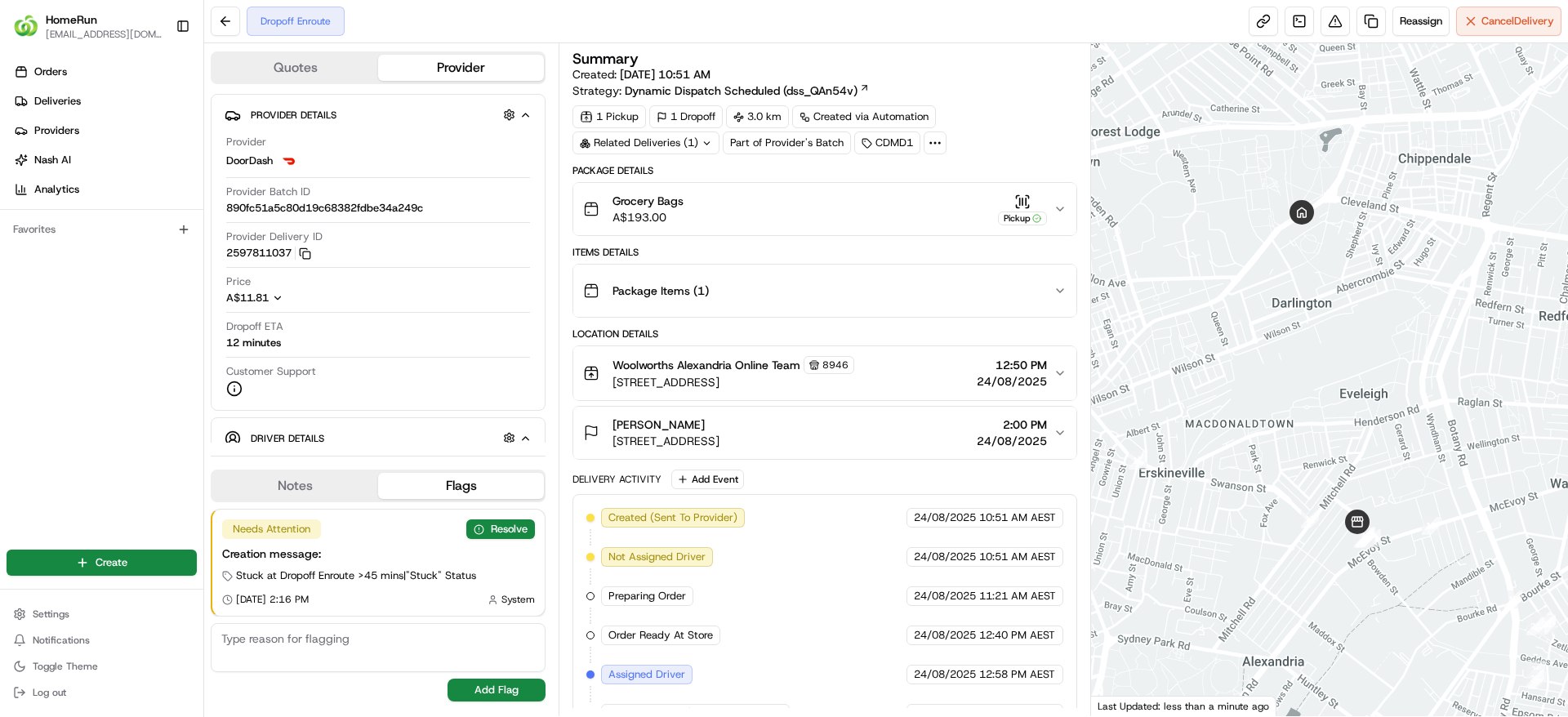
click at [658, 137] on div "Related Deliveries (1)" at bounding box center [646, 142] width 147 height 23
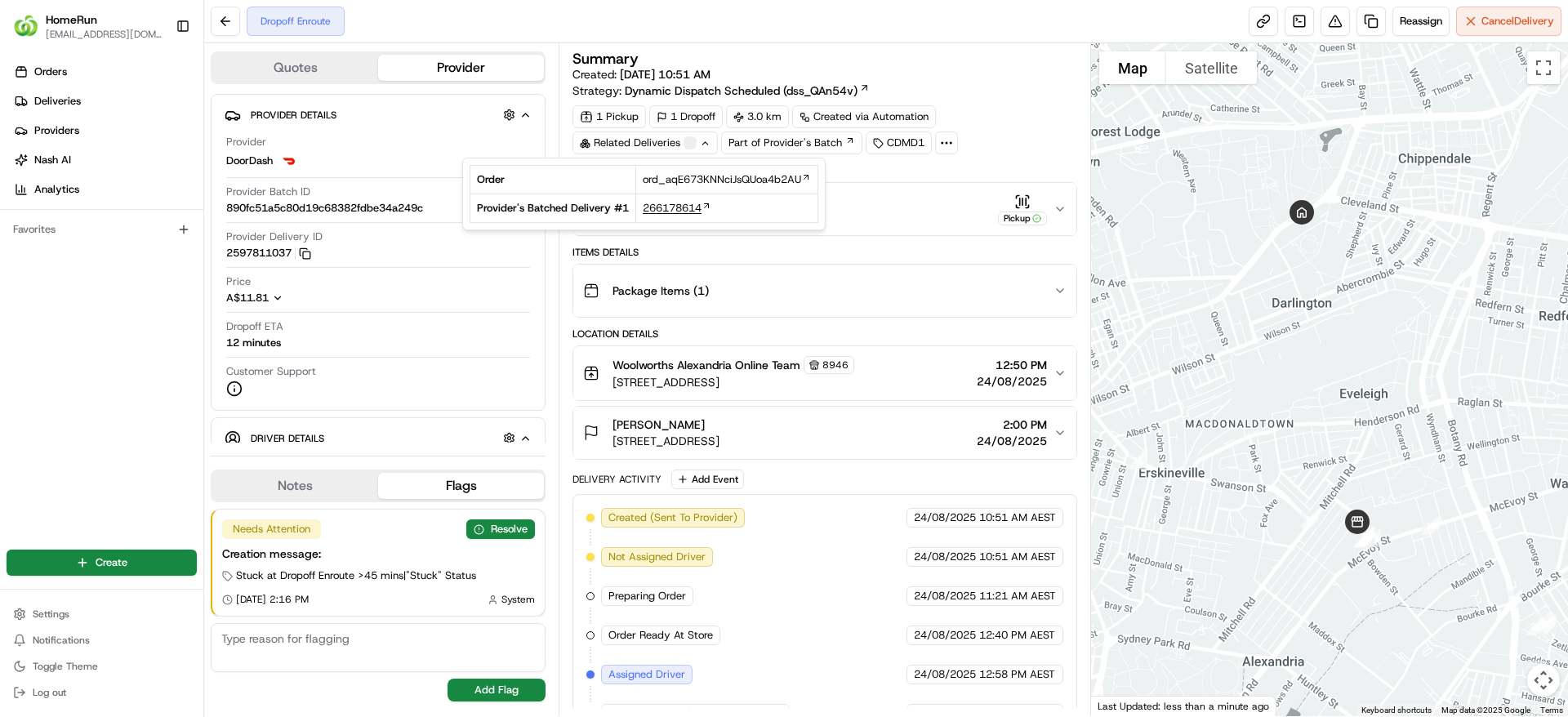
click at [675, 206] on span "266178614" at bounding box center [672, 208] width 58 height 15
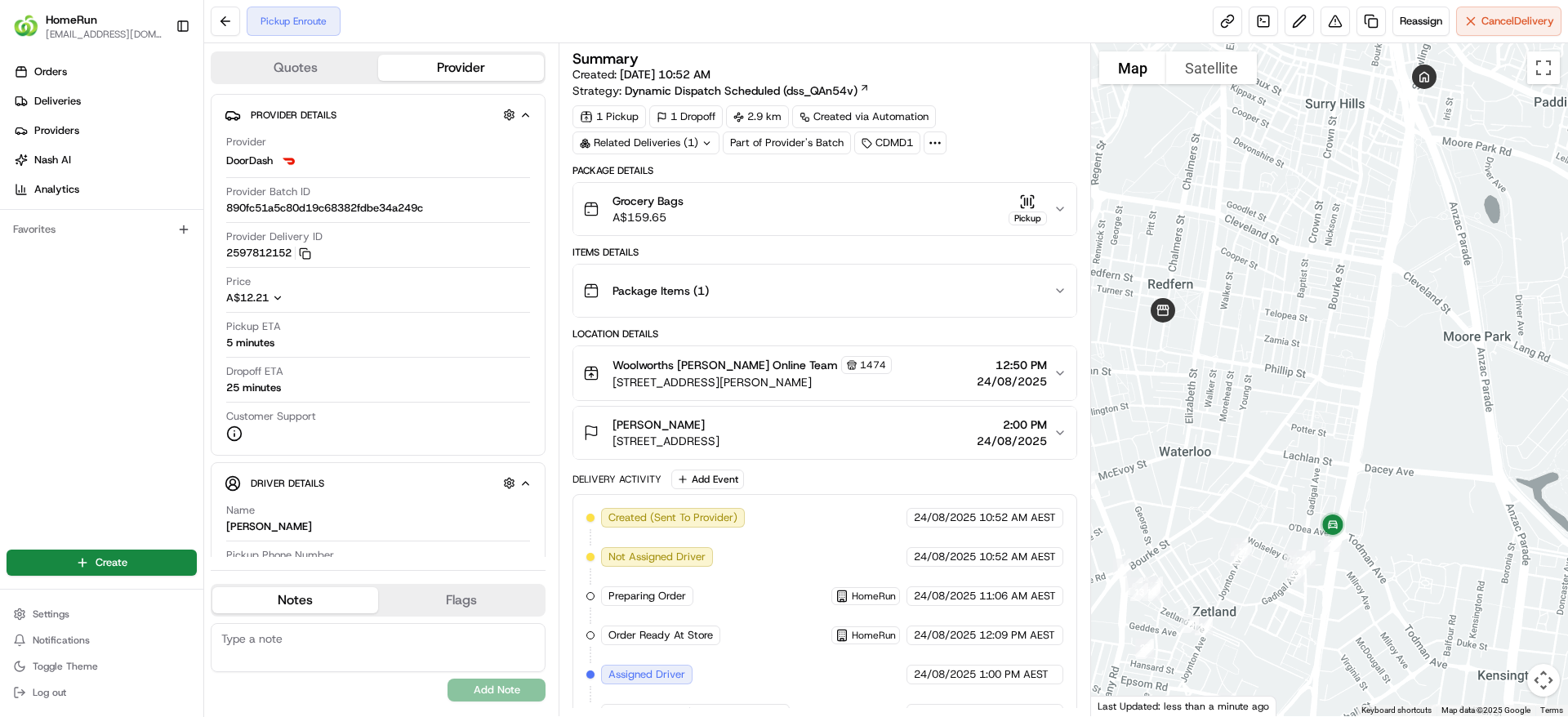
drag, startPoint x: 1326, startPoint y: 306, endPoint x: 1291, endPoint y: 133, distance: 176.5
click at [1291, 133] on div at bounding box center [1330, 379] width 478 height 673
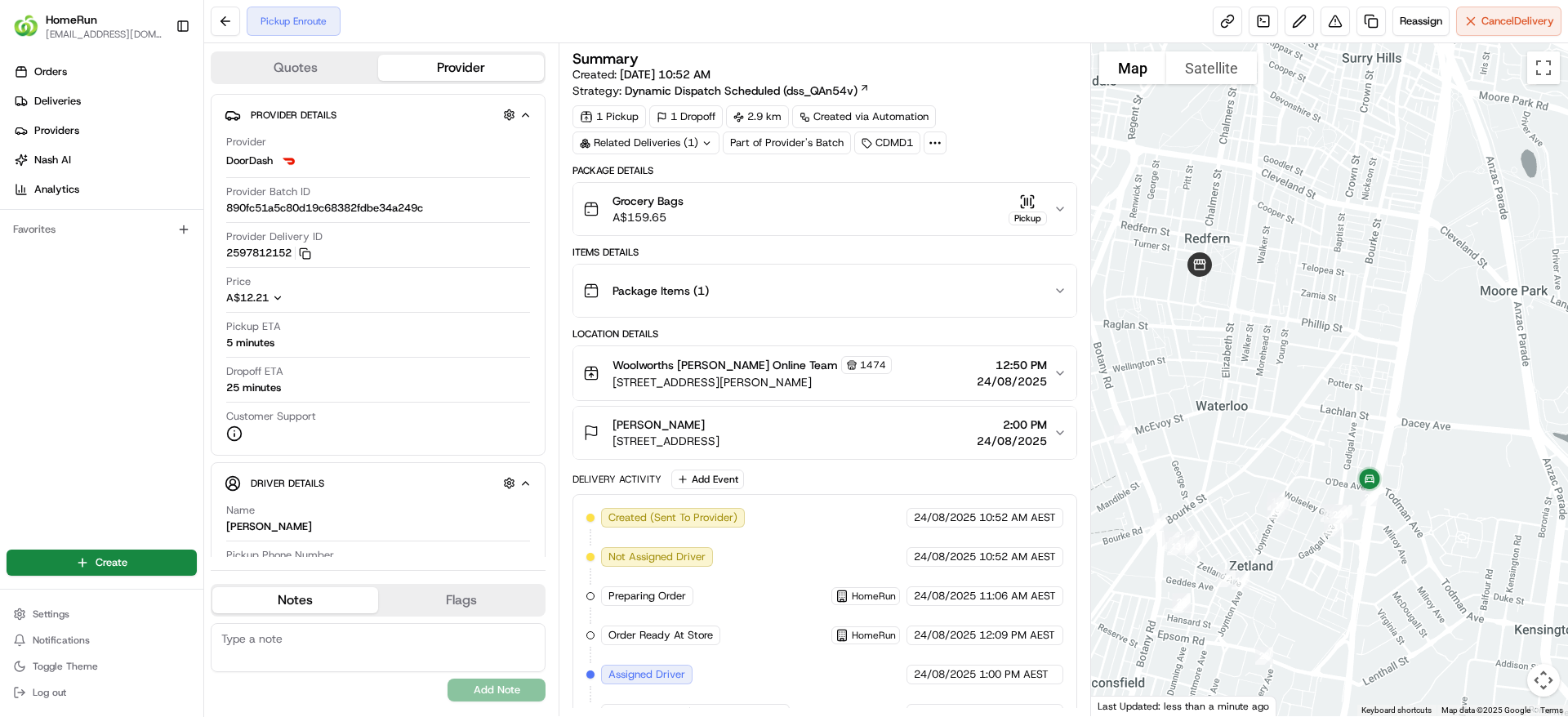
drag, startPoint x: 1250, startPoint y: 311, endPoint x: 1275, endPoint y: 284, distance: 36.8
click at [1275, 284] on div at bounding box center [1330, 379] width 478 height 673
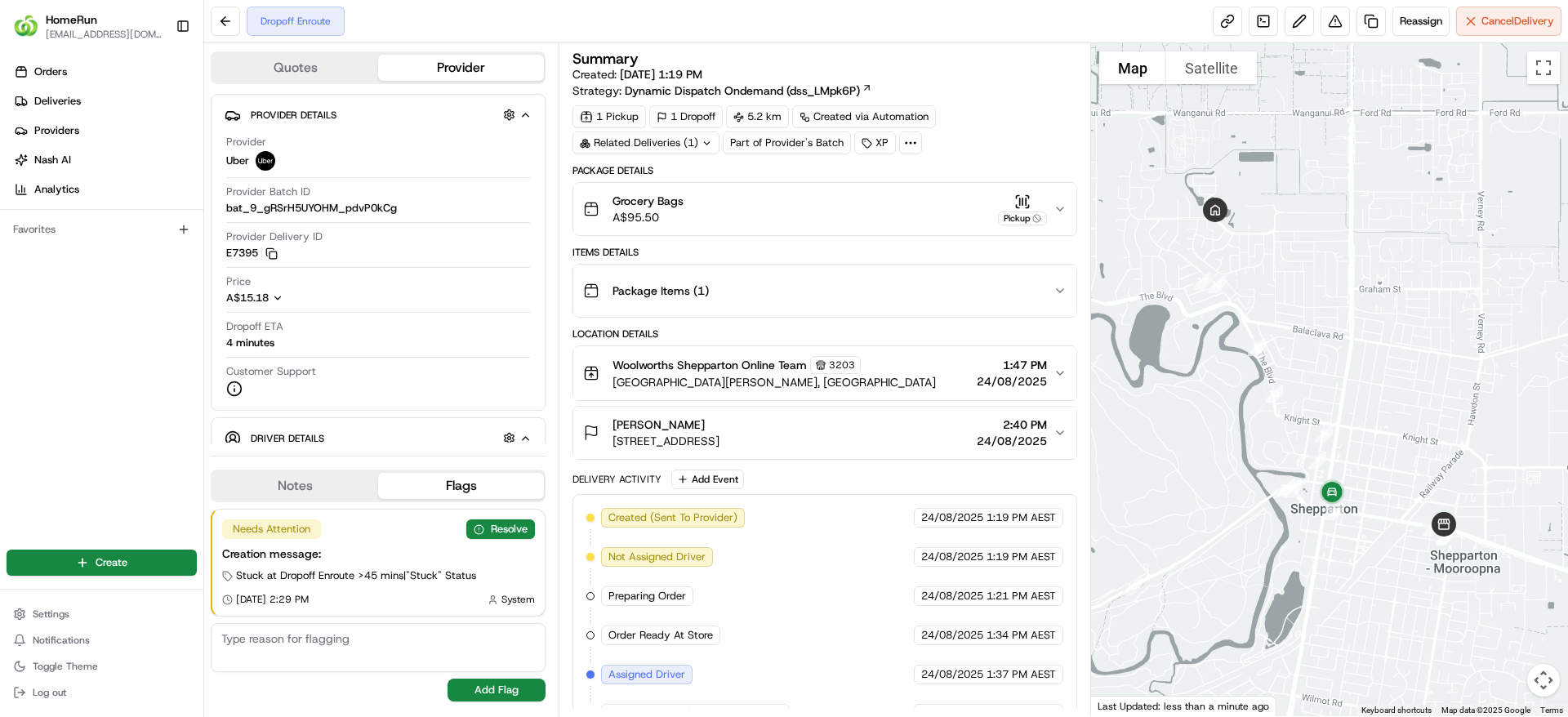
click at [667, 147] on div "Related Deliveries (1)" at bounding box center [646, 142] width 147 height 23
click at [666, 142] on div "Related Deliveries (1)" at bounding box center [646, 142] width 147 height 23
click at [505, 531] on button "Resolve" at bounding box center [500, 528] width 68 height 19
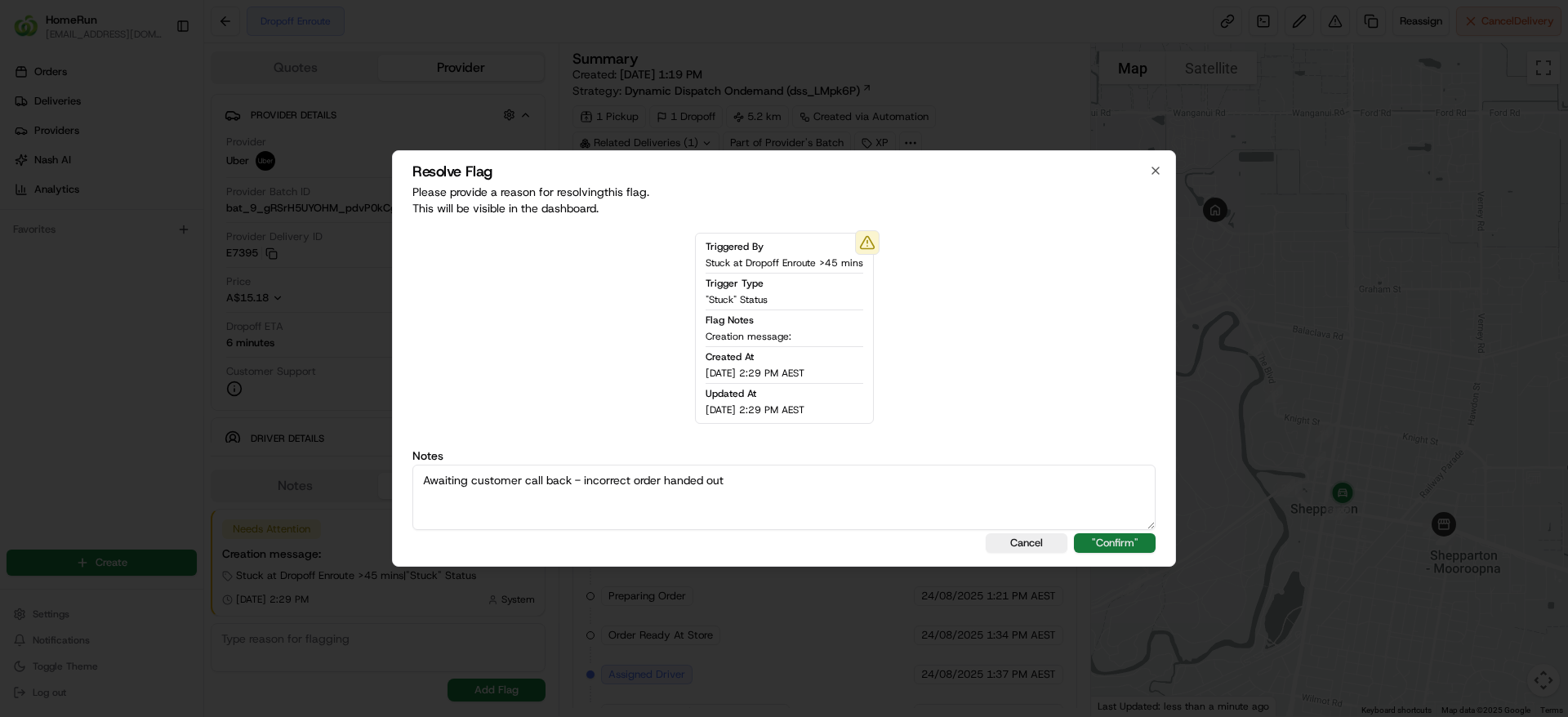
type textarea "Awaiting customer call back - incorrect order handed out"
click at [1099, 541] on button ""Confirm"" at bounding box center [1115, 543] width 82 height 19
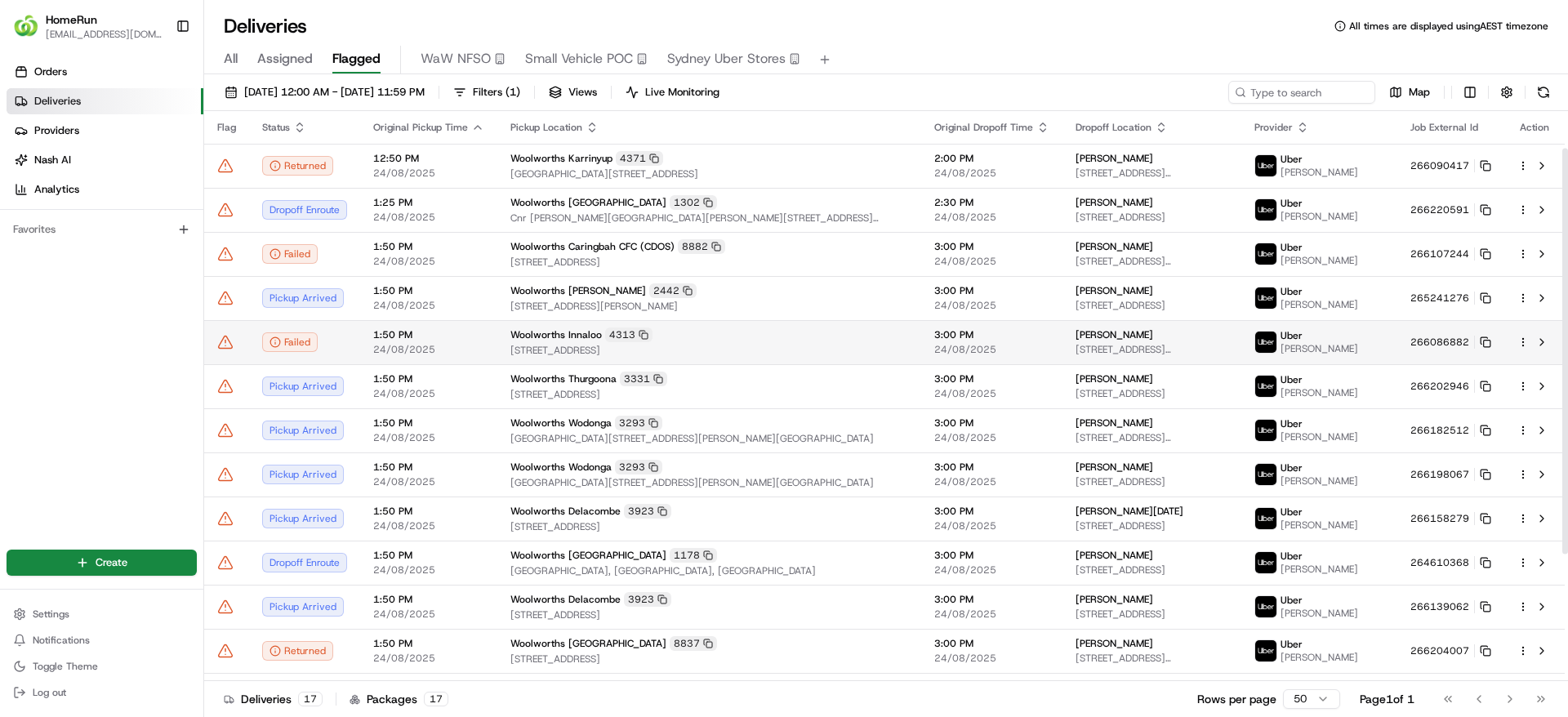
scroll to position [230, 0]
